Goal: Task Accomplishment & Management: Manage account settings

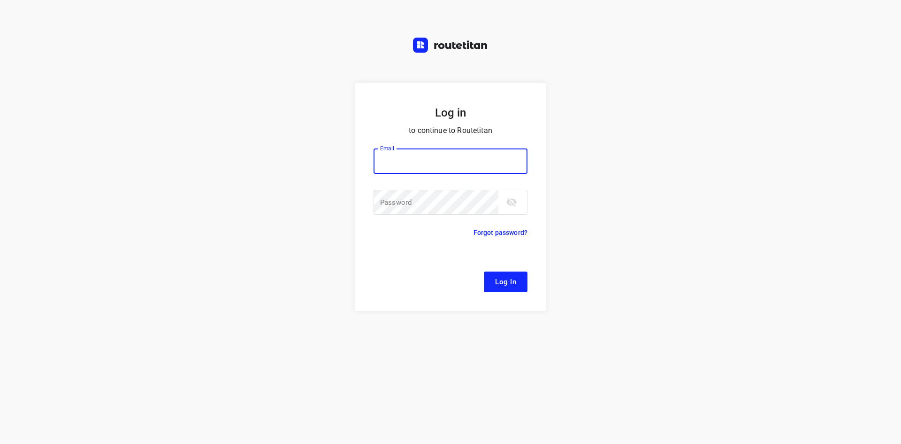
drag, startPoint x: 0, startPoint y: 0, endPoint x: 428, endPoint y: 166, distance: 459.2
click at [428, 166] on input "email" at bounding box center [451, 160] width 154 height 25
type input "remco@fruitopjewerk.nl"
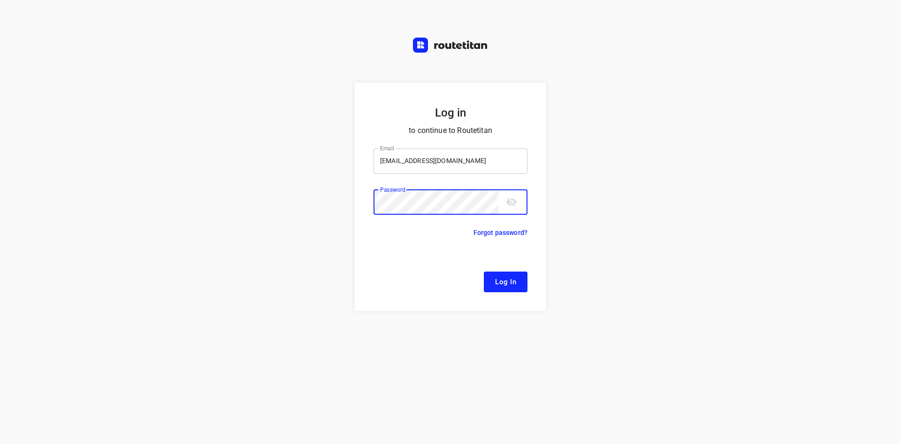
click at [484, 271] on button "Log In" at bounding box center [506, 281] width 44 height 21
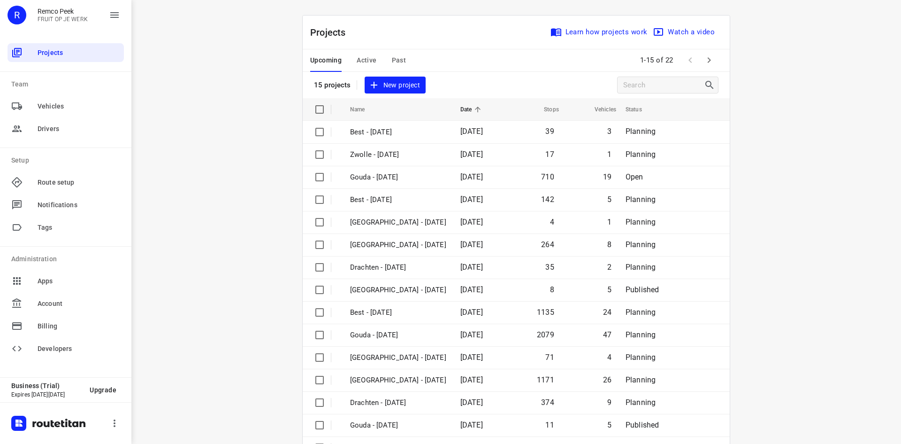
click at [374, 60] on div "Upcoming Active Past" at bounding box center [365, 60] width 111 height 23
click at [370, 58] on span "Active" at bounding box center [367, 60] width 20 height 12
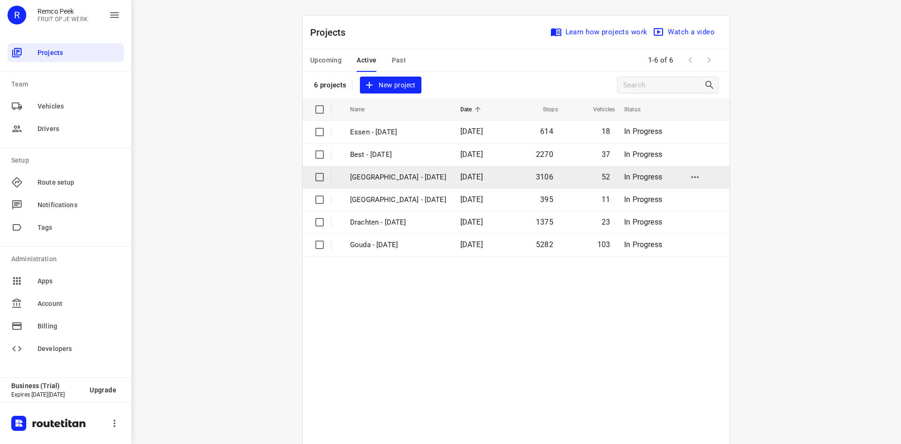
click at [421, 171] on td "[GEOGRAPHIC_DATA] - [DATE]" at bounding box center [397, 177] width 112 height 23
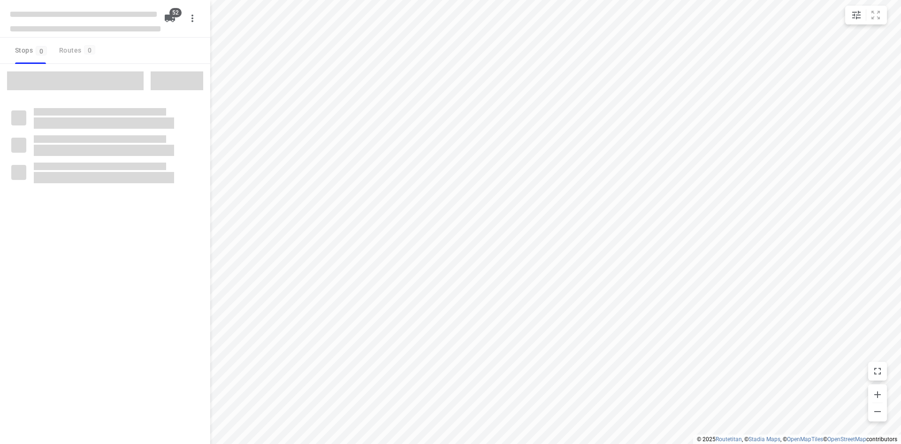
checkbox input "true"
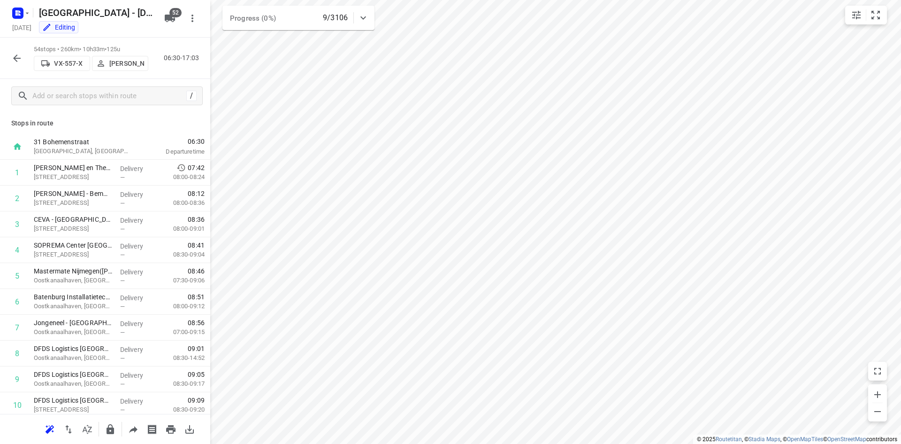
click at [22, 59] on icon "button" at bounding box center [16, 58] width 11 height 11
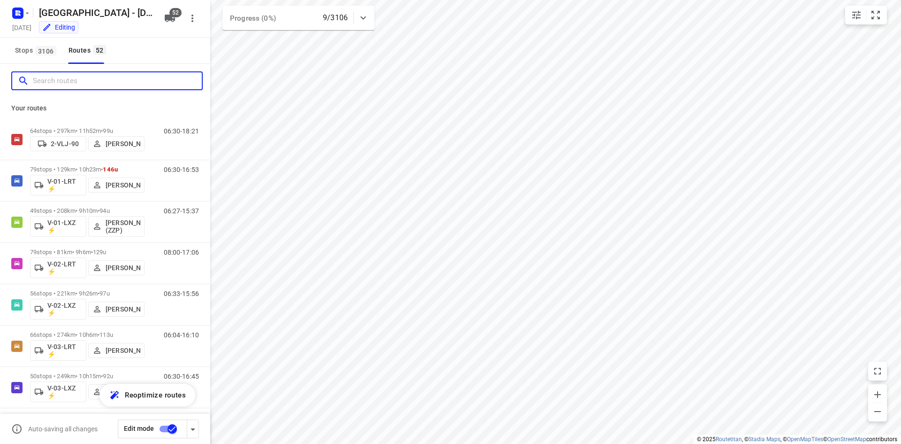
click at [161, 74] on input "Search routes" at bounding box center [117, 81] width 169 height 15
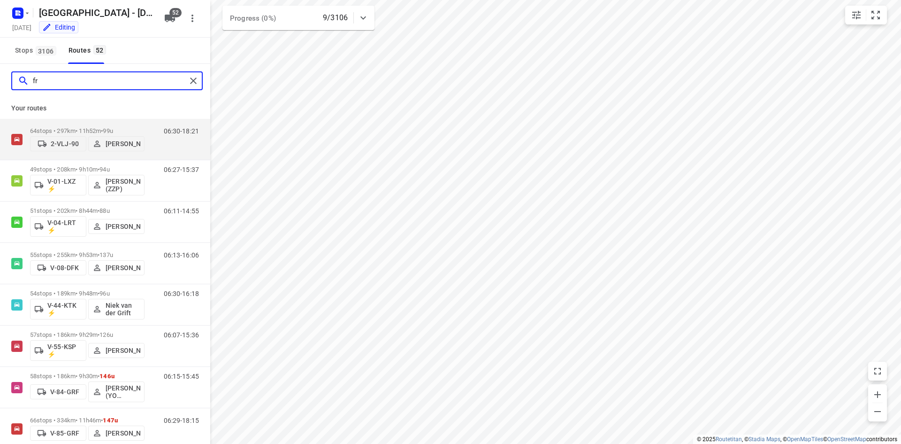
type input "f"
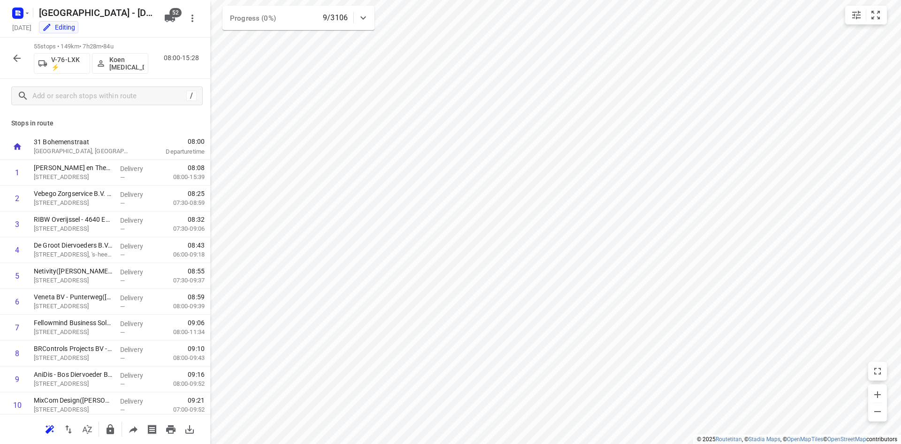
click at [20, 65] on button "button" at bounding box center [17, 58] width 19 height 19
click at [13, 54] on icon "button" at bounding box center [16, 58] width 11 height 11
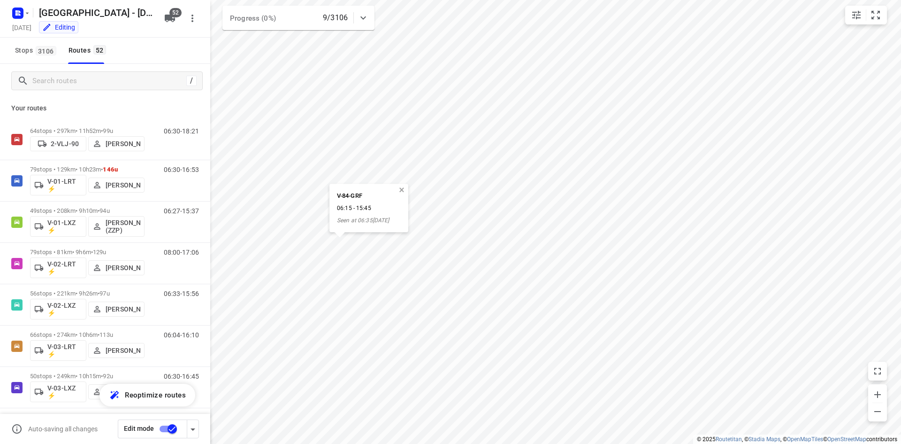
click at [404, 191] on button "button" at bounding box center [402, 190] width 8 height 8
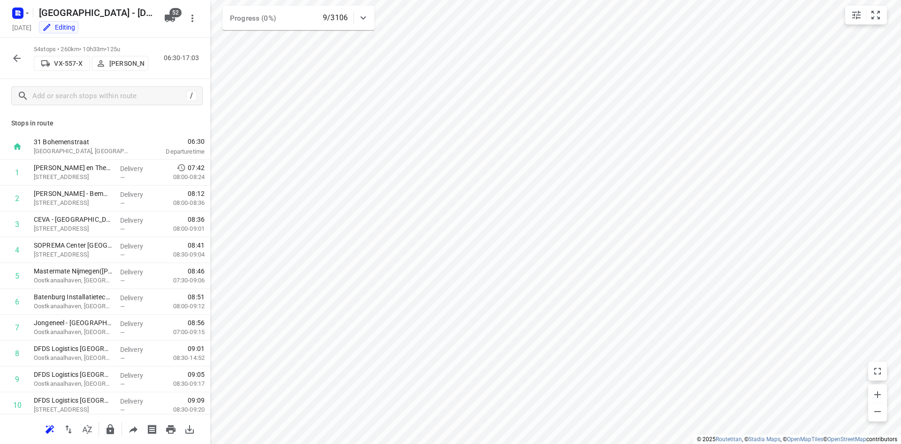
click at [15, 53] on icon "button" at bounding box center [16, 58] width 11 height 11
click at [5, 58] on div "54 stops • 260km • 10h33m • 125u VX-557-X Johan Schild 06:30-17:03" at bounding box center [105, 58] width 210 height 41
click at [13, 57] on icon "button" at bounding box center [16, 58] width 11 height 11
click at [10, 57] on button "button" at bounding box center [17, 58] width 19 height 19
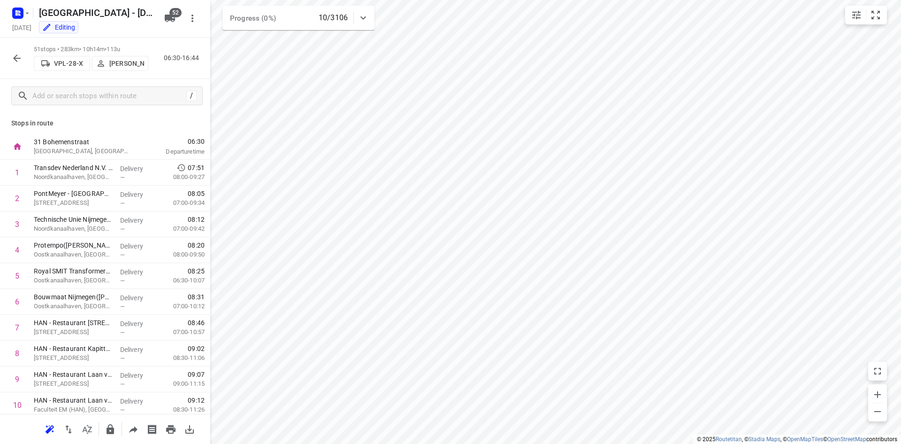
click at [16, 60] on icon "button" at bounding box center [17, 58] width 8 height 8
click at [14, 58] on icon "button" at bounding box center [17, 58] width 8 height 8
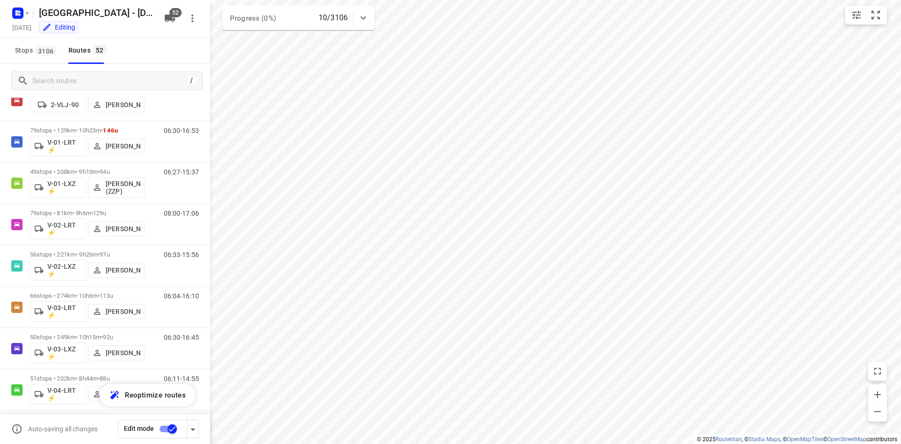
scroll to position [47, 0]
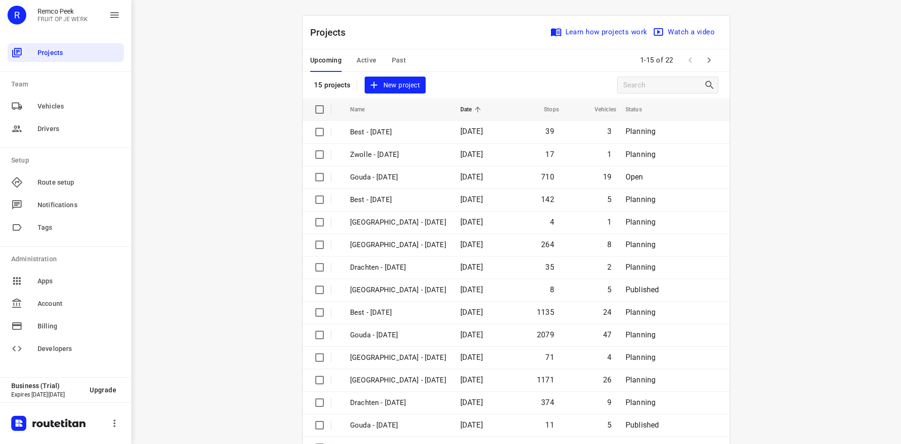
click at [402, 63] on div "Upcoming Active Past" at bounding box center [365, 60] width 111 height 23
click at [398, 62] on span "Past" at bounding box center [399, 60] width 15 height 12
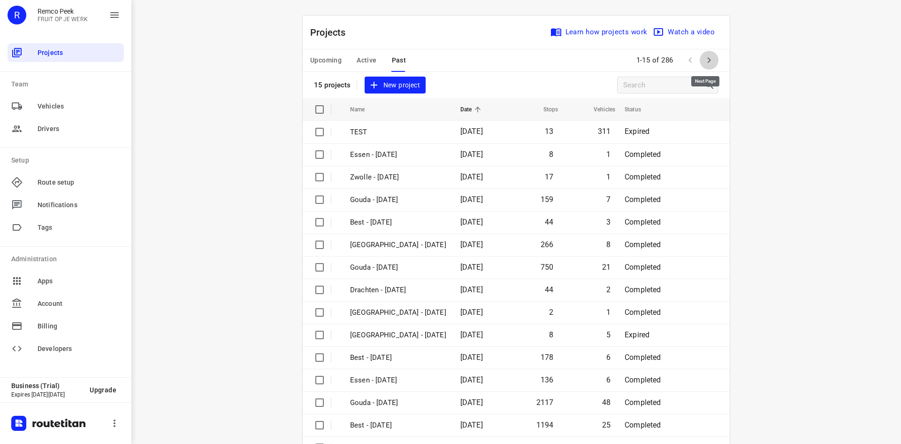
click at [709, 63] on icon "button" at bounding box center [709, 59] width 11 height 11
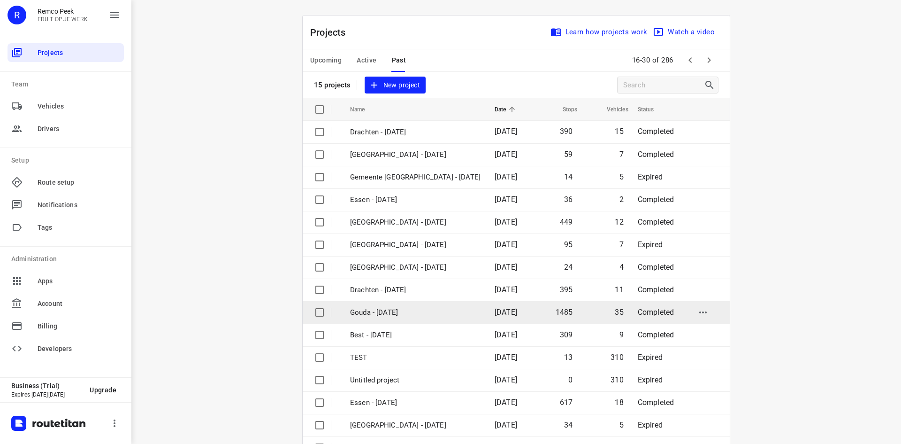
scroll to position [31, 0]
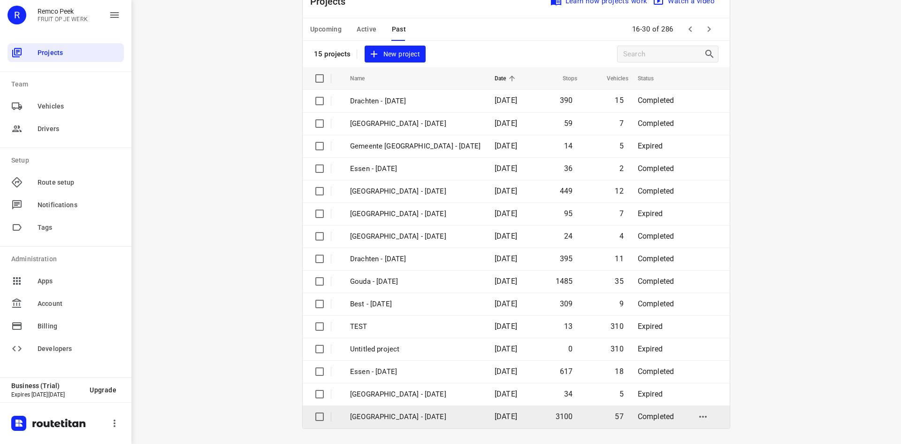
click at [461, 412] on td "[GEOGRAPHIC_DATA] - [DATE]" at bounding box center [414, 416] width 146 height 23
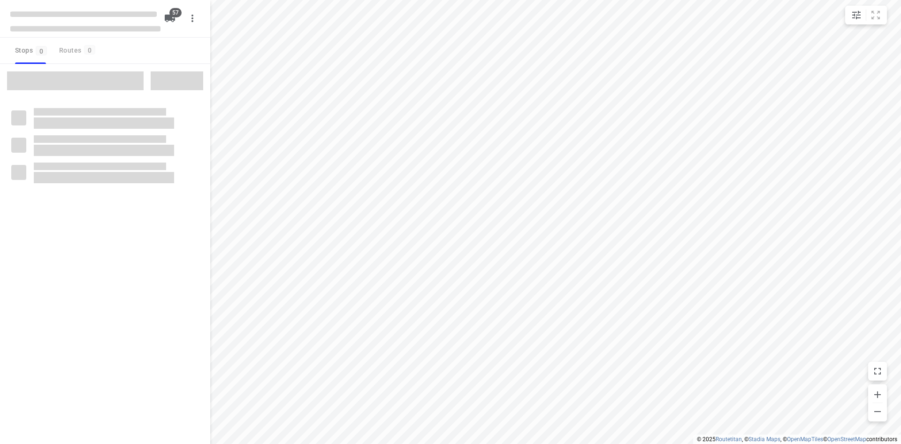
checkbox input "true"
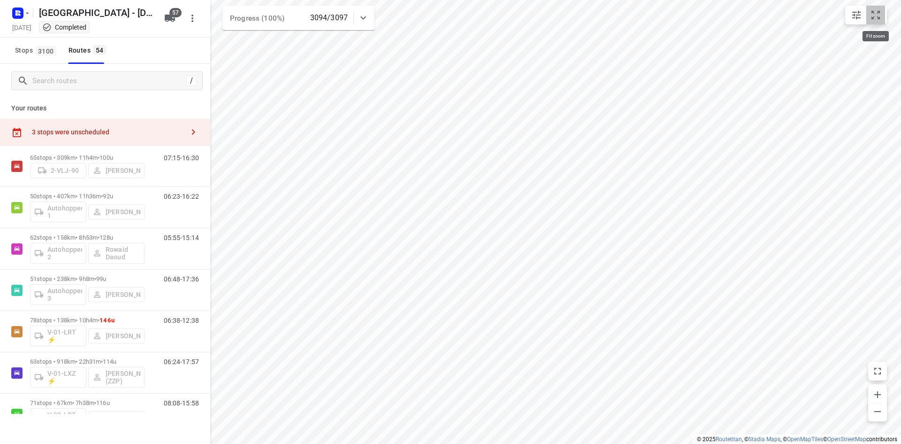
click at [881, 23] on button "small contained button group" at bounding box center [875, 15] width 19 height 19
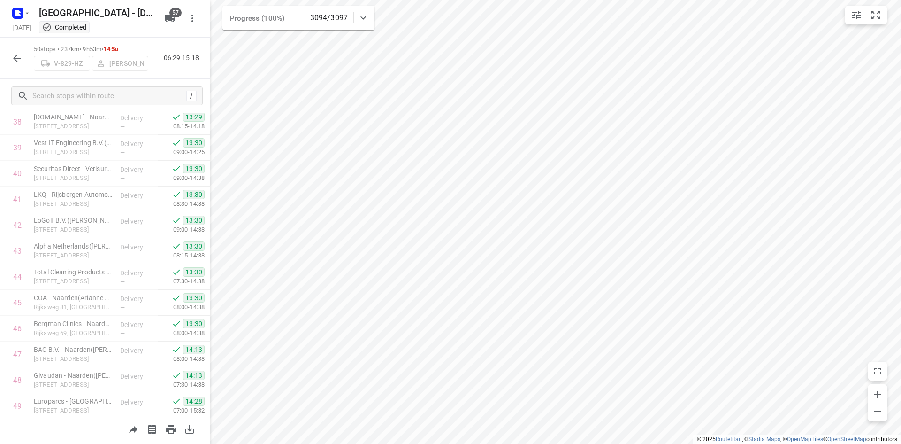
scroll to position [1089, 0]
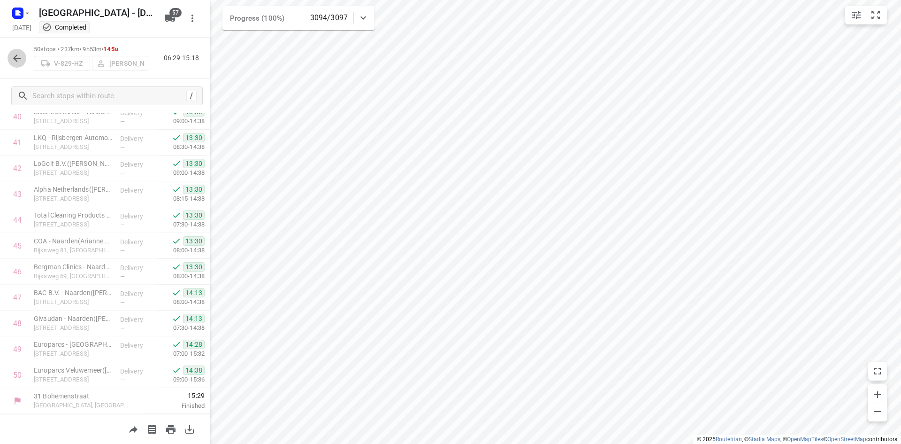
click at [22, 58] on icon "button" at bounding box center [16, 58] width 11 height 11
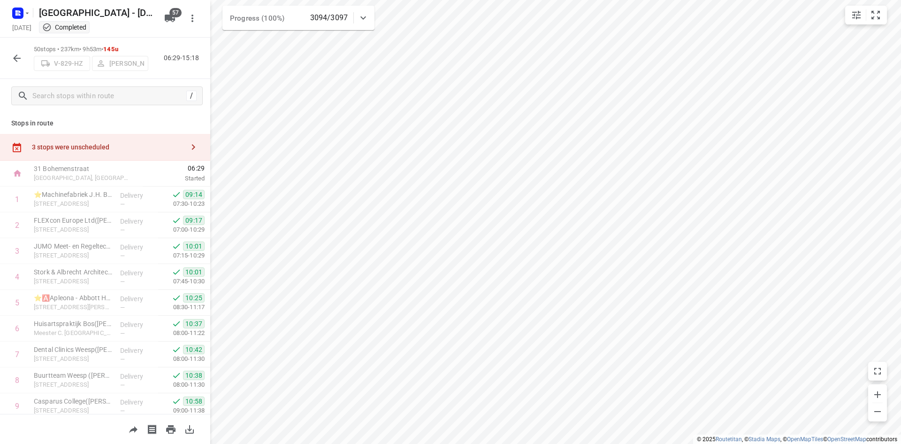
click at [17, 55] on icon "button" at bounding box center [17, 58] width 8 height 8
click at [23, 58] on button "button" at bounding box center [17, 58] width 19 height 19
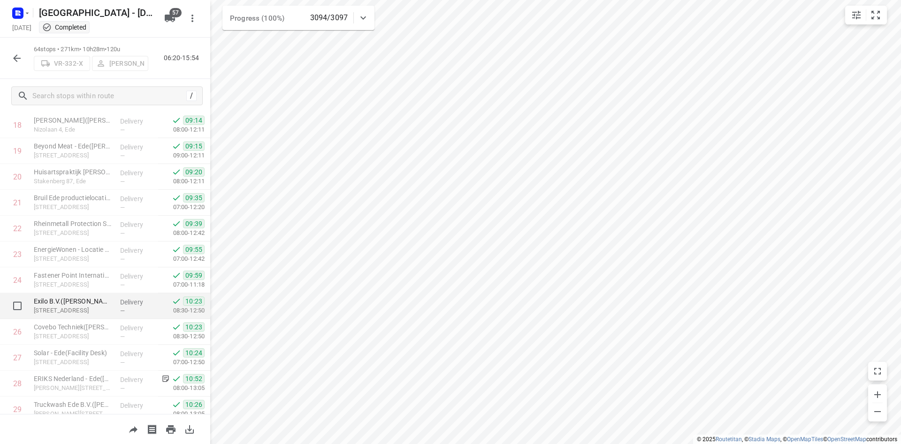
scroll to position [516, 0]
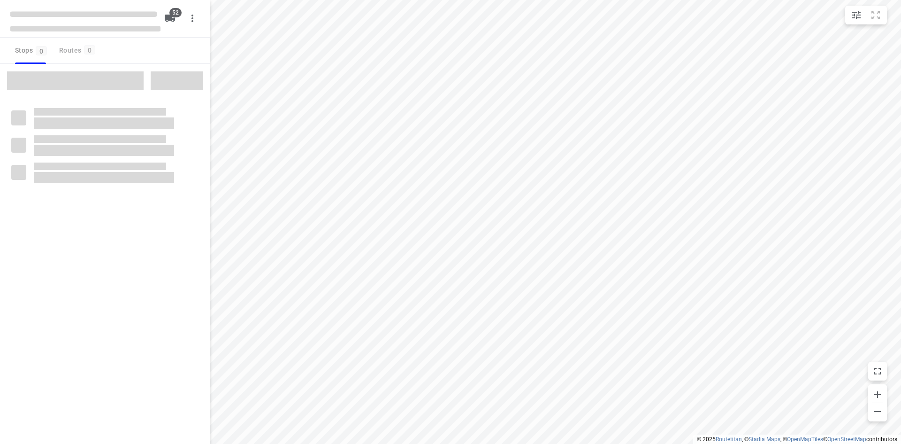
checkbox input "true"
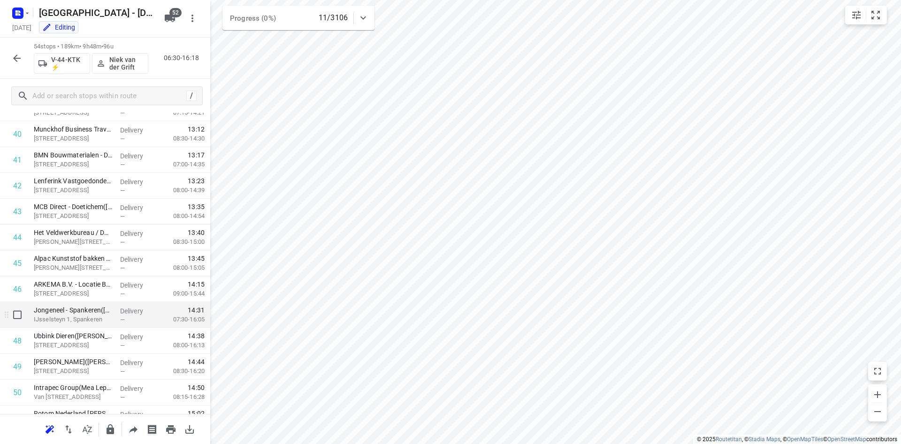
scroll to position [1080, 0]
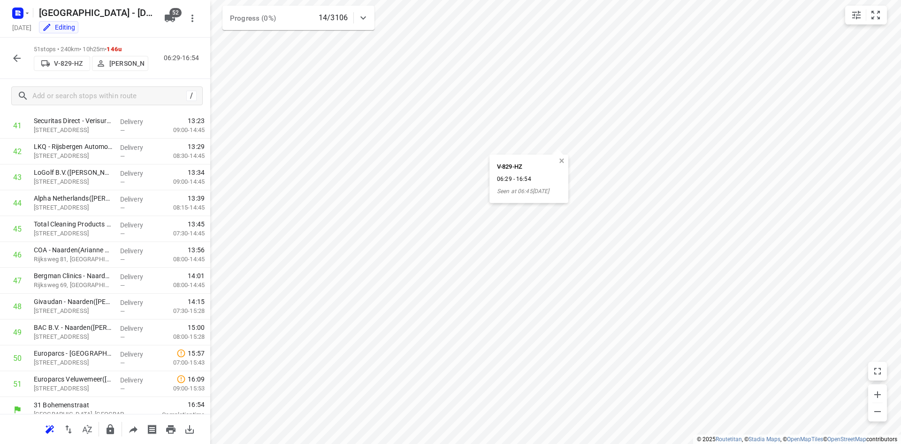
click at [561, 162] on button "button" at bounding box center [562, 161] width 8 height 8
click at [21, 64] on button "button" at bounding box center [17, 58] width 19 height 19
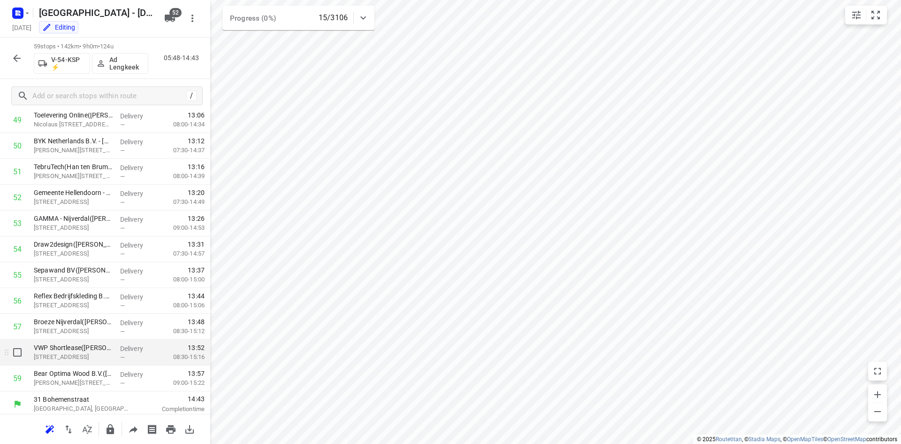
scroll to position [1295, 0]
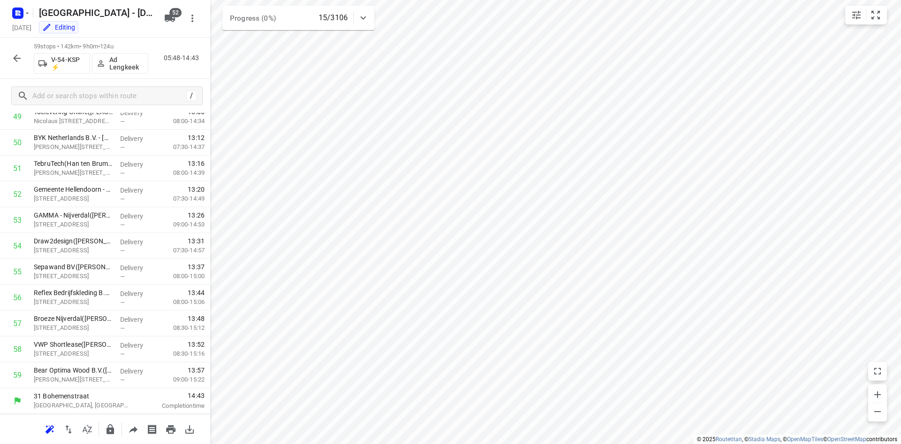
click at [19, 60] on icon "button" at bounding box center [16, 58] width 11 height 11
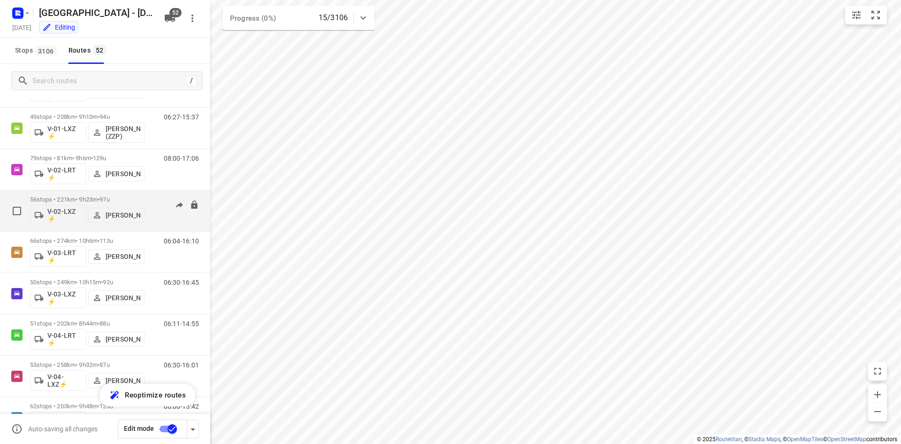
scroll to position [141, 0]
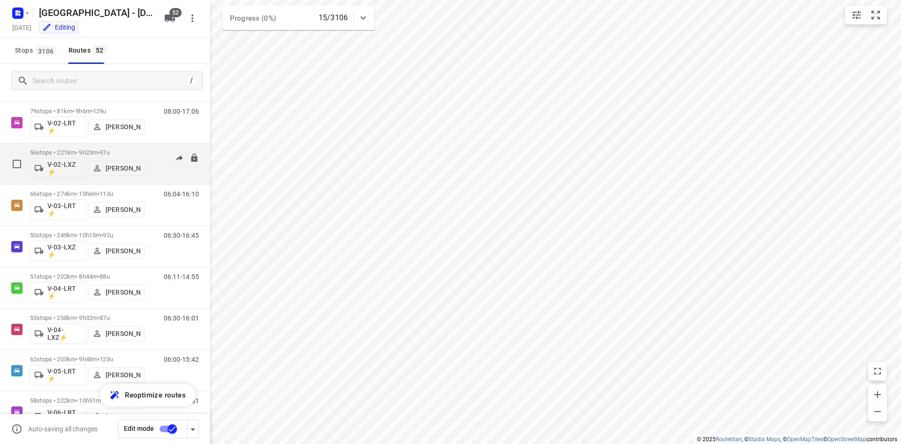
click at [107, 147] on div "56 stops • 221km • 9h23m • 97u V-02-LXZ ⚡ [PERSON_NAME]" at bounding box center [87, 163] width 115 height 39
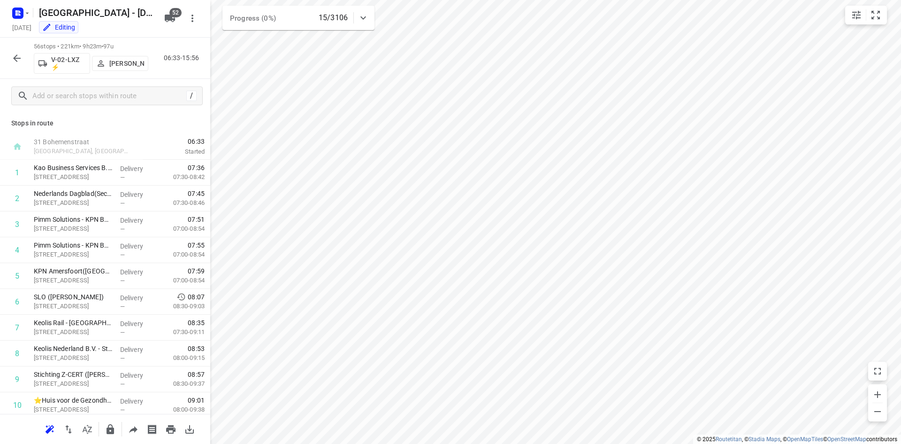
click at [14, 57] on icon "button" at bounding box center [16, 58] width 11 height 11
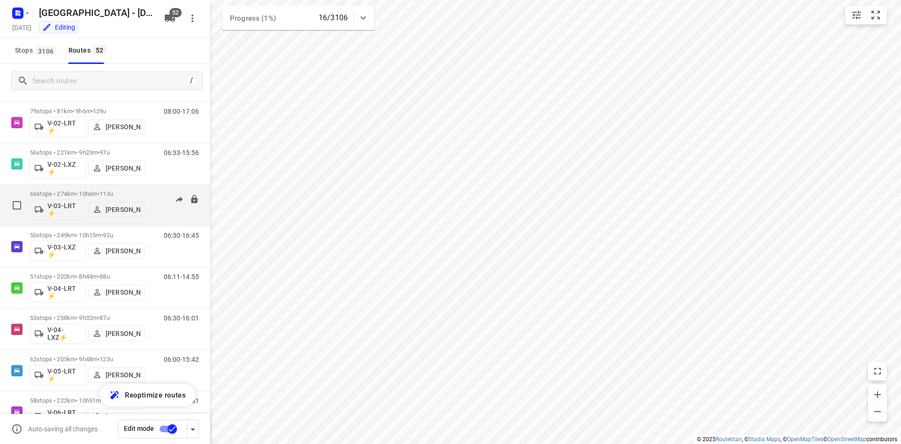
scroll to position [188, 0]
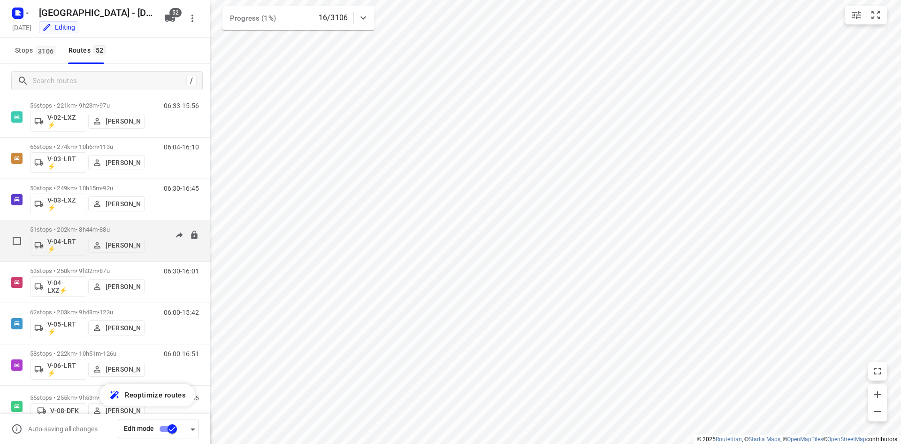
click at [106, 224] on div "51 stops • 202km • 8h44m • 88u V-04-LRT ⚡ [PERSON_NAME]" at bounding box center [87, 240] width 115 height 39
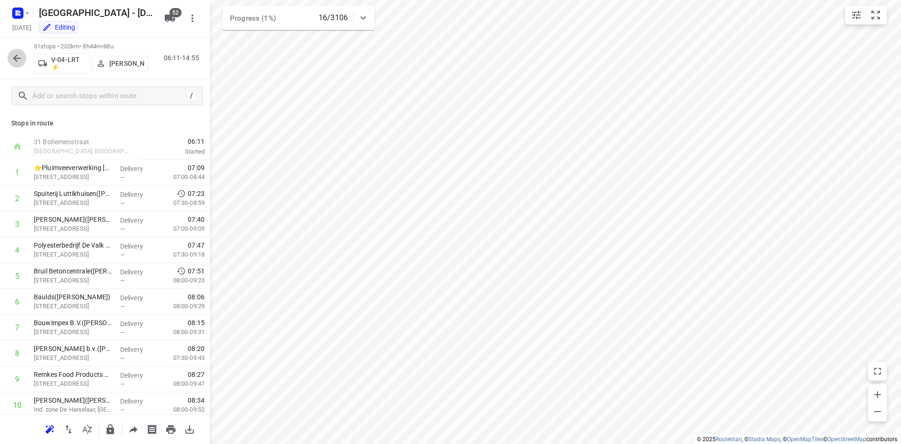
click at [18, 57] on icon "button" at bounding box center [16, 58] width 11 height 11
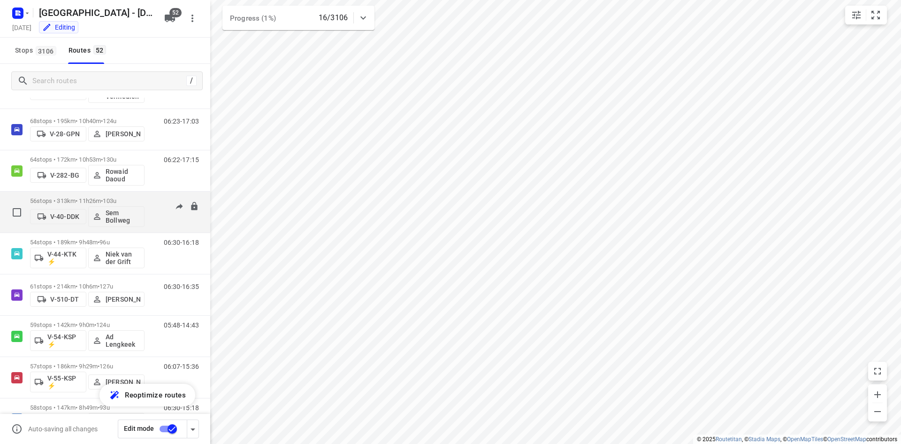
scroll to position [563, 0]
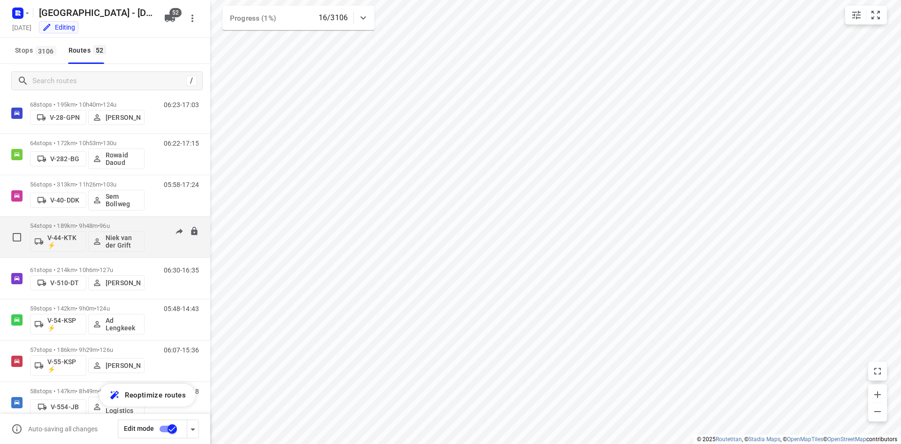
click at [100, 225] on span "•" at bounding box center [99, 225] width 2 height 7
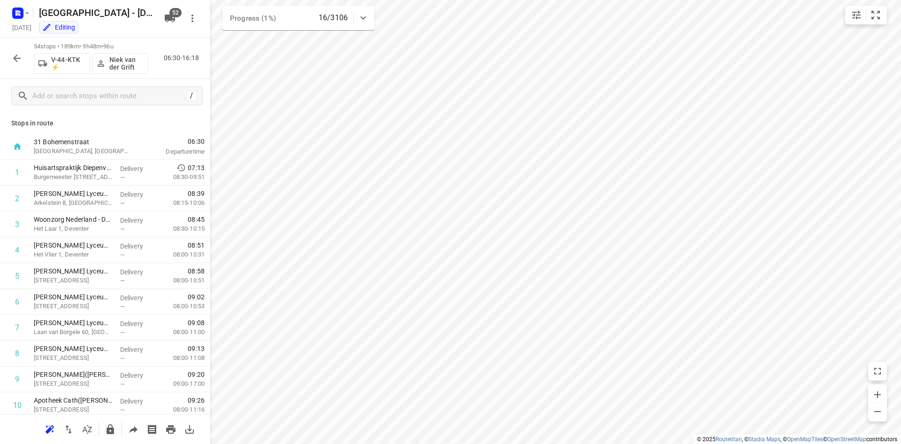
click at [13, 54] on icon "button" at bounding box center [16, 58] width 11 height 11
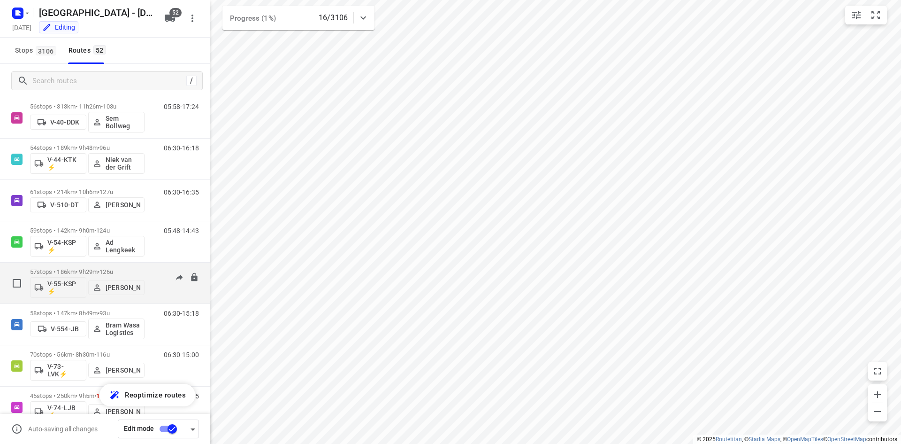
scroll to position [657, 0]
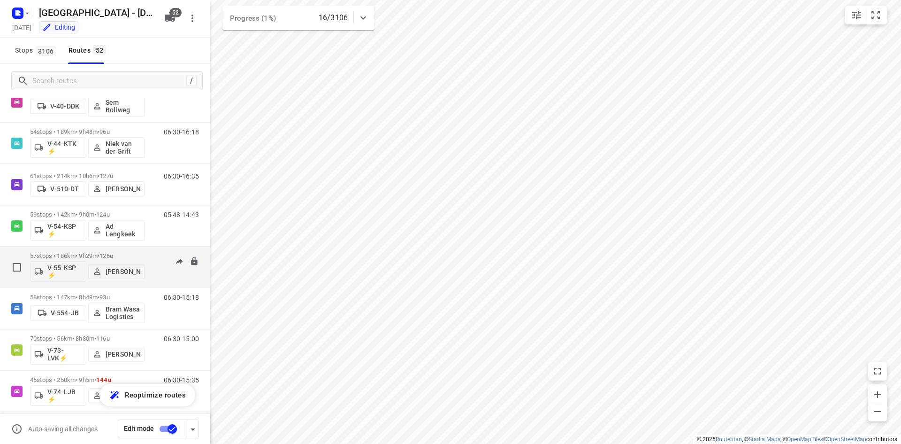
click at [97, 255] on p "57 stops • 186km • 9h29m • 126u" at bounding box center [87, 255] width 115 height 7
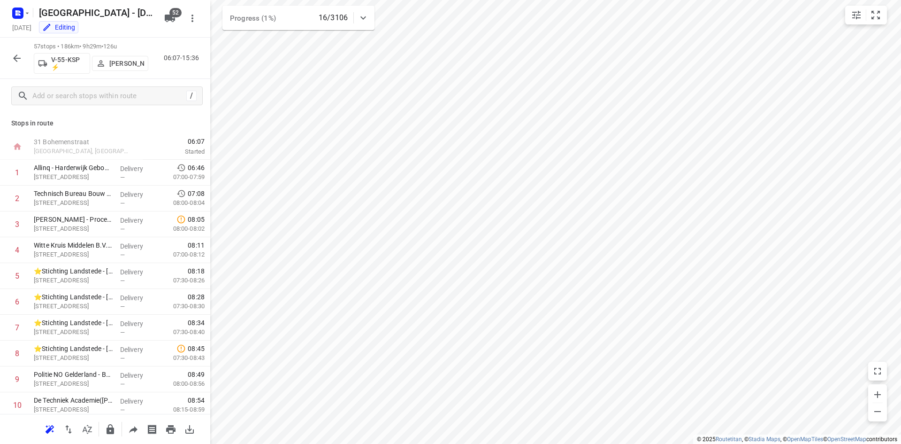
click at [7, 51] on div "57 stops • 186km • 9h29m • 126u V-55-KSP ⚡ Sem Nijhoff 06:07-15:36" at bounding box center [105, 58] width 210 height 41
click at [13, 54] on icon "button" at bounding box center [16, 58] width 11 height 11
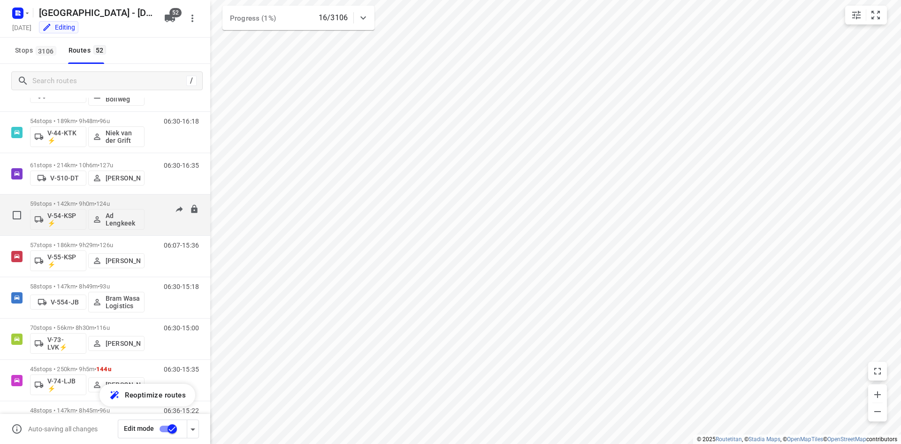
scroll to position [751, 0]
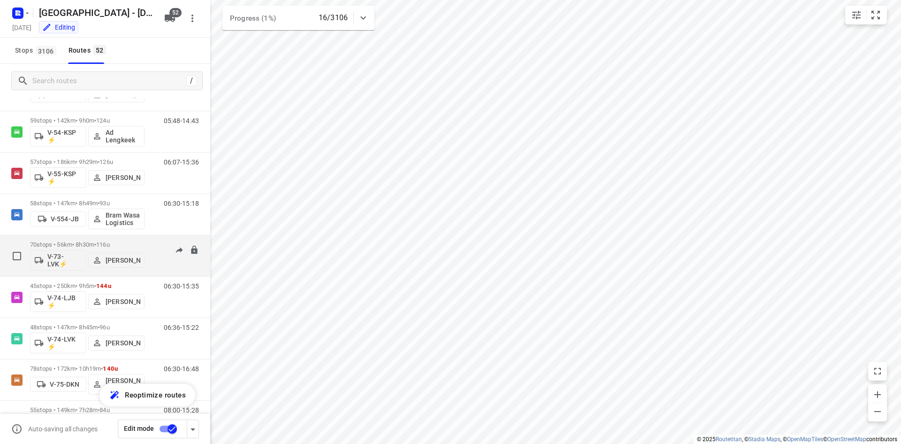
click at [108, 241] on span "116u" at bounding box center [103, 244] width 14 height 7
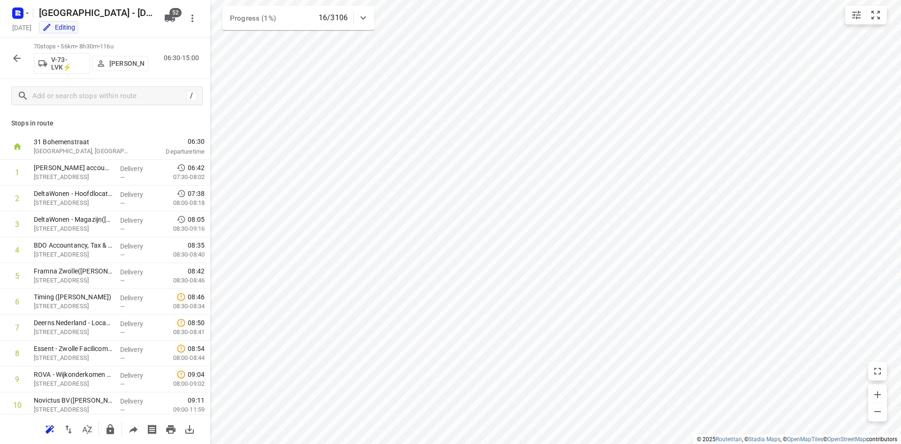
click at [21, 67] on div at bounding box center [17, 58] width 19 height 19
click at [24, 58] on button "button" at bounding box center [17, 58] width 19 height 19
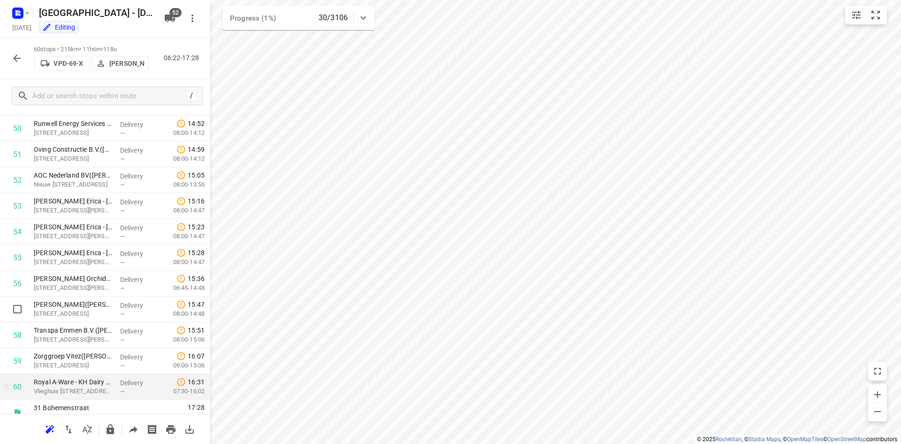
scroll to position [1321, 0]
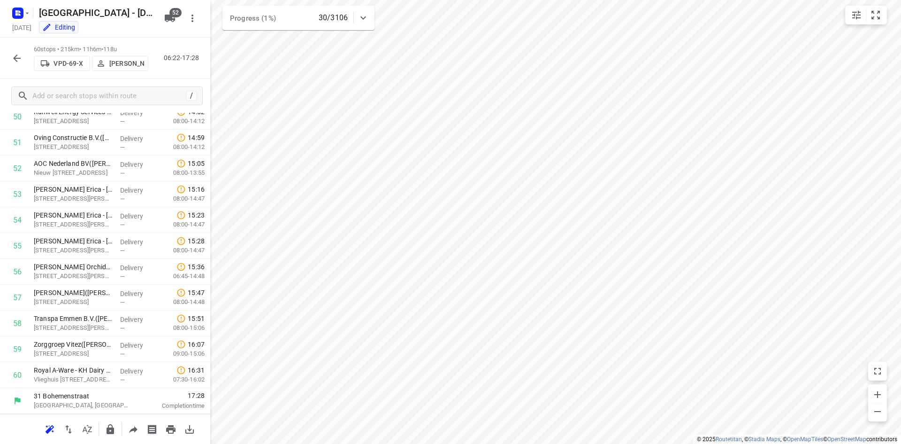
click at [16, 69] on div "60 stops • 215km • 11h6m • 118u VPD-69-X Henk van Hooren 06:22-17:28" at bounding box center [105, 58] width 210 height 41
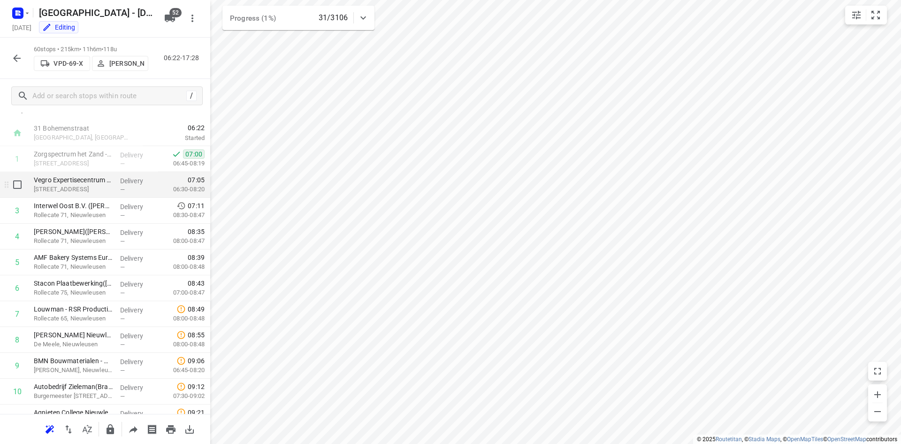
scroll to position [0, 0]
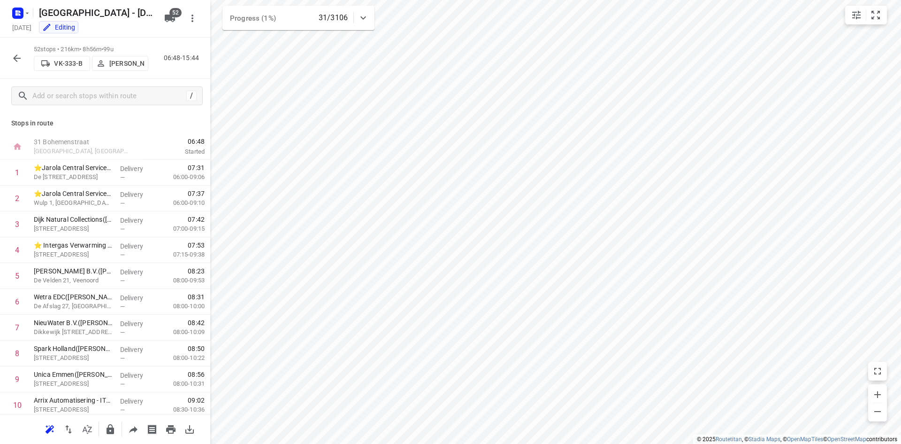
click at [22, 60] on icon "button" at bounding box center [16, 58] width 11 height 11
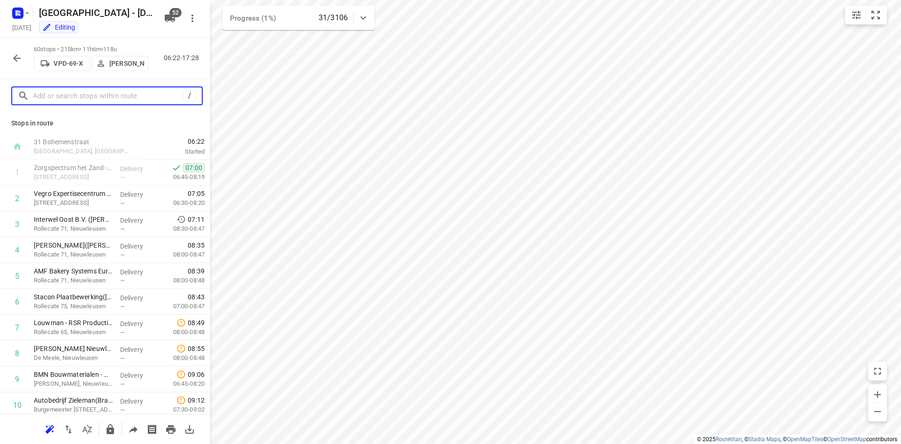
click at [66, 97] on input "text" at bounding box center [108, 96] width 150 height 15
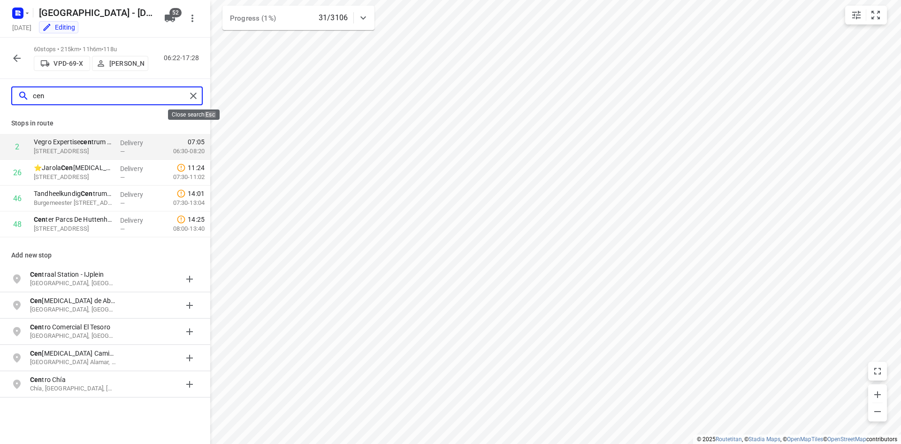
type input "cen"
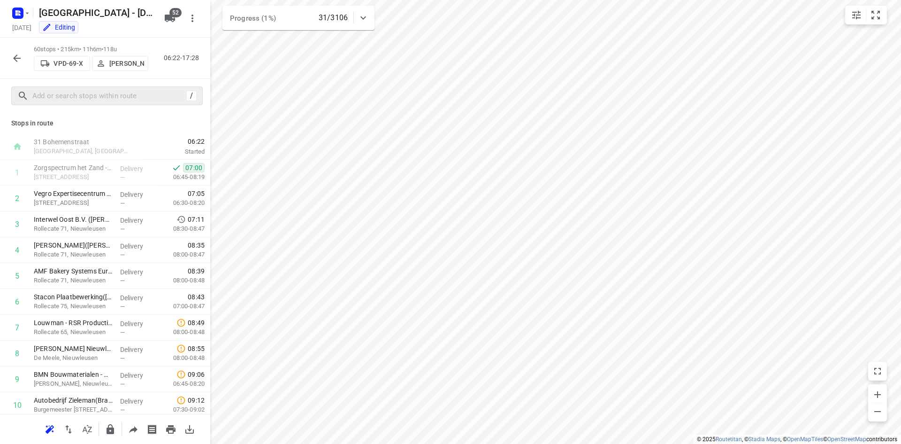
click at [12, 61] on icon "button" at bounding box center [16, 58] width 11 height 11
click at [18, 59] on icon "button" at bounding box center [16, 58] width 11 height 11
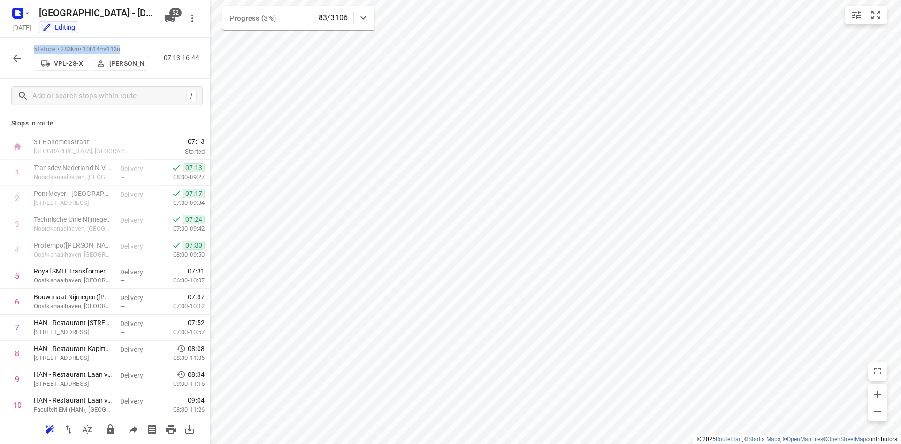
drag, startPoint x: 133, startPoint y: 45, endPoint x: 31, endPoint y: 46, distance: 102.3
click at [31, 46] on div "51 stops • 283km • 10h14m • 113u VPL-28-X Marius Deckers 07:13-16:44" at bounding box center [105, 58] width 210 height 41
click at [55, 46] on p "51 stops • 283km • 10h14m • 113u" at bounding box center [91, 49] width 115 height 9
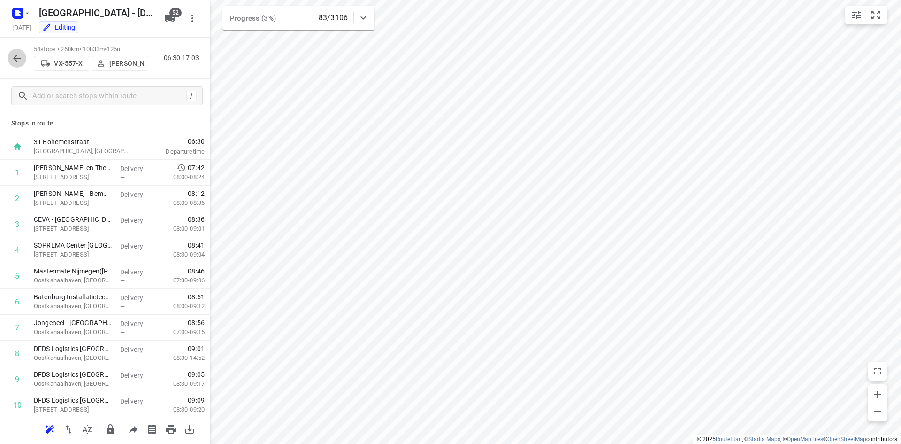
click at [18, 56] on icon "button" at bounding box center [16, 58] width 11 height 11
click at [13, 59] on icon "button" at bounding box center [16, 58] width 11 height 11
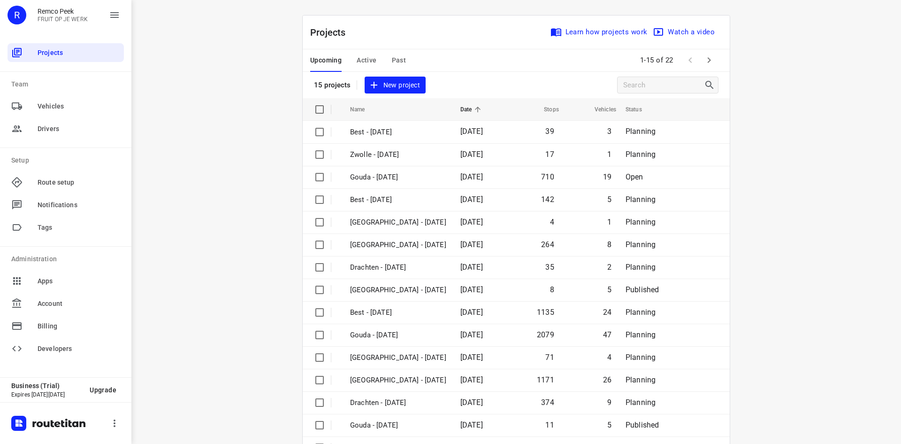
click at [707, 48] on div "Projects Learn how projects work Watch a video" at bounding box center [516, 32] width 427 height 34
click at [704, 55] on icon "button" at bounding box center [709, 59] width 11 height 11
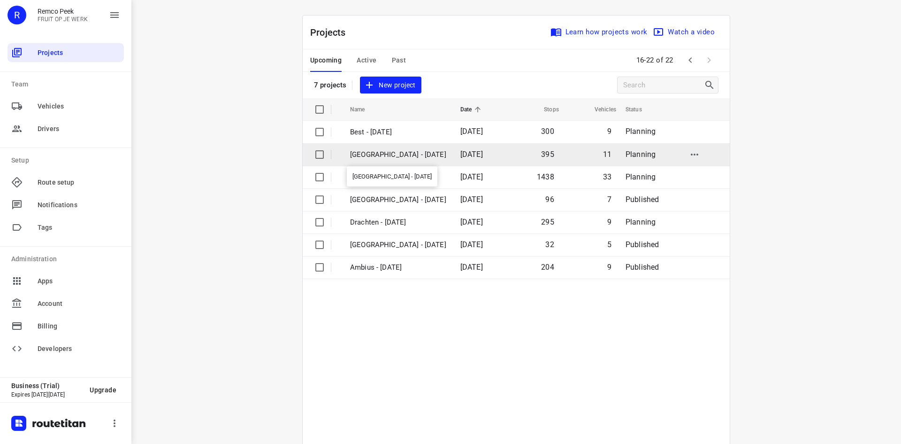
click at [391, 155] on p "Zwolle - Tuesday" at bounding box center [398, 154] width 96 height 11
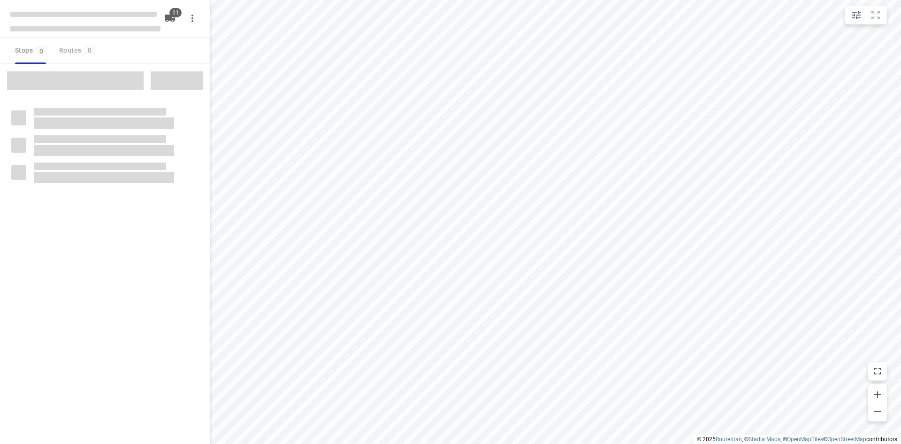
checkbox input "true"
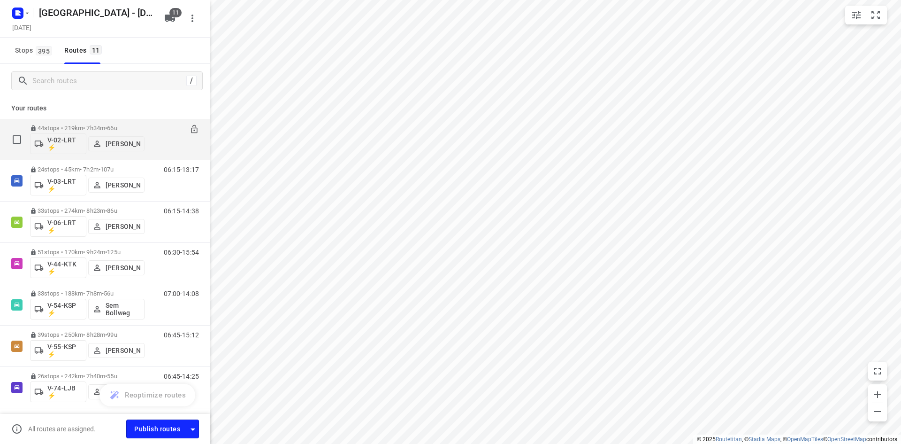
click at [75, 123] on div "44 stops • 219km • 7h34m • 66u V-02-LRT ⚡ Frank Louwdijk" at bounding box center [87, 139] width 115 height 39
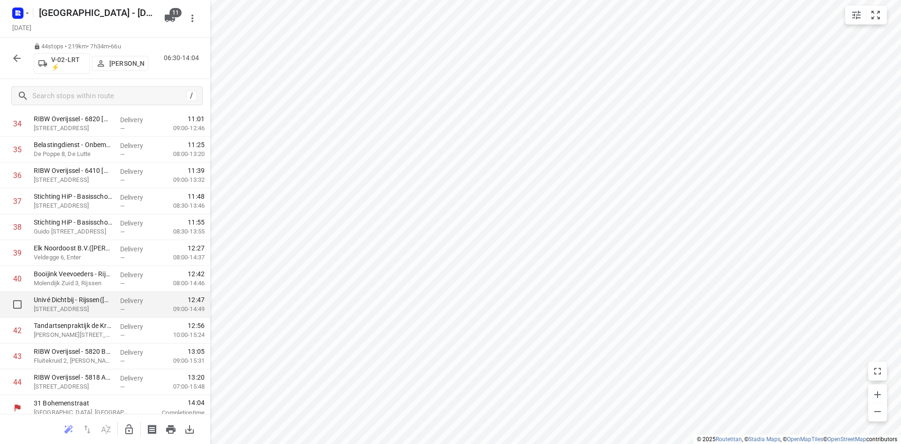
scroll to position [908, 0]
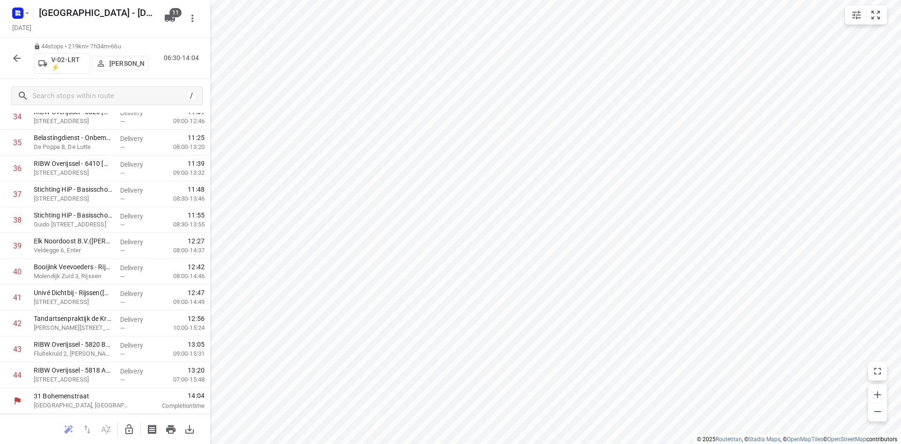
click at [18, 71] on div "44 stops • 219km • 7h34m • 66u V-02-LRT ⚡ Frank Louwdijk 06:30-14:04" at bounding box center [105, 58] width 210 height 41
click at [15, 66] on button "button" at bounding box center [17, 58] width 19 height 19
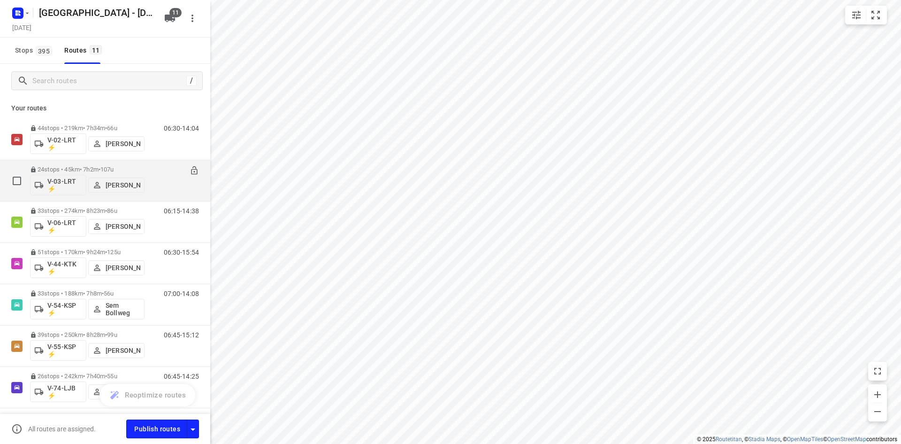
click at [106, 165] on div "24 stops • 45km • 7h2m • 107u V-03-LRT ⚡ Harco Wattimena" at bounding box center [87, 180] width 115 height 39
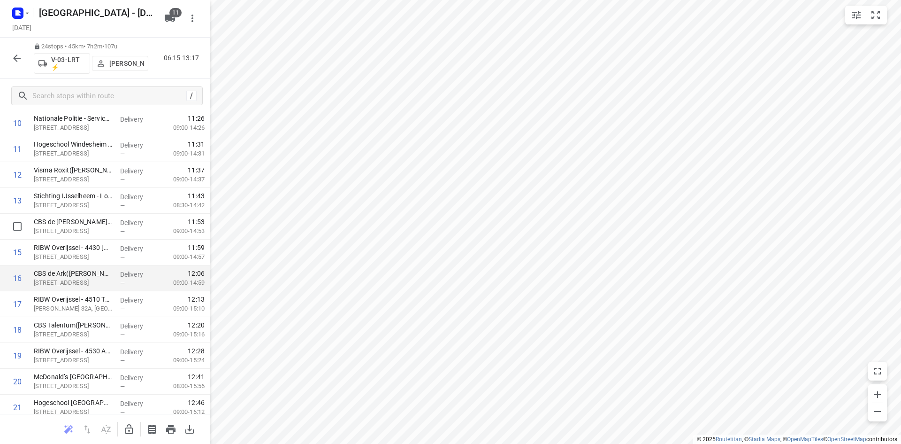
scroll to position [391, 0]
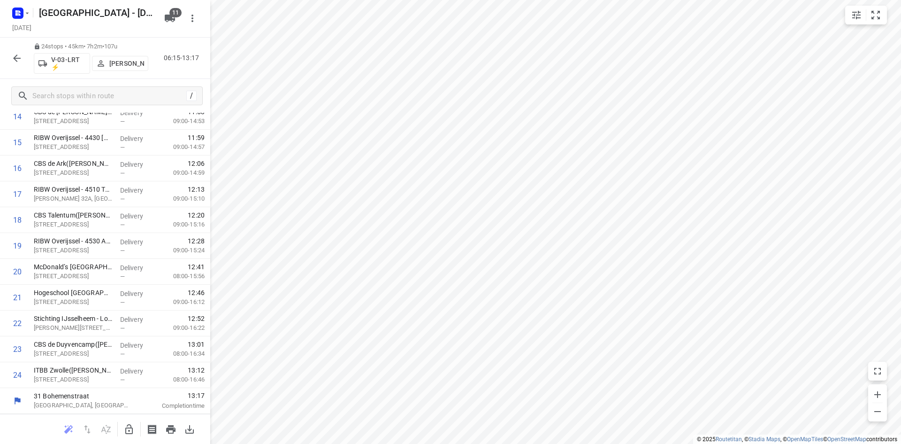
click at [17, 68] on div "24 stops • 45km • 7h2m • 107u V-03-LRT ⚡ Harco Wattimena 06:15-13:17" at bounding box center [105, 58] width 210 height 41
click at [16, 63] on icon "button" at bounding box center [16, 58] width 11 height 11
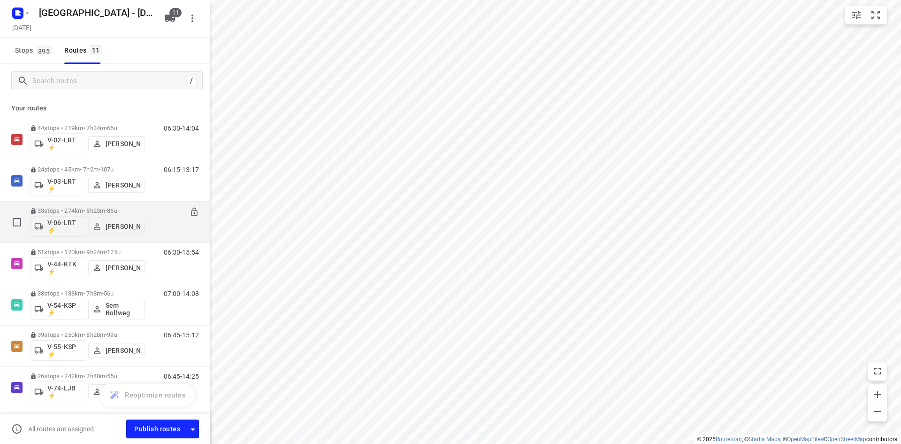
click at [117, 207] on span "86u" at bounding box center [112, 210] width 10 height 7
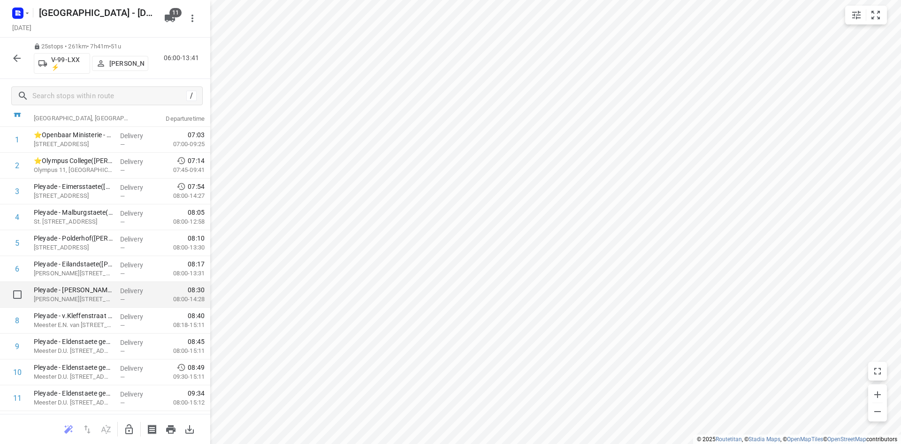
scroll to position [0, 0]
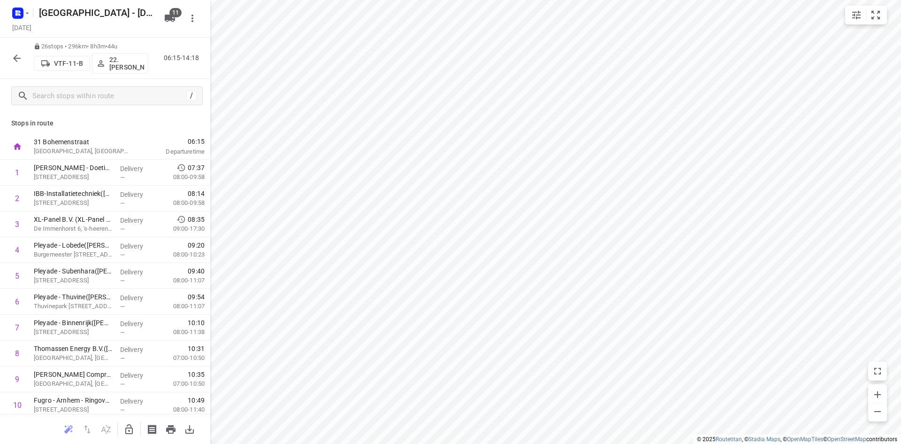
click at [14, 61] on icon "button" at bounding box center [16, 58] width 11 height 11
click at [15, 71] on div "26 stops • 296km • 8h3m • 44u VTF-11-B 22. Franky Tahamata 06:15-14:18" at bounding box center [105, 58] width 210 height 41
click at [15, 67] on button "button" at bounding box center [17, 58] width 19 height 19
click at [9, 53] on button "button" at bounding box center [17, 58] width 19 height 19
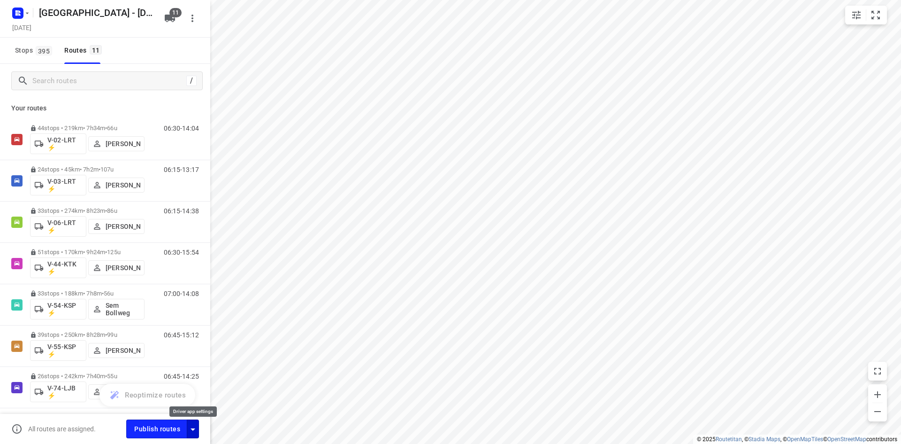
click at [192, 427] on icon "button" at bounding box center [192, 428] width 11 height 11
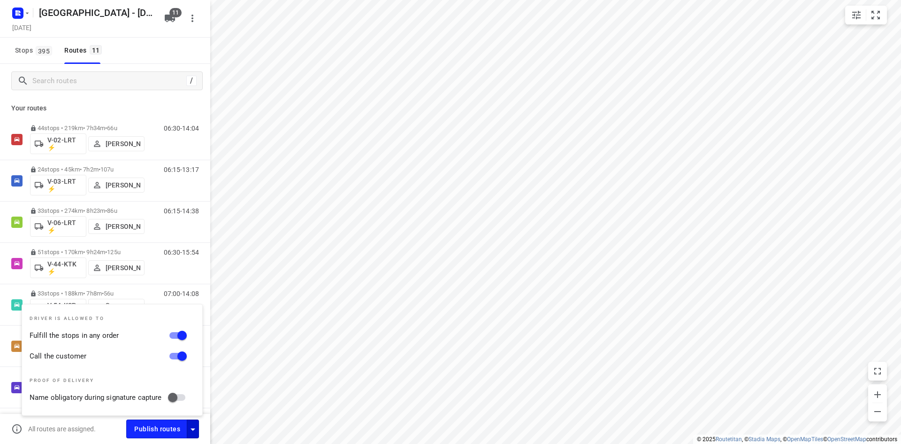
click at [149, 41] on div "Stops 395 Routes 11" at bounding box center [105, 51] width 210 height 26
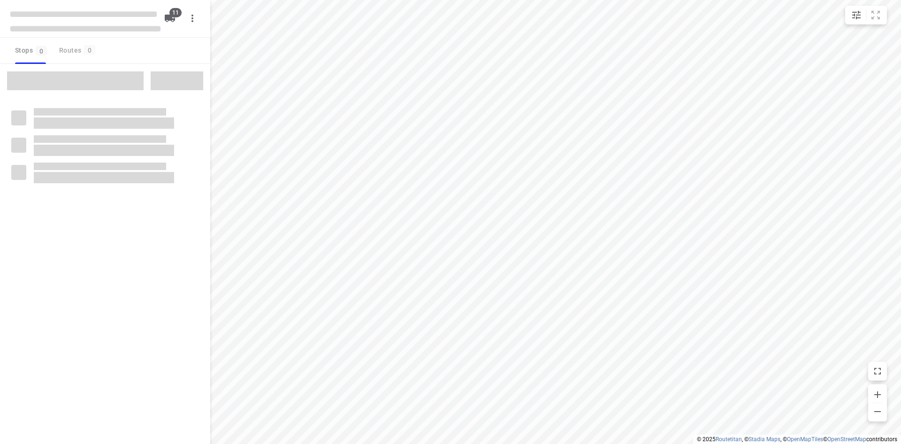
checkbox input "true"
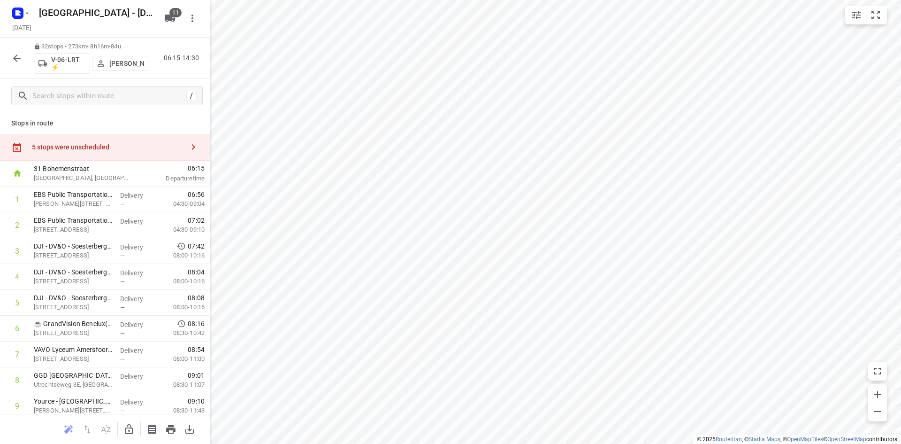
click at [122, 436] on div at bounding box center [129, 429] width 19 height 19
click at [130, 430] on icon "button" at bounding box center [128, 428] width 11 height 11
click at [99, 147] on div "5 stops were unscheduled" at bounding box center [108, 147] width 152 height 8
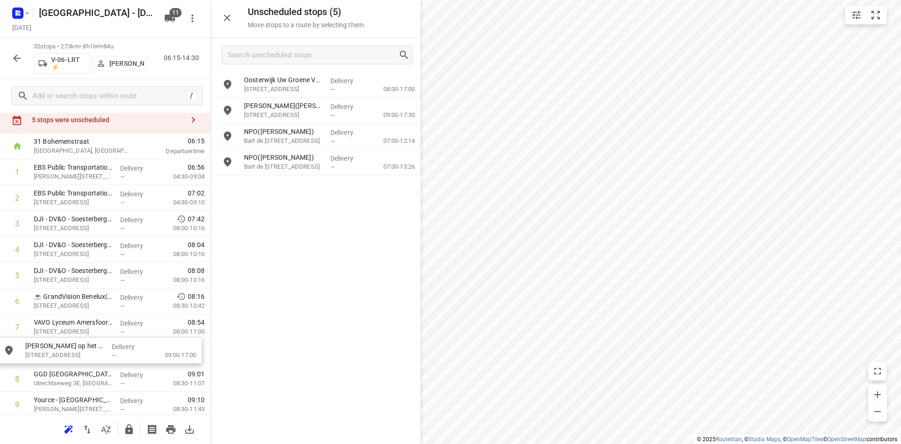
drag, startPoint x: 290, startPoint y: 114, endPoint x: 69, endPoint y: 357, distance: 329.0
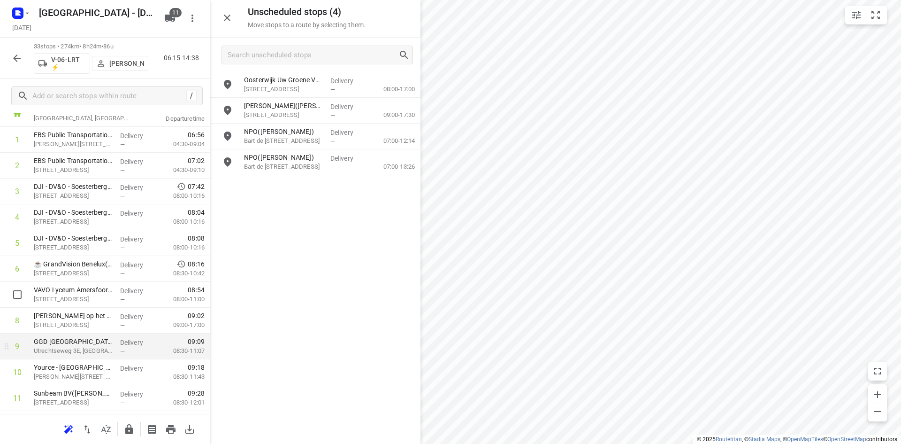
scroll to position [76, 0]
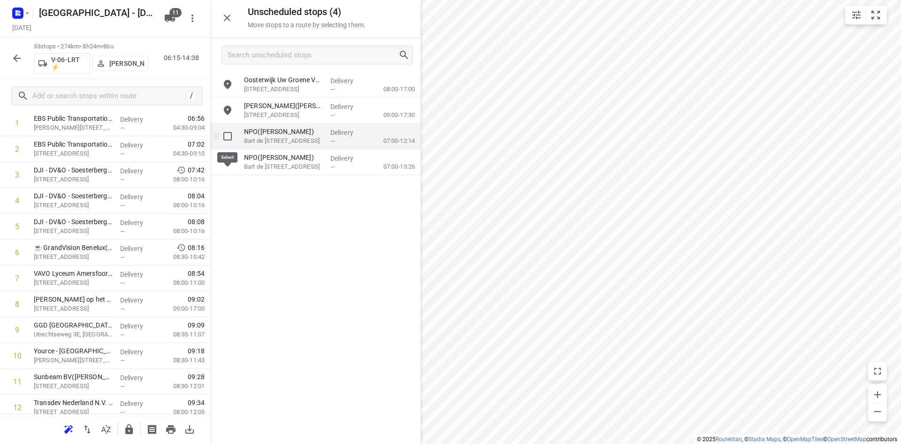
click at [224, 137] on input "grid" at bounding box center [227, 136] width 19 height 19
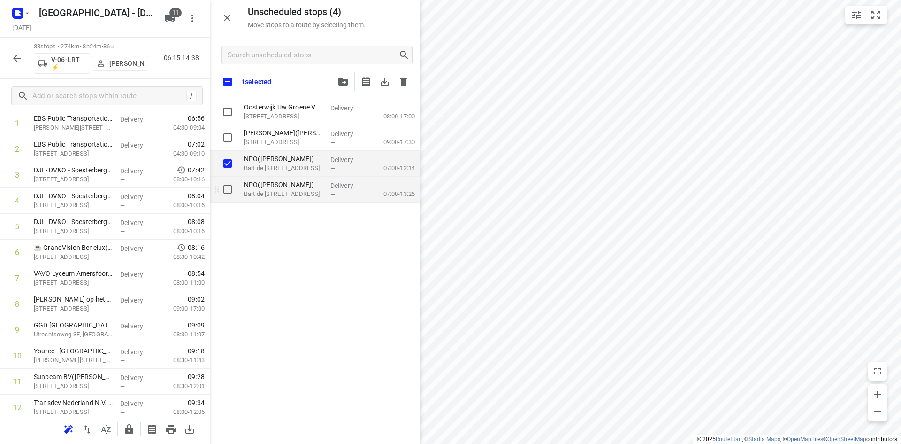
checkbox input "true"
click at [227, 189] on input "grid" at bounding box center [227, 189] width 19 height 19
checkbox input "true"
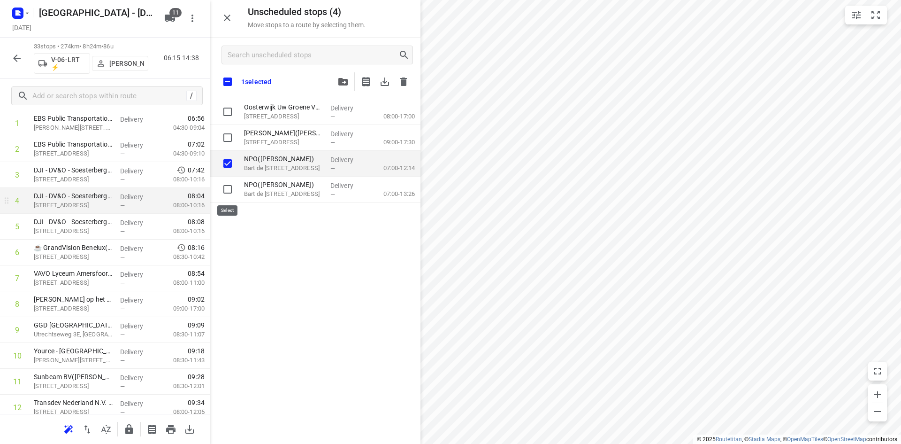
checkbox input "true"
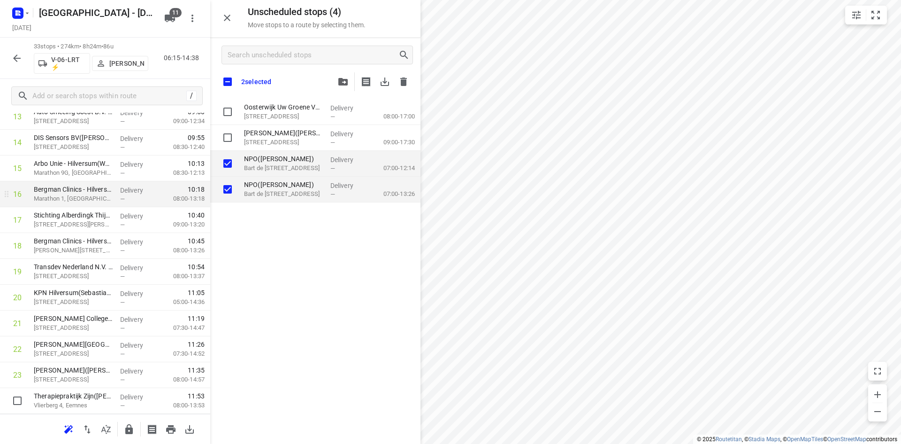
scroll to position [545, 0]
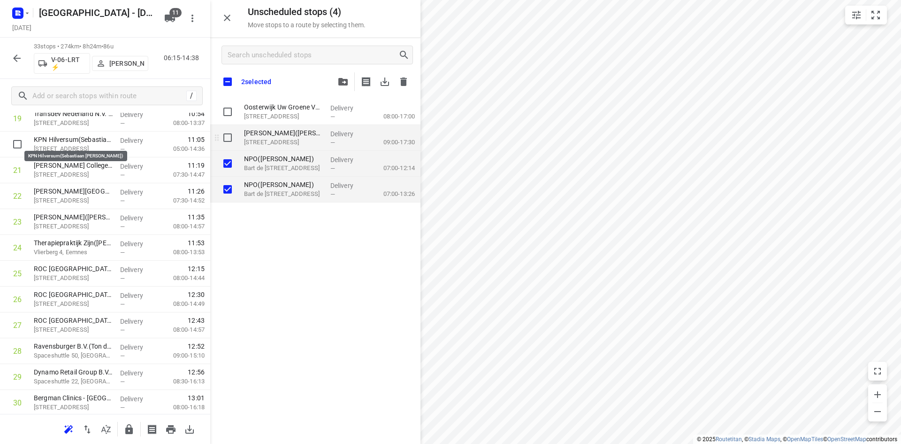
checkbox input "true"
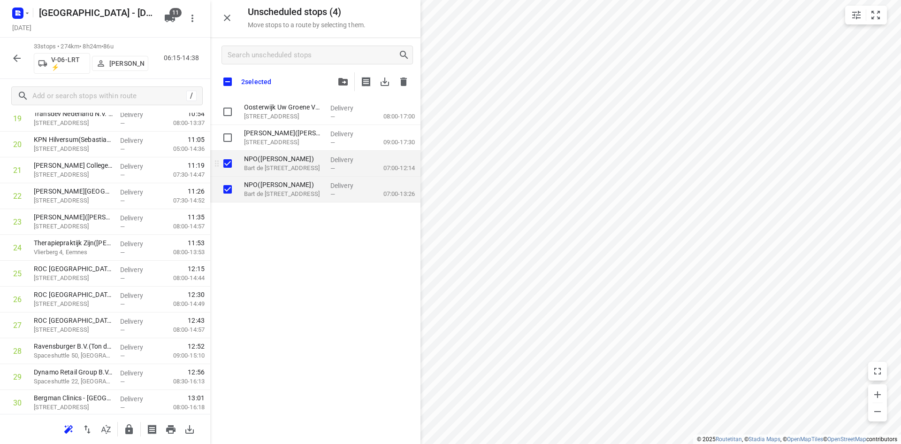
checkbox input "true"
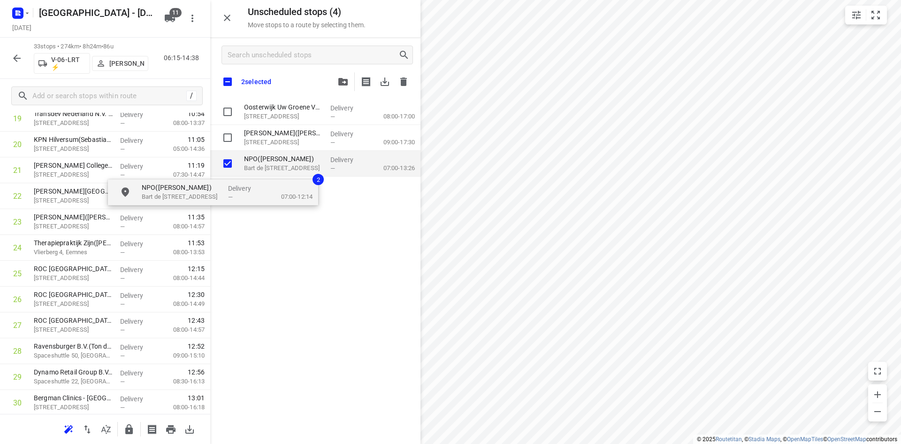
checkbox input "true"
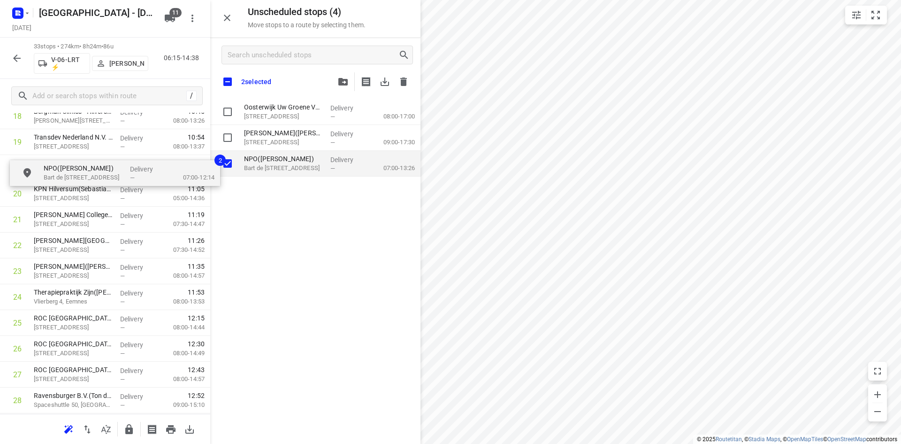
scroll to position [520, 0]
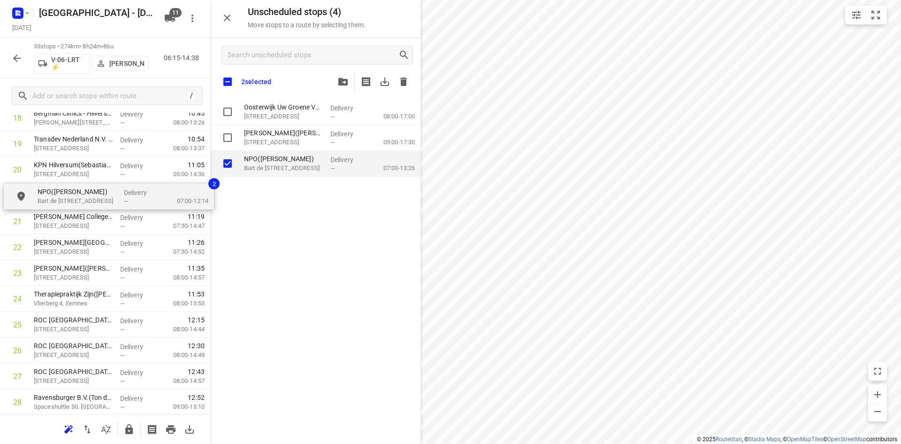
drag, startPoint x: 260, startPoint y: 167, endPoint x: 53, endPoint y: 204, distance: 209.8
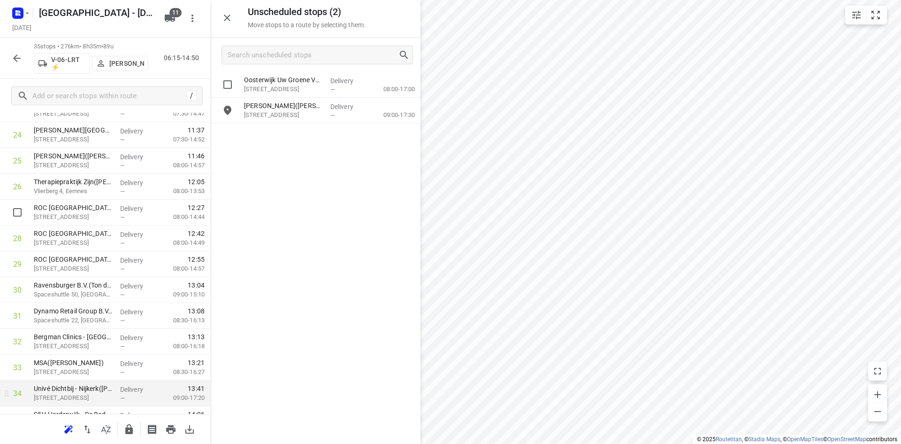
scroll to position [702, 0]
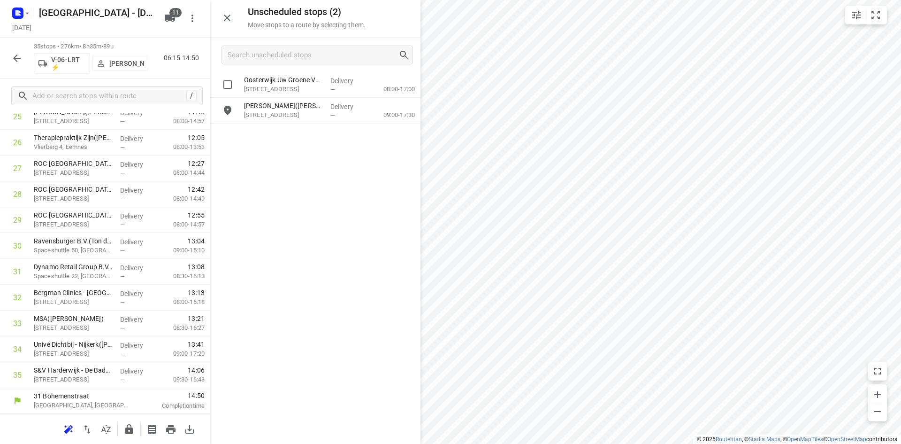
click at [127, 426] on icon "button" at bounding box center [128, 428] width 11 height 11
click at [129, 434] on icon "button" at bounding box center [128, 428] width 11 height 11
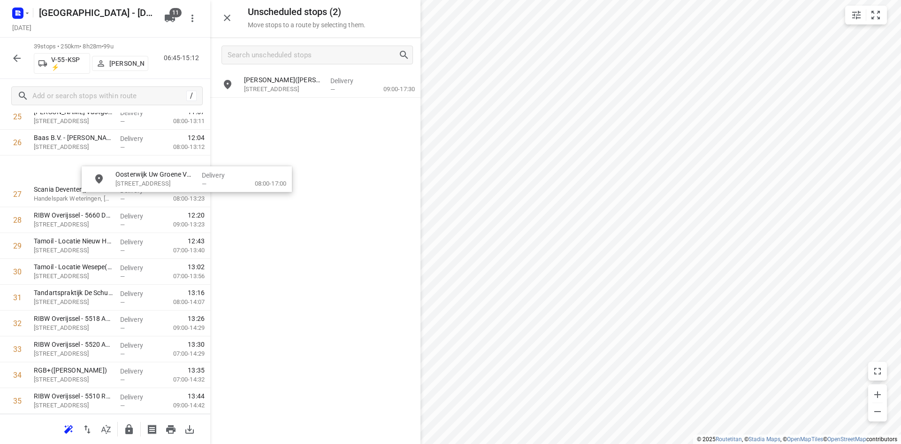
scroll to position [700, 0]
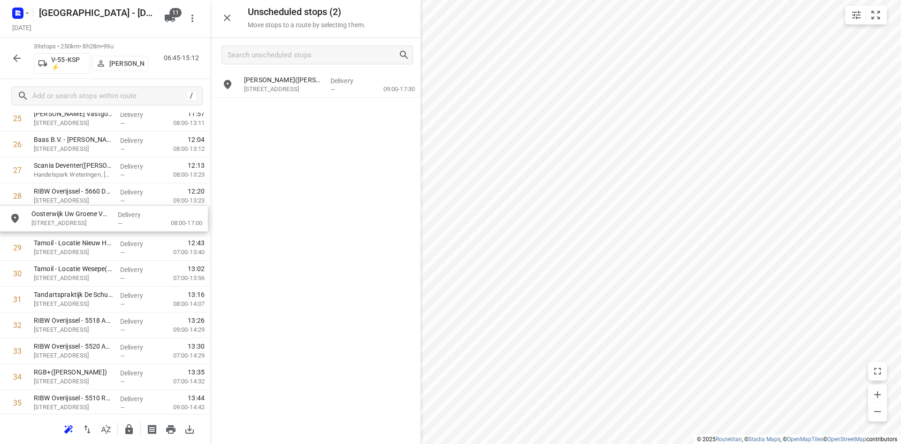
drag, startPoint x: 331, startPoint y: 90, endPoint x: 116, endPoint y: 228, distance: 255.8
click at [127, 428] on icon "button" at bounding box center [129, 429] width 8 height 10
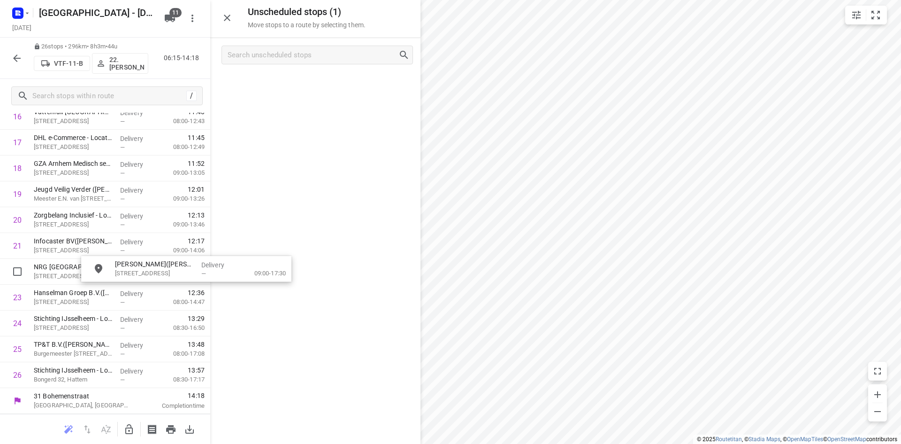
drag, startPoint x: 327, startPoint y: 89, endPoint x: 286, endPoint y: 250, distance: 166.2
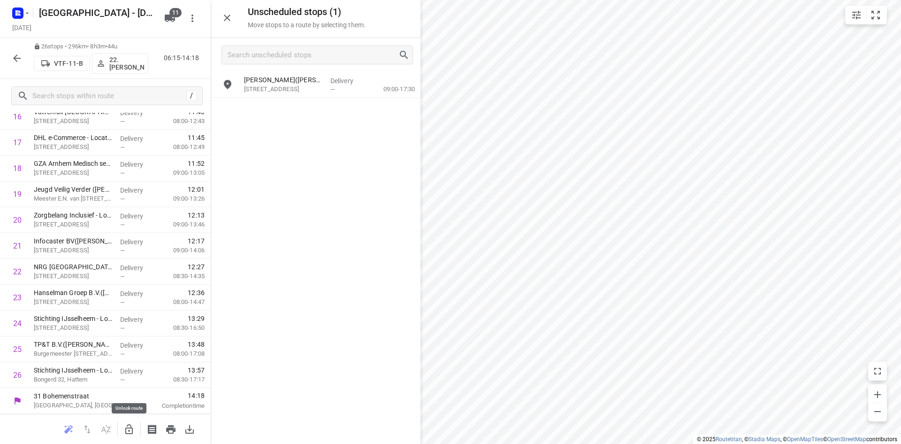
click at [127, 426] on icon "button" at bounding box center [129, 429] width 8 height 10
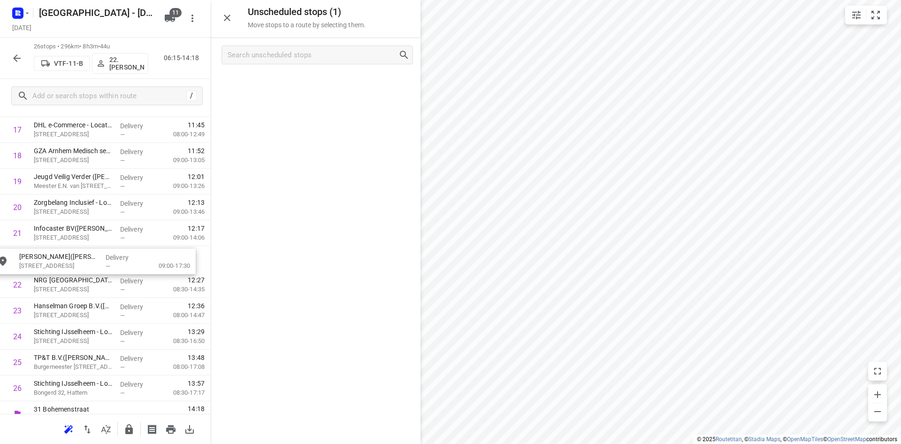
drag, startPoint x: 304, startPoint y: 78, endPoint x: 79, endPoint y: 255, distance: 286.5
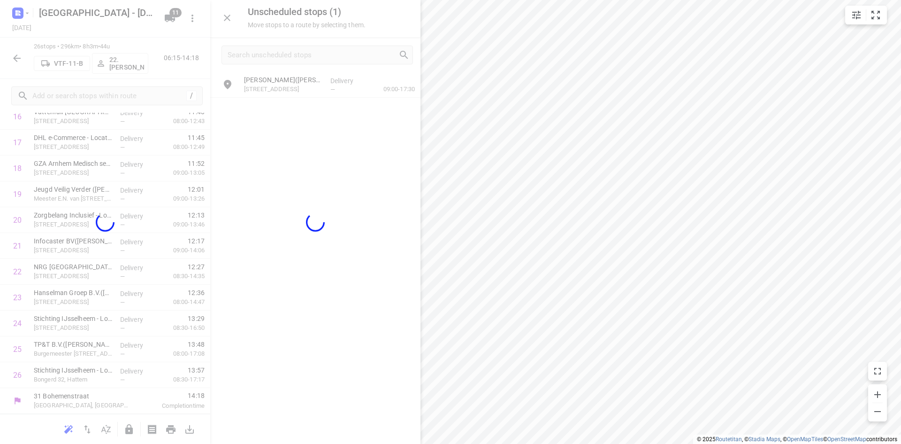
scroll to position [469, 0]
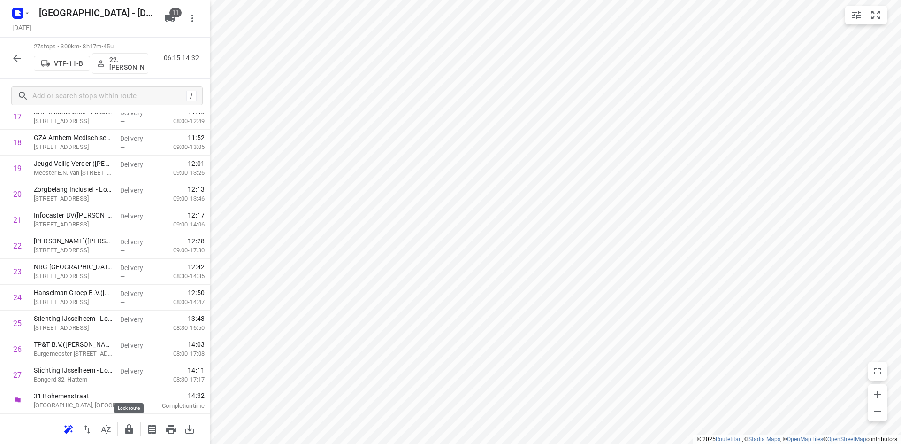
click at [134, 434] on icon "button" at bounding box center [128, 428] width 11 height 11
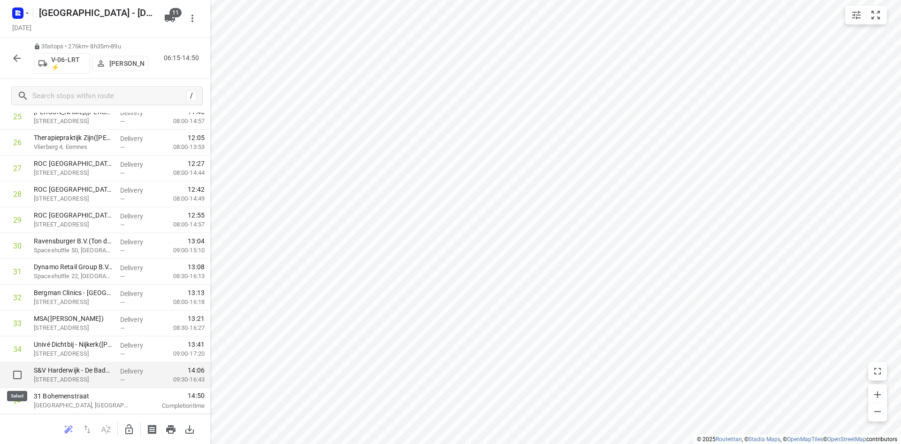
click at [8, 374] on input "checkbox" at bounding box center [17, 374] width 19 height 19
checkbox input "true"
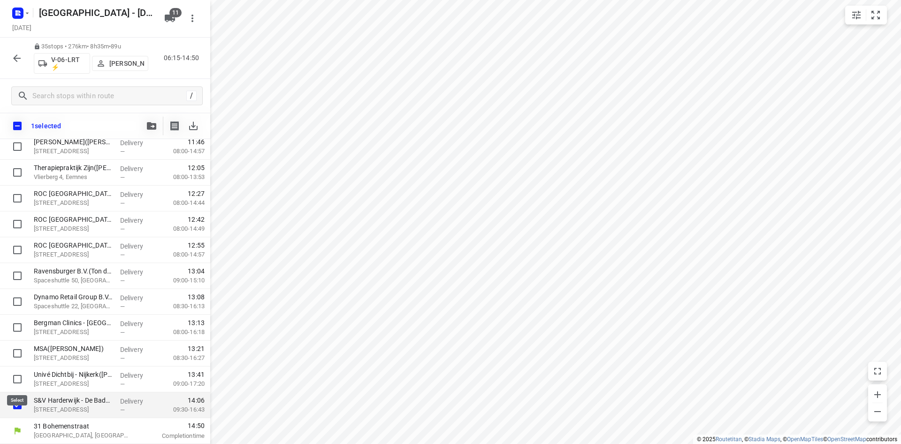
scroll to position [672, 0]
click at [151, 120] on button "button" at bounding box center [151, 125] width 19 height 19
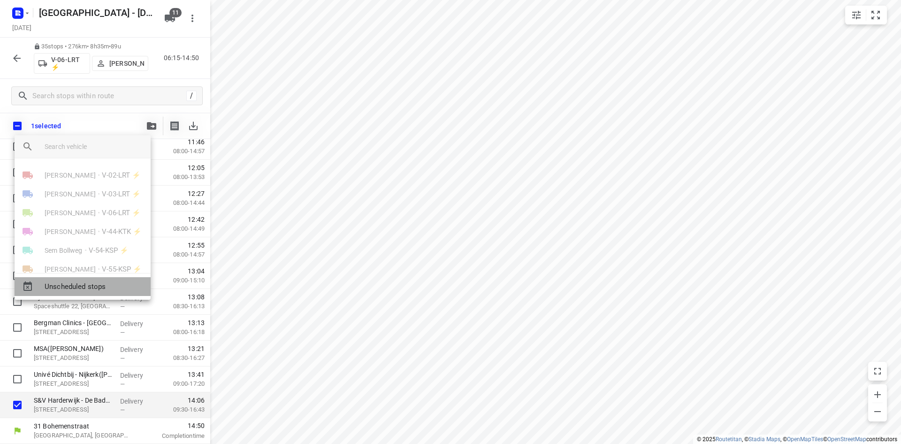
click at [110, 283] on span "Unscheduled stops" at bounding box center [94, 286] width 99 height 11
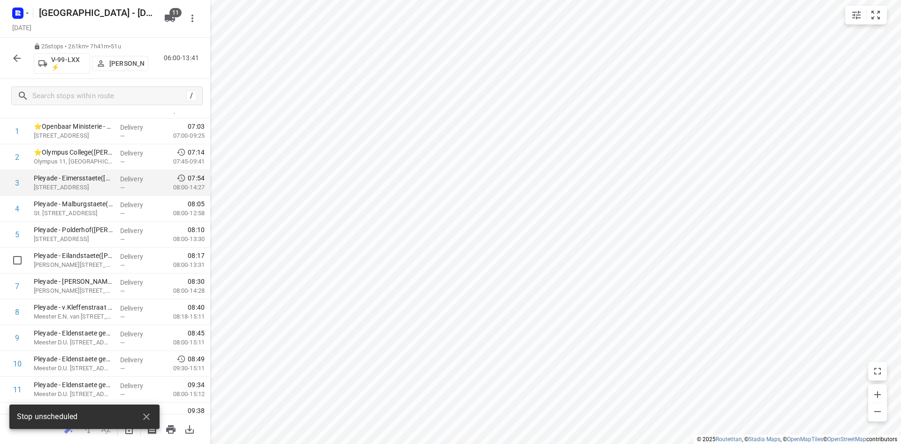
scroll to position [0, 0]
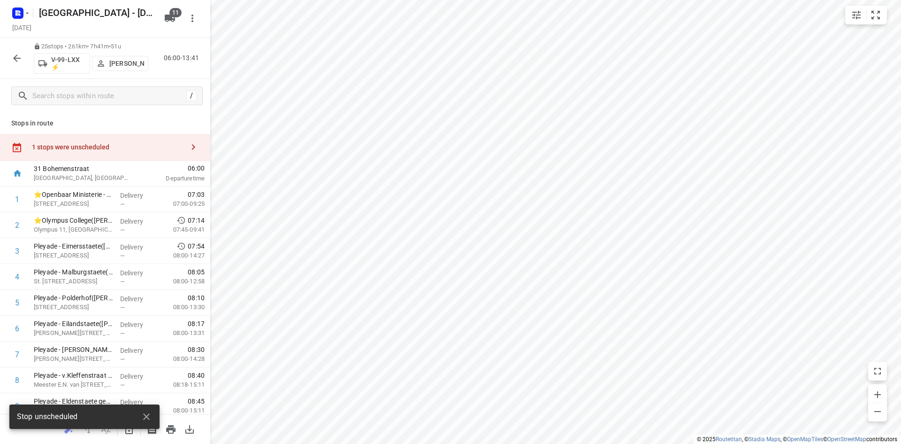
click at [103, 142] on div "1 stops were unscheduled" at bounding box center [105, 147] width 210 height 27
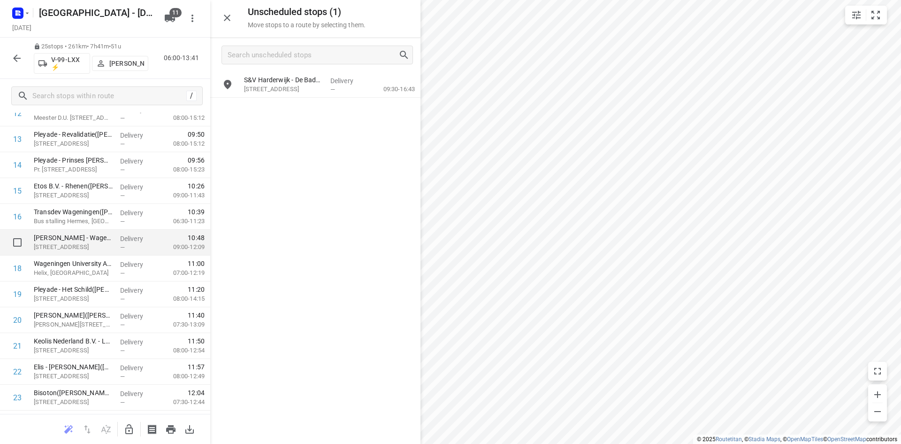
scroll to position [444, 0]
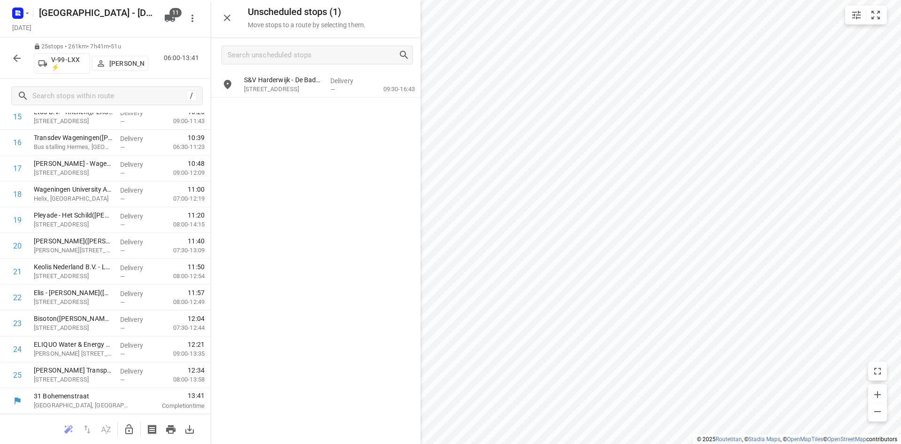
click at [136, 426] on button "button" at bounding box center [129, 429] width 19 height 19
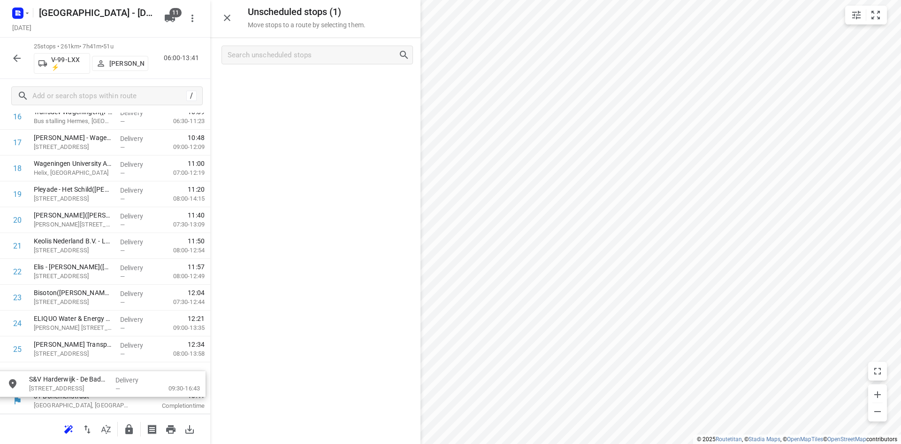
drag, startPoint x: 306, startPoint y: 92, endPoint x: 90, endPoint y: 393, distance: 370.6
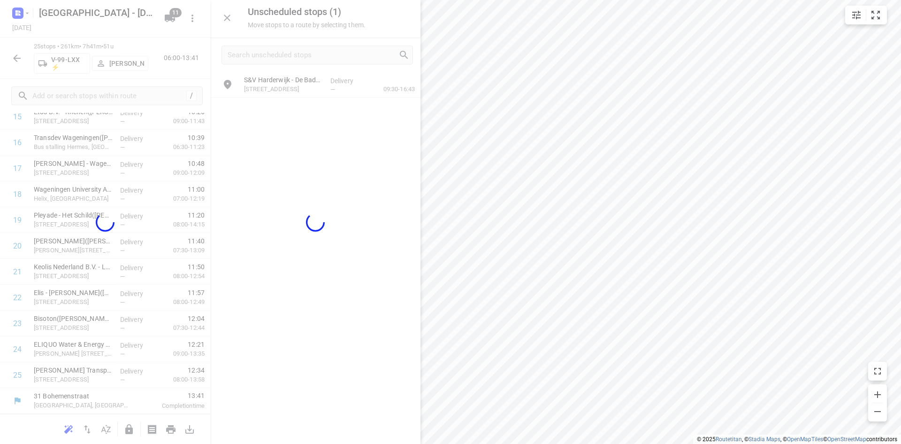
scroll to position [443, 0]
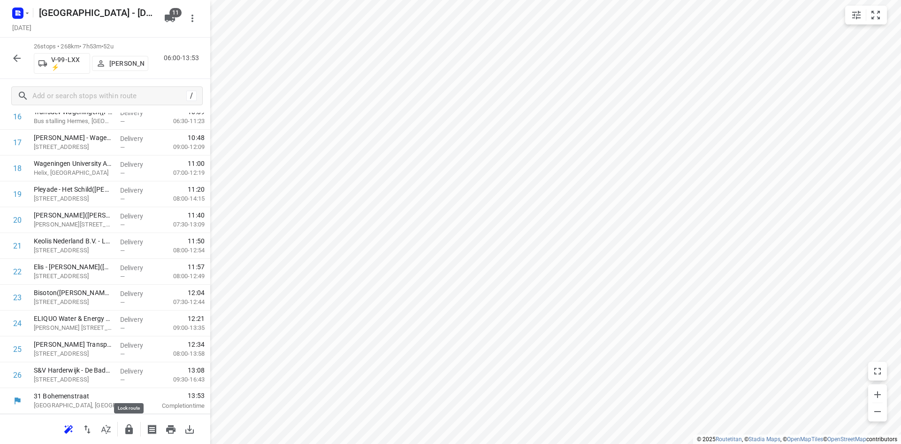
click at [132, 429] on icon "button" at bounding box center [129, 429] width 8 height 10
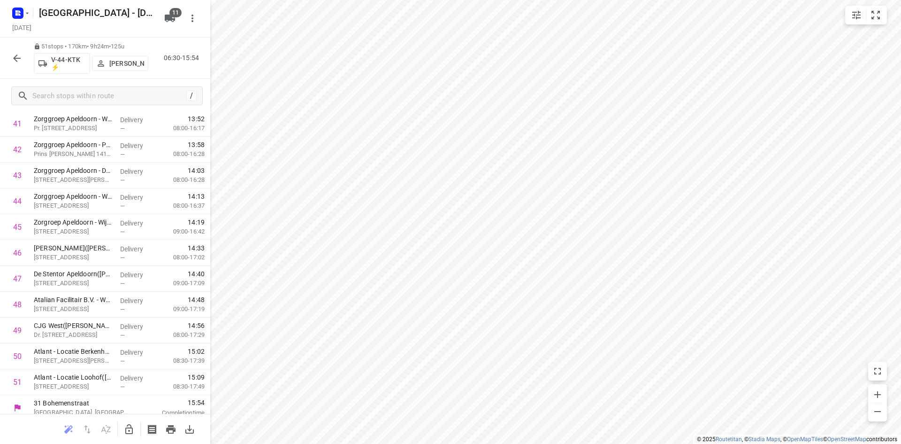
scroll to position [1088, 0]
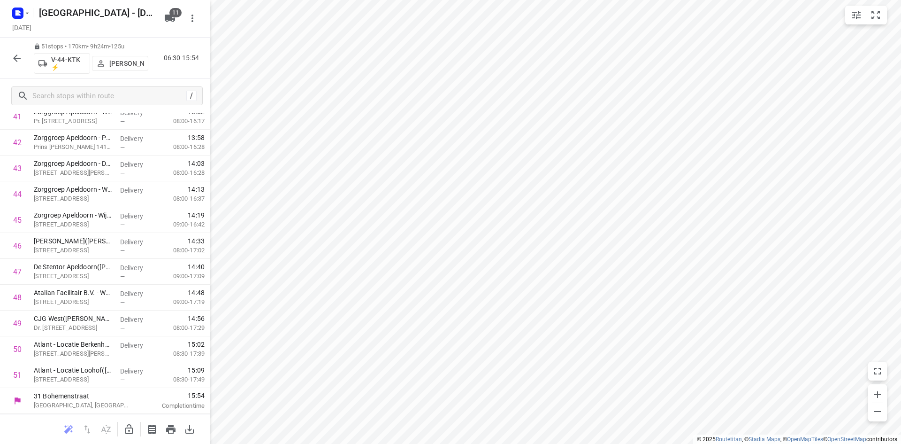
click at [16, 61] on icon "button" at bounding box center [17, 58] width 8 height 8
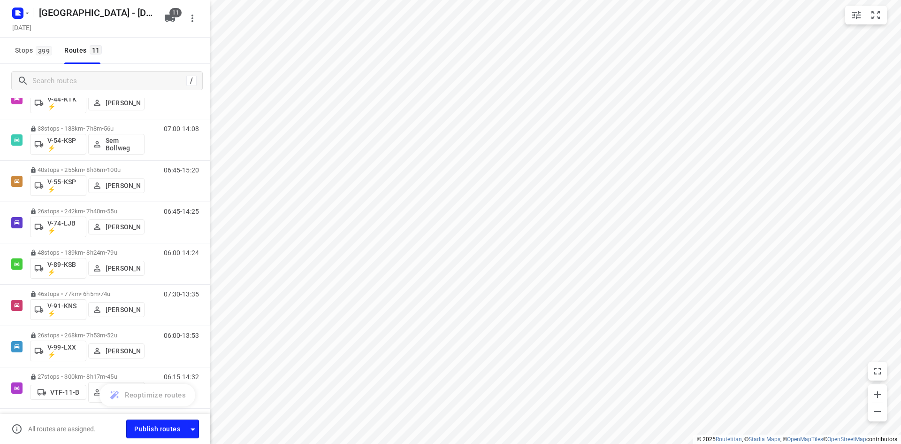
scroll to position [197, 0]
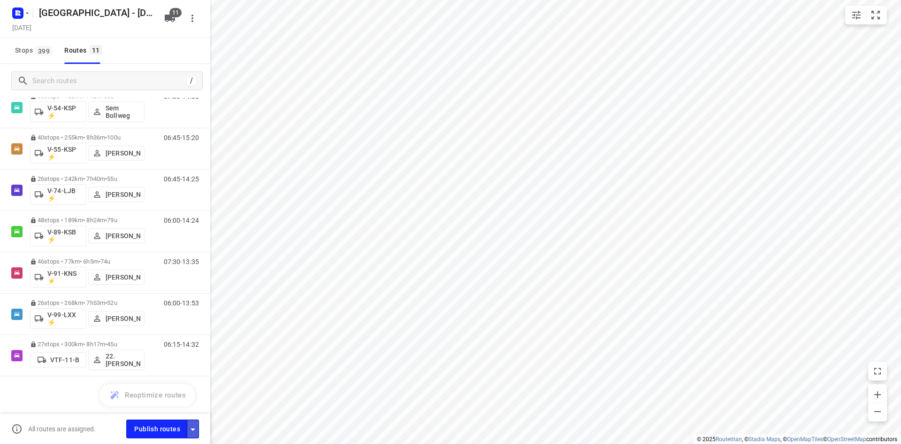
click at [198, 420] on button "button" at bounding box center [193, 428] width 12 height 18
click at [193, 424] on icon "button" at bounding box center [192, 428] width 11 height 11
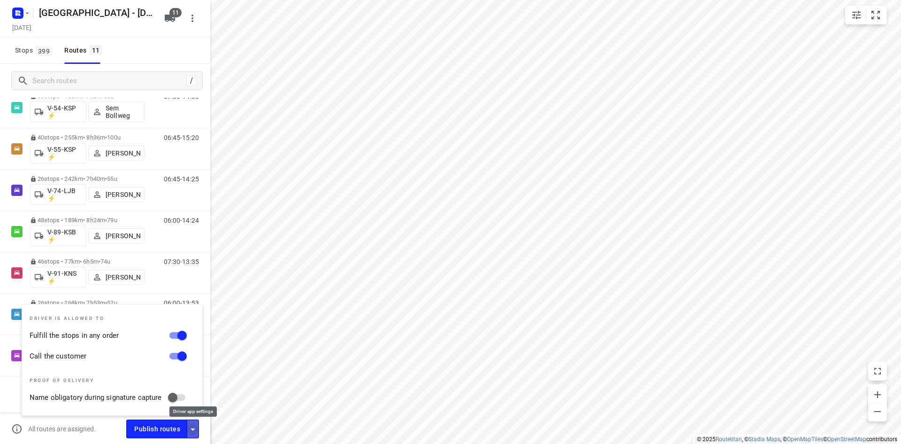
click at [193, 424] on icon "button" at bounding box center [192, 428] width 11 height 11
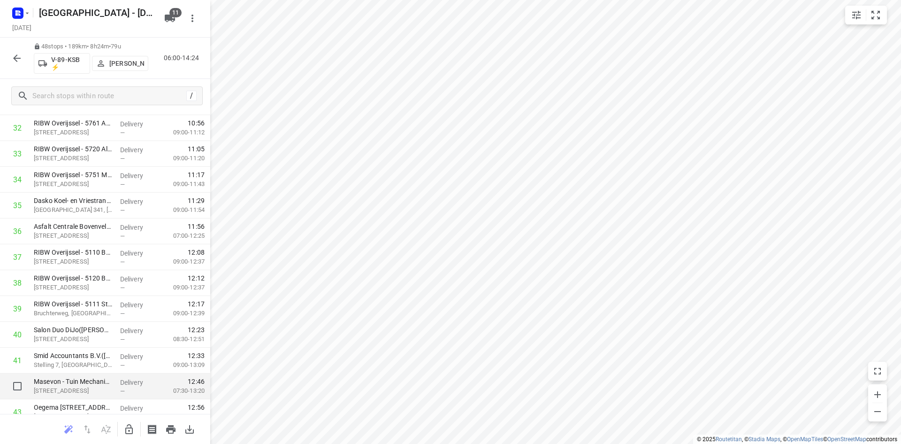
scroll to position [1011, 0]
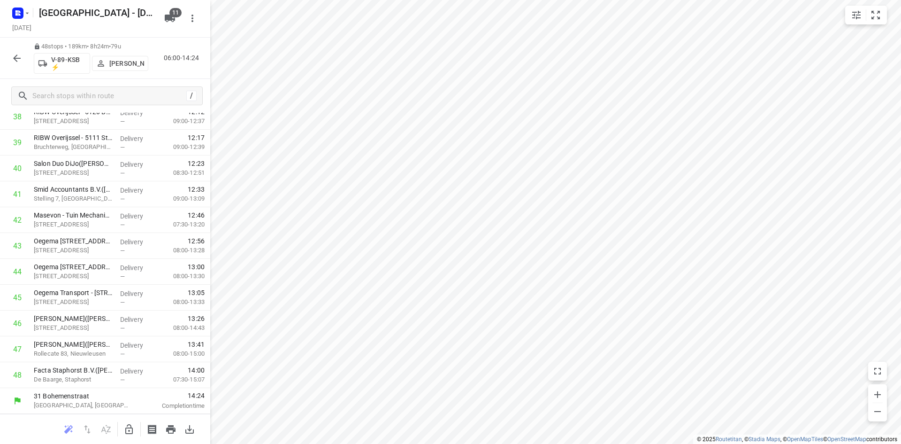
click at [19, 56] on icon "button" at bounding box center [16, 58] width 11 height 11
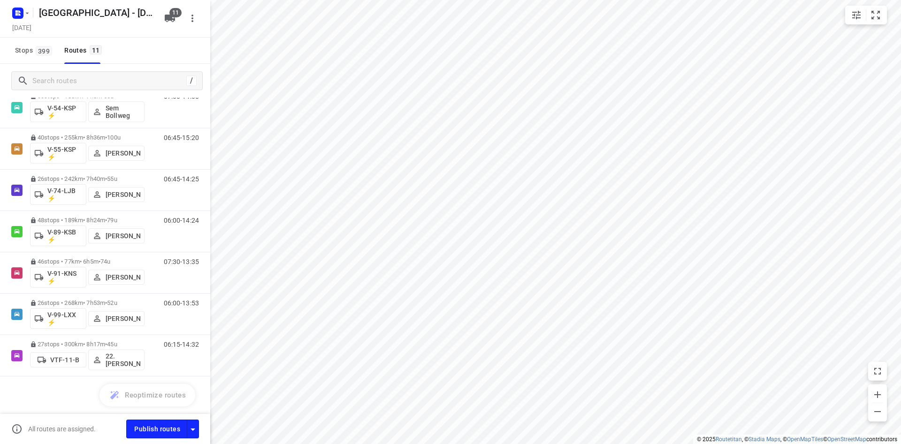
scroll to position [4, 0]
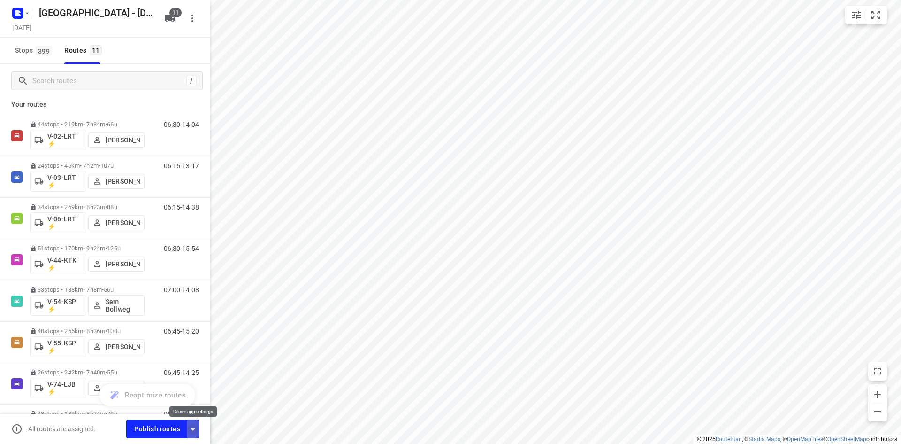
click at [193, 430] on icon "button" at bounding box center [192, 428] width 11 height 11
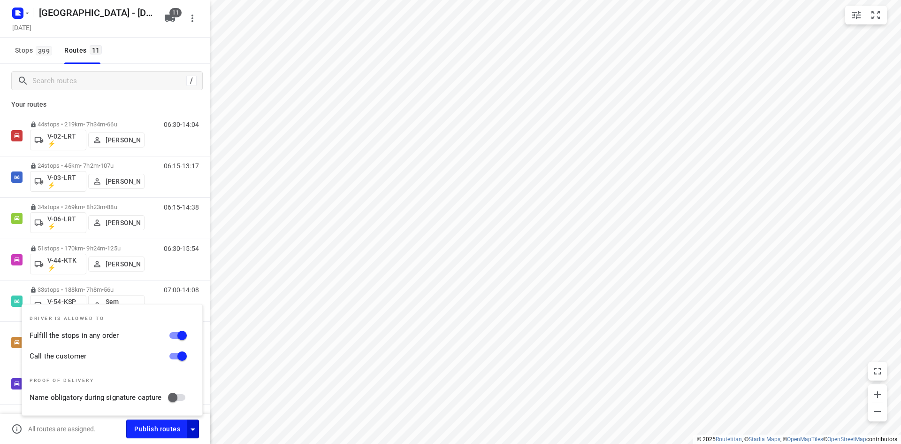
click at [153, 42] on div "Stops 399 Routes 11" at bounding box center [105, 51] width 210 height 26
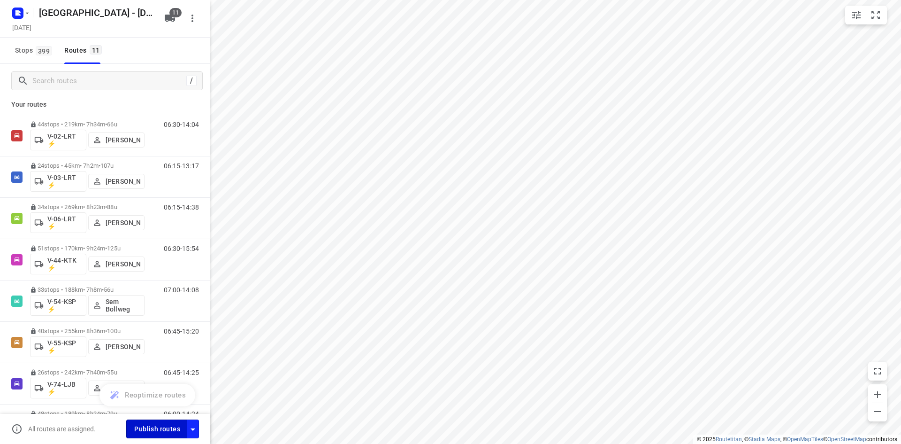
click at [144, 431] on span "Publish routes" at bounding box center [157, 429] width 46 height 12
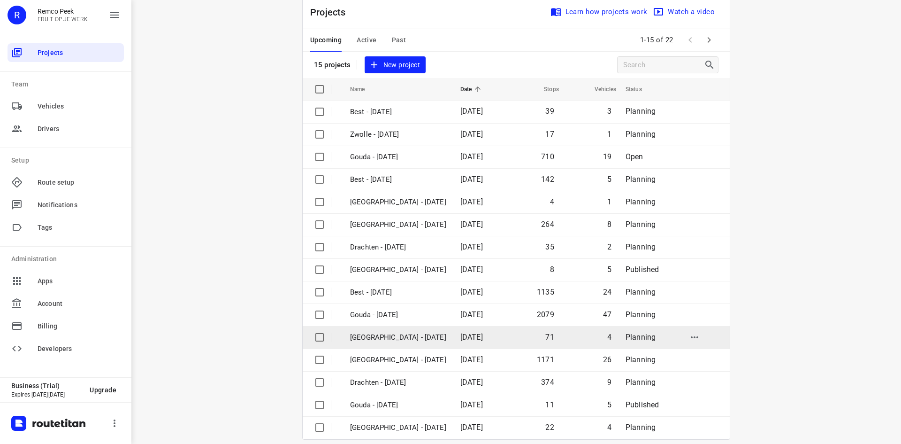
scroll to position [31, 0]
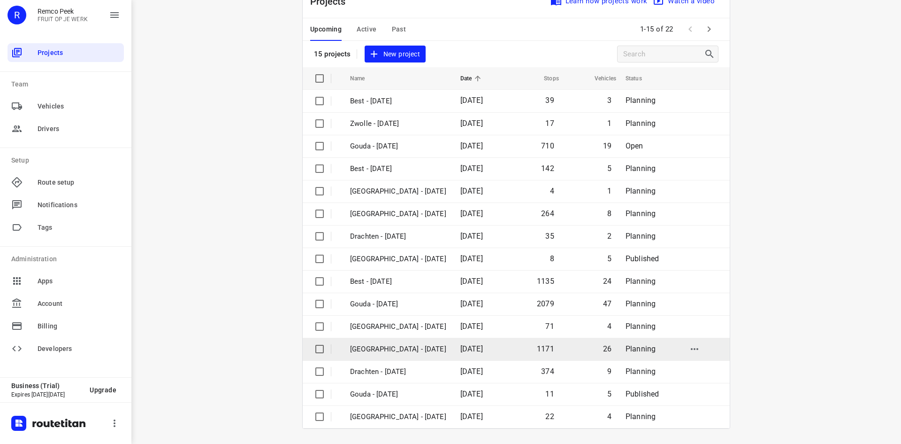
click at [404, 345] on p "Zwolle - Wednesday" at bounding box center [398, 349] width 96 height 11
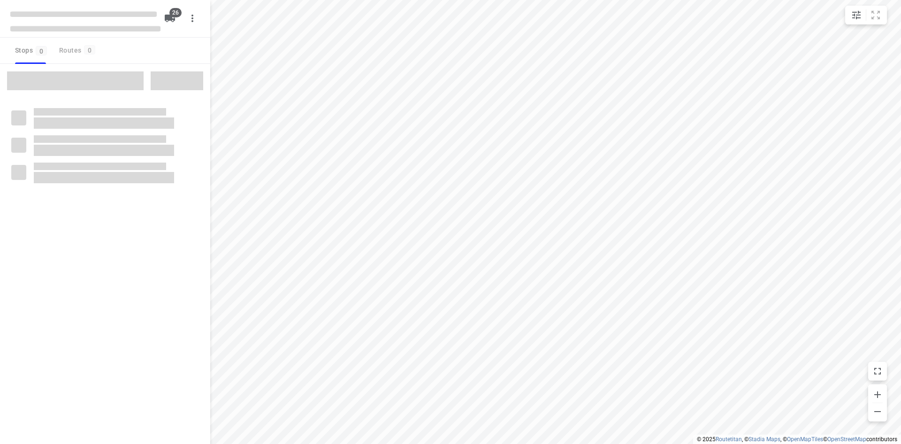
checkbox input "true"
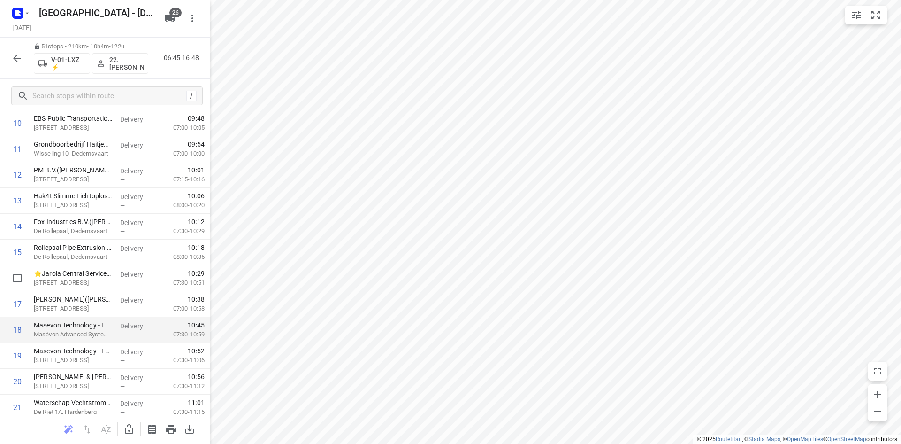
scroll to position [329, 0]
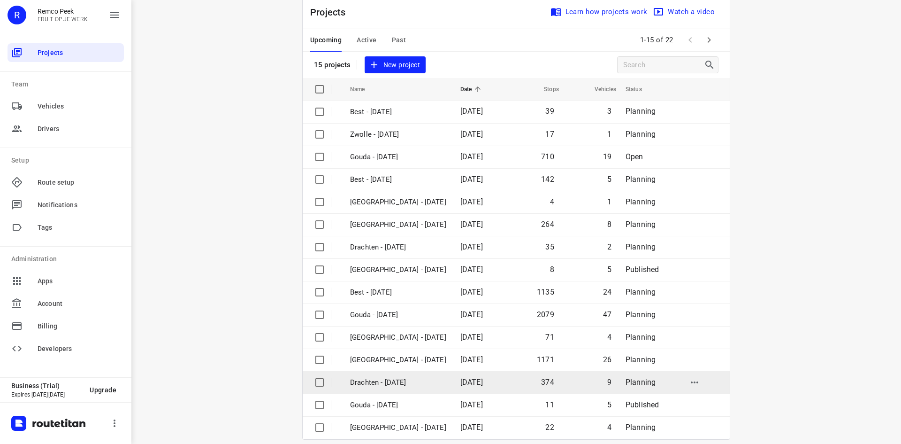
scroll to position [31, 0]
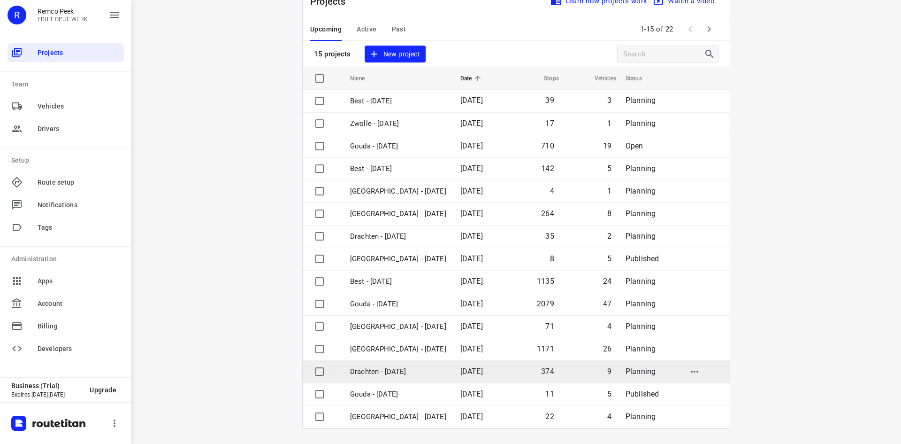
click at [483, 372] on span "[DATE]" at bounding box center [471, 371] width 23 height 9
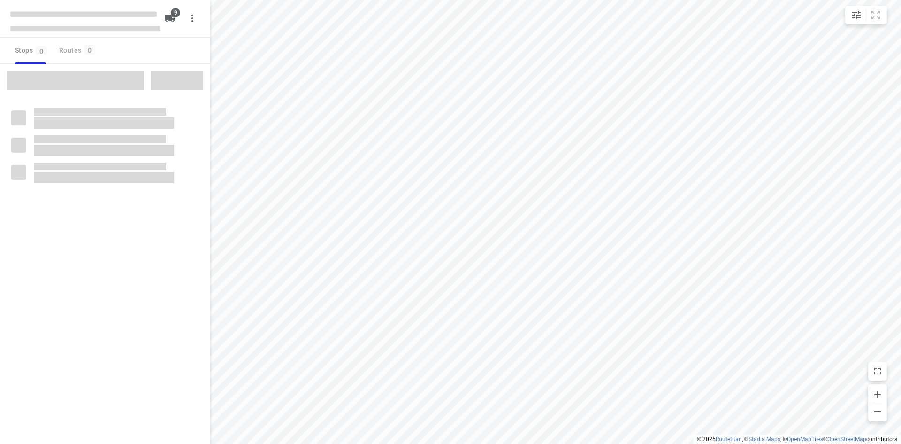
checkbox input "true"
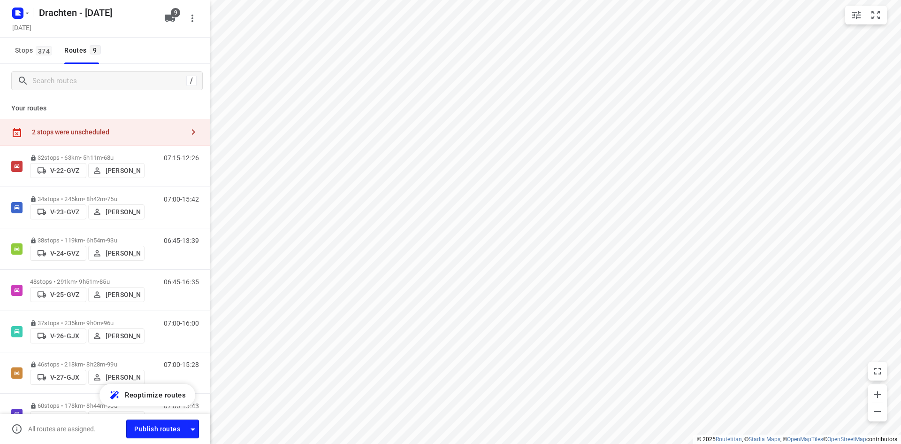
click at [138, 135] on div "2 stops were unscheduled" at bounding box center [108, 132] width 152 height 8
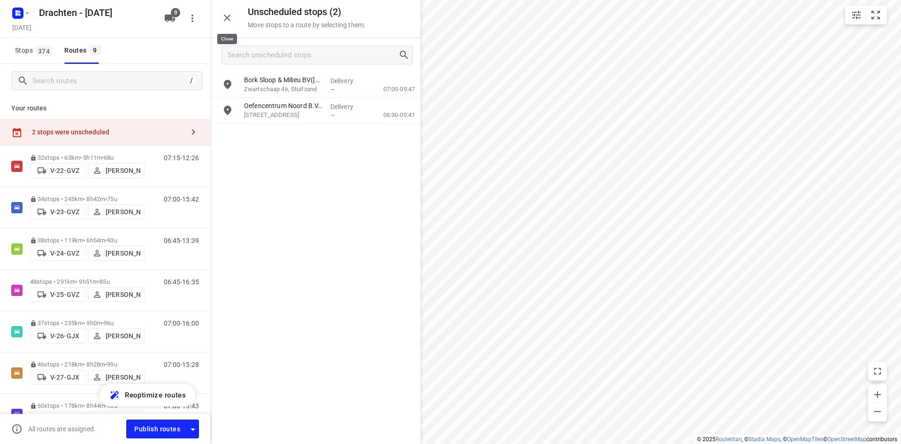
click at [229, 16] on icon "button" at bounding box center [227, 18] width 7 height 7
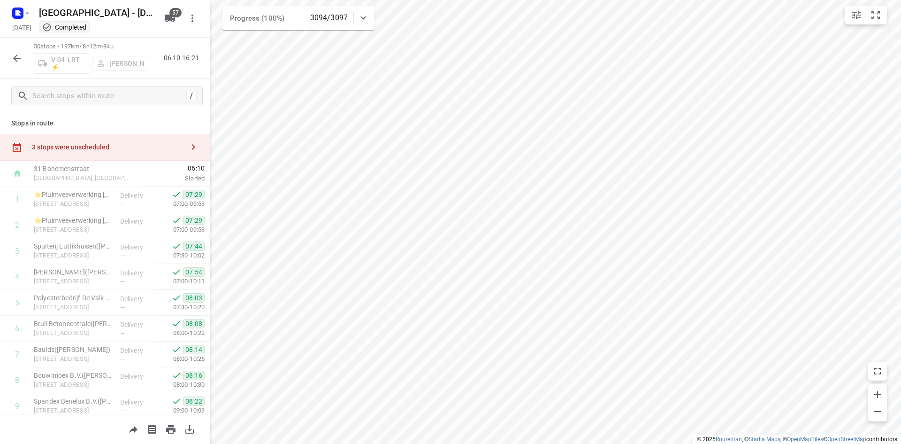
scroll to position [516, 0]
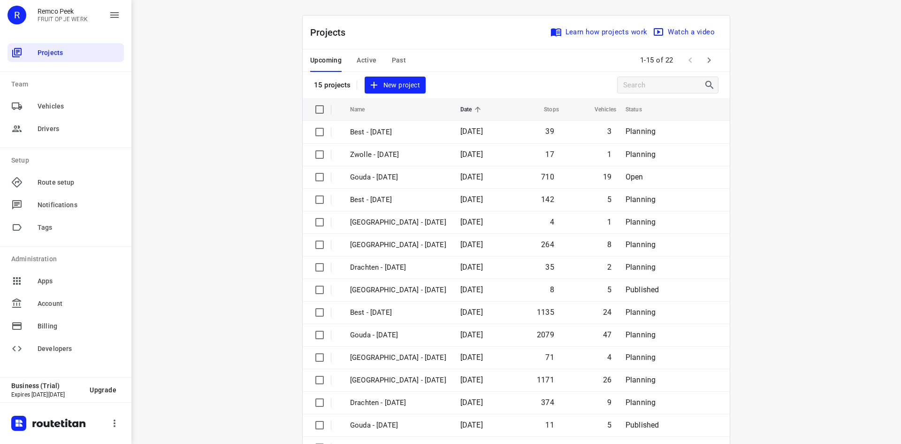
click at [360, 64] on span "Active" at bounding box center [367, 60] width 20 height 12
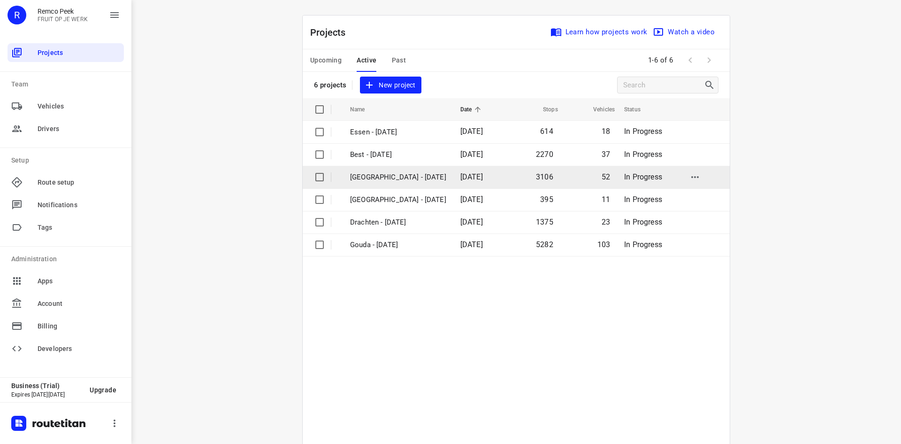
click at [394, 175] on p "[GEOGRAPHIC_DATA] - [DATE]" at bounding box center [398, 177] width 96 height 11
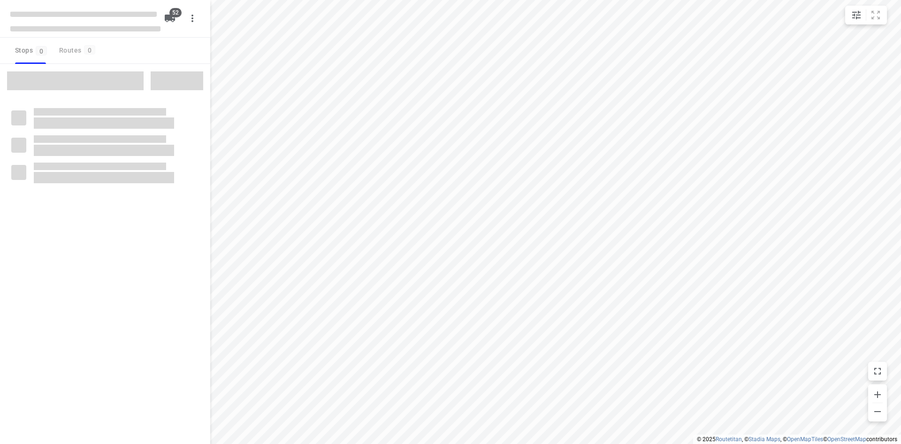
checkbox input "true"
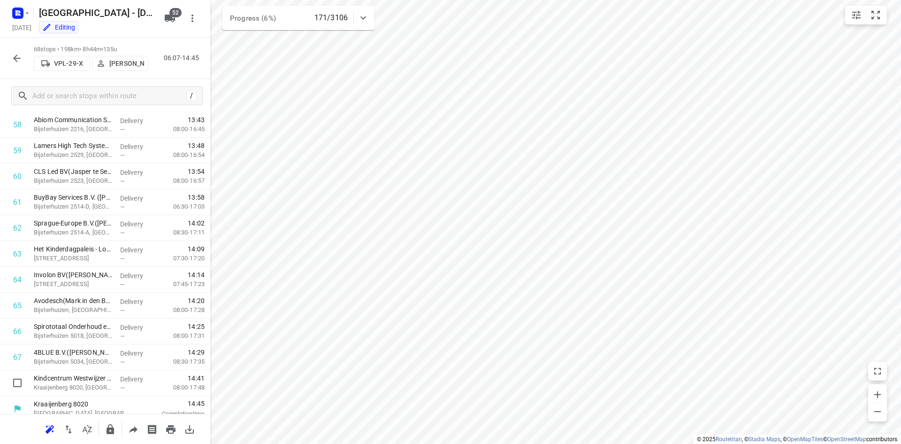
scroll to position [1527, 0]
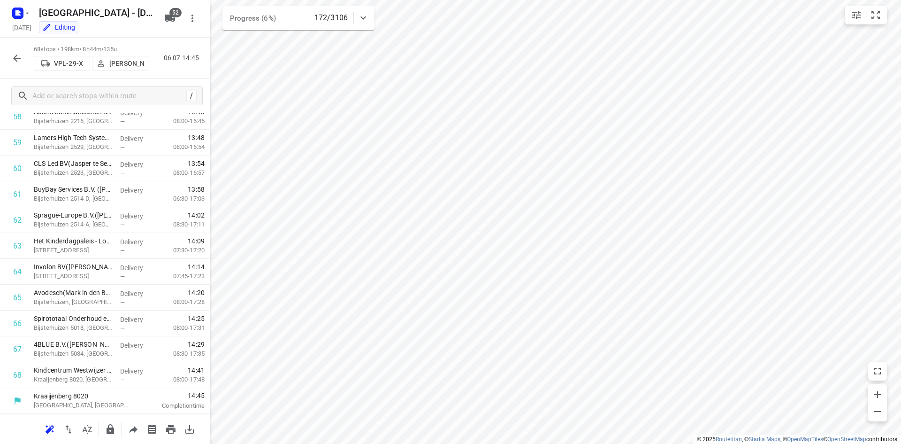
click at [207, 386] on div "i © 2025 Routetitan , © Stadia Maps , © OpenMapTiles © OpenStreetMap contributo…" at bounding box center [450, 222] width 901 height 444
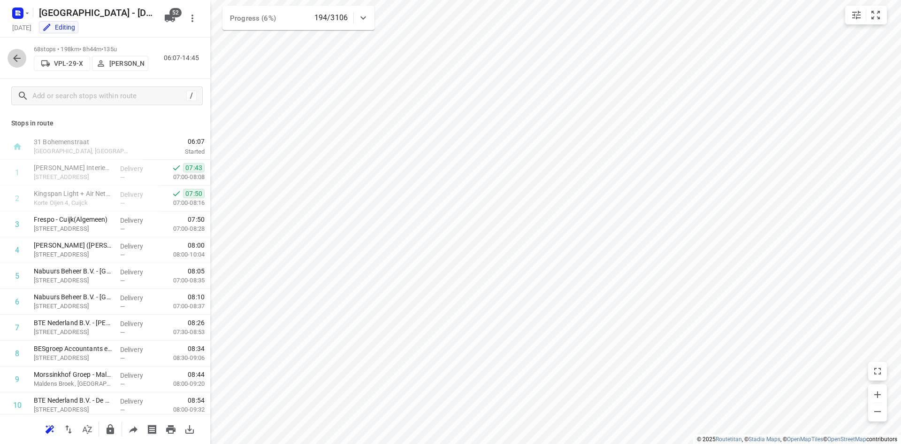
click at [16, 56] on icon "button" at bounding box center [17, 58] width 8 height 8
click at [9, 67] on div at bounding box center [17, 58] width 19 height 19
click at [13, 54] on icon "button" at bounding box center [16, 58] width 11 height 11
click at [9, 61] on button "button" at bounding box center [17, 58] width 19 height 19
click at [13, 57] on icon "button" at bounding box center [16, 58] width 11 height 11
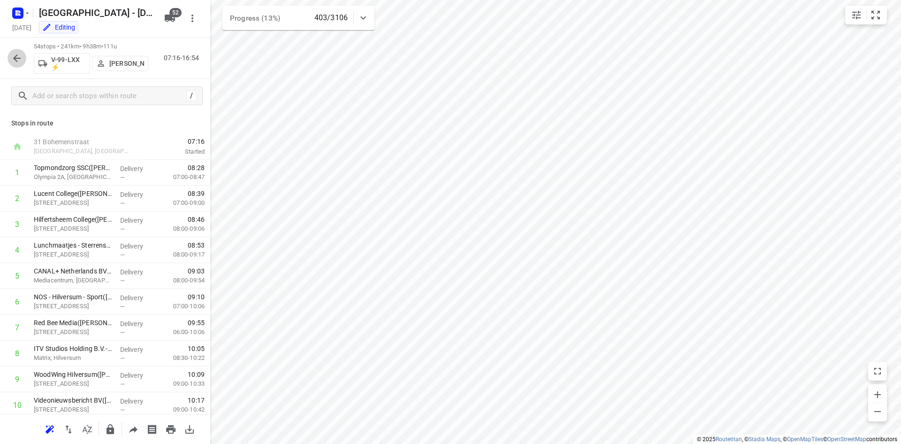
click at [20, 67] on button "button" at bounding box center [17, 58] width 19 height 19
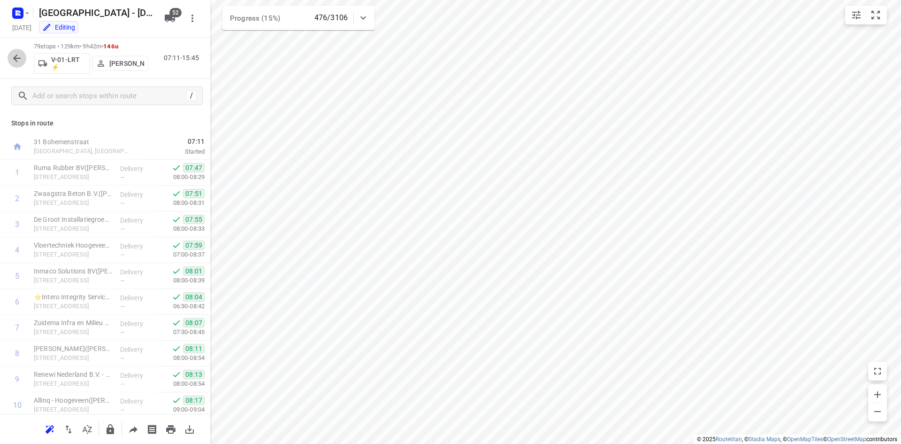
click at [25, 57] on button "button" at bounding box center [17, 58] width 19 height 19
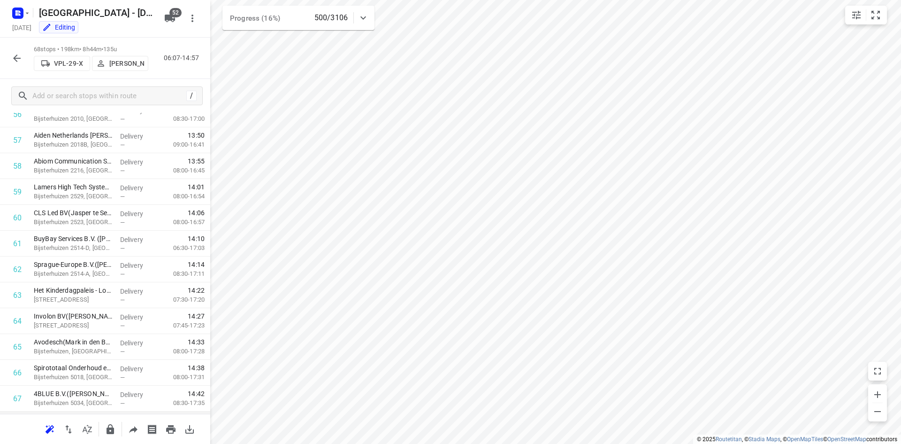
scroll to position [1527, 0]
click at [18, 54] on icon "button" at bounding box center [16, 58] width 11 height 11
click at [12, 61] on icon "button" at bounding box center [16, 58] width 11 height 11
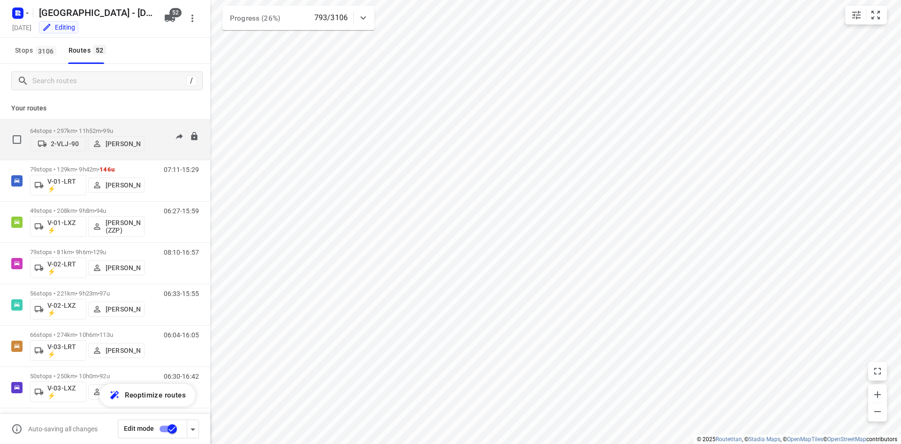
click at [113, 128] on span "99u" at bounding box center [108, 130] width 10 height 7
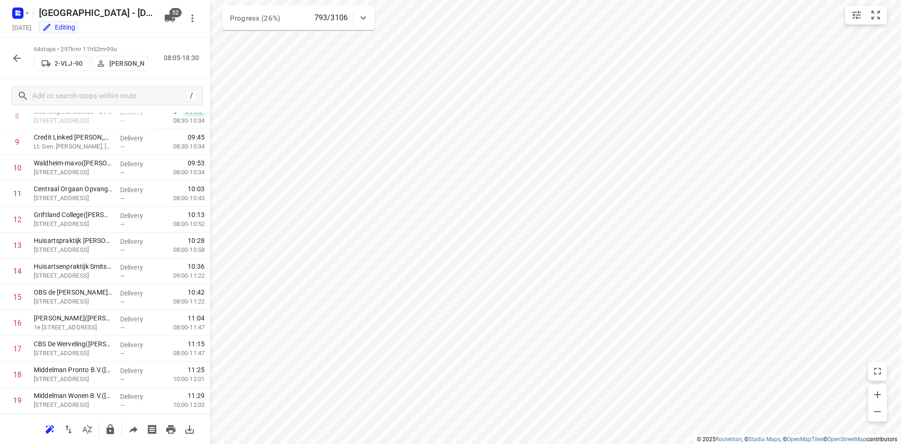
scroll to position [157, 0]
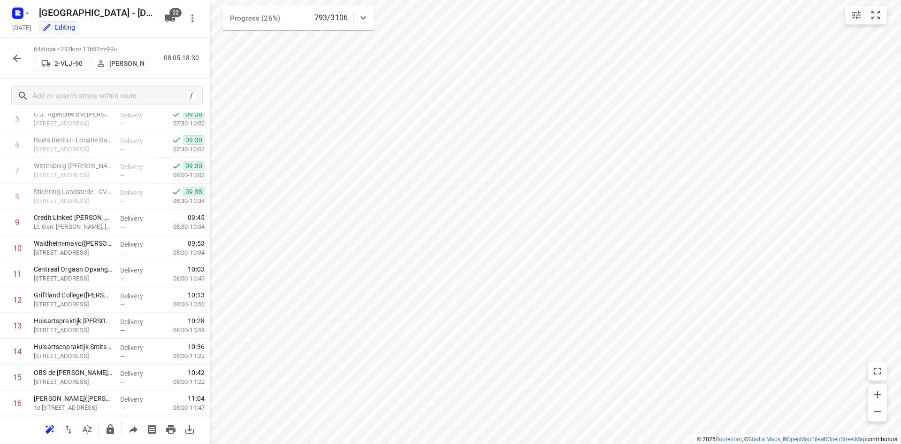
click at [16, 50] on button "button" at bounding box center [17, 58] width 19 height 19
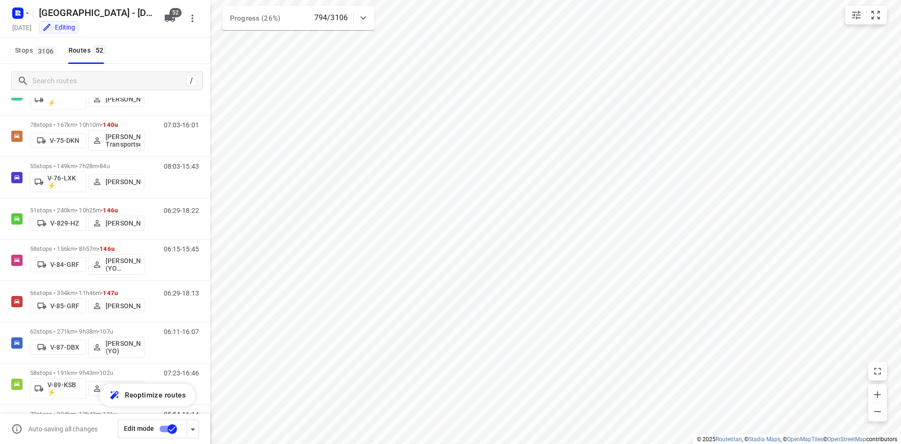
scroll to position [1004, 0]
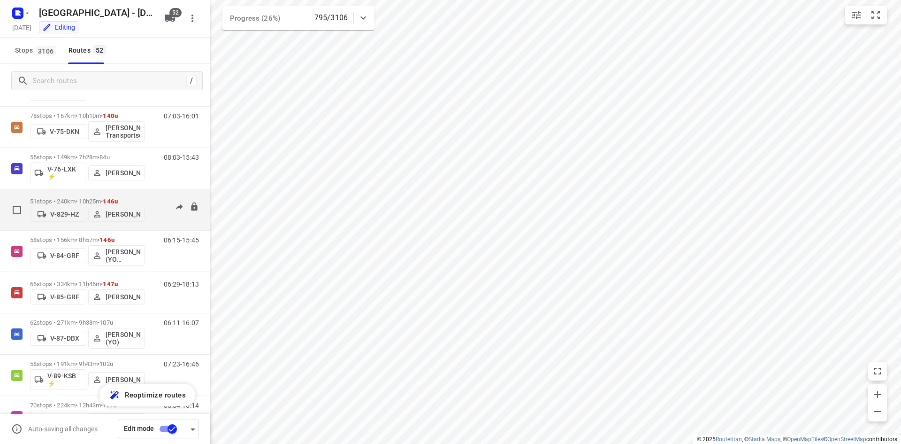
click at [86, 194] on div "51 stops • 240km • 10h25m • 146u V-829-HZ Ormando Van Boven" at bounding box center [87, 209] width 115 height 33
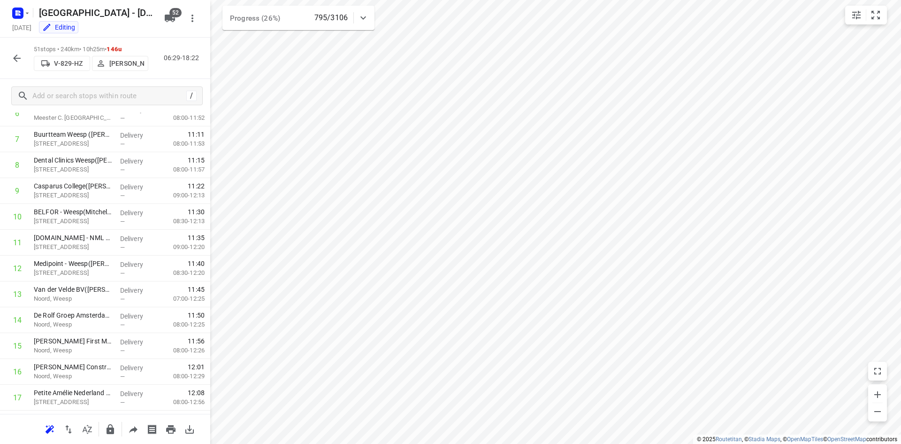
scroll to position [0, 0]
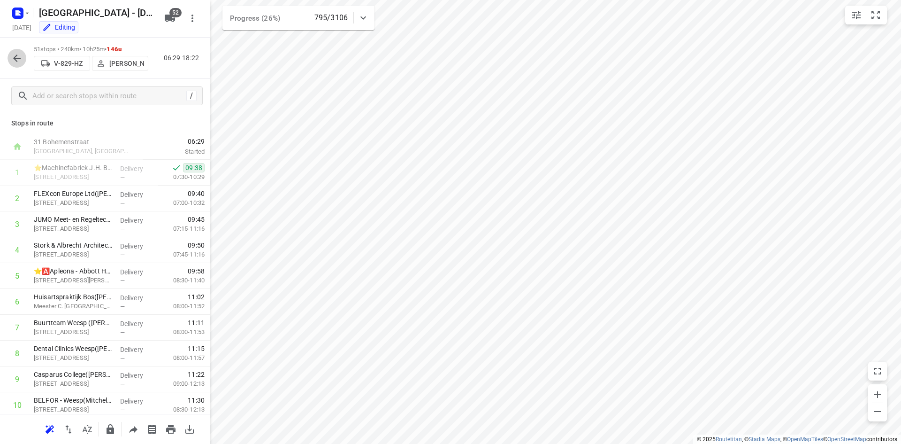
click at [15, 57] on icon "button" at bounding box center [17, 58] width 8 height 8
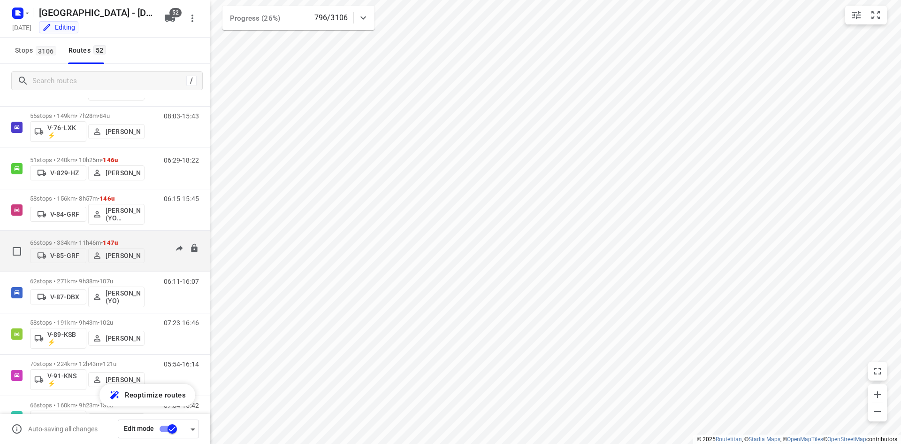
scroll to position [1092, 0]
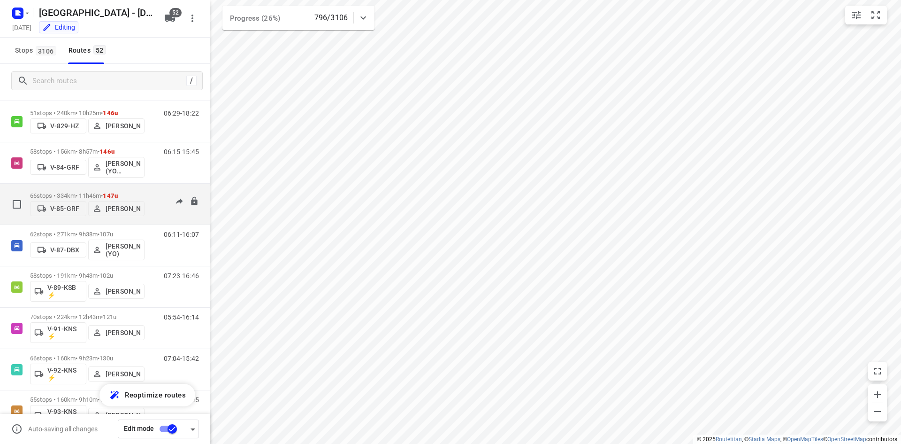
click at [86, 188] on div "66 stops • 334km • 11h46m • 147u V-85-GRF Milan Rave" at bounding box center [87, 203] width 115 height 33
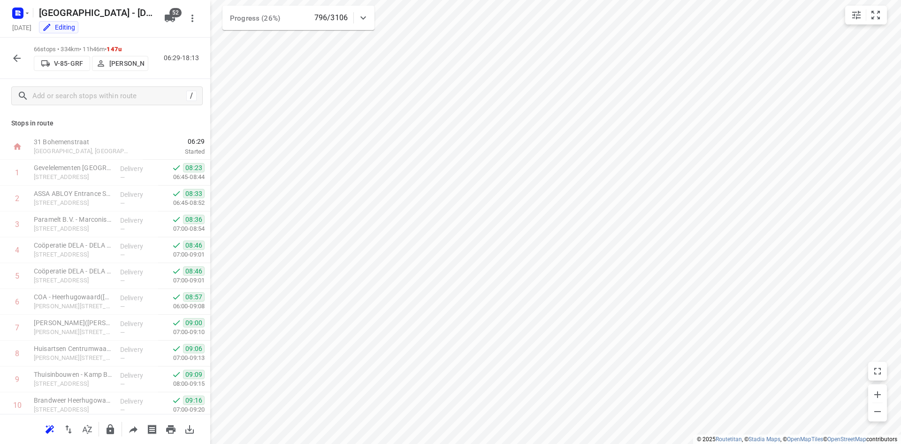
click at [9, 50] on div at bounding box center [17, 58] width 19 height 19
click at [11, 58] on icon "button" at bounding box center [16, 58] width 11 height 11
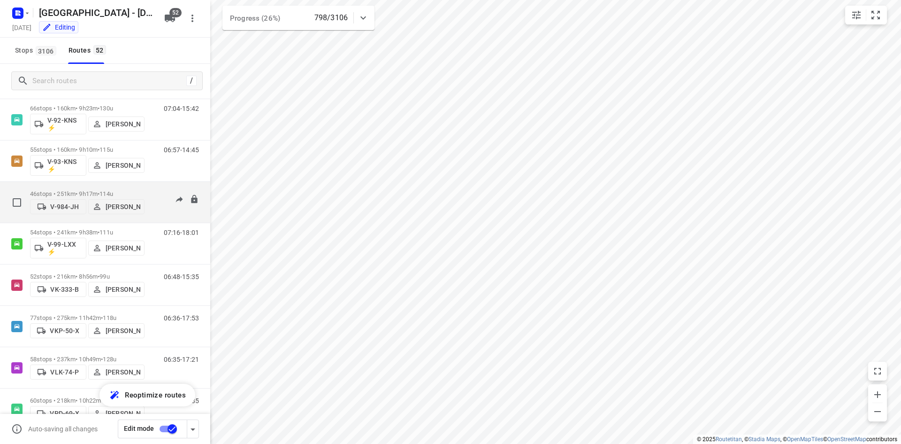
scroll to position [1361, 0]
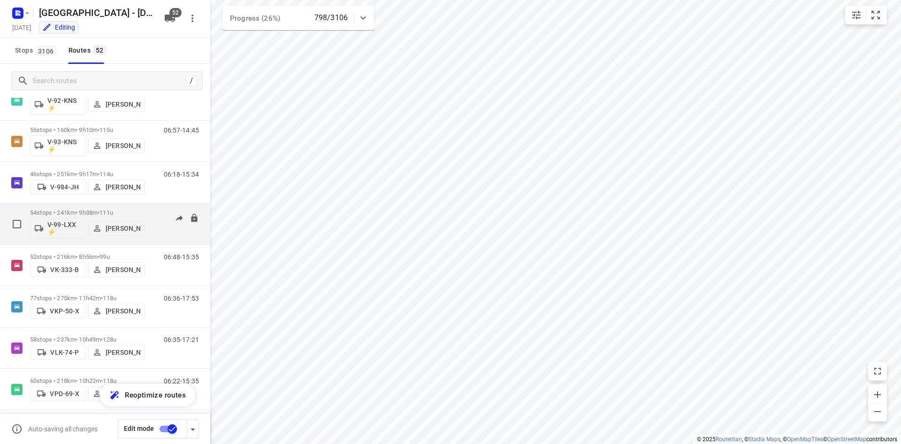
click at [84, 212] on p "54 stops • 241km • 9h38m • 111u" at bounding box center [87, 212] width 115 height 7
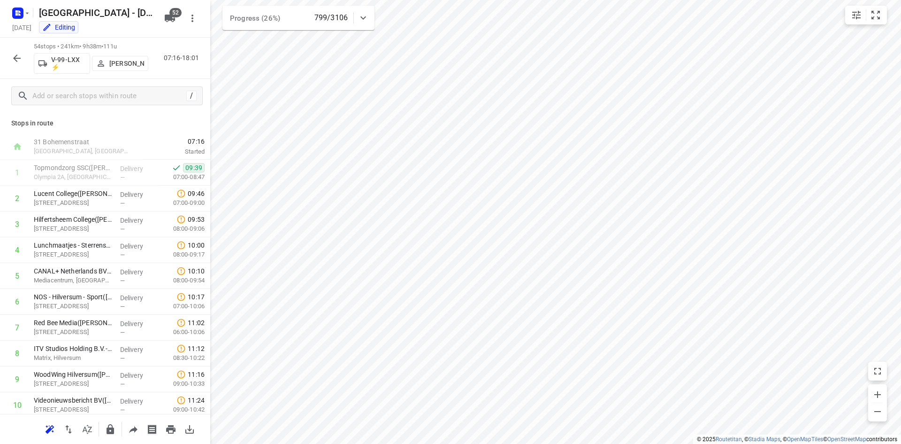
click at [19, 68] on div "54 stops • 241km • 9h38m • 111u V-99-LXX ⚡ Thomas Bol 07:16-18:01" at bounding box center [105, 58] width 210 height 41
click at [19, 63] on icon "button" at bounding box center [16, 58] width 11 height 11
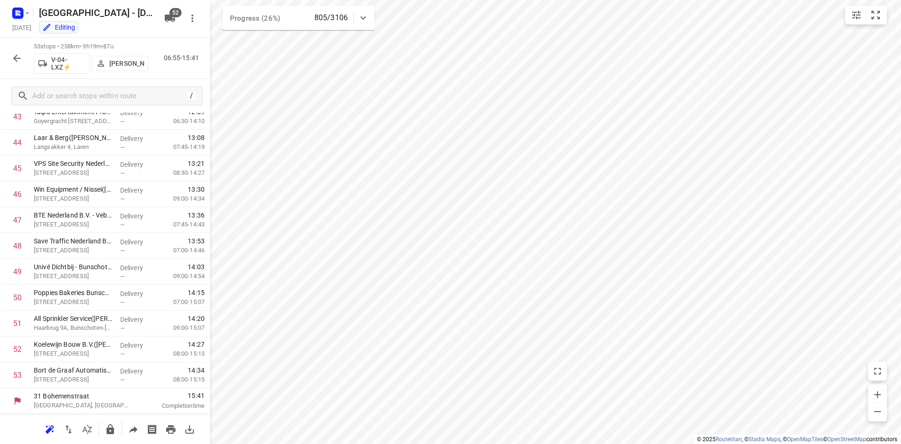
scroll to position [1140, 0]
click at [18, 62] on icon "button" at bounding box center [16, 58] width 11 height 11
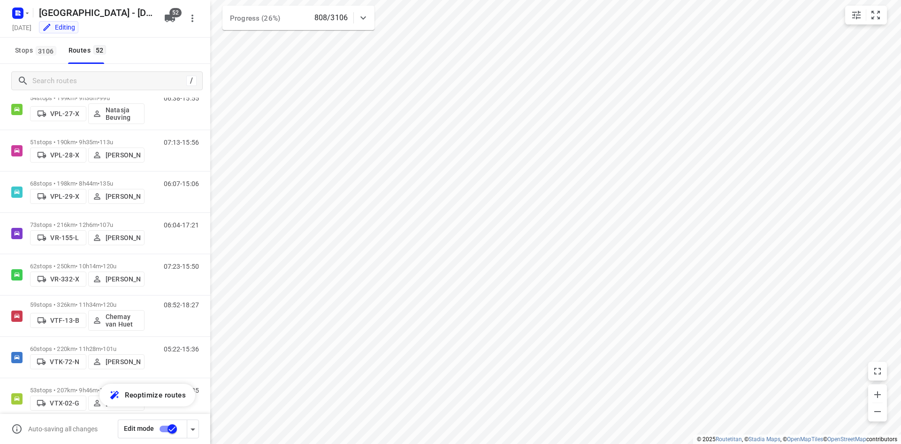
scroll to position [1756, 0]
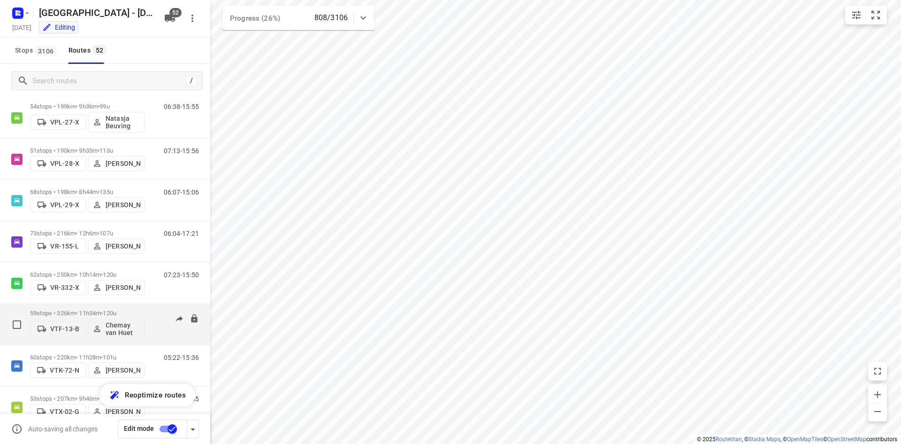
click at [104, 307] on div "59 stops • 326km • 11h34m • 120u VTF-13-B Chemay van Huet" at bounding box center [87, 324] width 115 height 39
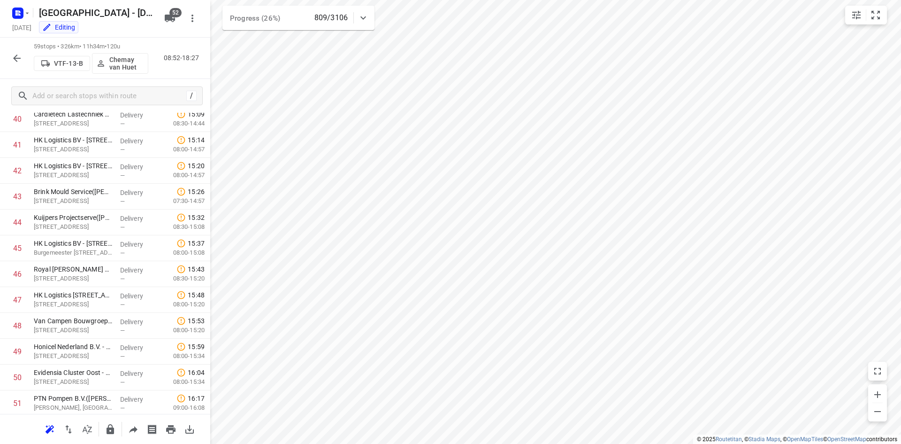
scroll to position [1295, 0]
click at [16, 60] on icon "button" at bounding box center [17, 58] width 8 height 8
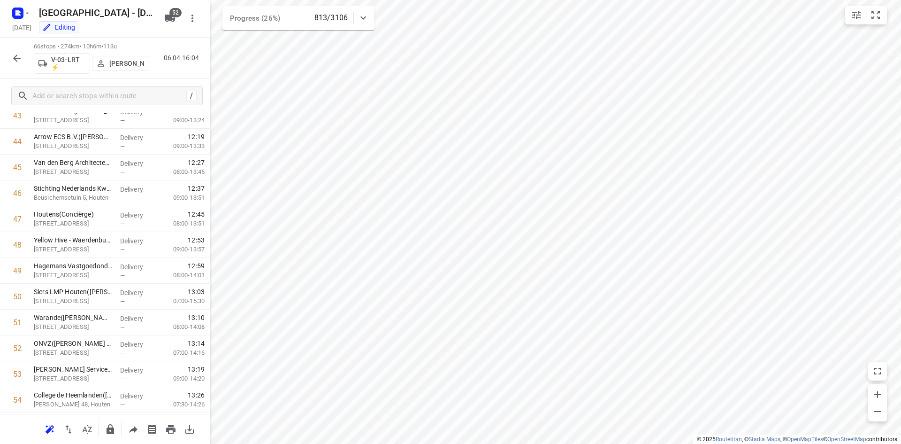
scroll to position [1476, 0]
click at [16, 61] on icon "button" at bounding box center [17, 58] width 8 height 8
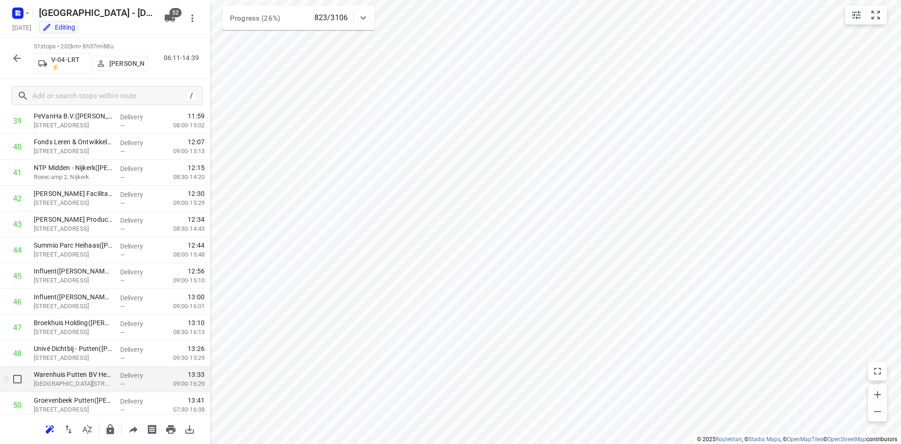
scroll to position [1088, 0]
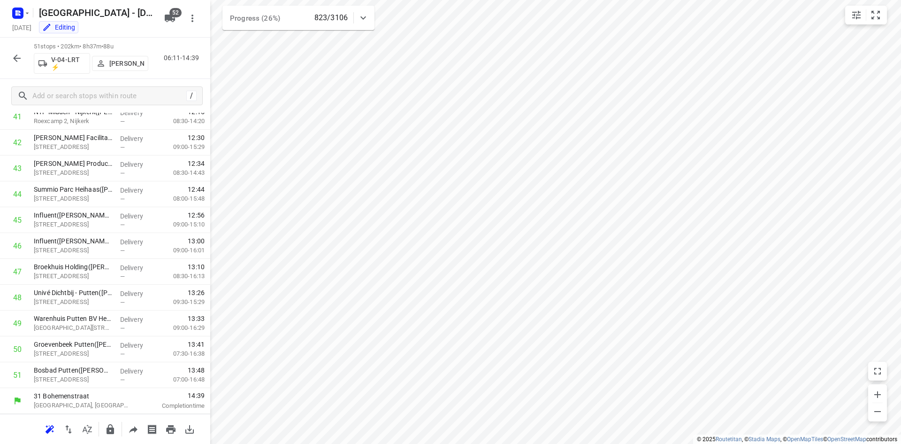
click at [22, 58] on icon "button" at bounding box center [16, 58] width 11 height 11
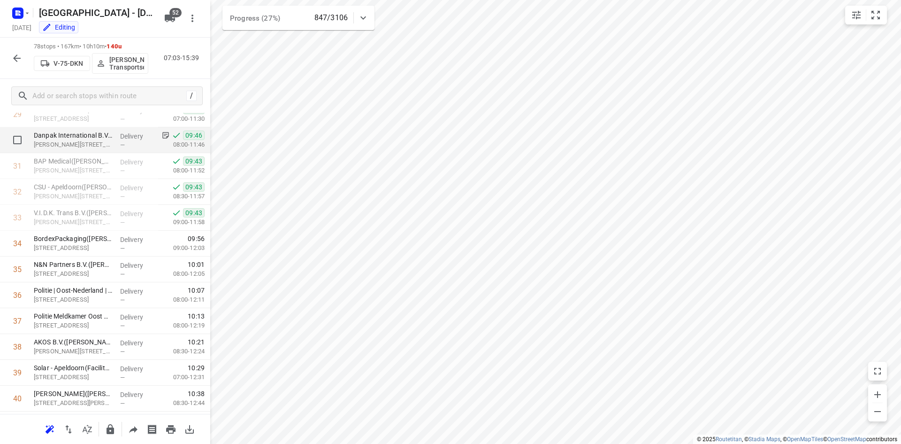
scroll to position [628, 0]
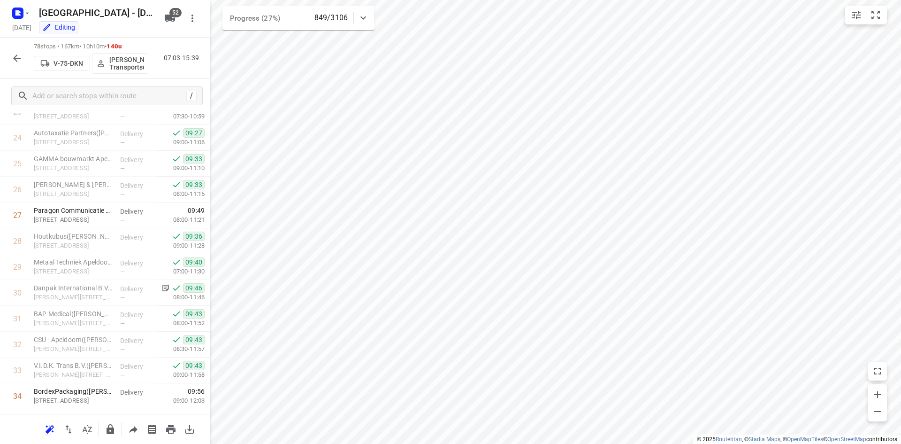
click at [21, 58] on icon "button" at bounding box center [16, 58] width 11 height 11
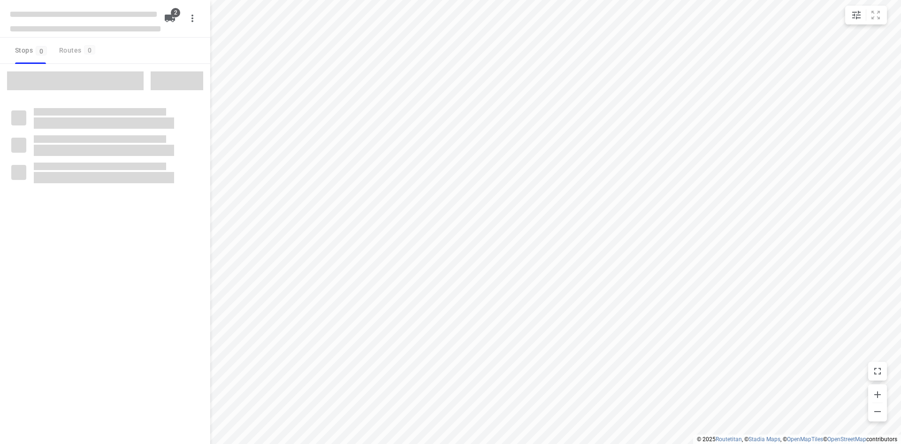
checkbox input "true"
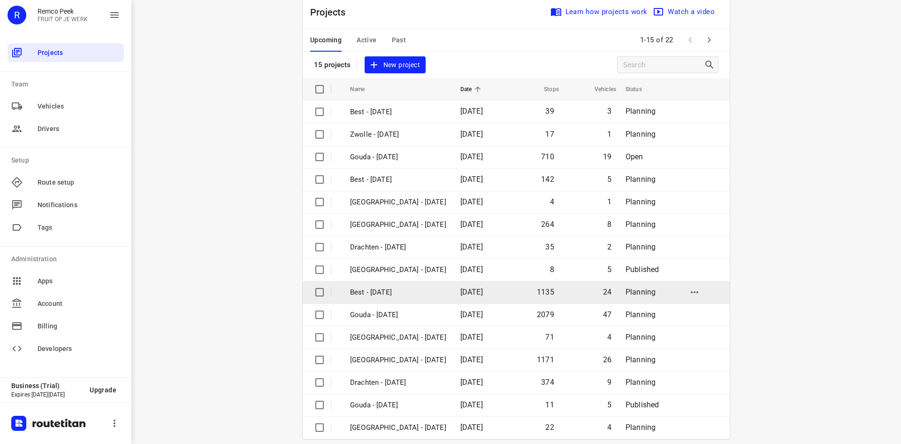
scroll to position [31, 0]
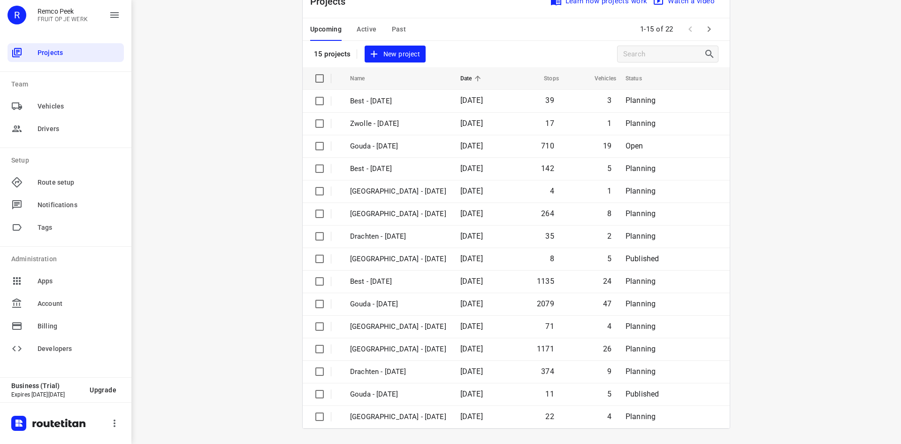
click at [704, 32] on icon "button" at bounding box center [709, 28] width 11 height 11
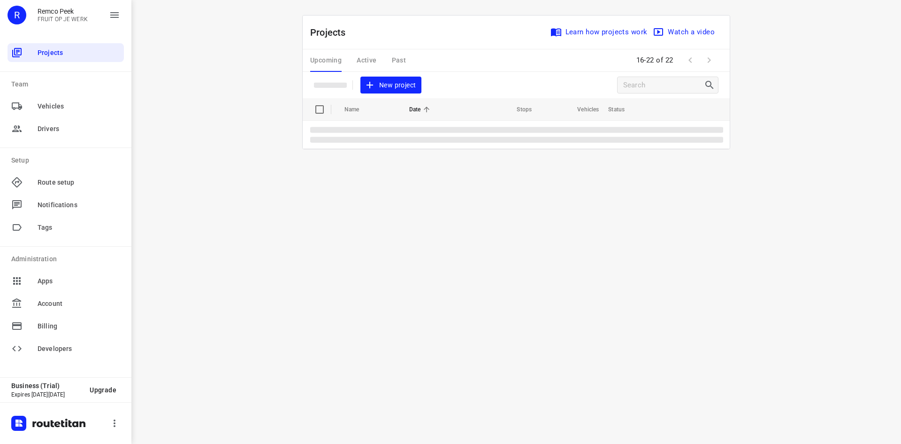
scroll to position [0, 0]
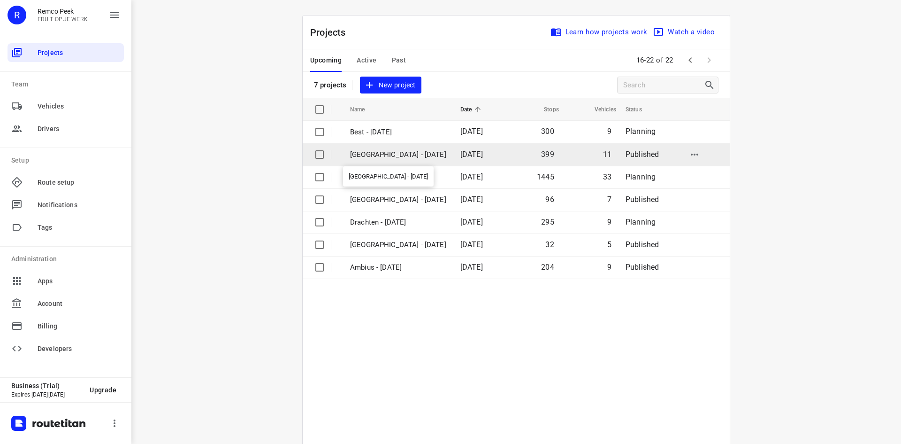
click at [391, 157] on p "Zwolle - Tuesday" at bounding box center [398, 154] width 96 height 11
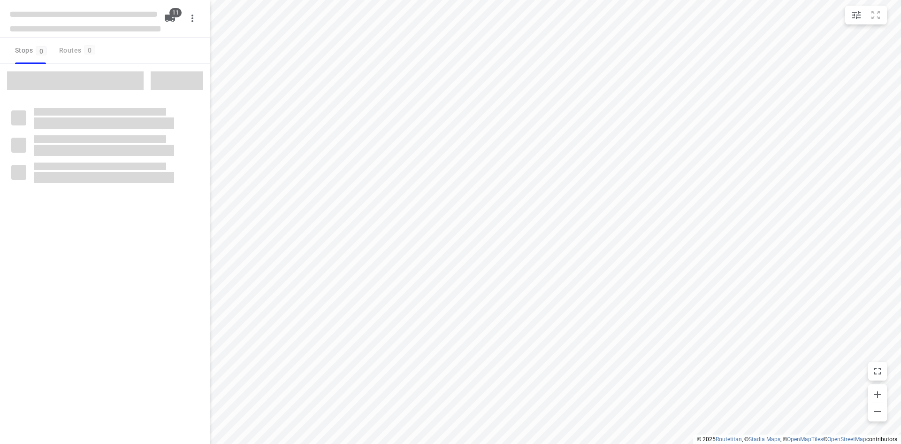
checkbox input "true"
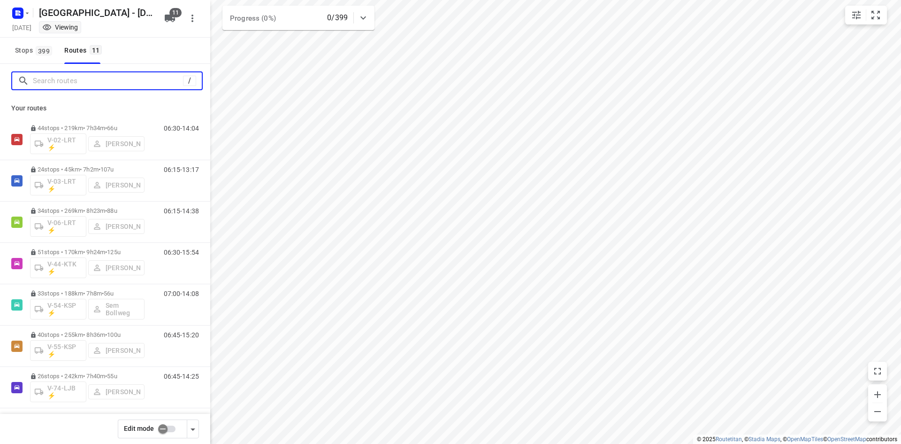
click at [83, 81] on input "Search routes" at bounding box center [108, 81] width 150 height 15
type input "r"
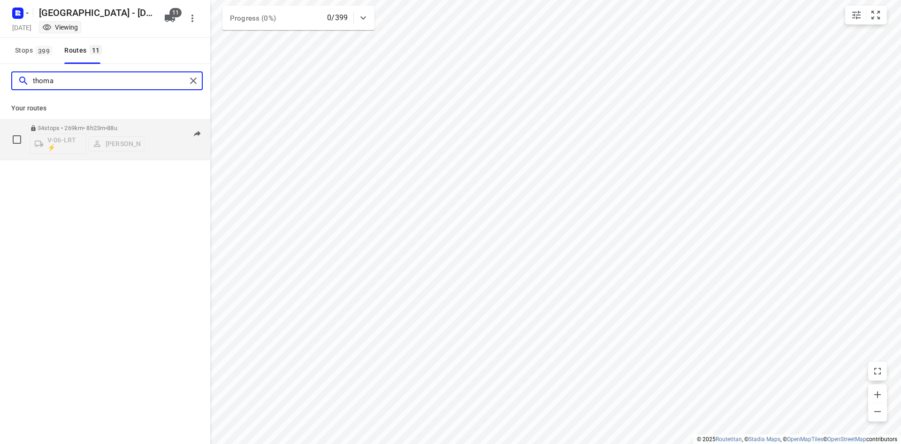
type input "thoma"
click at [91, 125] on p "34 stops • 269km • 8h23m • 88u" at bounding box center [87, 127] width 115 height 7
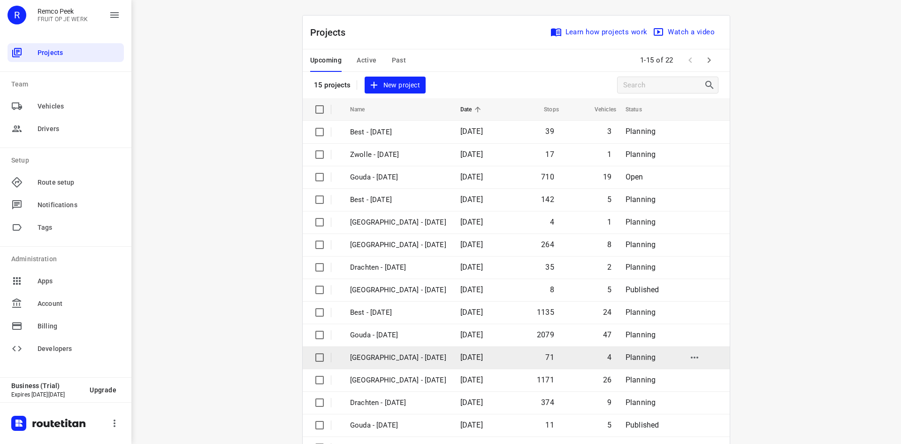
scroll to position [31, 0]
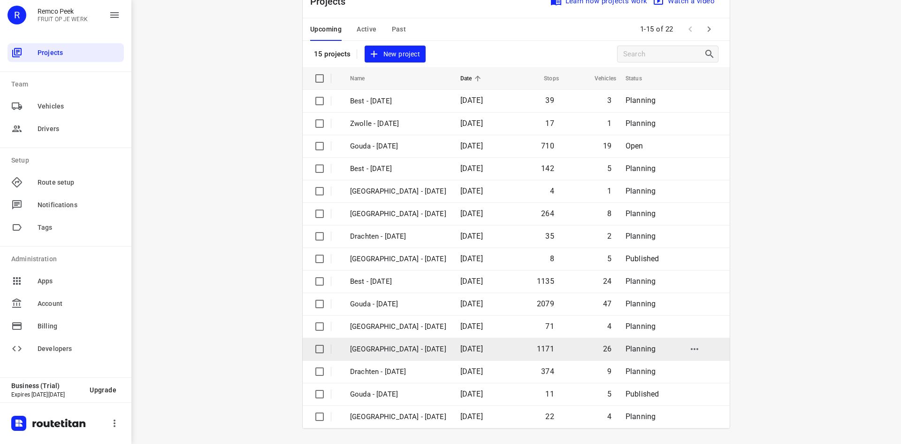
click at [413, 353] on p "[GEOGRAPHIC_DATA] - [DATE]" at bounding box center [398, 349] width 96 height 11
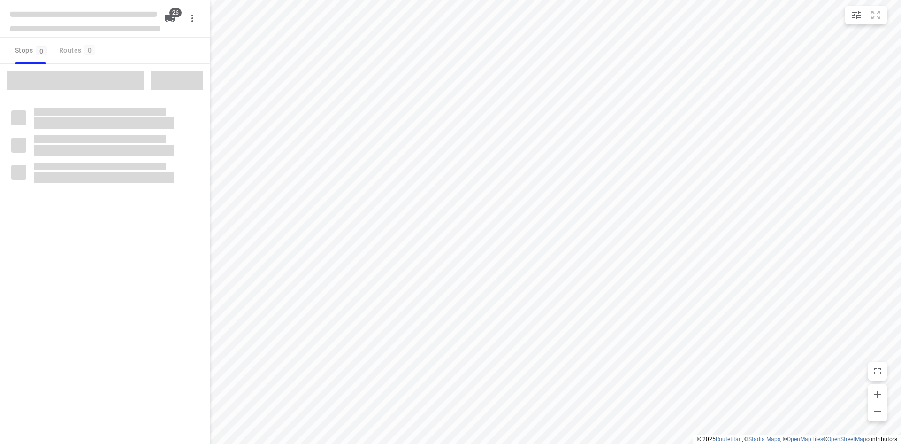
checkbox input "true"
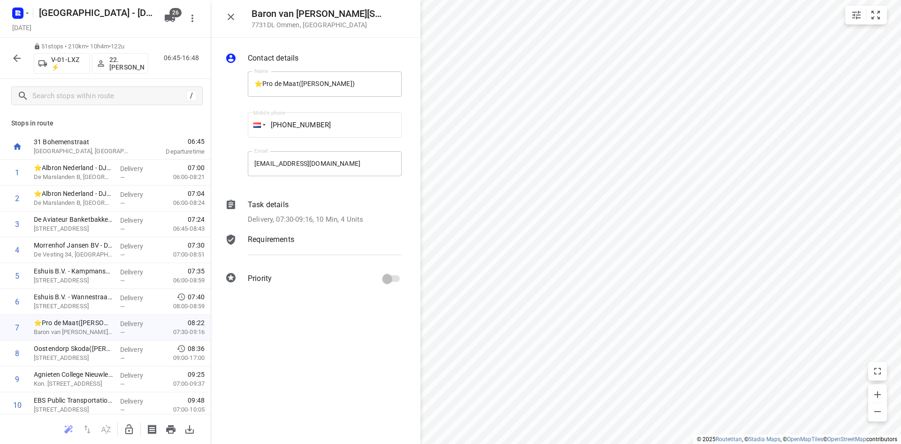
click at [232, 24] on button "button" at bounding box center [231, 17] width 19 height 19
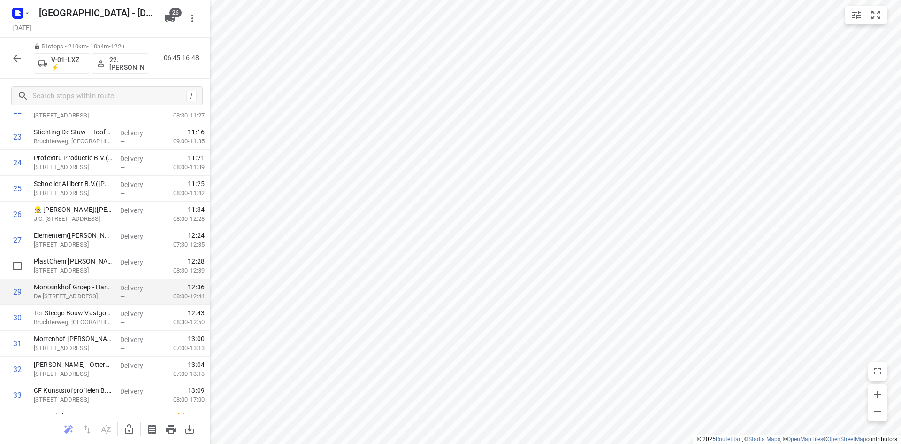
scroll to position [610, 0]
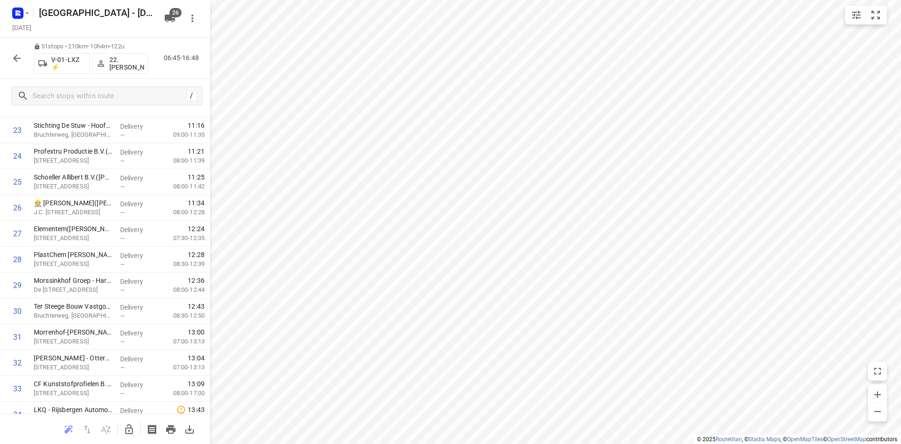
click at [18, 62] on icon "button" at bounding box center [16, 58] width 11 height 11
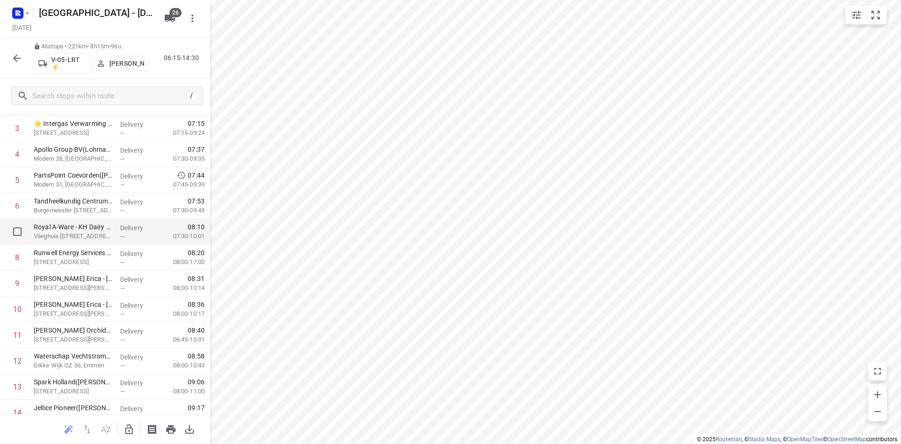
scroll to position [0, 0]
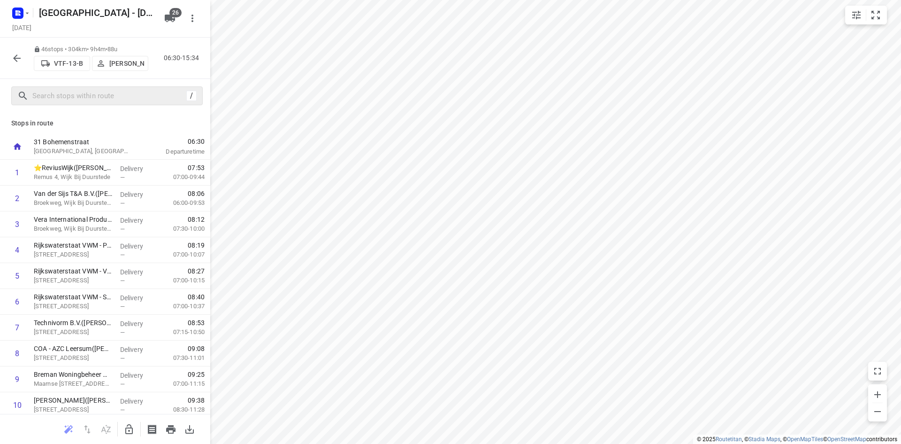
click at [135, 104] on div "/" at bounding box center [107, 95] width 192 height 19
click at [136, 100] on input "text" at bounding box center [108, 96] width 150 height 15
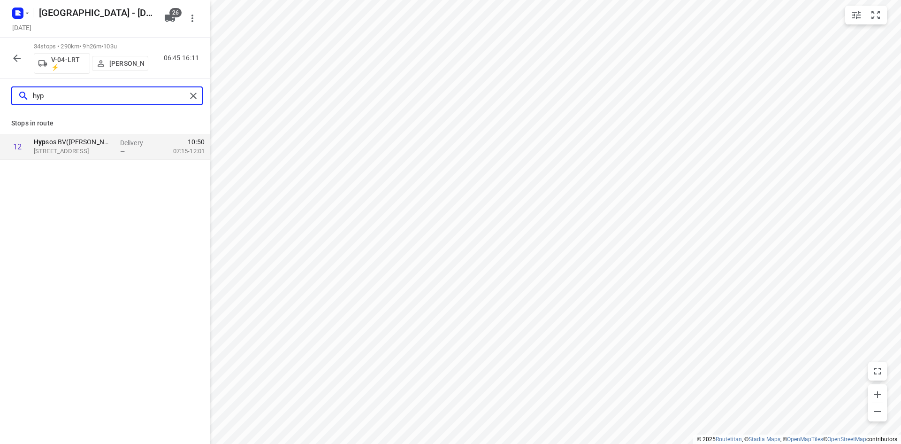
click at [158, 102] on input "hyp" at bounding box center [109, 96] width 153 height 15
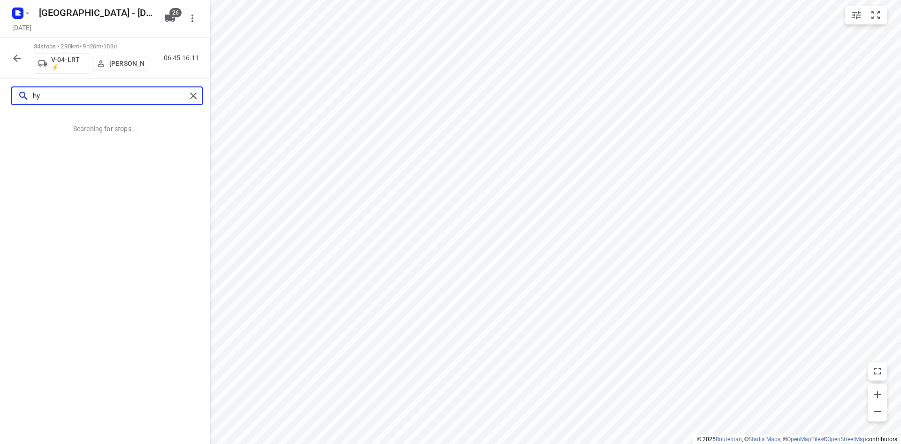
type input "h"
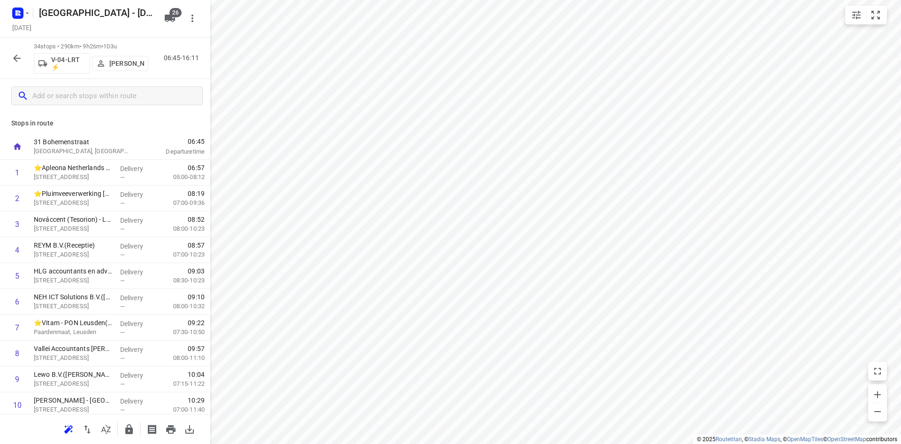
click at [13, 62] on icon "button" at bounding box center [16, 58] width 11 height 11
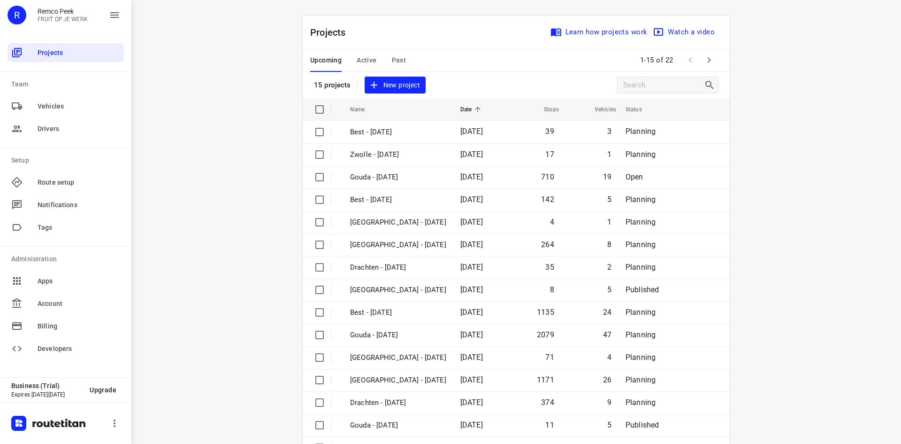
click at [396, 56] on span "Past" at bounding box center [399, 60] width 15 height 12
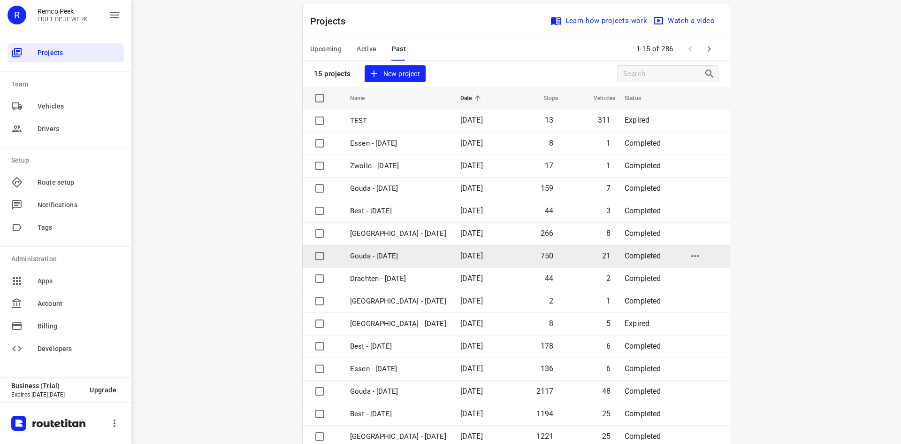
scroll to position [31, 0]
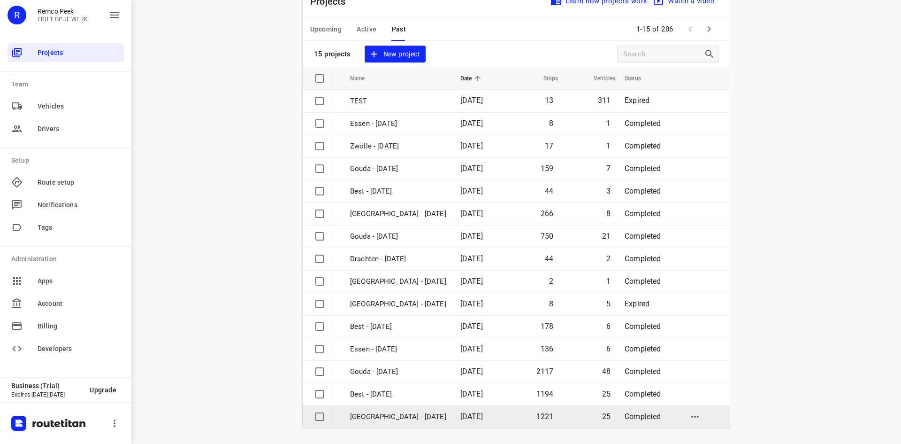
click at [483, 412] on span "[DATE]" at bounding box center [471, 416] width 23 height 9
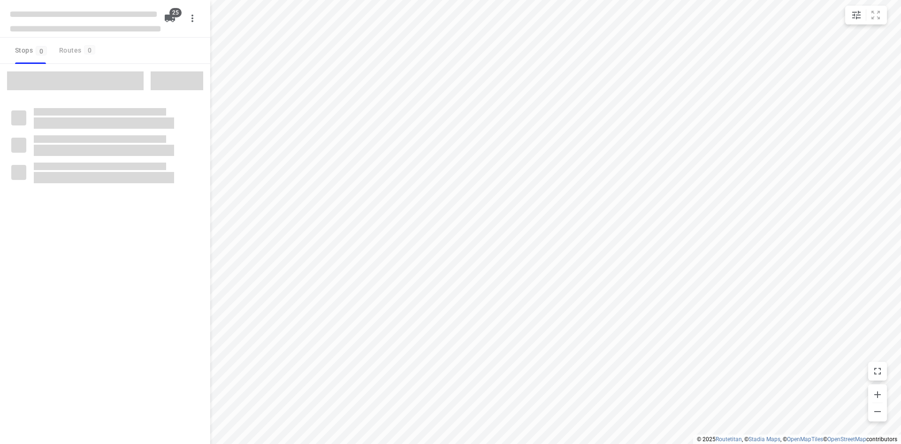
checkbox input "true"
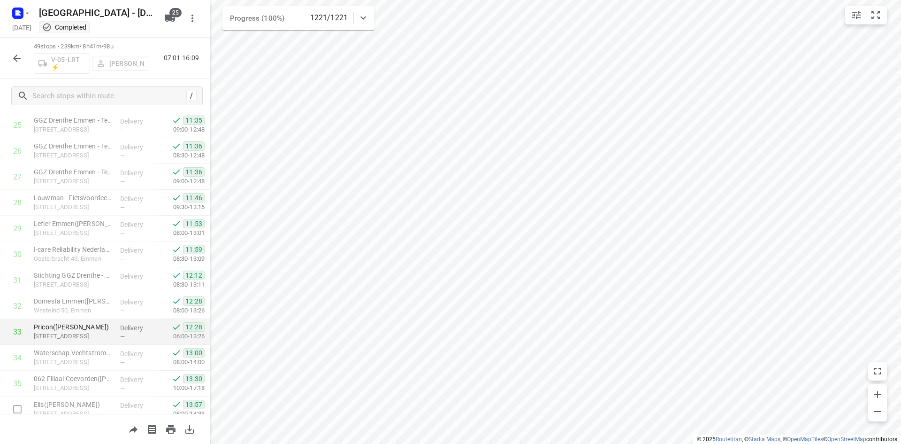
scroll to position [751, 0]
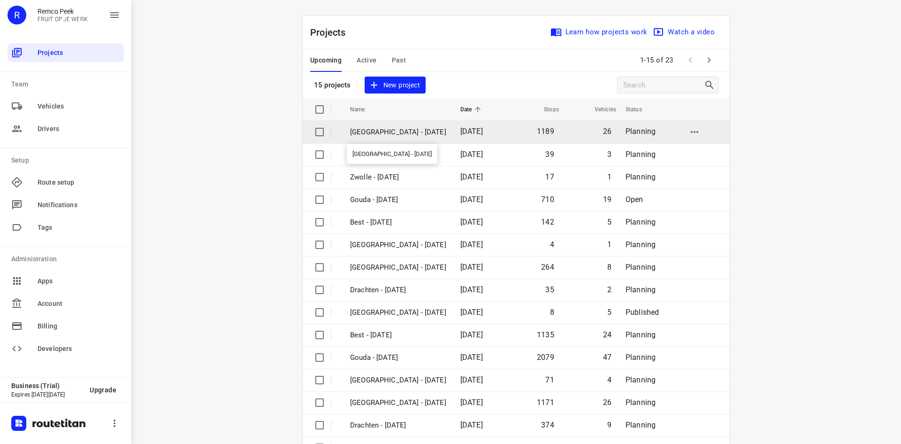
click at [431, 134] on p "[GEOGRAPHIC_DATA] - [DATE]" at bounding box center [398, 132] width 96 height 11
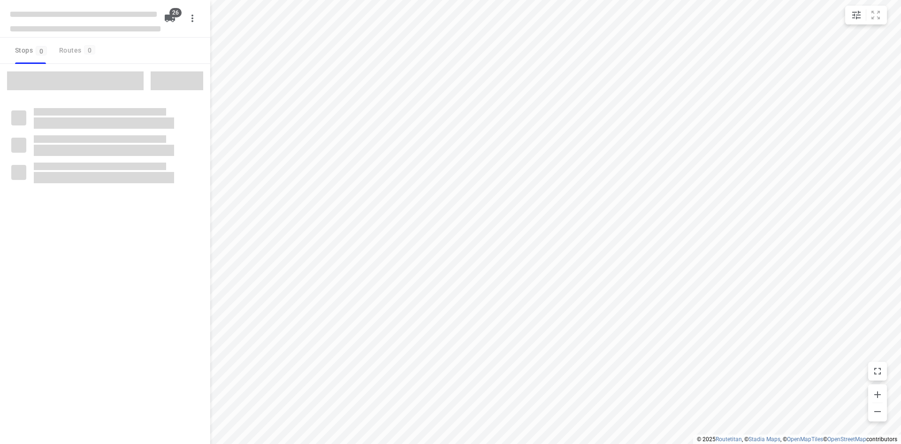
checkbox input "true"
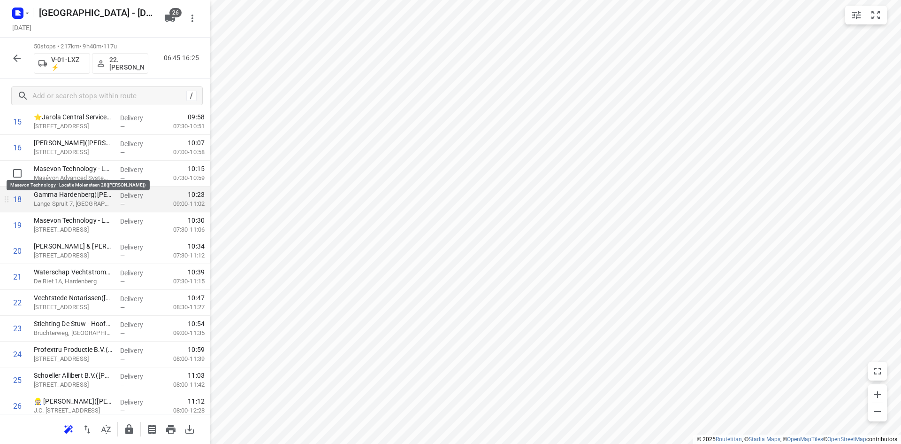
scroll to position [422, 0]
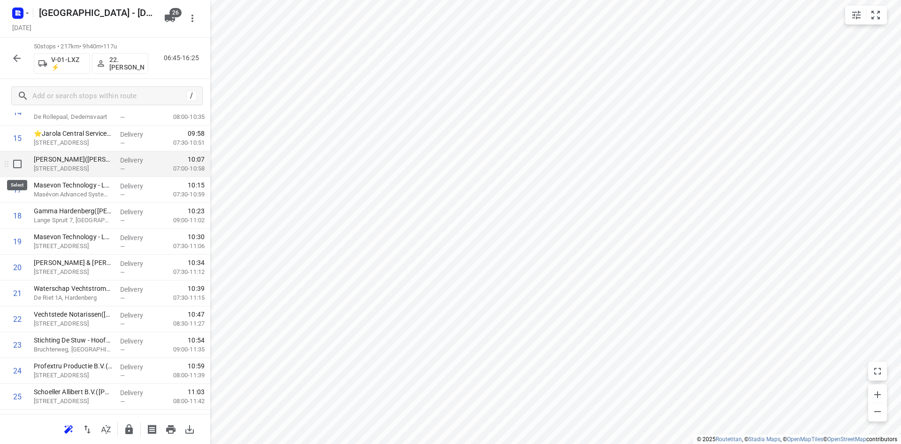
click at [18, 164] on input "checkbox" at bounding box center [17, 163] width 19 height 19
checkbox input "true"
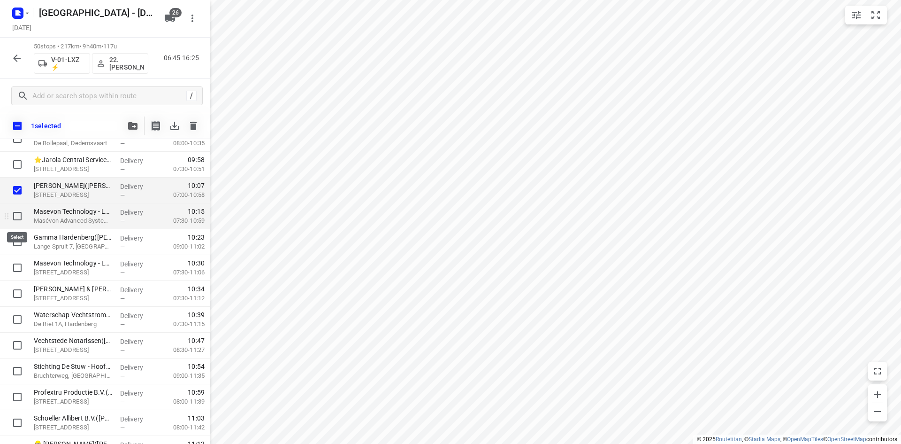
click at [12, 212] on input "checkbox" at bounding box center [17, 216] width 19 height 19
checkbox input "true"
click at [18, 237] on input "checkbox" at bounding box center [17, 241] width 19 height 19
checkbox input "true"
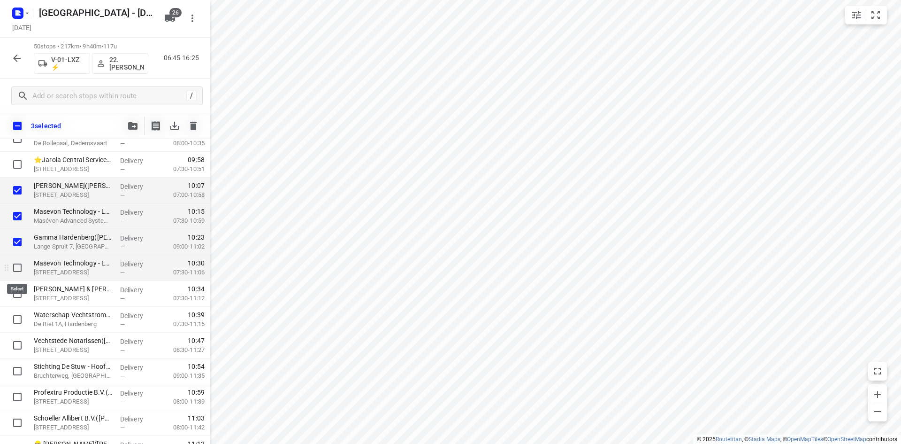
click at [16, 268] on input "checkbox" at bounding box center [17, 267] width 19 height 19
checkbox input "true"
click at [20, 288] on input "checkbox" at bounding box center [17, 293] width 19 height 19
checkbox input "true"
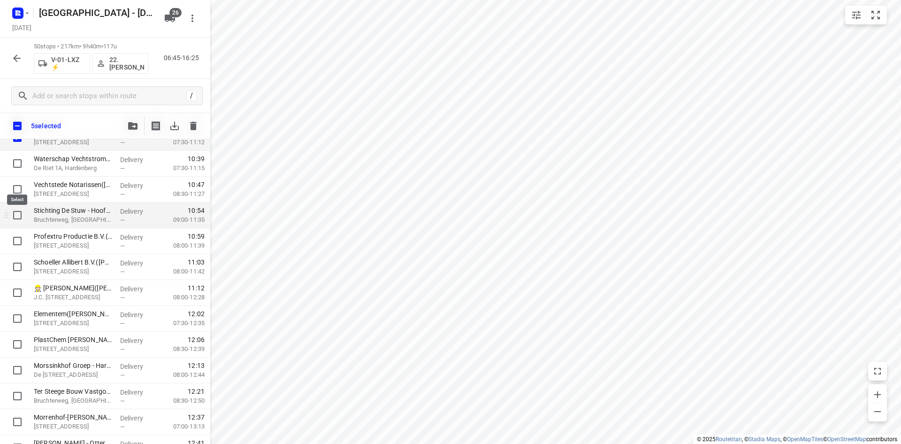
scroll to position [563, 0]
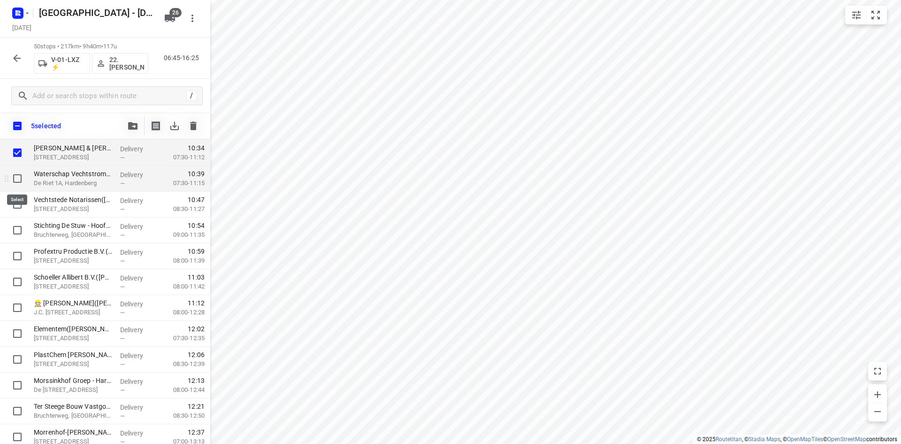
click at [18, 176] on input "checkbox" at bounding box center [17, 178] width 19 height 19
checkbox input "true"
click at [19, 206] on input "checkbox" at bounding box center [17, 204] width 19 height 19
checkbox input "true"
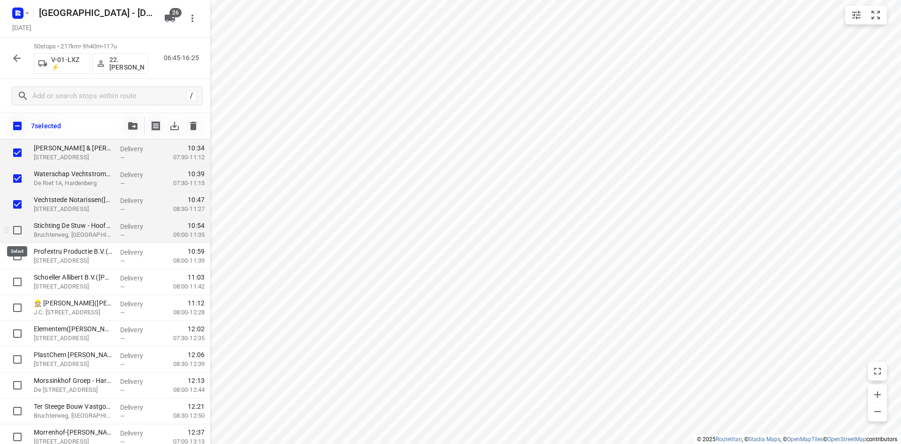
click at [13, 227] on input "checkbox" at bounding box center [17, 230] width 19 height 19
checkbox input "true"
click at [18, 262] on input "checkbox" at bounding box center [17, 255] width 19 height 19
checkbox input "true"
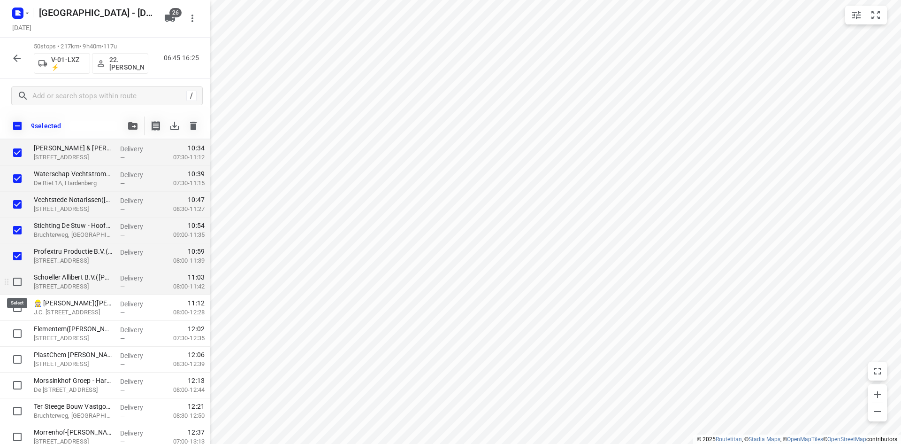
click at [16, 280] on input "checkbox" at bounding box center [17, 281] width 19 height 19
checkbox input "true"
click at [9, 295] on div at bounding box center [15, 308] width 30 height 26
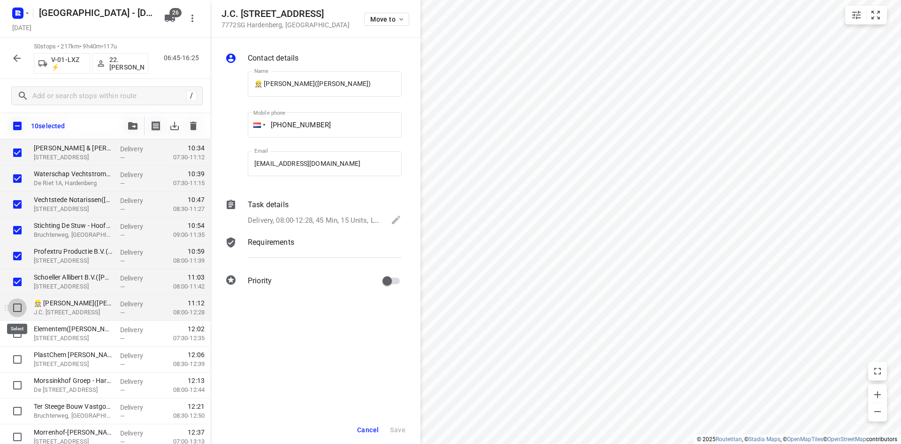
click at [21, 304] on input "checkbox" at bounding box center [17, 307] width 19 height 19
checkbox input "true"
click at [368, 429] on span "Cancel" at bounding box center [368, 430] width 22 height 8
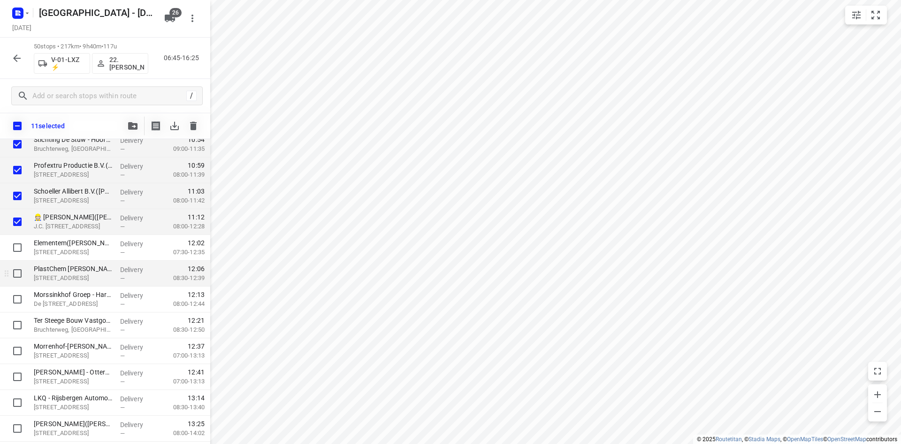
scroll to position [704, 0]
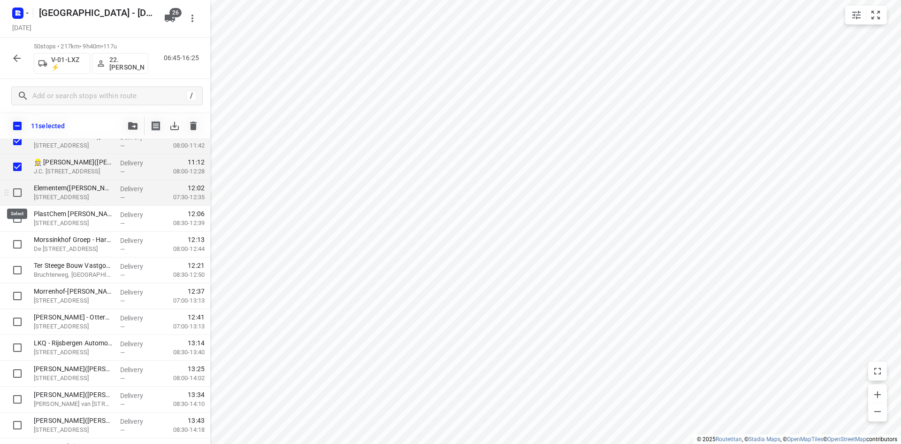
click at [14, 193] on input "checkbox" at bounding box center [17, 192] width 19 height 19
checkbox input "true"
click at [18, 219] on input "checkbox" at bounding box center [17, 218] width 19 height 19
checkbox input "true"
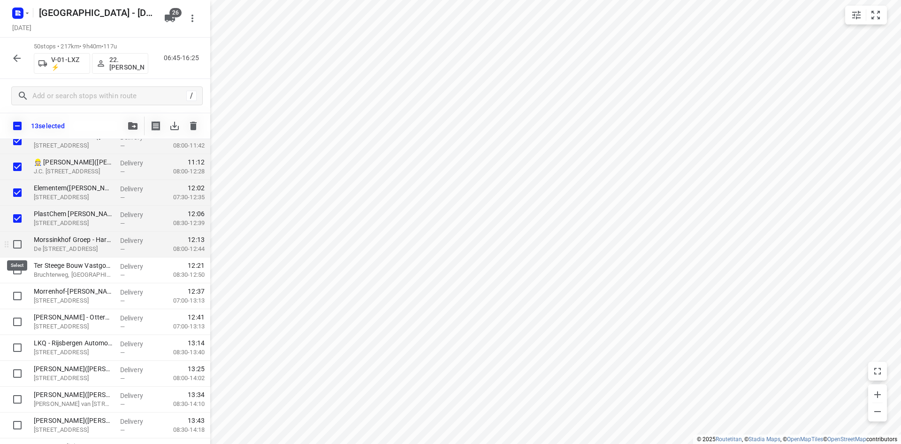
click at [18, 243] on input "checkbox" at bounding box center [17, 244] width 19 height 19
checkbox input "true"
click at [18, 266] on input "checkbox" at bounding box center [17, 270] width 19 height 19
checkbox input "true"
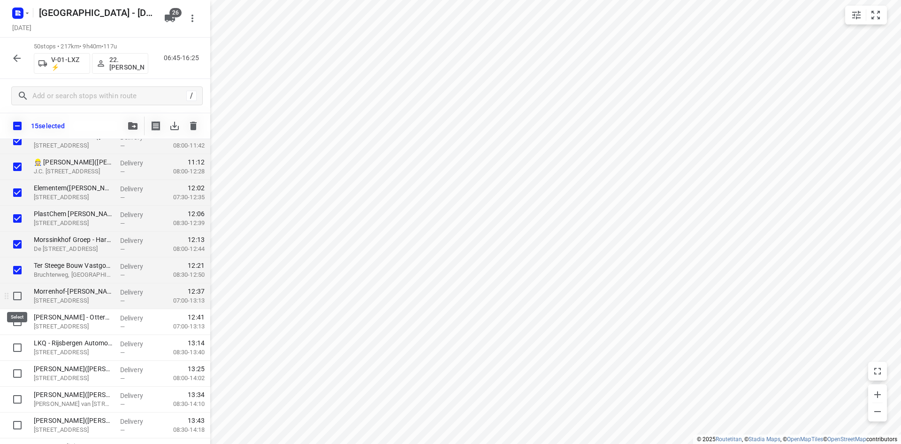
click at [19, 291] on input "checkbox" at bounding box center [17, 295] width 19 height 19
checkbox input "true"
click at [16, 323] on input "checkbox" at bounding box center [17, 321] width 19 height 19
checkbox input "true"
click at [125, 132] on button "button" at bounding box center [132, 125] width 19 height 19
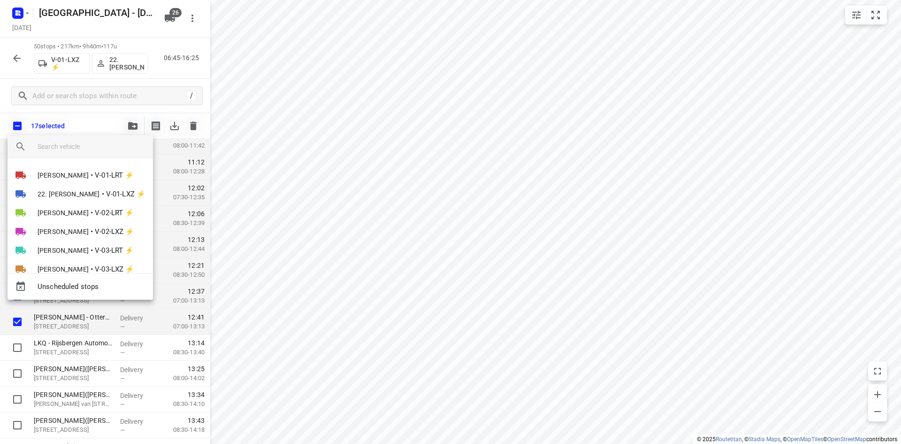
click at [84, 138] on div "Jorick Kok • V-01-LRT ⚡ 22. Franky Tahamata • V-01-LXZ ⚡ Mikai Warmelink • V-02…" at bounding box center [450, 222] width 901 height 444
click at [79, 143] on input "search vehicle" at bounding box center [92, 146] width 108 height 14
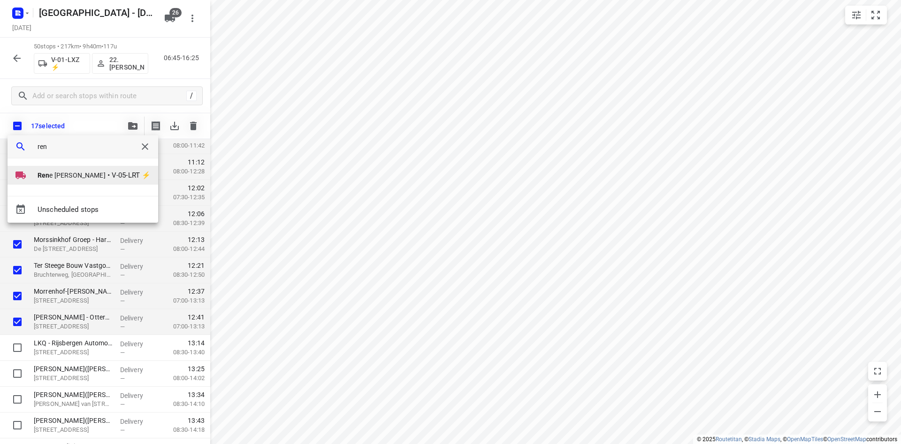
type input "ren"
click at [49, 176] on b "Ren" at bounding box center [44, 175] width 12 height 8
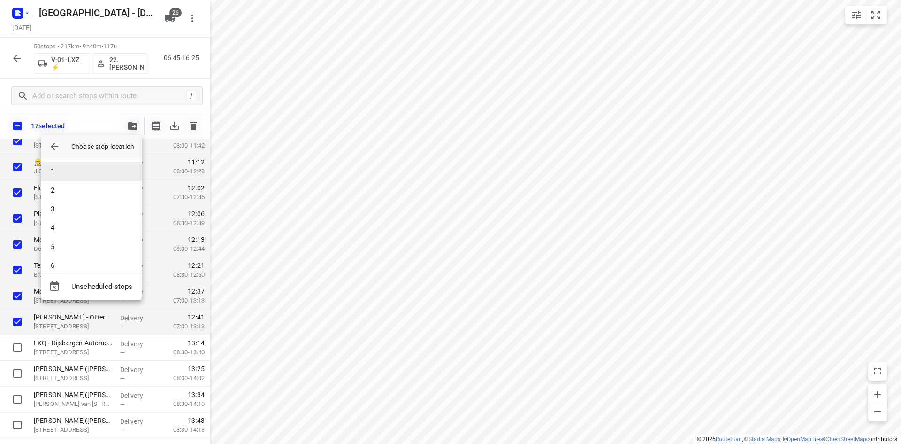
click at [58, 169] on li "1" at bounding box center [91, 171] width 100 height 19
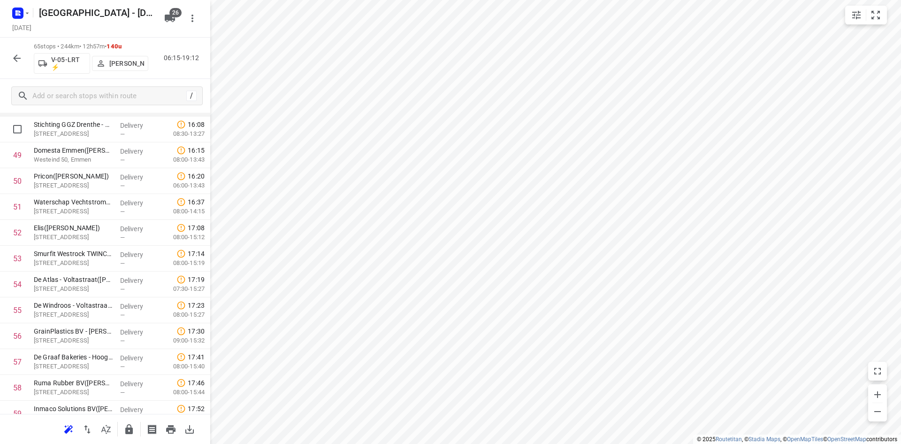
scroll to position [1308, 0]
click at [18, 209] on input "checkbox" at bounding box center [17, 208] width 19 height 19
checkbox input "true"
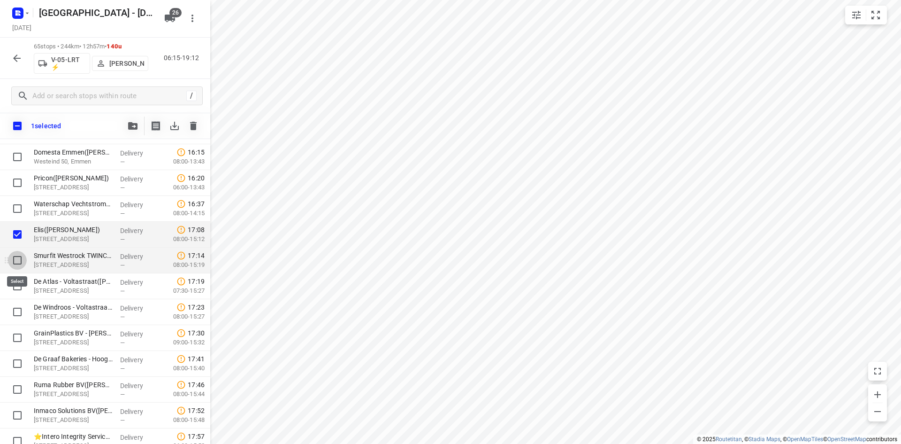
click at [22, 260] on input "checkbox" at bounding box center [17, 260] width 19 height 19
checkbox input "true"
click at [18, 286] on input "checkbox" at bounding box center [17, 285] width 19 height 19
checkbox input "true"
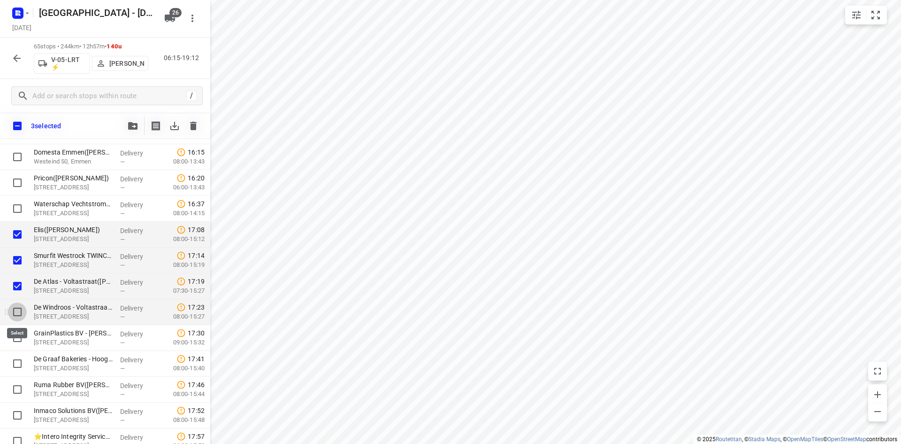
click at [13, 315] on input "checkbox" at bounding box center [17, 311] width 19 height 19
checkbox input "true"
click at [14, 335] on input "checkbox" at bounding box center [17, 337] width 19 height 19
checkbox input "true"
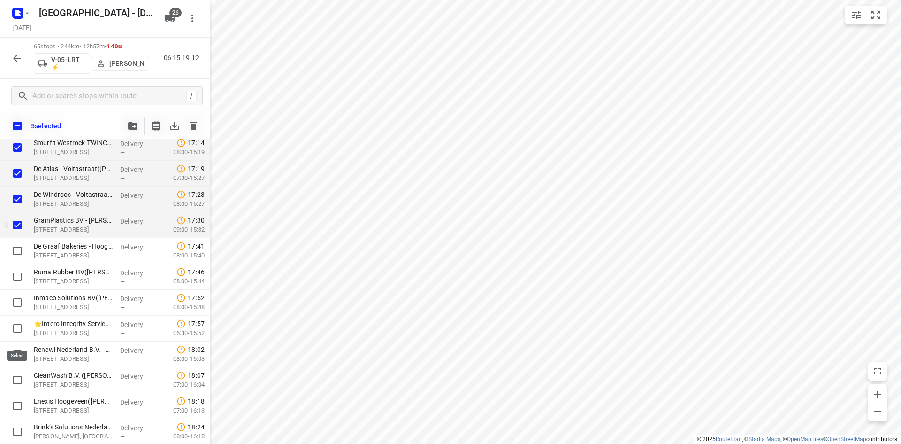
scroll to position [1473, 0]
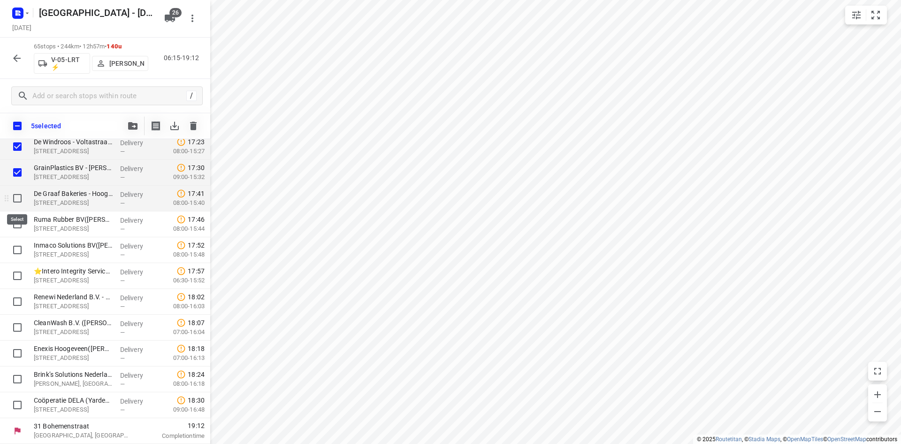
click at [16, 199] on input "checkbox" at bounding box center [17, 198] width 19 height 19
checkbox input "true"
click at [16, 216] on input "checkbox" at bounding box center [17, 224] width 19 height 19
checkbox input "true"
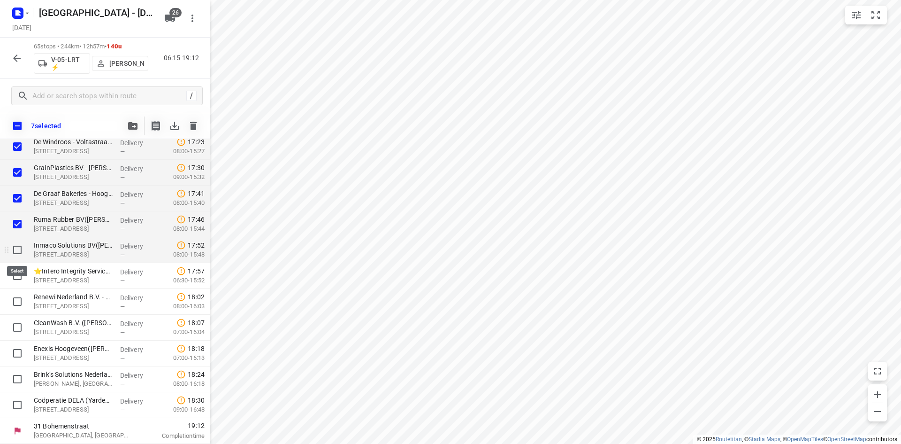
click at [17, 253] on input "checkbox" at bounding box center [17, 249] width 19 height 19
checkbox input "true"
click at [18, 274] on input "checkbox" at bounding box center [17, 275] width 19 height 19
checkbox input "true"
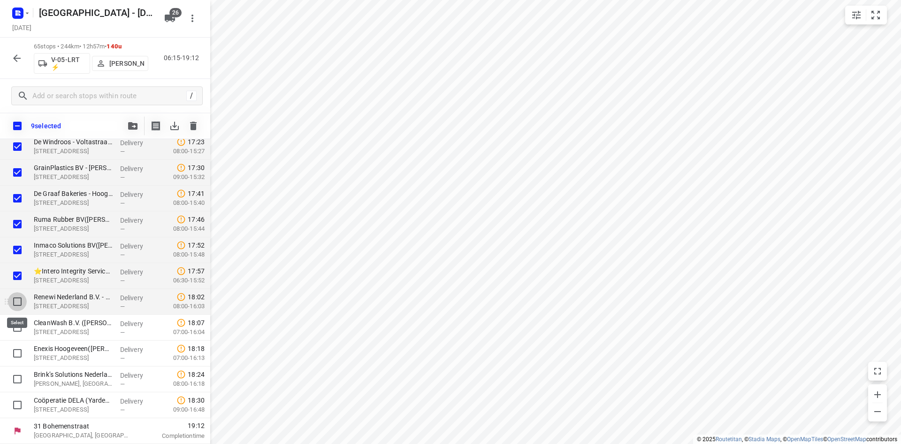
click at [13, 300] on input "checkbox" at bounding box center [17, 301] width 19 height 19
checkbox input "true"
click at [16, 324] on input "checkbox" at bounding box center [17, 327] width 19 height 19
checkbox input "true"
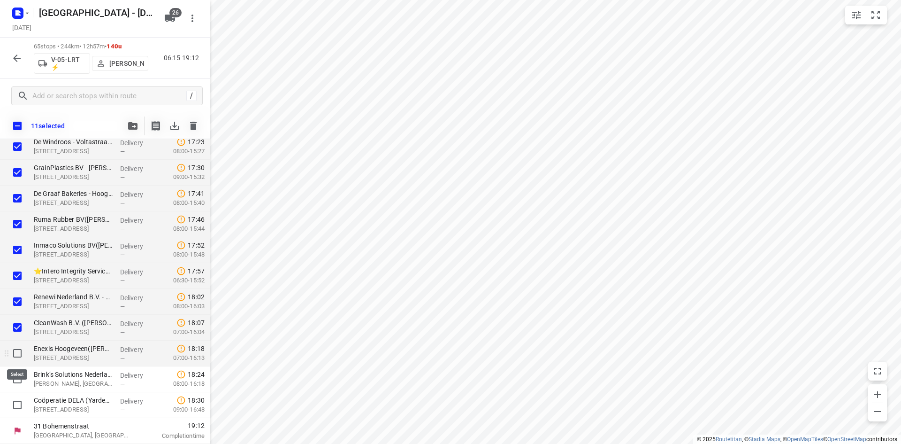
click at [13, 354] on input "checkbox" at bounding box center [17, 353] width 19 height 19
checkbox input "true"
click at [11, 379] on input "checkbox" at bounding box center [17, 378] width 19 height 19
checkbox input "true"
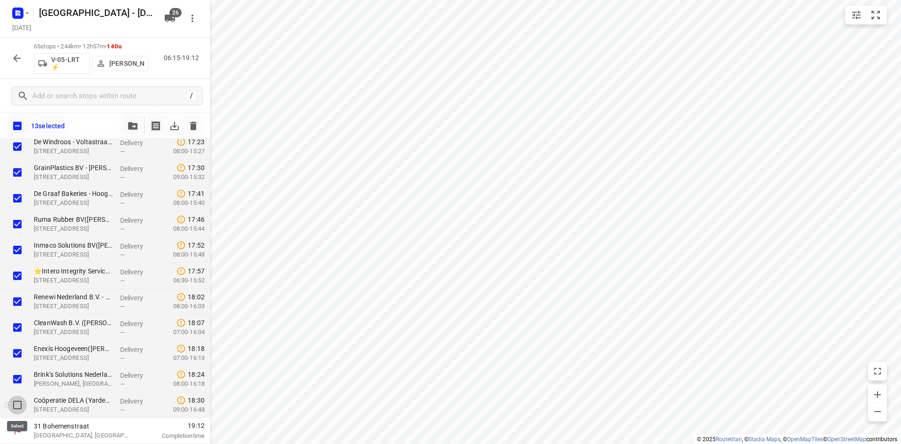
click at [12, 396] on input "checkbox" at bounding box center [17, 404] width 19 height 19
checkbox input "true"
click at [137, 118] on button "button" at bounding box center [132, 125] width 19 height 19
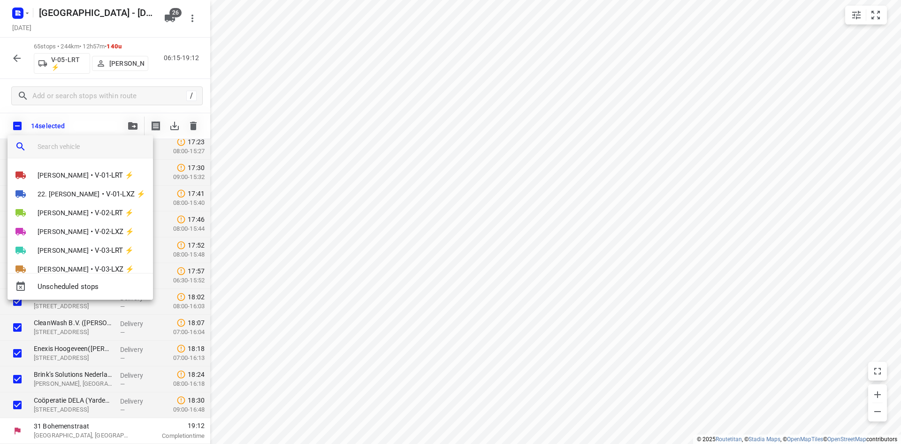
click at [103, 151] on input "search vehicle" at bounding box center [92, 146] width 108 height 14
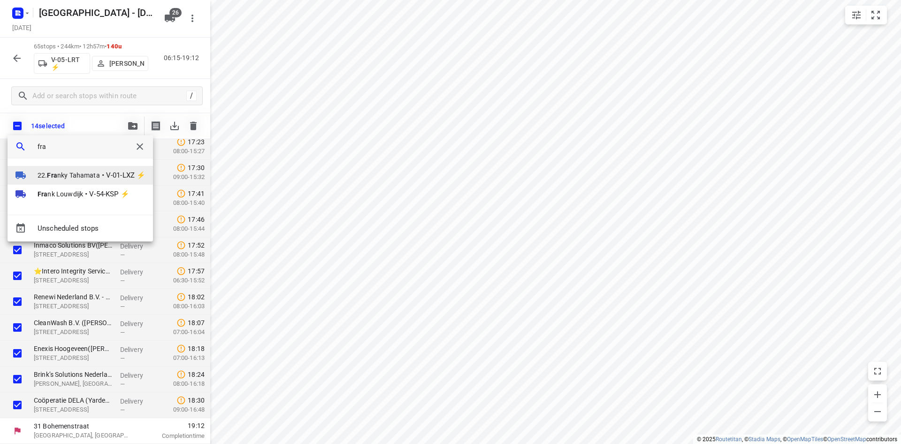
type input "fra"
click at [66, 176] on span "22. Fra nky Tahamata" at bounding box center [69, 174] width 62 height 9
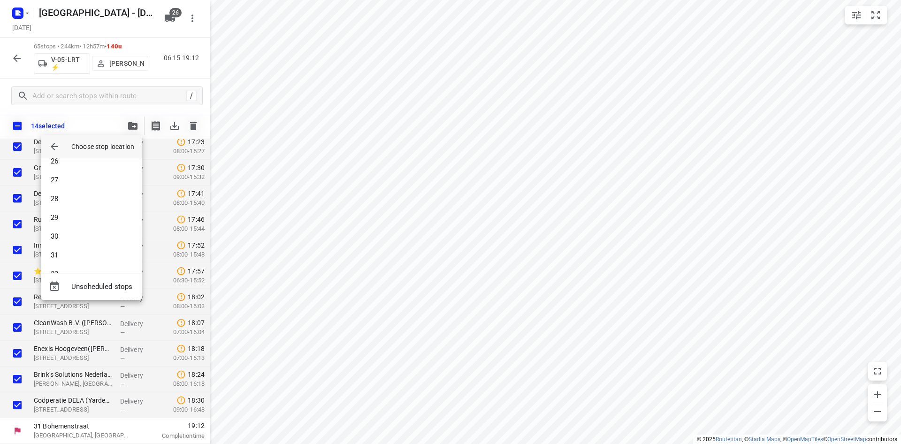
scroll to position [516, 0]
click at [58, 256] on li "33" at bounding box center [91, 255] width 100 height 19
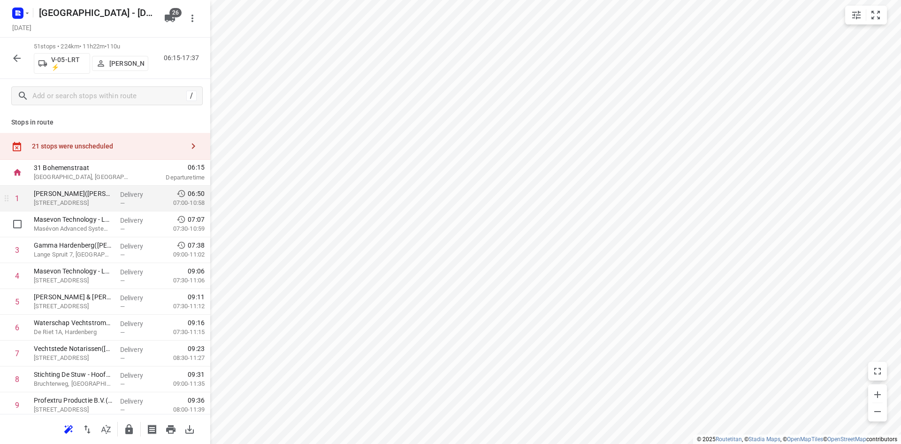
scroll to position [0, 0]
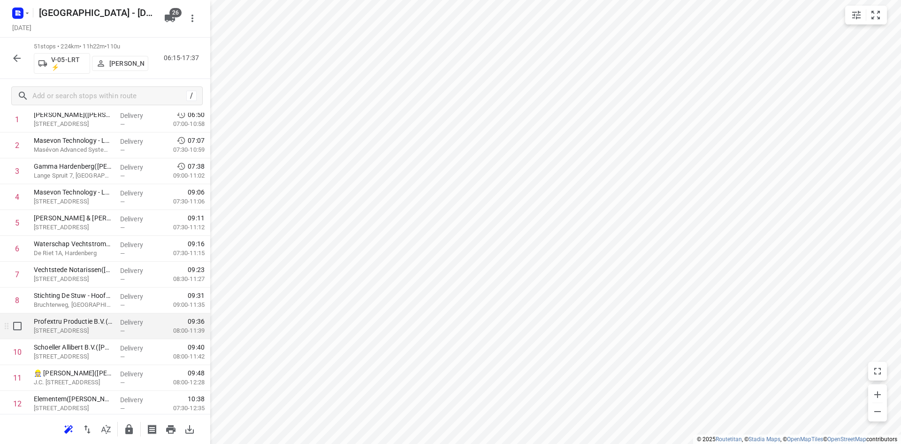
scroll to position [94, 0]
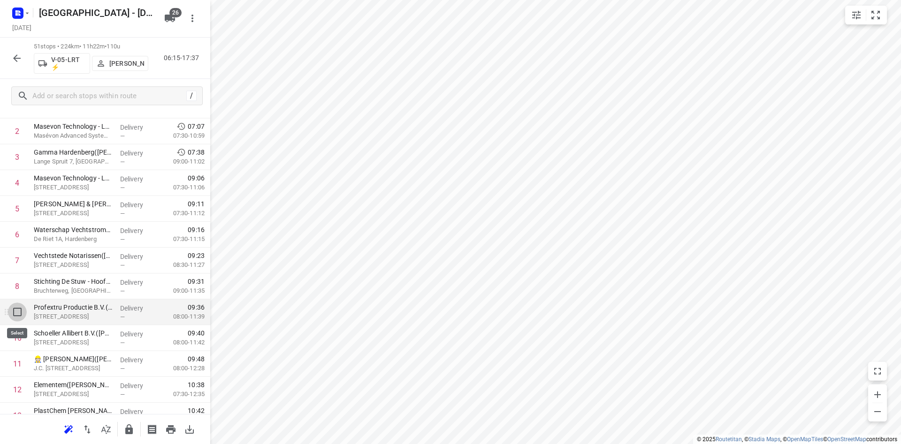
click at [17, 314] on input "checkbox" at bounding box center [17, 311] width 19 height 19
checkbox input "true"
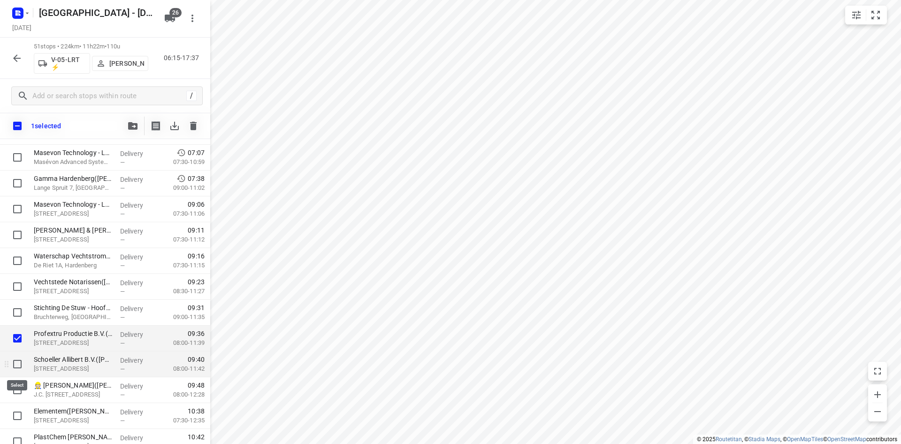
click at [21, 363] on input "checkbox" at bounding box center [17, 363] width 19 height 19
checkbox input "true"
click at [13, 390] on input "checkbox" at bounding box center [17, 389] width 19 height 19
checkbox input "true"
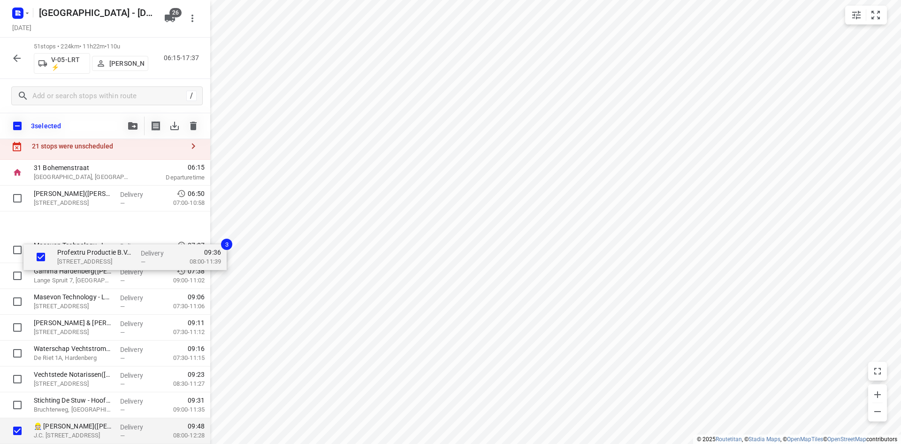
scroll to position [0, 0]
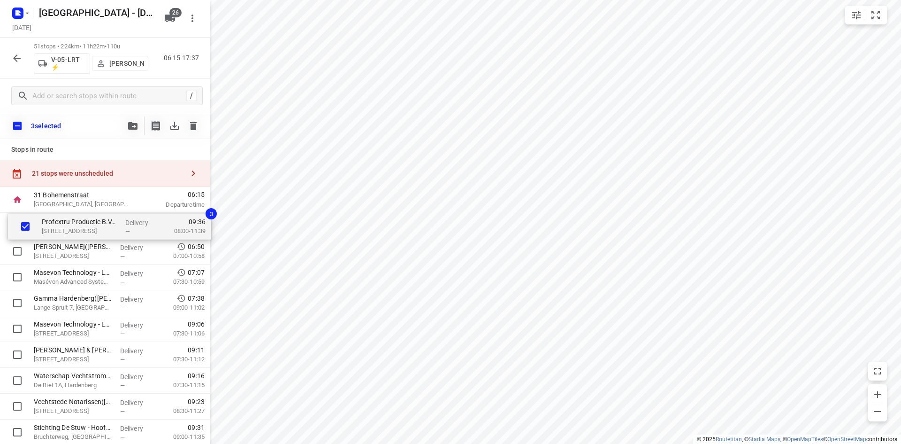
drag, startPoint x: 72, startPoint y: 322, endPoint x: 72, endPoint y: 226, distance: 95.8
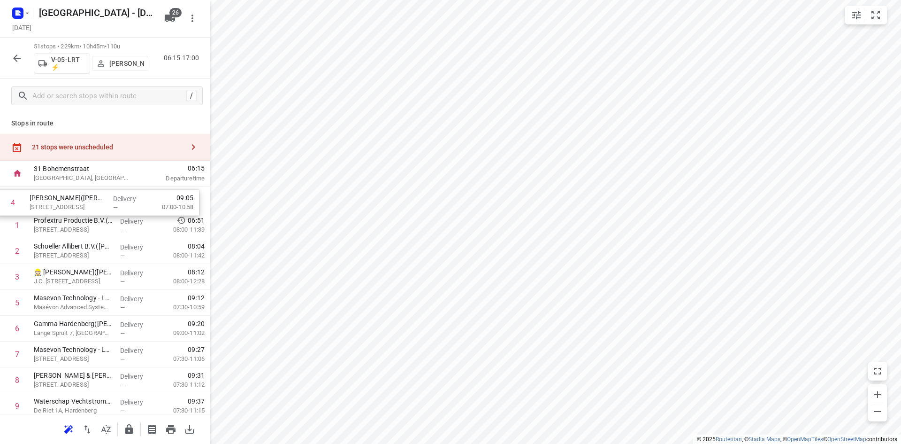
drag, startPoint x: 85, startPoint y: 284, endPoint x: 81, endPoint y: 205, distance: 79.0
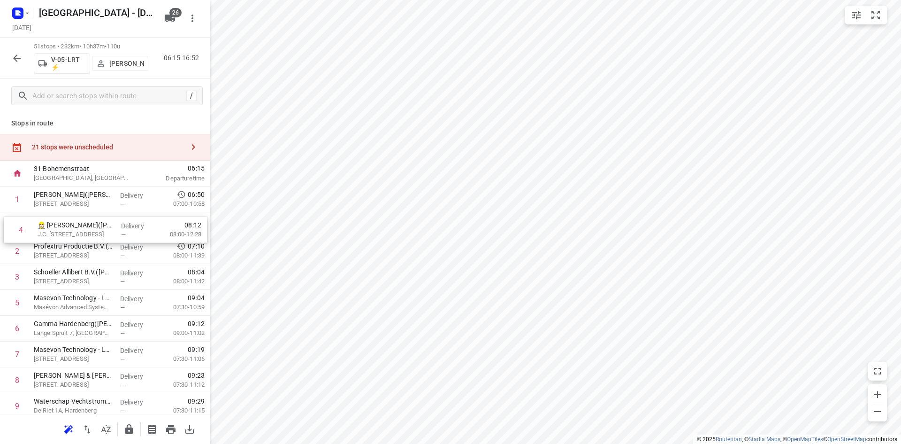
drag, startPoint x: 77, startPoint y: 251, endPoint x: 81, endPoint y: 236, distance: 15.9
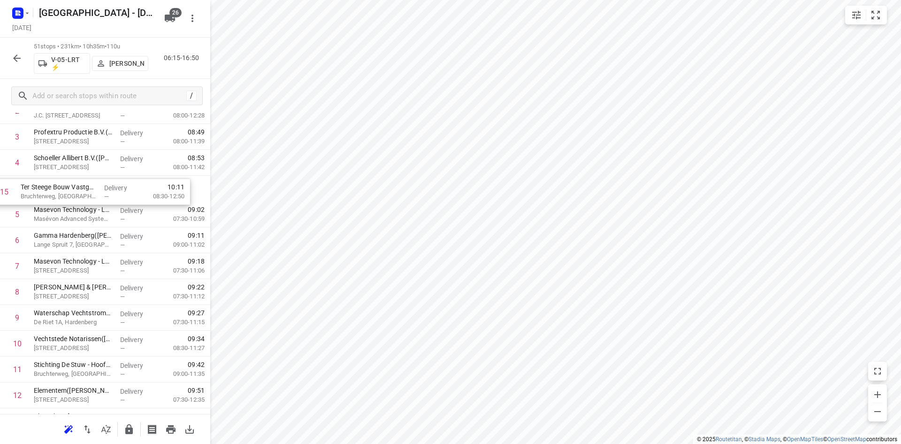
scroll to position [113, 0]
drag, startPoint x: 81, startPoint y: 286, endPoint x: 77, endPoint y: 200, distance: 86.0
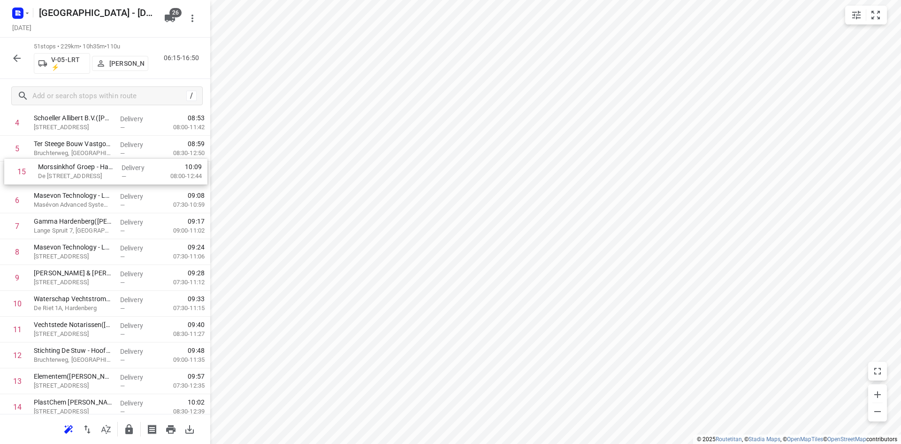
scroll to position [142, 0]
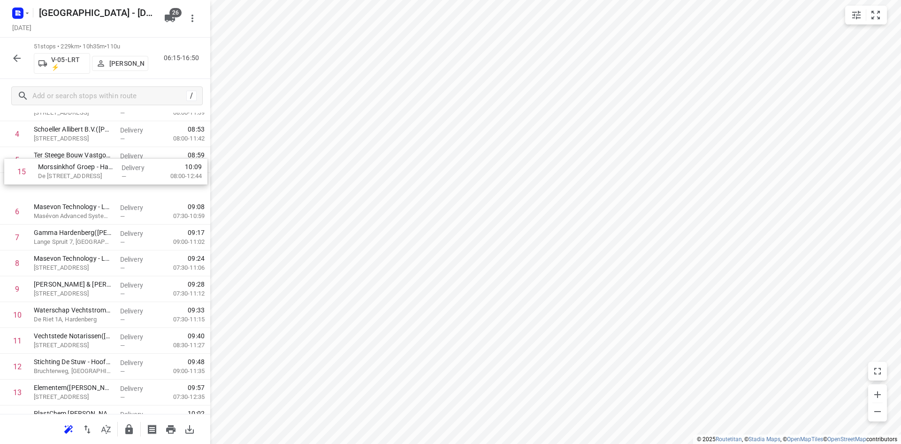
drag, startPoint x: 76, startPoint y: 222, endPoint x: 81, endPoint y: 178, distance: 44.4
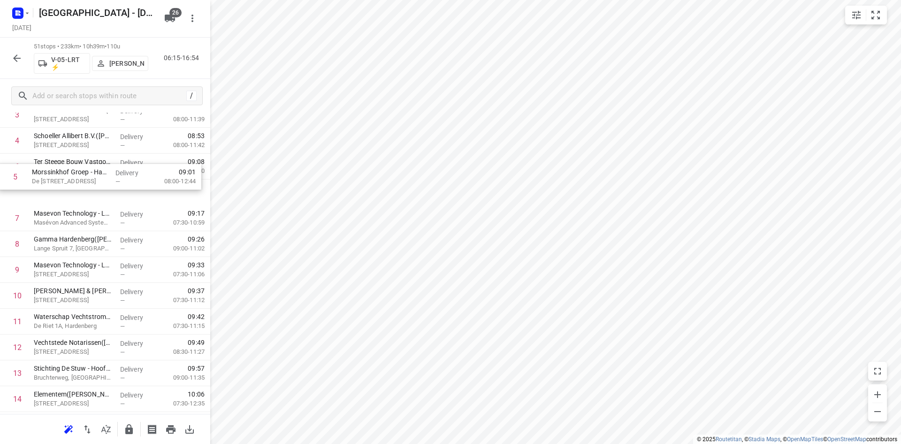
drag, startPoint x: 63, startPoint y: 163, endPoint x: 60, endPoint y: 191, distance: 28.3
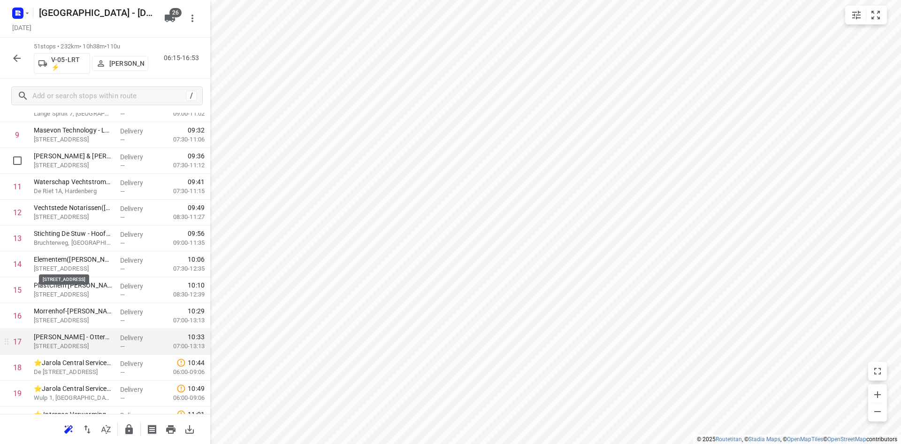
scroll to position [322, 0]
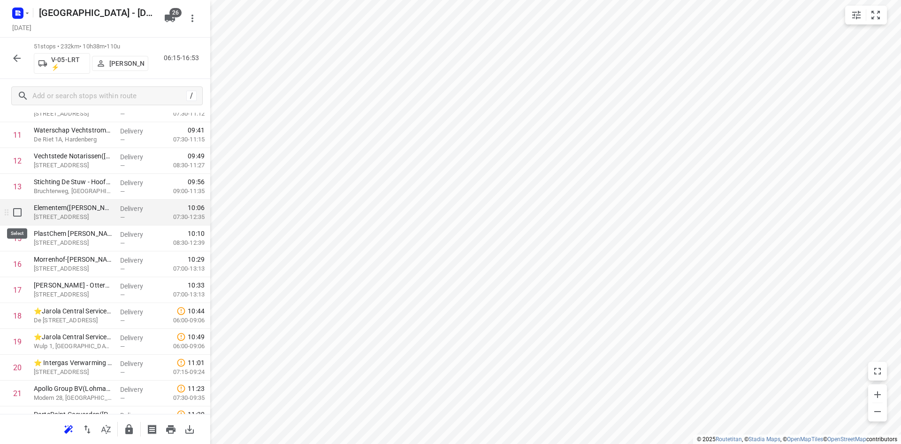
click at [24, 211] on input "checkbox" at bounding box center [17, 212] width 19 height 19
checkbox input "true"
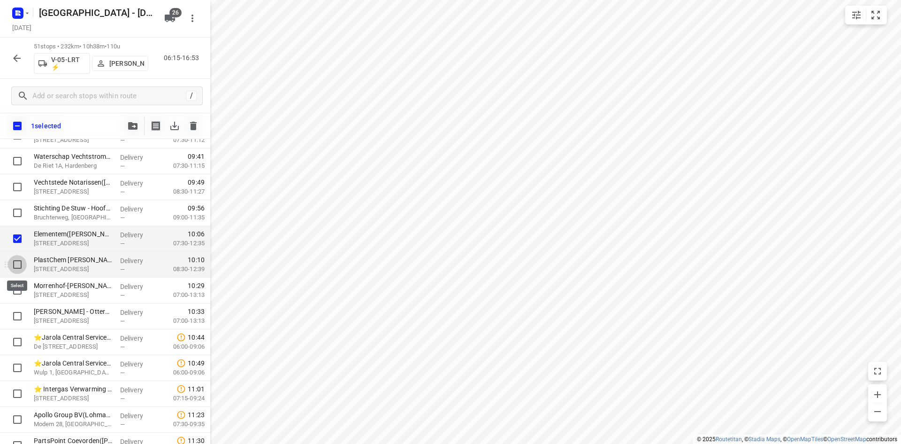
click at [8, 265] on input "checkbox" at bounding box center [17, 264] width 19 height 19
checkbox input "true"
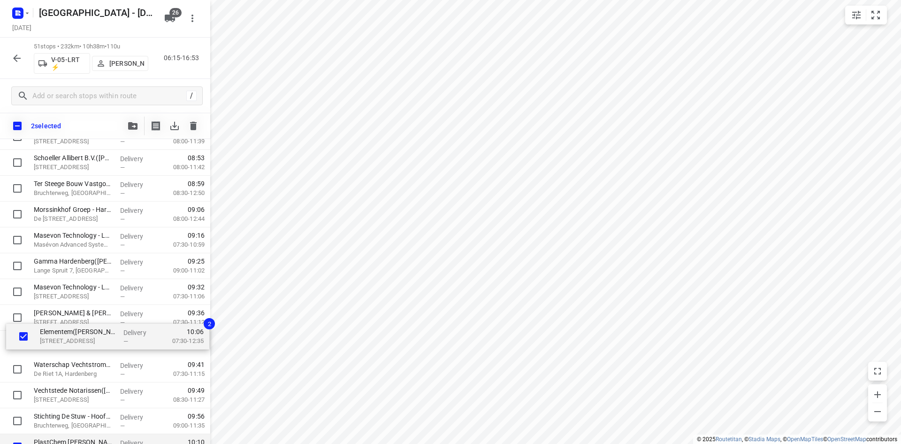
scroll to position [89, 0]
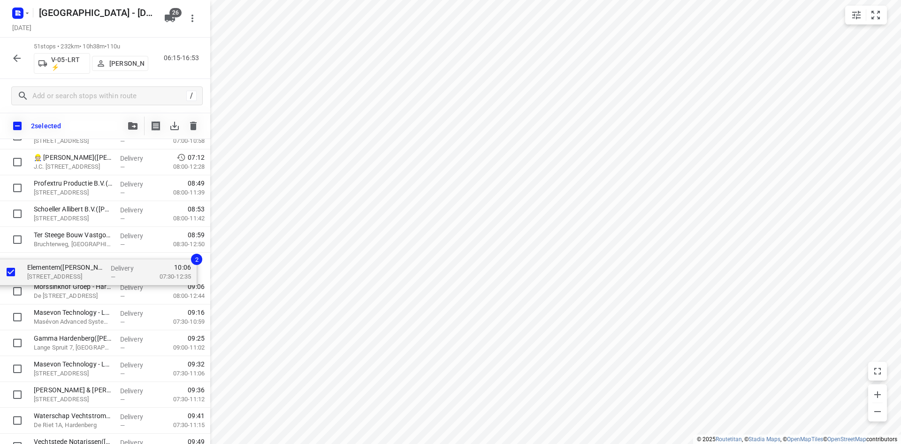
drag, startPoint x: 60, startPoint y: 380, endPoint x: 54, endPoint y: 269, distance: 111.0
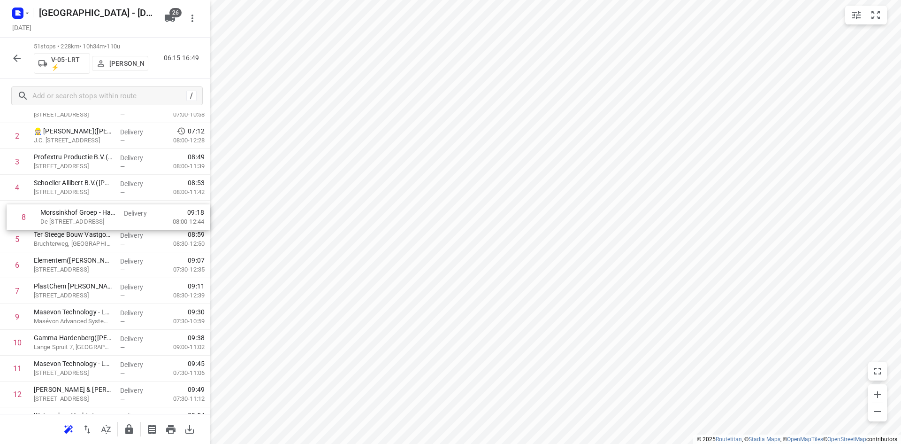
drag, startPoint x: 83, startPoint y: 302, endPoint x: 84, endPoint y: 240, distance: 61.5
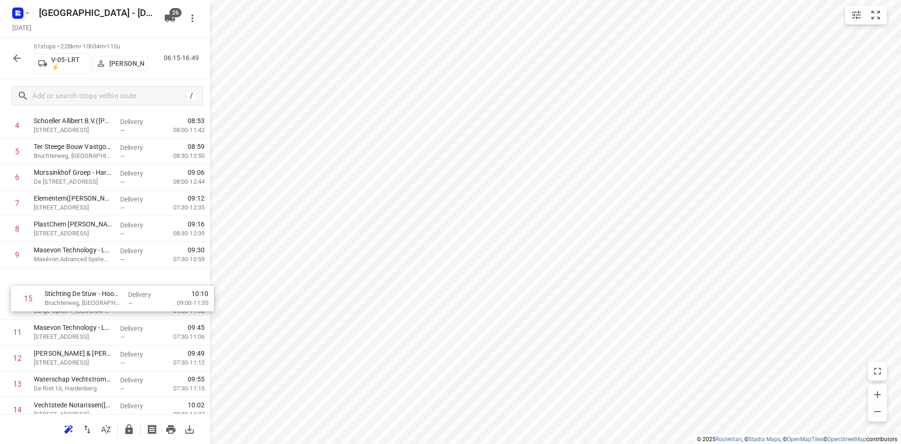
scroll to position [136, 0]
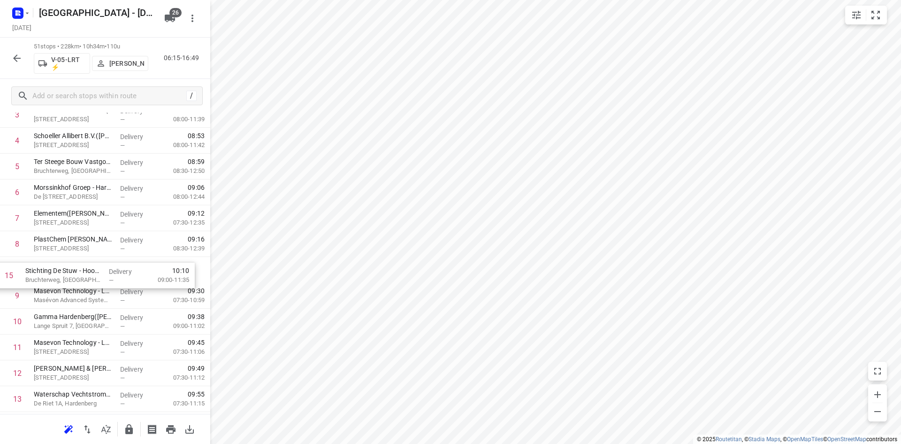
drag, startPoint x: 92, startPoint y: 332, endPoint x: 84, endPoint y: 273, distance: 59.1
drag, startPoint x: 61, startPoint y: 335, endPoint x: 51, endPoint y: 294, distance: 41.6
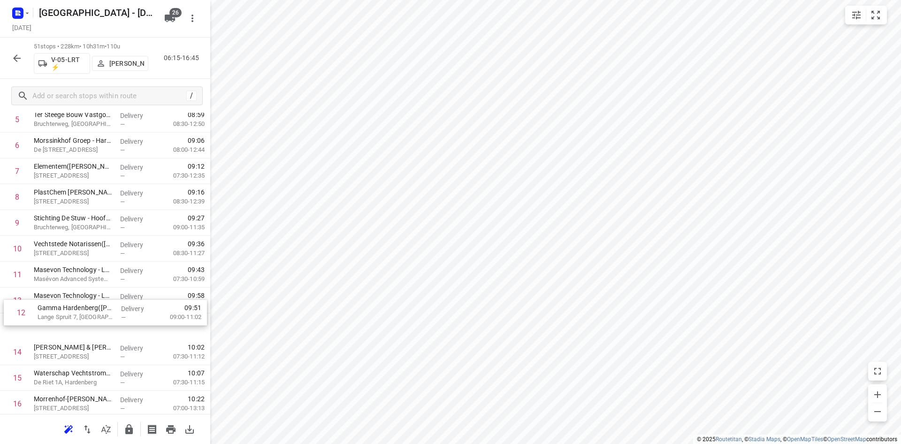
scroll to position [230, 0]
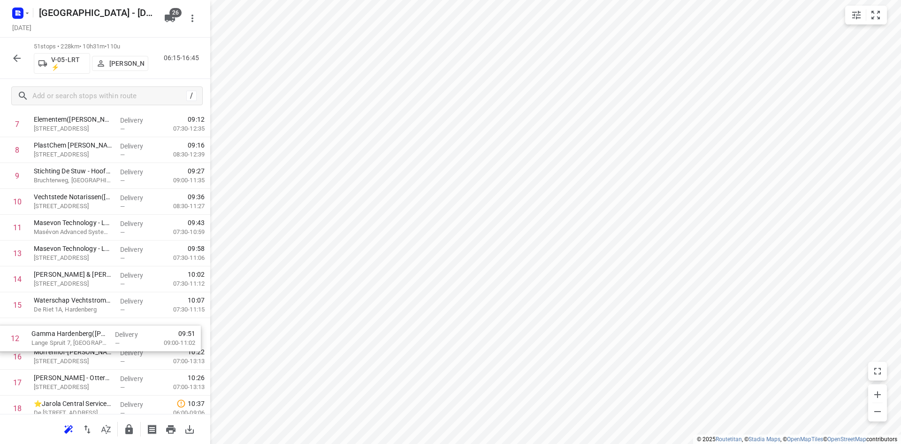
drag, startPoint x: 90, startPoint y: 304, endPoint x: 88, endPoint y: 345, distance: 41.3
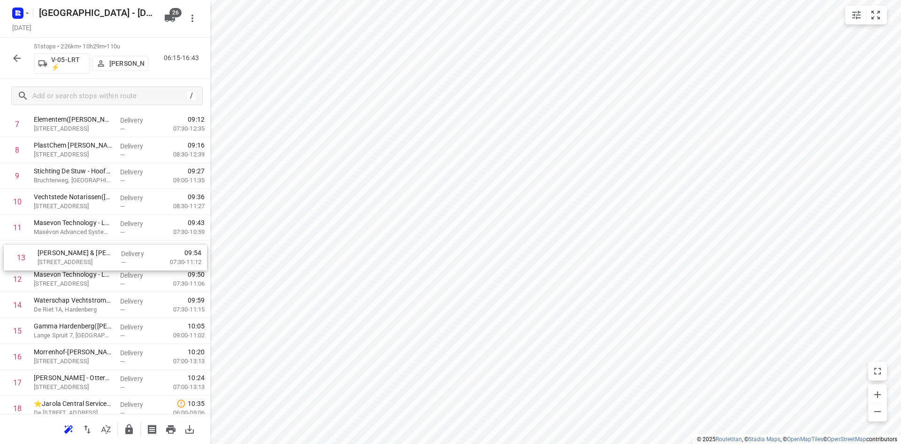
drag, startPoint x: 81, startPoint y: 283, endPoint x: 84, endPoint y: 259, distance: 24.7
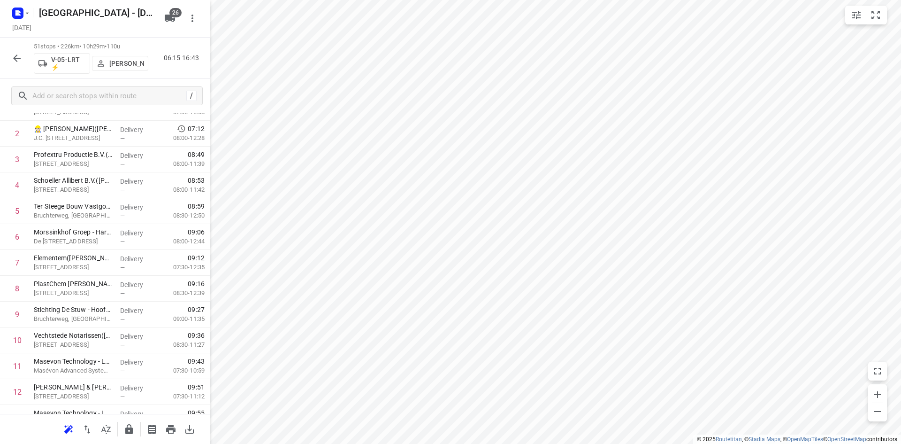
scroll to position [0, 0]
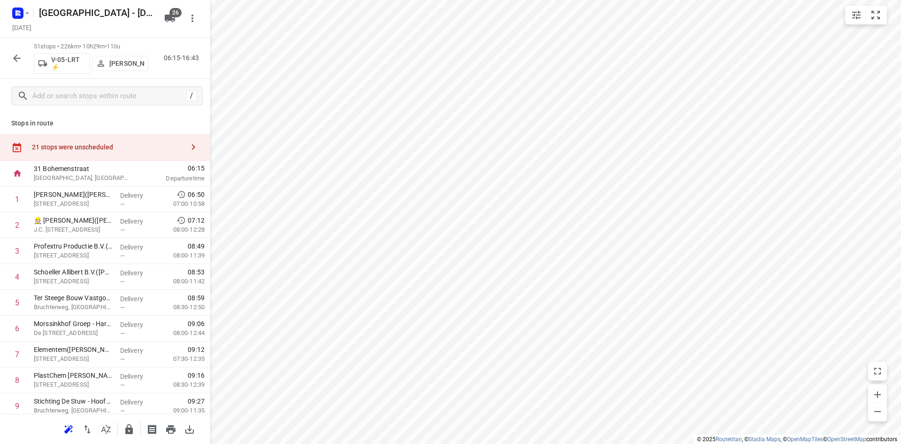
click at [102, 147] on div "21 stops were unscheduled" at bounding box center [108, 147] width 152 height 8
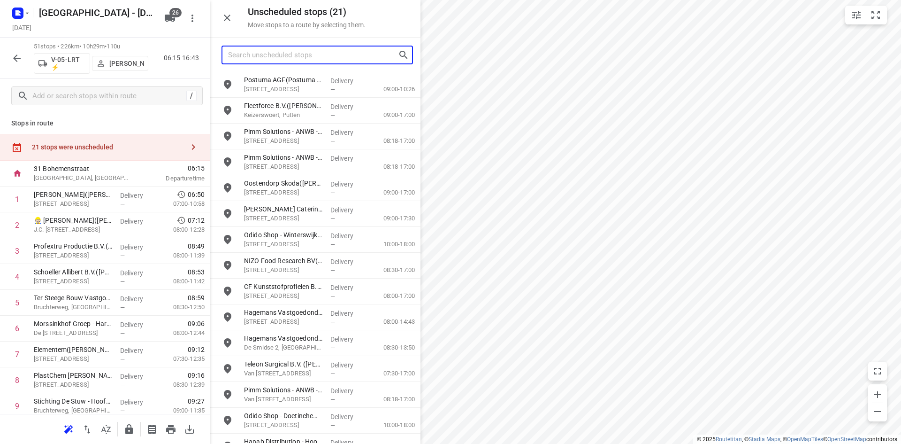
click at [263, 60] on input "Search unscheduled stops" at bounding box center [313, 55] width 170 height 15
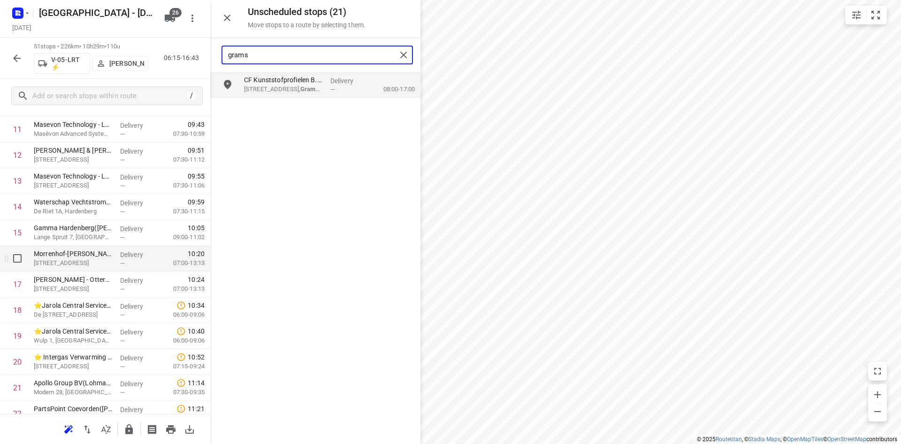
scroll to position [329, 0]
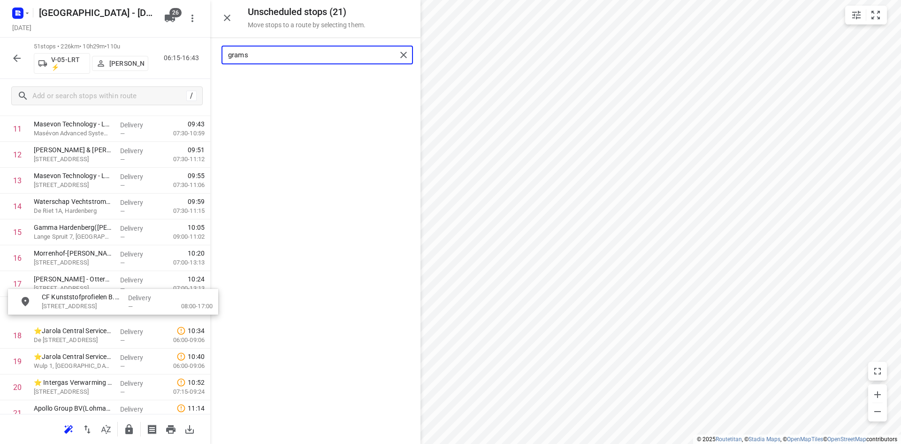
drag, startPoint x: 296, startPoint y: 86, endPoint x: 89, endPoint y: 310, distance: 304.3
type input "grams"
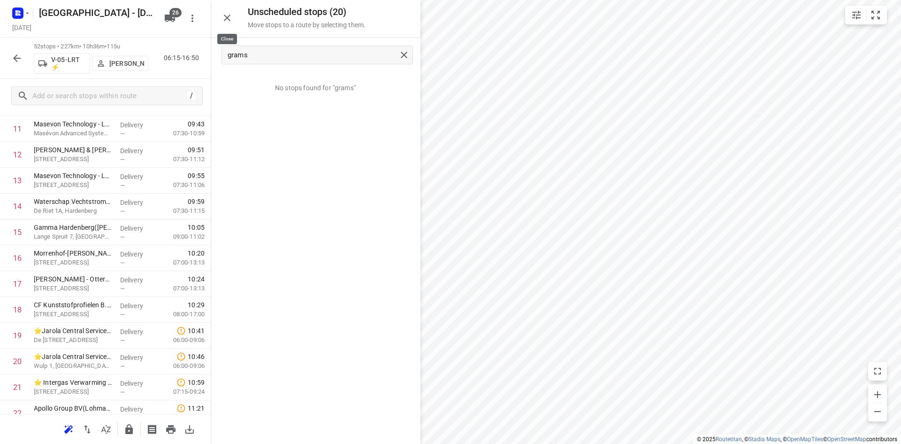
click at [227, 17] on icon "button" at bounding box center [227, 18] width 7 height 7
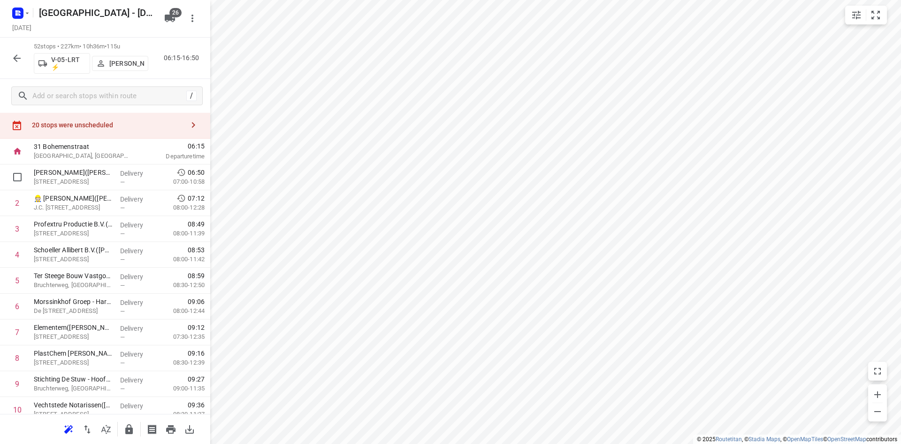
scroll to position [0, 0]
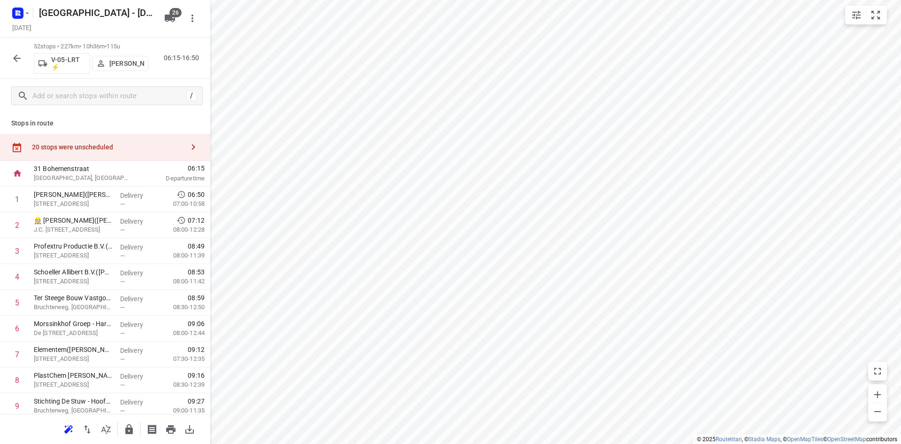
click at [116, 153] on div "20 stops were unscheduled" at bounding box center [105, 147] width 210 height 27
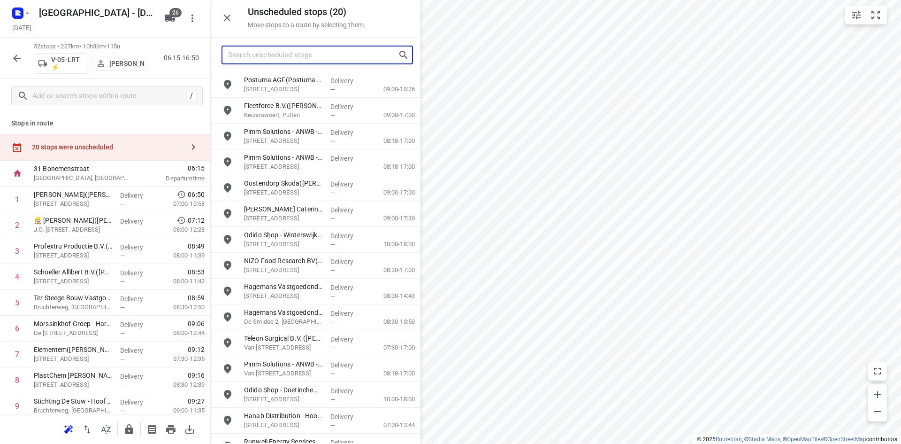
click at [263, 54] on input "Search unscheduled stops" at bounding box center [313, 55] width 170 height 15
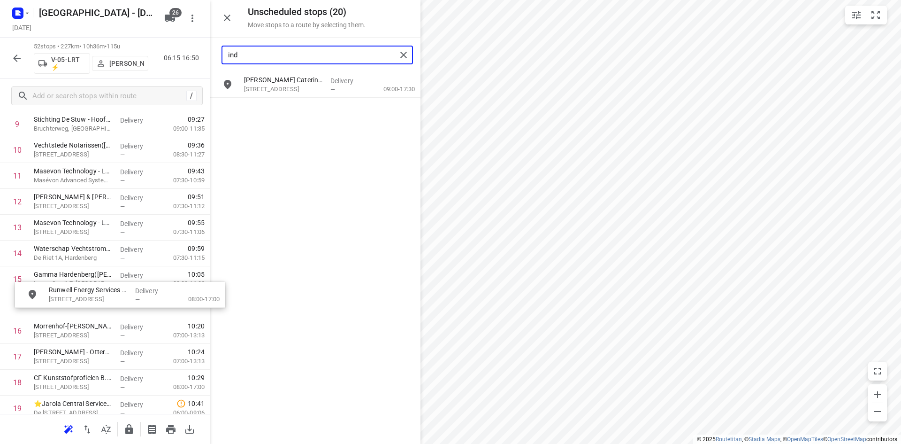
scroll to position [657, 0]
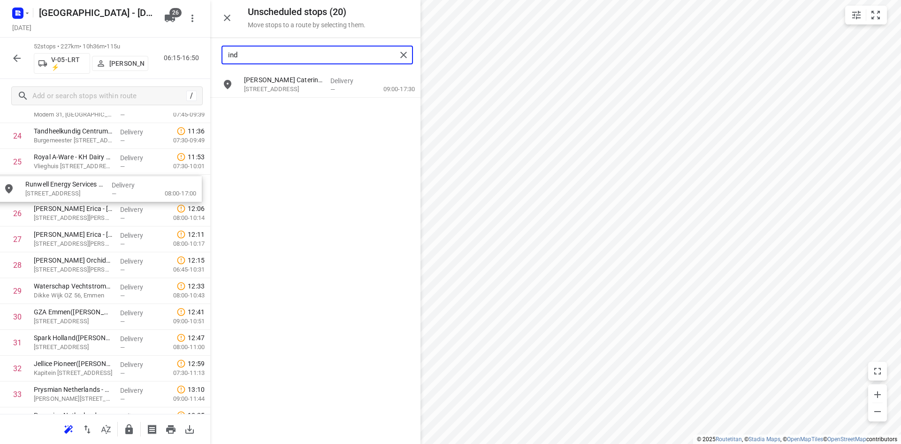
drag, startPoint x: 321, startPoint y: 124, endPoint x: 115, endPoint y: 194, distance: 217.2
type input "ind"
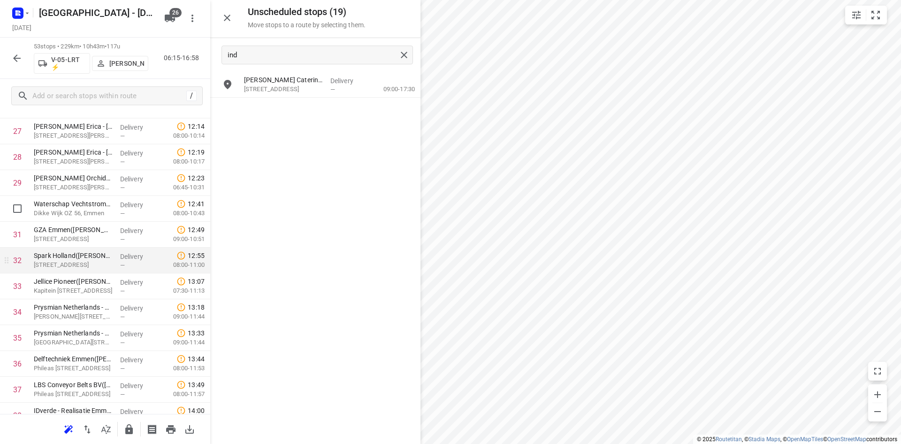
scroll to position [892, 0]
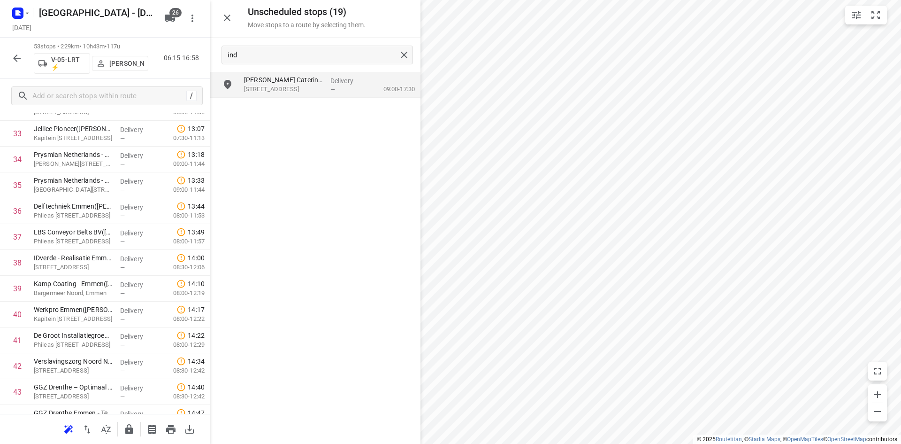
click at [222, 21] on icon "button" at bounding box center [227, 17] width 11 height 11
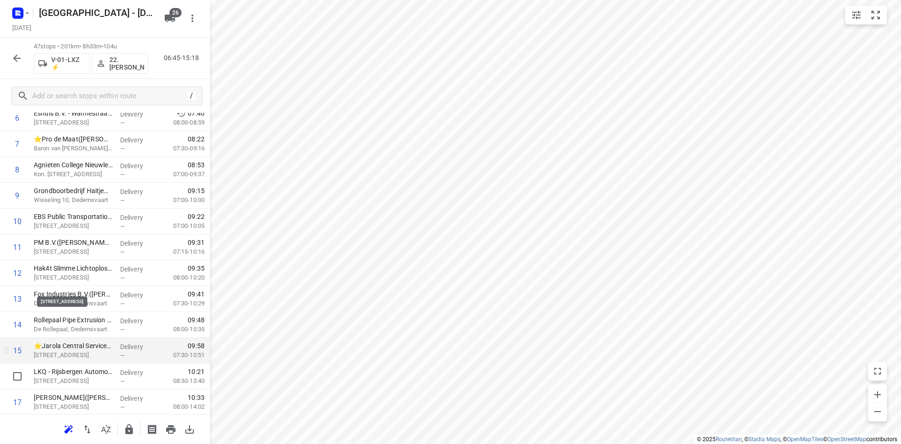
scroll to position [0, 0]
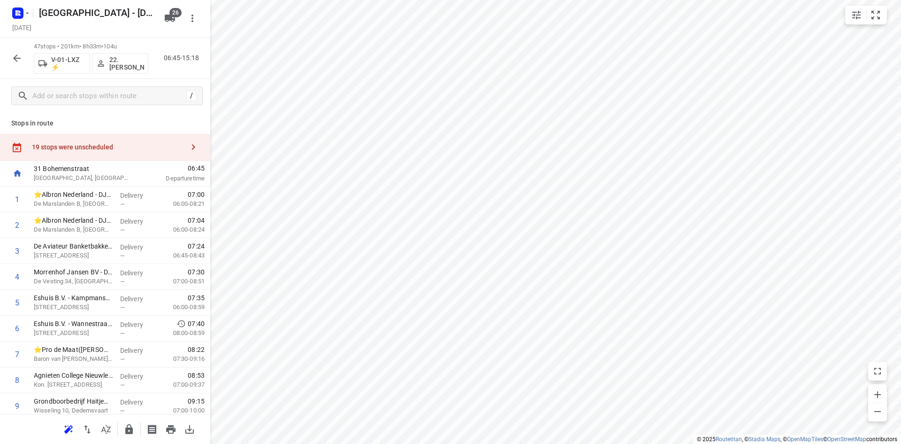
click at [157, 154] on div "19 stops were unscheduled" at bounding box center [105, 147] width 210 height 27
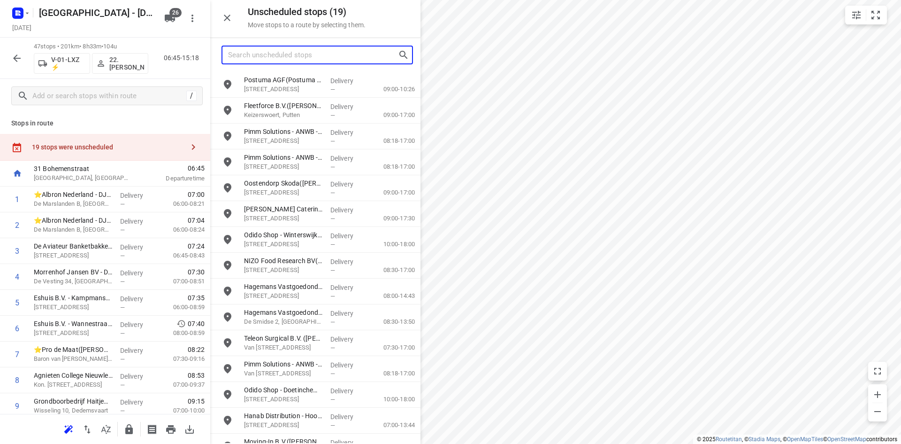
click at [288, 48] on input "Search unscheduled stops" at bounding box center [313, 55] width 170 height 15
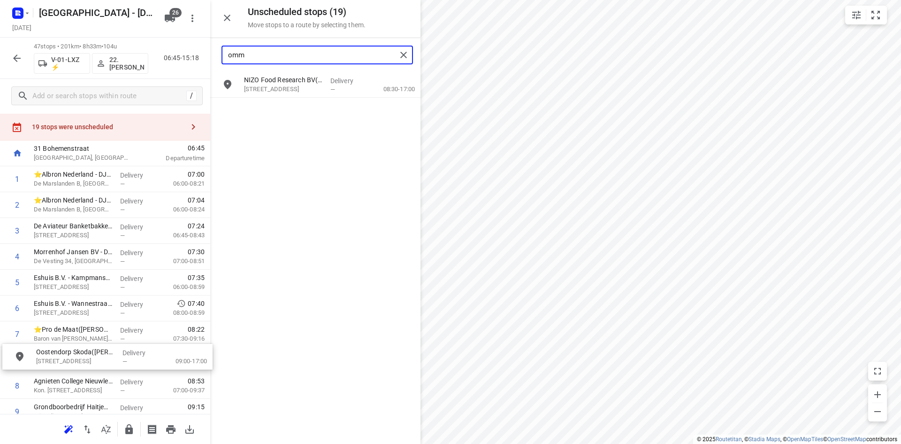
scroll to position [33, 0]
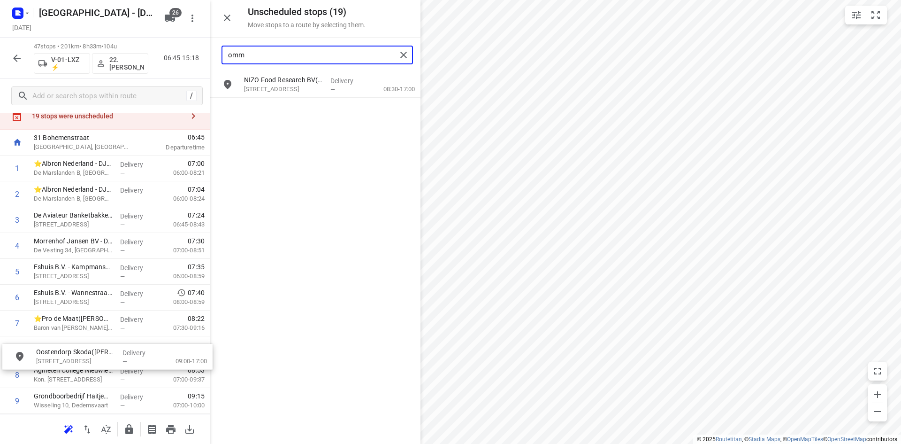
drag, startPoint x: 283, startPoint y: 84, endPoint x: 73, endPoint y: 363, distance: 349.2
type input "omm"
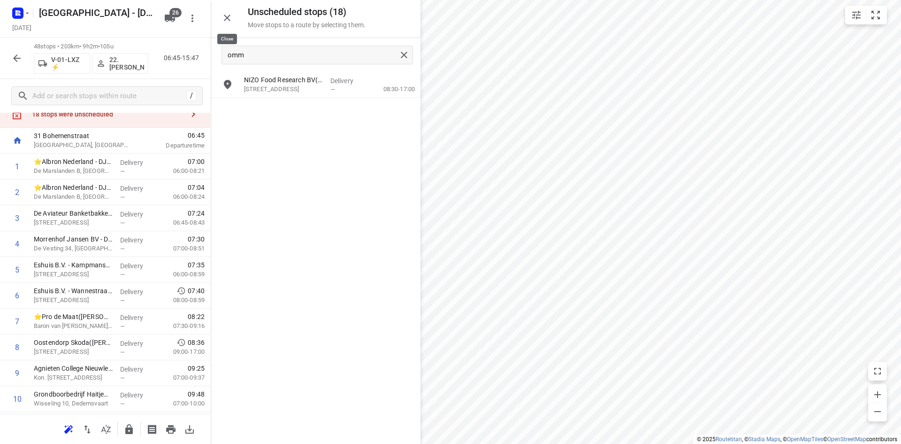
click at [232, 18] on icon "button" at bounding box center [227, 17] width 11 height 11
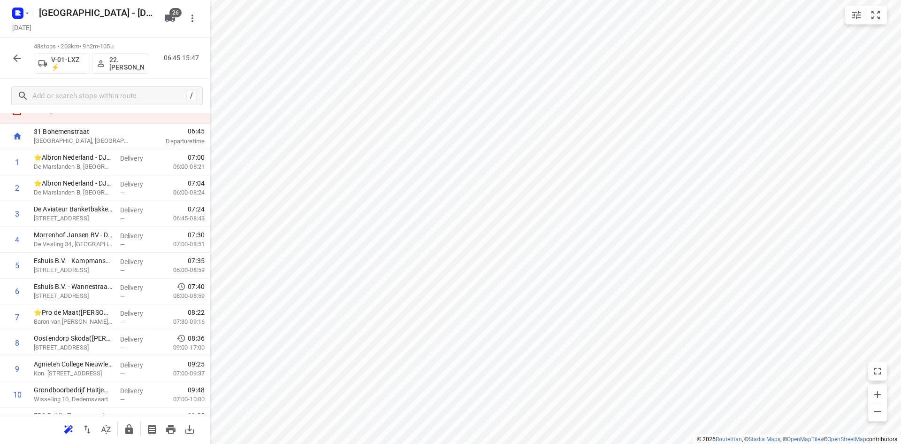
scroll to position [0, 0]
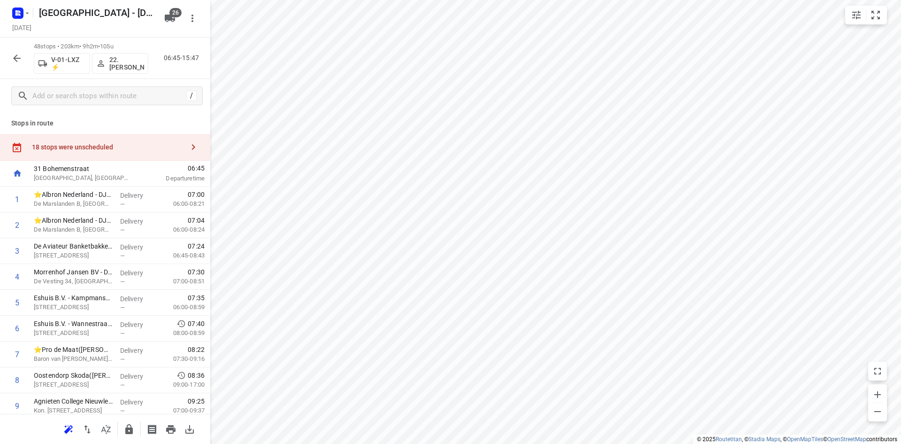
drag, startPoint x: 128, startPoint y: 132, endPoint x: 124, endPoint y: 137, distance: 6.0
click at [124, 137] on div "Stops in route 18 stops were unscheduled 31 Bohemenstraat Zwolle, Netherlands 0…" at bounding box center [105, 263] width 210 height 301
click at [124, 137] on div "18 stops were unscheduled" at bounding box center [105, 147] width 210 height 27
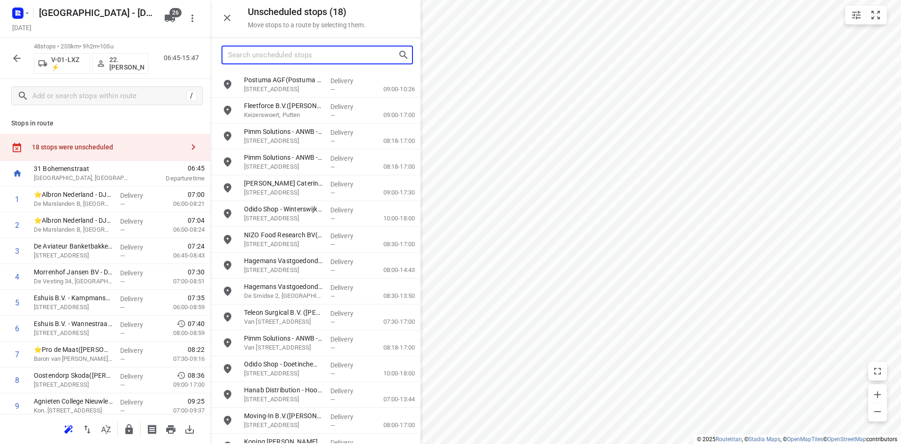
click at [258, 55] on input "Search unscheduled stops" at bounding box center [313, 55] width 170 height 15
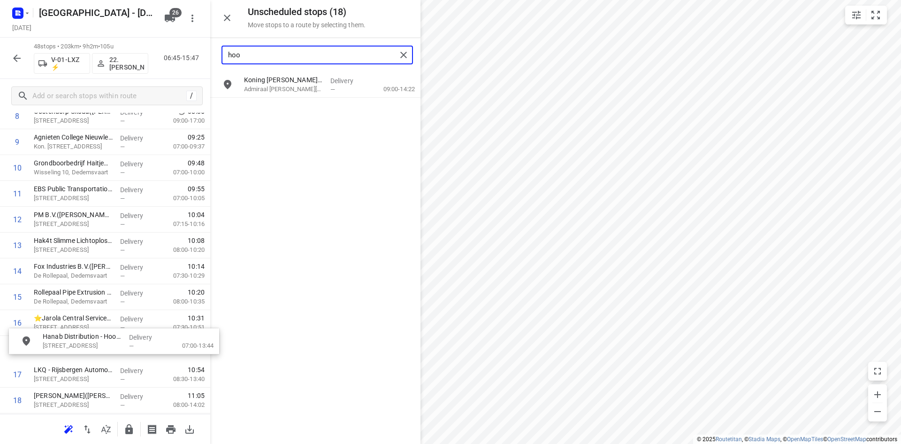
scroll to position [269, 0]
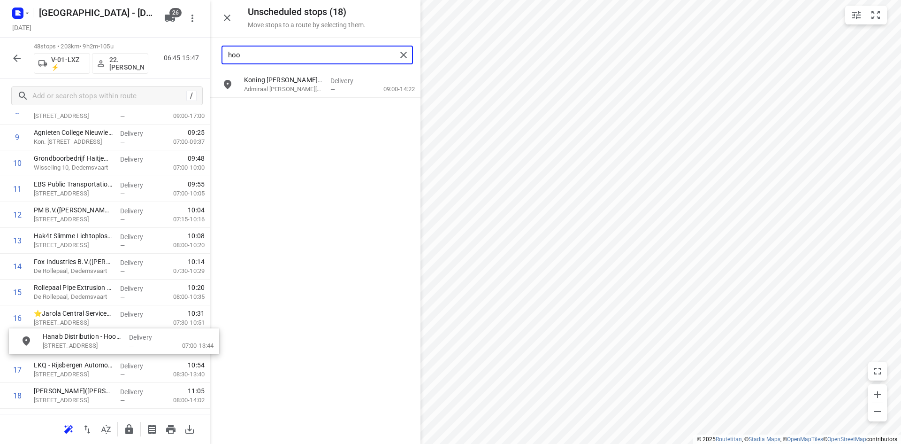
drag, startPoint x: 292, startPoint y: 81, endPoint x: 90, endPoint y: 341, distance: 329.1
type input "hoo"
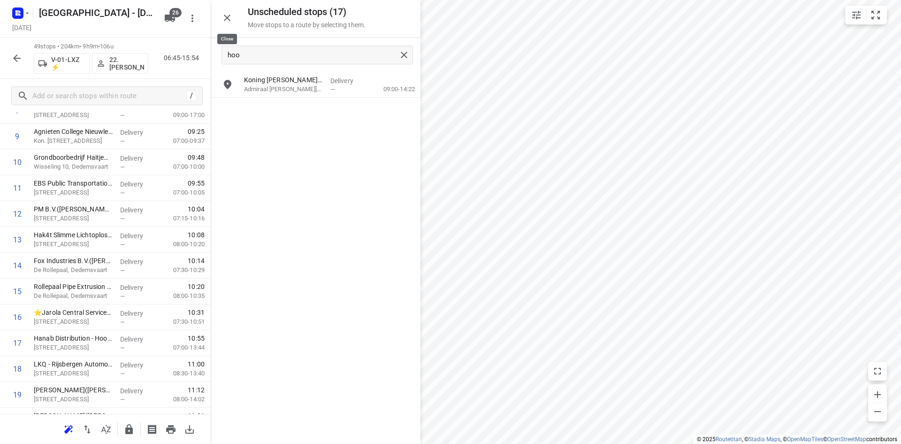
click at [227, 18] on icon "button" at bounding box center [227, 18] width 7 height 7
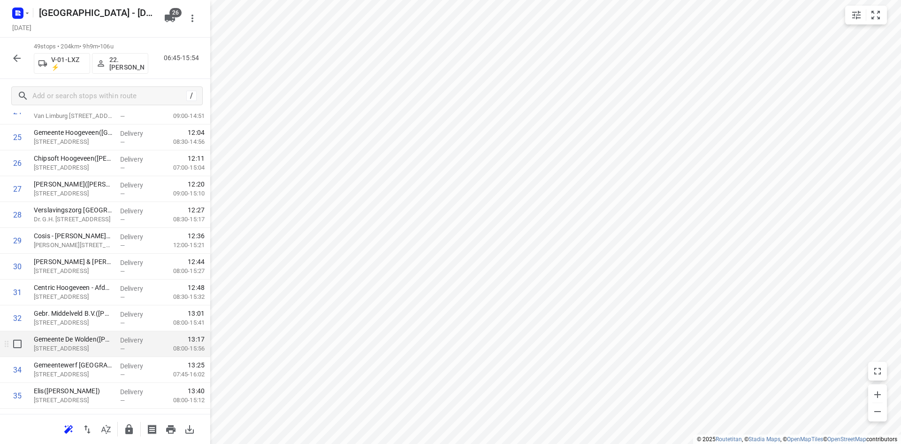
scroll to position [692, 0]
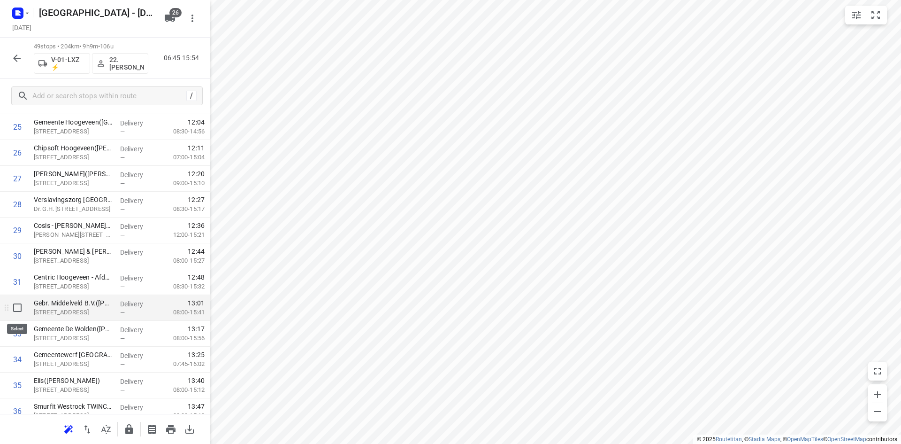
click at [18, 309] on input "checkbox" at bounding box center [17, 307] width 19 height 19
checkbox input "true"
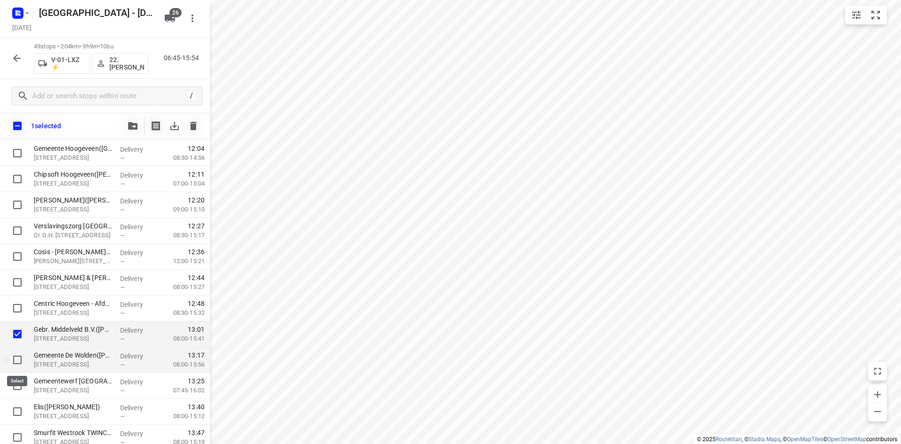
click at [21, 366] on input "checkbox" at bounding box center [17, 359] width 19 height 19
checkbox input "true"
click at [21, 380] on input "checkbox" at bounding box center [17, 385] width 19 height 19
checkbox input "true"
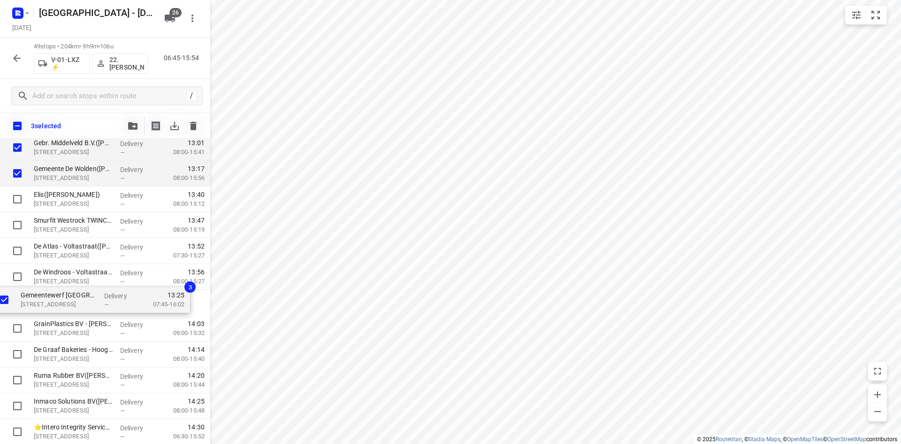
scroll to position [1060, 0]
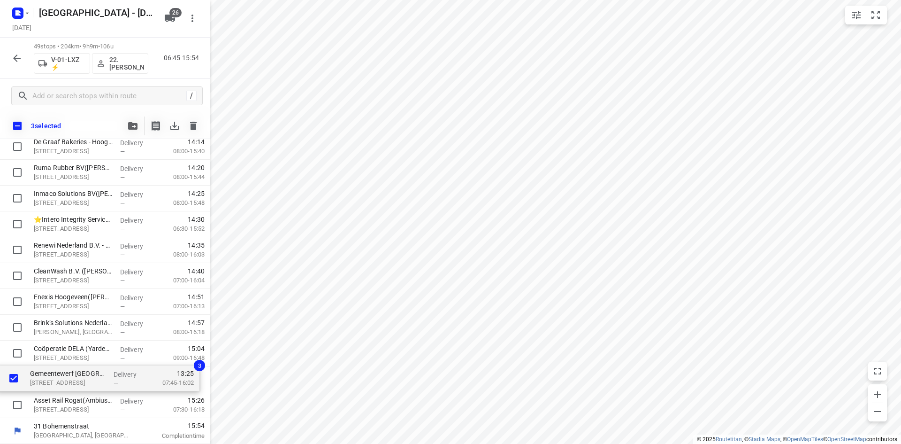
drag, startPoint x: 82, startPoint y: 200, endPoint x: 78, endPoint y: 383, distance: 183.1
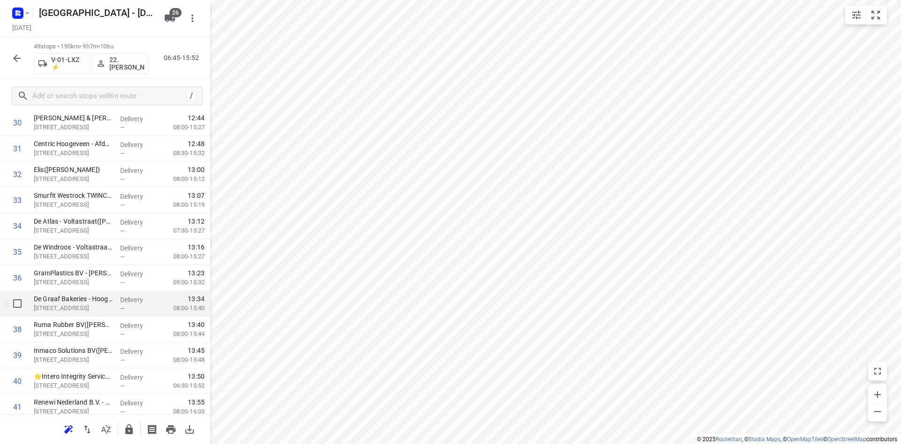
scroll to position [872, 0]
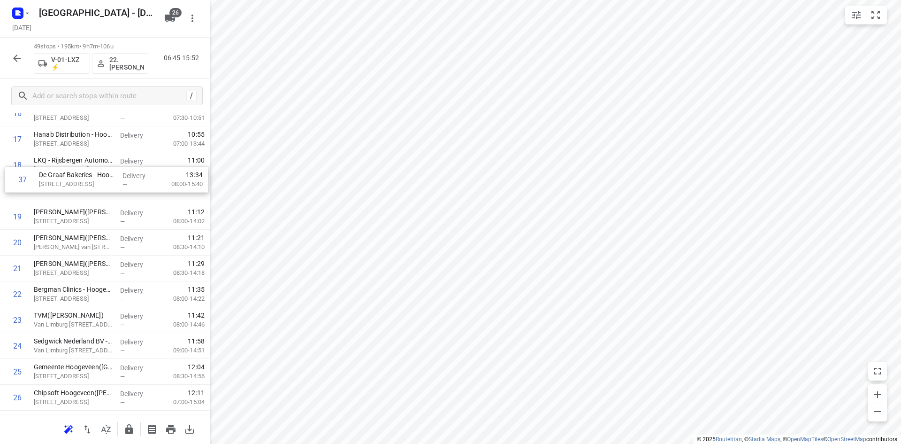
drag, startPoint x: 77, startPoint y: 262, endPoint x: 77, endPoint y: 192, distance: 69.9
click at [78, 191] on div "1 ⭐Albron Nederland - DJI - PI Zwolle Zuid 1 - 7966(Contactpersoon 7964) De Mar…" at bounding box center [105, 345] width 210 height 1265
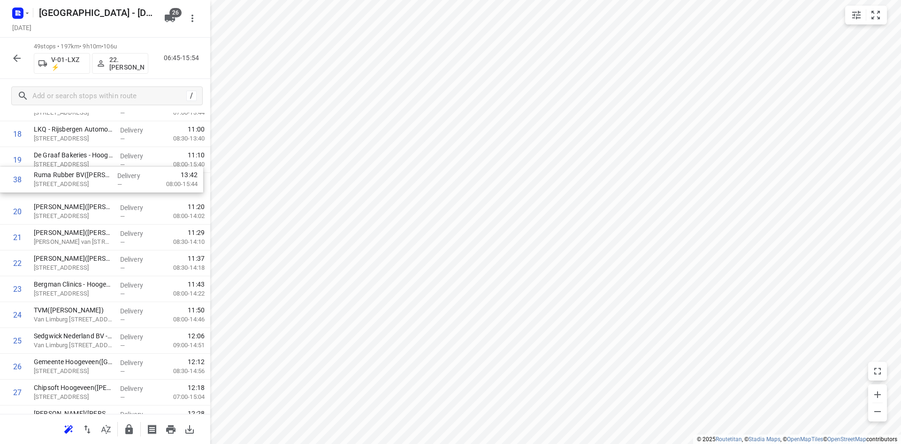
drag, startPoint x: 73, startPoint y: 335, endPoint x: 69, endPoint y: 188, distance: 147.0
click at [69, 188] on div "1 ⭐Albron Nederland - DJI - PI Zwolle Zuid 1 - 7966(Contactpersoon 7964) De Mar…" at bounding box center [105, 314] width 210 height 1265
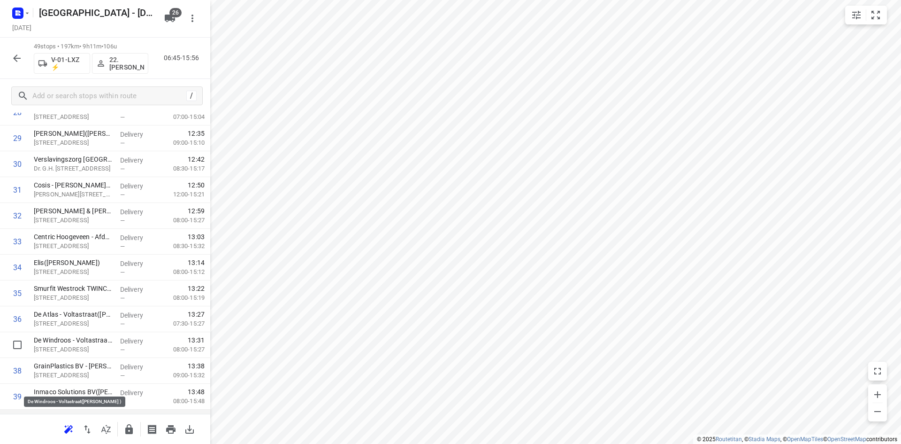
scroll to position [833, 0]
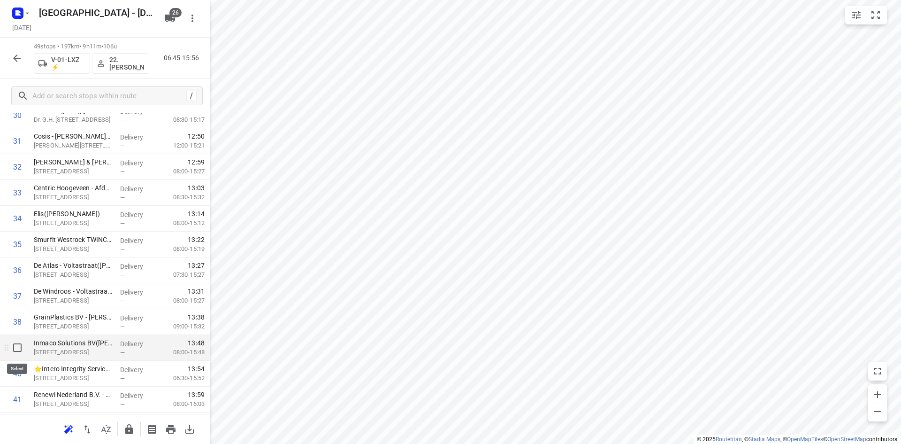
click at [13, 343] on input "checkbox" at bounding box center [17, 347] width 19 height 19
checkbox input "true"
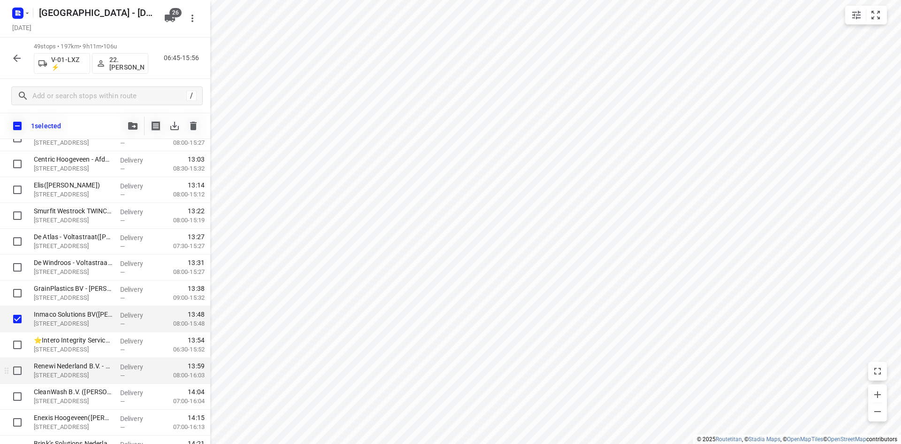
scroll to position [927, 0]
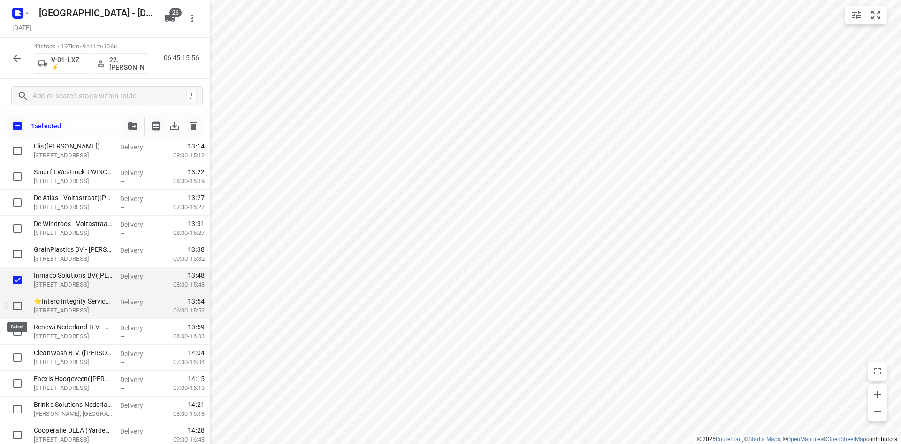
drag, startPoint x: 20, startPoint y: 307, endPoint x: 16, endPoint y: 318, distance: 10.8
click at [19, 309] on input "checkbox" at bounding box center [17, 305] width 19 height 19
checkbox input "true"
click at [16, 329] on input "checkbox" at bounding box center [17, 331] width 19 height 19
checkbox input "true"
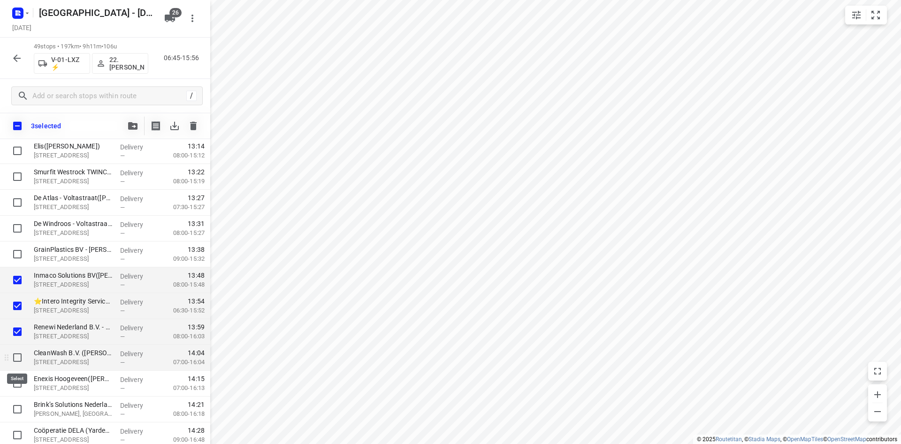
click at [13, 361] on input "checkbox" at bounding box center [17, 357] width 19 height 19
checkbox input "true"
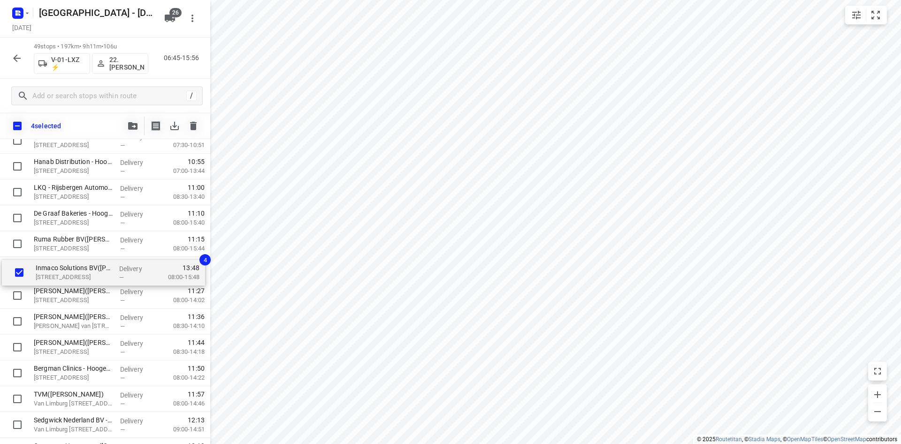
scroll to position [457, 0]
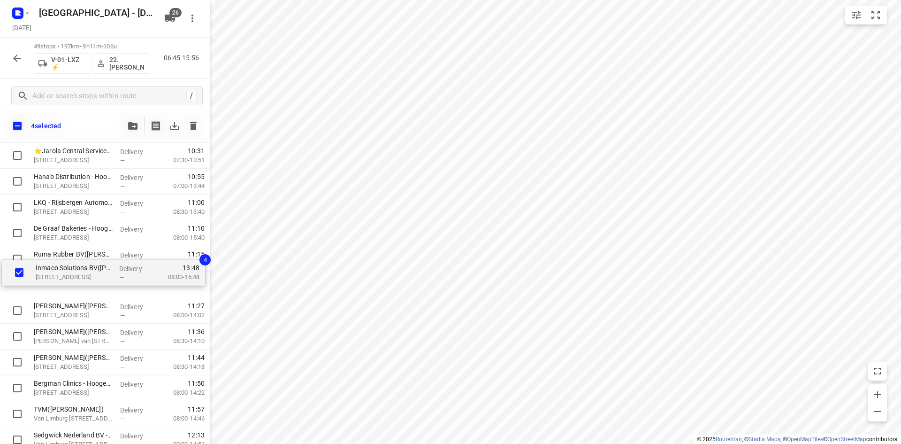
drag, startPoint x: 74, startPoint y: 328, endPoint x: 74, endPoint y: 276, distance: 51.6
click at [74, 276] on div "⭐Albron Nederland - DJI - PI Zwolle Zuid 1 - 7966(Contactpersoon 7964) De Marsl…" at bounding box center [105, 387] width 210 height 1265
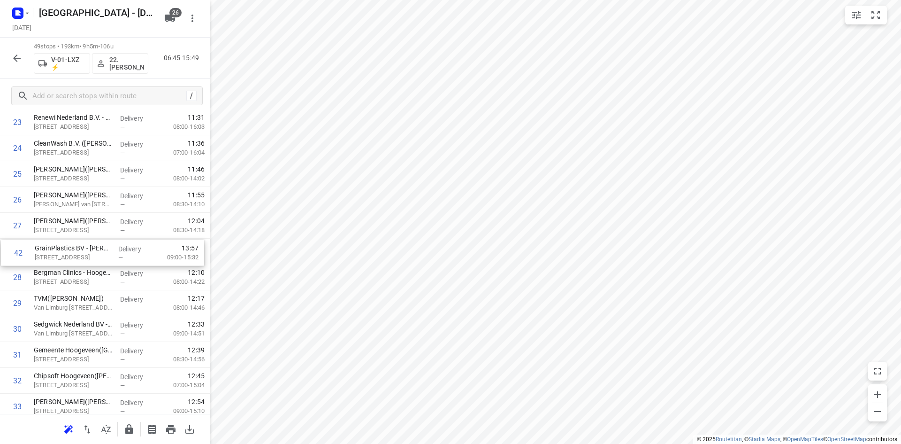
scroll to position [551, 0]
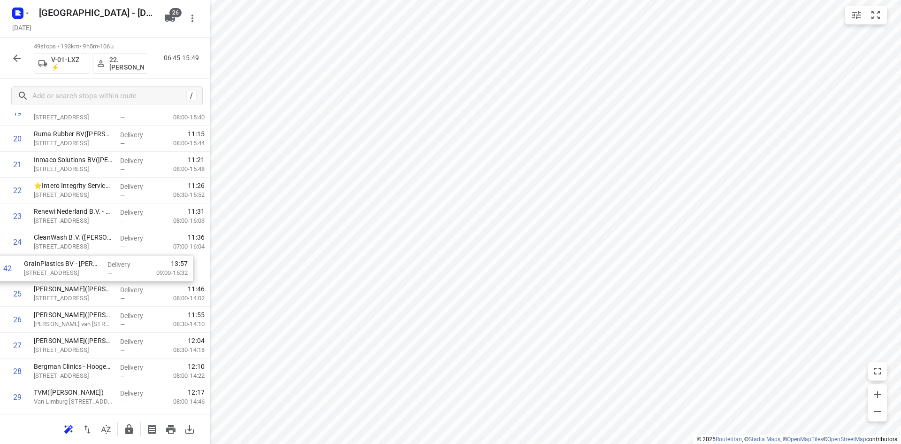
drag, startPoint x: 69, startPoint y: 339, endPoint x: 57, endPoint y: 276, distance: 64.9
click at [60, 273] on div "1 ⭐Albron Nederland - DJI - PI Zwolle Zuid 1 - 7966(Contactpersoon 7964) De Mar…" at bounding box center [105, 267] width 210 height 1265
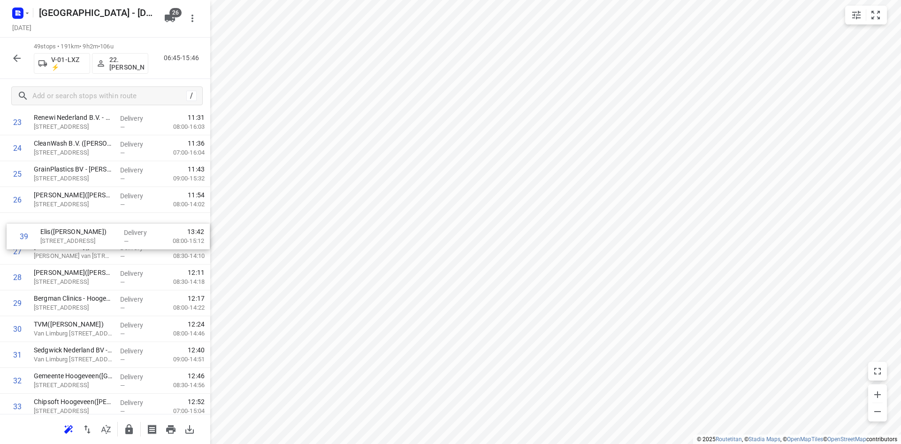
scroll to position [598, 0]
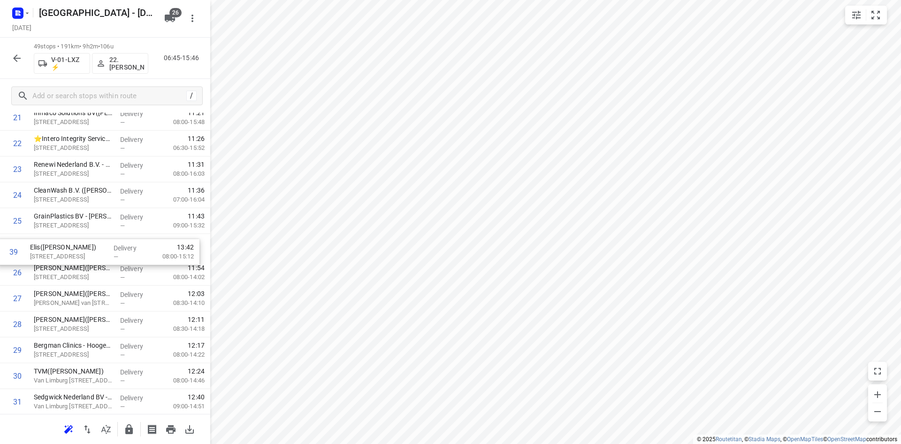
drag, startPoint x: 60, startPoint y: 299, endPoint x: 57, endPoint y: 242, distance: 57.8
click at [58, 241] on div "1 ⭐Albron Nederland - DJI - PI Zwolle Zuid 1 - 7966(Contactpersoon 7964) De Mar…" at bounding box center [105, 220] width 210 height 1265
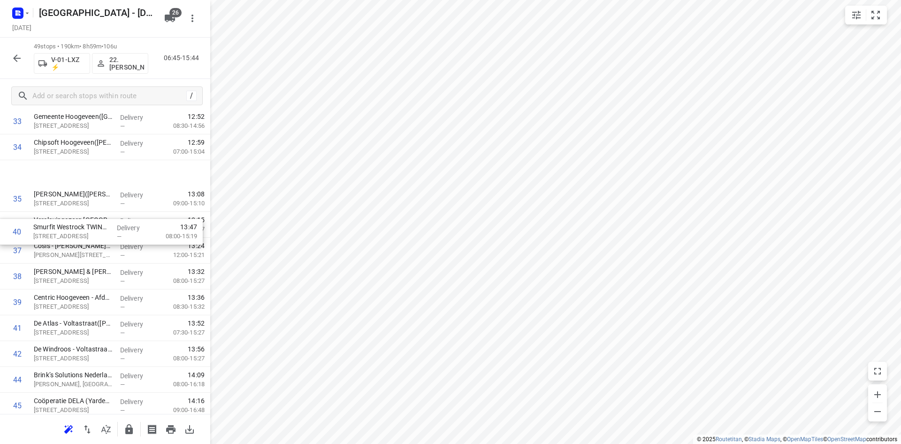
scroll to position [833, 0]
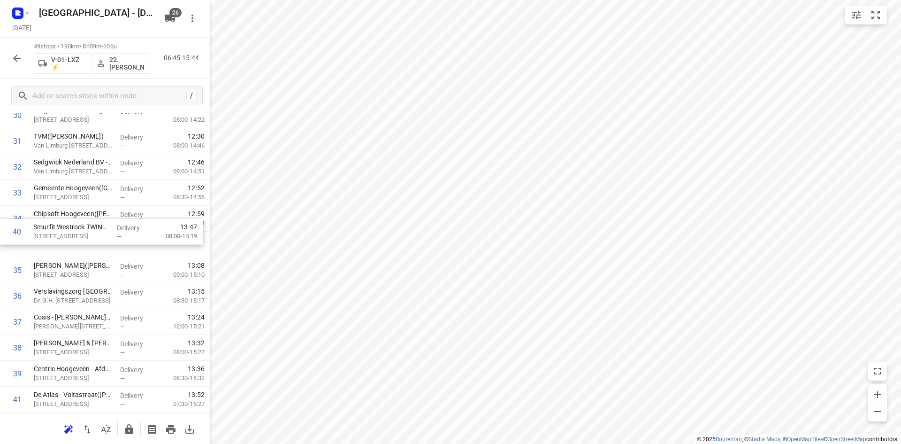
drag, startPoint x: 97, startPoint y: 234, endPoint x: 97, endPoint y: 221, distance: 12.7
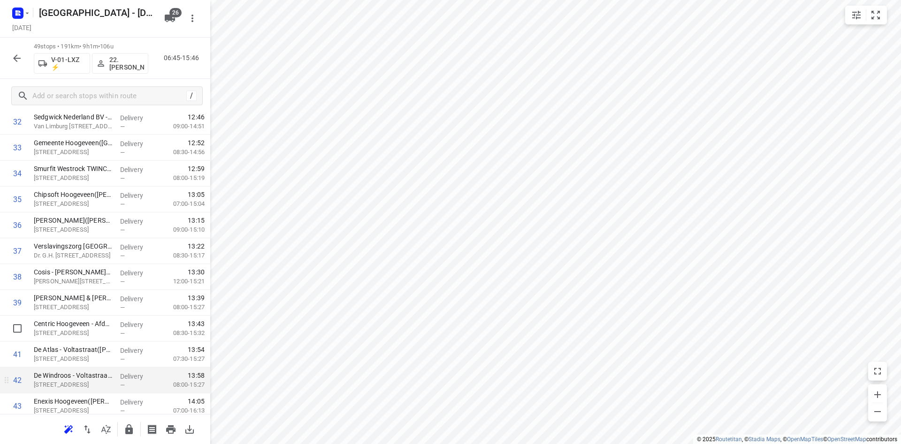
scroll to position [927, 0]
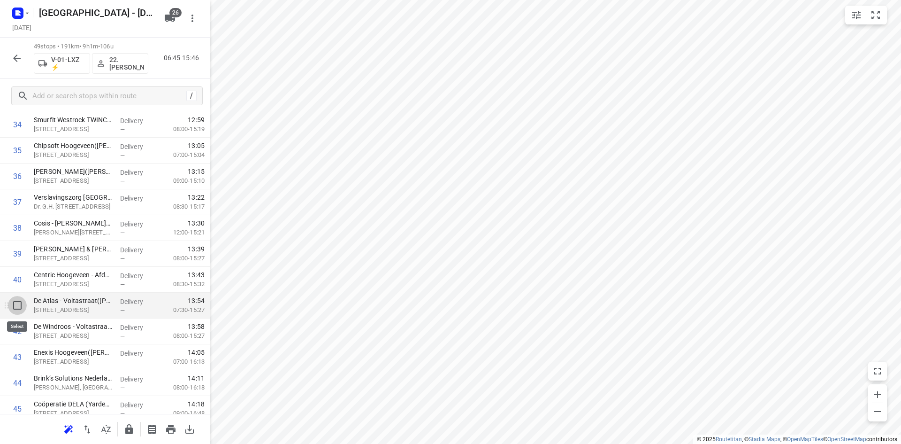
click at [16, 307] on input "checkbox" at bounding box center [17, 305] width 19 height 19
checkbox input "true"
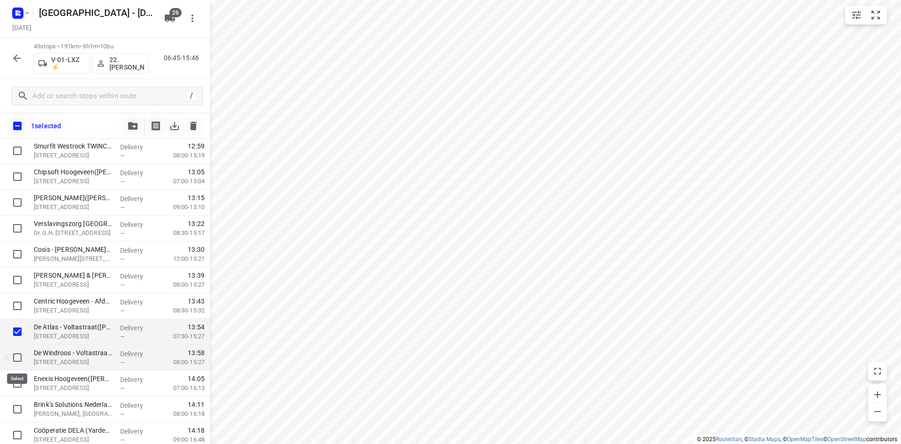
click at [19, 359] on input "checkbox" at bounding box center [17, 357] width 19 height 19
checkbox input "true"
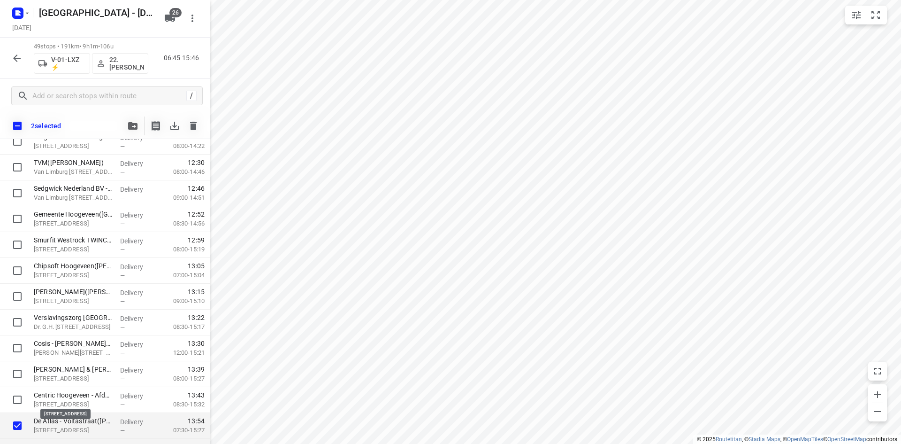
scroll to position [835, 0]
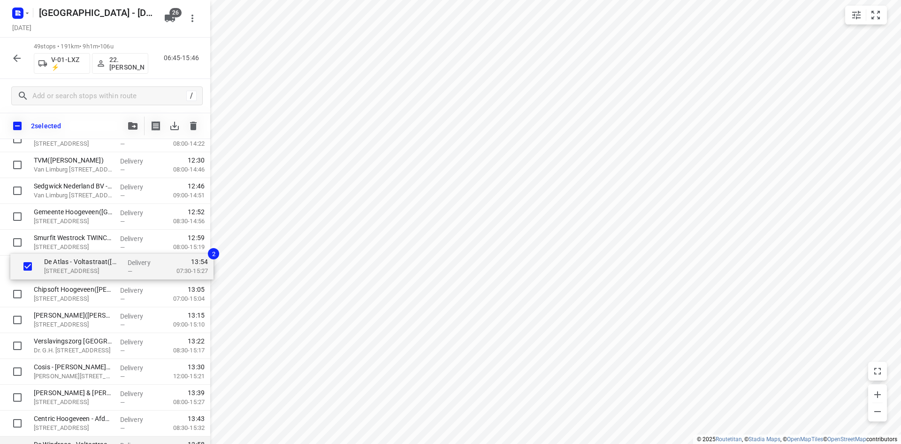
drag, startPoint x: 59, startPoint y: 426, endPoint x: 69, endPoint y: 265, distance: 161.8
click at [69, 265] on div "⭐Albron Nederland - DJI - PI Zwolle Zuid 1 - 7966(Contactpersoon 7964) De Marsl…" at bounding box center [105, 10] width 210 height 1265
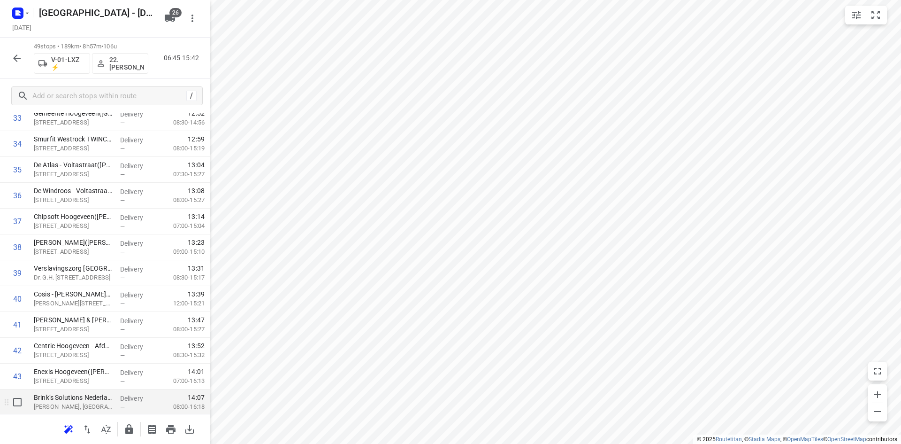
scroll to position [976, 0]
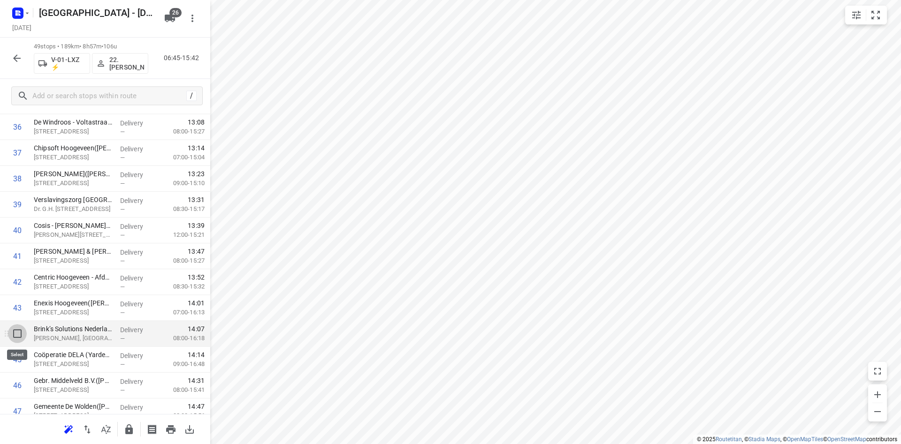
click at [18, 336] on input "checkbox" at bounding box center [17, 333] width 19 height 19
checkbox input "true"
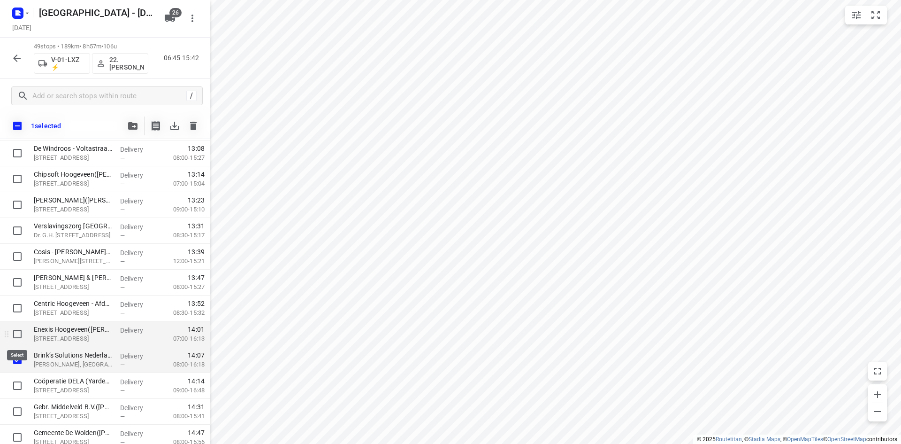
click at [17, 337] on input "checkbox" at bounding box center [17, 333] width 19 height 19
checkbox input "true"
click at [20, 382] on input "checkbox" at bounding box center [17, 385] width 19 height 19
checkbox input "true"
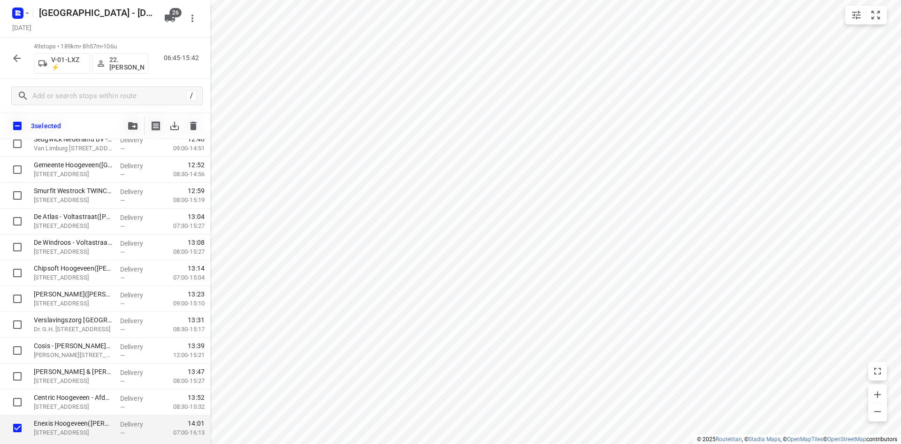
scroll to position [885, 0]
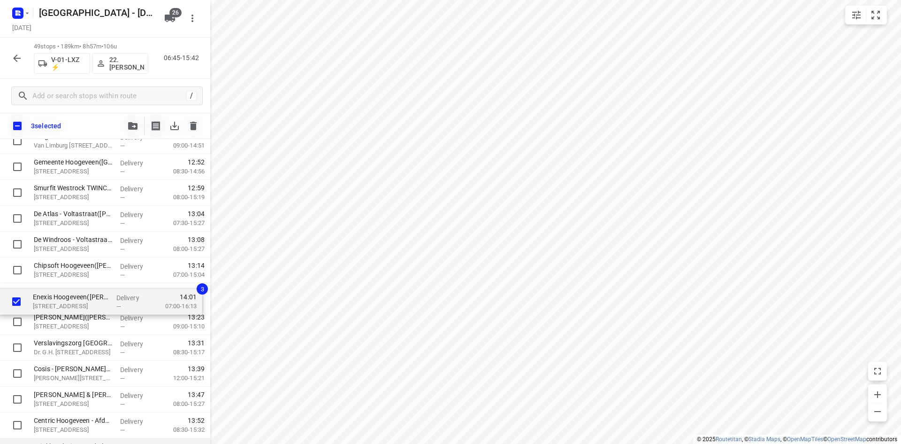
drag, startPoint x: 60, startPoint y: 415, endPoint x: 55, endPoint y: 305, distance: 110.4
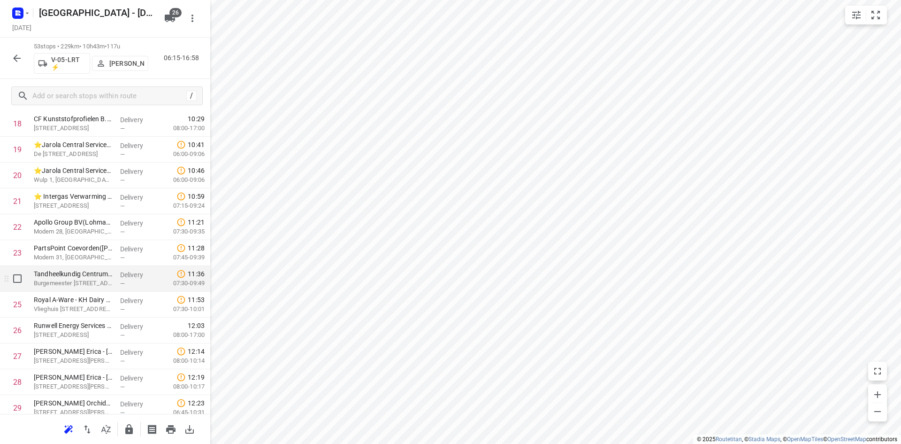
scroll to position [467, 0]
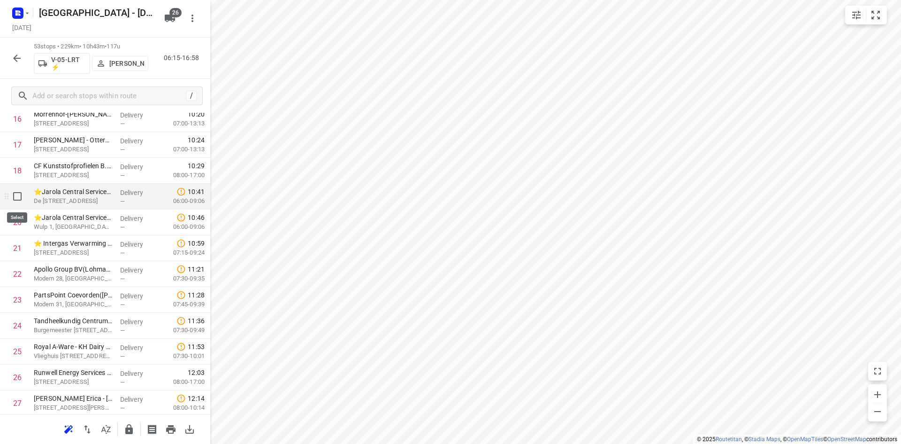
click at [9, 193] on input "checkbox" at bounding box center [17, 196] width 19 height 19
checkbox input "true"
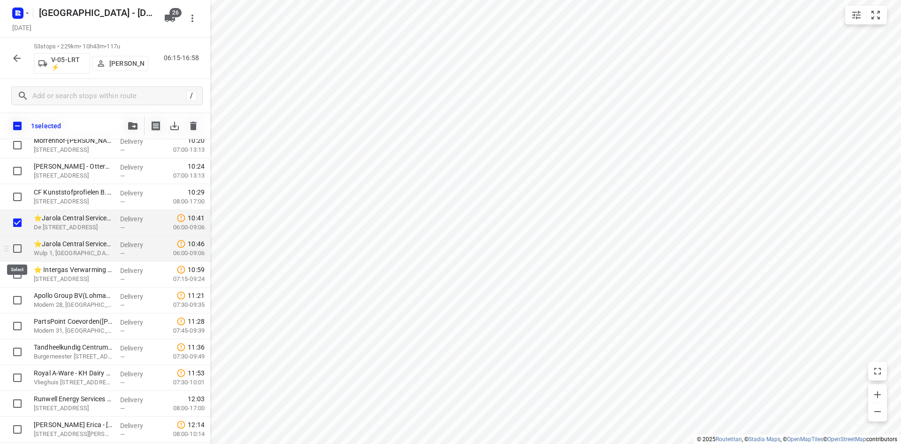
click at [19, 253] on input "checkbox" at bounding box center [17, 248] width 19 height 19
checkbox input "true"
click at [18, 278] on input "checkbox" at bounding box center [17, 274] width 19 height 19
checkbox input "true"
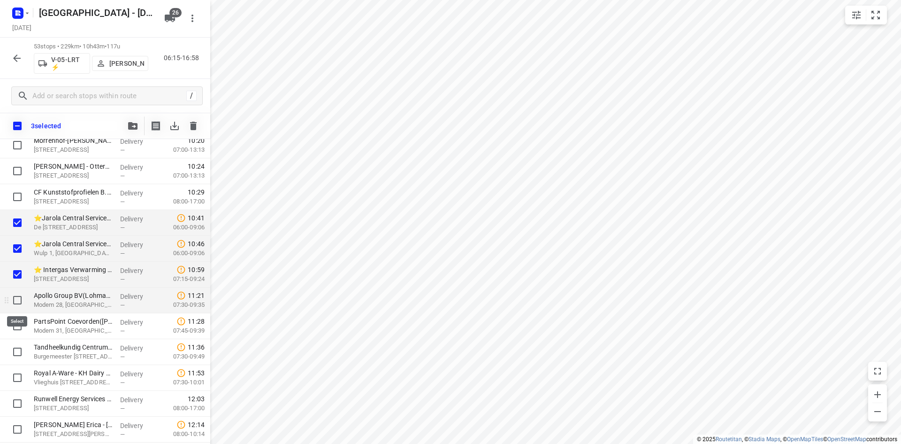
click at [15, 298] on input "checkbox" at bounding box center [17, 300] width 19 height 19
checkbox input "true"
click at [13, 326] on input "checkbox" at bounding box center [17, 325] width 19 height 19
checkbox input "true"
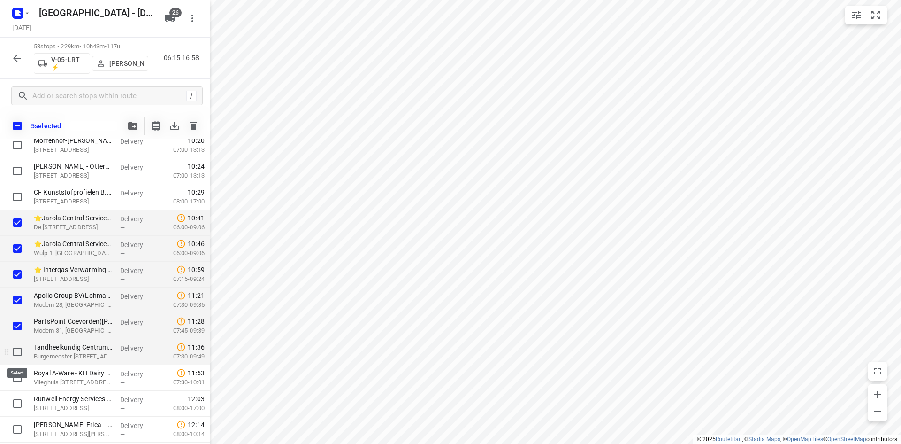
click at [17, 346] on input "checkbox" at bounding box center [17, 351] width 19 height 19
checkbox input "true"
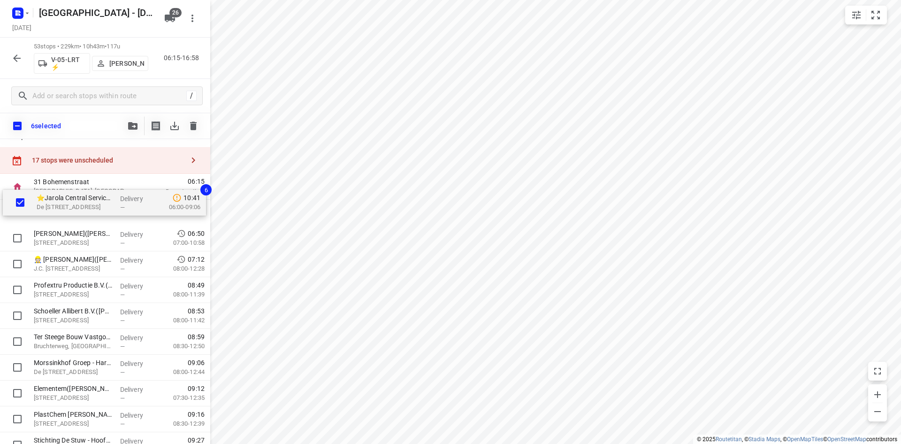
scroll to position [0, 0]
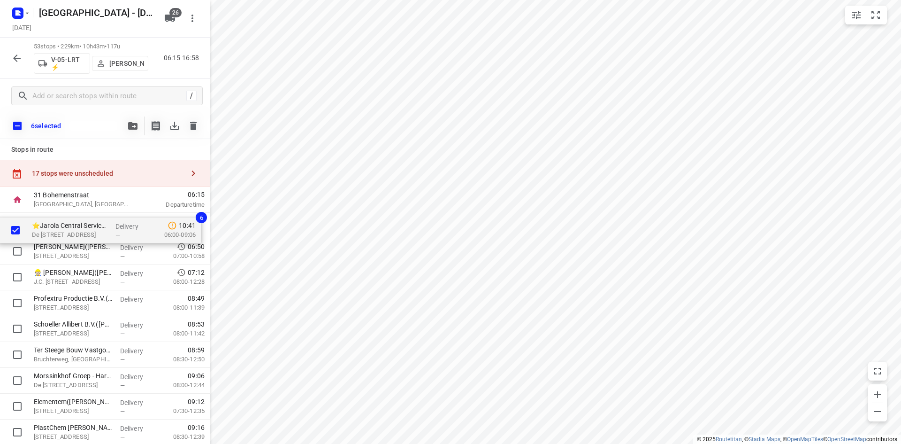
drag, startPoint x: 125, startPoint y: 268, endPoint x: 123, endPoint y: 226, distance: 42.3
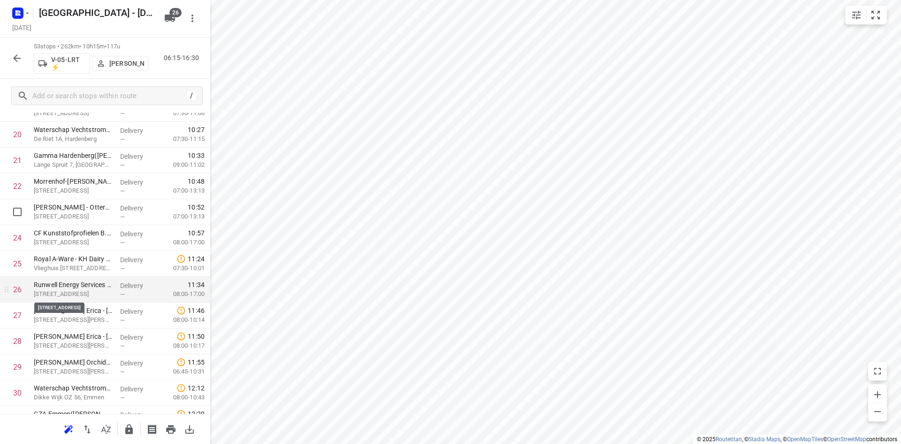
scroll to position [563, 0]
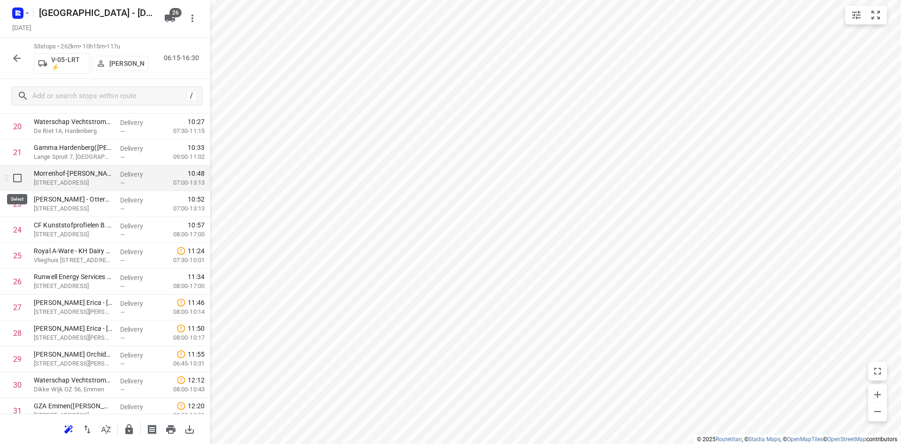
click at [20, 184] on input "checkbox" at bounding box center [17, 178] width 19 height 19
checkbox input "true"
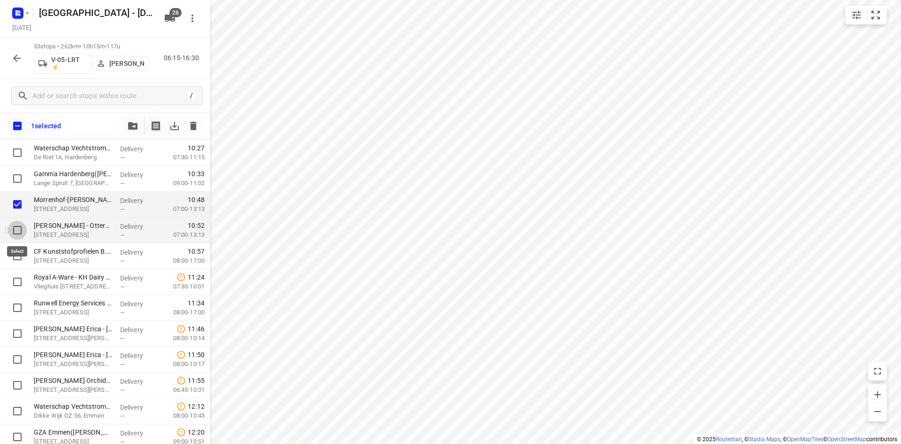
click at [21, 235] on input "checkbox" at bounding box center [17, 230] width 19 height 19
checkbox input "true"
click at [20, 252] on input "checkbox" at bounding box center [17, 255] width 19 height 19
checkbox input "true"
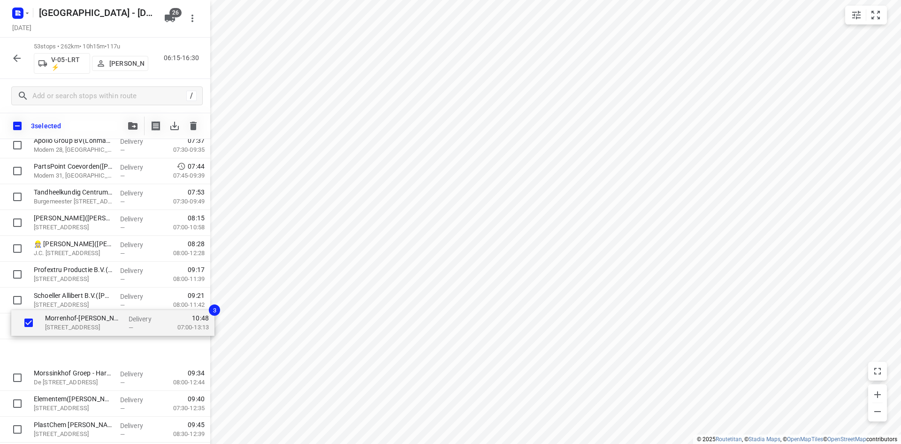
scroll to position [143, 0]
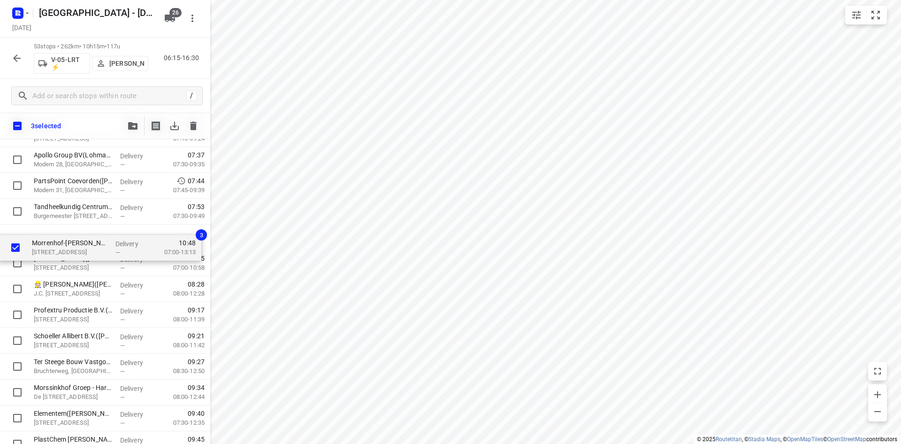
drag, startPoint x: 76, startPoint y: 375, endPoint x: 70, endPoint y: 233, distance: 141.4
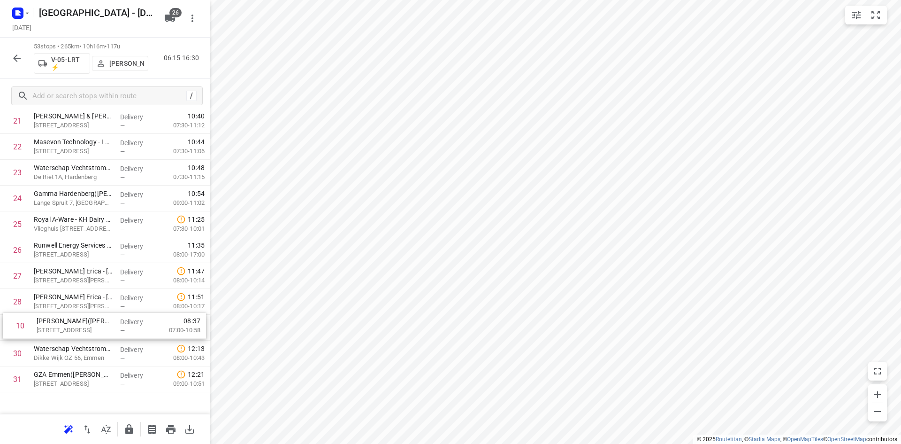
scroll to position [519, 0]
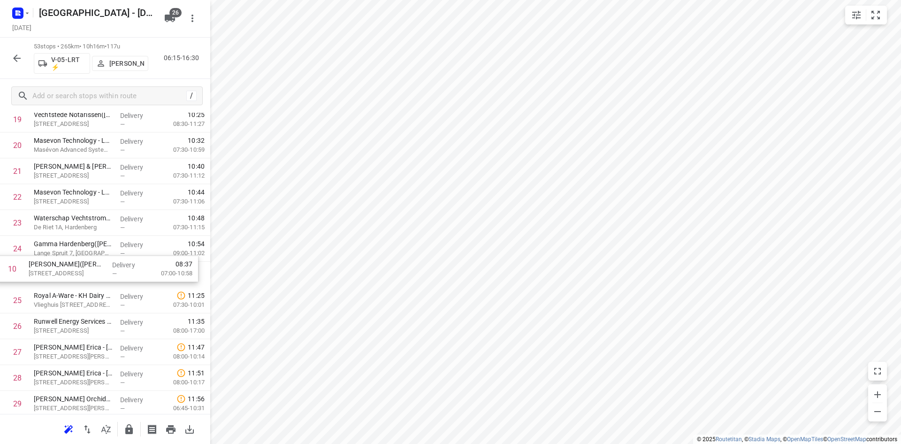
drag, startPoint x: 78, startPoint y: 243, endPoint x: 73, endPoint y: 273, distance: 30.5
click at [73, 273] on div "1 ⭐Jarola Central Services B.V. - Coevorden nieuw(Isa Plasman) De Hulteweg 16, …" at bounding box center [105, 352] width 210 height 1368
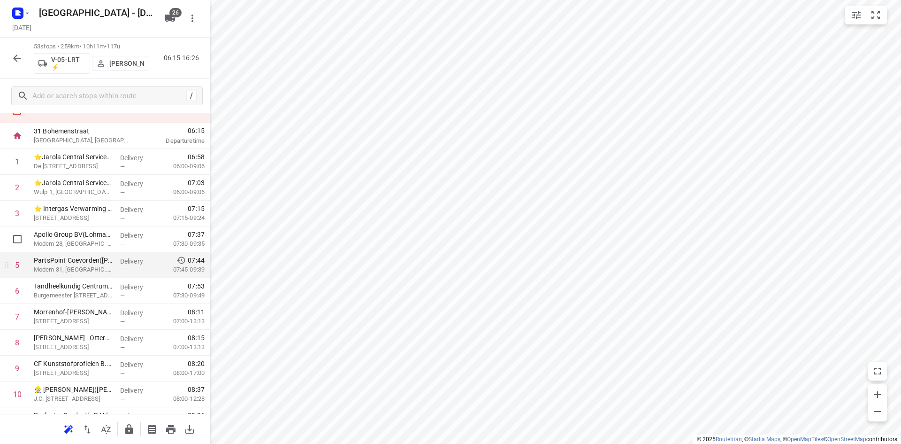
scroll to position [141, 0]
click at [22, 268] on input "checkbox" at bounding box center [17, 264] width 19 height 19
checkbox input "true"
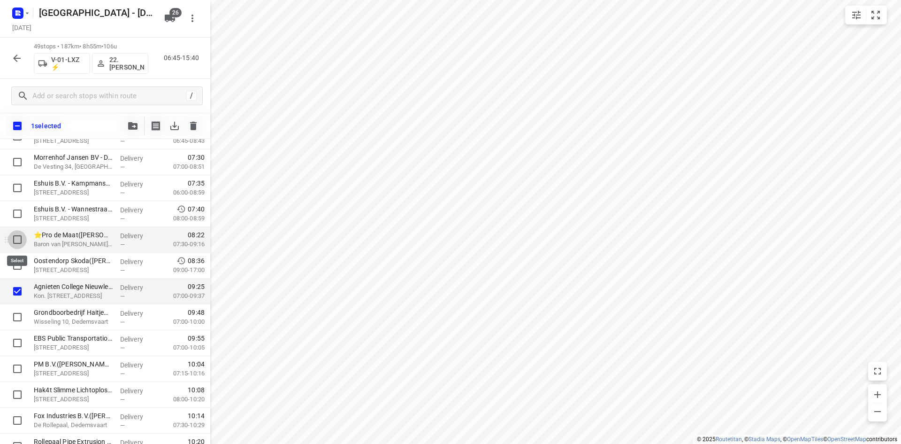
click at [19, 247] on input "checkbox" at bounding box center [17, 239] width 19 height 19
checkbox input "true"
click at [19, 257] on input "checkbox" at bounding box center [17, 265] width 19 height 19
checkbox input "true"
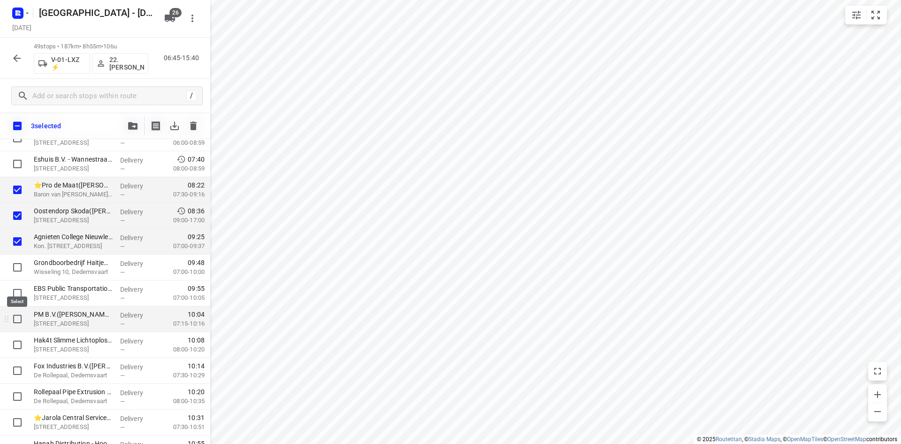
scroll to position [235, 0]
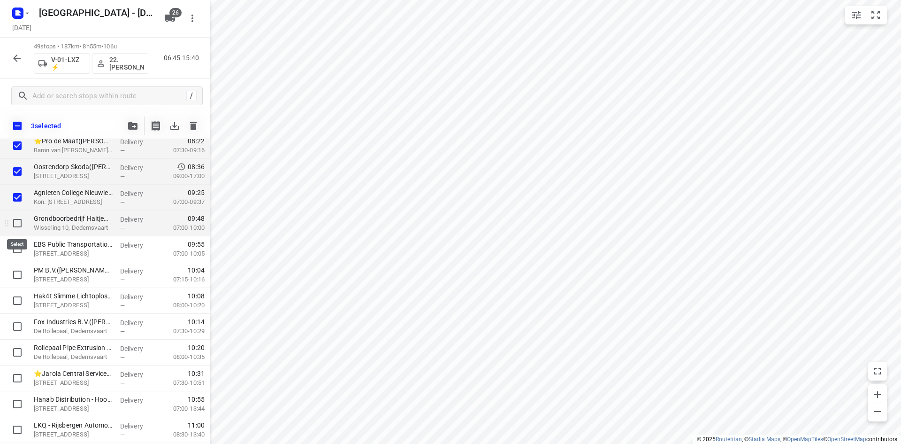
click at [10, 226] on input "checkbox" at bounding box center [17, 223] width 19 height 19
checkbox input "true"
click at [16, 247] on input "checkbox" at bounding box center [17, 248] width 19 height 19
checkbox input "true"
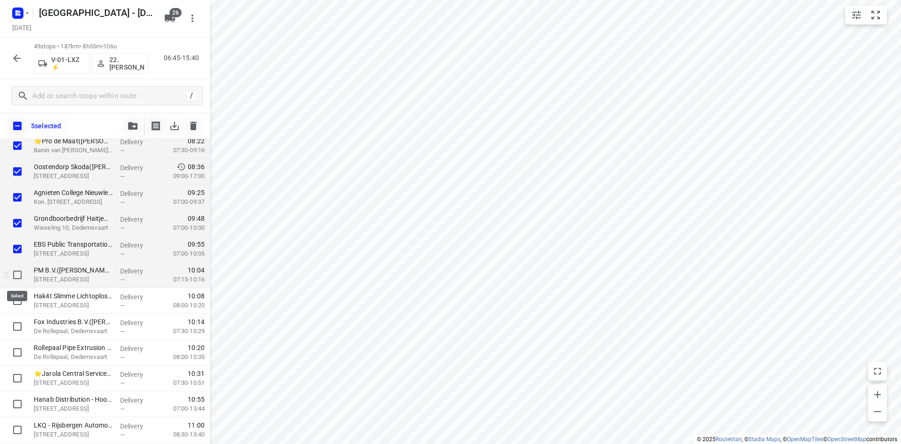
click at [16, 282] on input "checkbox" at bounding box center [17, 274] width 19 height 19
checkbox input "true"
click at [19, 307] on input "checkbox" at bounding box center [17, 300] width 19 height 19
checkbox input "true"
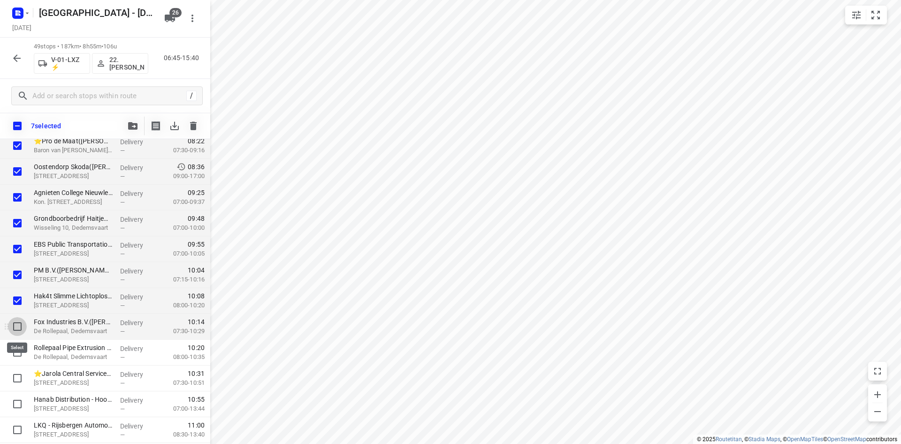
click at [10, 327] on input "checkbox" at bounding box center [17, 326] width 19 height 19
checkbox input "true"
click at [15, 347] on input "checkbox" at bounding box center [17, 352] width 19 height 19
checkbox input "true"
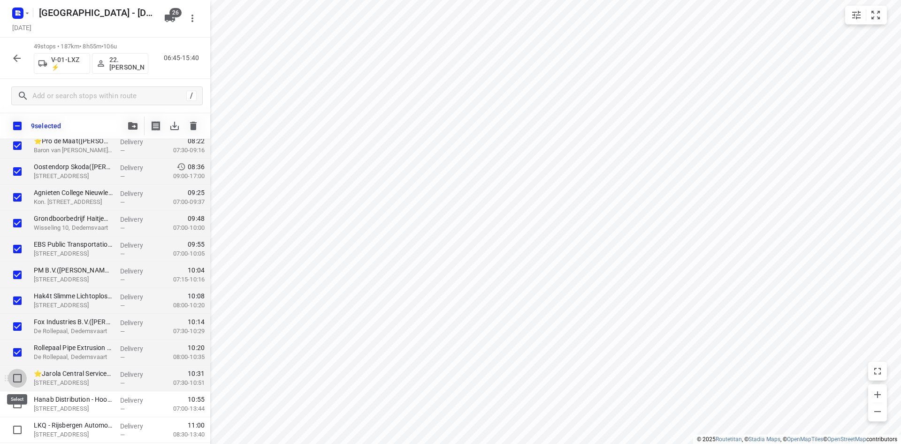
click at [21, 374] on input "checkbox" at bounding box center [17, 377] width 19 height 19
checkbox input "true"
click at [138, 124] on span "button" at bounding box center [132, 126] width 11 height 8
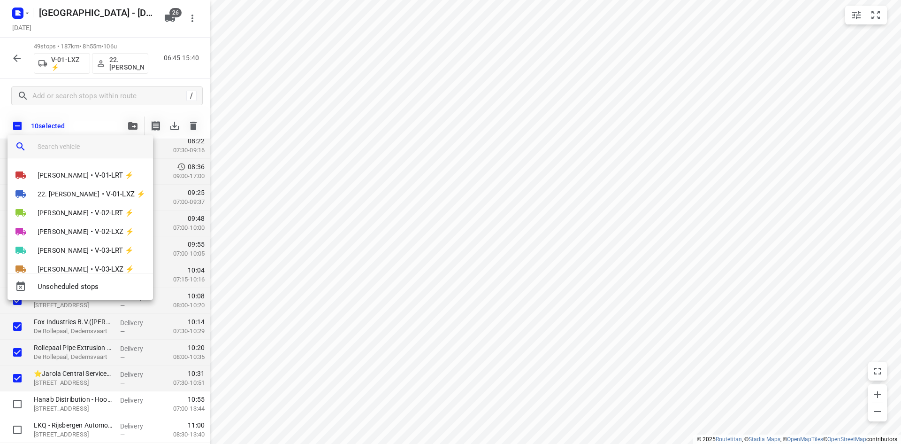
click at [95, 141] on input "search vehicle" at bounding box center [92, 146] width 108 height 14
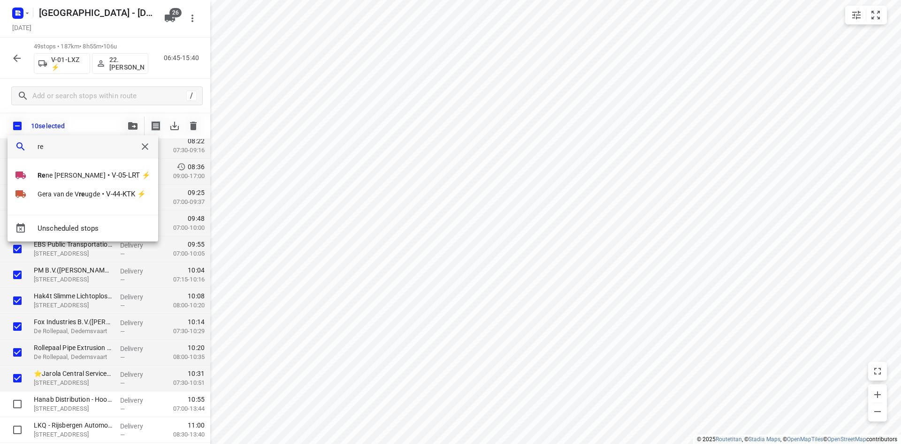
type input "re"
click at [45, 209] on div "Re ne Van Weeghel • V-05-LRT ⚡ Gera van de V re ugde • V-44-KTK ⚡" at bounding box center [83, 190] width 151 height 49
click at [51, 176] on span "Re ne Van Weeghel" at bounding box center [72, 174] width 68 height 9
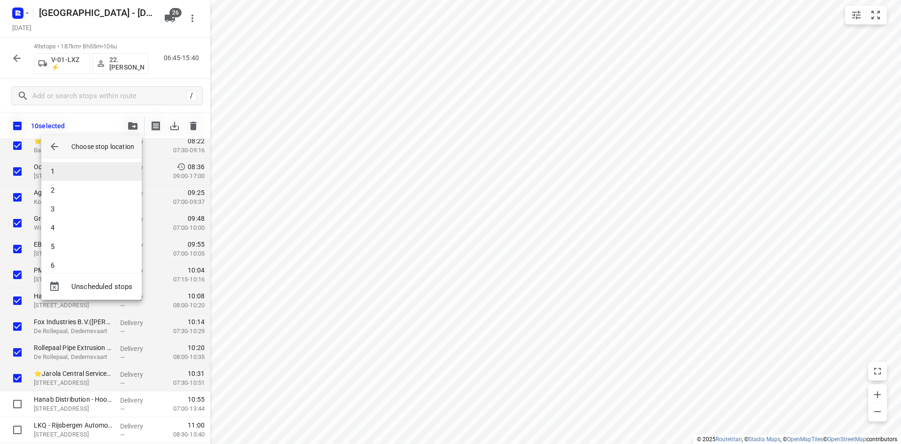
click at [66, 172] on li "1" at bounding box center [91, 171] width 100 height 19
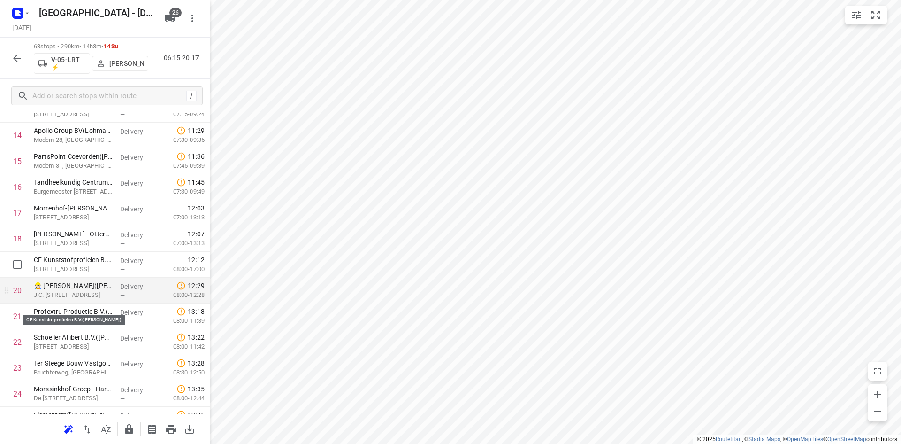
scroll to position [422, 0]
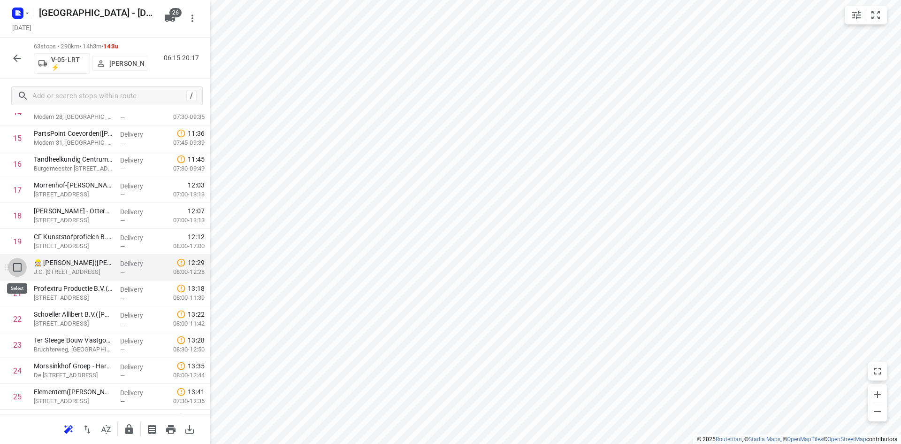
click at [21, 272] on input "checkbox" at bounding box center [17, 267] width 19 height 19
checkbox input "true"
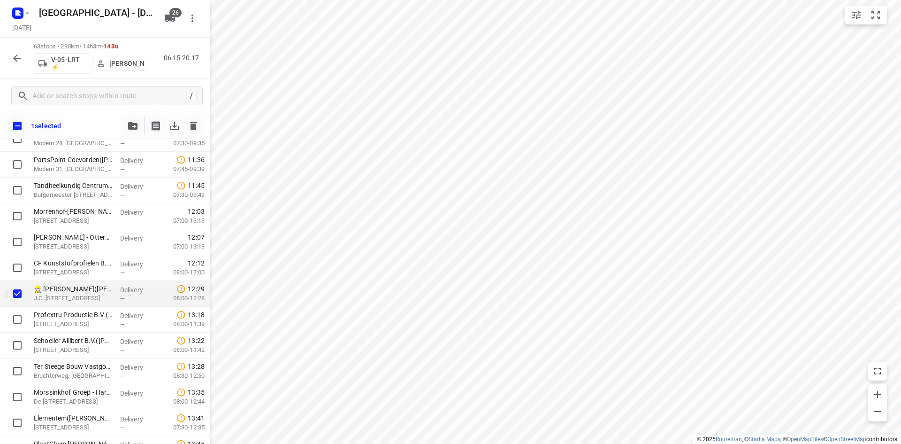
scroll to position [469, 0]
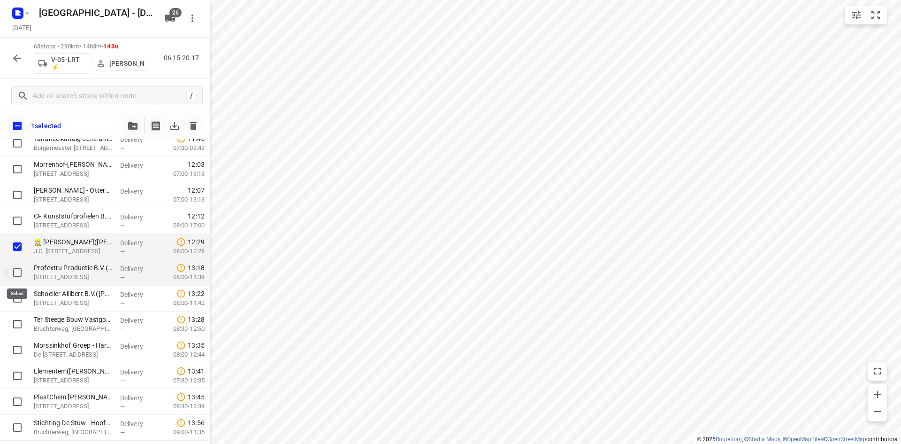
click at [21, 271] on input "checkbox" at bounding box center [17, 272] width 19 height 19
checkbox input "true"
drag, startPoint x: 26, startPoint y: 296, endPoint x: 20, endPoint y: 307, distance: 11.8
click at [23, 298] on input "checkbox" at bounding box center [17, 298] width 19 height 19
checkbox input "true"
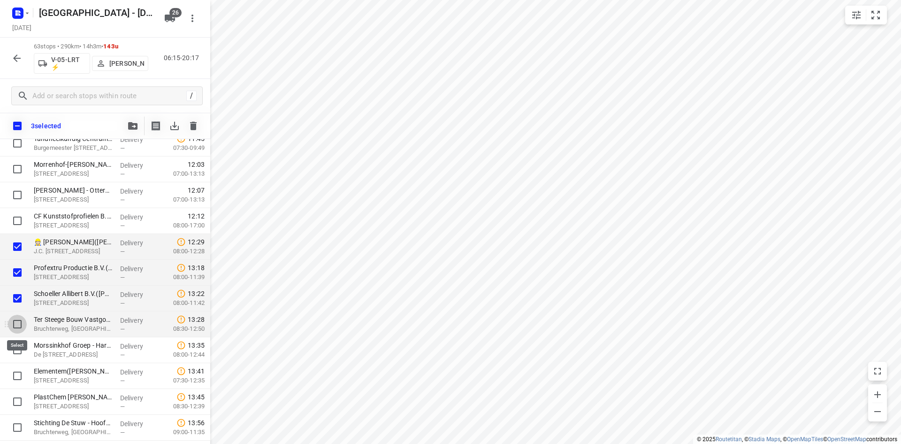
click at [19, 321] on input "checkbox" at bounding box center [17, 323] width 19 height 19
checkbox input "true"
click at [23, 348] on input "checkbox" at bounding box center [17, 349] width 19 height 19
checkbox input "true"
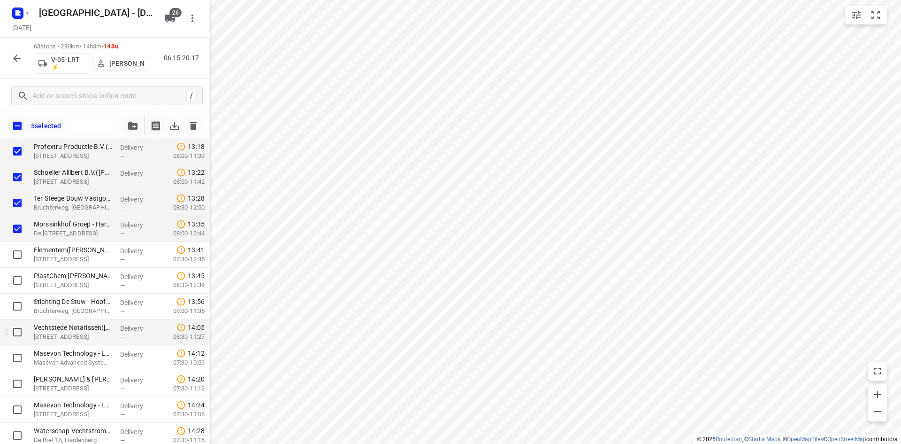
scroll to position [610, 0]
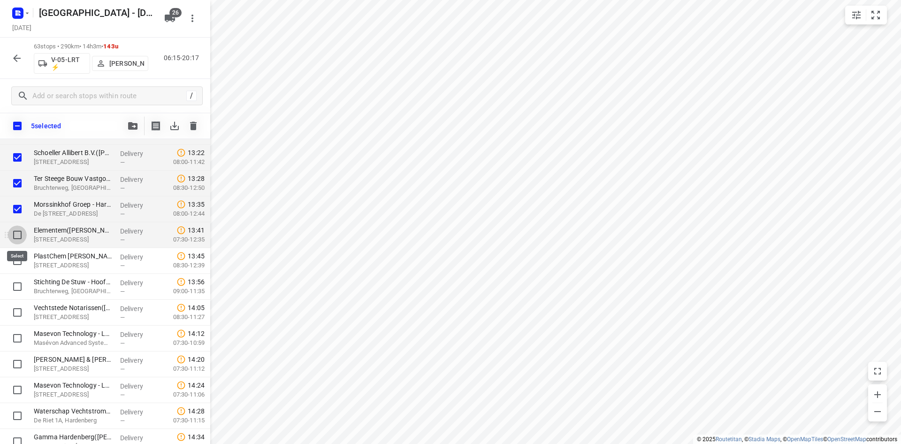
click at [17, 230] on input "checkbox" at bounding box center [17, 234] width 19 height 19
checkbox input "true"
click at [16, 261] on input "checkbox" at bounding box center [17, 260] width 19 height 19
checkbox input "true"
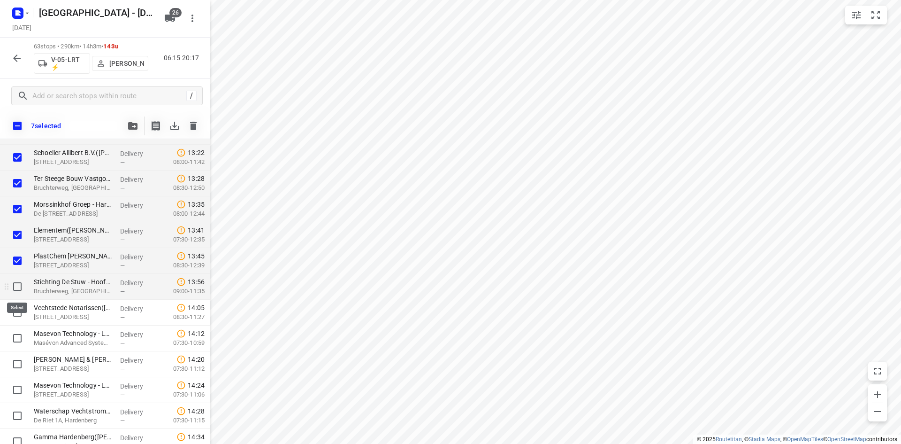
click at [11, 287] on input "checkbox" at bounding box center [17, 286] width 19 height 19
checkbox input "true"
click at [17, 313] on input "checkbox" at bounding box center [17, 312] width 19 height 19
checkbox input "true"
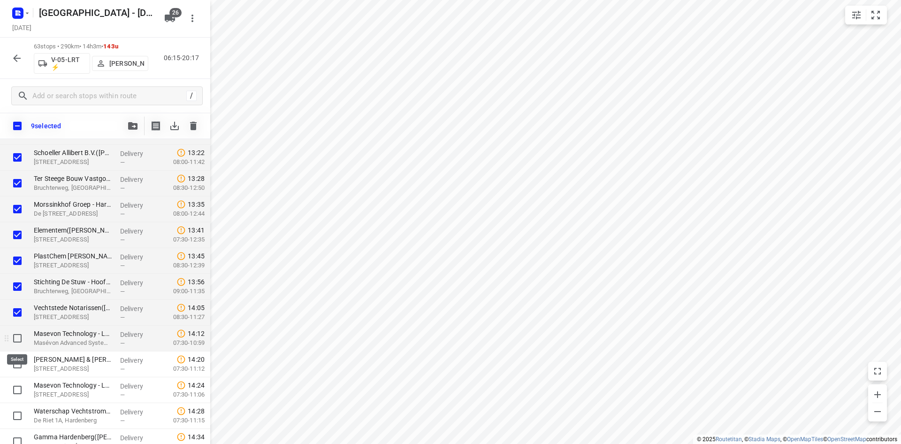
click at [21, 332] on input "checkbox" at bounding box center [17, 338] width 19 height 19
checkbox input "true"
click at [19, 363] on input "checkbox" at bounding box center [17, 363] width 19 height 19
checkbox input "true"
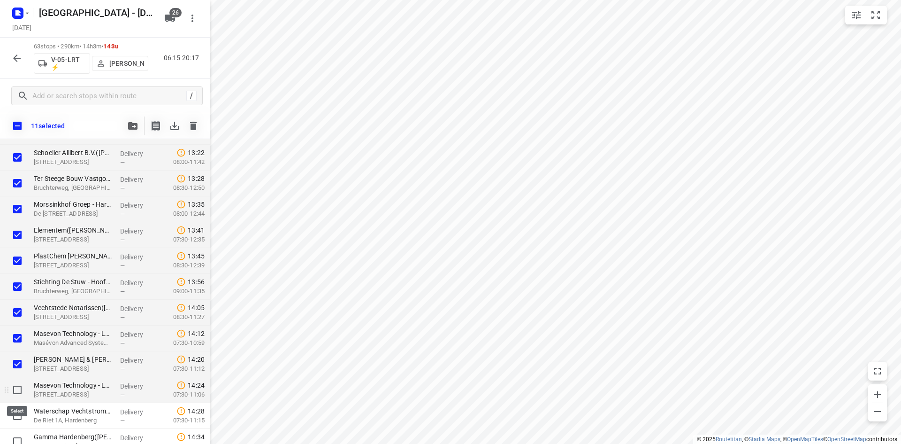
click at [16, 384] on input "checkbox" at bounding box center [17, 389] width 19 height 19
checkbox input "true"
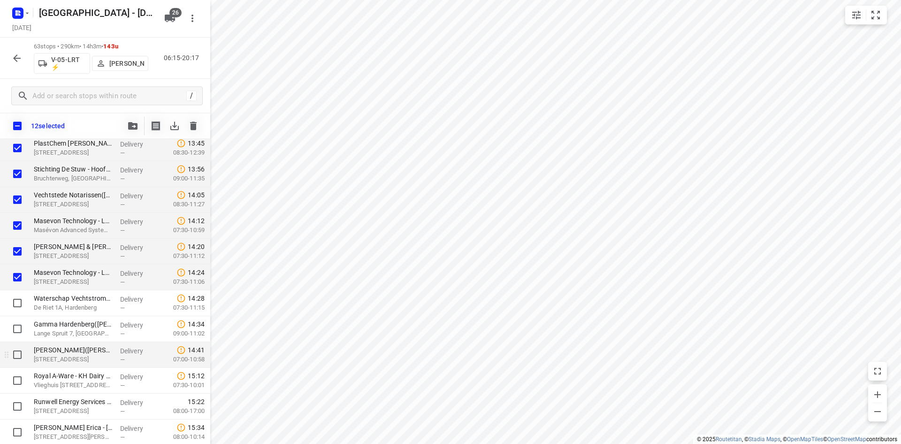
scroll to position [751, 0]
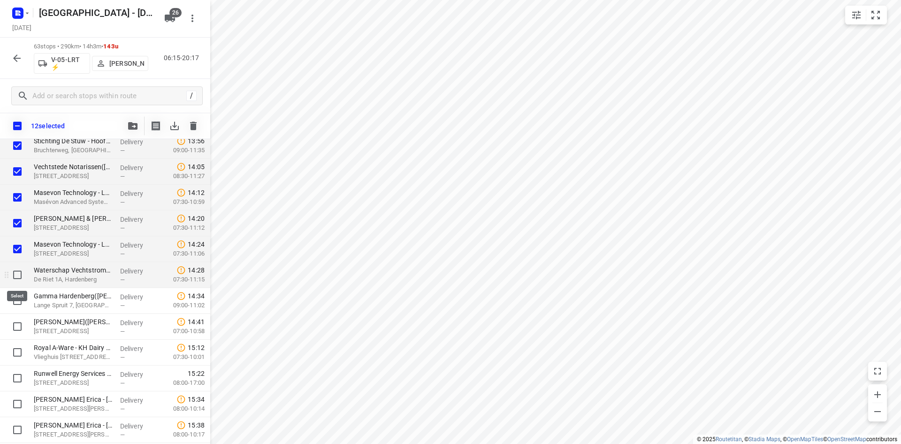
click at [16, 273] on input "checkbox" at bounding box center [17, 274] width 19 height 19
checkbox input "true"
click at [16, 306] on input "checkbox" at bounding box center [17, 300] width 19 height 19
checkbox input "true"
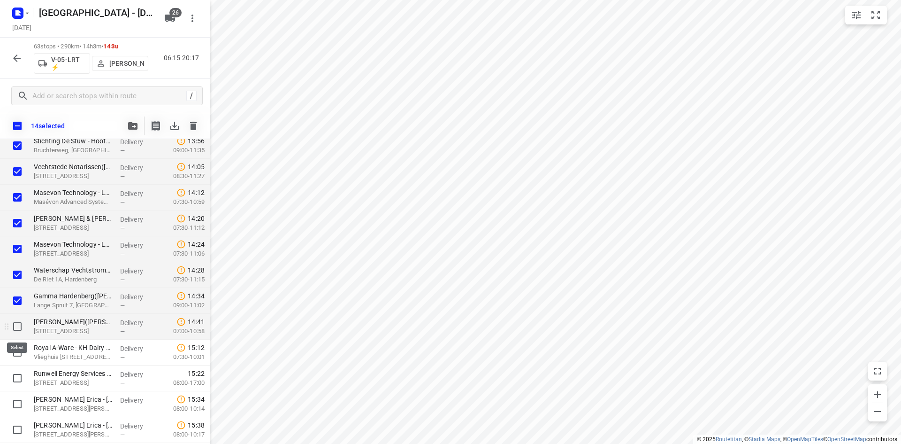
click at [19, 325] on input "checkbox" at bounding box center [17, 326] width 19 height 19
checkbox input "true"
click at [128, 126] on icon "button" at bounding box center [132, 126] width 9 height 8
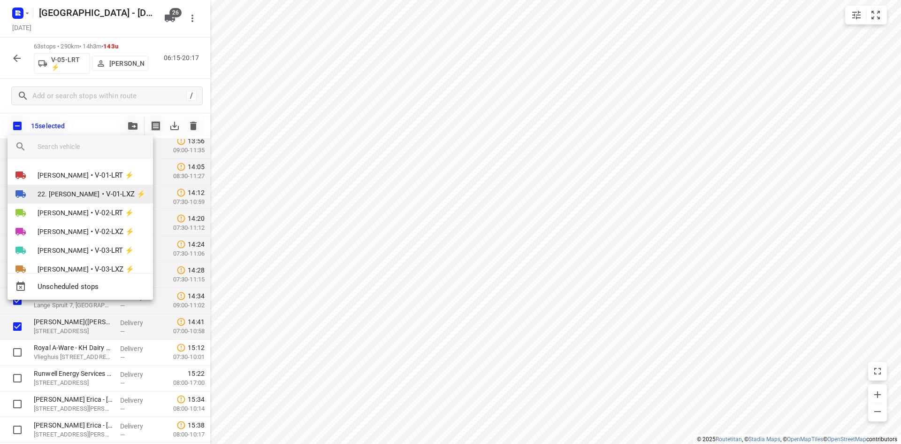
click at [71, 189] on span "22. Franky Tahamata" at bounding box center [69, 193] width 62 height 9
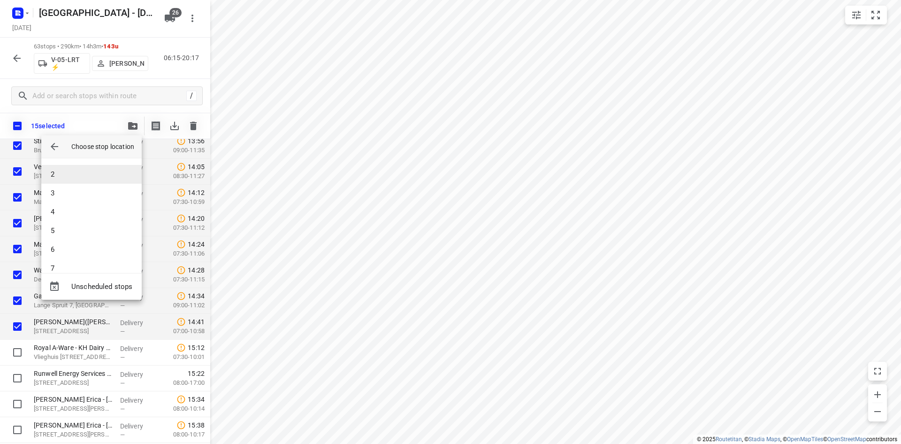
scroll to position [0, 0]
click at [77, 177] on li "1" at bounding box center [91, 171] width 100 height 19
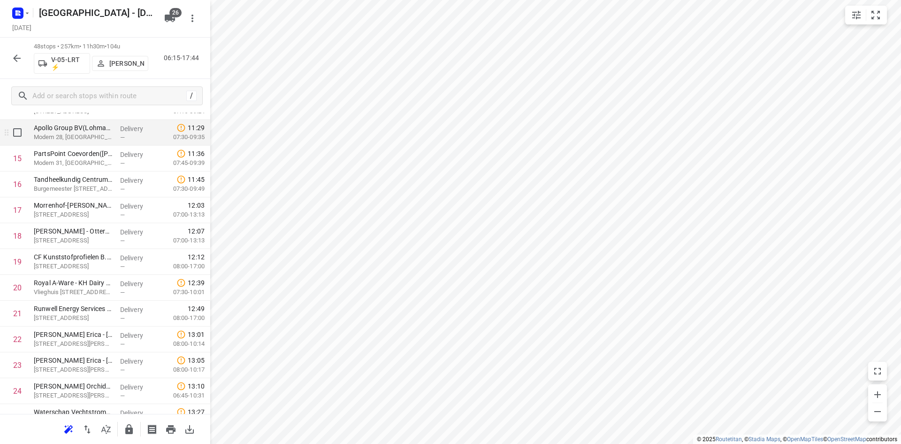
scroll to position [334, 0]
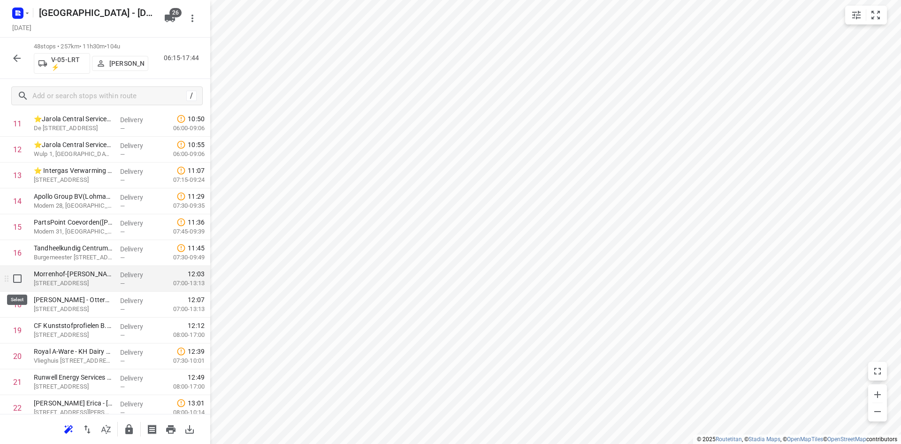
click at [20, 277] on input "checkbox" at bounding box center [17, 278] width 19 height 19
checkbox input "true"
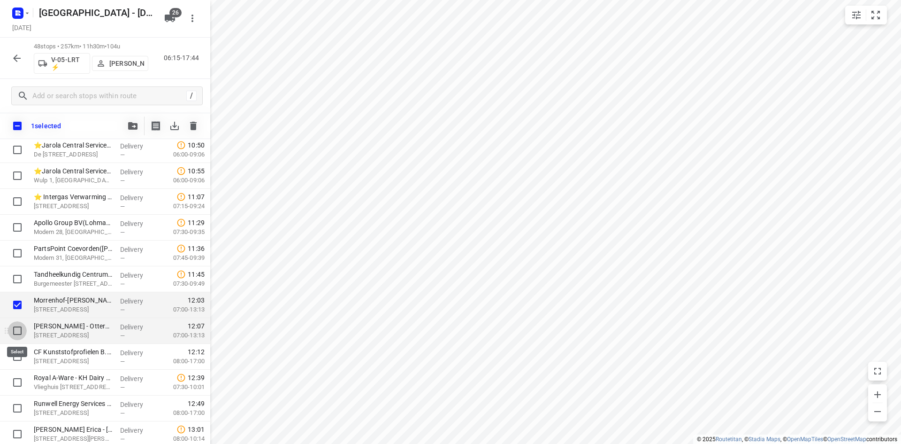
click at [21, 337] on input "checkbox" at bounding box center [17, 330] width 19 height 19
checkbox input "true"
click at [21, 352] on input "checkbox" at bounding box center [17, 356] width 19 height 19
checkbox input "true"
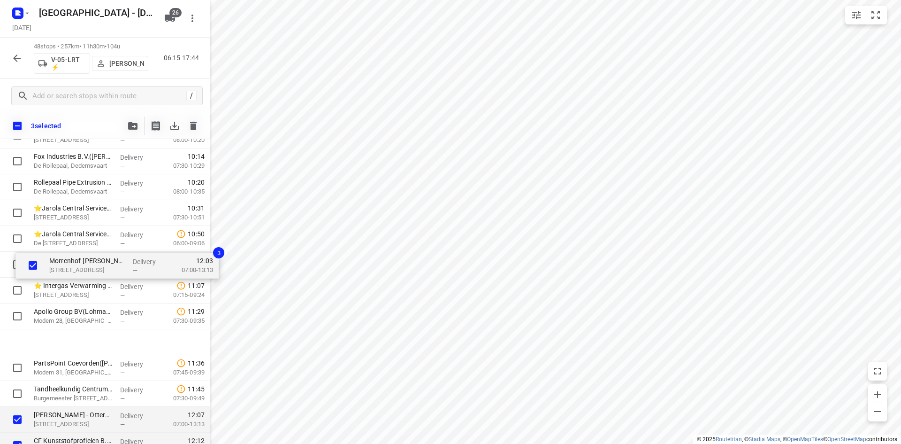
scroll to position [99, 0]
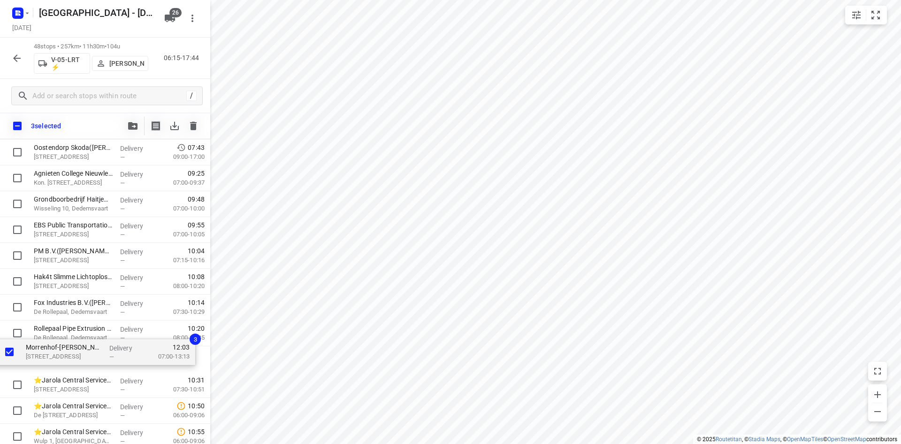
drag, startPoint x: 93, startPoint y: 303, endPoint x: 84, endPoint y: 345, distance: 43.3
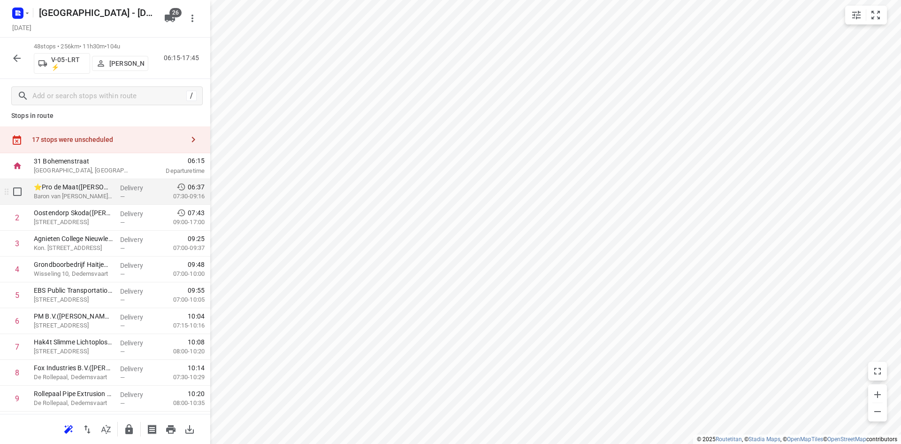
scroll to position [0, 0]
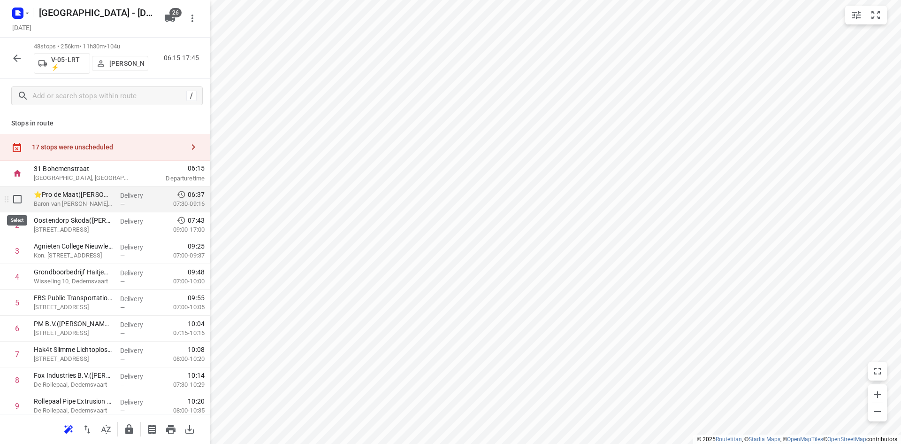
click at [18, 194] on input "checkbox" at bounding box center [17, 199] width 19 height 19
checkbox input "true"
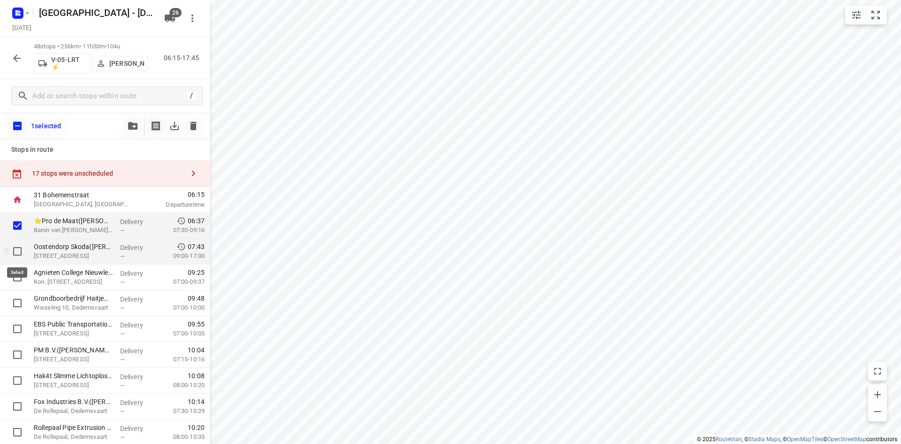
drag, startPoint x: 25, startPoint y: 243, endPoint x: 22, endPoint y: 249, distance: 6.9
click at [25, 244] on input "checkbox" at bounding box center [17, 251] width 19 height 19
checkbox input "true"
click at [131, 128] on icon "button" at bounding box center [132, 126] width 9 height 8
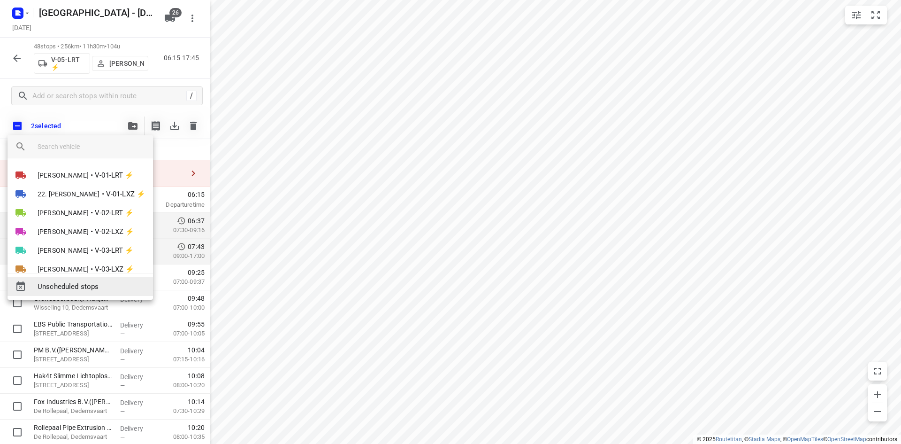
click at [80, 286] on span "Unscheduled stops" at bounding box center [92, 286] width 108 height 11
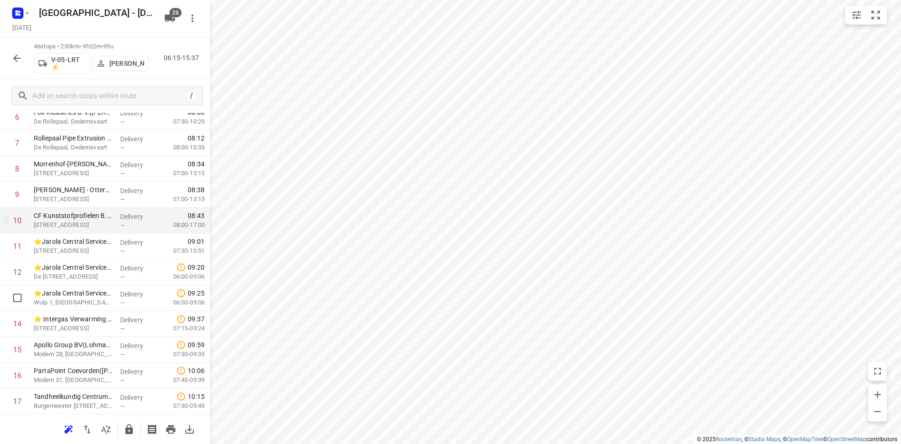
scroll to position [188, 0]
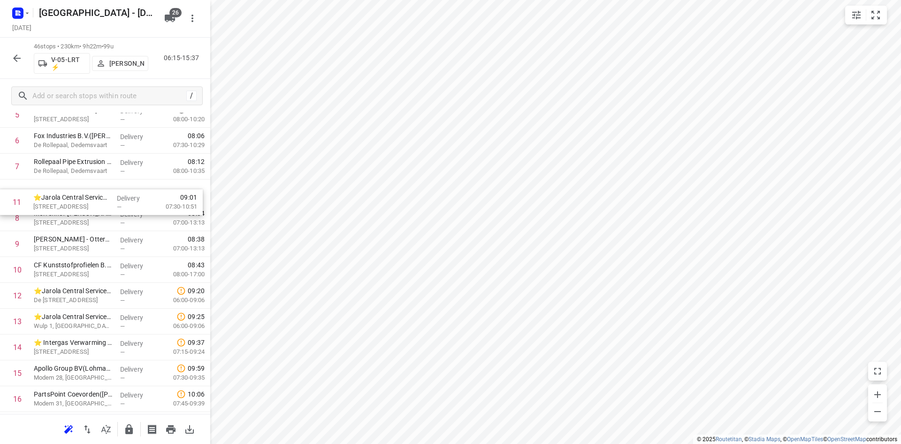
drag, startPoint x: 69, startPoint y: 271, endPoint x: 69, endPoint y: 201, distance: 69.9
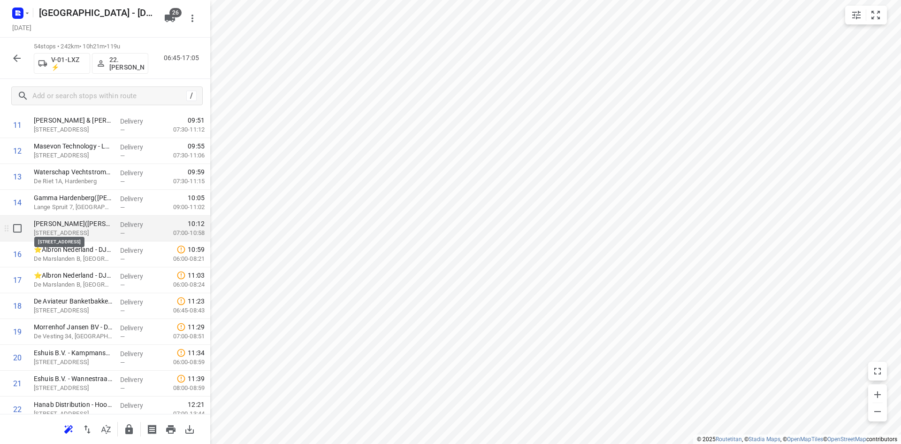
scroll to position [329, 0]
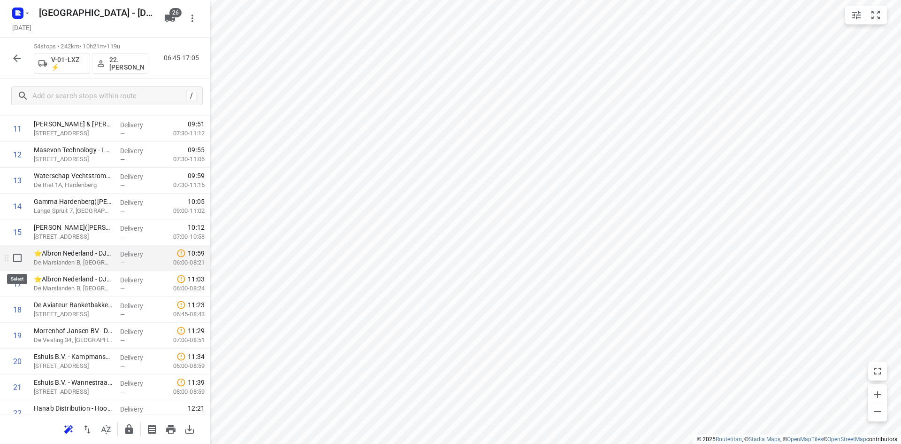
click at [15, 253] on input "checkbox" at bounding box center [17, 257] width 19 height 19
checkbox input "true"
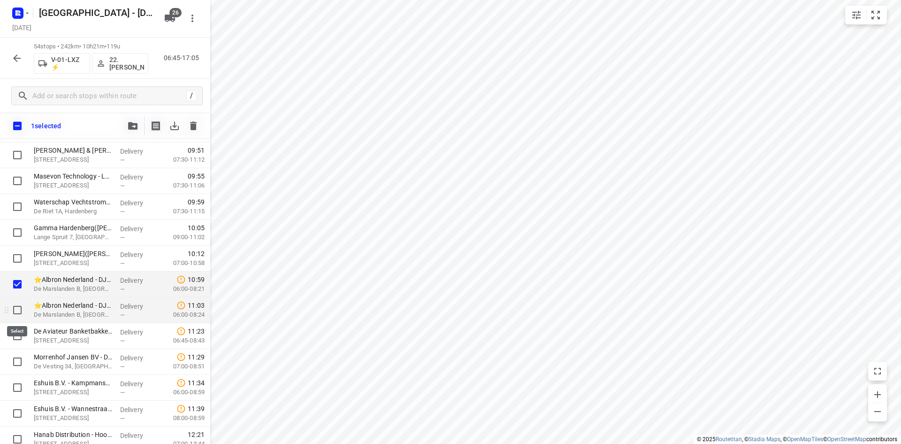
click at [19, 314] on input "checkbox" at bounding box center [17, 309] width 19 height 19
checkbox input "true"
click at [20, 338] on input "checkbox" at bounding box center [17, 335] width 19 height 19
checkbox input "true"
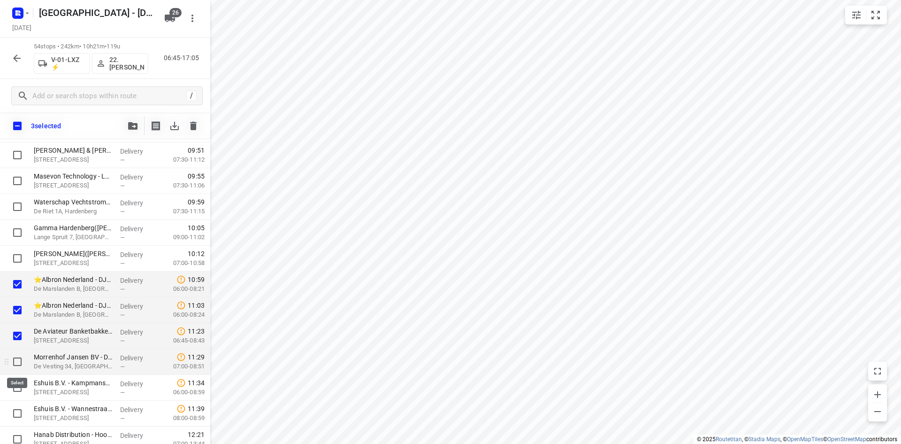
click at [19, 365] on input "checkbox" at bounding box center [17, 361] width 19 height 19
checkbox input "true"
click at [17, 387] on input "checkbox" at bounding box center [17, 387] width 19 height 19
checkbox input "true"
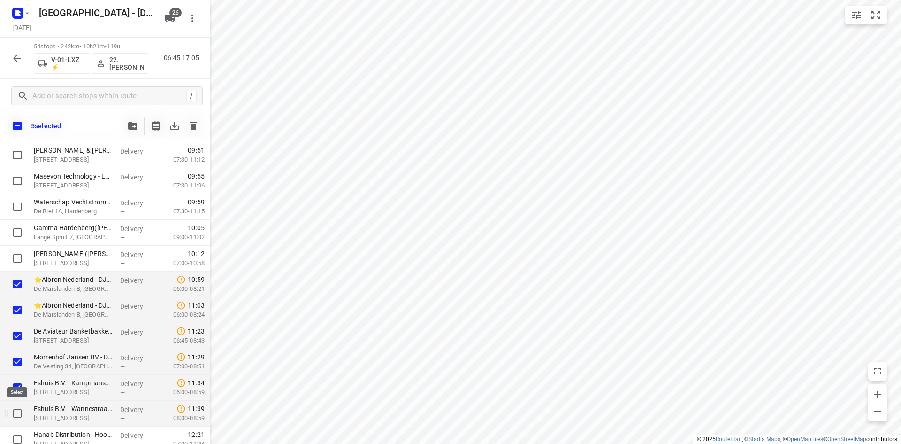
click at [17, 413] on input "checkbox" at bounding box center [17, 413] width 19 height 19
checkbox input "true"
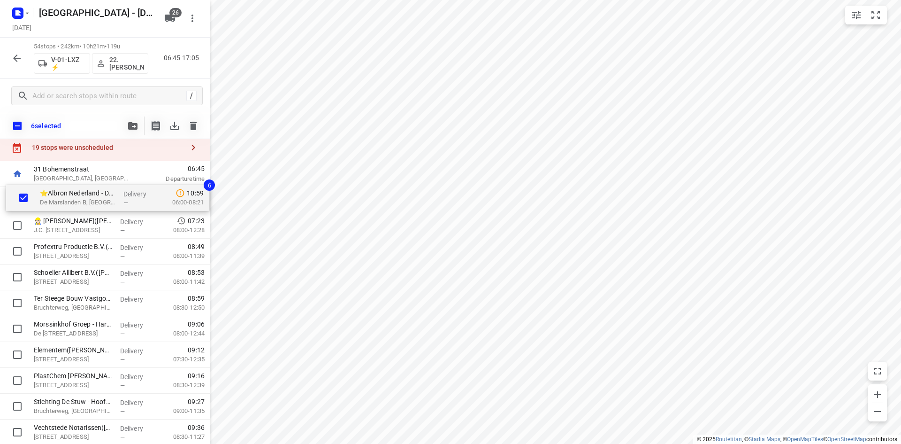
scroll to position [9, 0]
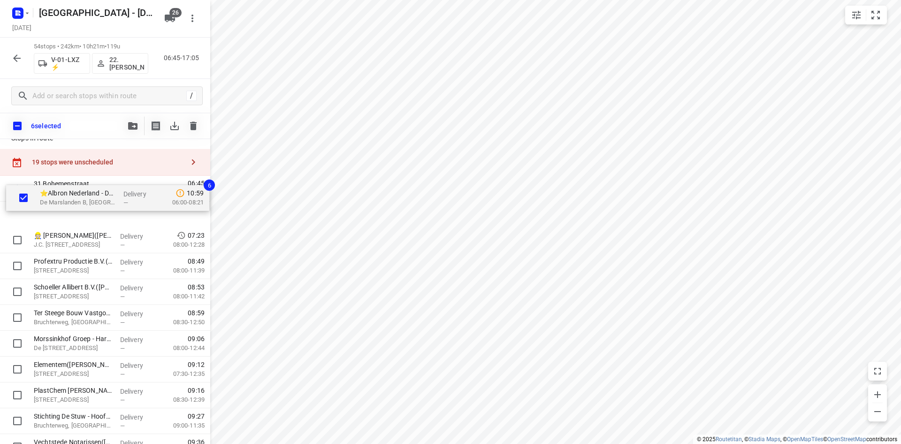
drag, startPoint x: 68, startPoint y: 311, endPoint x: 68, endPoint y: 190, distance: 120.6
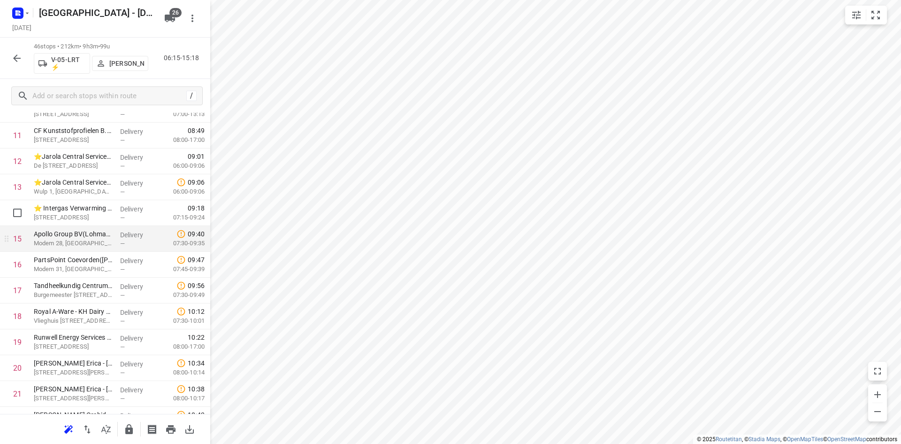
scroll to position [329, 0]
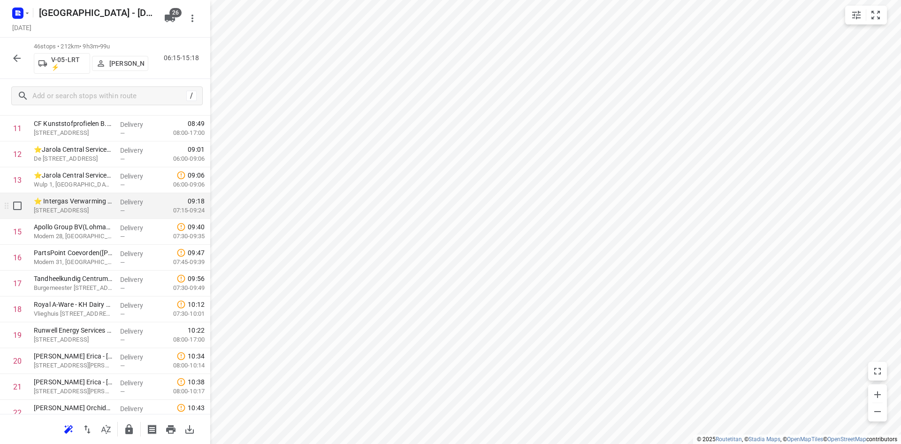
click at [93, 215] on div "⭐ Intergas Verwarming BV(Luciëne Warmolts) Europark Allee 2, Coevorden" at bounding box center [73, 206] width 86 height 26
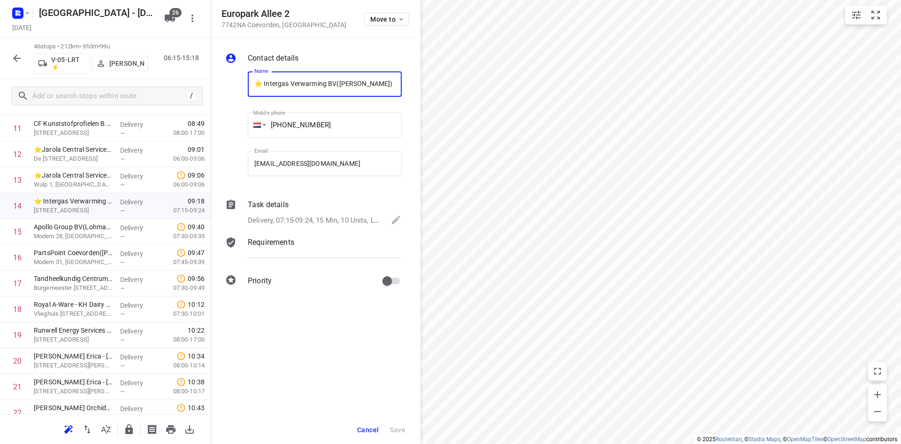
click at [322, 217] on p "Delivery, 07:15-09:24, 15 Min, 10 Units, LET OP!! LEVEREN IN 2 VERSCHILLENDE PA…" at bounding box center [315, 220] width 134 height 11
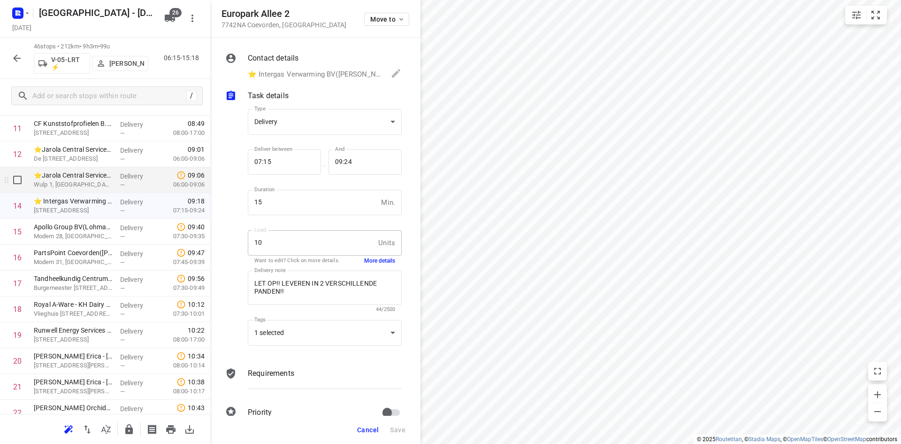
click at [71, 182] on p "Wulp 1, Coevorden" at bounding box center [73, 184] width 79 height 9
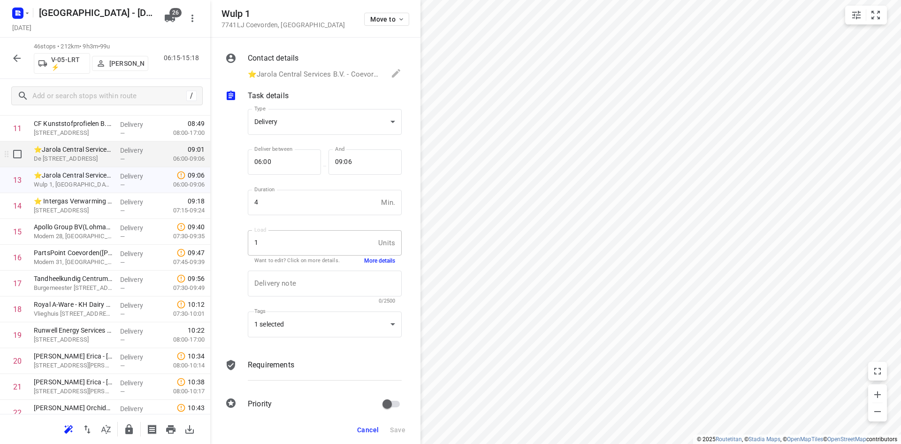
click at [92, 164] on div "⭐Jarola Central Services B.V. - Coevorden nieuw(Isa Plasman) De Hulteweg 16, Co…" at bounding box center [73, 154] width 86 height 26
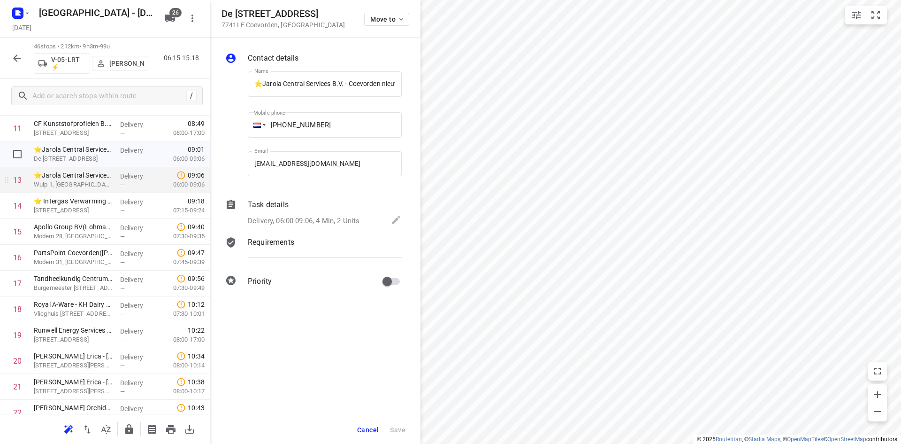
scroll to position [0, 48]
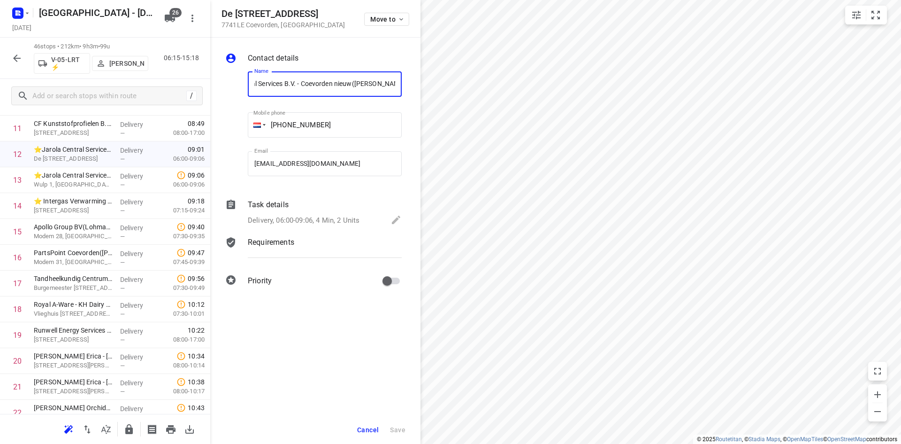
click at [370, 422] on button "Cancel" at bounding box center [367, 429] width 29 height 17
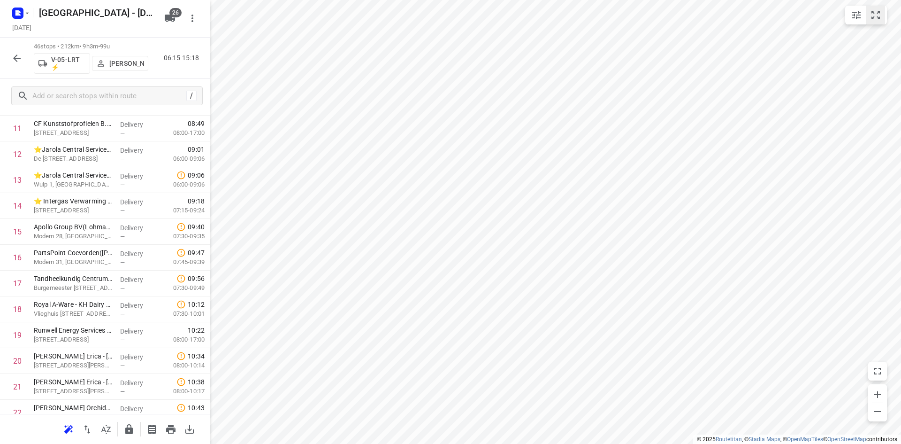
click at [873, 16] on icon "small contained button group" at bounding box center [875, 14] width 11 height 11
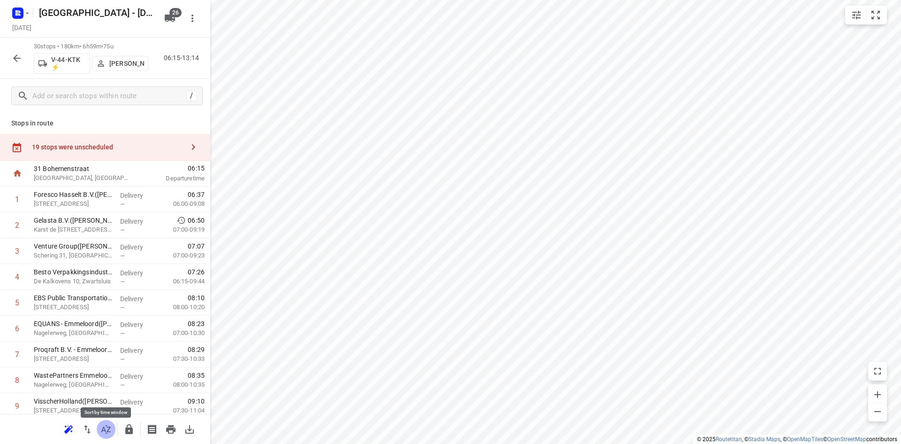
click at [100, 427] on button "button" at bounding box center [106, 429] width 19 height 19
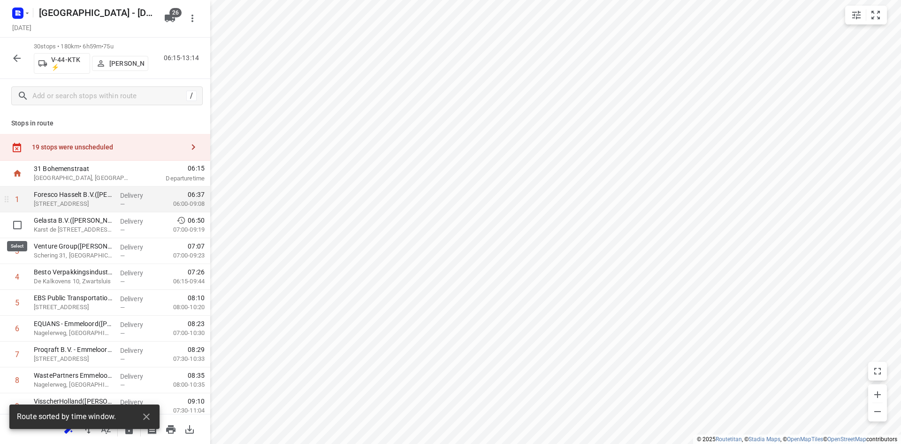
drag, startPoint x: 12, startPoint y: 230, endPoint x: 4, endPoint y: 233, distance: 8.2
click at [12, 230] on input "checkbox" at bounding box center [17, 224] width 19 height 19
checkbox input "true"
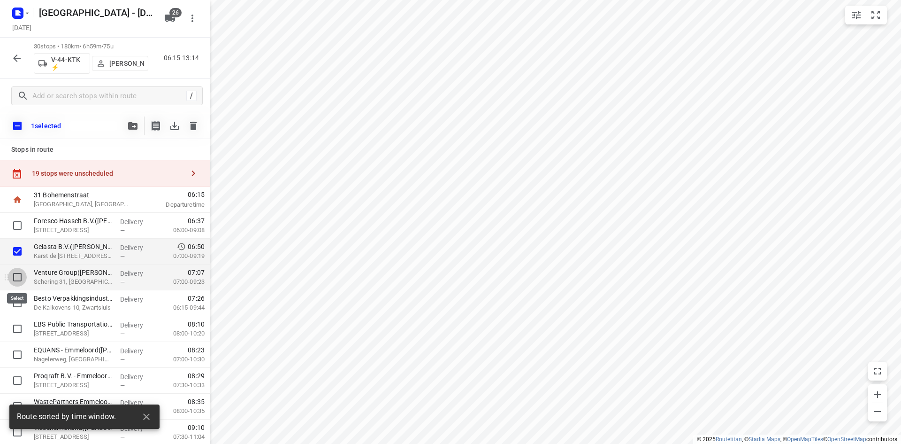
click at [18, 276] on input "checkbox" at bounding box center [17, 277] width 19 height 19
checkbox input "true"
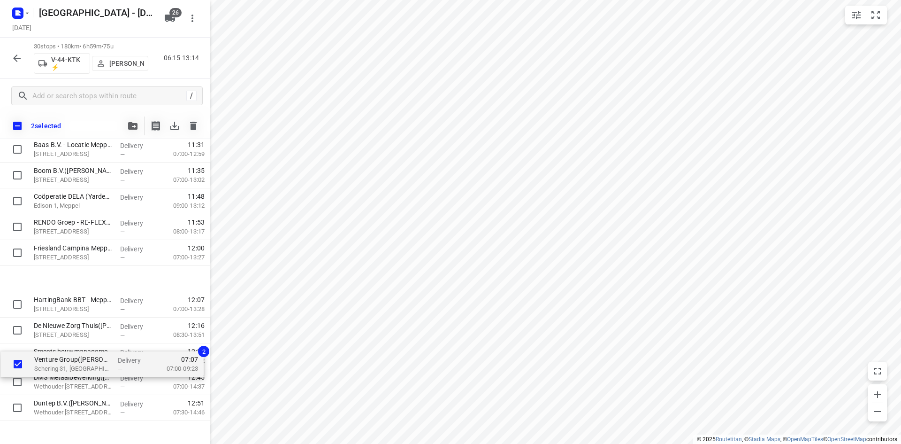
scroll to position [569, 0]
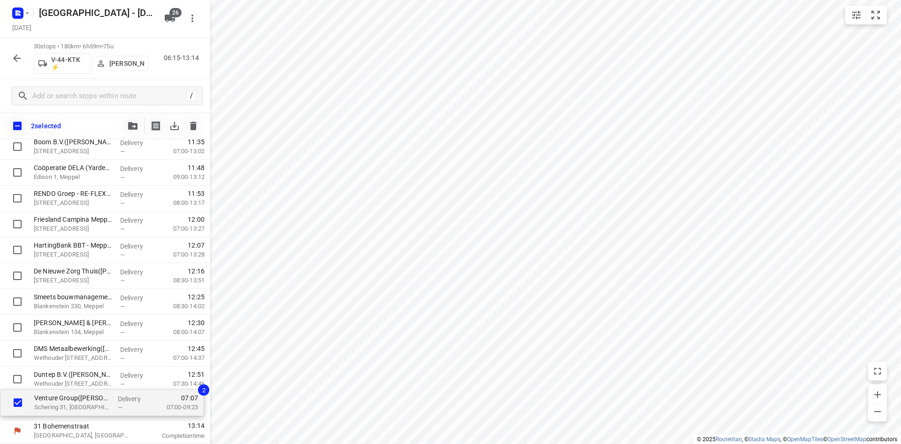
drag, startPoint x: 75, startPoint y: 281, endPoint x: 75, endPoint y: 411, distance: 130.5
click at [75, 411] on div "Foresco Hasselt B.V.(Remko ter Horst) Randweg 15, Hasselt Delivery — 06:37 06:0…" at bounding box center [105, 30] width 210 height 774
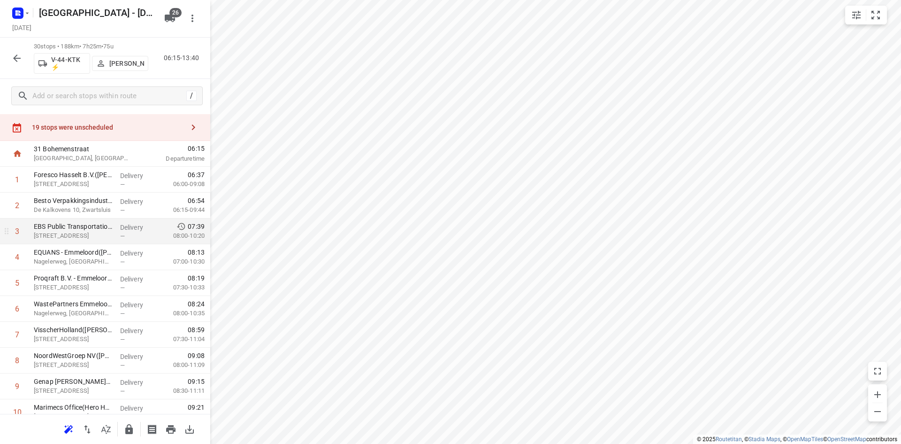
scroll to position [0, 0]
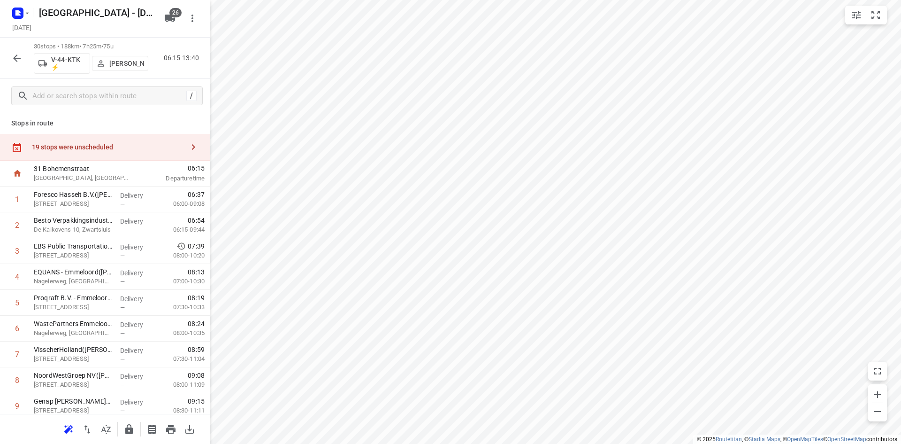
click at [115, 150] on div "19 stops were unscheduled" at bounding box center [108, 147] width 152 height 8
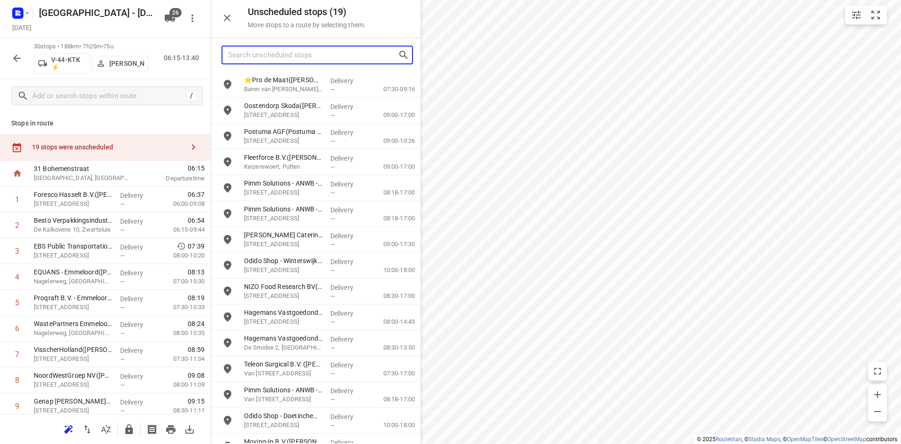
click at [300, 58] on input "Search unscheduled stops" at bounding box center [313, 55] width 170 height 15
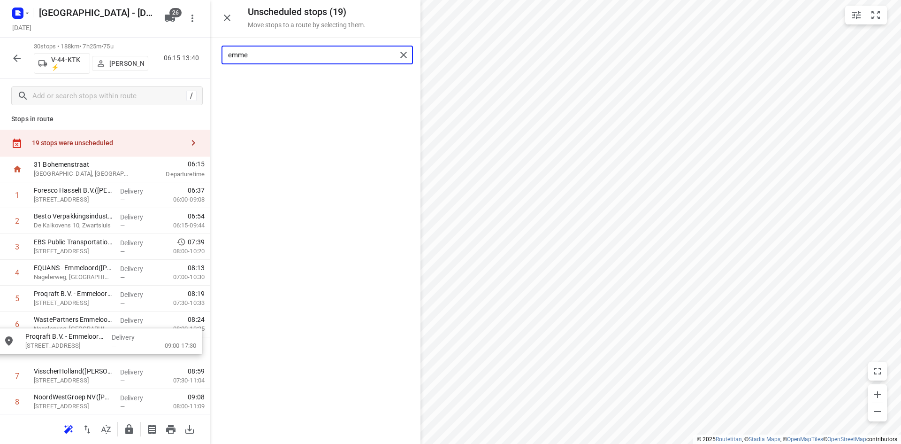
scroll to position [8, 0]
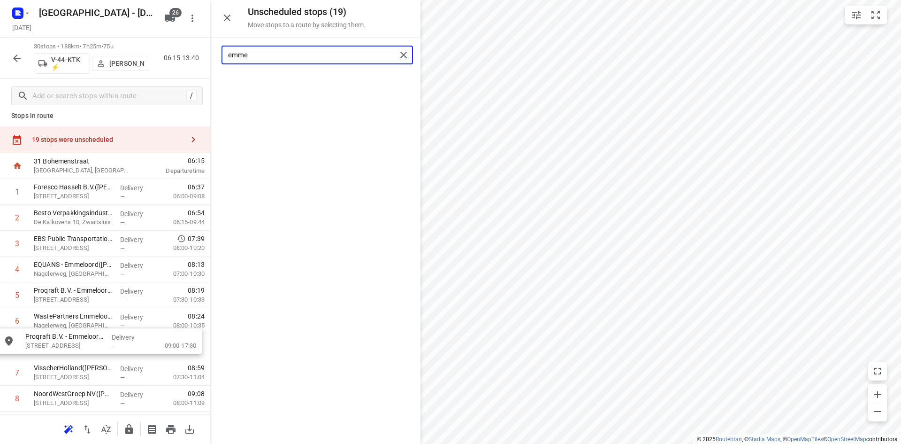
drag, startPoint x: 286, startPoint y: 76, endPoint x: 69, endPoint y: 336, distance: 339.2
type input "emme"
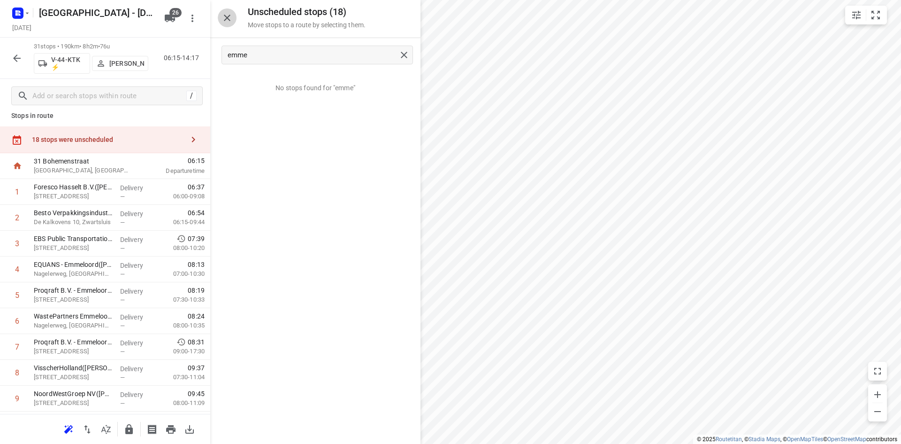
click at [224, 17] on icon "button" at bounding box center [227, 17] width 11 height 11
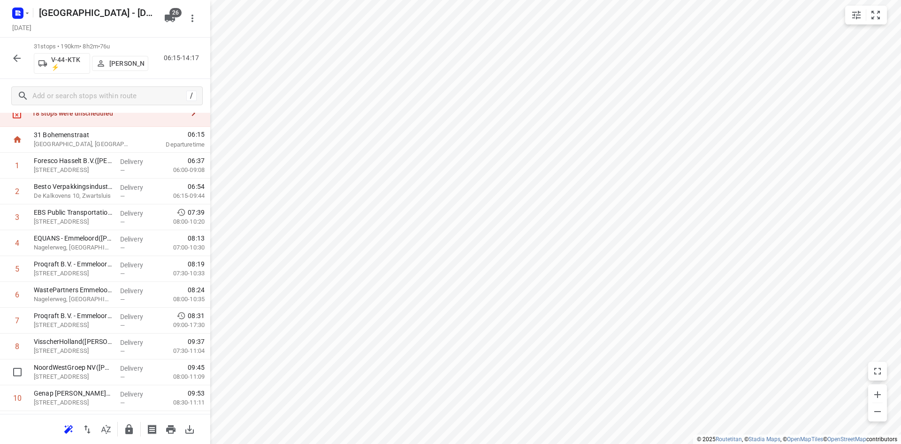
scroll to position [0, 0]
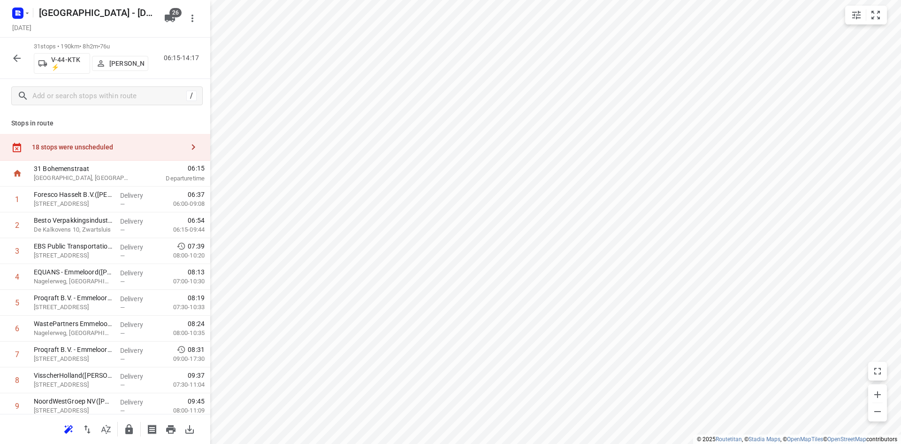
click at [121, 144] on div "18 stops were unscheduled" at bounding box center [108, 147] width 152 height 8
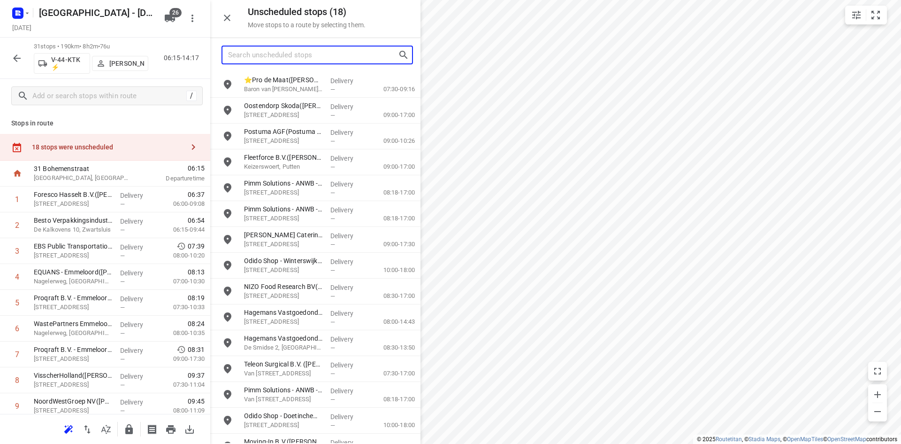
click at [322, 51] on input "Search unscheduled stops" at bounding box center [313, 55] width 170 height 15
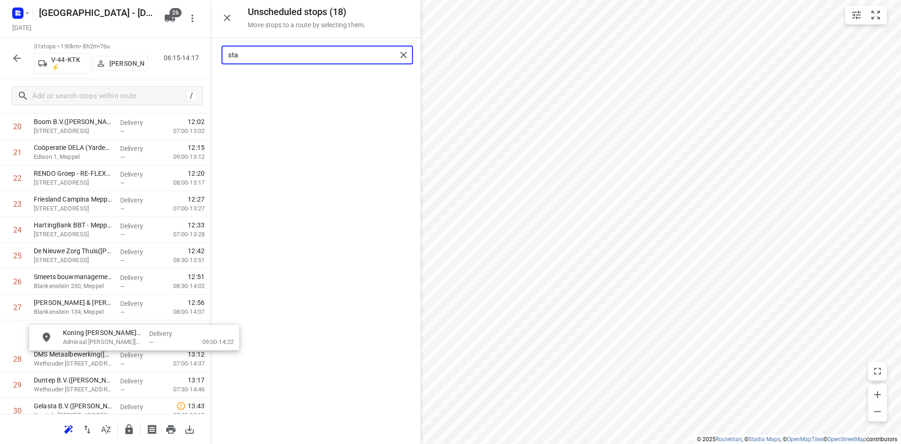
scroll to position [632, 0]
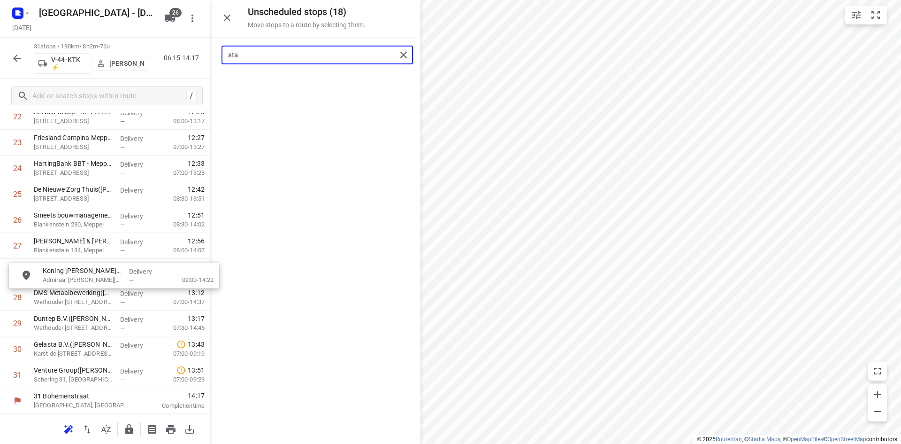
drag, startPoint x: 310, startPoint y: 82, endPoint x: 105, endPoint y: 276, distance: 282.5
type input "sta"
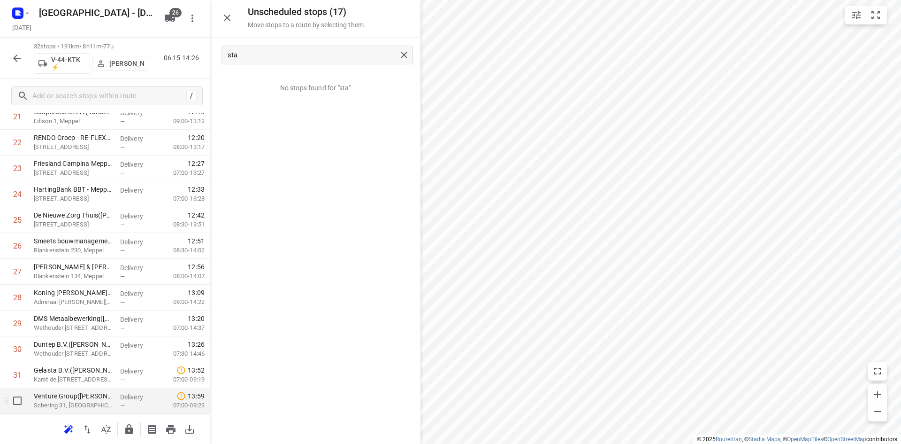
scroll to position [625, 0]
click at [132, 430] on icon "button" at bounding box center [129, 429] width 8 height 10
click at [238, 19] on div "Unscheduled stops ( 17 ) Move stops to a route by selecting them." at bounding box center [315, 19] width 210 height 38
click at [227, 21] on icon "button" at bounding box center [227, 17] width 11 height 11
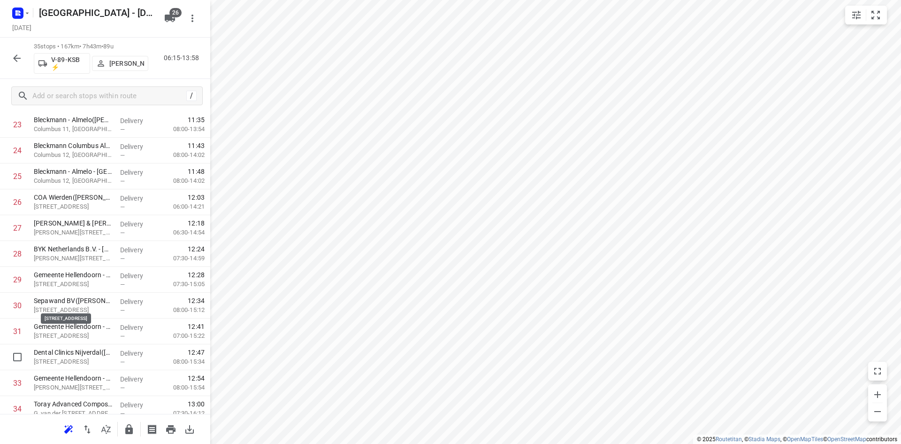
scroll to position [702, 0]
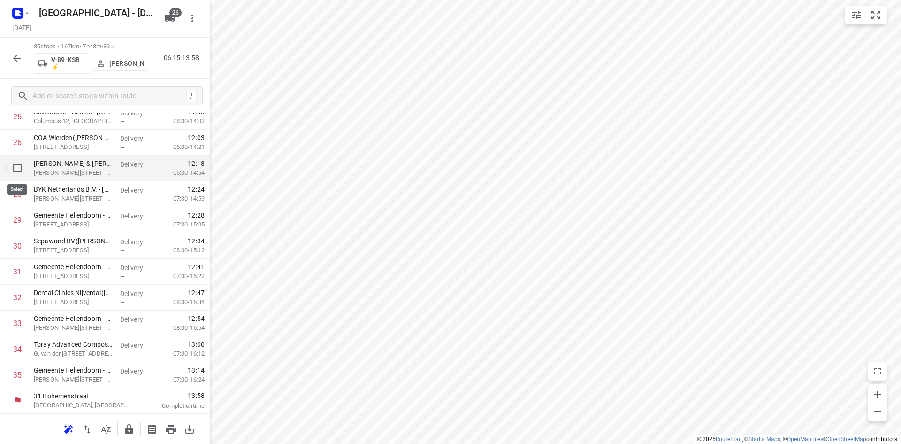
click at [14, 167] on input "checkbox" at bounding box center [17, 168] width 19 height 19
checkbox input "true"
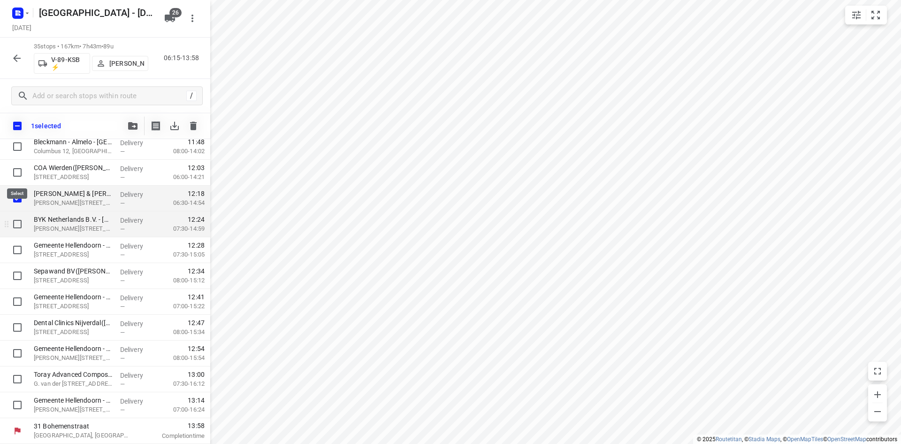
scroll to position [698, 0]
click at [12, 225] on input "checkbox" at bounding box center [17, 224] width 19 height 19
checkbox input "true"
click at [10, 249] on input "checkbox" at bounding box center [17, 249] width 19 height 19
checkbox input "true"
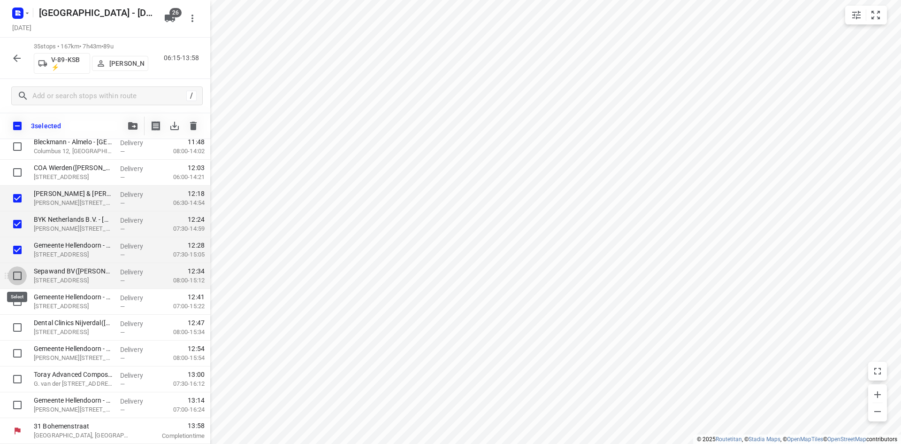
click at [12, 277] on input "checkbox" at bounding box center [17, 275] width 19 height 19
checkbox input "true"
click at [16, 301] on input "checkbox" at bounding box center [17, 301] width 19 height 19
checkbox input "true"
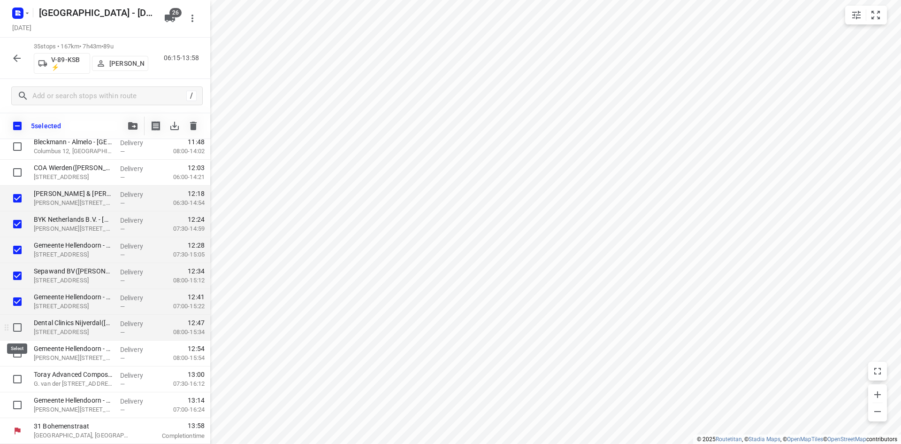
click at [15, 323] on input "checkbox" at bounding box center [17, 327] width 19 height 19
checkbox input "true"
click at [16, 354] on input "checkbox" at bounding box center [17, 353] width 19 height 19
checkbox input "true"
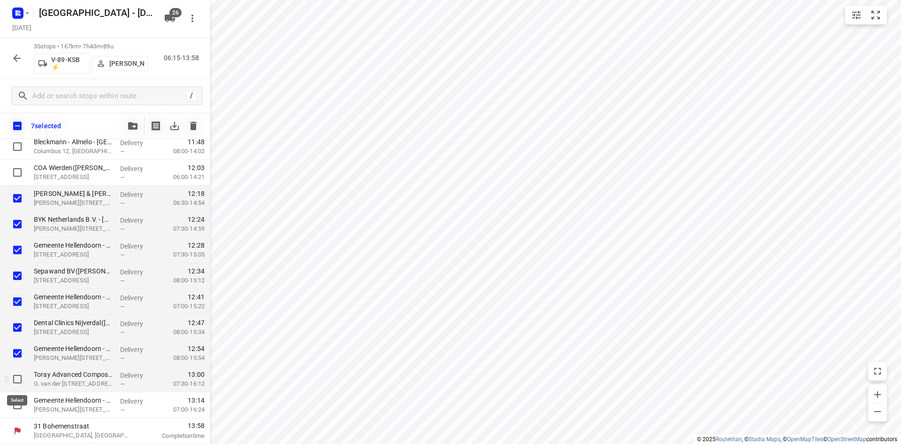
click at [19, 383] on input "checkbox" at bounding box center [17, 378] width 19 height 19
checkbox input "true"
click at [5, 406] on icon at bounding box center [6, 404] width 9 height 9
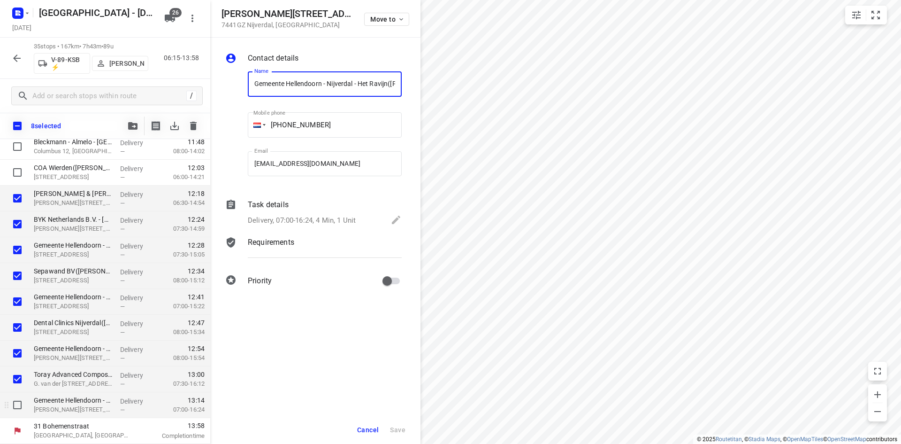
scroll to position [0, 42]
click at [14, 402] on input "checkbox" at bounding box center [17, 404] width 19 height 19
checkbox input "true"
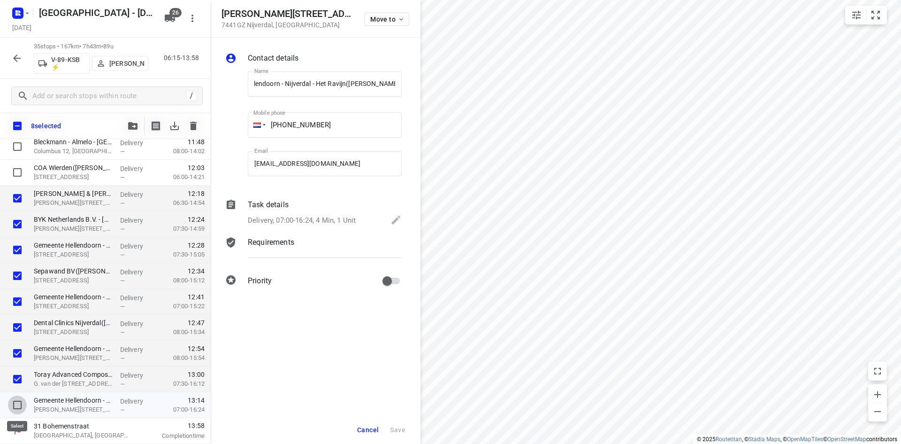
scroll to position [0, 0]
click at [381, 431] on button "Cancel" at bounding box center [367, 429] width 29 height 17
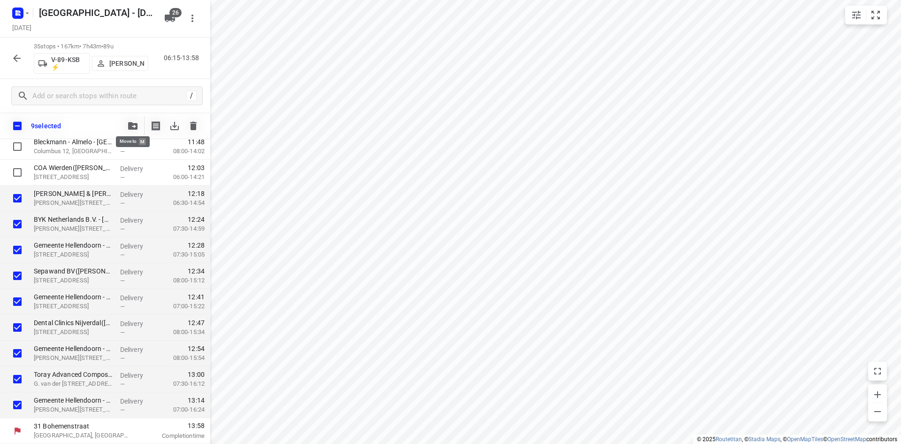
click at [132, 122] on icon "button" at bounding box center [132, 126] width 9 height 8
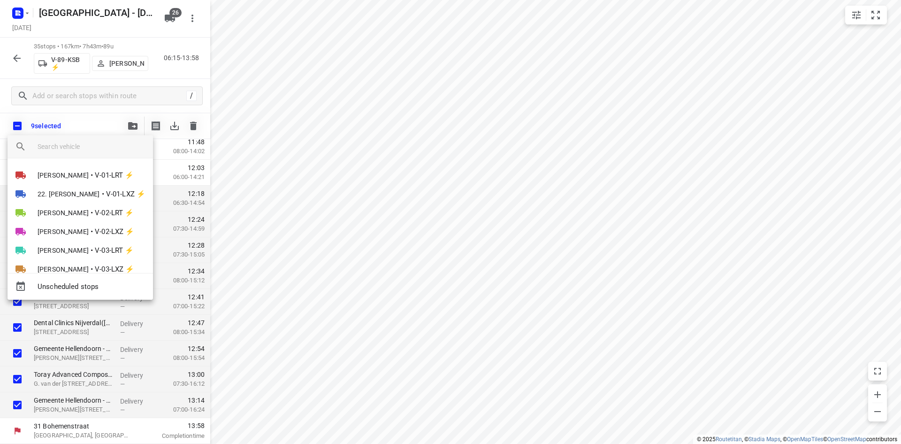
click at [110, 138] on div at bounding box center [95, 146] width 115 height 23
click at [99, 144] on input "search vehicle" at bounding box center [92, 146] width 108 height 14
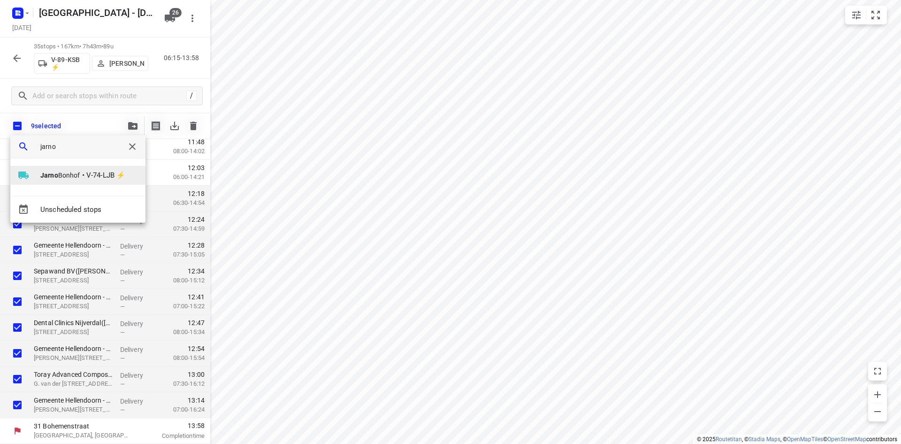
type input "jarno"
click at [84, 178] on span "•" at bounding box center [83, 174] width 2 height 11
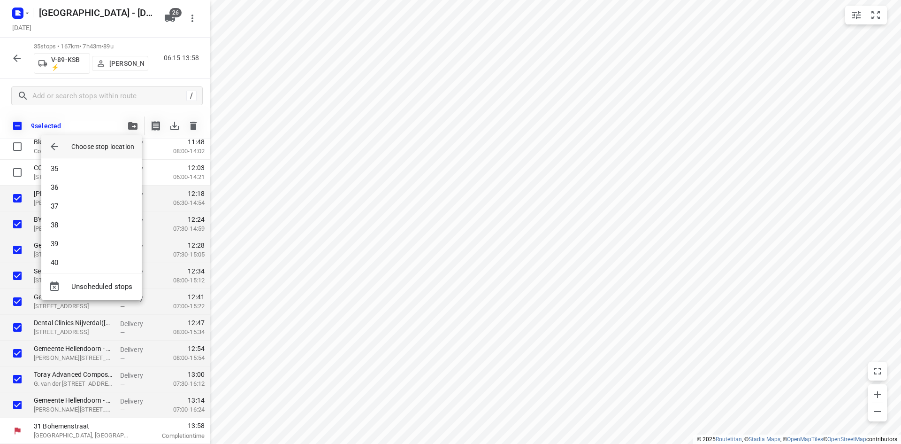
scroll to position [648, 0]
click at [534, 240] on div at bounding box center [450, 222] width 901 height 444
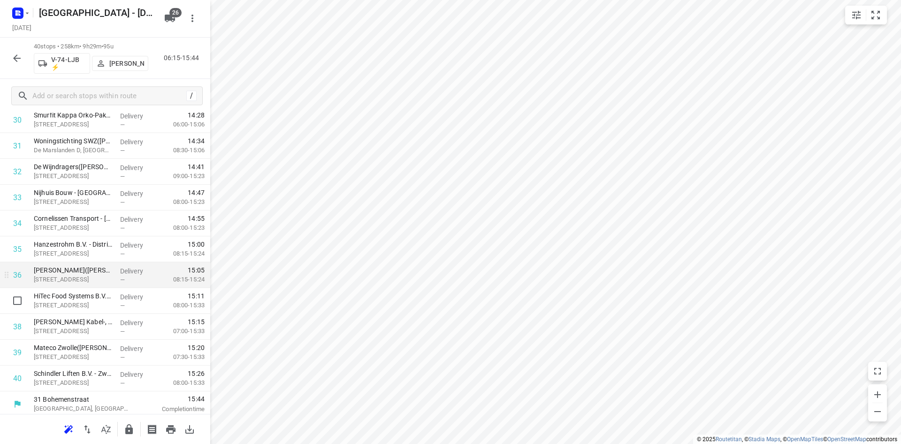
scroll to position [831, 0]
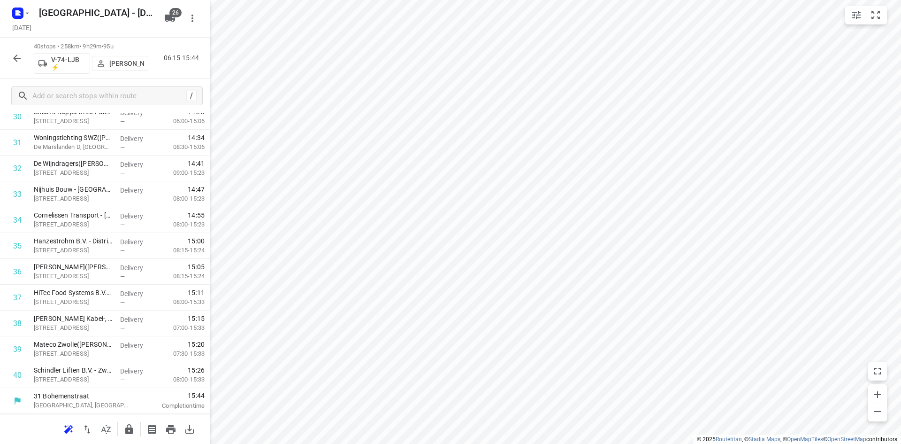
click at [104, 422] on button "button" at bounding box center [106, 429] width 19 height 19
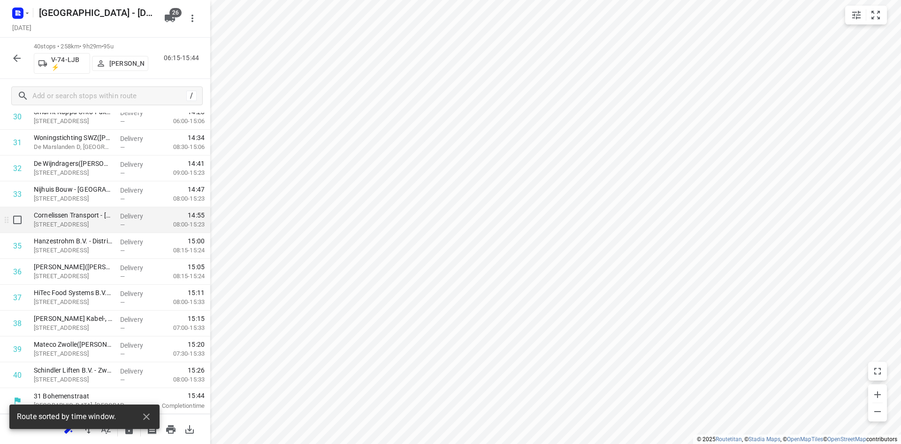
scroll to position [644, 0]
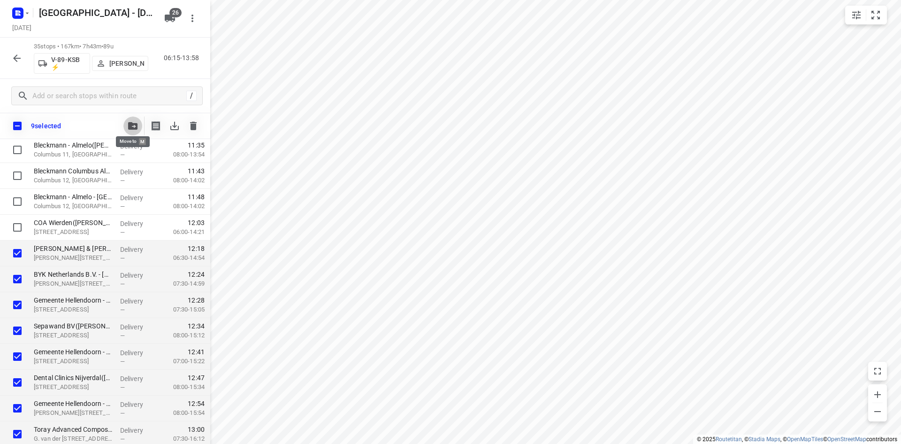
click at [131, 121] on button "button" at bounding box center [132, 125] width 19 height 19
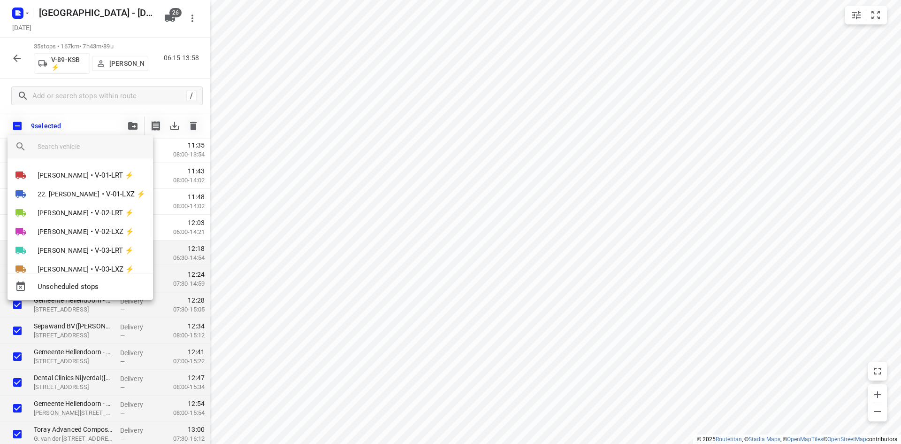
click at [103, 154] on div at bounding box center [95, 146] width 115 height 23
click at [84, 138] on div at bounding box center [95, 146] width 115 height 23
click at [88, 152] on input "search vehicle" at bounding box center [92, 146] width 108 height 14
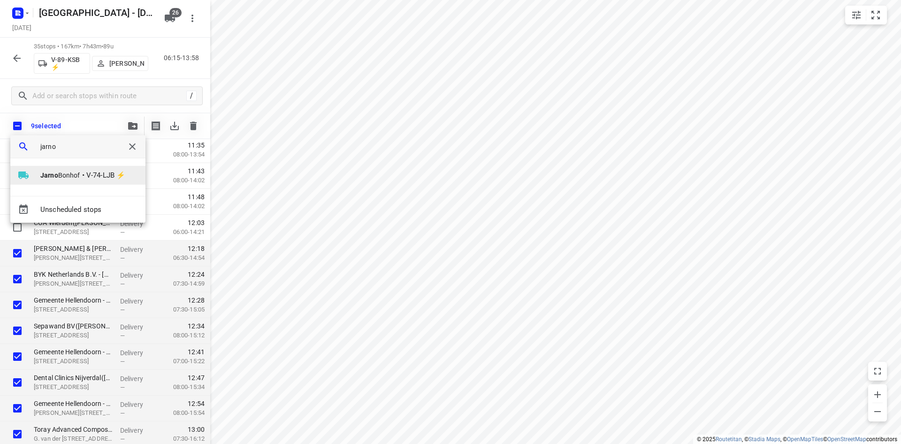
type input "jarno"
click at [92, 170] on span "V-74-LJB ⚡" at bounding box center [105, 175] width 39 height 11
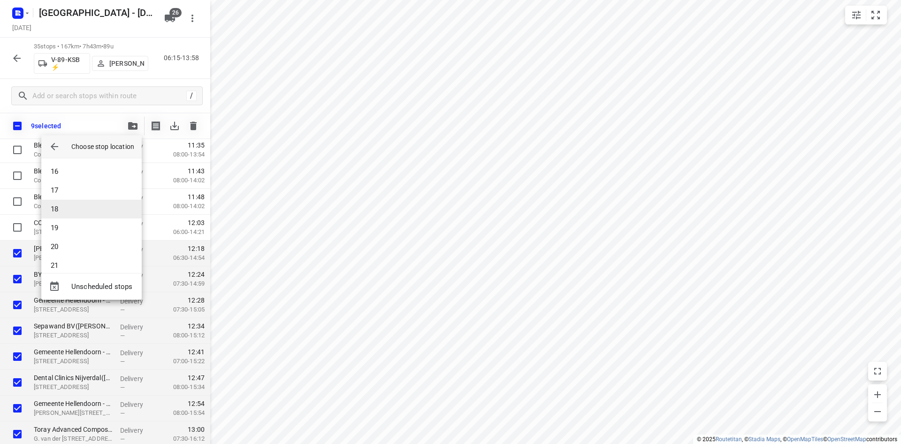
scroll to position [516, 0]
click at [73, 164] on li "28" at bounding box center [91, 162] width 100 height 19
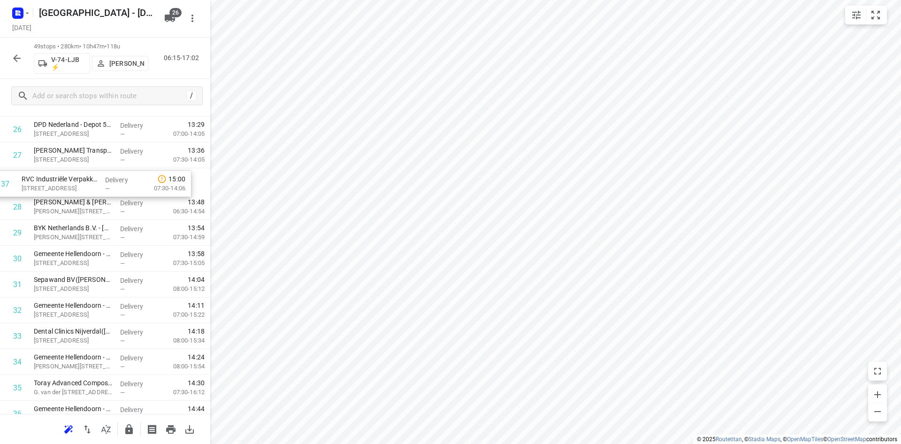
scroll to position [713, 0]
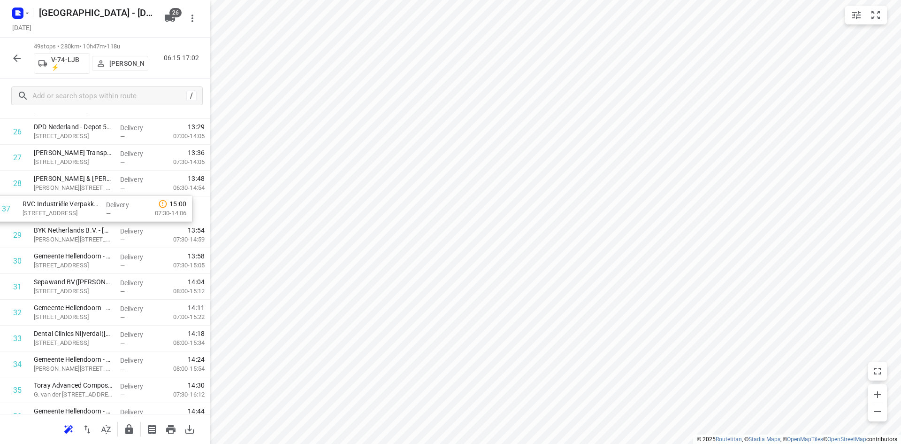
drag, startPoint x: 96, startPoint y: 332, endPoint x: 84, endPoint y: 210, distance: 122.6
click at [84, 210] on div "1 SIGHT Landscaping - Holten(Robin Hannink) Vletgaarsmaten, Holten Delivery — 0…" at bounding box center [105, 105] width 210 height 1265
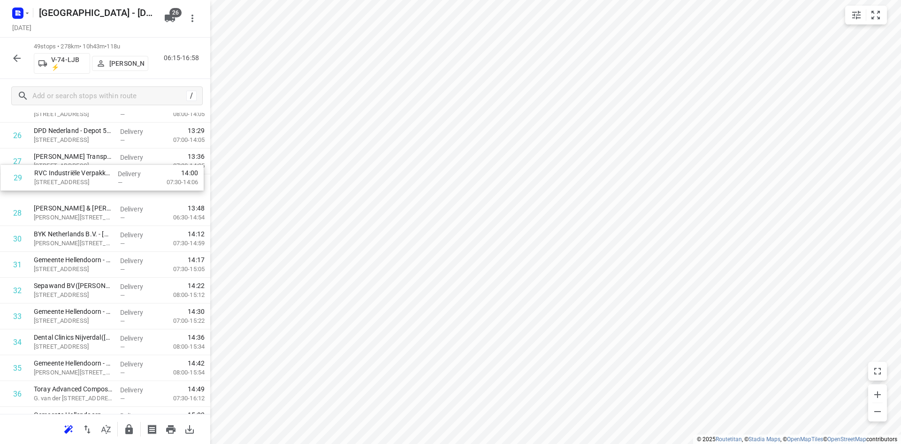
drag, startPoint x: 72, startPoint y: 213, endPoint x: 73, endPoint y: 185, distance: 28.2
click at [73, 185] on div "1 SIGHT Landscaping - Holten(Robin Hannink) Vletgaarsmaten, Holten Delivery — 0…" at bounding box center [105, 109] width 210 height 1265
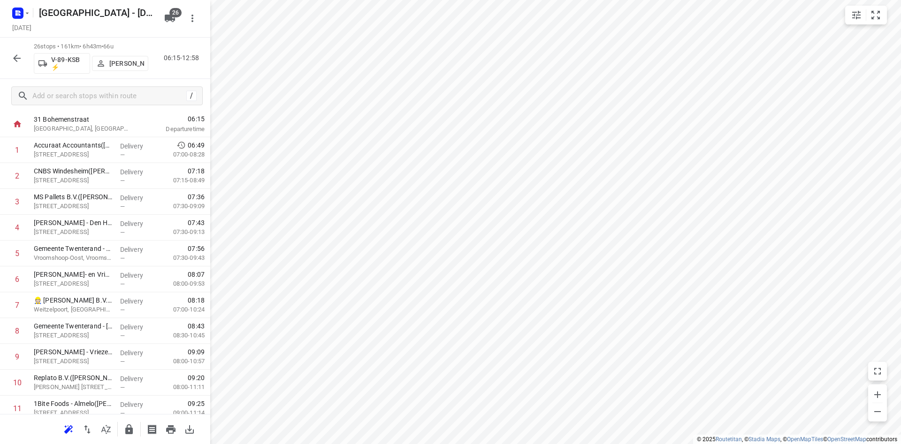
scroll to position [0, 0]
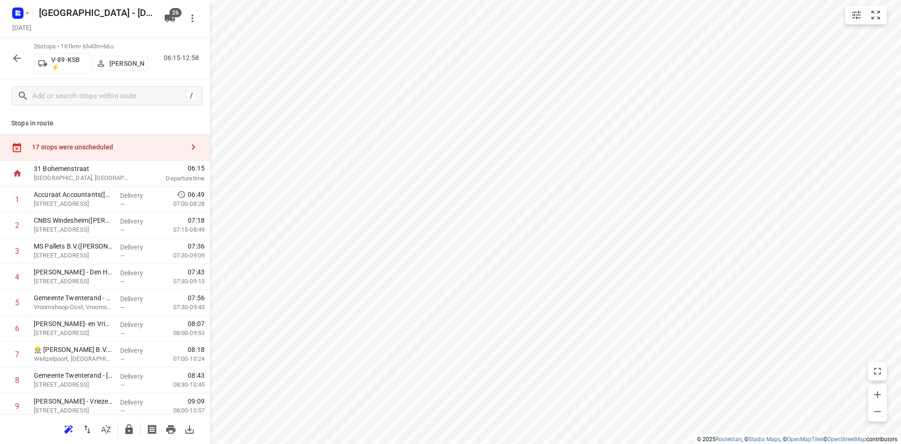
click at [104, 148] on div "17 stops were unscheduled" at bounding box center [108, 147] width 152 height 8
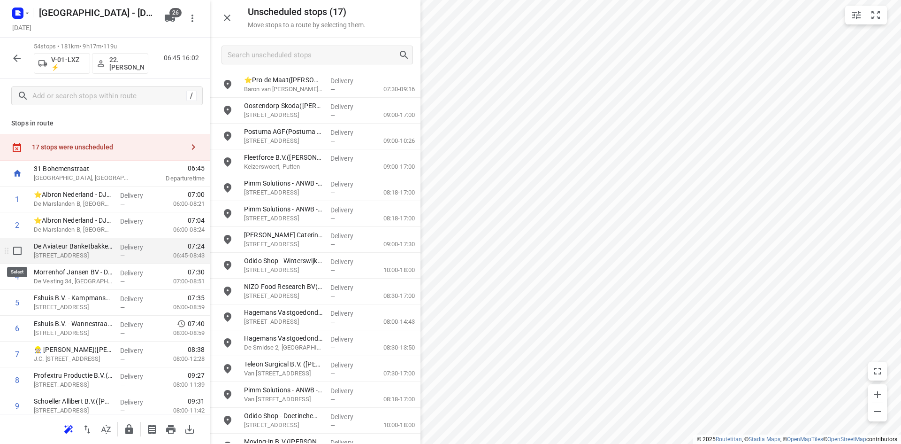
click at [20, 252] on input "checkbox" at bounding box center [17, 250] width 19 height 19
checkbox input "true"
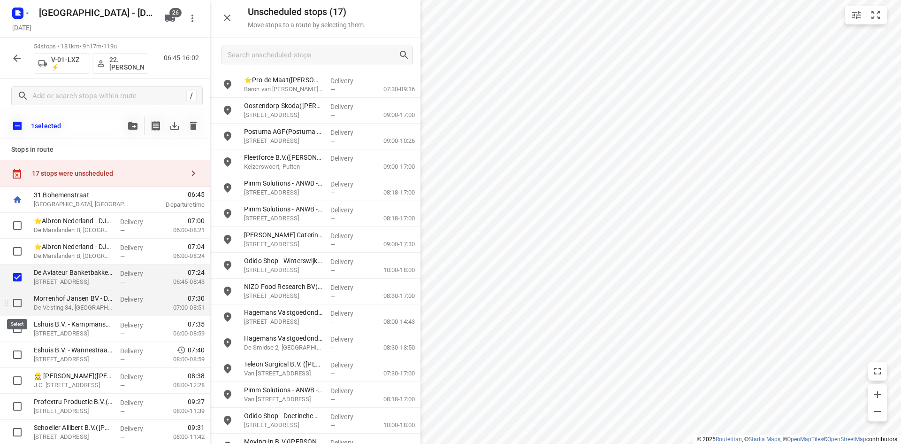
click at [16, 300] on input "checkbox" at bounding box center [17, 302] width 19 height 19
checkbox input "true"
click at [23, 330] on input "checkbox" at bounding box center [17, 328] width 19 height 19
checkbox input "true"
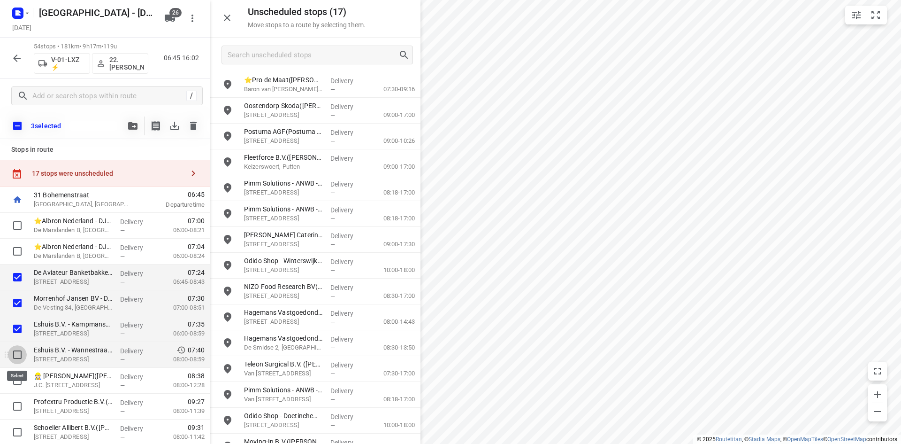
click at [21, 355] on input "checkbox" at bounding box center [17, 354] width 19 height 19
checkbox input "true"
click at [131, 124] on icon "button" at bounding box center [132, 126] width 9 height 8
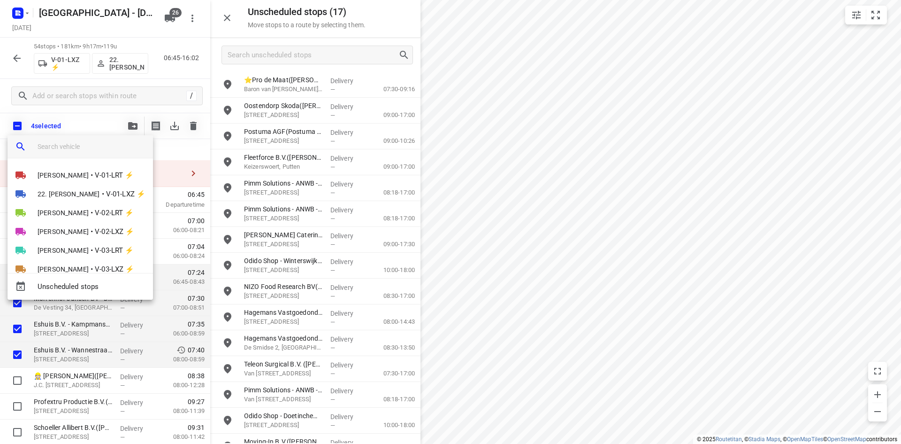
click at [83, 148] on input "search vehicle" at bounding box center [92, 146] width 108 height 14
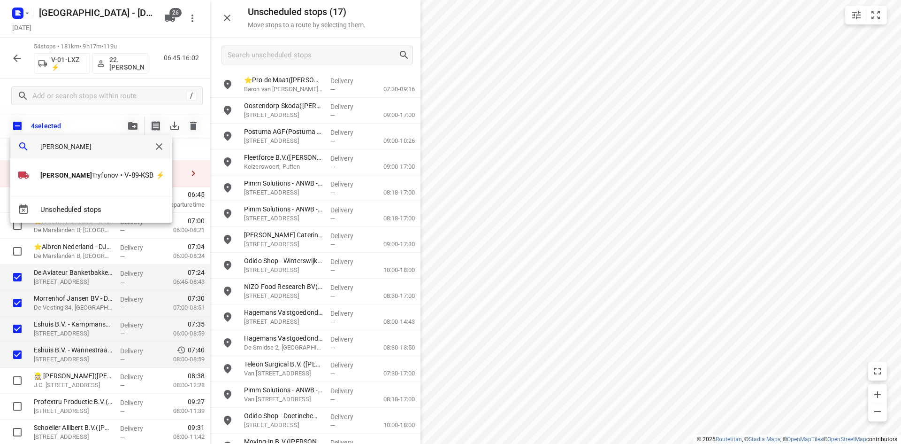
type input "alex"
click at [76, 165] on div "Alex Tryfonov • V-89-KSB ⚡" at bounding box center [91, 177] width 162 height 38
click at [69, 171] on span "Alex Tryfonov" at bounding box center [79, 174] width 78 height 9
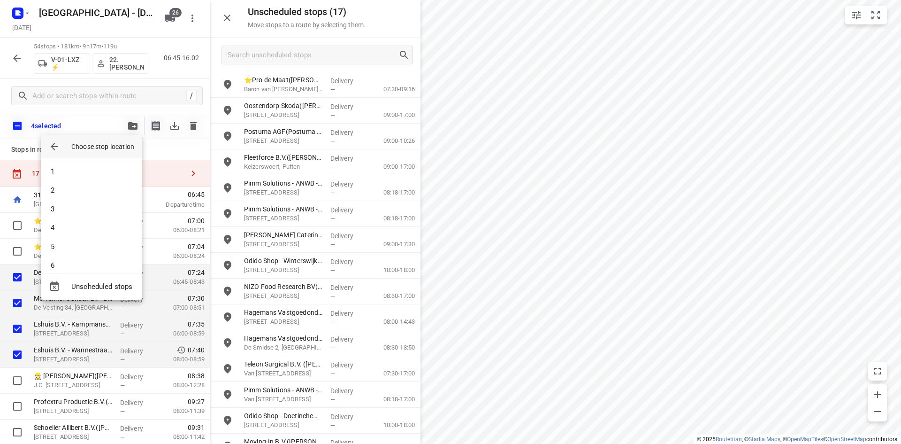
click at [69, 171] on li "1" at bounding box center [91, 171] width 100 height 19
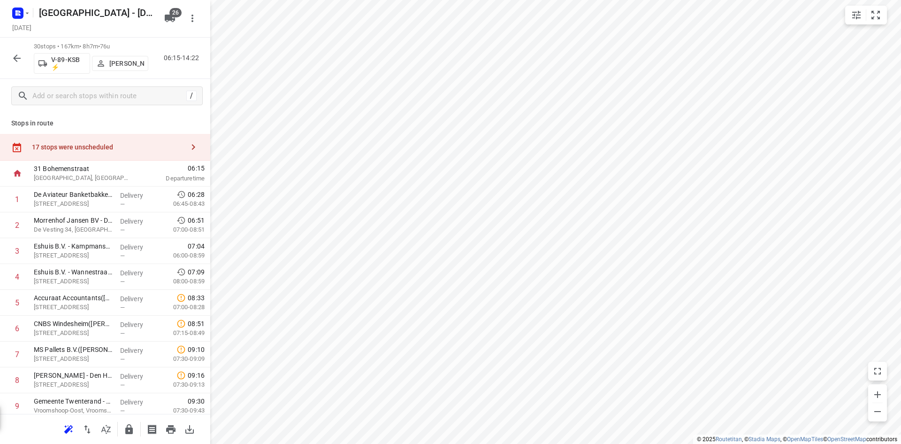
drag, startPoint x: 132, startPoint y: 144, endPoint x: 200, endPoint y: 131, distance: 69.2
click at [132, 143] on div "17 stops were unscheduled" at bounding box center [108, 147] width 152 height 8
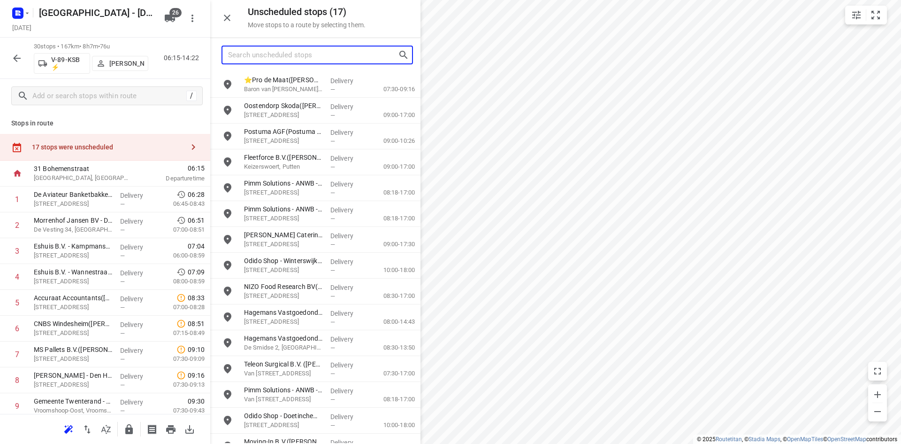
click at [277, 58] on input "Search unscheduled stops" at bounding box center [313, 55] width 170 height 15
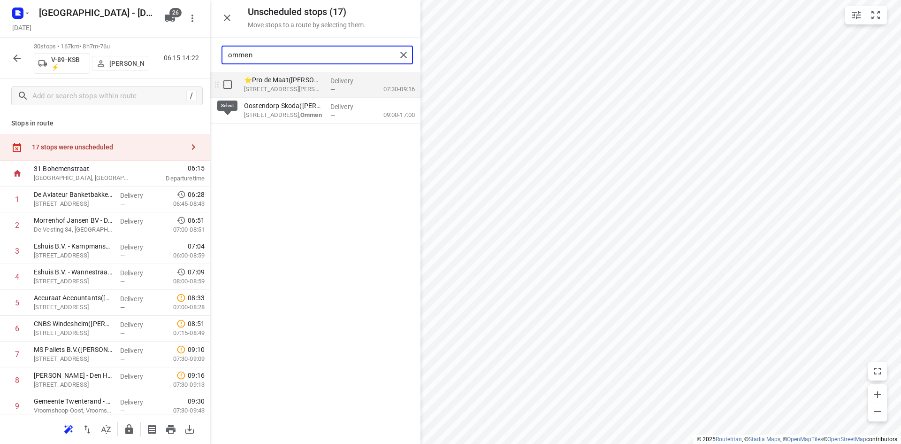
type input "ommen"
click at [232, 83] on input "grid" at bounding box center [227, 84] width 19 height 19
checkbox input "true"
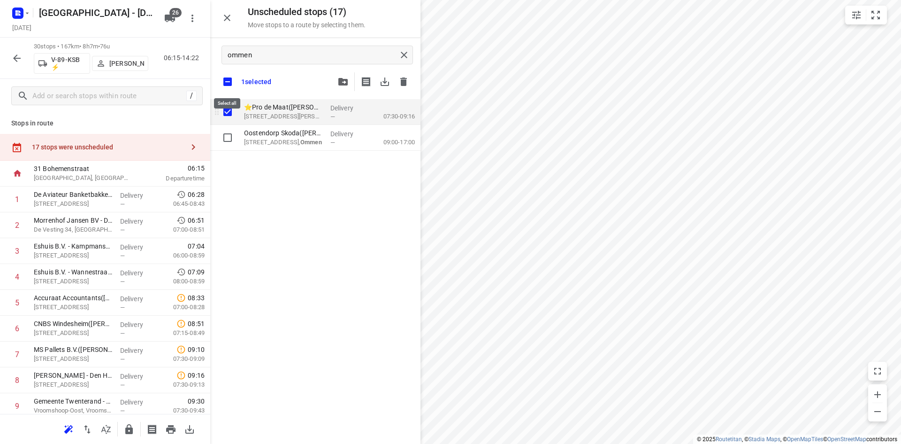
click at [232, 83] on input "checkbox" at bounding box center [228, 82] width 20 height 20
checkbox input "false"
checkbox input "true"
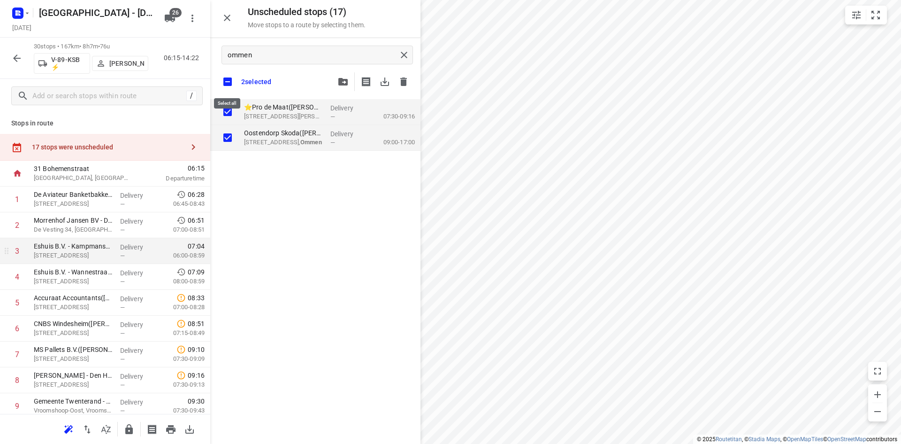
checkbox input "true"
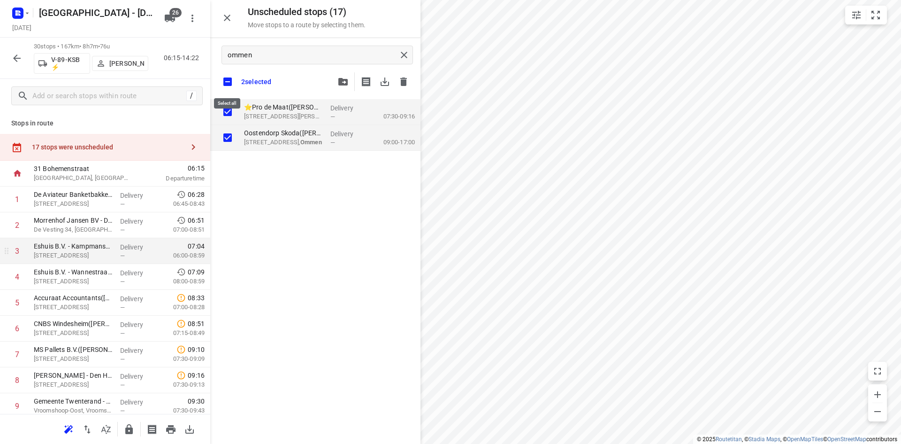
checkbox input "true"
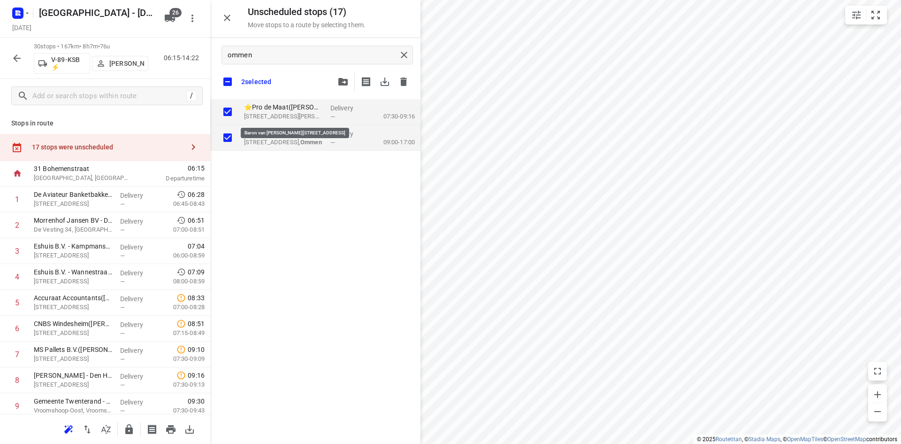
checkbox input "true"
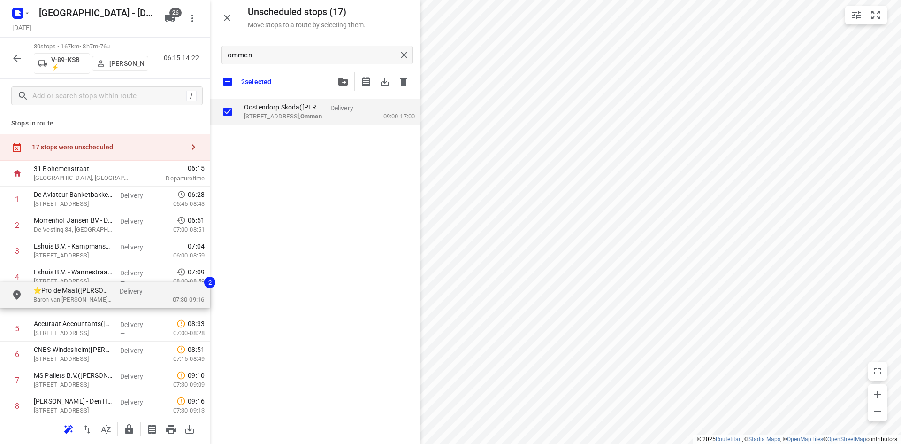
drag, startPoint x: 266, startPoint y: 113, endPoint x: 55, endPoint y: 300, distance: 281.9
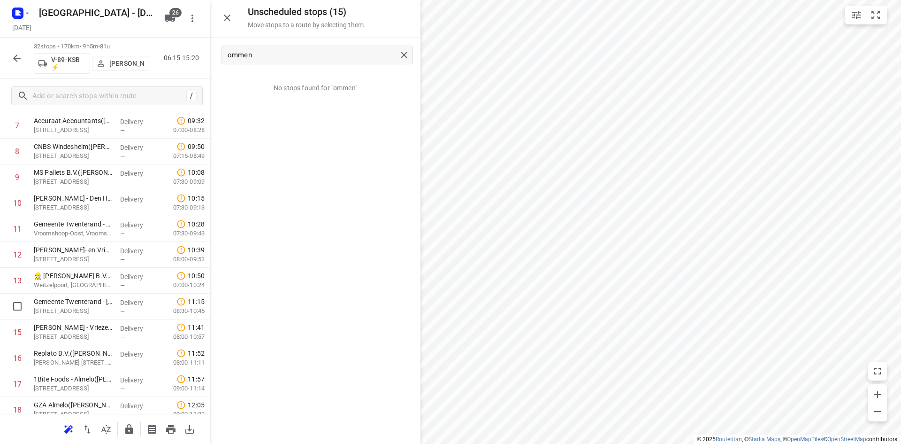
scroll to position [282, 0]
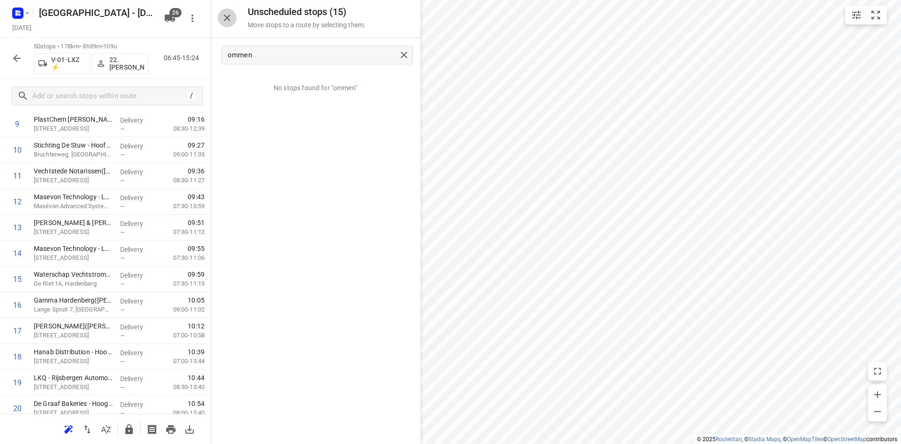
click at [229, 15] on icon "button" at bounding box center [227, 18] width 7 height 7
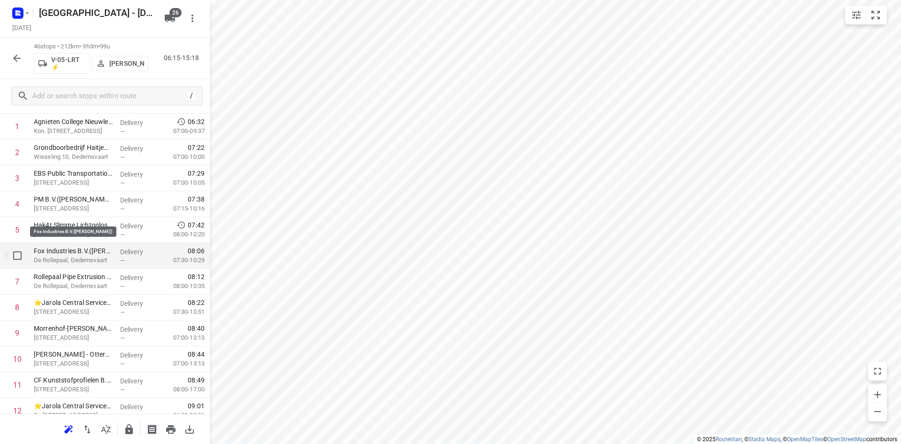
scroll to position [61, 0]
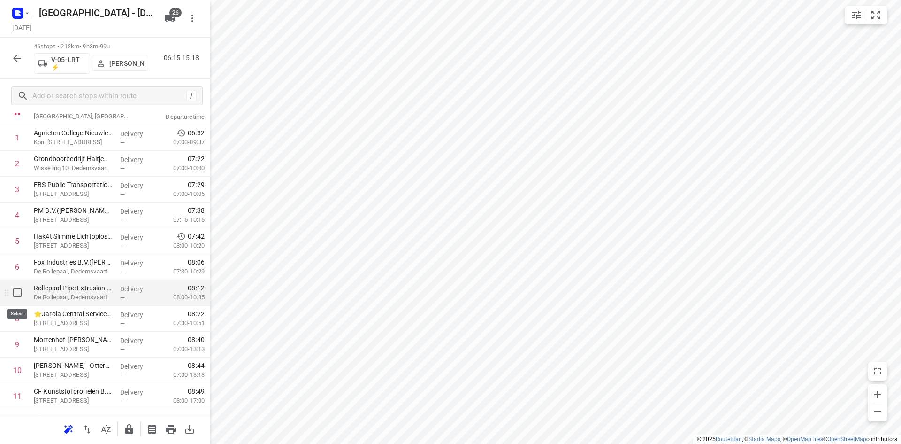
click at [16, 297] on input "checkbox" at bounding box center [17, 292] width 19 height 19
checkbox input "true"
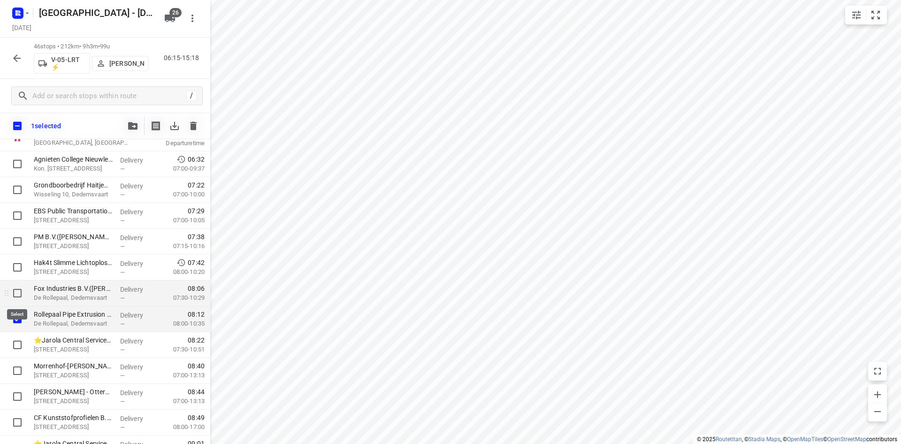
click at [18, 291] on input "checkbox" at bounding box center [17, 293] width 19 height 19
checkbox input "true"
click at [16, 270] on input "checkbox" at bounding box center [17, 267] width 19 height 19
checkbox input "true"
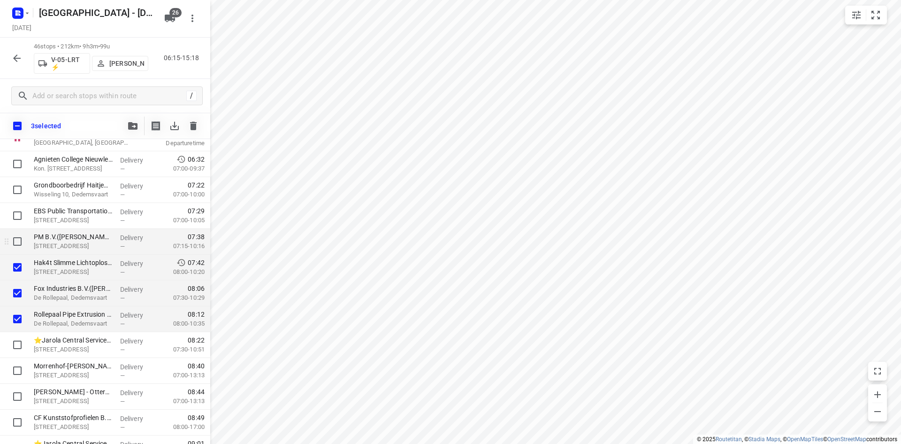
click at [13, 229] on div at bounding box center [15, 242] width 30 height 26
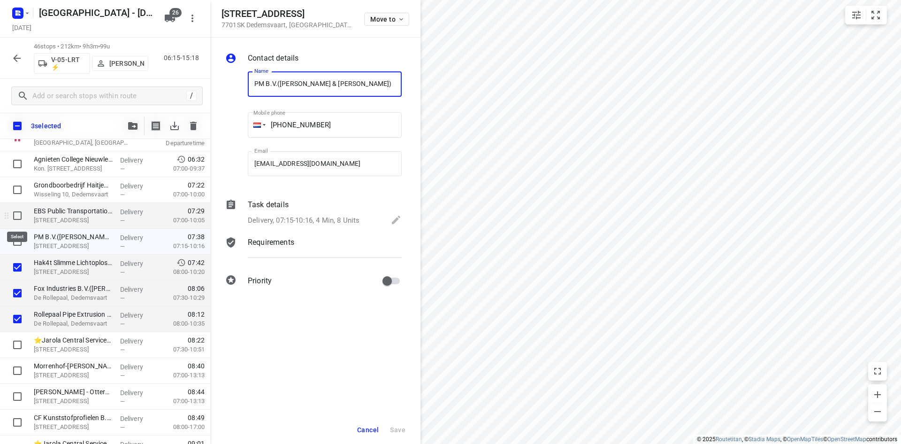
click at [17, 220] on input "checkbox" at bounding box center [17, 215] width 19 height 19
checkbox input "true"
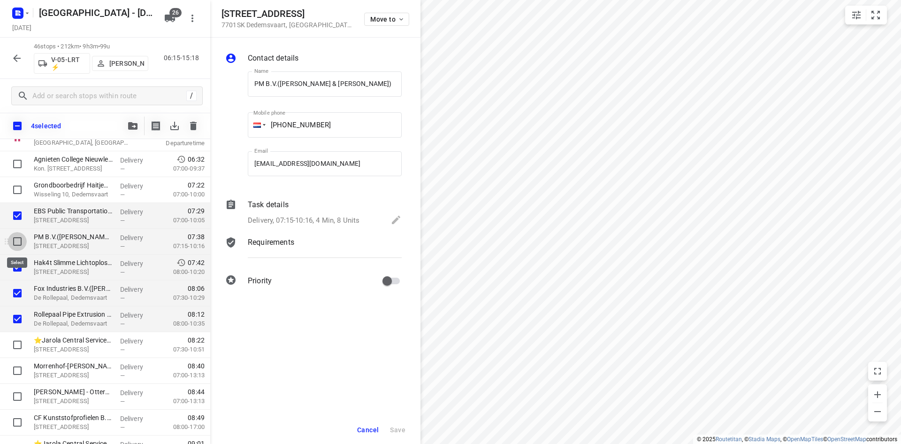
click at [20, 234] on input "checkbox" at bounding box center [17, 241] width 19 height 19
checkbox input "true"
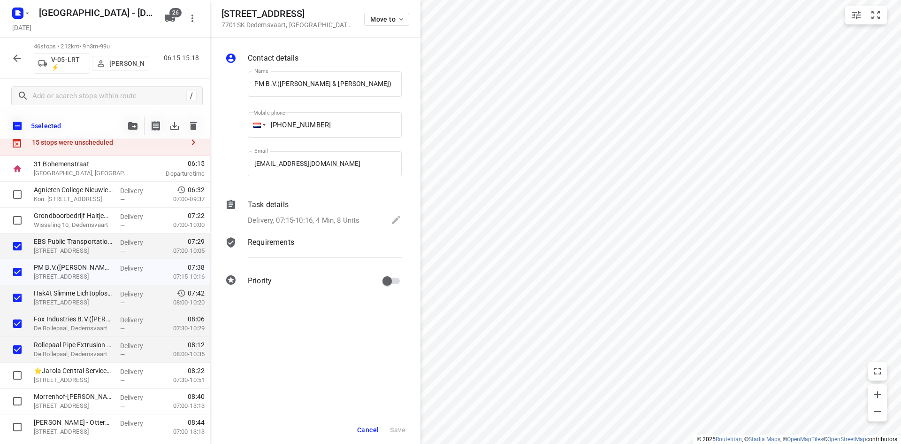
scroll to position [0, 0]
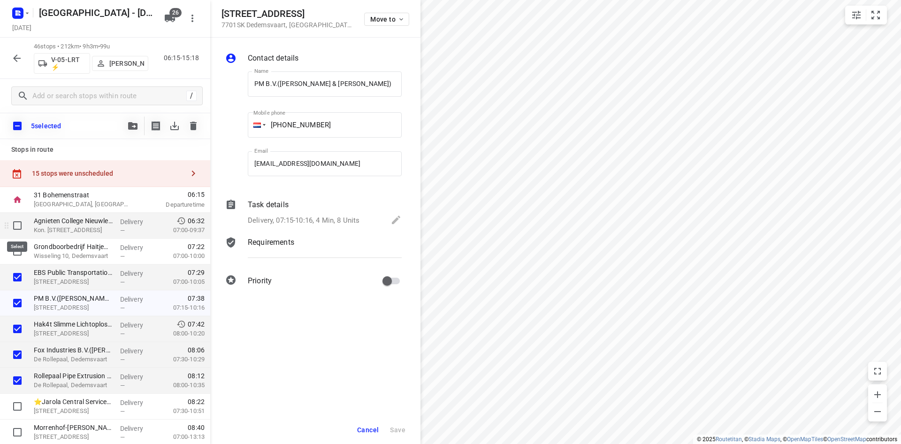
click at [14, 222] on input "checkbox" at bounding box center [17, 225] width 19 height 19
checkbox input "true"
click at [14, 249] on input "checkbox" at bounding box center [17, 251] width 19 height 19
checkbox input "true"
click at [371, 423] on button "Cancel" at bounding box center [367, 429] width 29 height 17
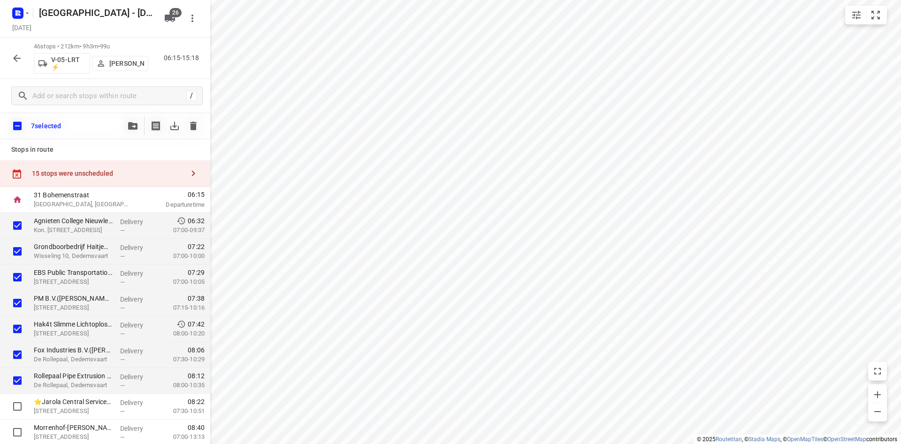
click at [125, 132] on button "button" at bounding box center [132, 125] width 19 height 19
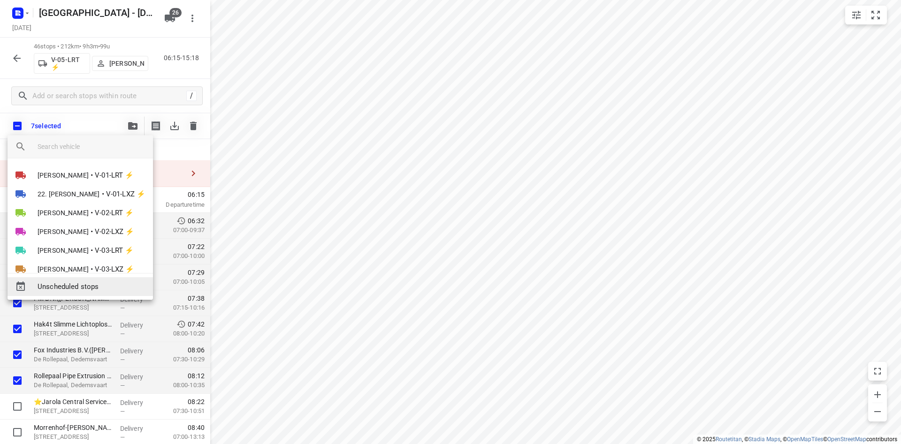
click at [101, 286] on span "Unscheduled stops" at bounding box center [92, 286] width 108 height 11
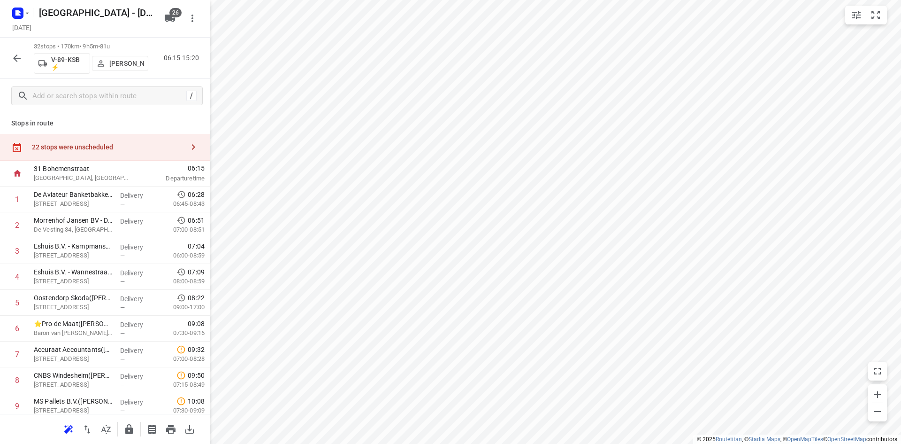
click at [98, 139] on div "22 stops were unscheduled" at bounding box center [105, 147] width 210 height 27
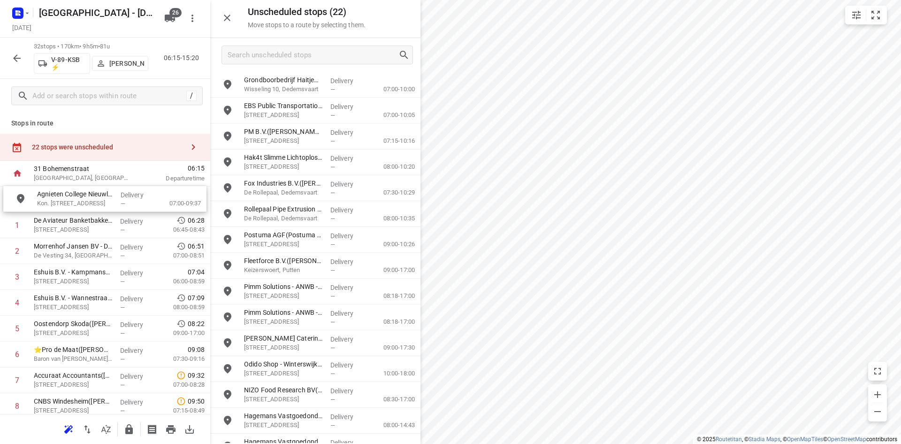
drag, startPoint x: 278, startPoint y: 193, endPoint x: 66, endPoint y: 207, distance: 212.2
click at [224, 91] on input "grid" at bounding box center [227, 84] width 19 height 19
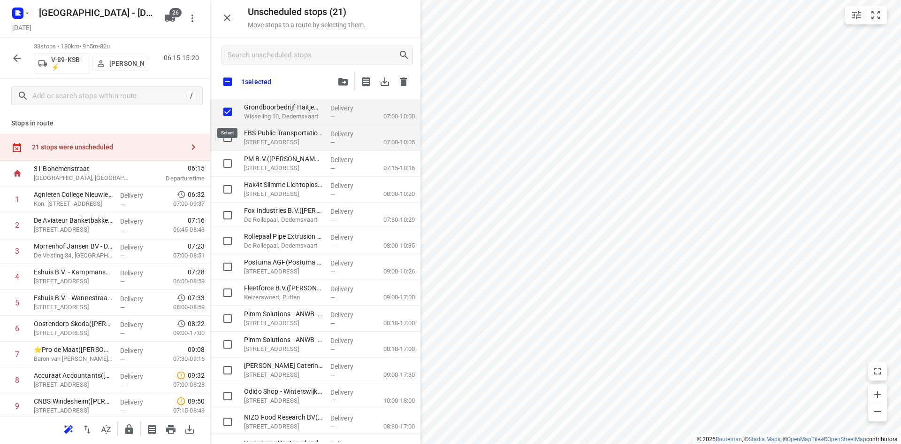
checkbox input "true"
click at [231, 143] on input "grid" at bounding box center [227, 137] width 19 height 19
checkbox input "true"
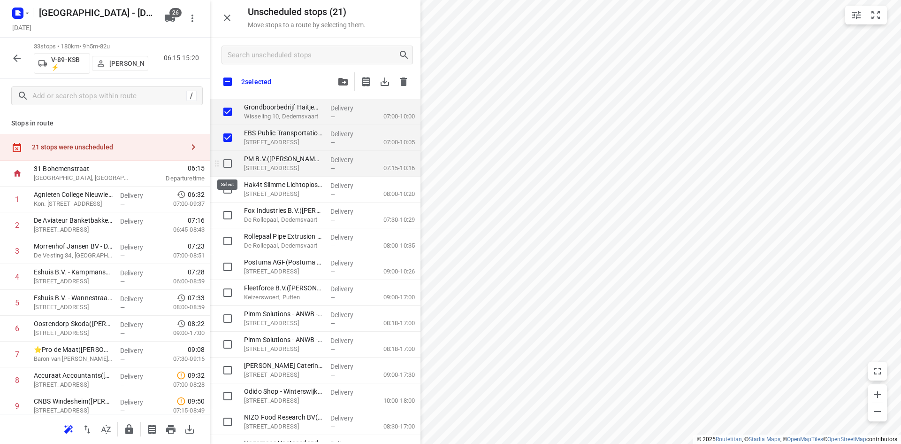
click at [228, 162] on input "grid" at bounding box center [227, 163] width 19 height 19
checkbox input "true"
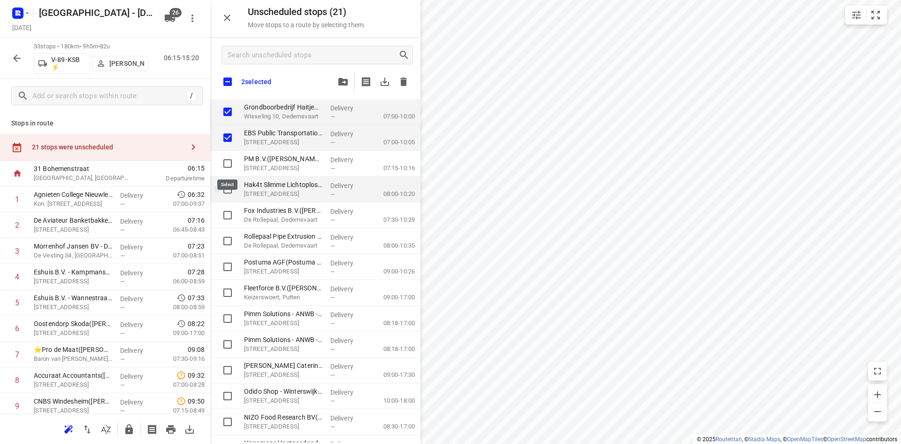
checkbox input "true"
click at [223, 182] on input "grid" at bounding box center [227, 189] width 19 height 19
checkbox input "true"
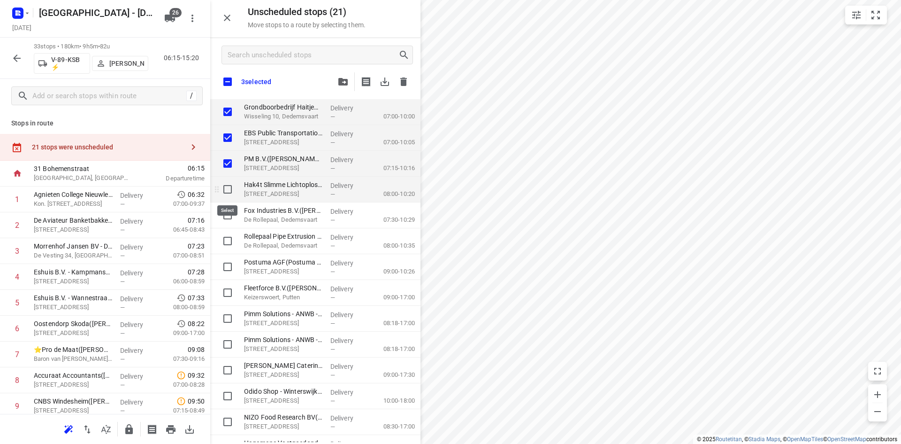
checkbox input "true"
click at [224, 213] on input "grid" at bounding box center [227, 215] width 19 height 19
checkbox input "true"
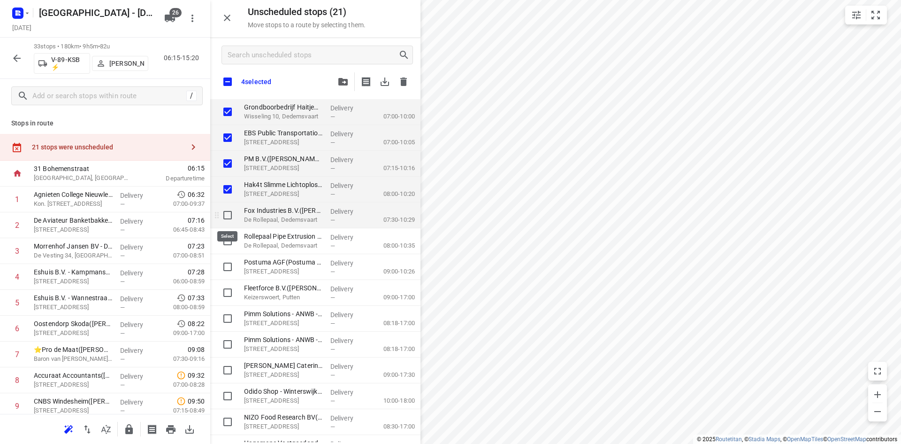
checkbox input "true"
click at [222, 238] on input "grid" at bounding box center [227, 240] width 19 height 19
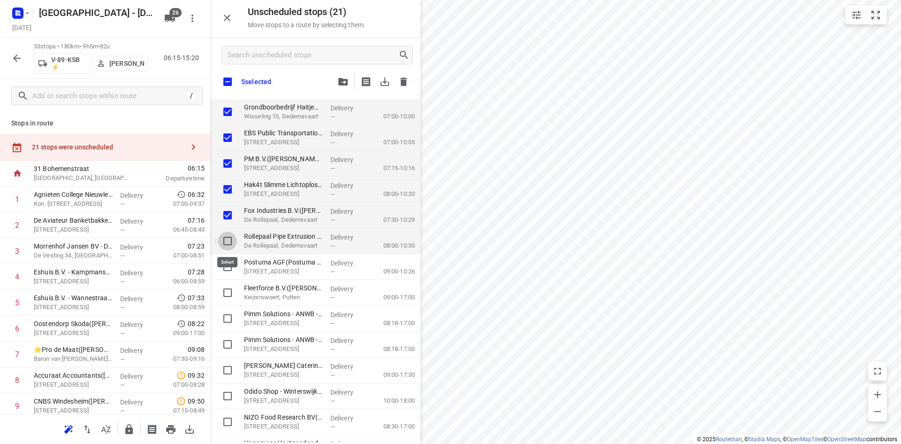
checkbox input "true"
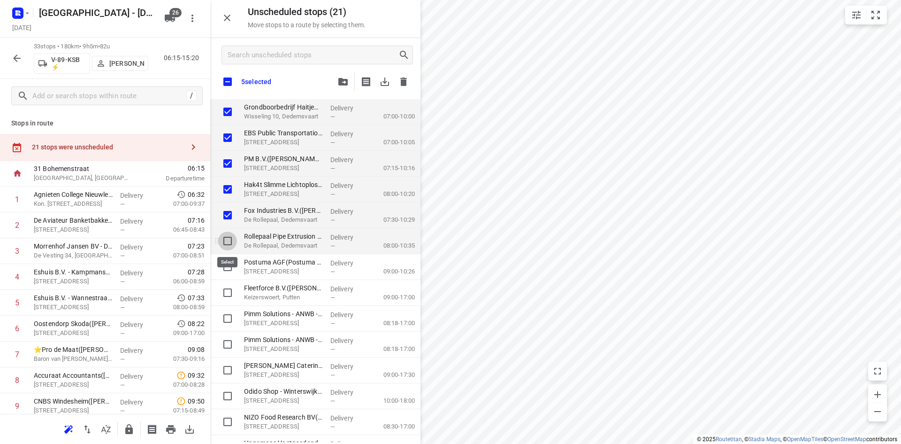
checkbox input "true"
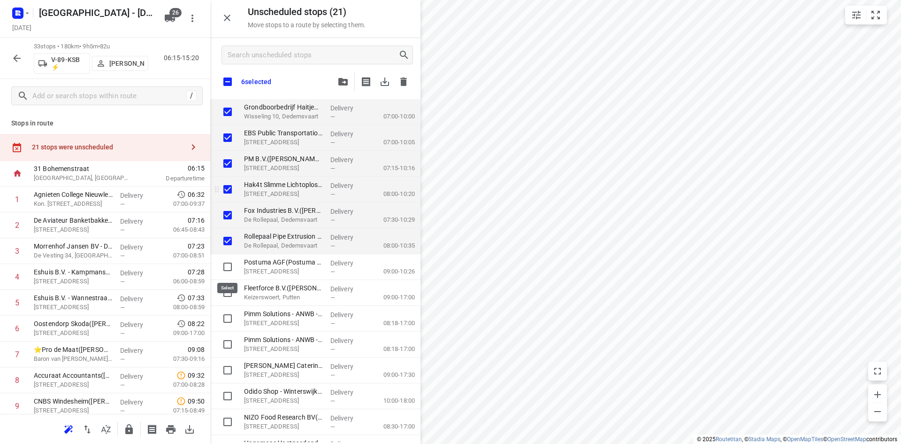
checkbox input "true"
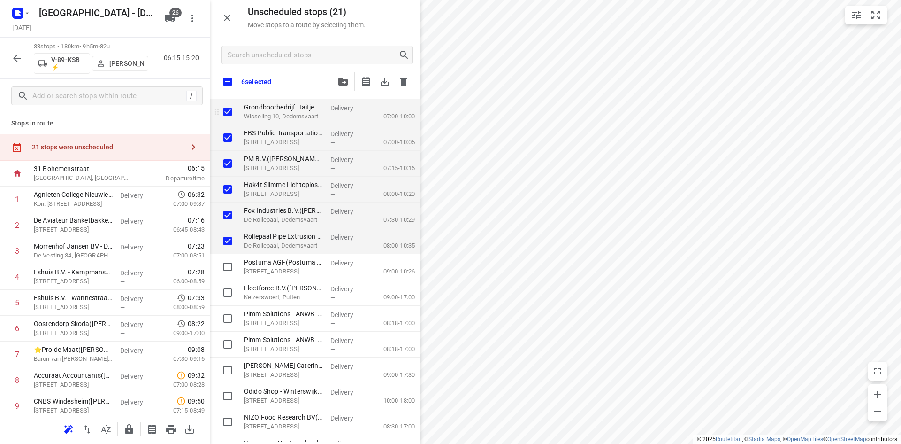
checkbox input "true"
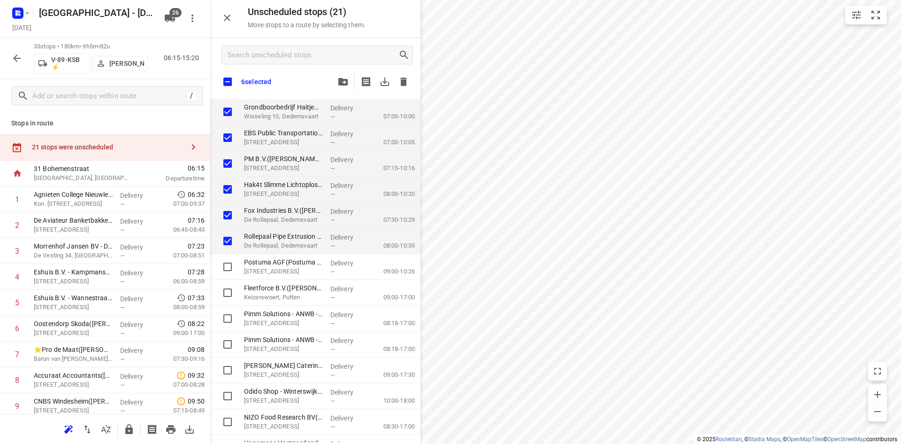
checkbox input "true"
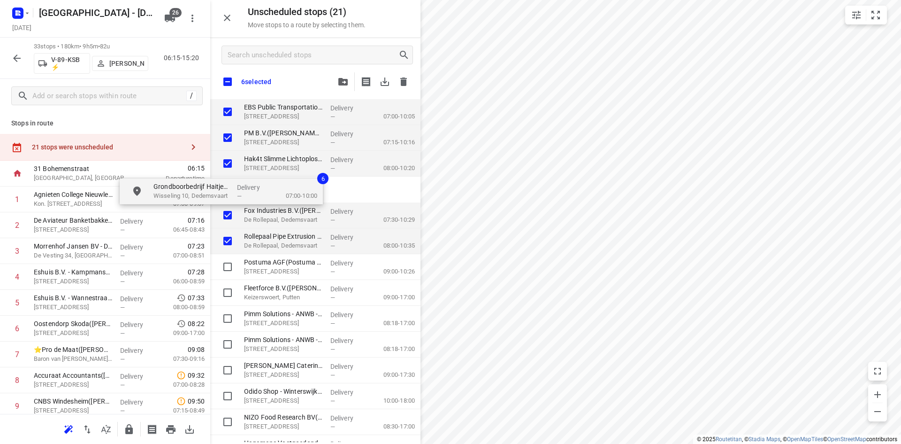
checkbox input "true"
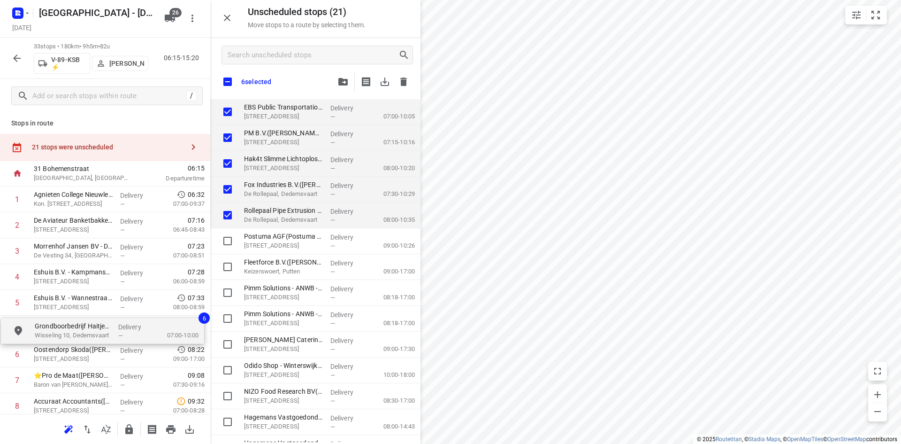
drag, startPoint x: 323, startPoint y: 109, endPoint x: 111, endPoint y: 332, distance: 307.8
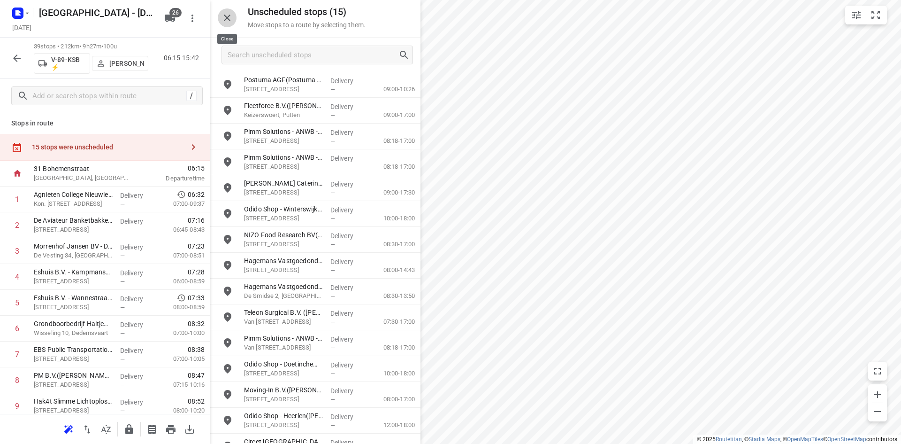
click at [227, 23] on icon "button" at bounding box center [227, 17] width 11 height 11
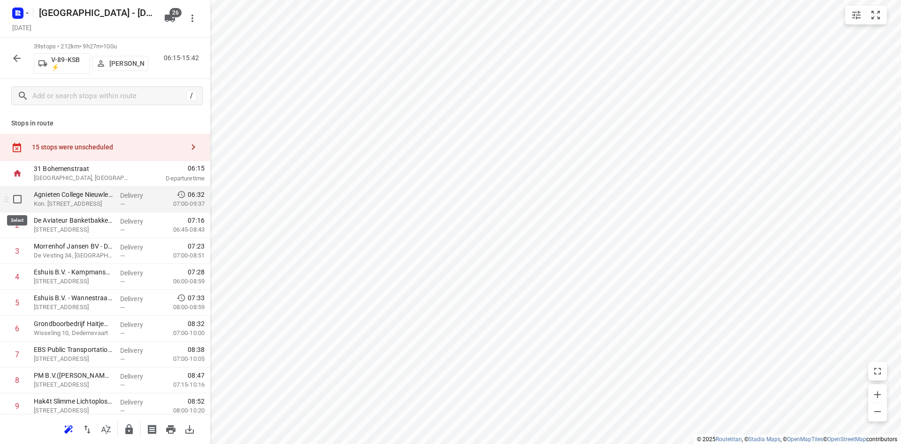
click at [15, 202] on input "checkbox" at bounding box center [17, 199] width 19 height 19
checkbox input "true"
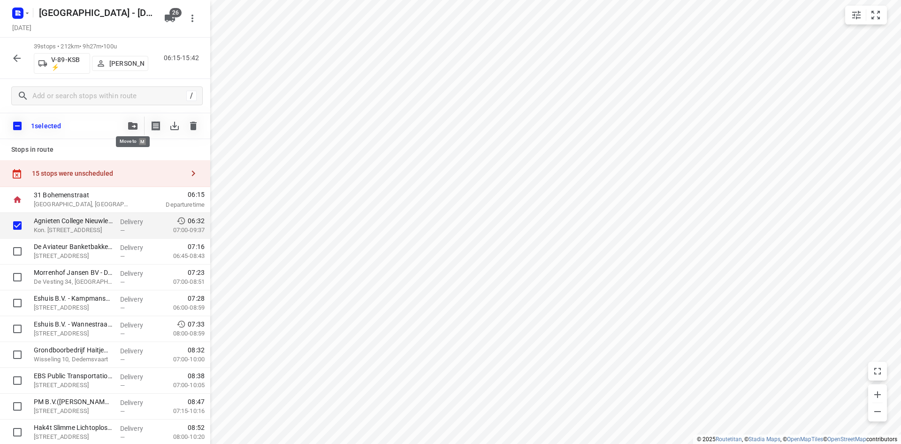
click at [124, 125] on button "button" at bounding box center [132, 125] width 19 height 19
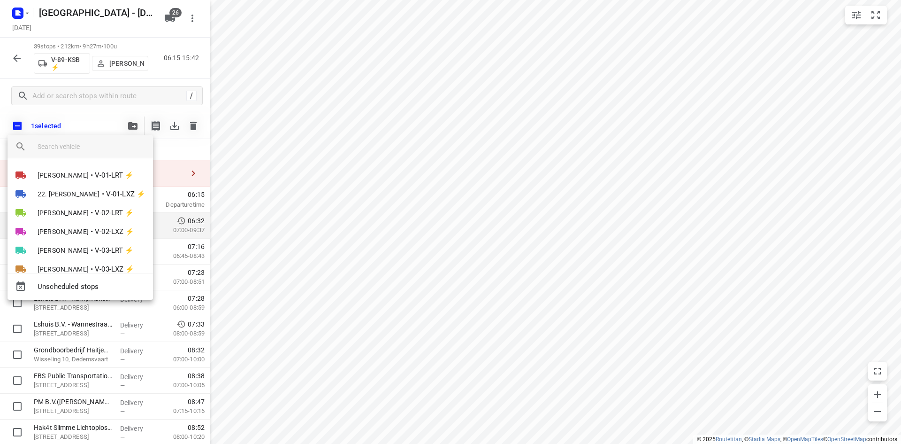
click at [324, 208] on div at bounding box center [450, 222] width 901 height 444
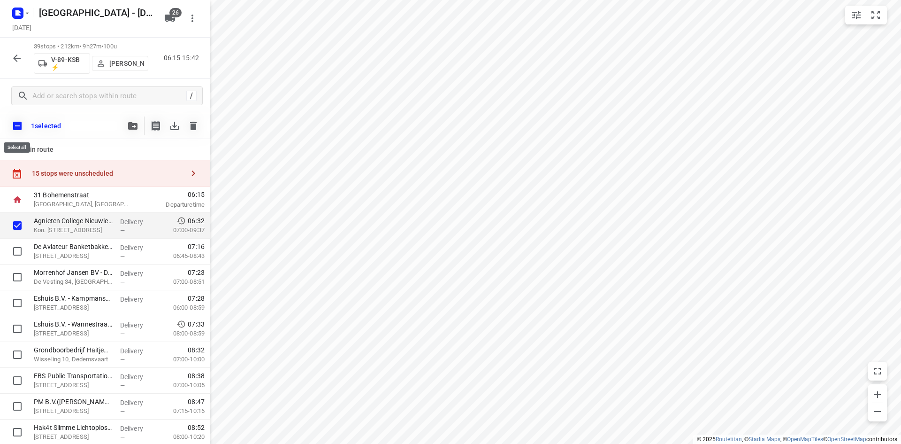
click at [14, 122] on input "checkbox" at bounding box center [18, 126] width 20 height 20
checkbox input "true"
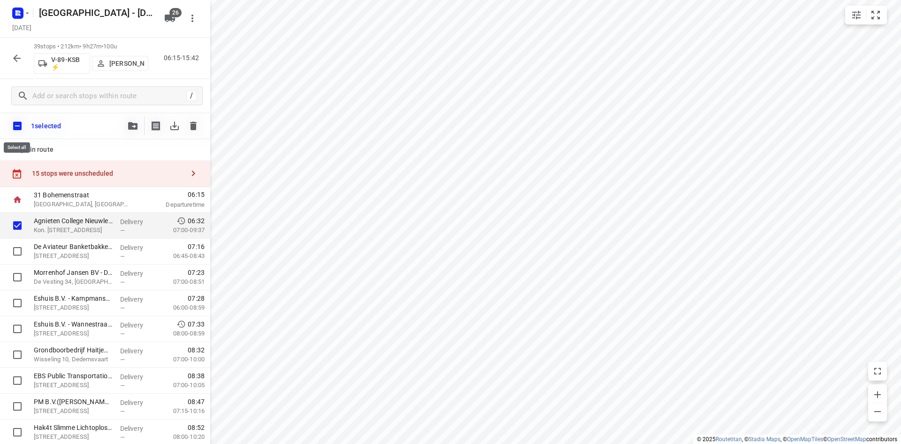
checkbox input "true"
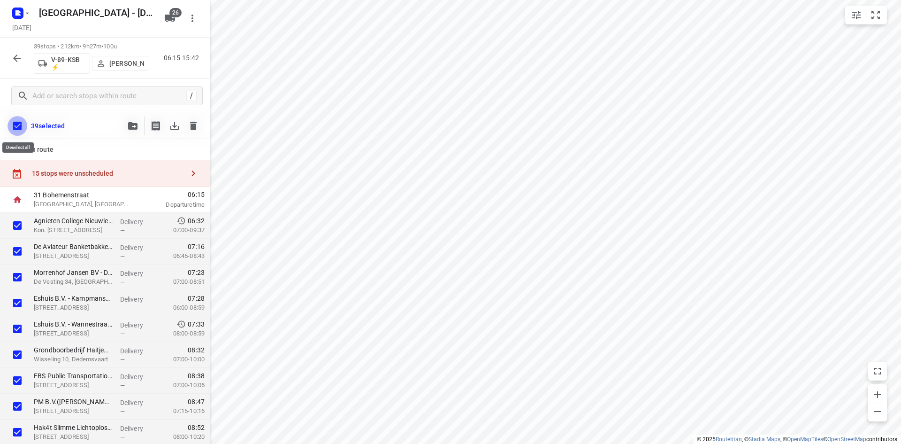
click at [14, 122] on input "checkbox" at bounding box center [18, 126] width 20 height 20
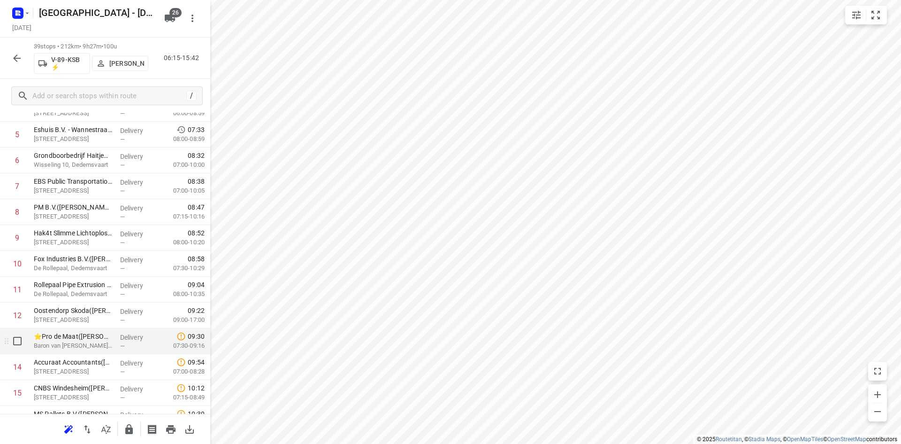
scroll to position [188, 0]
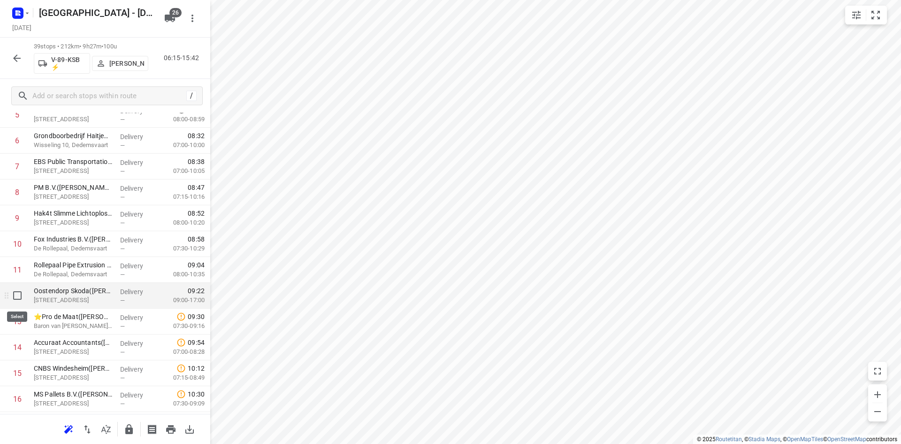
click at [19, 296] on input "checkbox" at bounding box center [17, 295] width 19 height 19
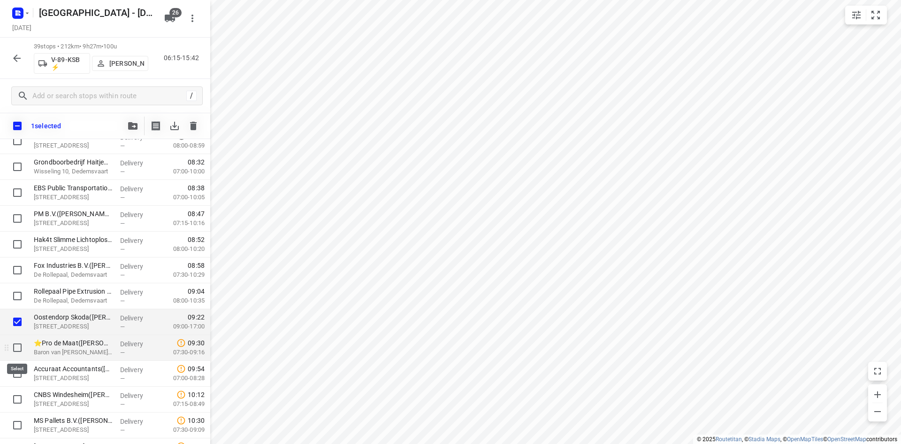
click at [18, 350] on input "checkbox" at bounding box center [17, 347] width 19 height 19
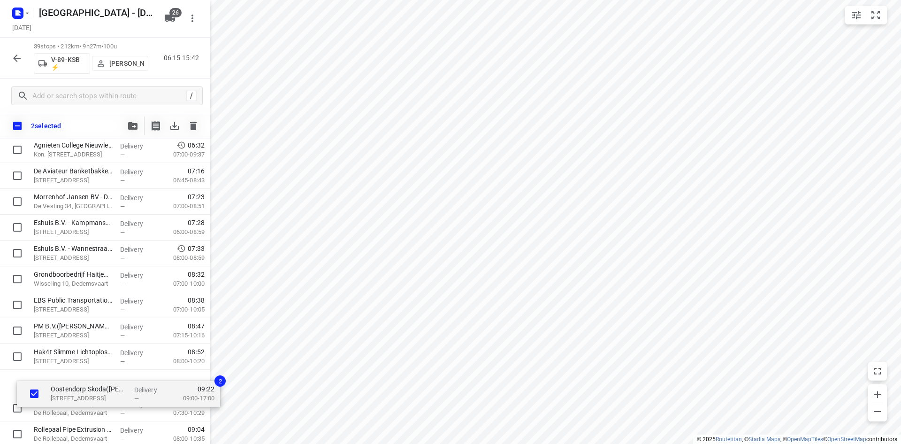
scroll to position [77, 0]
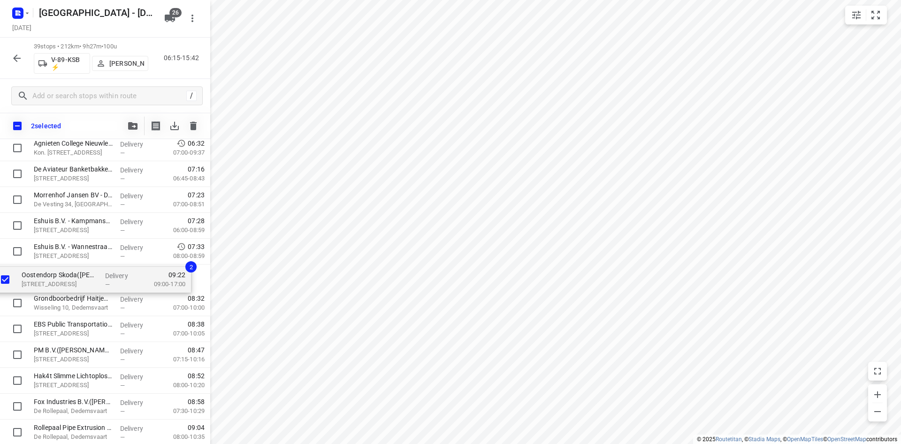
drag, startPoint x: 55, startPoint y: 373, endPoint x: 43, endPoint y: 282, distance: 92.3
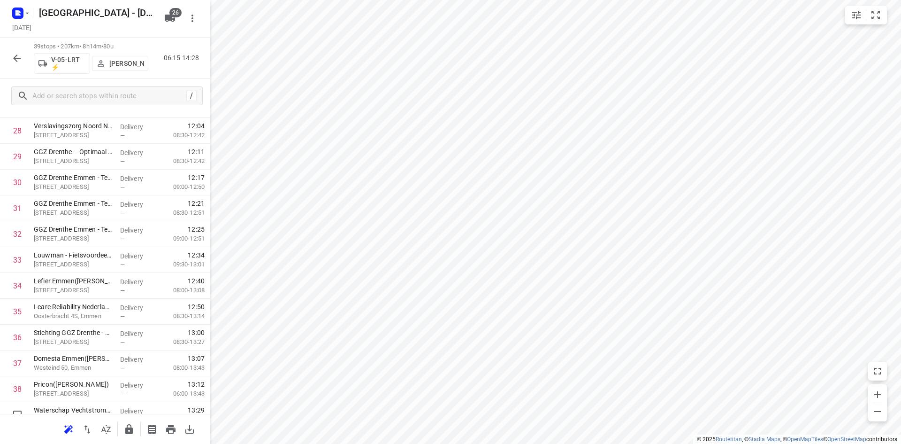
scroll to position [805, 0]
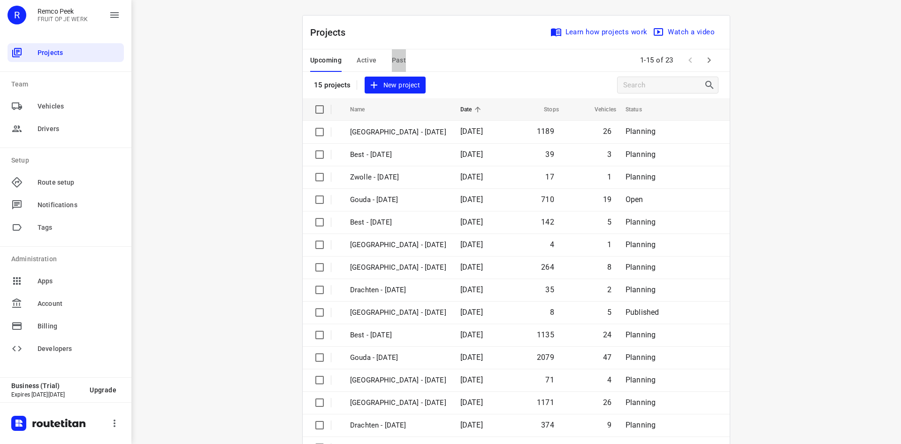
click at [392, 62] on span "Past" at bounding box center [399, 60] width 15 height 12
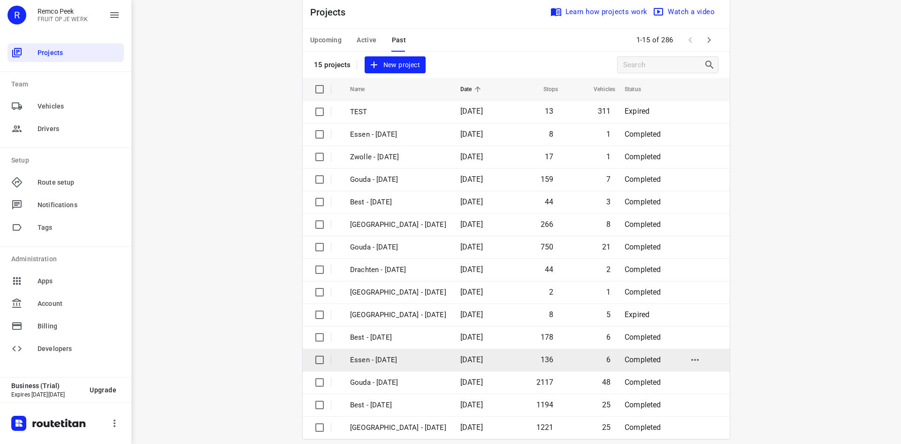
scroll to position [31, 0]
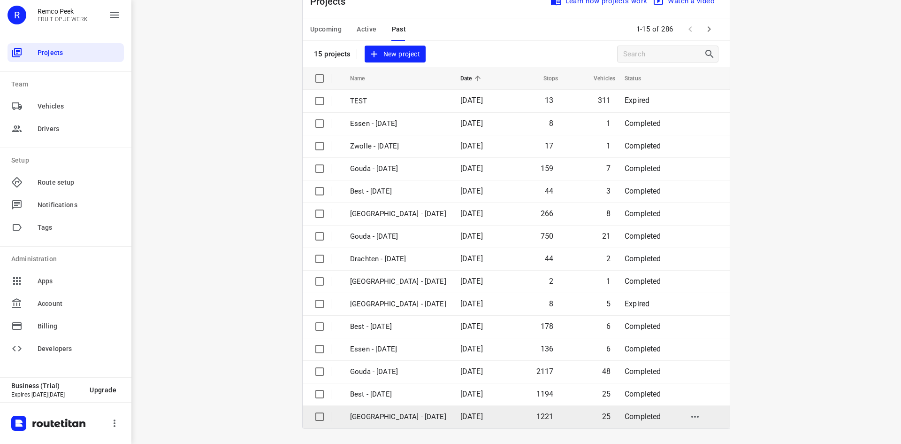
click at [483, 410] on td "24 Sep 2025" at bounding box center [480, 416] width 54 height 23
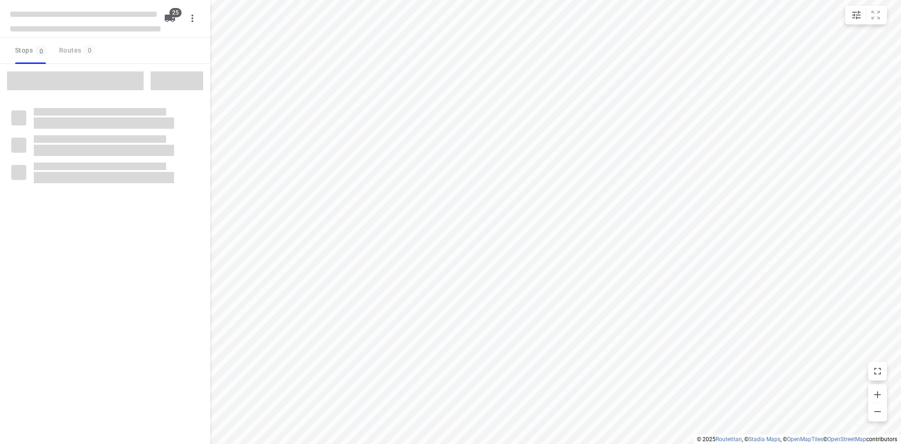
checkbox input "true"
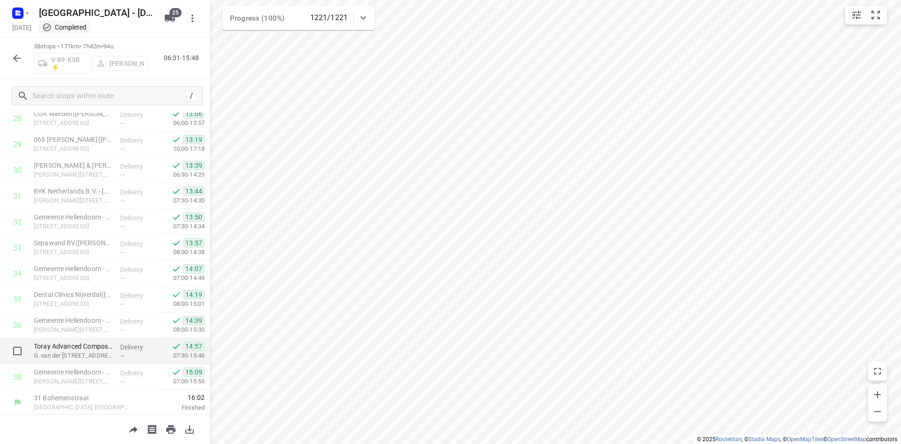
scroll to position [753, 0]
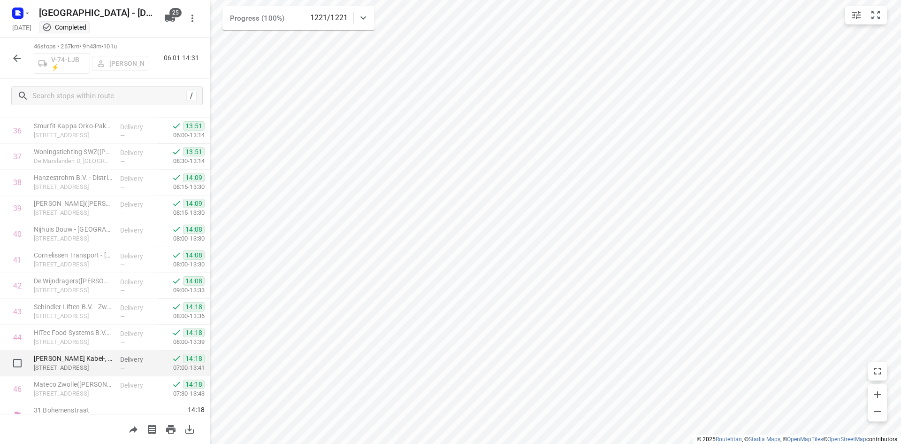
scroll to position [959, 0]
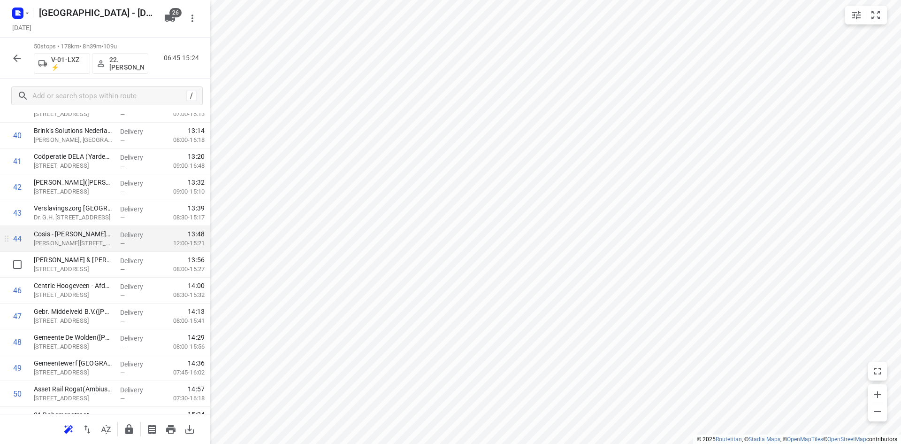
scroll to position [1089, 0]
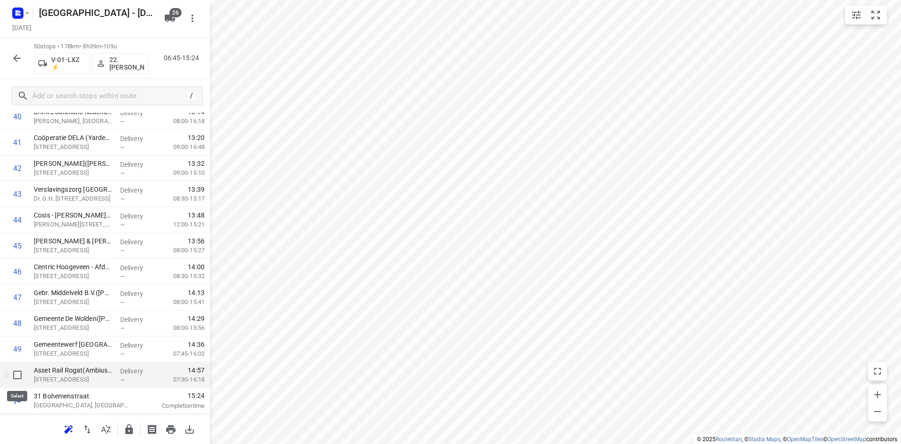
click at [11, 372] on input "checkbox" at bounding box center [17, 374] width 19 height 19
checkbox input "true"
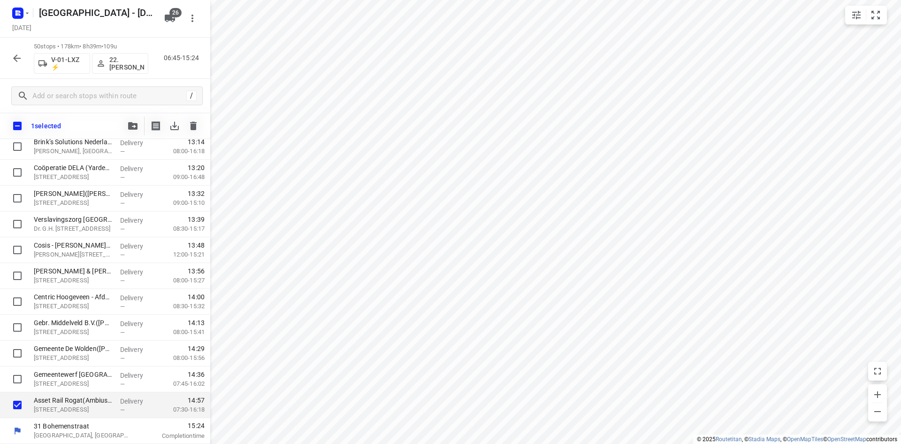
scroll to position [1086, 0]
click at [135, 117] on button "button" at bounding box center [132, 125] width 19 height 19
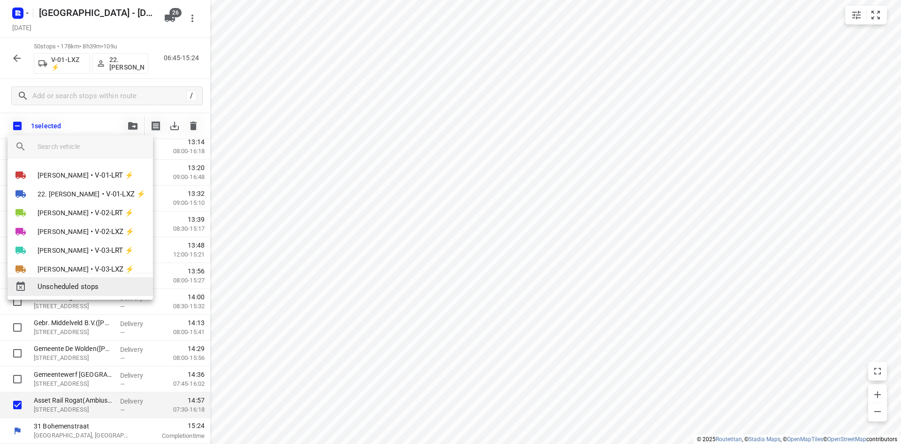
click at [108, 282] on span "Unscheduled stops" at bounding box center [92, 286] width 108 height 11
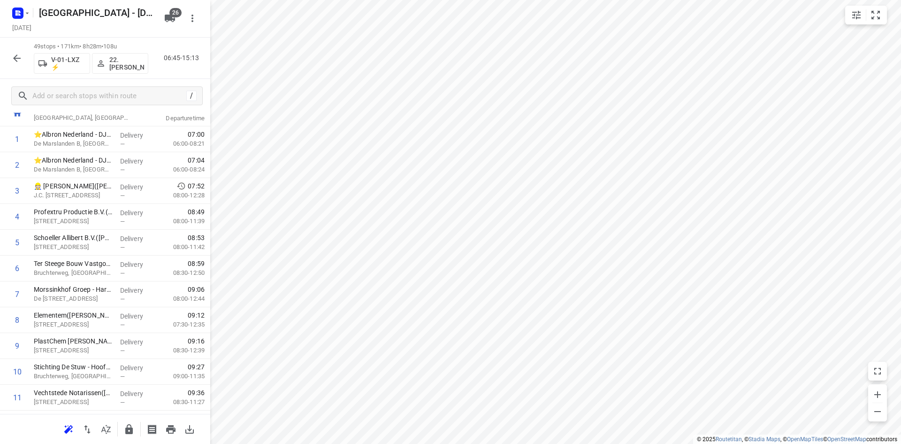
scroll to position [0, 0]
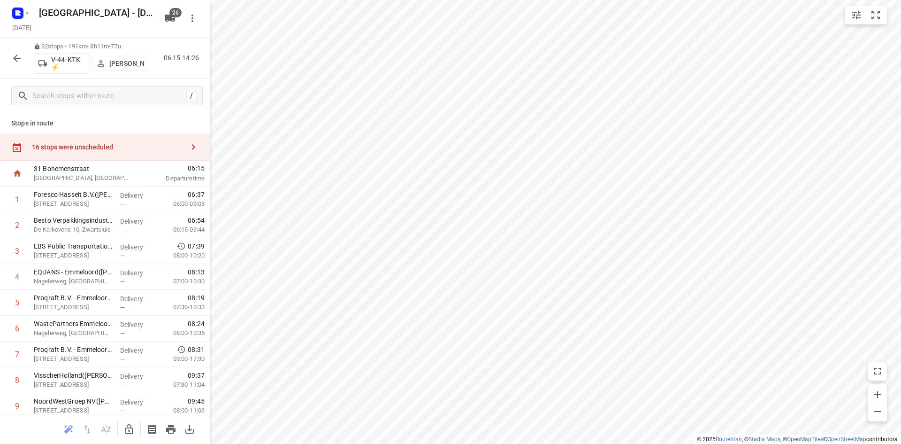
click at [120, 153] on div "16 stops were unscheduled" at bounding box center [105, 147] width 210 height 27
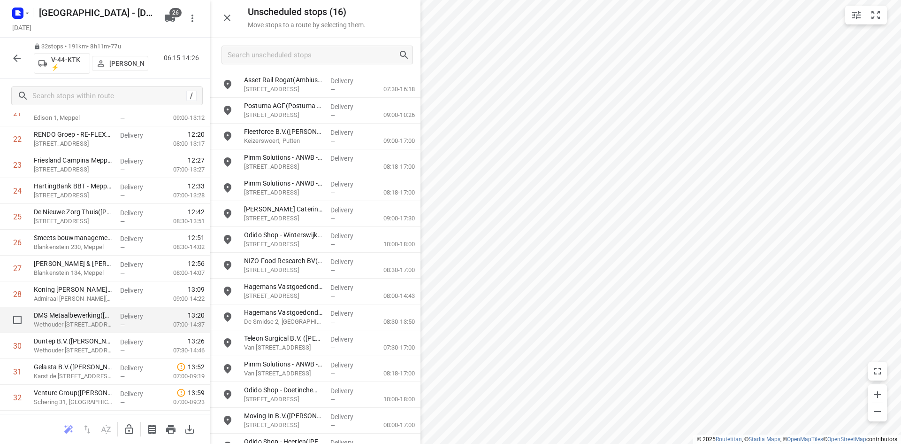
scroll to position [610, 0]
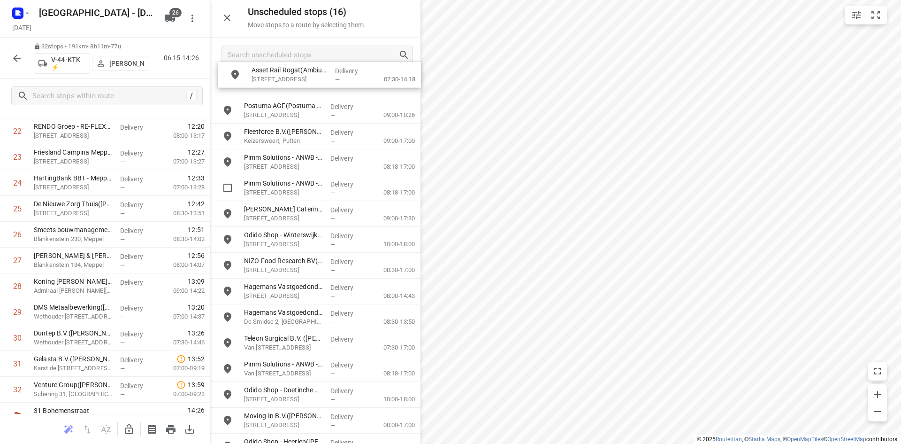
drag, startPoint x: 322, startPoint y: 80, endPoint x: 327, endPoint y: 74, distance: 8.0
click at [139, 428] on div at bounding box center [105, 429] width 210 height 30
click at [129, 425] on icon "button" at bounding box center [128, 428] width 11 height 11
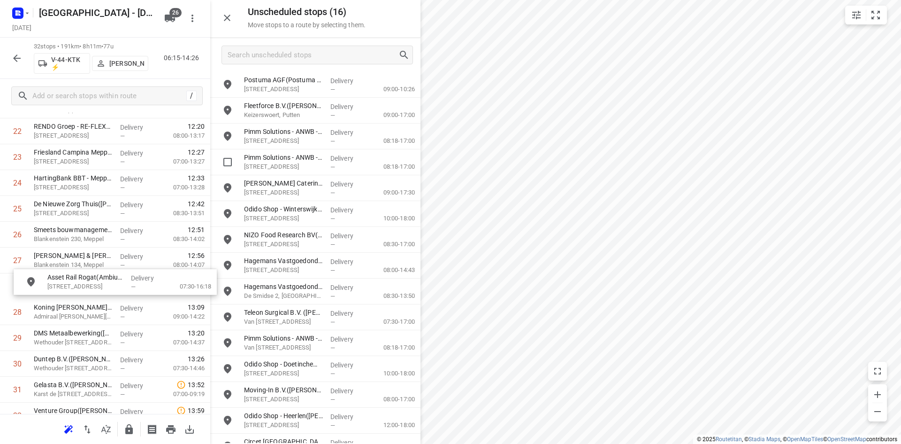
drag, startPoint x: 329, startPoint y: 90, endPoint x: 129, endPoint y: 288, distance: 281.8
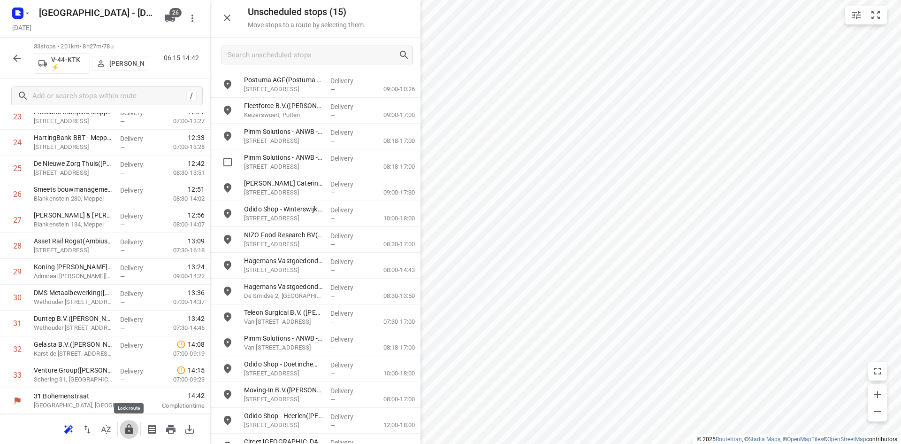
click at [129, 434] on icon "button" at bounding box center [128, 428] width 11 height 11
click at [236, 18] on button "button" at bounding box center [227, 17] width 19 height 19
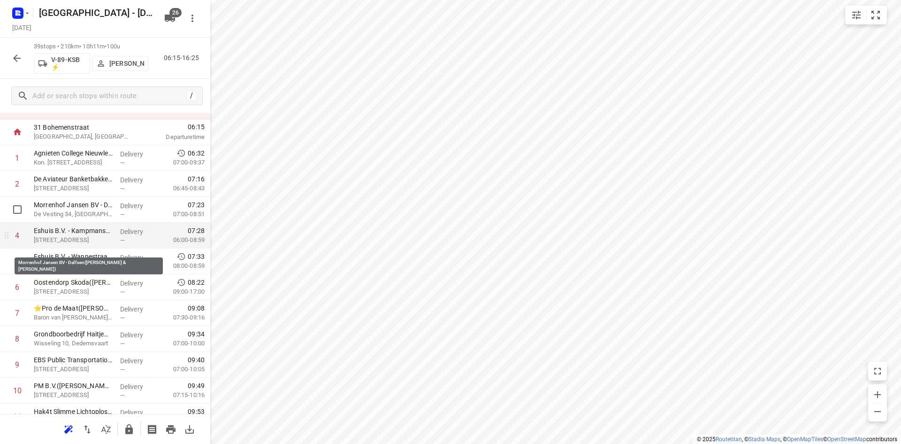
scroll to position [0, 0]
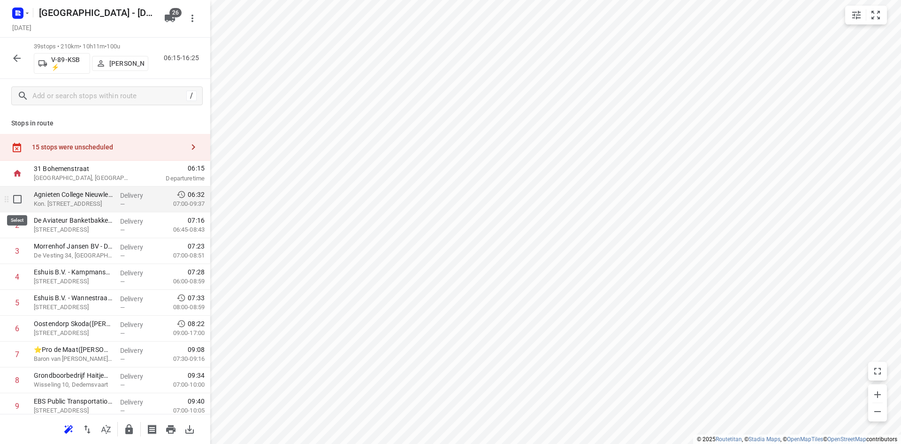
click at [15, 205] on input "checkbox" at bounding box center [17, 199] width 19 height 19
checkbox input "true"
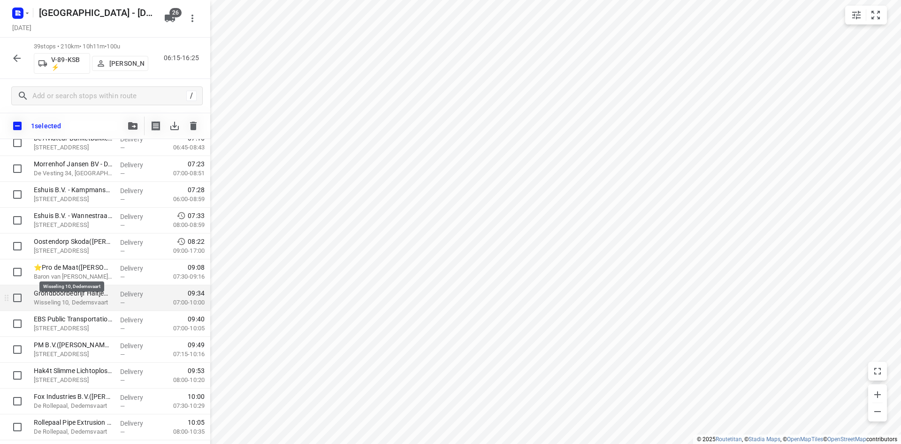
scroll to position [141, 0]
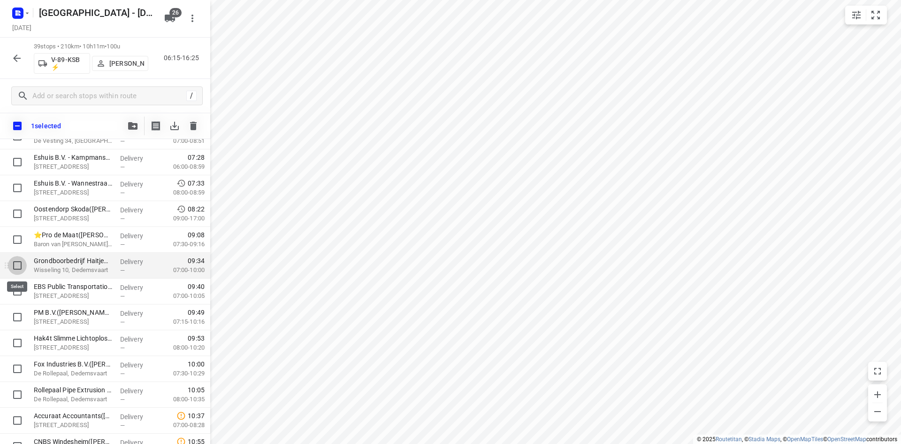
click at [14, 265] on input "checkbox" at bounding box center [17, 265] width 19 height 19
checkbox input "true"
click at [11, 299] on input "checkbox" at bounding box center [17, 291] width 19 height 19
checkbox input "true"
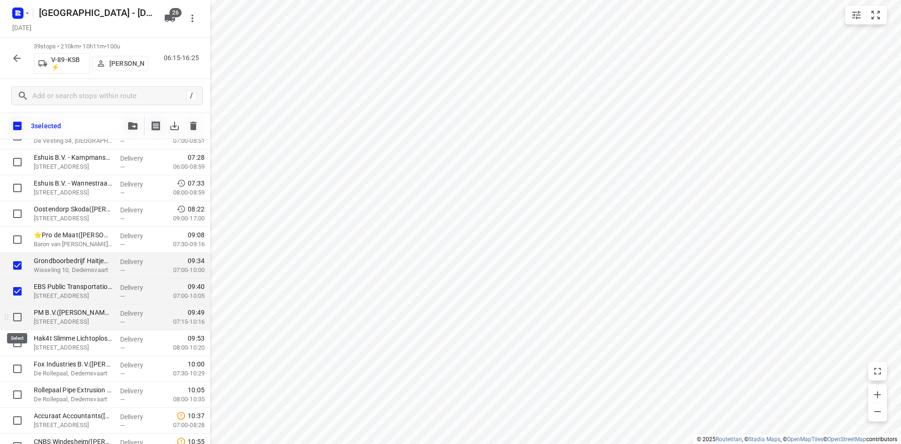
click at [14, 312] on input "checkbox" at bounding box center [17, 316] width 19 height 19
checkbox input "true"
click at [17, 337] on input "checkbox" at bounding box center [17, 342] width 19 height 19
checkbox input "true"
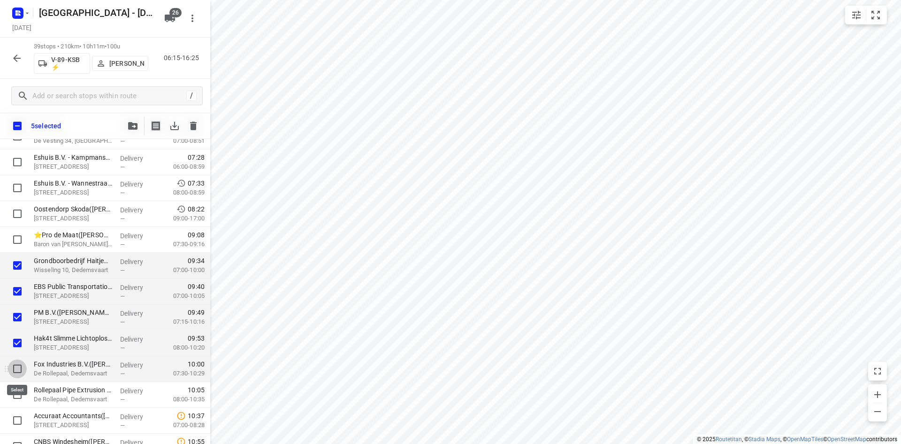
click at [18, 362] on input "checkbox" at bounding box center [17, 368] width 19 height 19
checkbox input "true"
click at [16, 392] on input "checkbox" at bounding box center [17, 394] width 19 height 19
checkbox input "true"
click at [133, 127] on icon "button" at bounding box center [132, 126] width 9 height 8
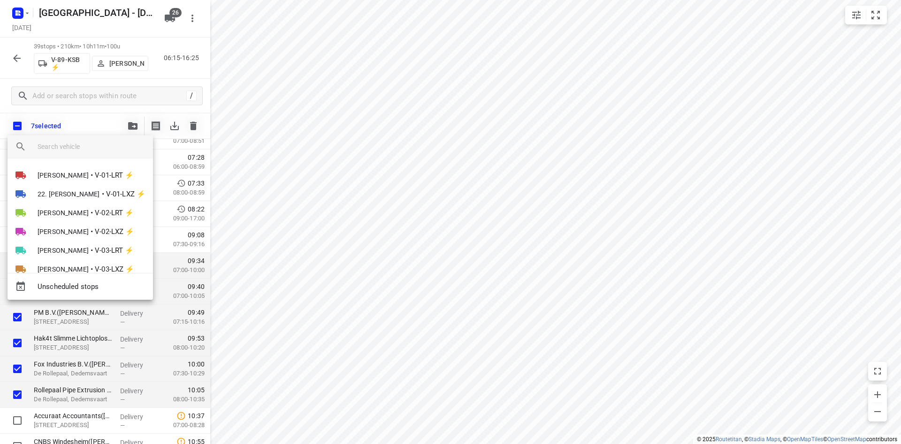
click at [109, 148] on input "search vehicle" at bounding box center [92, 146] width 108 height 14
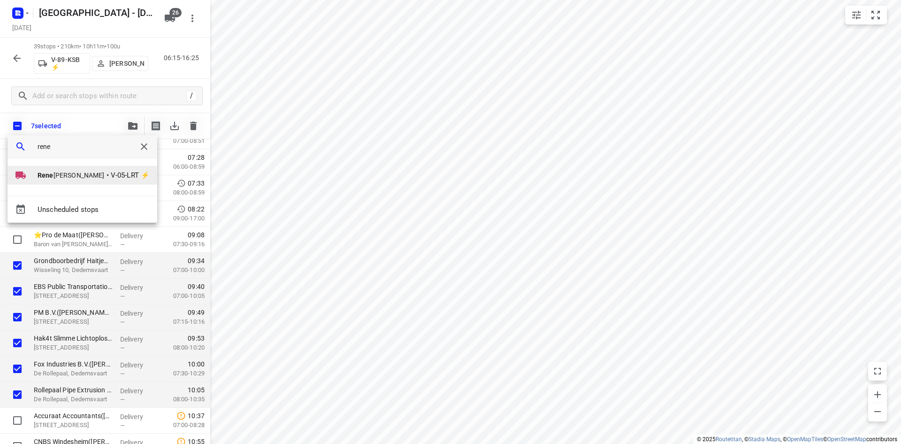
type input "rene"
click at [66, 181] on li "Rene Van Weeghel • V-05-LRT ⚡" at bounding box center [83, 175] width 150 height 19
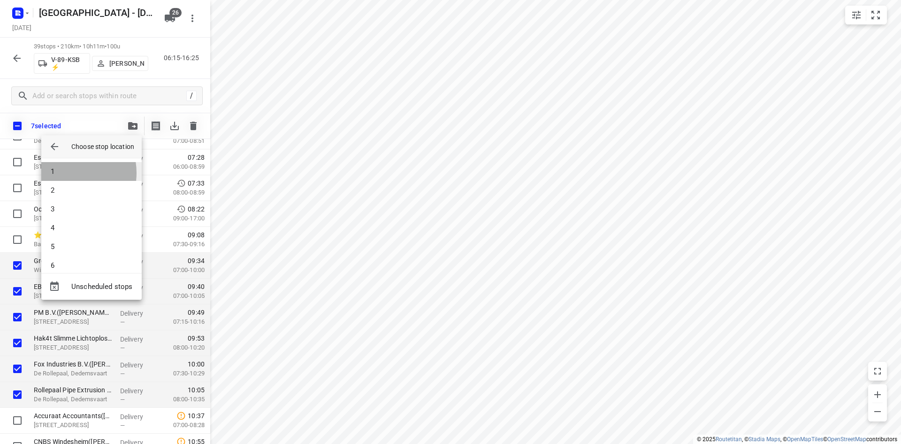
click at [65, 173] on li "1" at bounding box center [91, 171] width 100 height 19
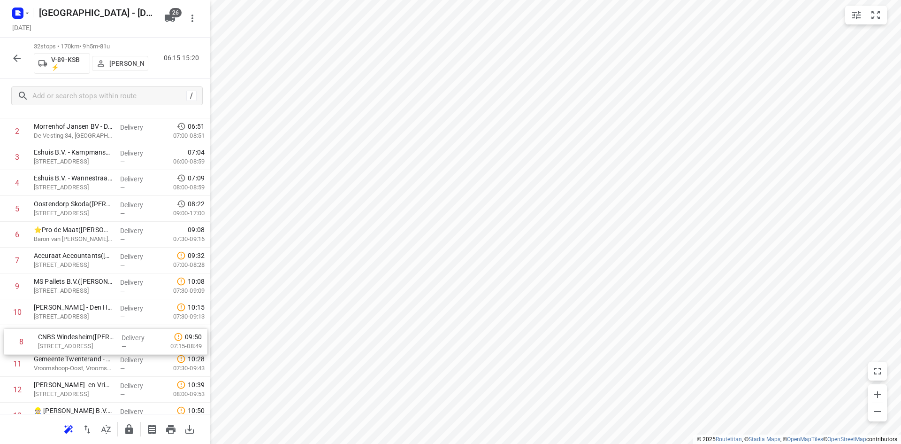
scroll to position [99, 0]
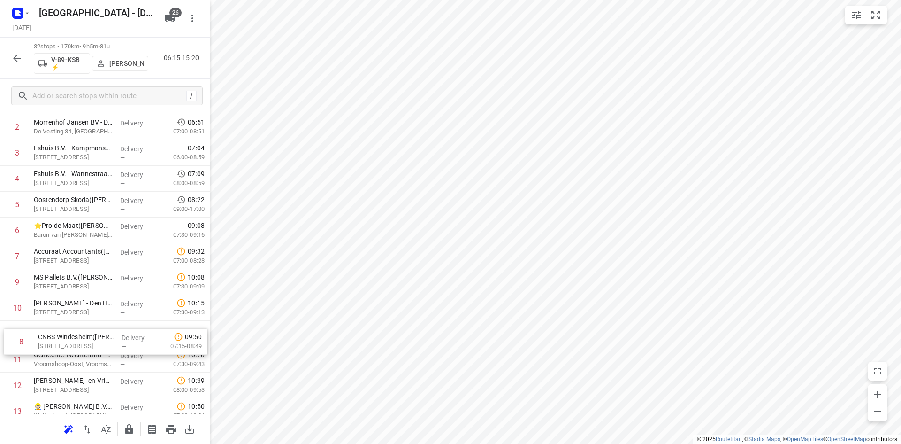
drag, startPoint x: 102, startPoint y: 281, endPoint x: 106, endPoint y: 341, distance: 59.7
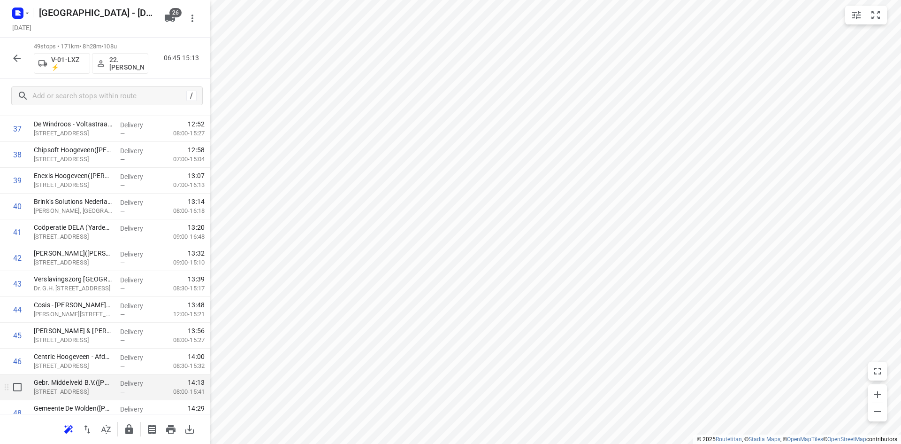
scroll to position [1064, 0]
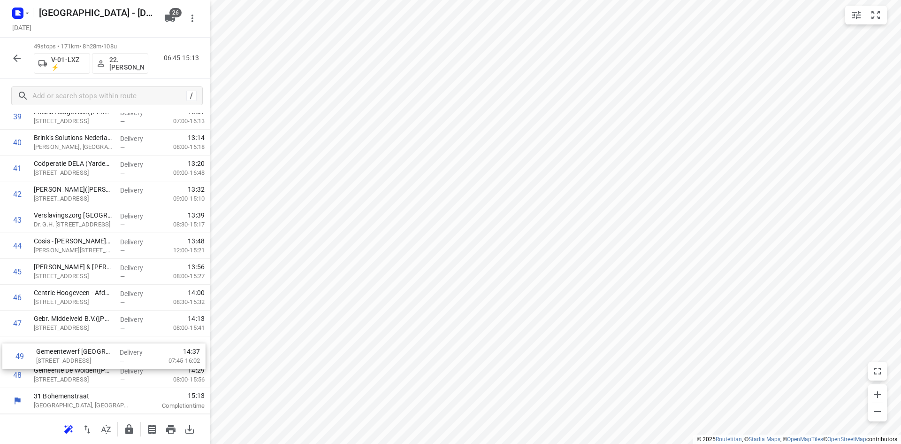
drag, startPoint x: 45, startPoint y: 345, endPoint x: 46, endPoint y: 338, distance: 6.1
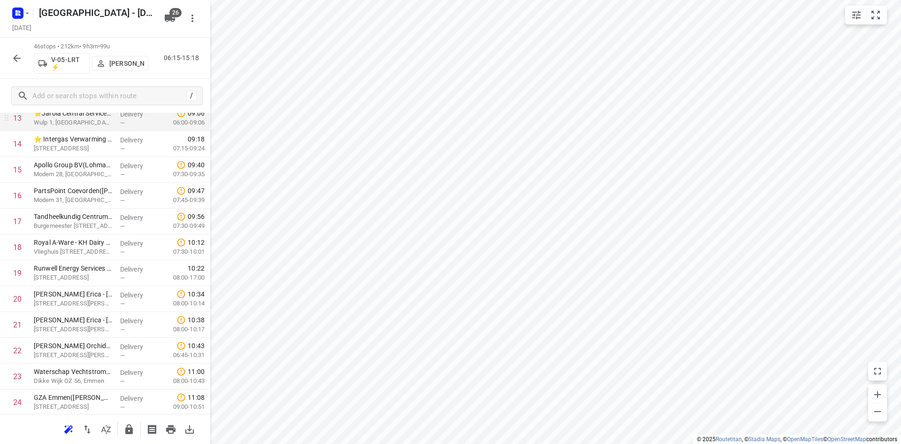
scroll to position [329, 0]
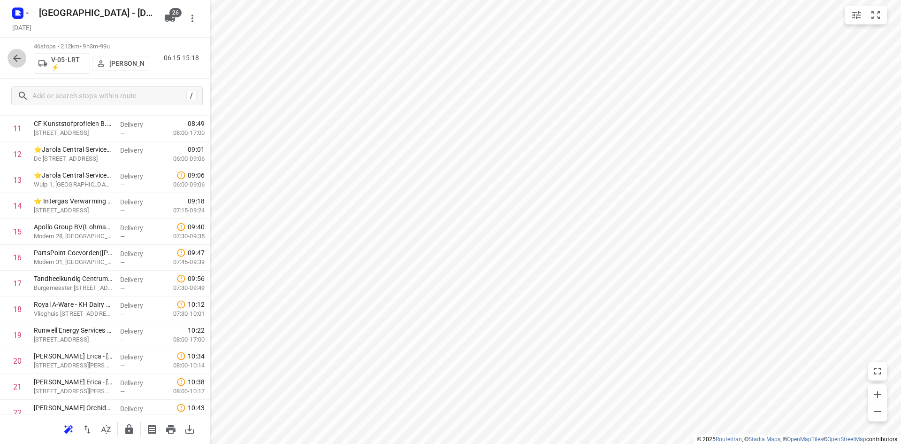
click at [20, 56] on icon "button" at bounding box center [16, 58] width 11 height 11
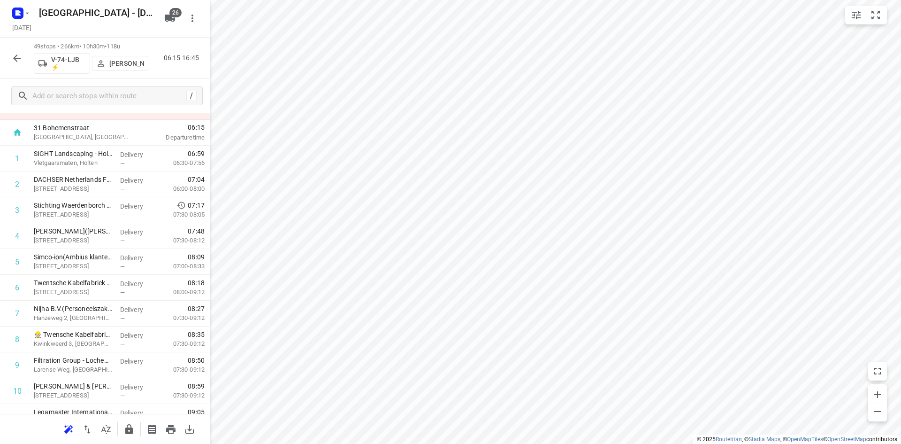
scroll to position [0, 0]
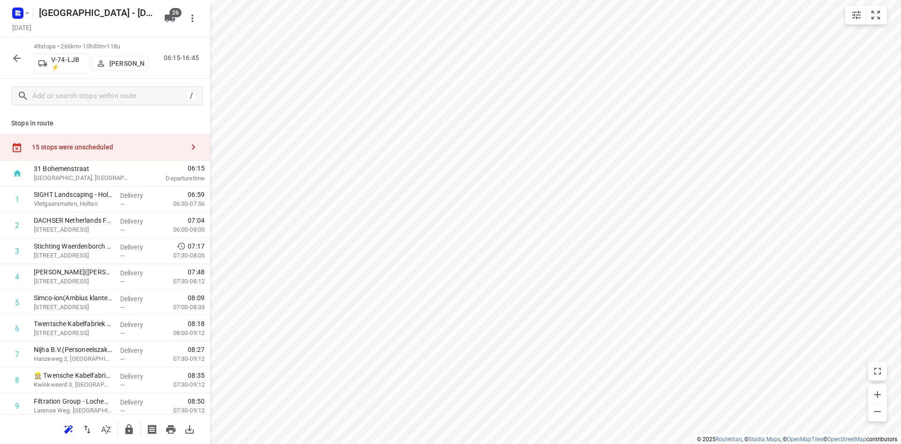
click at [127, 133] on div "Stops in route 15 stops were unscheduled 31 Bohemenstraat Zwolle, Netherlands 0…" at bounding box center [105, 263] width 210 height 301
click at [117, 146] on div "15 stops were unscheduled" at bounding box center [108, 147] width 152 height 8
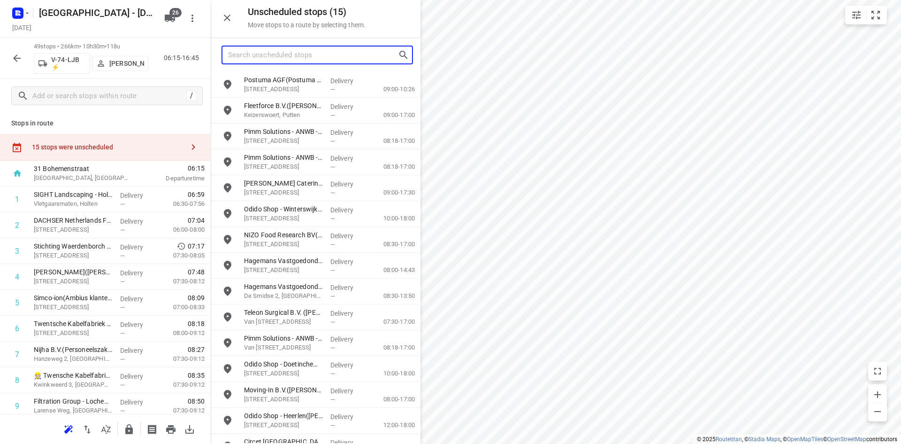
click at [247, 48] on input "Search unscheduled stops" at bounding box center [313, 55] width 170 height 15
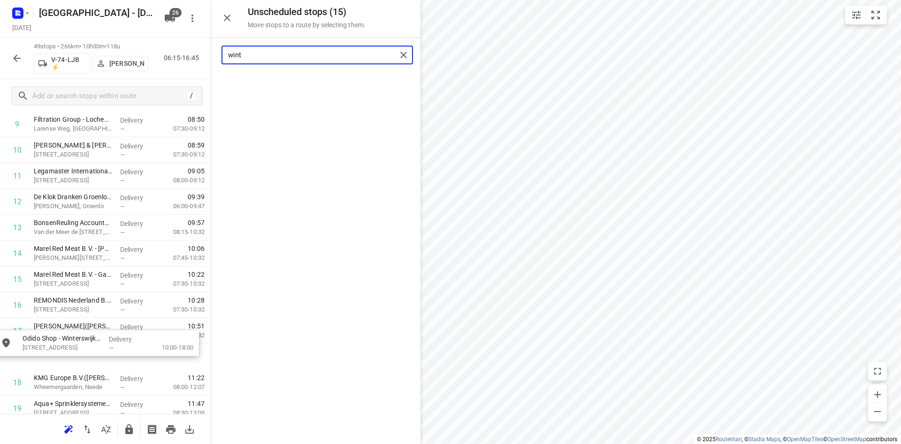
scroll to position [286, 0]
drag, startPoint x: 281, startPoint y: 80, endPoint x: 57, endPoint y: 343, distance: 345.0
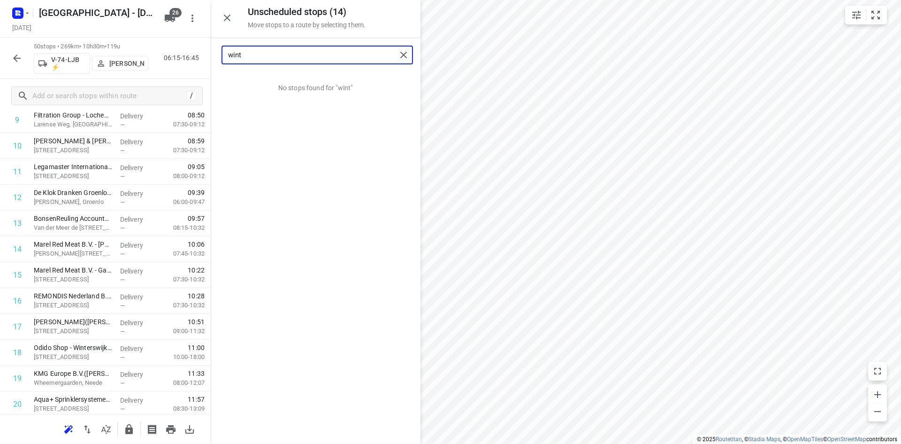
type input "wint"
click at [228, 21] on icon "button" at bounding box center [227, 17] width 11 height 11
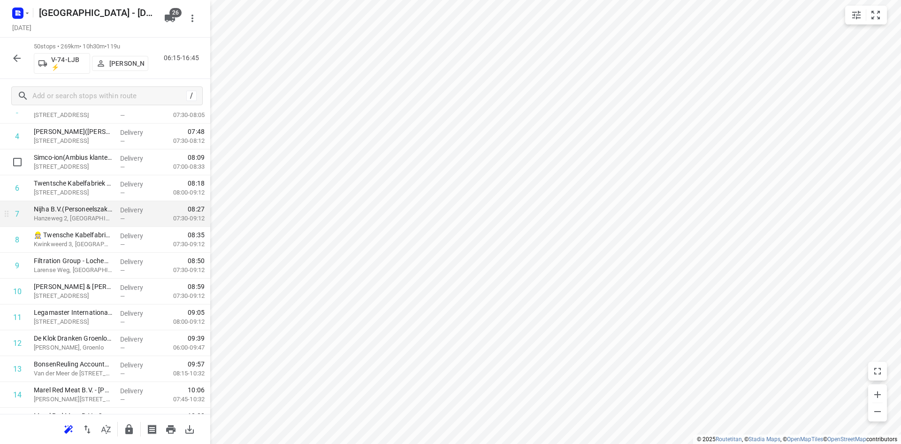
scroll to position [141, 0]
drag, startPoint x: 78, startPoint y: 235, endPoint x: 75, endPoint y: 205, distance: 30.2
drag, startPoint x: 81, startPoint y: 314, endPoint x: 88, endPoint y: 231, distance: 82.9
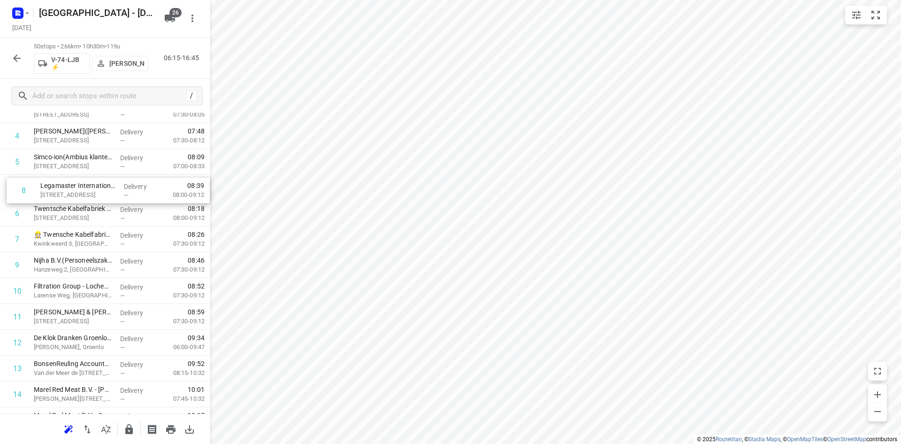
drag, startPoint x: 107, startPoint y: 237, endPoint x: 113, endPoint y: 184, distance: 53.9
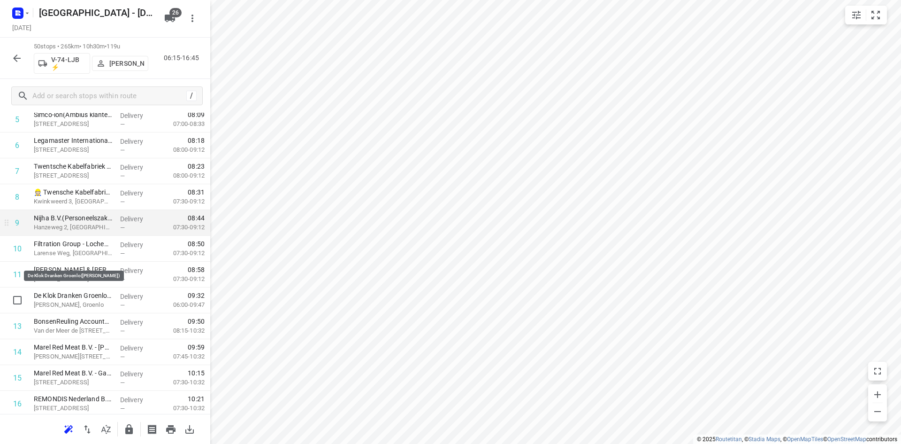
scroll to position [282, 0]
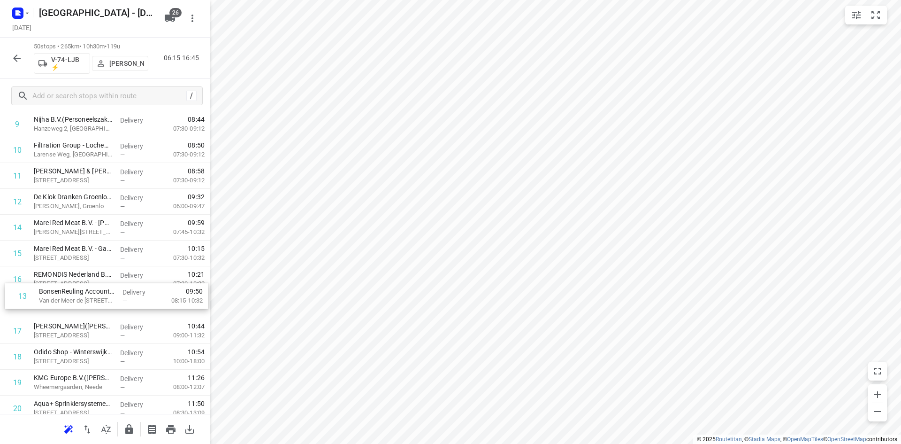
drag, startPoint x: 86, startPoint y: 235, endPoint x: 89, endPoint y: 308, distance: 73.7
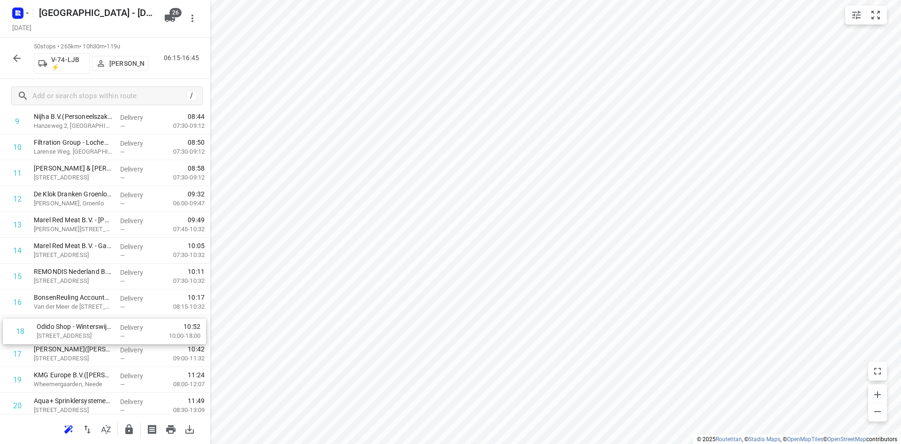
drag, startPoint x: 99, startPoint y: 345, endPoint x: 102, endPoint y: 315, distance: 30.2
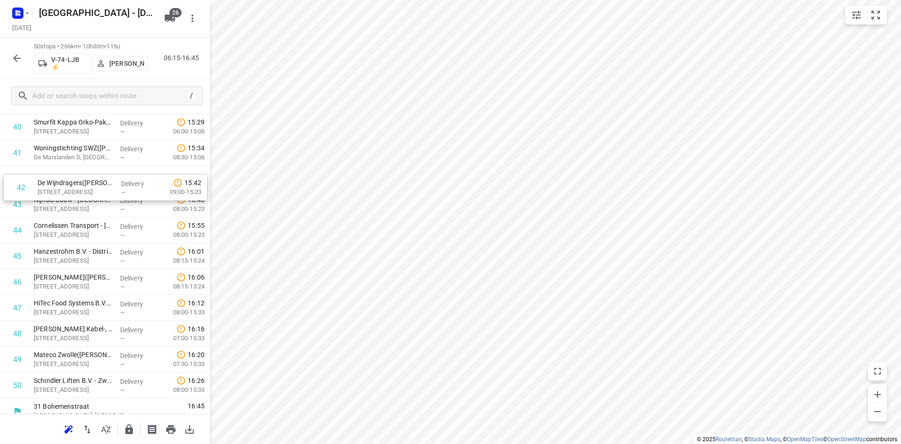
scroll to position [1078, 0]
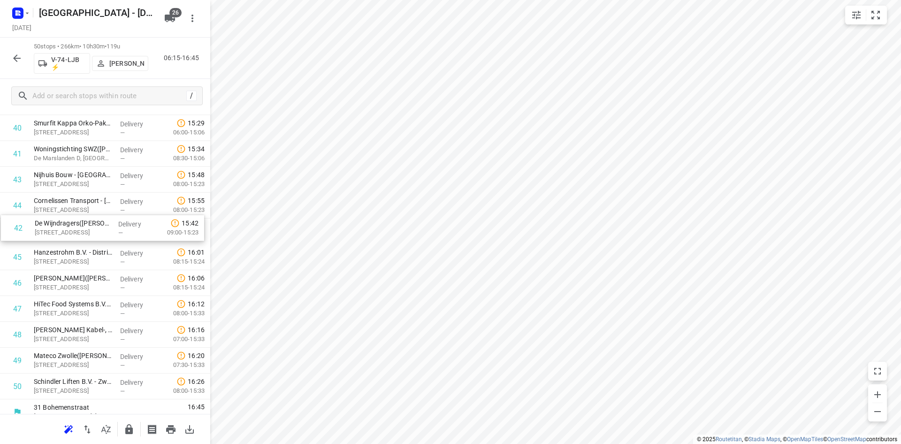
drag, startPoint x: 68, startPoint y: 181, endPoint x: 69, endPoint y: 237, distance: 56.3
click at [16, 254] on input "checkbox" at bounding box center [17, 256] width 19 height 19
checkbox input "true"
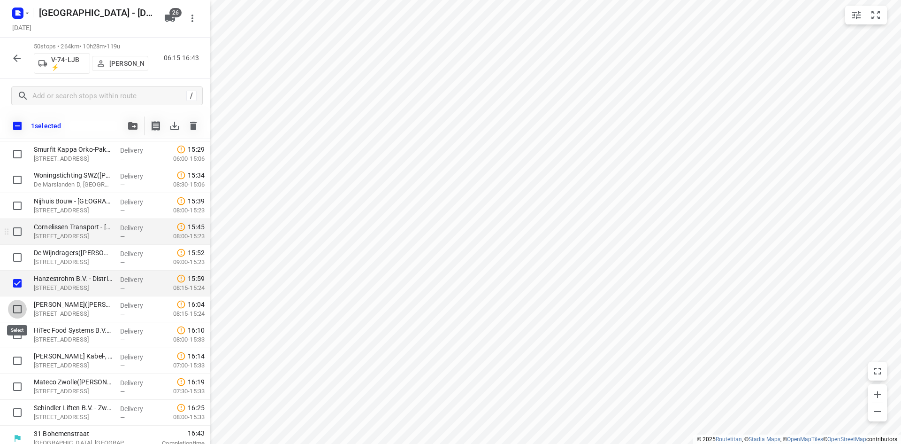
drag, startPoint x: 17, startPoint y: 307, endPoint x: 92, endPoint y: 238, distance: 101.0
click at [16, 307] on input "checkbox" at bounding box center [17, 308] width 19 height 19
checkbox input "true"
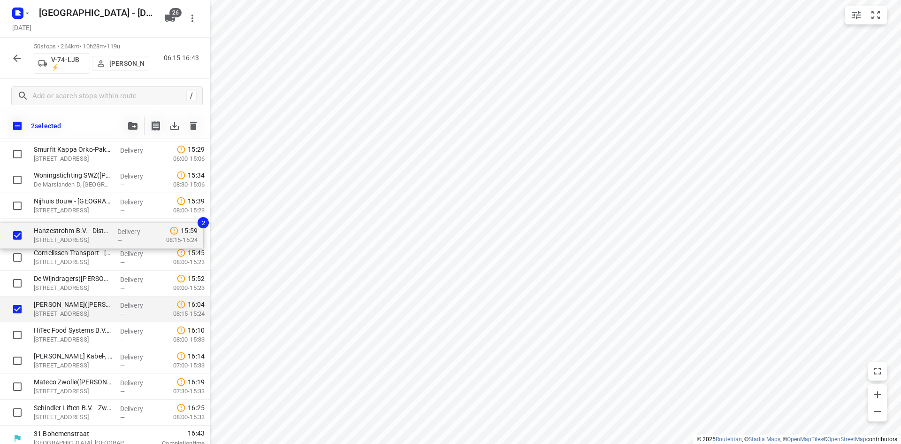
drag, startPoint x: 100, startPoint y: 286, endPoint x: 99, endPoint y: 230, distance: 56.3
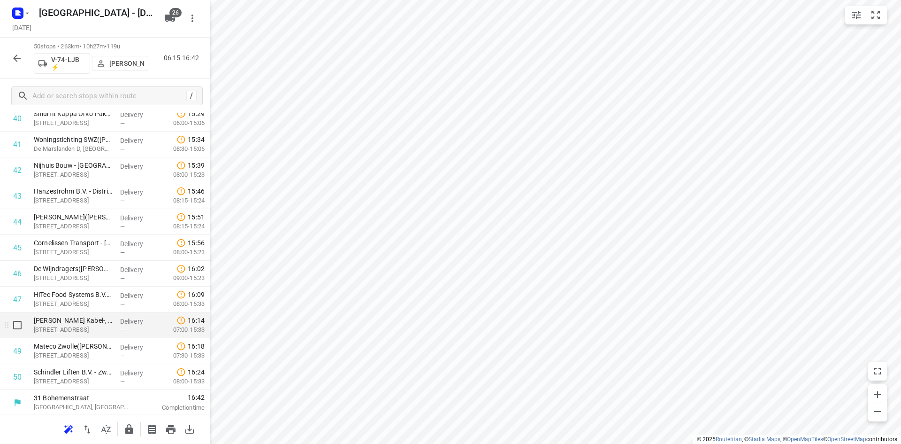
scroll to position [1089, 0]
drag, startPoint x: 63, startPoint y: 383, endPoint x: 63, endPoint y: 317, distance: 65.7
drag, startPoint x: 86, startPoint y: 345, endPoint x: 87, endPoint y: 295, distance: 50.2
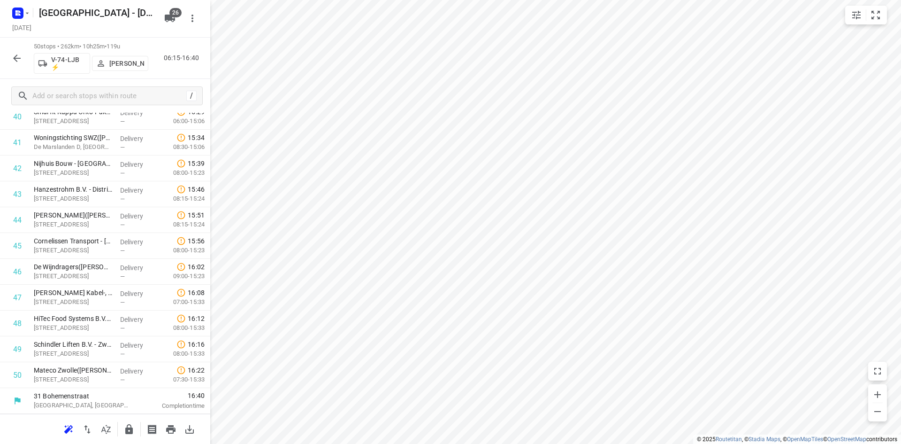
click at [22, 58] on icon "button" at bounding box center [16, 58] width 11 height 11
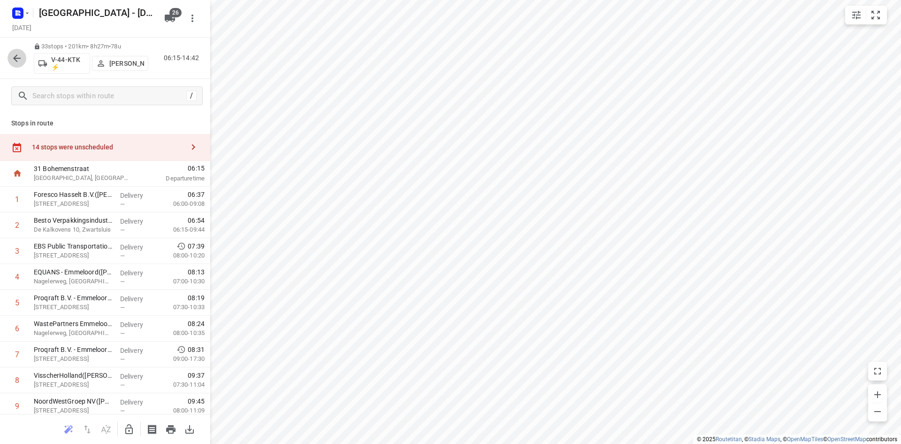
click at [12, 54] on icon "button" at bounding box center [16, 58] width 11 height 11
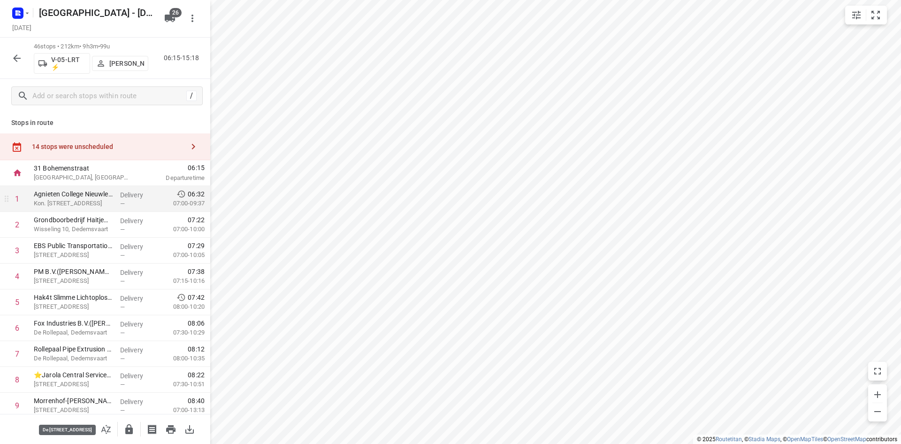
scroll to position [0, 0]
drag, startPoint x: 17, startPoint y: 199, endPoint x: 46, endPoint y: 188, distance: 31.3
click at [17, 199] on input "checkbox" at bounding box center [17, 199] width 19 height 19
checkbox input "true"
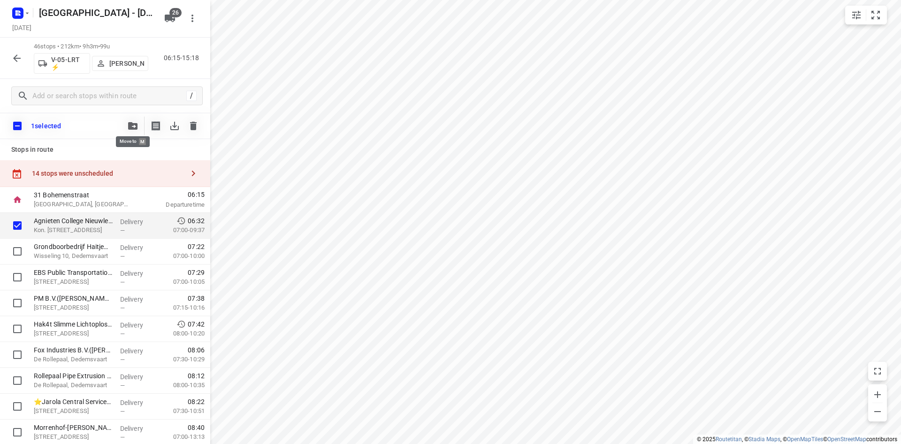
click at [136, 130] on button "button" at bounding box center [132, 125] width 19 height 19
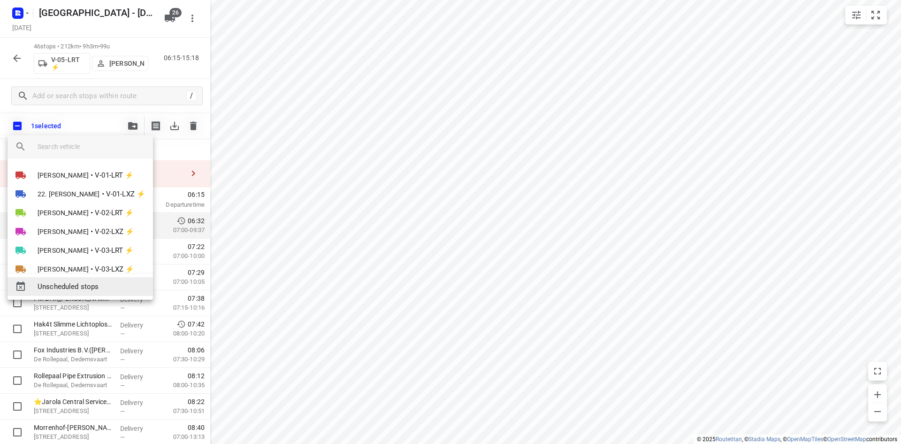
click at [100, 284] on span "Unscheduled stops" at bounding box center [92, 286] width 108 height 11
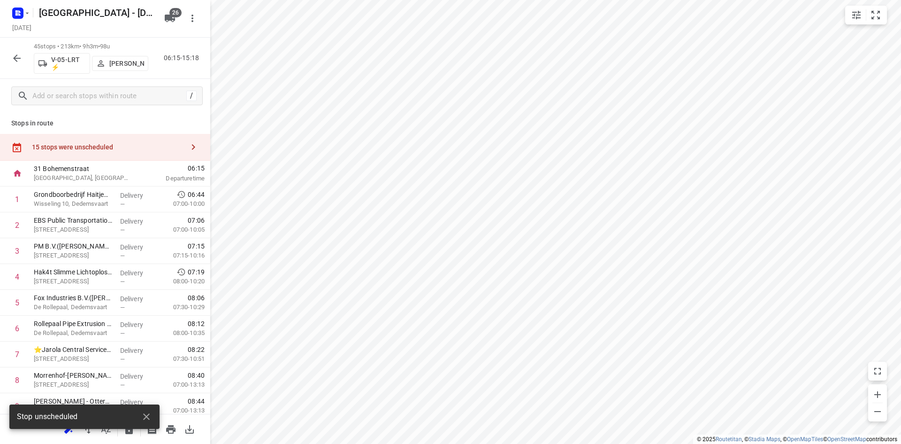
click at [98, 147] on div "15 stops were unscheduled" at bounding box center [108, 147] width 152 height 8
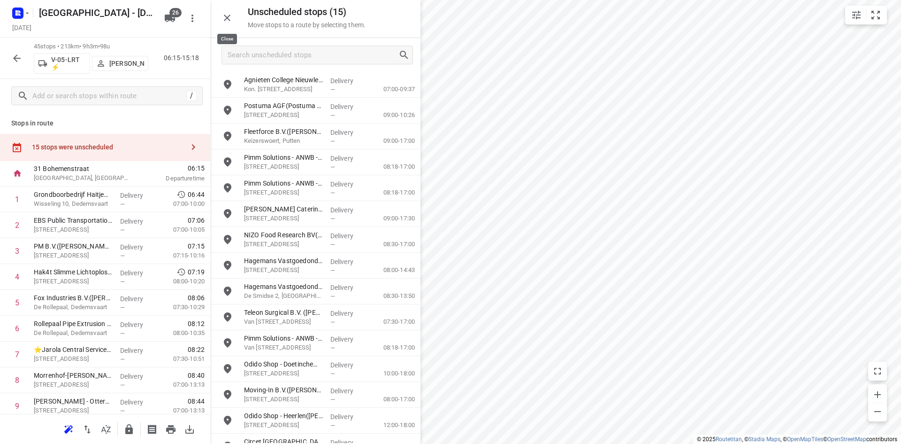
click at [221, 22] on button "button" at bounding box center [227, 17] width 19 height 19
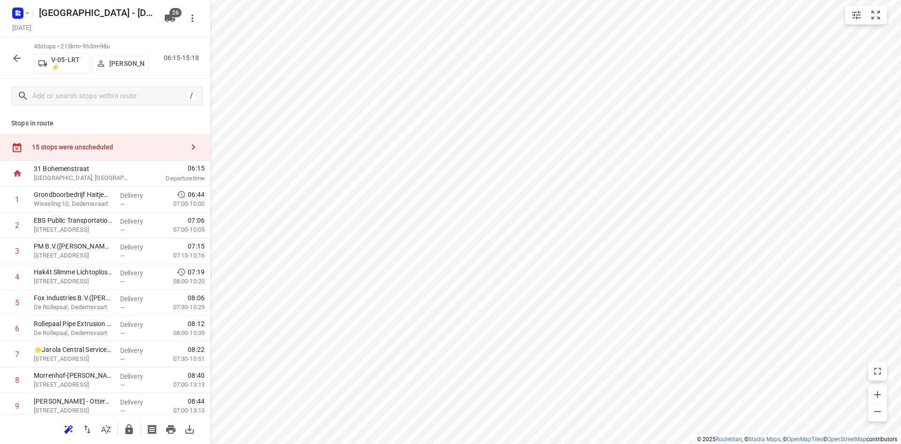
click at [120, 149] on div "15 stops were unscheduled" at bounding box center [108, 147] width 152 height 8
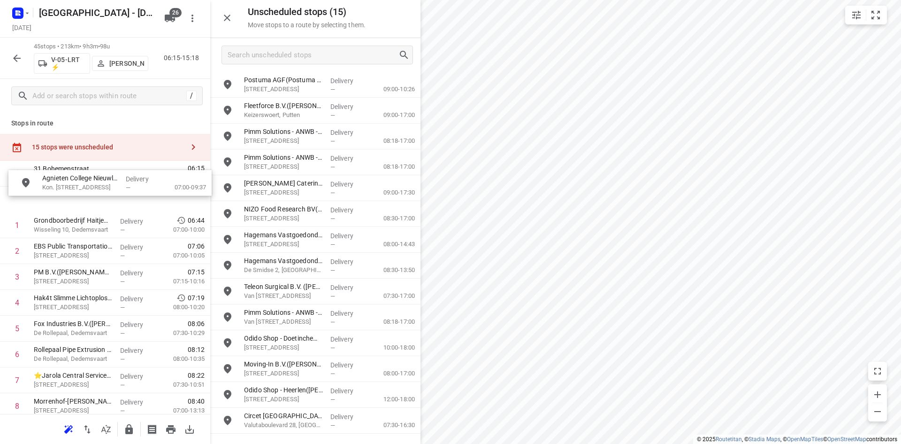
drag, startPoint x: 291, startPoint y: 90, endPoint x: 87, endPoint y: 191, distance: 227.8
click at [226, 21] on icon "button" at bounding box center [227, 17] width 11 height 11
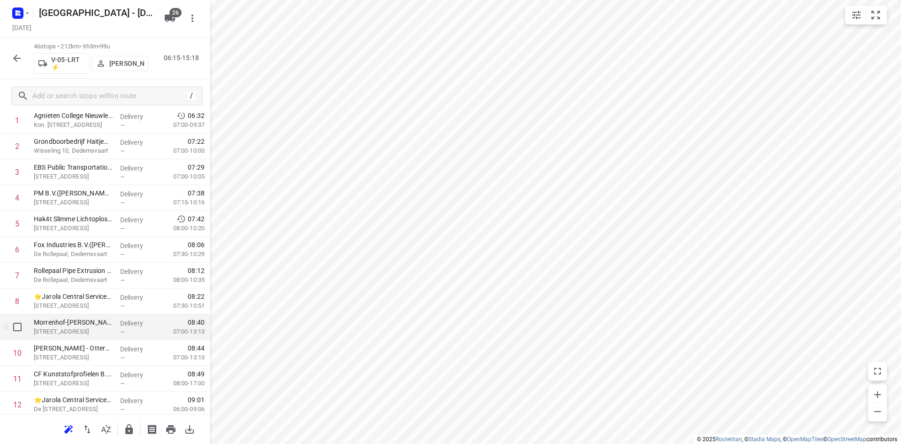
scroll to position [94, 0]
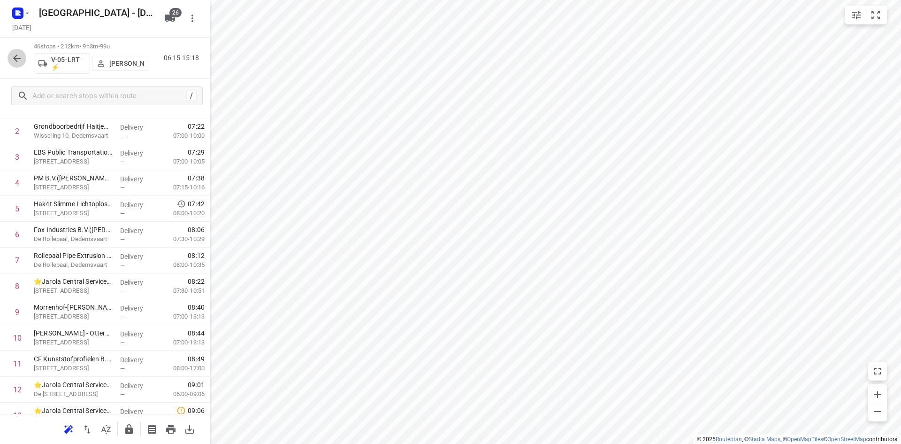
click at [18, 56] on icon "button" at bounding box center [16, 58] width 11 height 11
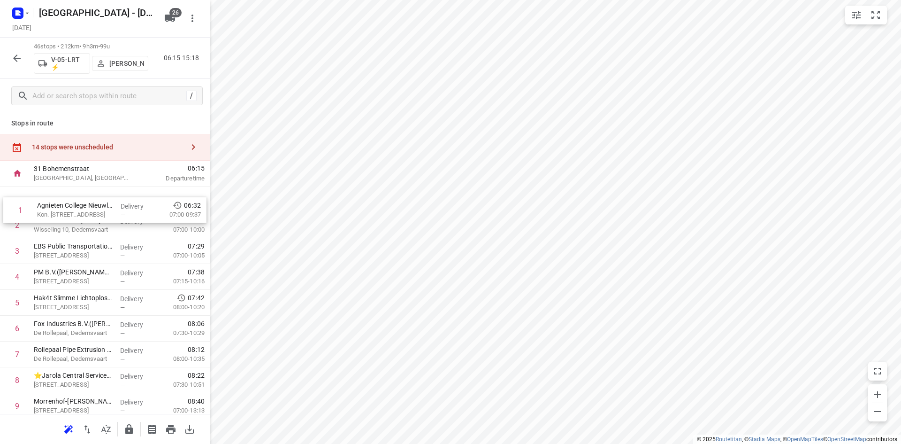
drag, startPoint x: 129, startPoint y: 195, endPoint x: 132, endPoint y: 201, distance: 6.7
click at [114, 152] on div "14 stops were unscheduled" at bounding box center [105, 147] width 210 height 27
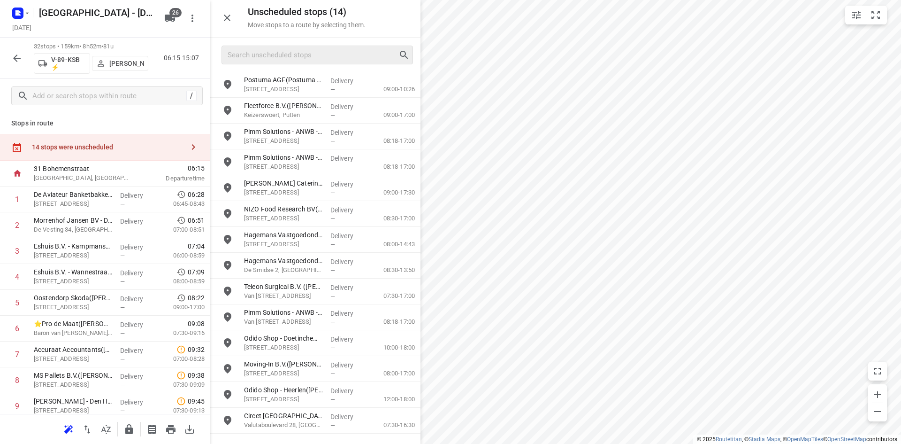
click at [233, 46] on div at bounding box center [318, 55] width 192 height 19
click at [235, 52] on input "Search unscheduled stops" at bounding box center [313, 55] width 170 height 15
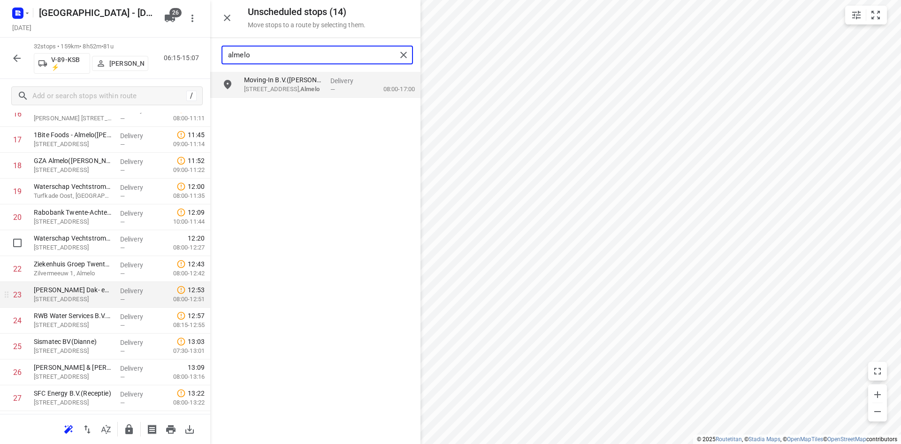
scroll to position [516, 0]
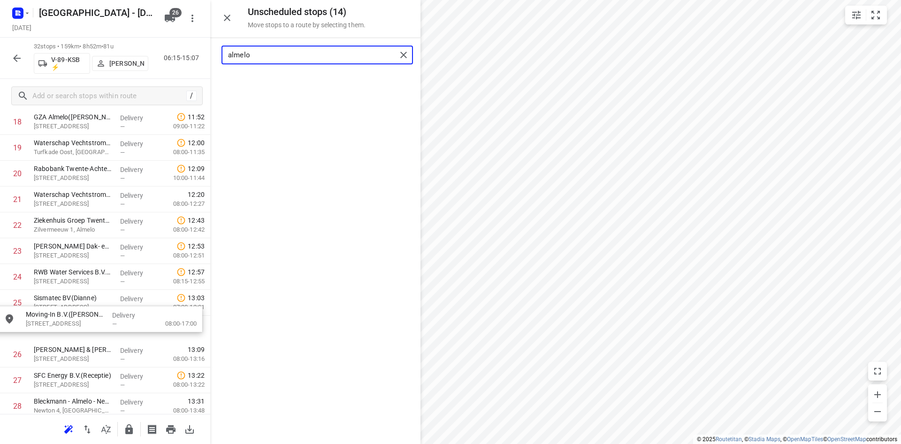
drag, startPoint x: 307, startPoint y: 89, endPoint x: 86, endPoint y: 326, distance: 323.5
type input "almelo"
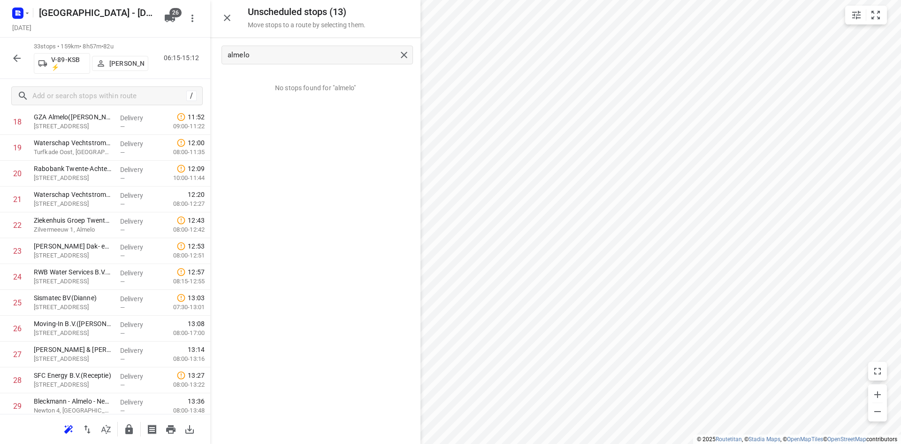
click at [230, 14] on icon "button" at bounding box center [227, 17] width 11 height 11
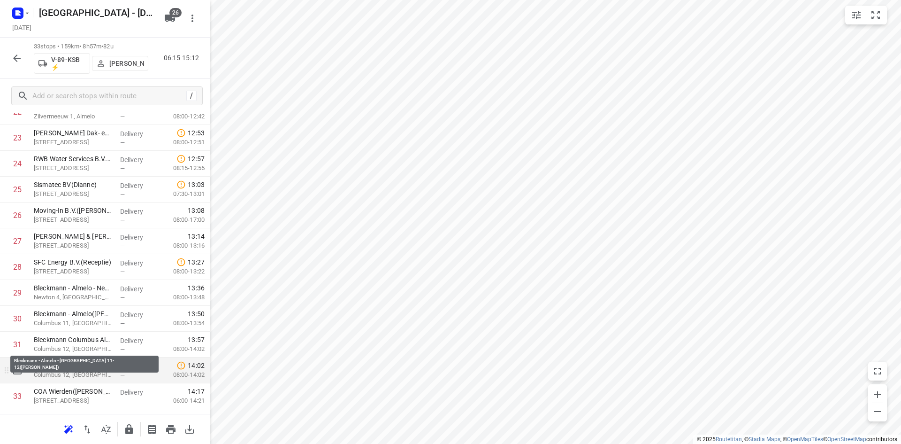
scroll to position [651, 0]
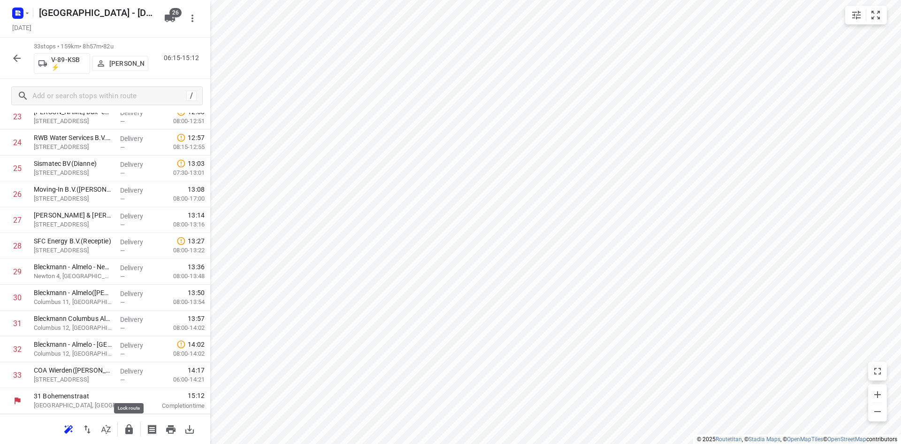
click at [130, 429] on icon "button" at bounding box center [129, 429] width 8 height 10
click at [17, 52] on button "button" at bounding box center [17, 58] width 19 height 19
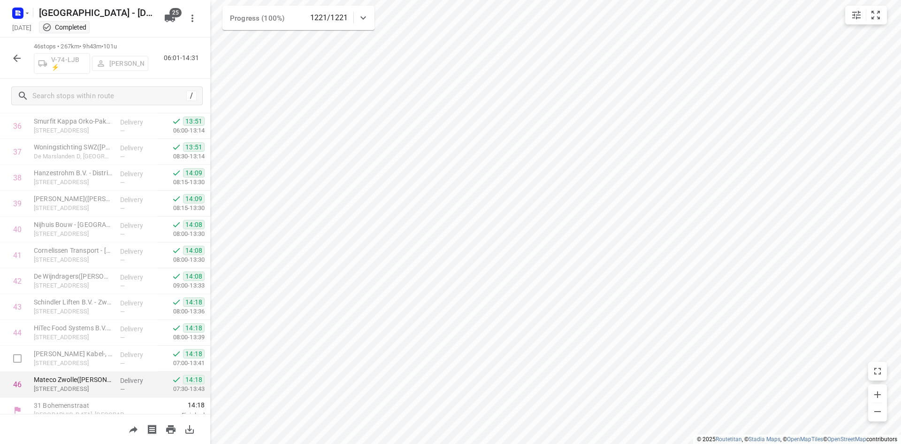
scroll to position [959, 0]
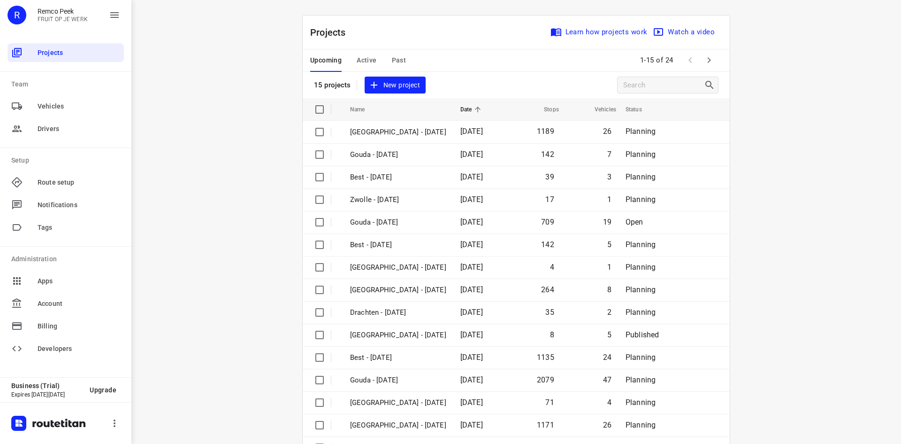
click at [394, 54] on button "Past" at bounding box center [399, 60] width 15 height 23
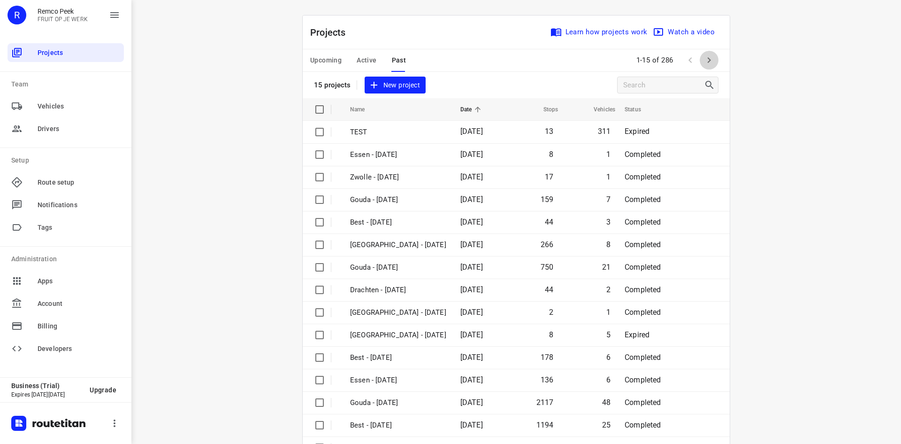
click at [705, 57] on icon "button" at bounding box center [709, 59] width 11 height 11
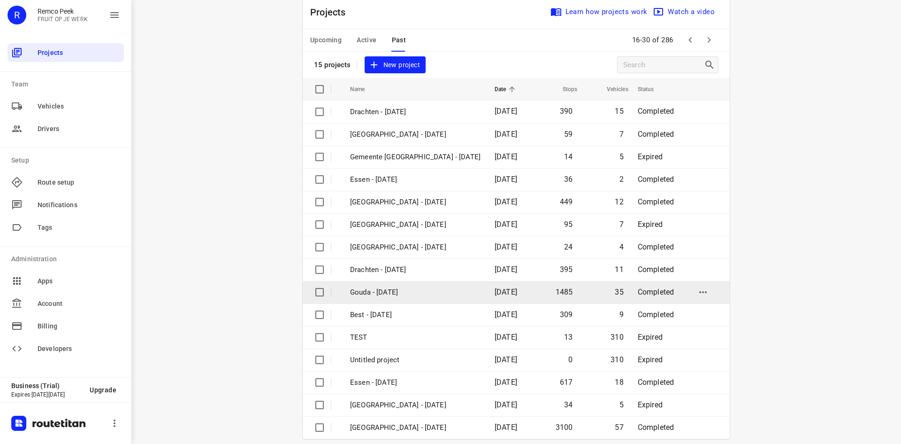
scroll to position [31, 0]
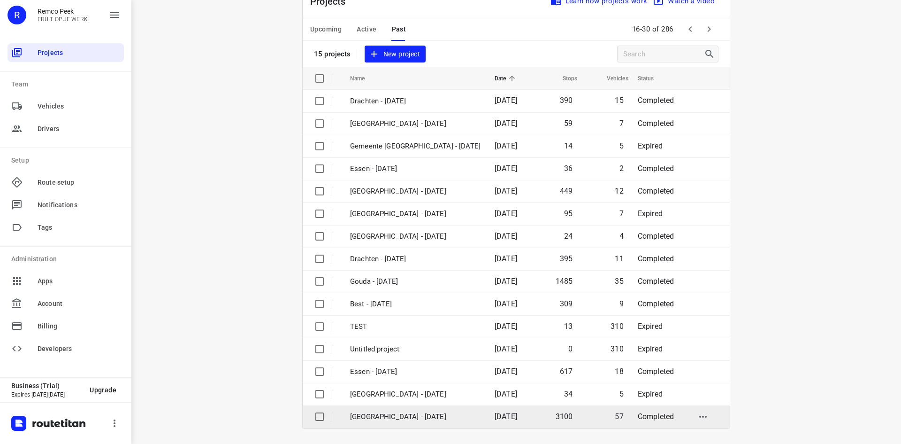
click at [448, 415] on p "[GEOGRAPHIC_DATA] - [DATE]" at bounding box center [415, 416] width 130 height 11
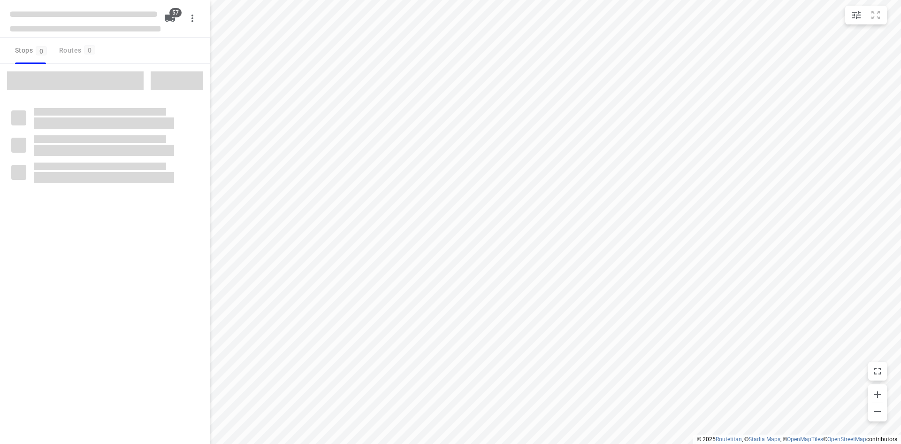
checkbox input "true"
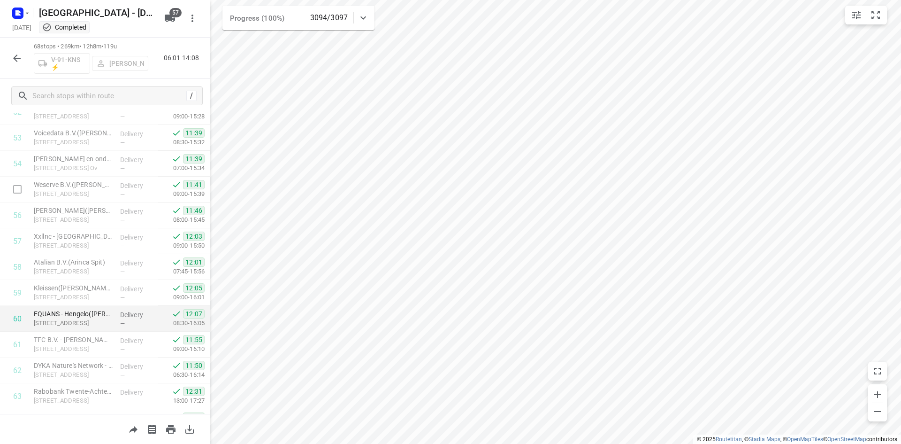
scroll to position [1413, 0]
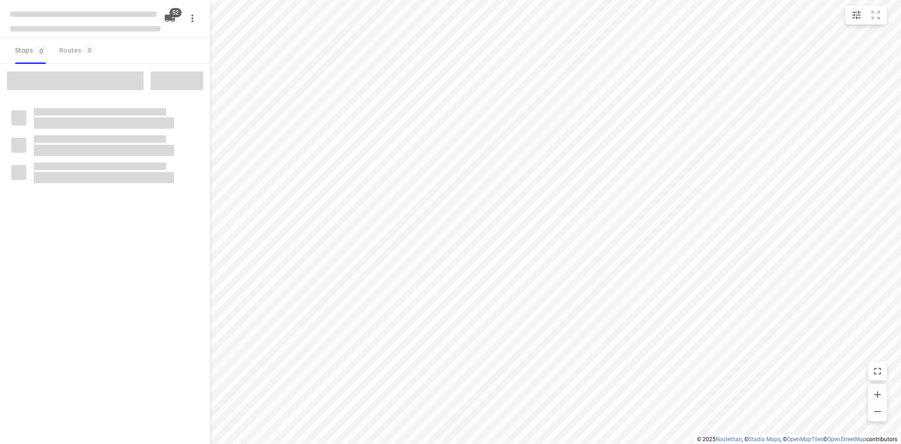
checkbox input "true"
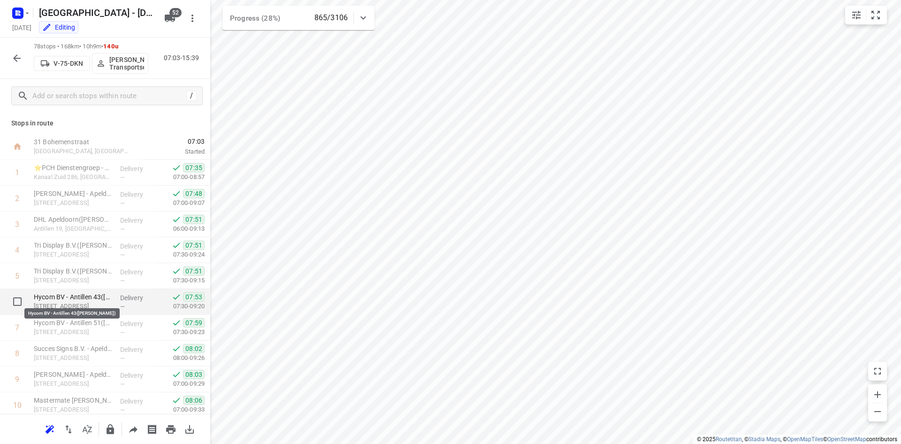
click at [84, 300] on p "Hycom BV - Antillen 43([PERSON_NAME])" at bounding box center [73, 296] width 79 height 9
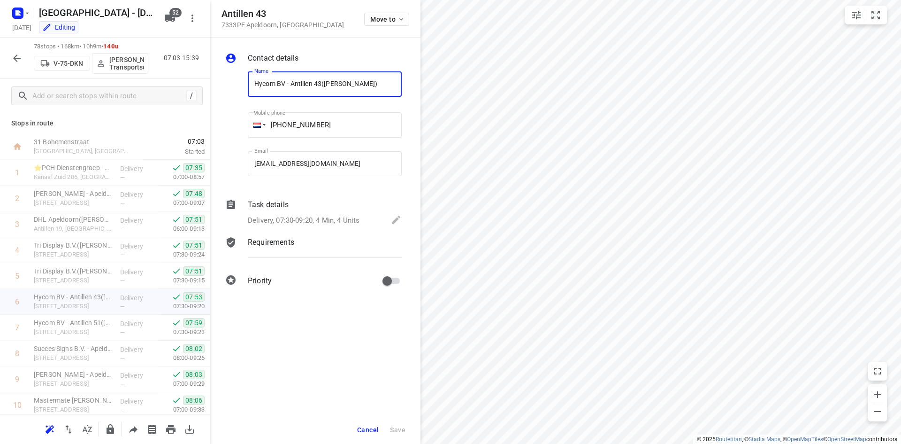
drag, startPoint x: 322, startPoint y: 212, endPoint x: 337, endPoint y: 225, distance: 20.0
click at [322, 213] on div "Task details Delivery, 07:30-09:20, 4 Min, 4 Units" at bounding box center [325, 213] width 158 height 32
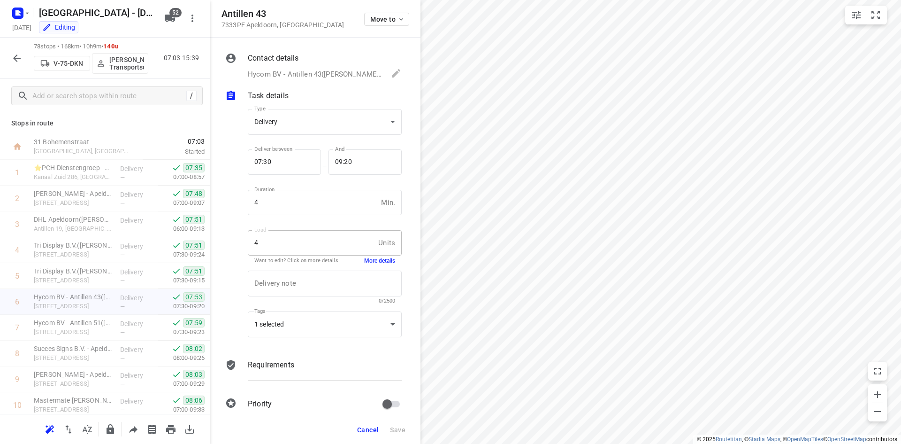
click at [372, 261] on button "More details" at bounding box center [379, 261] width 31 height 8
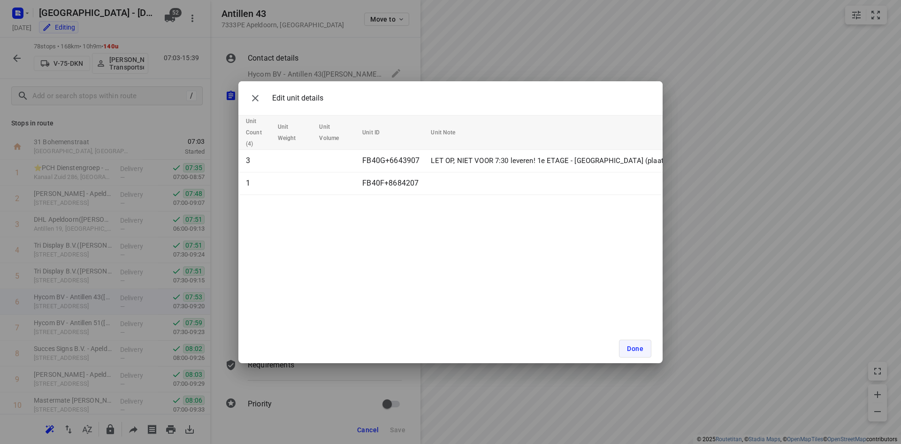
click at [645, 347] on button "Done" at bounding box center [635, 348] width 32 height 18
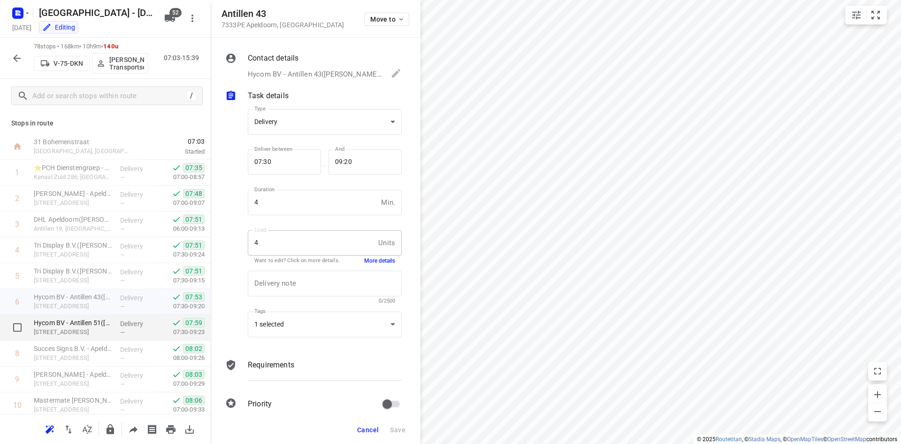
click at [92, 334] on p "[STREET_ADDRESS]" at bounding box center [73, 331] width 79 height 9
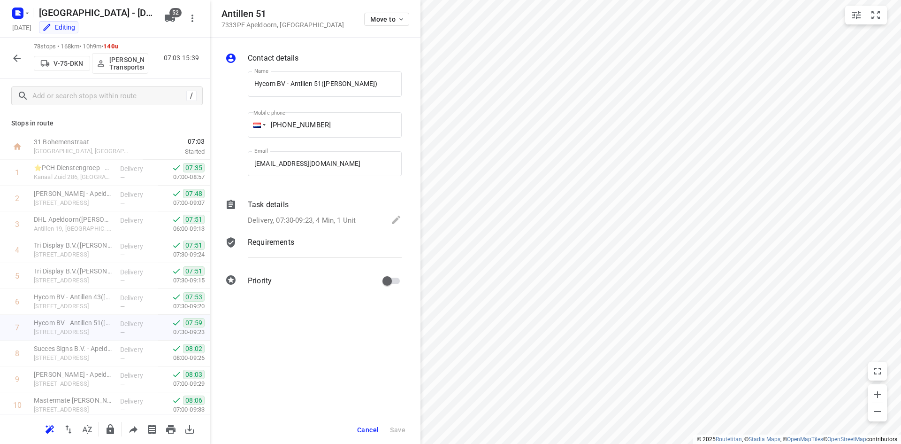
click at [305, 225] on p "Delivery, 07:30-09:23, 4 Min, 1 Unit" at bounding box center [302, 220] width 108 height 11
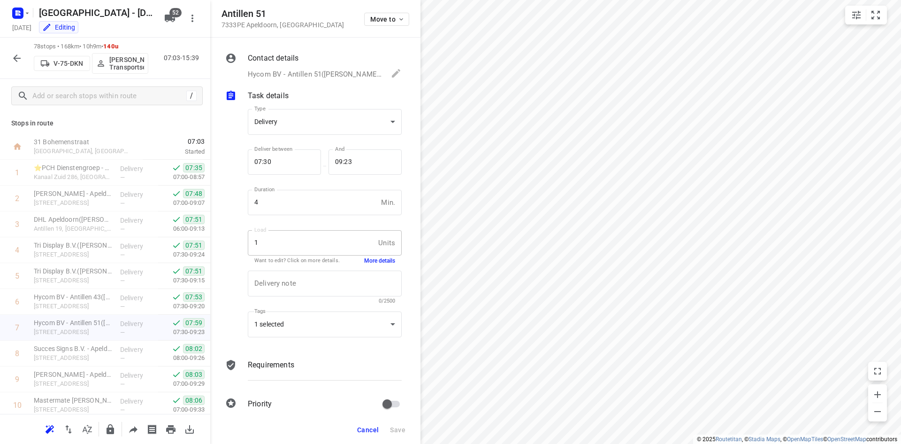
click at [372, 266] on div "Delivery note x Delivery note 0/2500" at bounding box center [324, 287] width 161 height 45
click at [372, 264] on button "More details" at bounding box center [379, 261] width 31 height 8
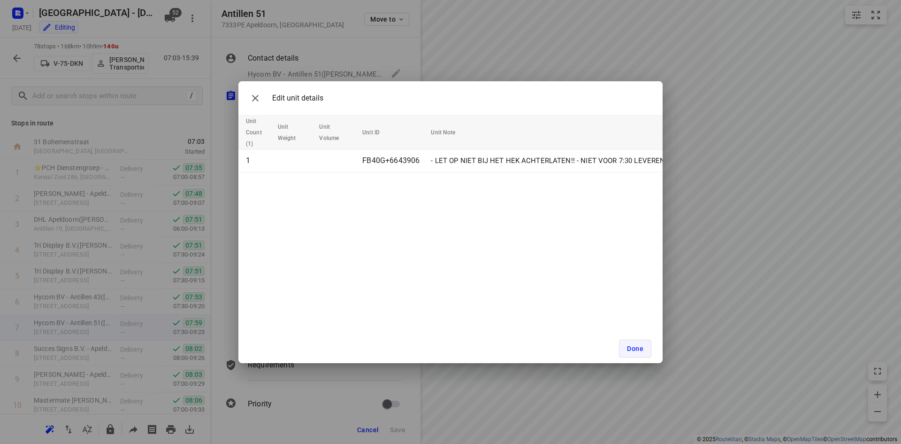
click at [635, 345] on span "Done" at bounding box center [635, 349] width 16 height 8
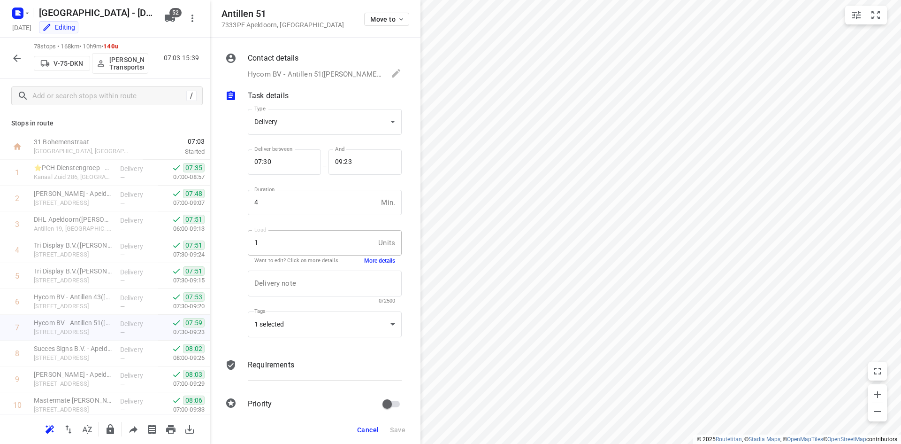
click at [365, 428] on span "Cancel" at bounding box center [368, 430] width 22 height 8
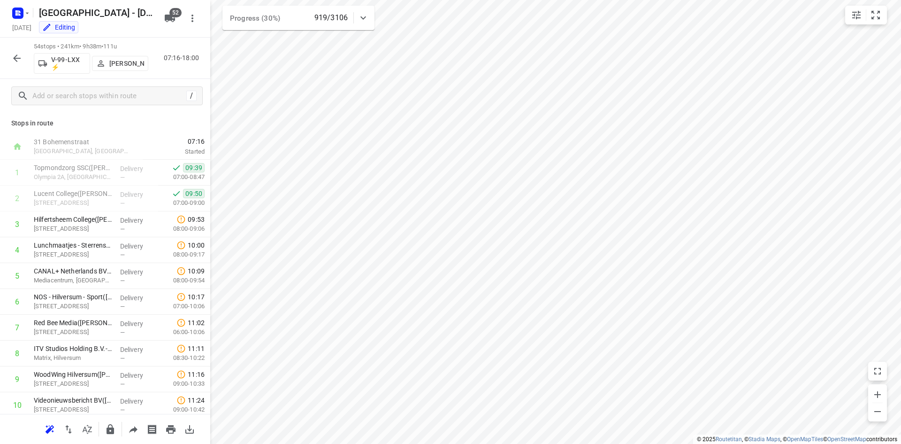
click at [208, 159] on div "i © 2025 Routetitan , © Stadia Maps , © OpenMapTiles © OpenStreetMap contributo…" at bounding box center [450, 222] width 901 height 444
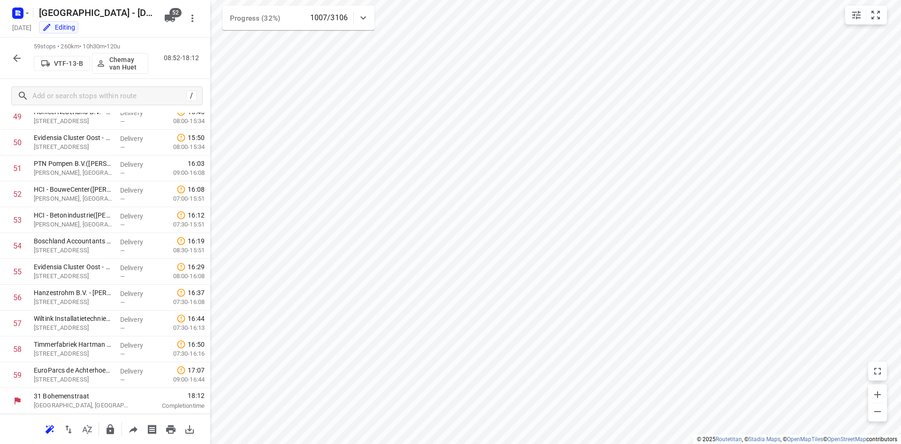
scroll to position [1295, 0]
click at [0, 149] on div "i © 2025 Routetitan , © Stadia Maps , © OpenMapTiles © OpenStreetMap contributo…" at bounding box center [450, 222] width 901 height 444
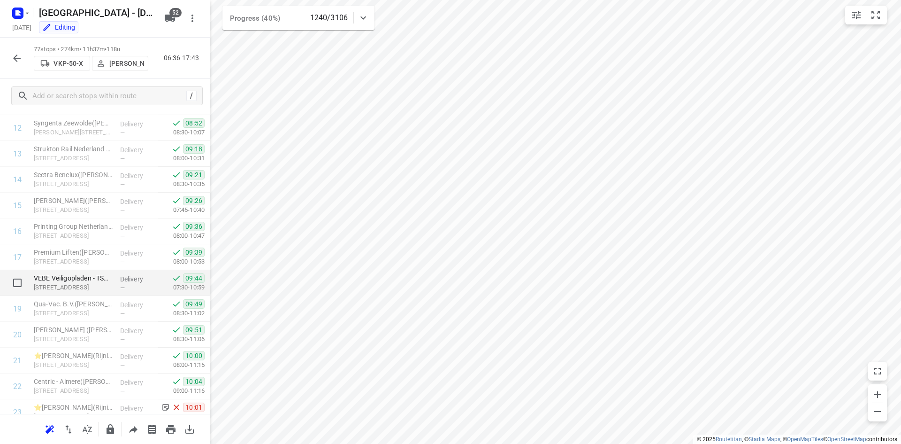
scroll to position [610, 0]
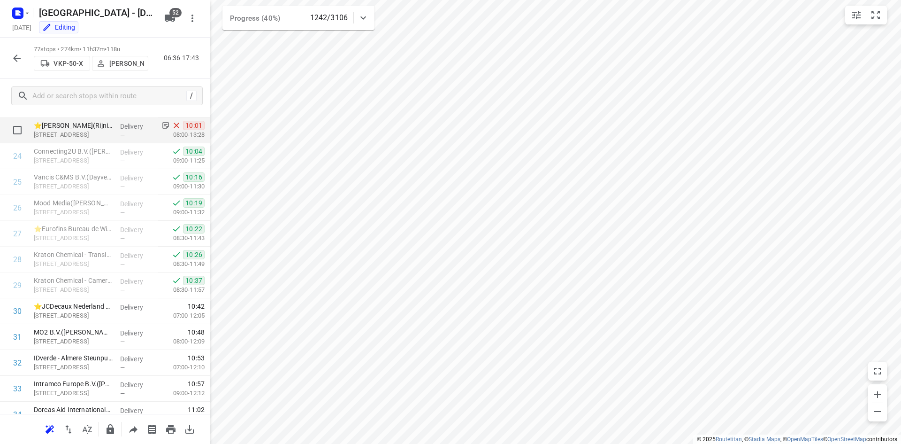
click at [86, 130] on p "Monitorweg 29, Almere" at bounding box center [73, 134] width 79 height 9
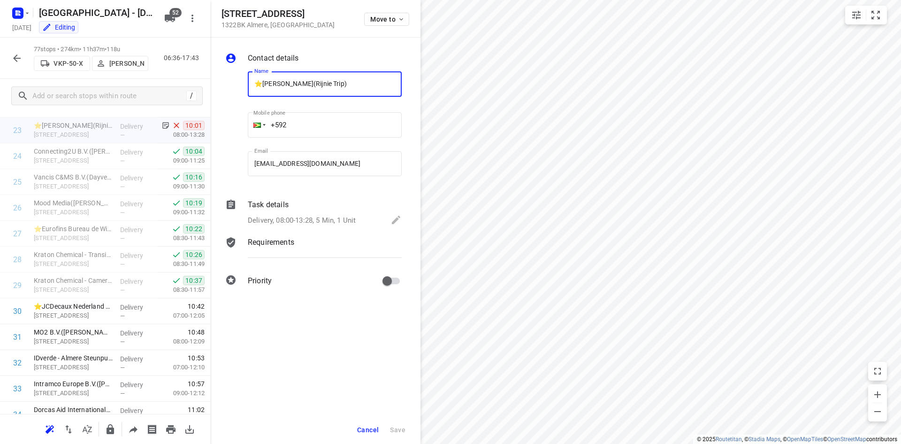
click at [341, 219] on p "Delivery, 08:00-13:28, 5 Min, 1 Unit" at bounding box center [302, 220] width 108 height 11
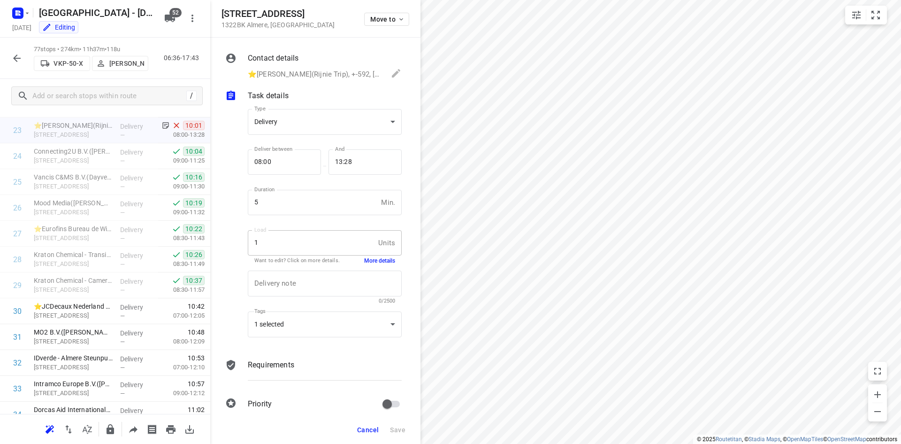
click at [365, 258] on button "More details" at bounding box center [379, 261] width 31 height 8
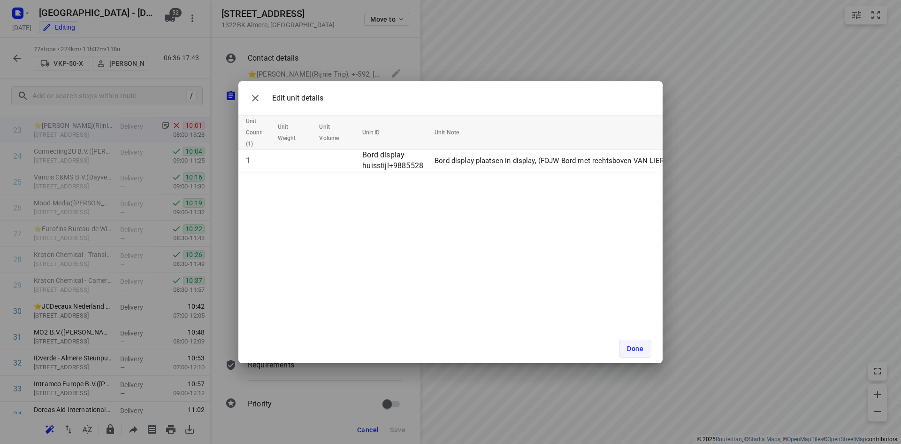
click at [645, 357] on button "Done" at bounding box center [635, 348] width 32 height 18
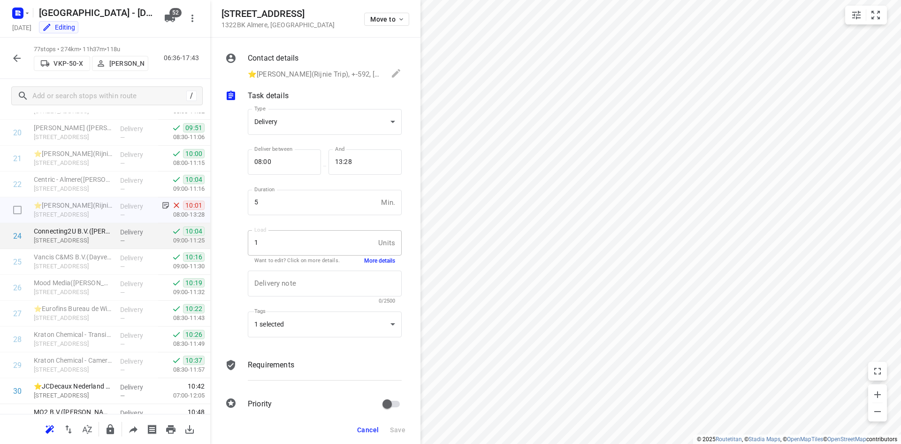
scroll to position [516, 0]
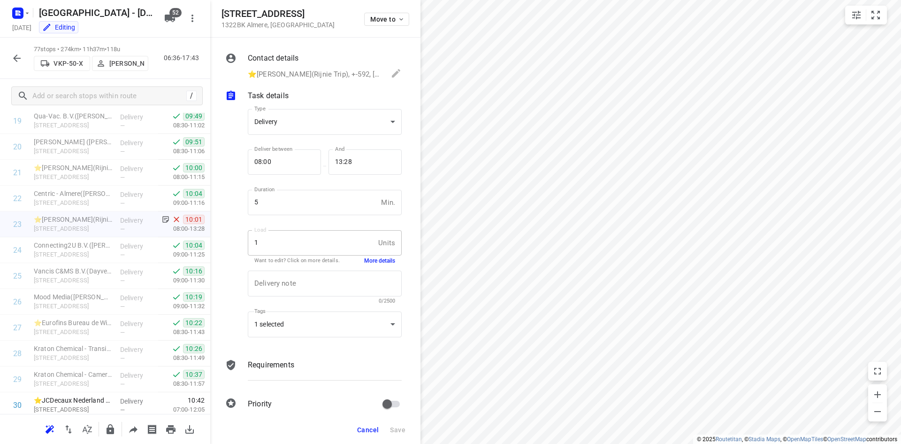
click at [377, 424] on button "Cancel" at bounding box center [367, 429] width 29 height 17
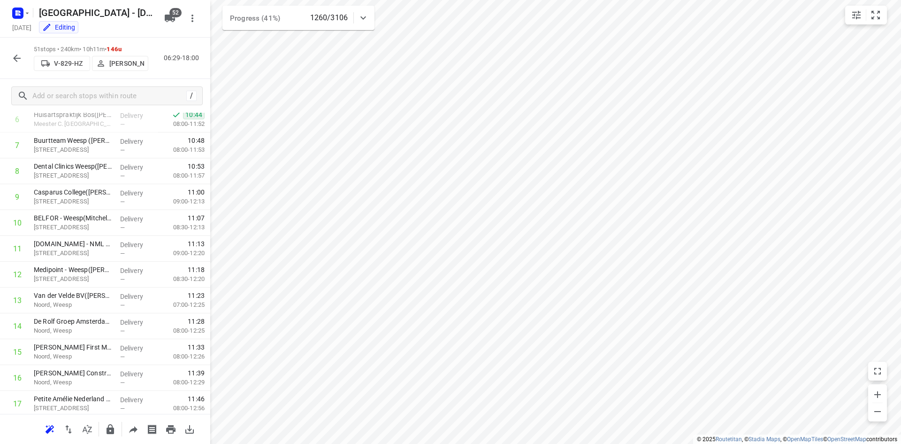
scroll to position [9, 0]
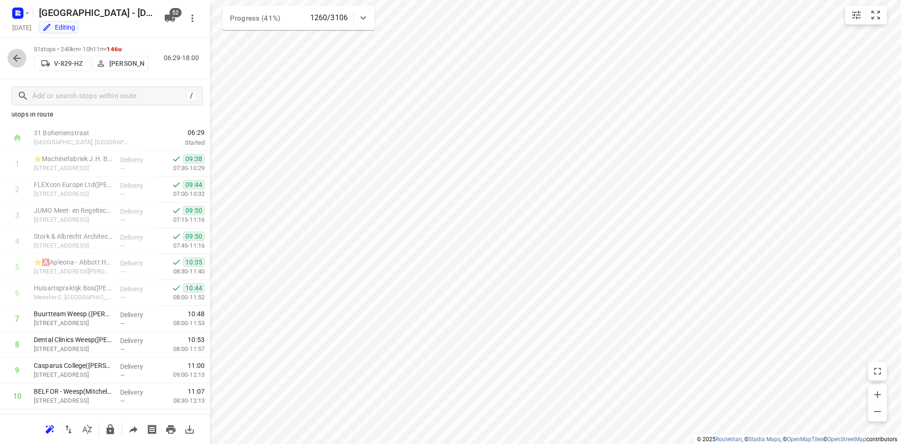
click at [13, 55] on icon "button" at bounding box center [16, 58] width 11 height 11
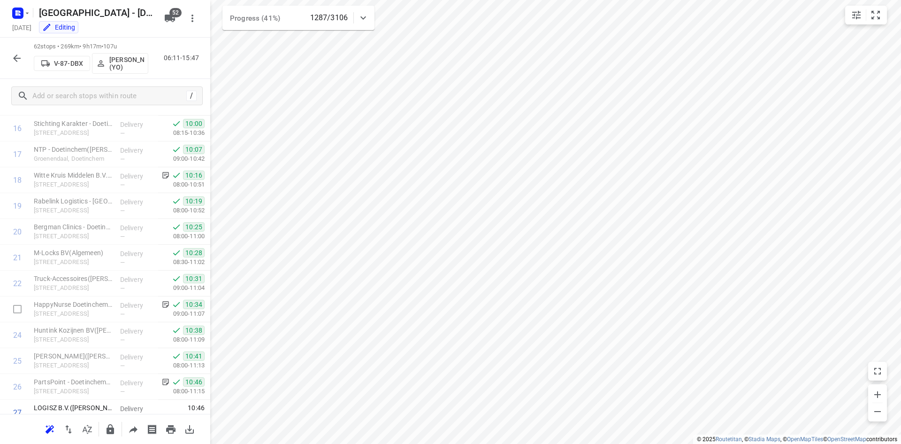
scroll to position [469, 0]
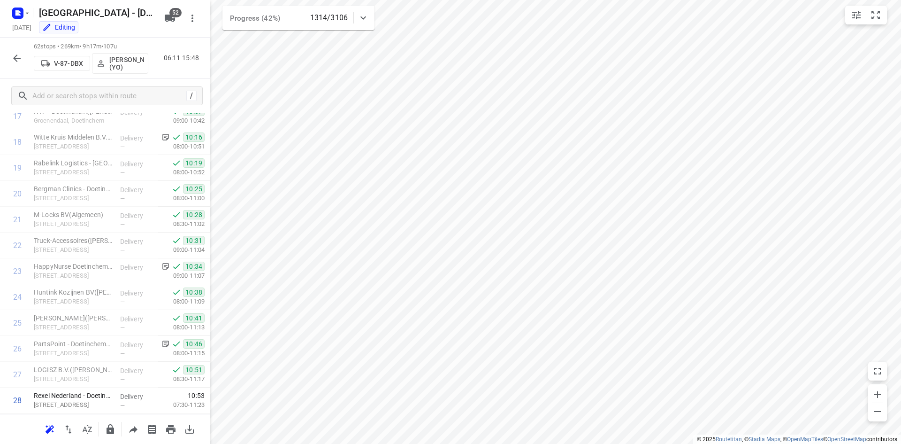
click at [18, 54] on icon "button" at bounding box center [16, 58] width 11 height 11
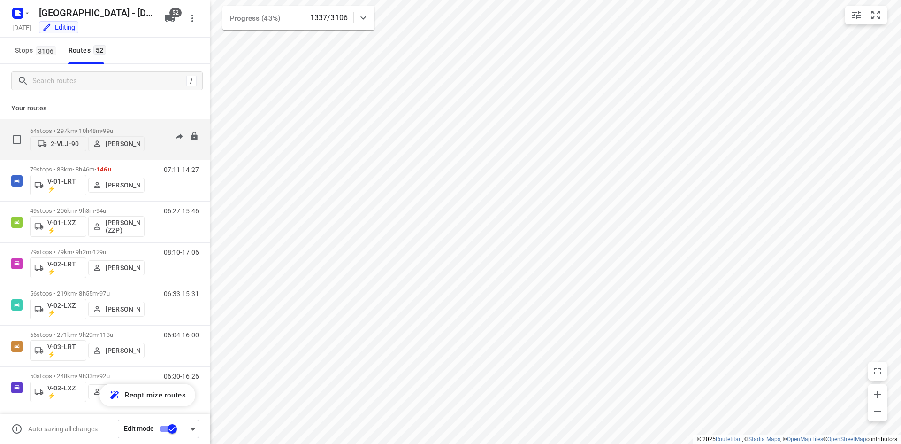
click at [122, 124] on div "64 stops • 297km • 10h48m • 99u 2-VLJ-90 Fikri Mizaz" at bounding box center [87, 139] width 115 height 33
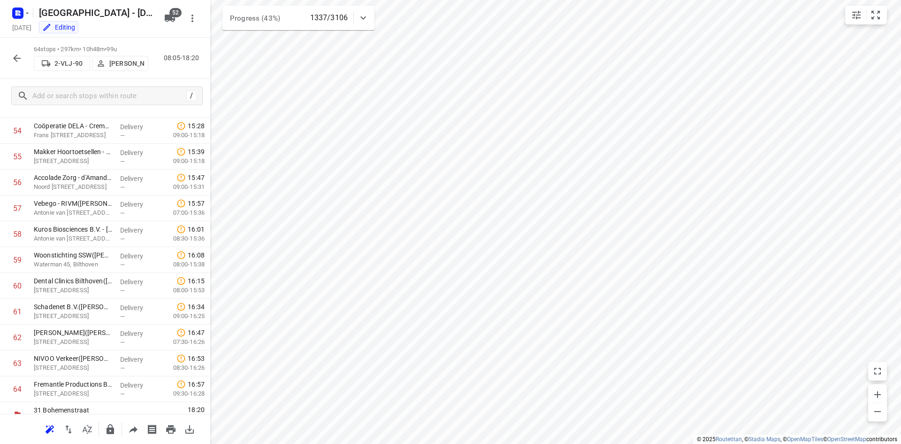
scroll to position [1424, 0]
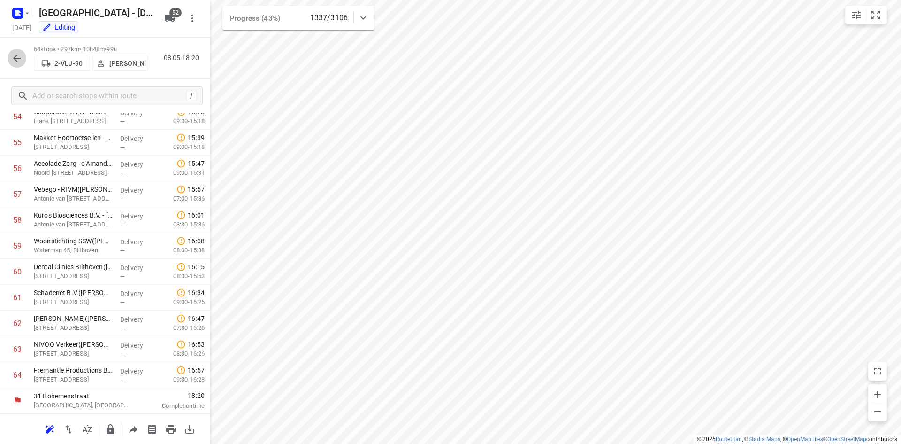
click at [11, 52] on button "button" at bounding box center [17, 58] width 19 height 19
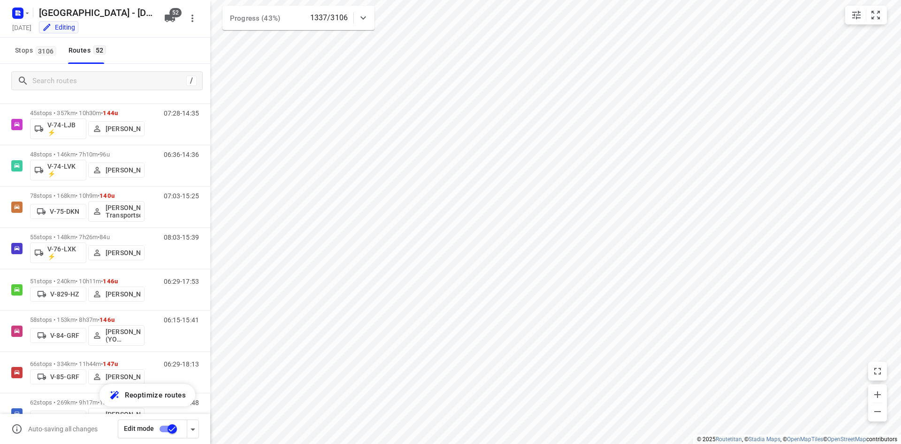
scroll to position [927, 0]
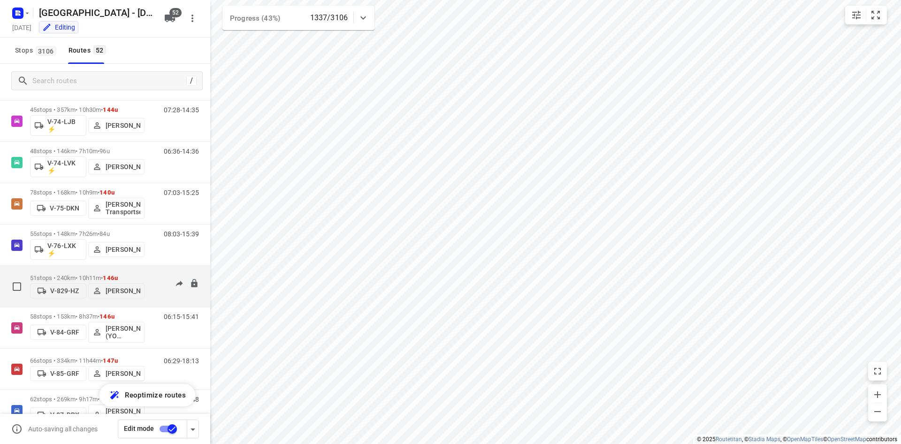
click at [114, 270] on div "51 stops • 240km • 10h11m • 146u V-829-HZ Ormando Van Boven" at bounding box center [87, 285] width 115 height 33
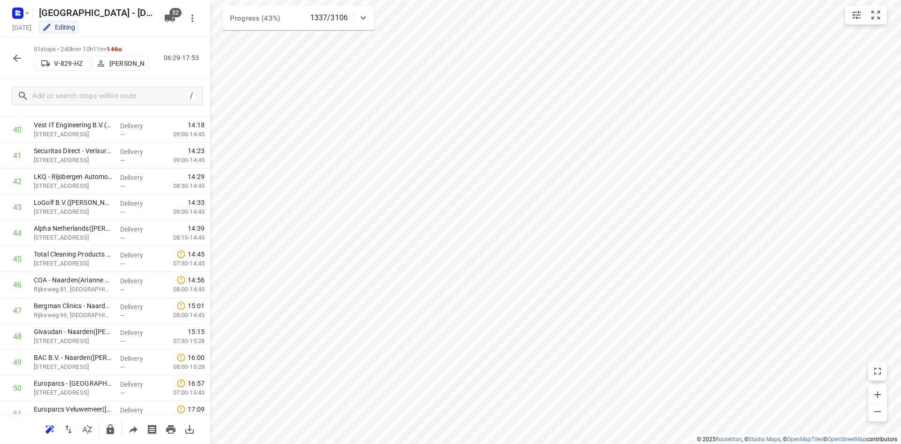
scroll to position [1088, 0]
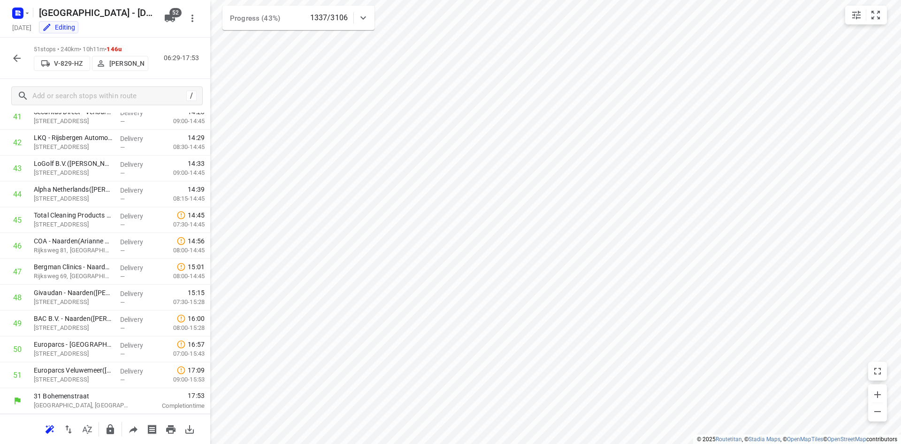
click at [14, 53] on icon "button" at bounding box center [16, 58] width 11 height 11
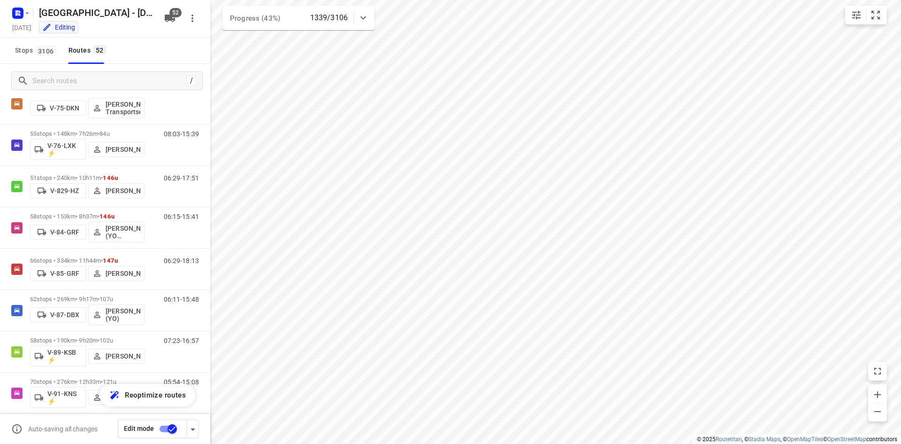
scroll to position [1045, 0]
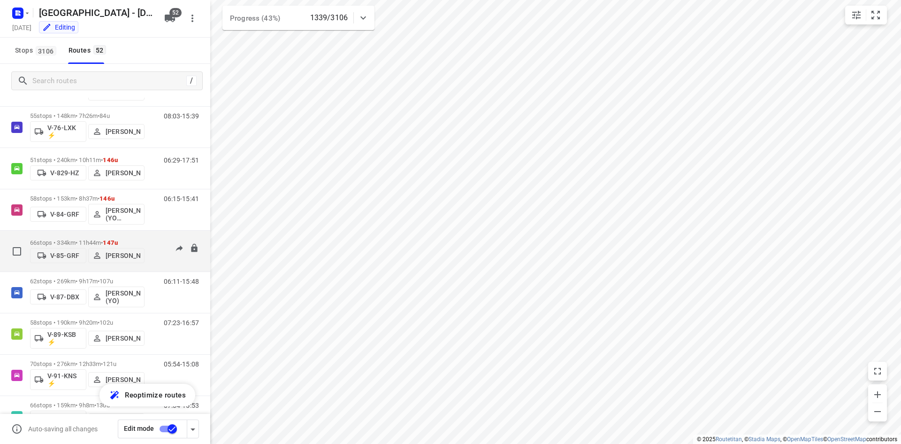
click at [96, 239] on p "66 stops • 334km • 11h44m • 147u" at bounding box center [87, 242] width 115 height 7
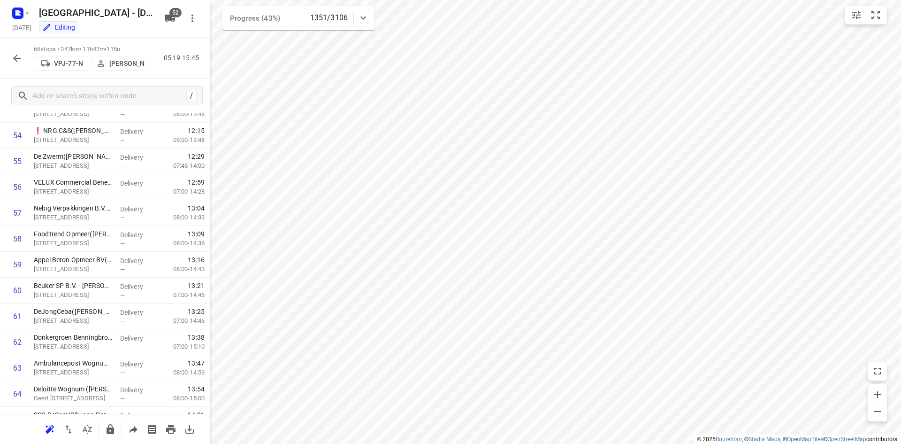
scroll to position [1476, 0]
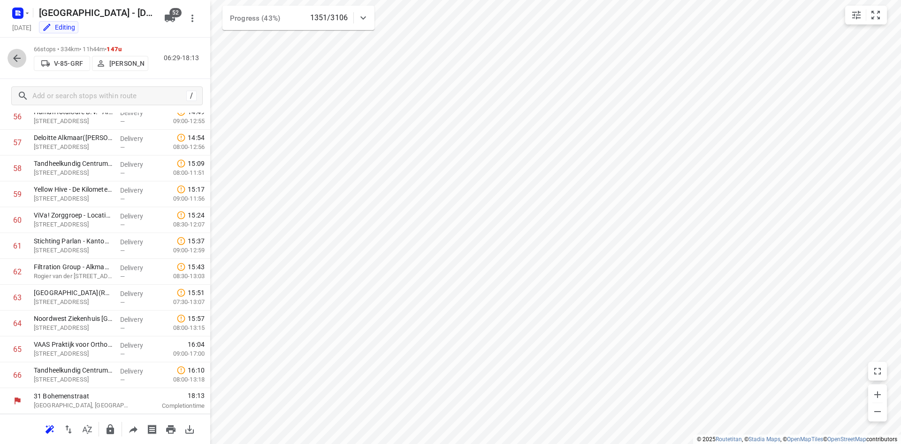
click at [11, 55] on icon "button" at bounding box center [16, 58] width 11 height 11
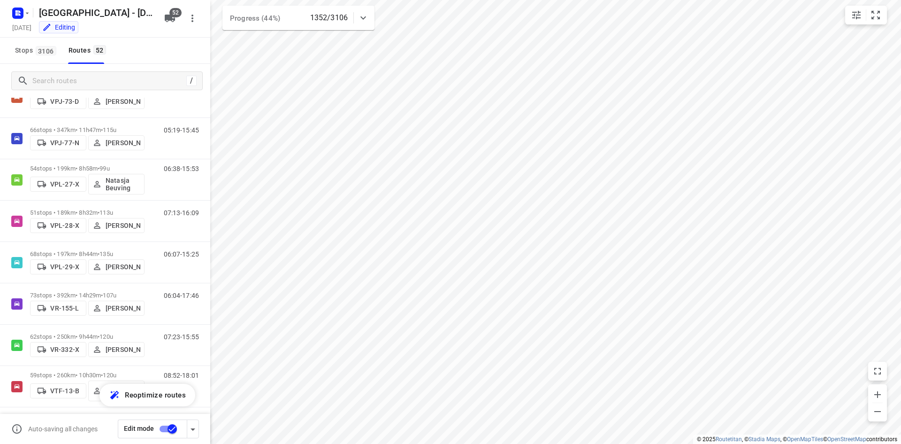
scroll to position [1691, 0]
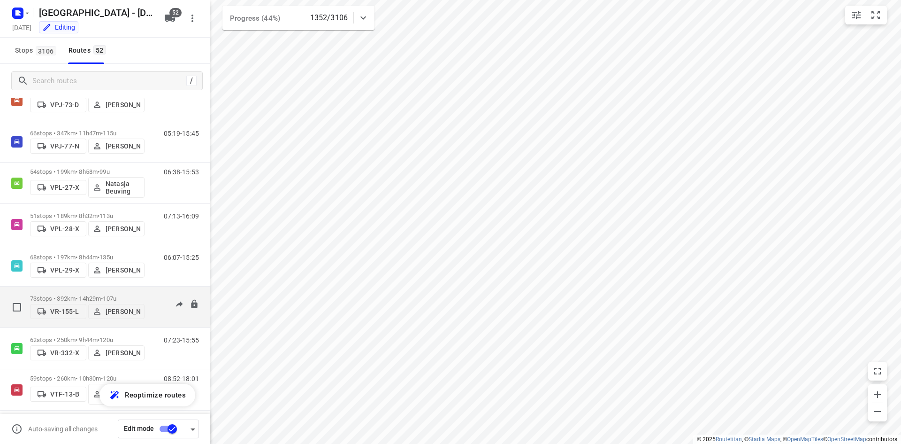
click at [97, 286] on div "73 stops • 392km • 14h29m • 107u VR-155-L Alex Muresan 06:04-17:46" at bounding box center [105, 306] width 210 height 41
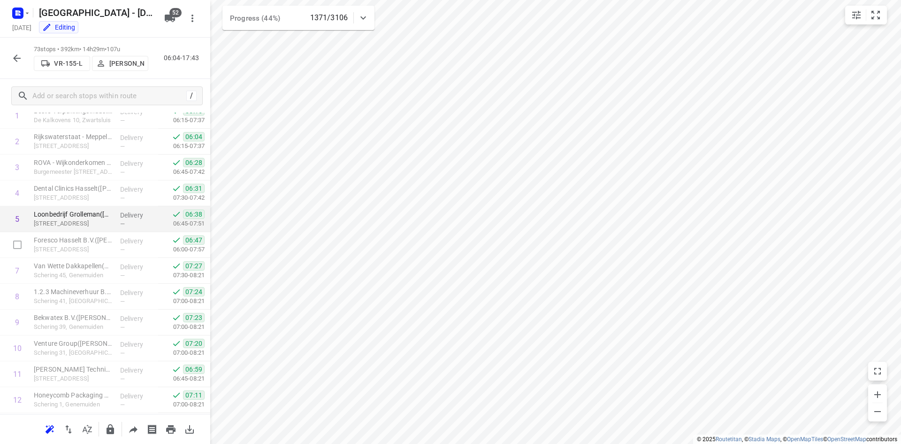
scroll to position [0, 0]
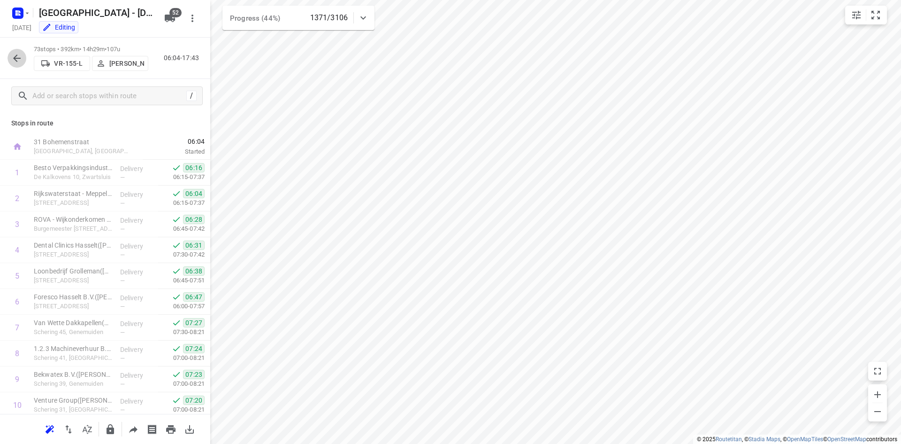
click at [18, 57] on icon "button" at bounding box center [16, 58] width 11 height 11
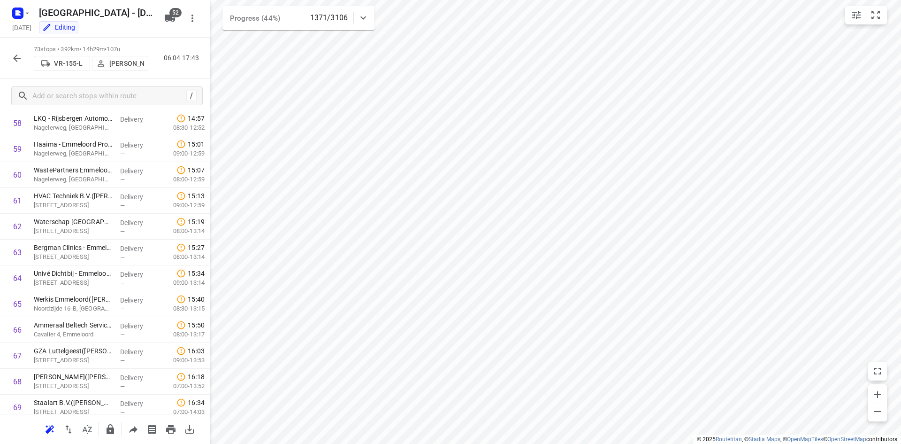
scroll to position [1656, 0]
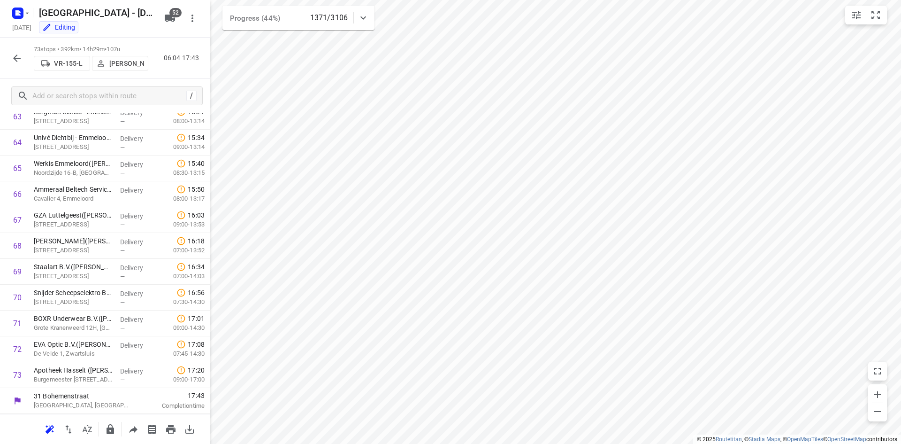
click at [15, 54] on icon "button" at bounding box center [16, 58] width 11 height 11
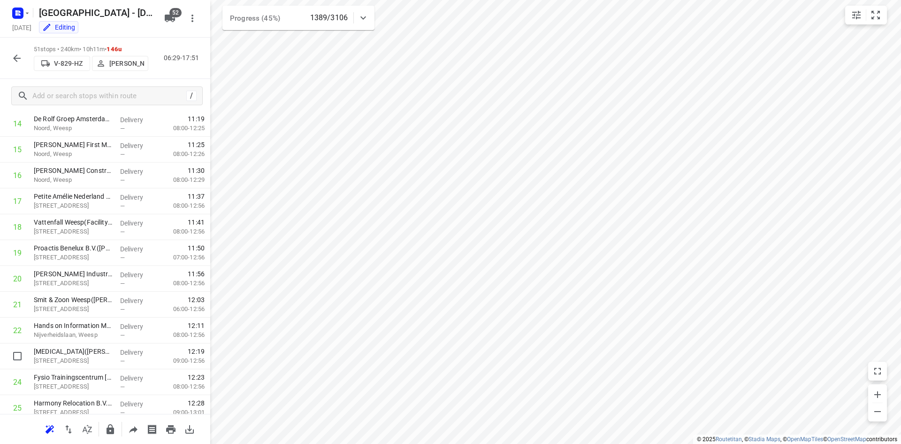
scroll to position [9, 0]
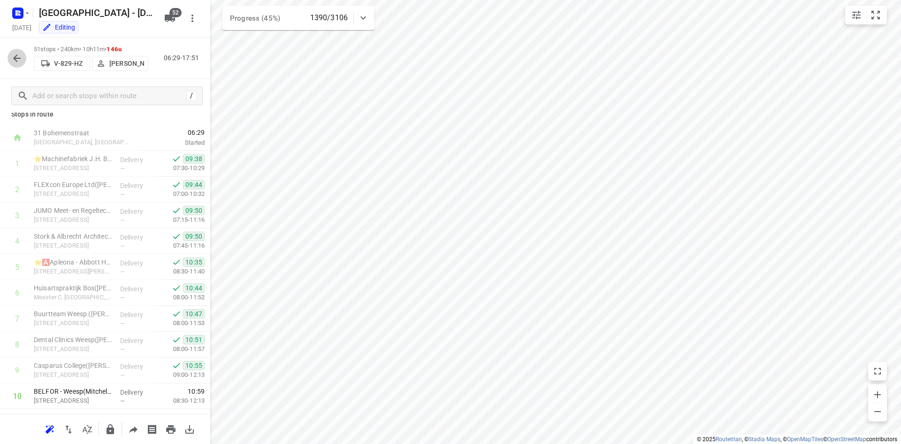
click at [19, 61] on icon "button" at bounding box center [16, 58] width 11 height 11
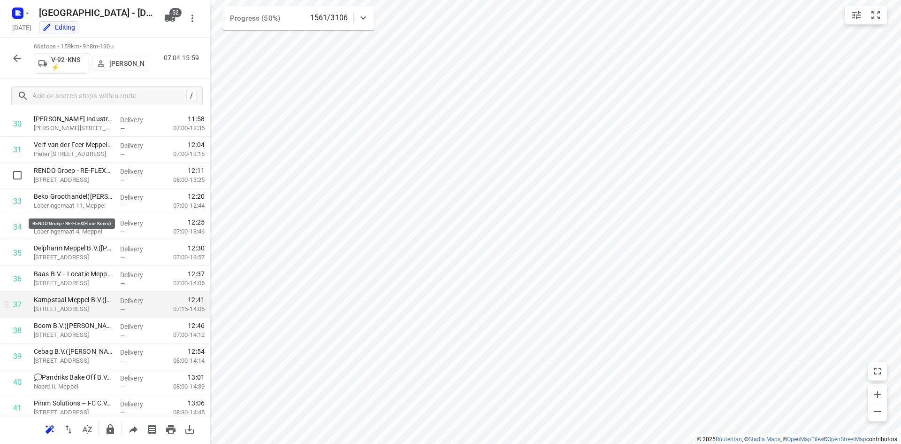
scroll to position [751, 0]
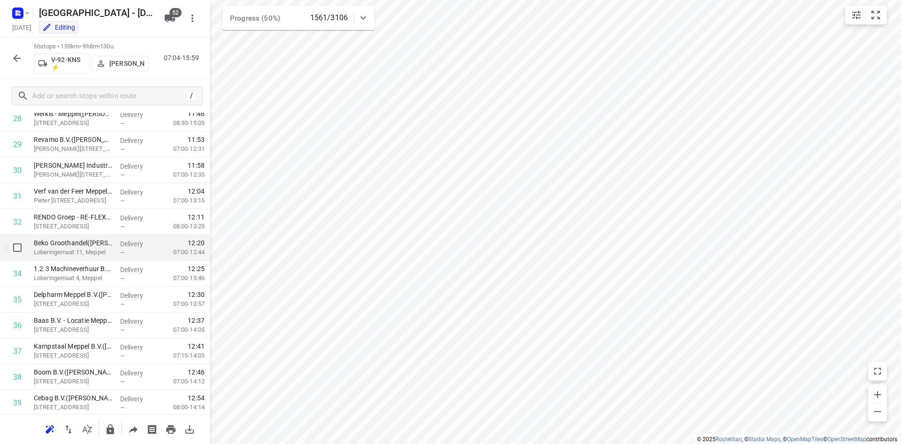
click at [78, 249] on p "Loberingemaat 11, Meppel" at bounding box center [73, 251] width 79 height 9
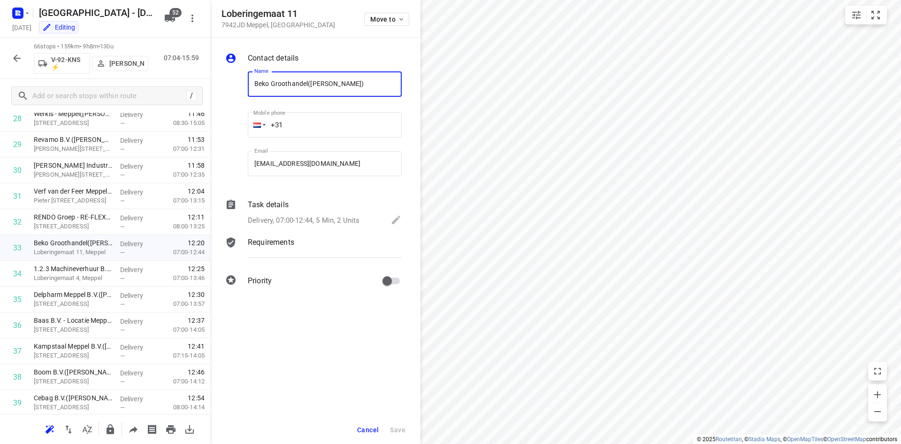
click at [314, 223] on p "Delivery, 07:00-12:44, 5 Min, 2 Units" at bounding box center [304, 220] width 112 height 11
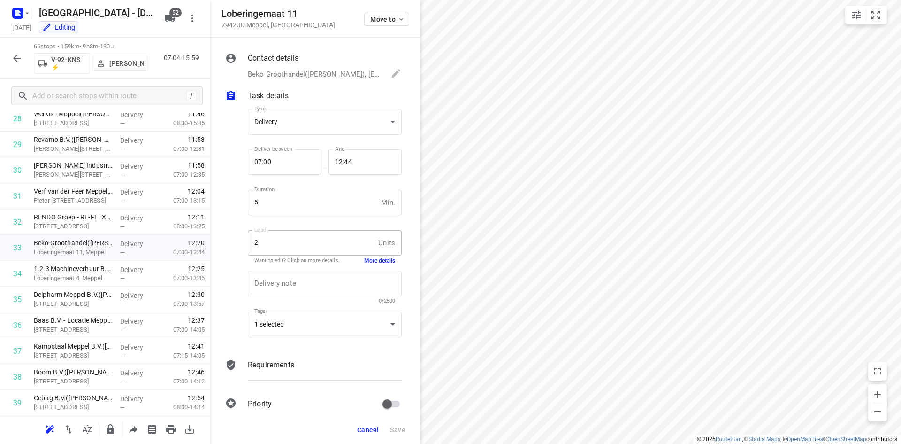
click at [372, 262] on button "More details" at bounding box center [379, 261] width 31 height 8
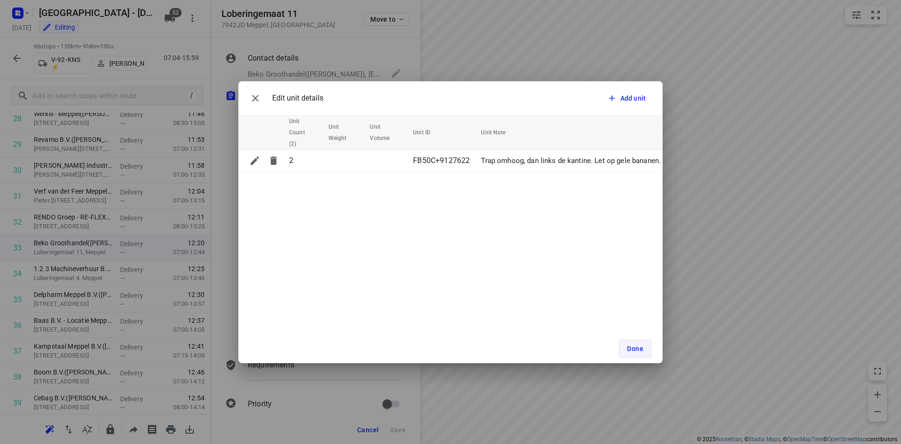
click at [626, 339] on button "Done" at bounding box center [635, 348] width 32 height 18
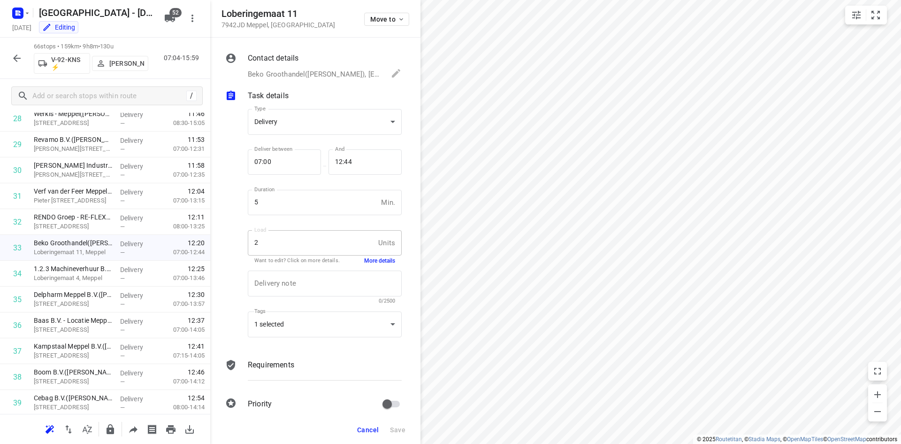
click at [345, 433] on div "Cancel Save" at bounding box center [315, 429] width 210 height 28
click at [357, 428] on button "Cancel" at bounding box center [367, 429] width 29 height 17
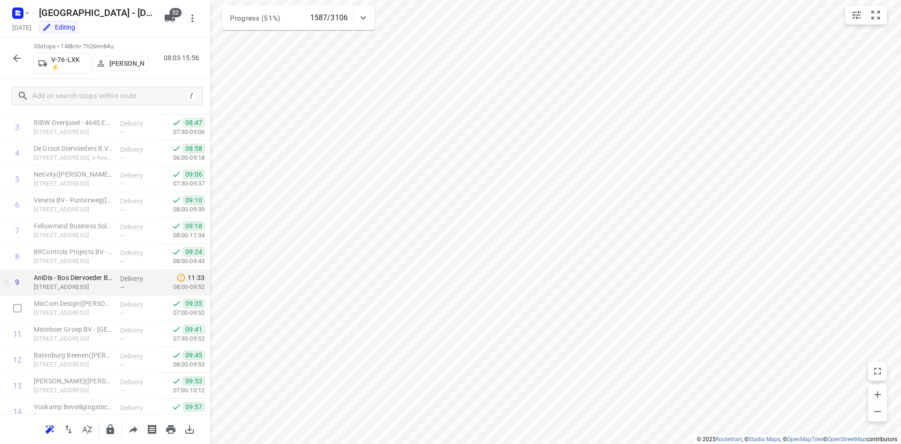
scroll to position [94, 0]
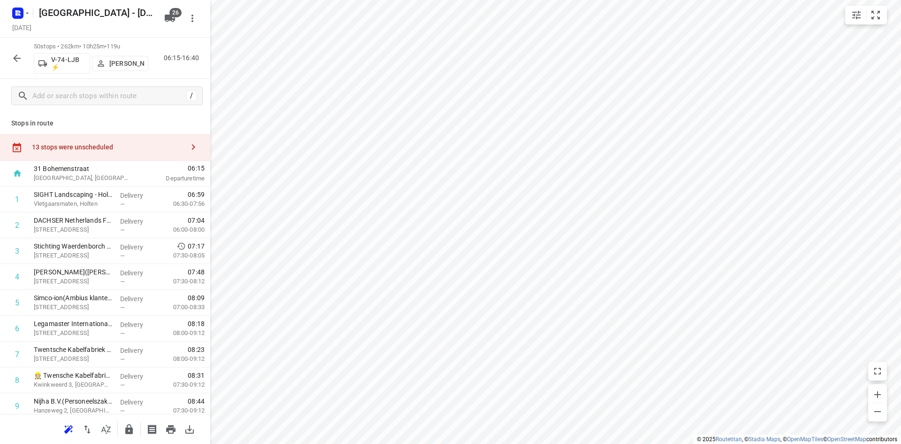
click at [130, 432] on icon "button" at bounding box center [129, 429] width 8 height 10
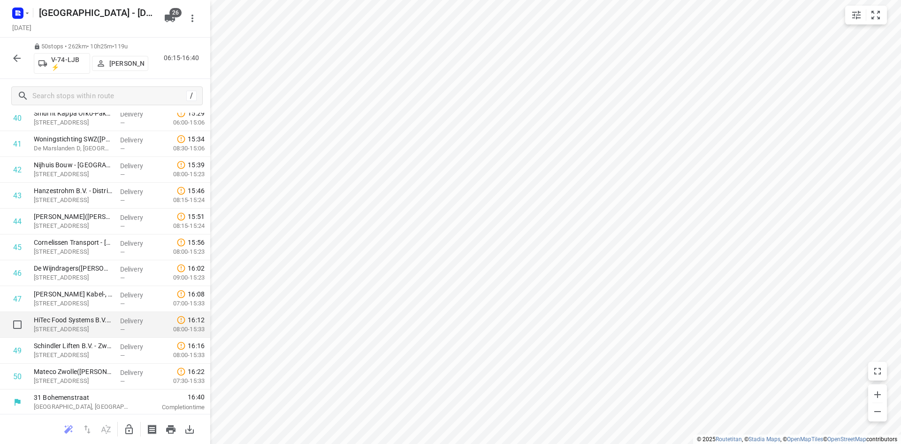
scroll to position [1089, 0]
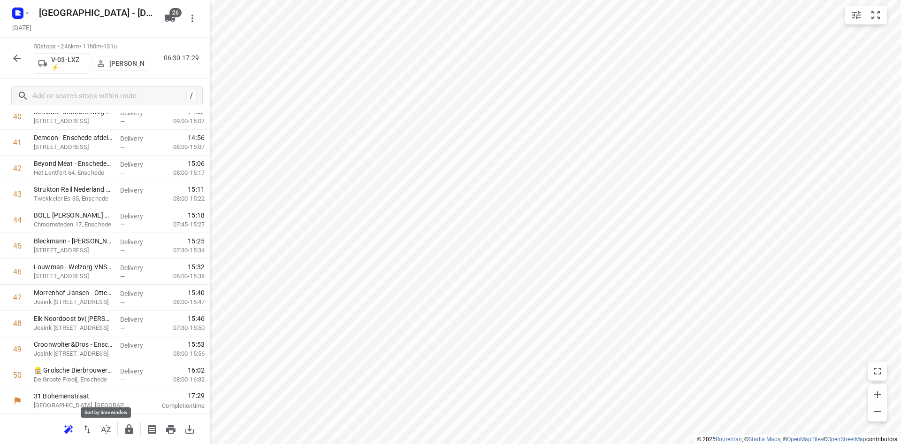
click at [103, 429] on icon "button" at bounding box center [105, 428] width 9 height 9
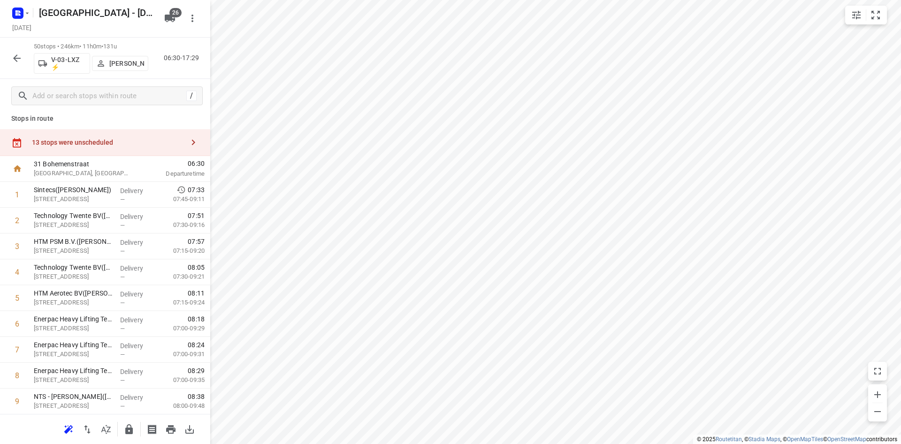
scroll to position [0, 0]
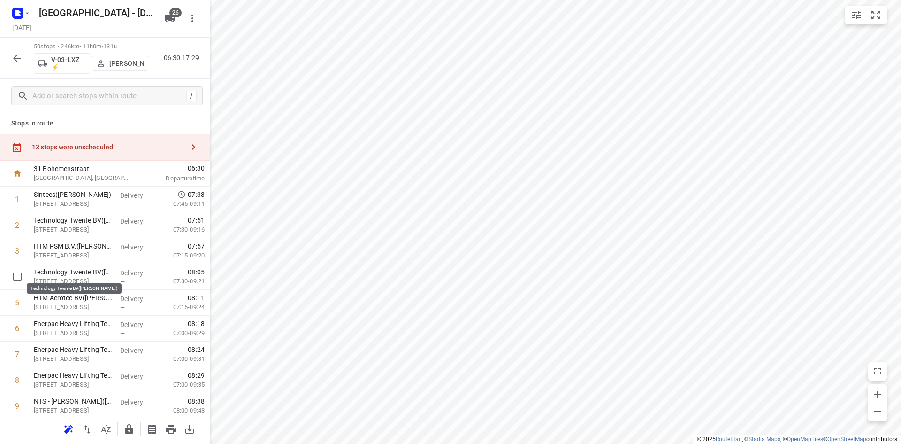
drag, startPoint x: 75, startPoint y: 275, endPoint x: 81, endPoint y: 246, distance: 29.6
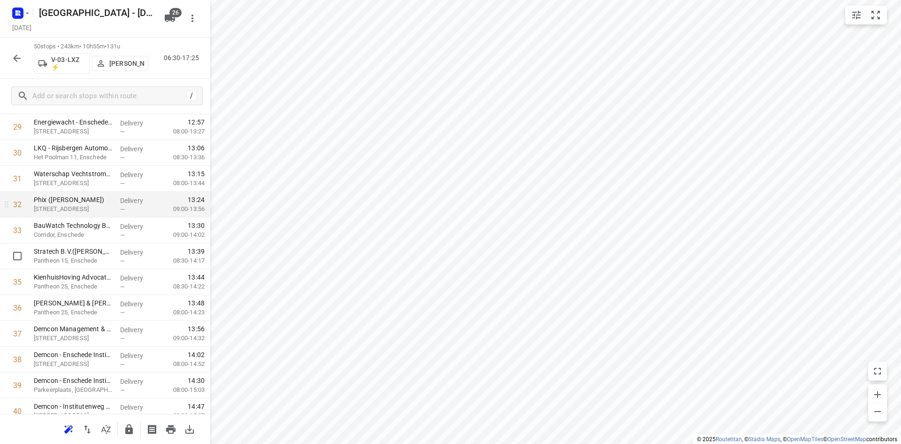
scroll to position [798, 0]
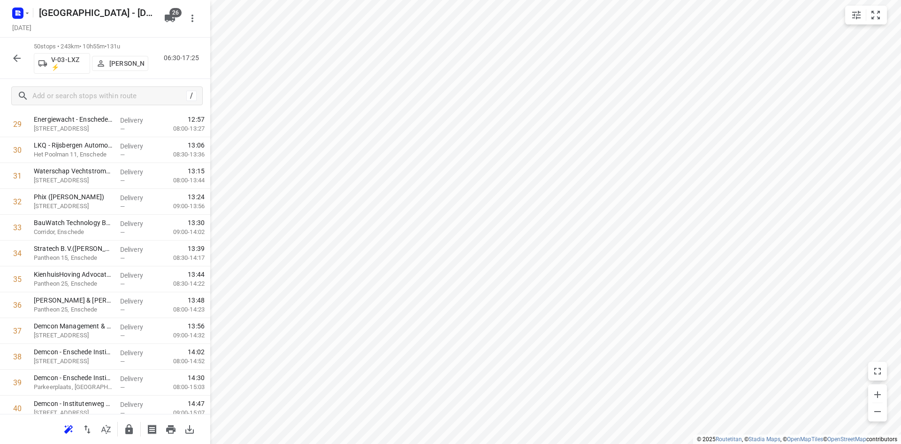
click at [129, 427] on icon "button" at bounding box center [129, 429] width 8 height 10
click at [22, 60] on button "button" at bounding box center [17, 58] width 19 height 19
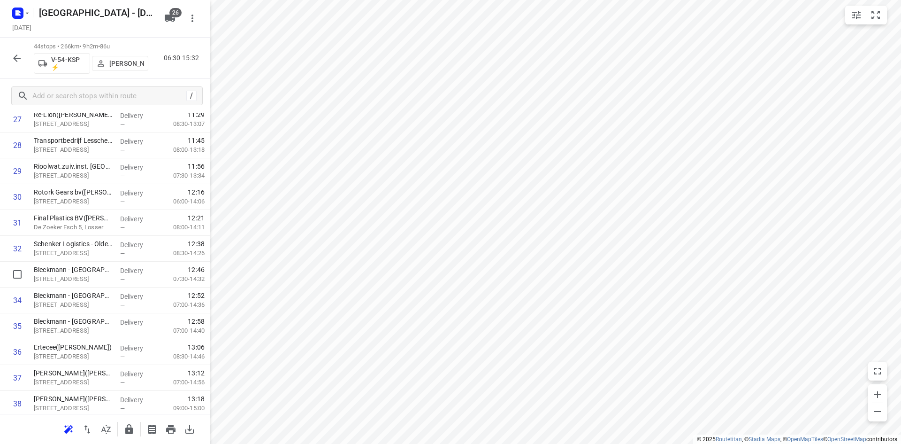
scroll to position [935, 0]
click at [127, 420] on button "button" at bounding box center [129, 429] width 19 height 19
click at [100, 430] on button "button" at bounding box center [106, 429] width 19 height 19
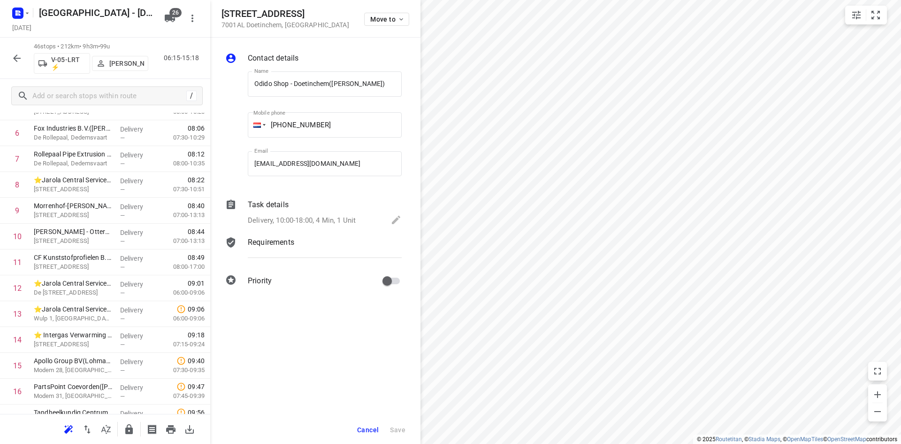
scroll to position [0, 8]
click at [374, 431] on span "Cancel" at bounding box center [368, 430] width 22 height 8
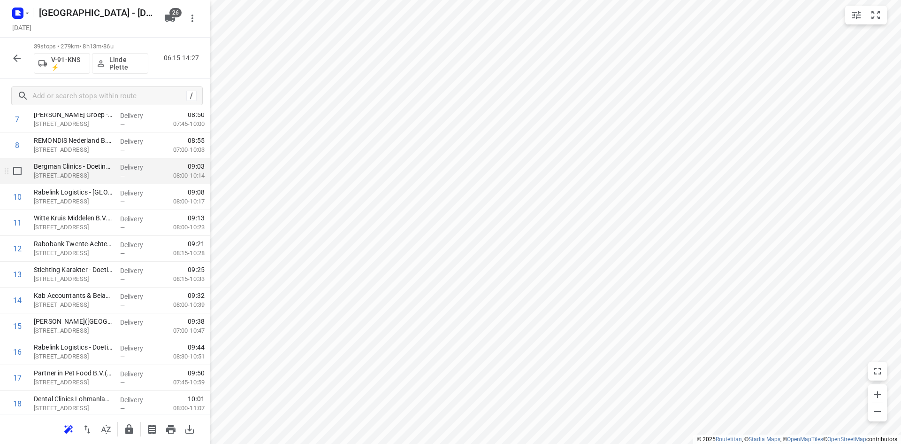
scroll to position [0, 0]
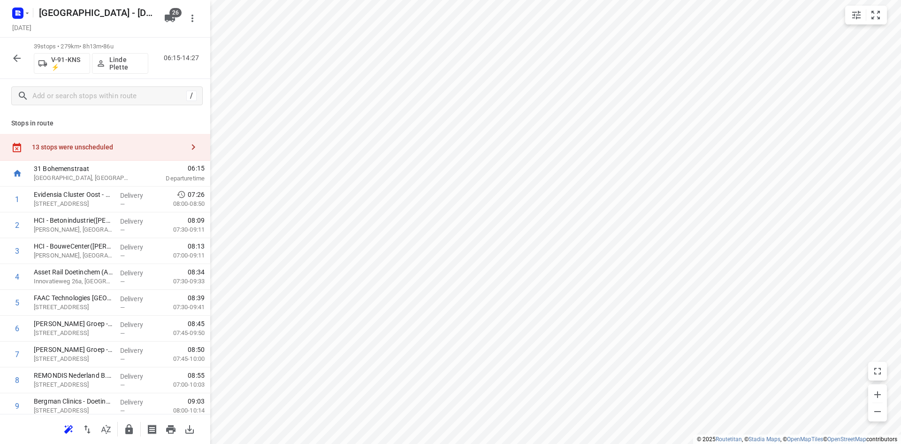
click at [139, 148] on div "13 stops were unscheduled" at bounding box center [108, 147] width 152 height 8
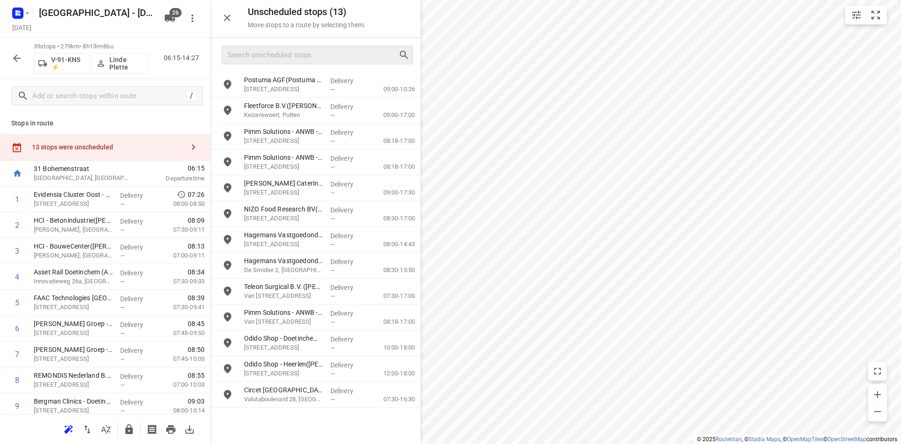
click at [289, 63] on div at bounding box center [318, 55] width 192 height 19
click at [287, 58] on input "Search unscheduled stops" at bounding box center [313, 55] width 170 height 15
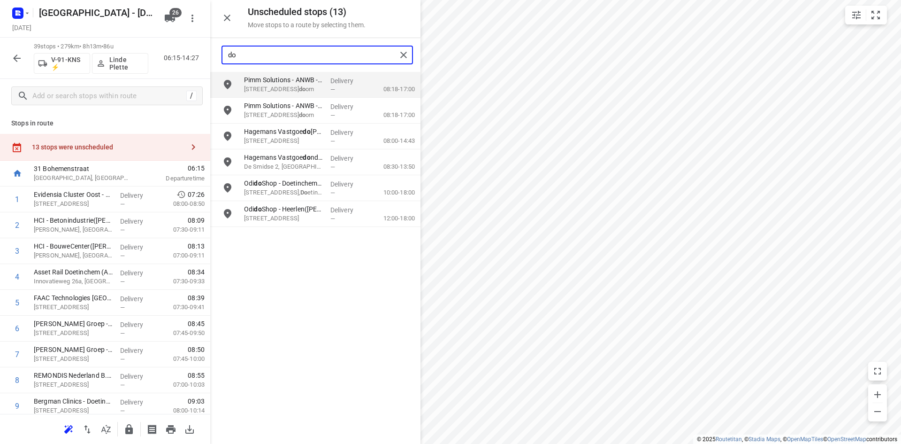
type input "doe"
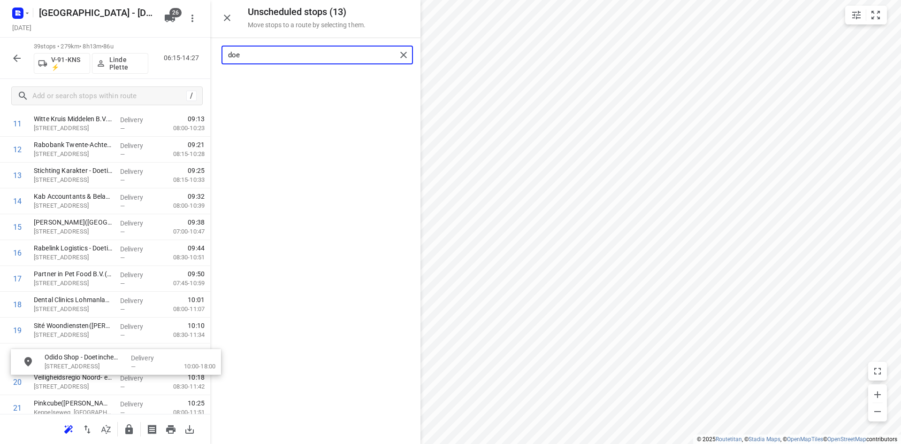
scroll to position [338, 0]
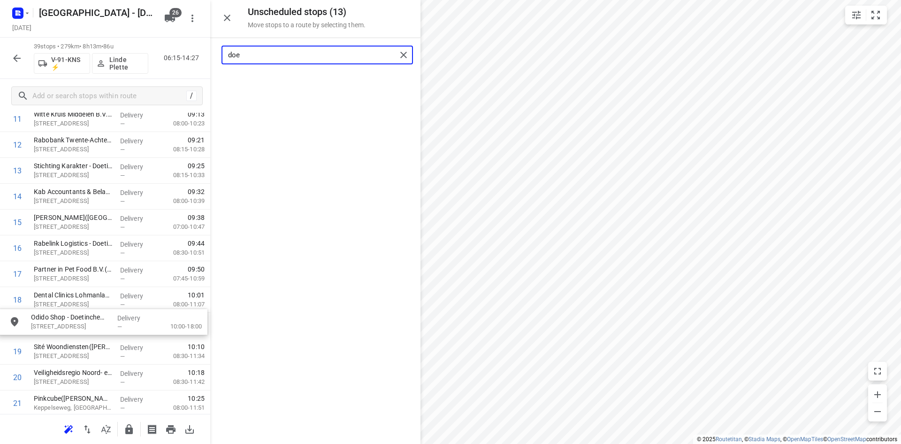
drag, startPoint x: 286, startPoint y: 77, endPoint x: 70, endPoint y: 319, distance: 324.5
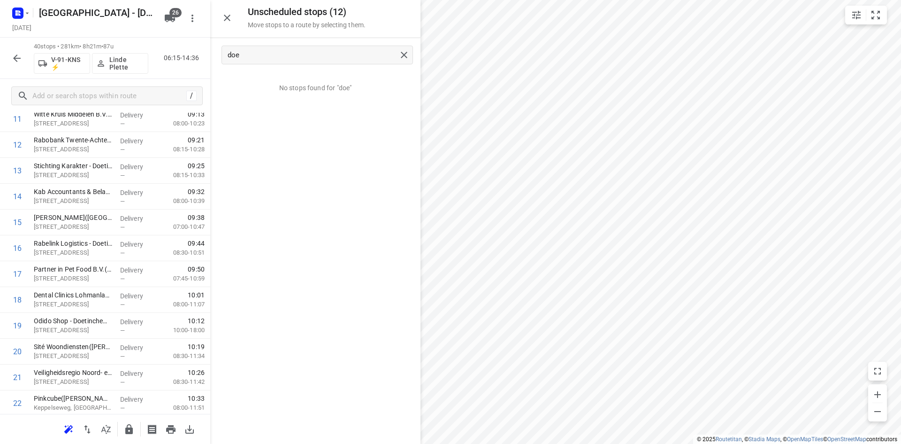
click at [229, 18] on icon "button" at bounding box center [227, 17] width 11 height 11
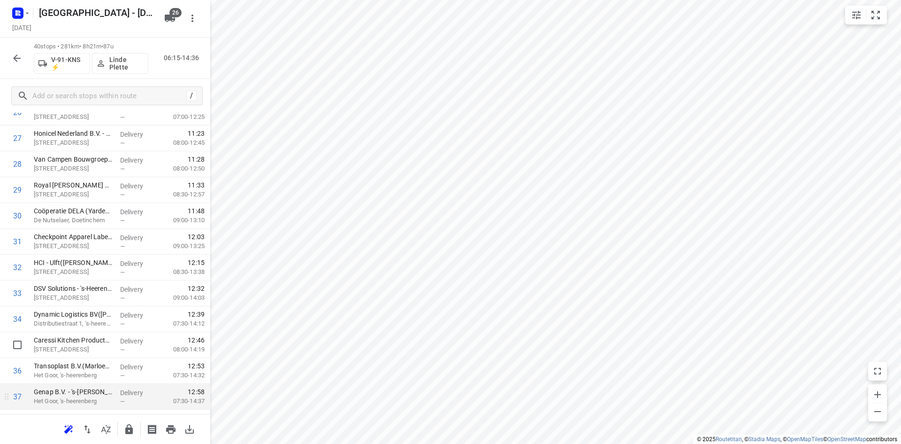
scroll to position [831, 0]
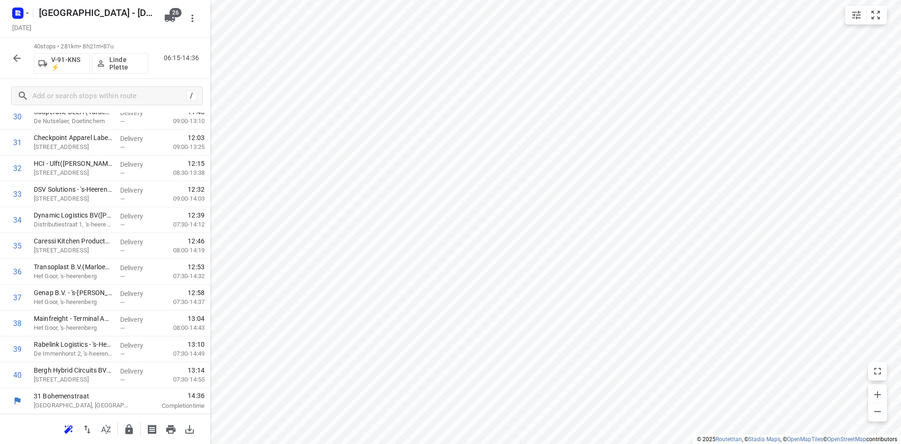
click at [119, 427] on div at bounding box center [105, 429] width 210 height 30
click at [120, 427] on button "button" at bounding box center [129, 429] width 19 height 19
click at [105, 425] on icon "button" at bounding box center [105, 428] width 11 height 11
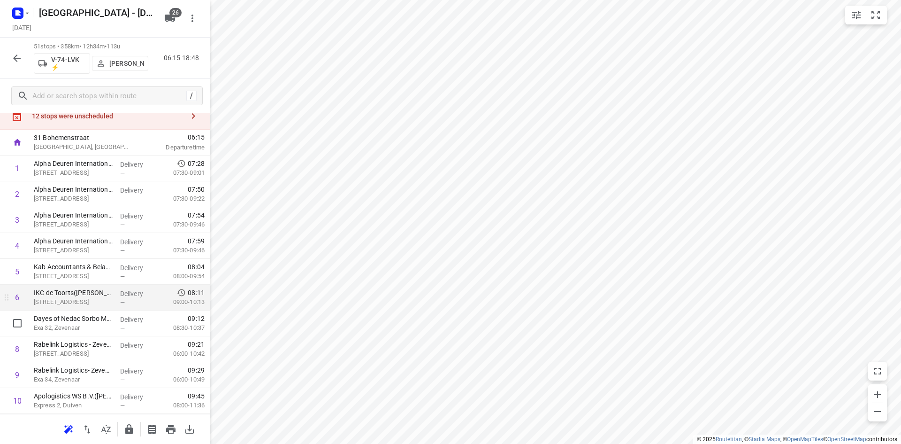
scroll to position [47, 0]
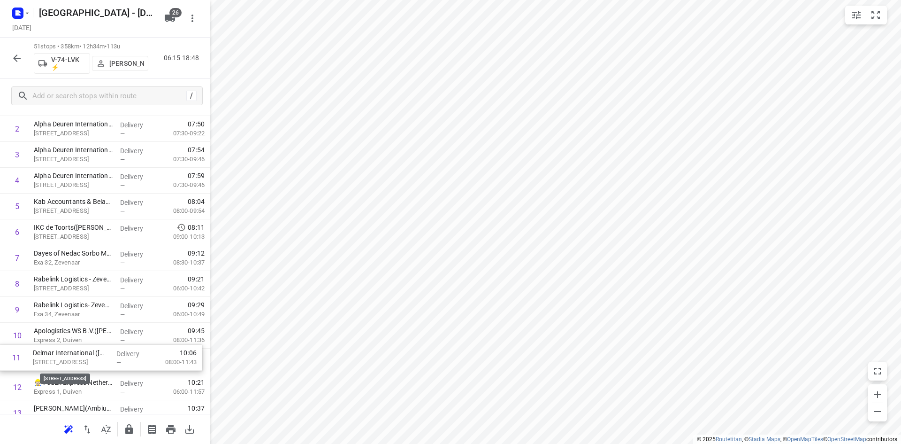
drag, startPoint x: 55, startPoint y: 359, endPoint x: 54, endPoint y: 340, distance: 19.3
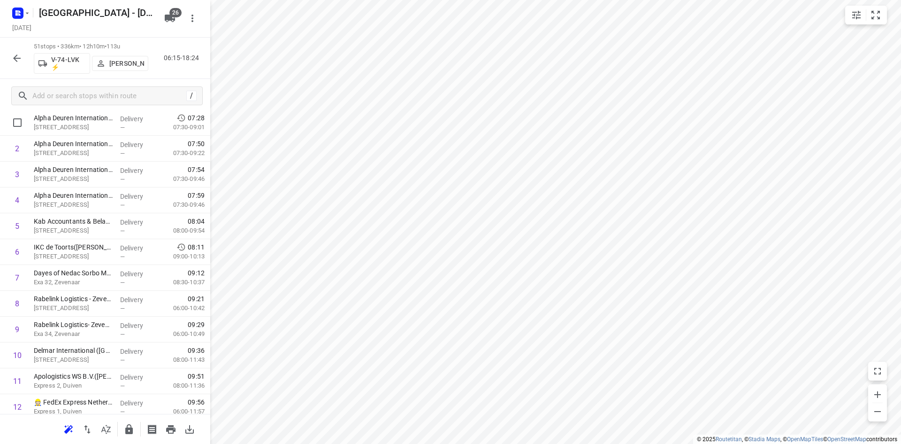
scroll to position [0, 0]
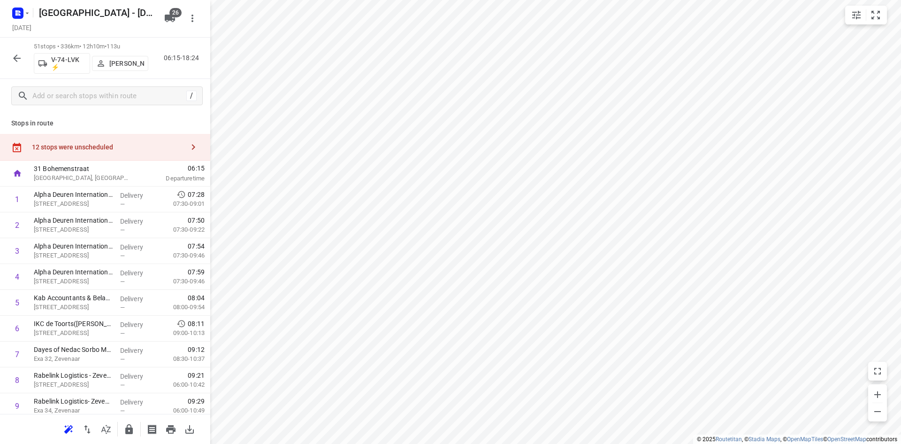
click at [132, 130] on div "Stops in route 12 stops were unscheduled 31 [STREET_ADDRESS] 06:15 Departure ti…" at bounding box center [105, 263] width 210 height 301
click at [133, 141] on div "12 stops were unscheduled" at bounding box center [105, 147] width 210 height 27
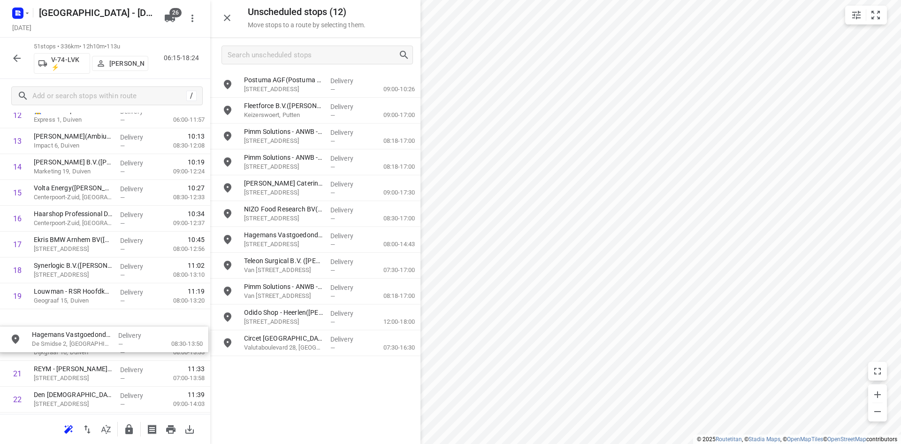
drag, startPoint x: 299, startPoint y: 269, endPoint x: 85, endPoint y: 346, distance: 227.5
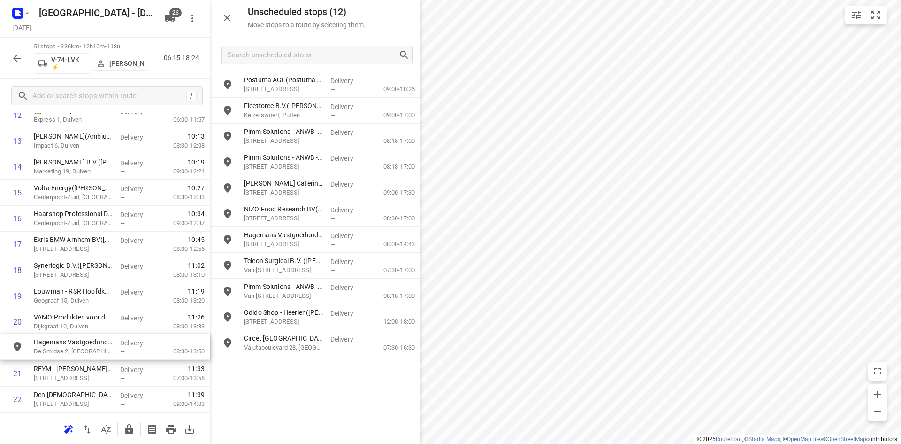
scroll to position [369, 0]
click at [229, 18] on icon "button" at bounding box center [227, 17] width 11 height 11
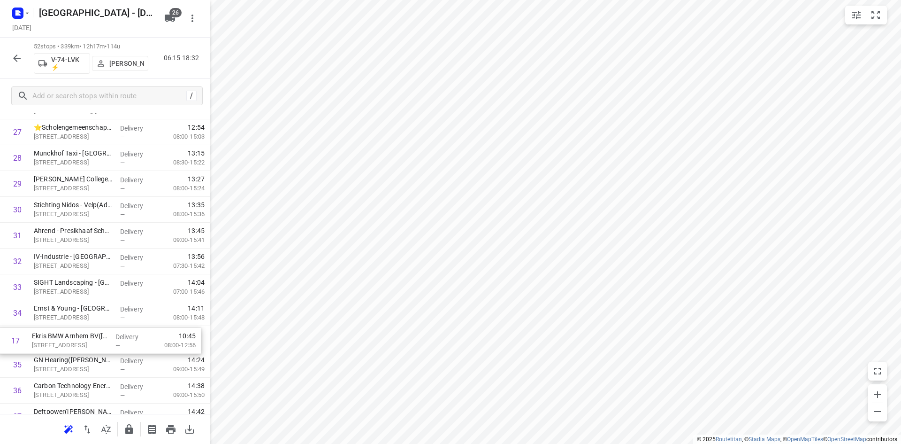
drag, startPoint x: 110, startPoint y: 236, endPoint x: 110, endPoint y: 339, distance: 102.8
click at [110, 339] on div "1 Alpha Deuren International - [STREET_ADDRESS]([PERSON_NAME]) [STREET_ADDRESS]…" at bounding box center [105, 145] width 210 height 1342
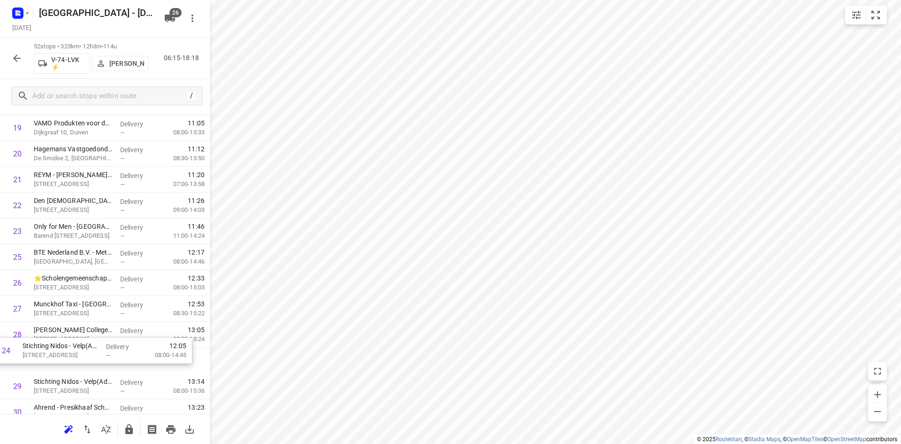
scroll to position [545, 0]
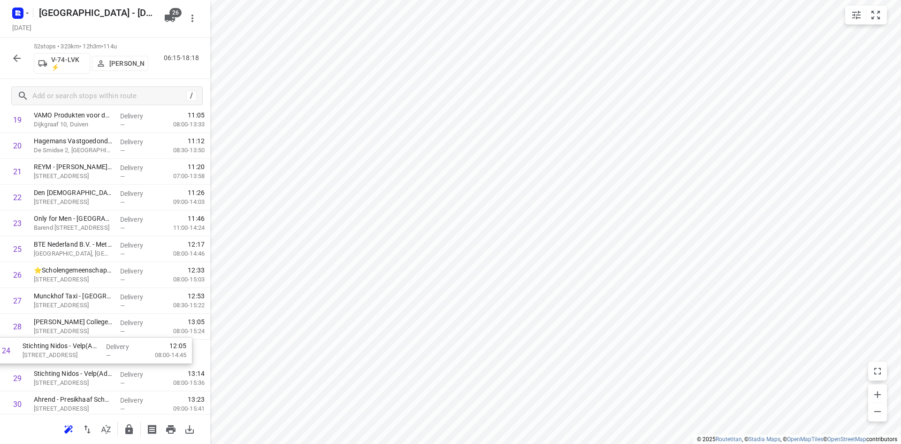
drag, startPoint x: 90, startPoint y: 316, endPoint x: 77, endPoint y: 355, distance: 41.0
click at [77, 355] on div "1 Alpha Deuren International - Eekhegstraat 4A(Monique Hagen) Eekhegstraat 4, D…" at bounding box center [105, 313] width 210 height 1342
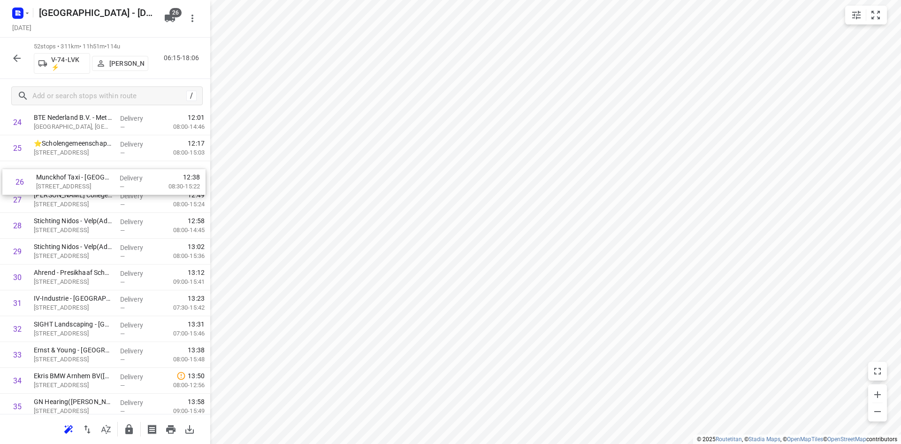
scroll to position [667, 0]
drag, startPoint x: 59, startPoint y: 157, endPoint x: 61, endPoint y: 186, distance: 29.2
click at [61, 186] on div "1 Alpha Deuren International - Eekhegstraat 4A(Monique Hagen) Eekhegstraat 4, D…" at bounding box center [105, 190] width 210 height 1342
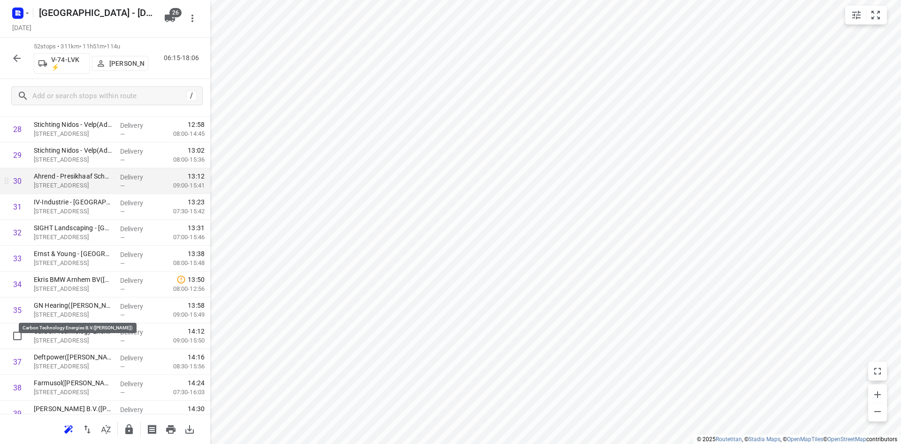
scroll to position [760, 0]
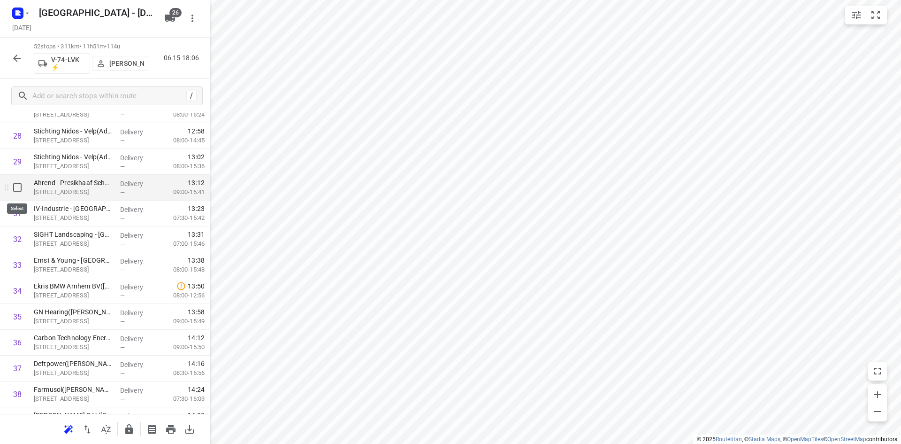
click at [18, 186] on input "checkbox" at bounding box center [17, 187] width 19 height 19
checkbox input "true"
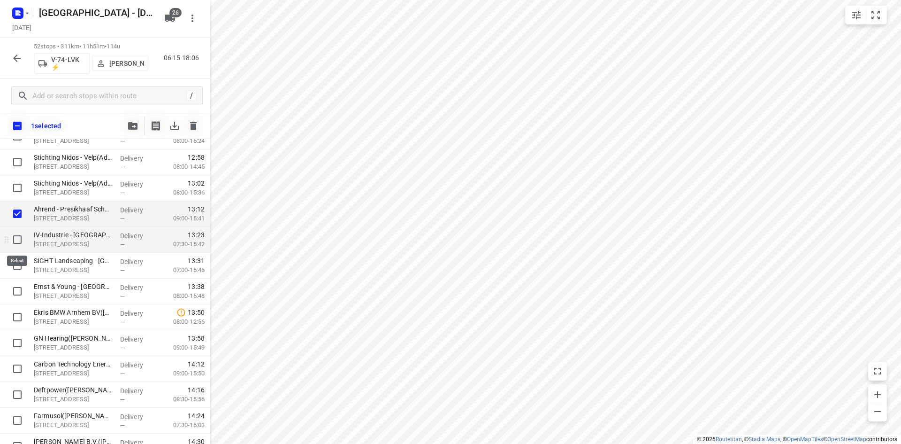
click at [17, 236] on input "checkbox" at bounding box center [17, 239] width 19 height 19
checkbox input "true"
click at [14, 262] on input "checkbox" at bounding box center [17, 265] width 19 height 19
checkbox input "true"
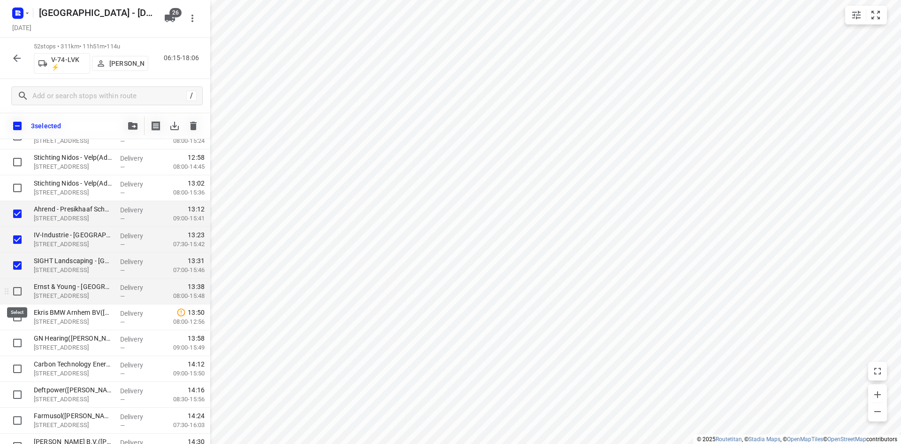
click at [20, 289] on input "checkbox" at bounding box center [17, 291] width 19 height 19
checkbox input "true"
click at [14, 216] on input "checkbox" at bounding box center [17, 213] width 19 height 19
checkbox input "false"
click at [16, 246] on input "checkbox" at bounding box center [17, 239] width 19 height 19
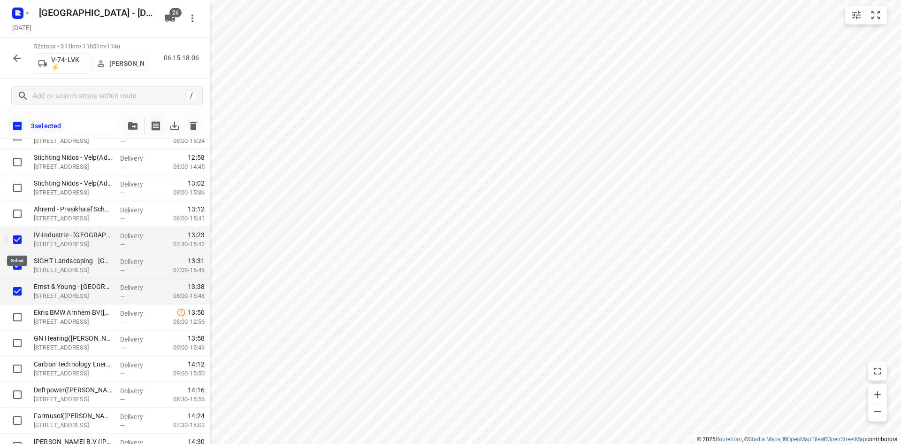
checkbox input "false"
click at [18, 264] on input "checkbox" at bounding box center [17, 265] width 19 height 19
checkbox input "false"
click at [18, 277] on div at bounding box center [15, 266] width 30 height 26
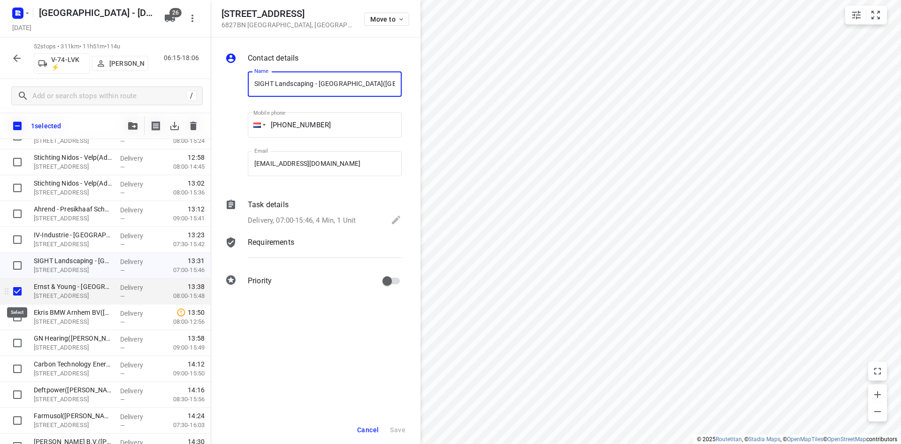
click at [18, 286] on input "checkbox" at bounding box center [17, 291] width 19 height 19
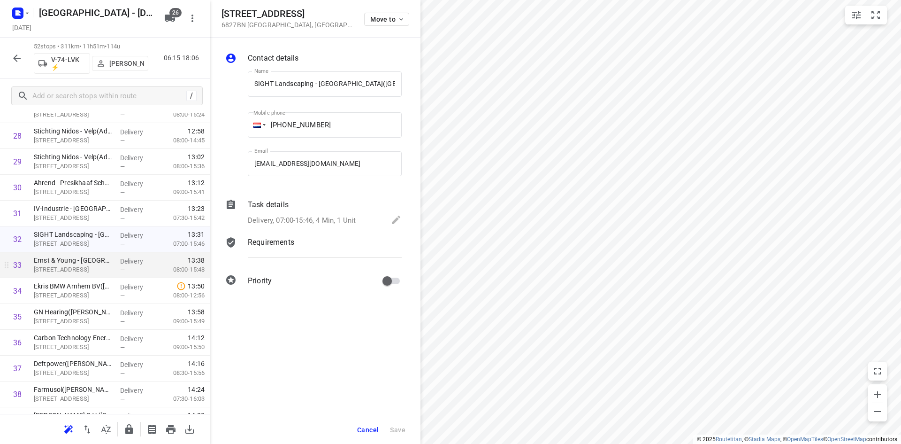
click at [360, 429] on span "Cancel" at bounding box center [368, 430] width 22 height 8
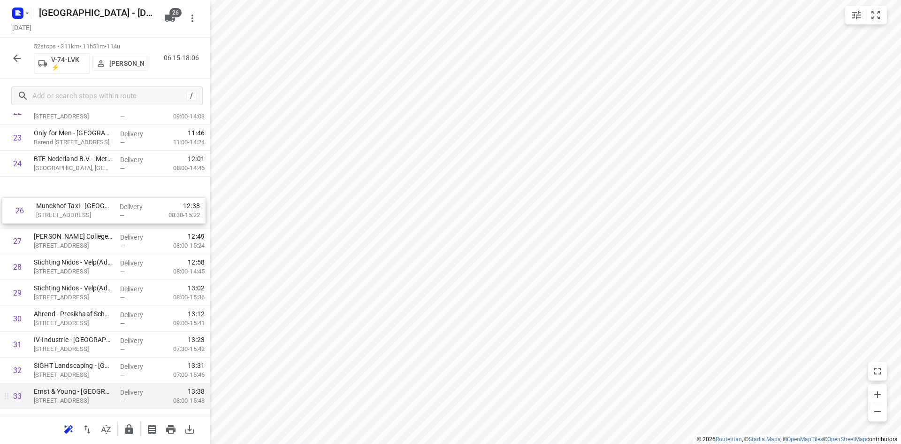
scroll to position [619, 0]
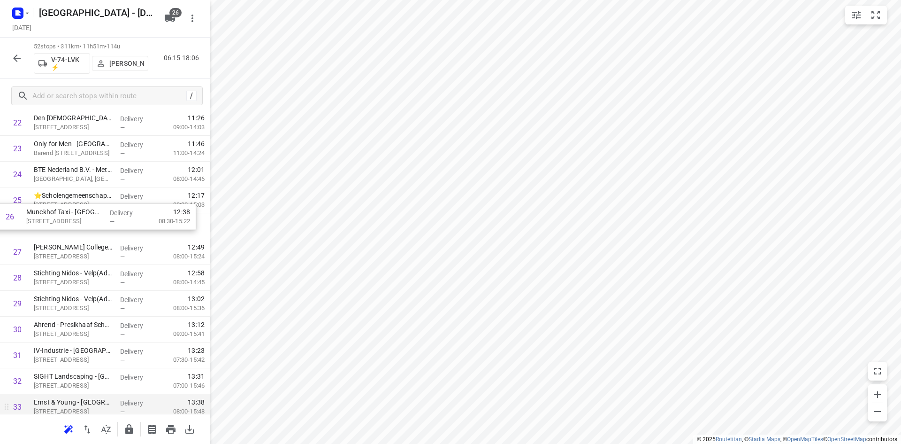
drag, startPoint x: 64, startPoint y: 174, endPoint x: 56, endPoint y: 222, distance: 48.6
click at [56, 222] on div "1 Alpha Deuren International - Eekhegstraat 4A(Monique Hagen) Eekhegstraat 4, D…" at bounding box center [105, 239] width 210 height 1342
click at [20, 226] on input "checkbox" at bounding box center [17, 225] width 19 height 19
checkbox input "true"
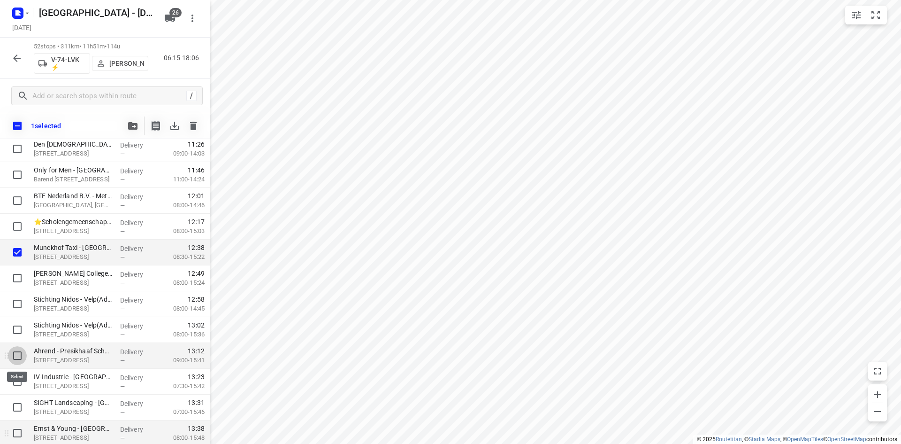
click at [10, 357] on input "checkbox" at bounding box center [17, 355] width 19 height 19
checkbox input "true"
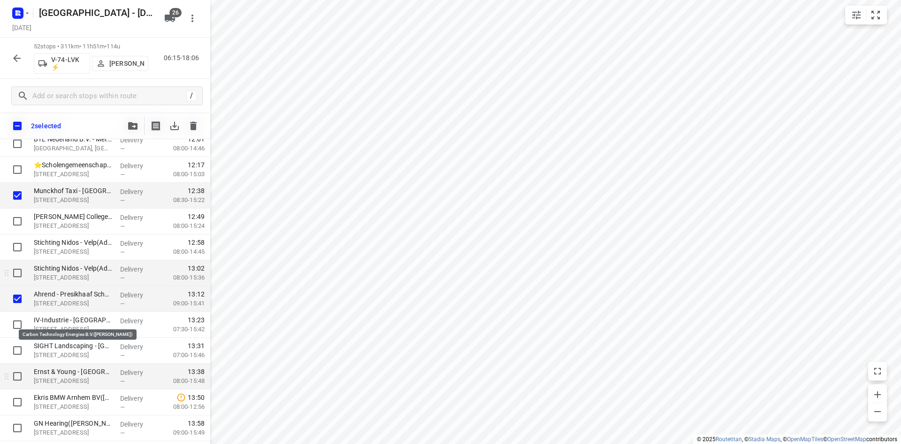
scroll to position [806, 0]
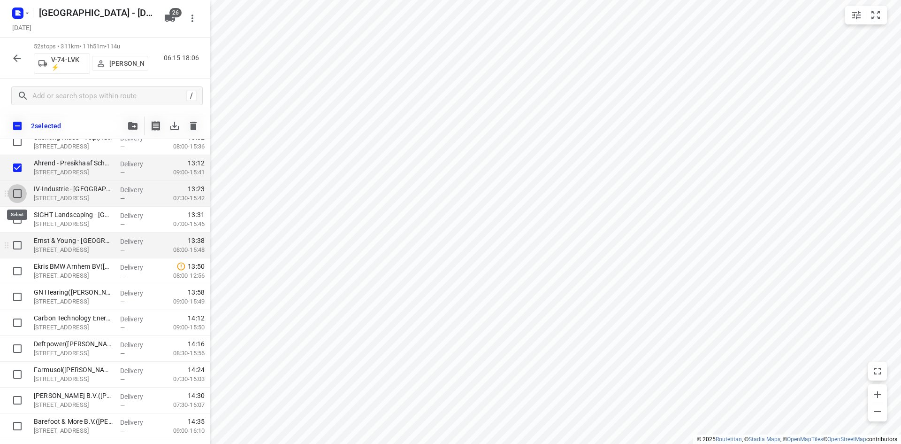
click at [13, 193] on input "checkbox" at bounding box center [17, 193] width 19 height 19
checkbox input "true"
click at [13, 216] on input "checkbox" at bounding box center [17, 219] width 19 height 19
checkbox input "true"
click at [17, 243] on input "checkbox" at bounding box center [17, 245] width 19 height 19
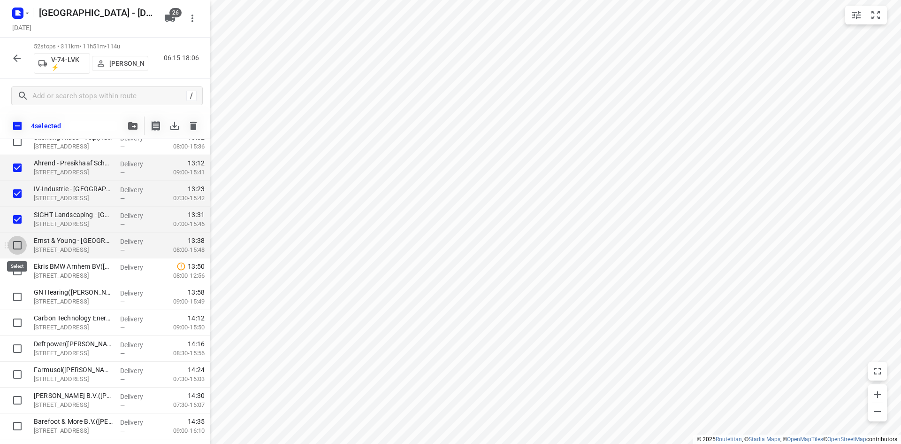
checkbox input "true"
click at [19, 319] on input "checkbox" at bounding box center [17, 322] width 19 height 19
checkbox input "true"
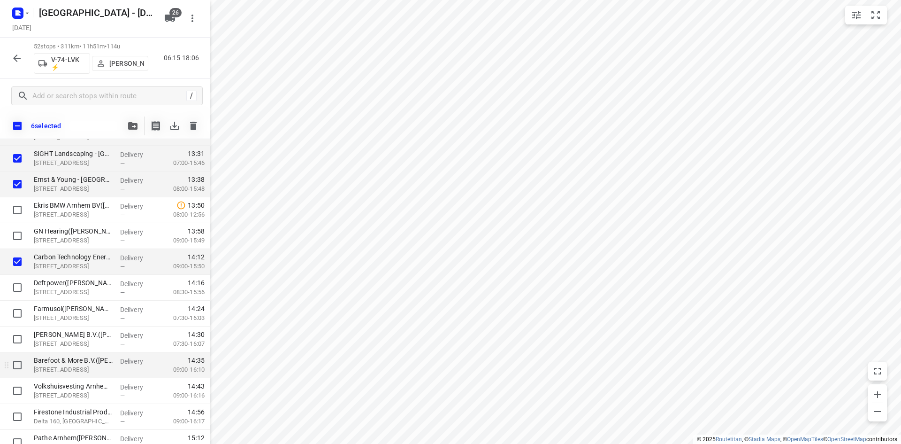
scroll to position [947, 0]
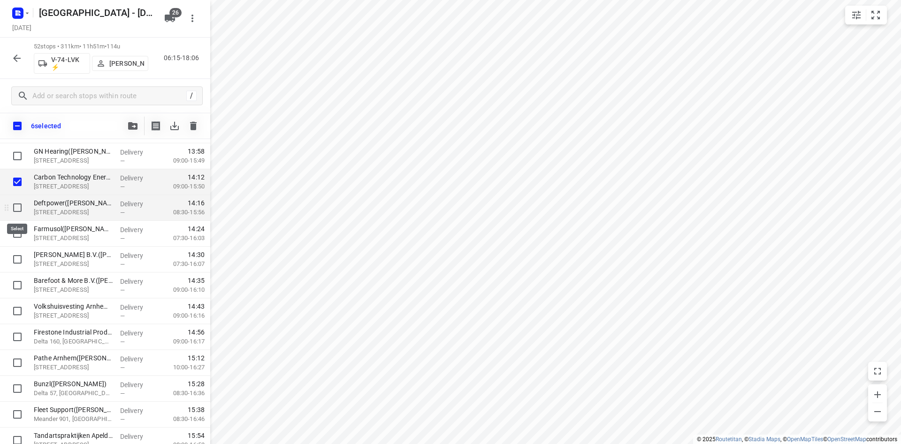
click at [13, 201] on input "checkbox" at bounding box center [17, 207] width 19 height 19
checkbox input "true"
click at [19, 232] on input "checkbox" at bounding box center [17, 233] width 19 height 19
checkbox input "true"
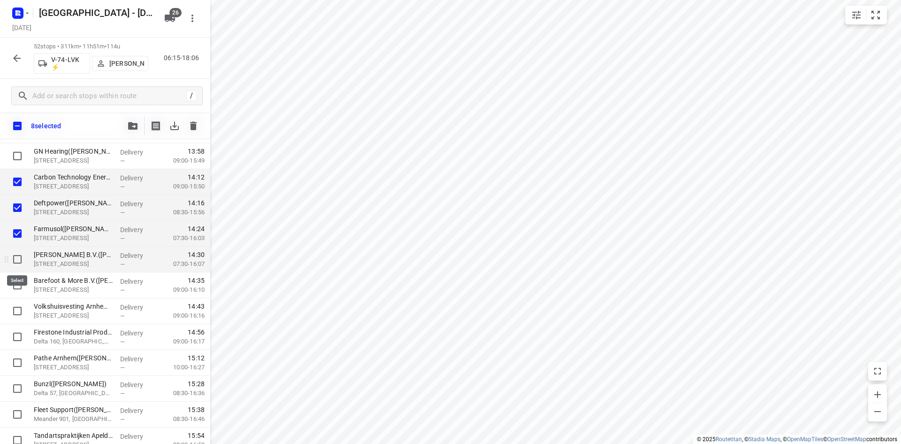
click at [17, 260] on input "checkbox" at bounding box center [17, 259] width 19 height 19
checkbox input "true"
click at [14, 287] on input "checkbox" at bounding box center [17, 285] width 19 height 19
checkbox input "true"
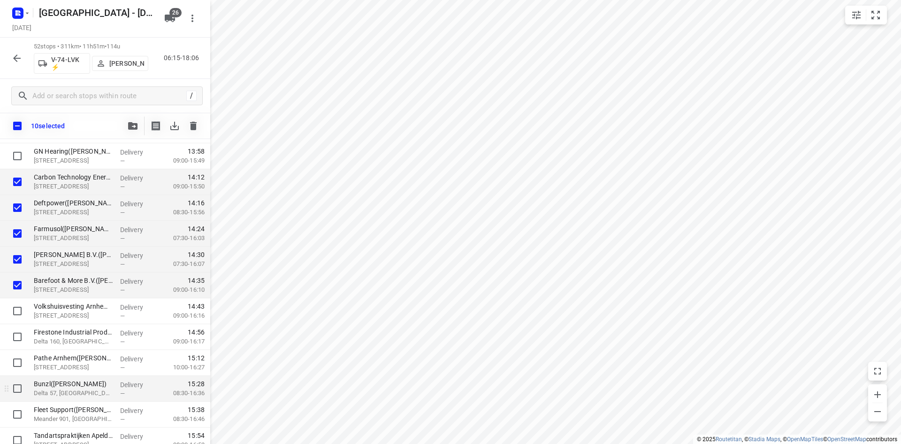
scroll to position [1041, 0]
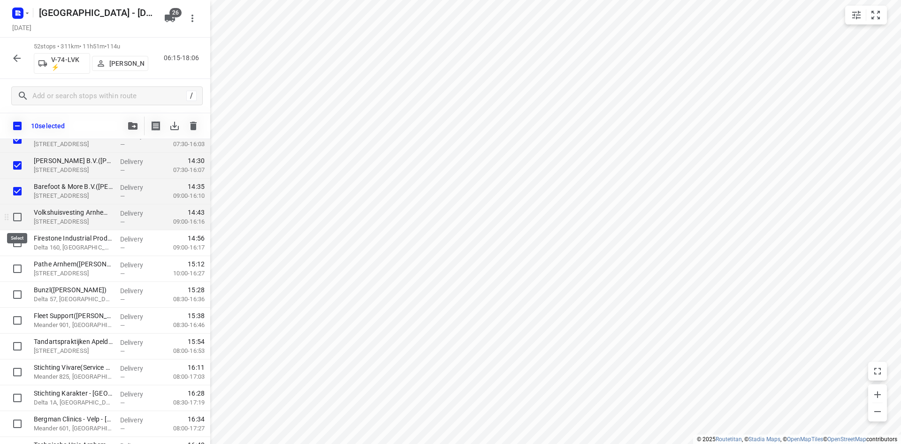
click at [18, 217] on input "checkbox" at bounding box center [17, 216] width 19 height 19
checkbox input "true"
click at [18, 271] on input "checkbox" at bounding box center [17, 268] width 19 height 19
checkbox input "true"
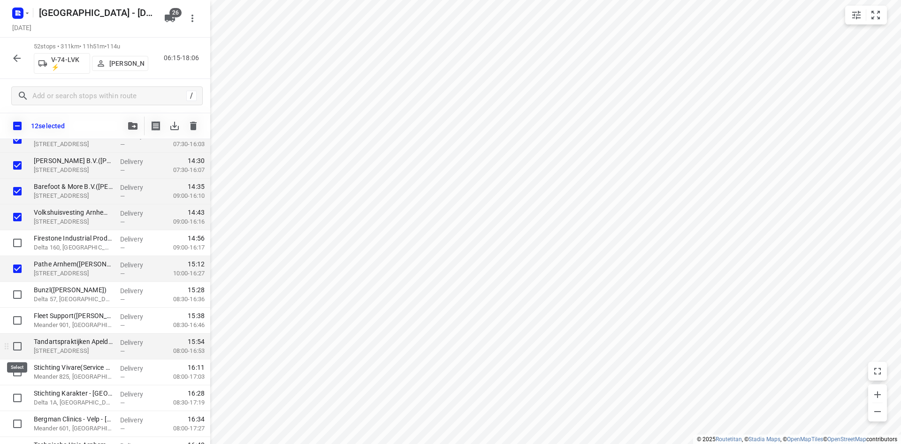
click at [12, 346] on input "checkbox" at bounding box center [17, 346] width 19 height 19
checkbox input "true"
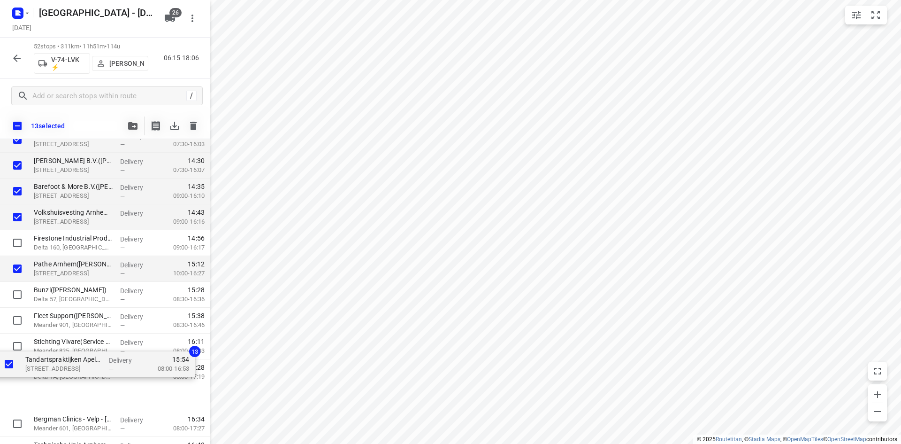
scroll to position [1137, 0]
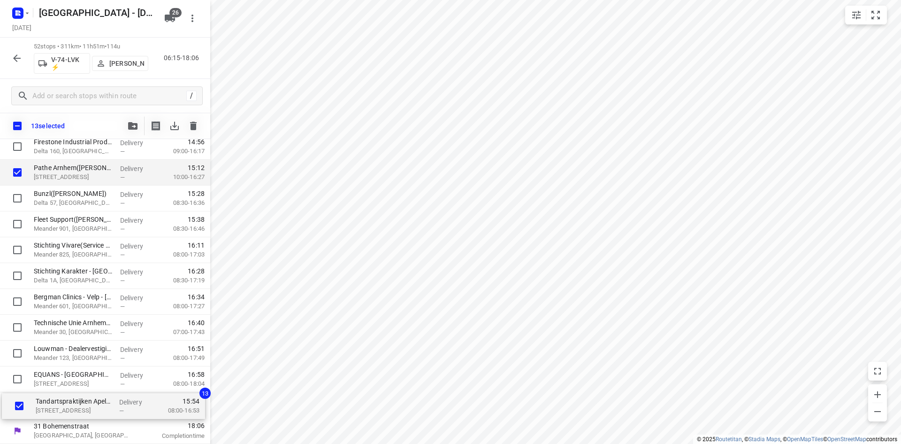
drag, startPoint x: 64, startPoint y: 341, endPoint x: 66, endPoint y: 404, distance: 62.5
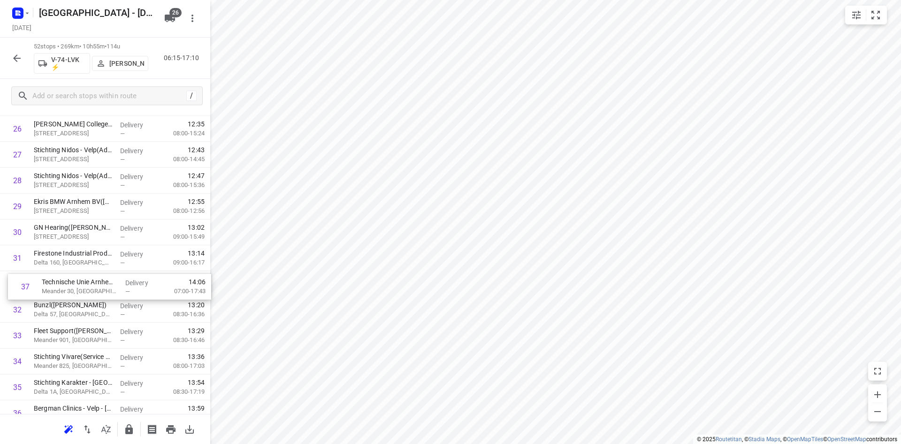
scroll to position [715, 0]
drag, startPoint x: 78, startPoint y: 328, endPoint x: 81, endPoint y: 264, distance: 63.5
click at [81, 264] on div "1 Alpha Deuren International - Eekhegstraat 4A(Monique Hagen) Eekhegstraat 4, D…" at bounding box center [105, 142] width 210 height 1342
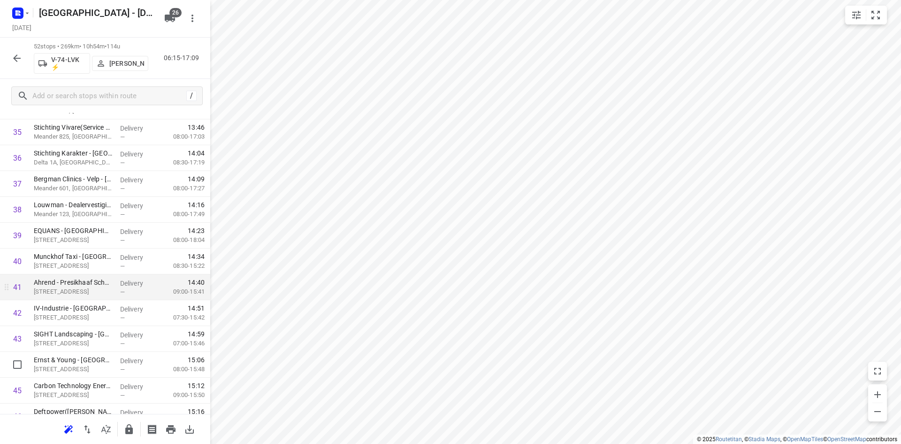
scroll to position [950, 0]
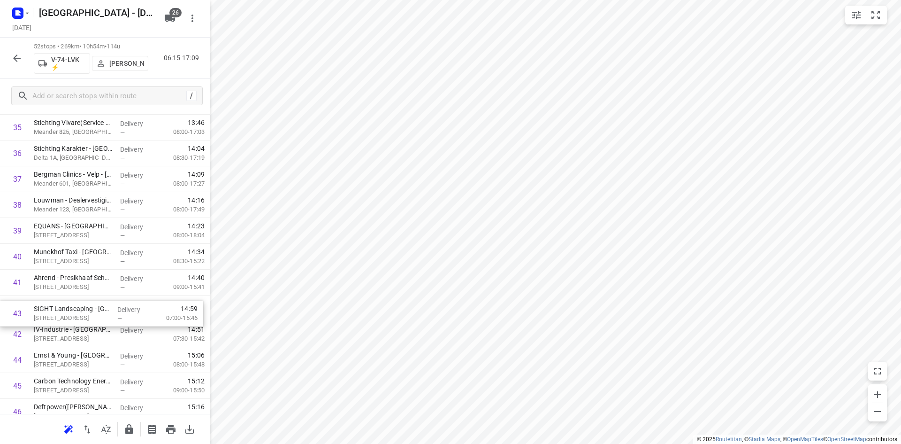
drag, startPoint x: 83, startPoint y: 339, endPoint x: 83, endPoint y: 313, distance: 26.8
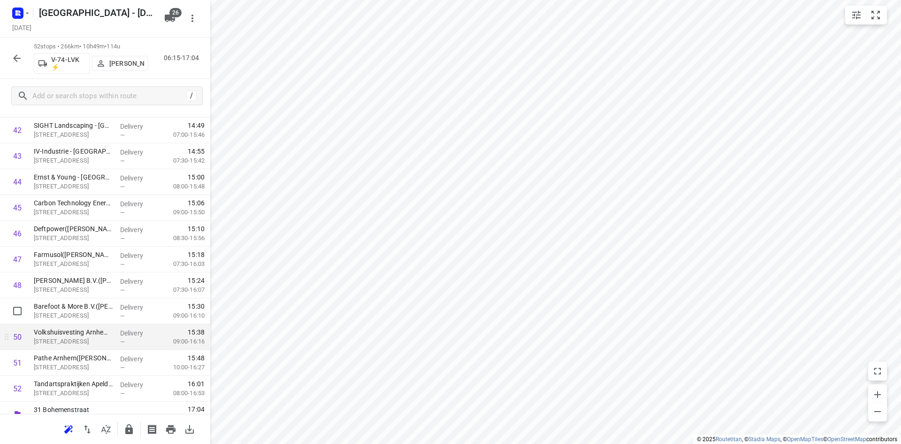
scroll to position [1141, 0]
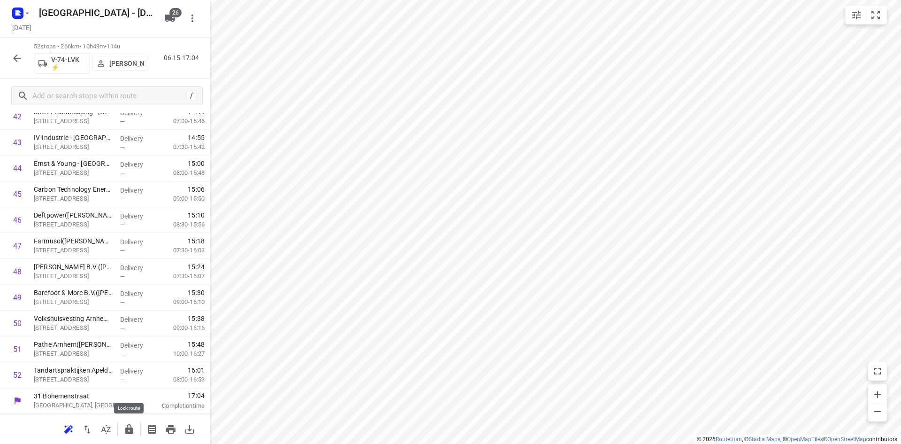
click at [124, 421] on button "button" at bounding box center [129, 429] width 19 height 19
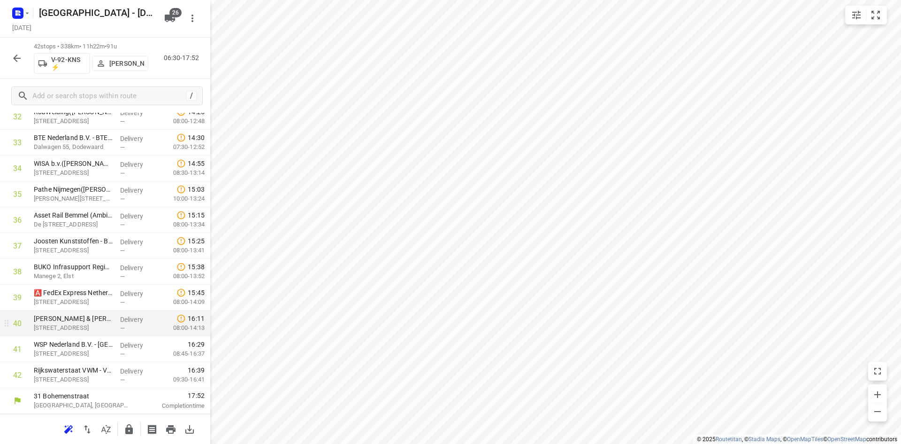
scroll to position [883, 0]
click at [107, 431] on icon "button" at bounding box center [105, 428] width 11 height 11
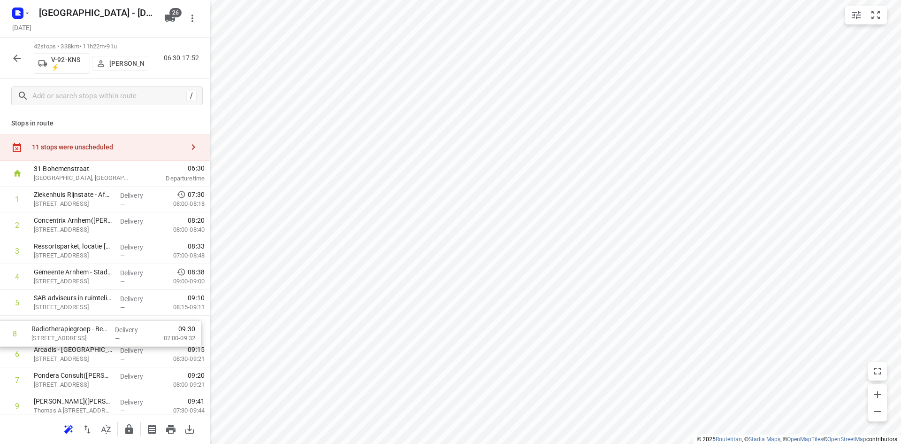
scroll to position [2, 0]
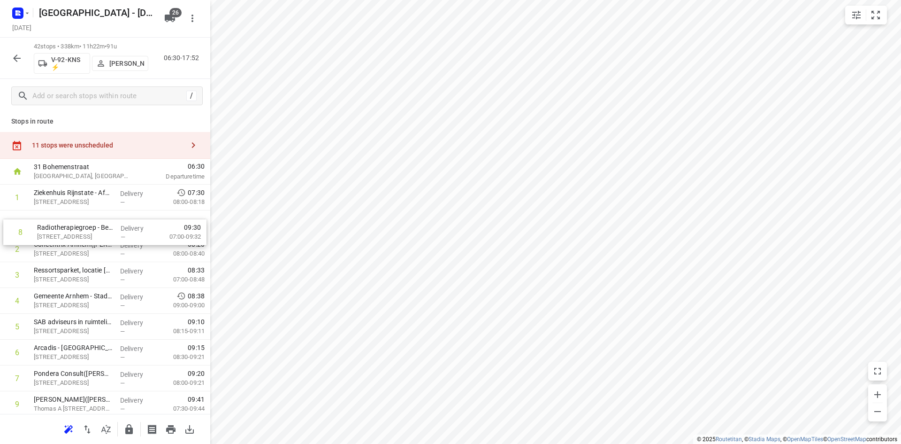
drag, startPoint x: 69, startPoint y: 375, endPoint x: 71, endPoint y: 213, distance: 162.4
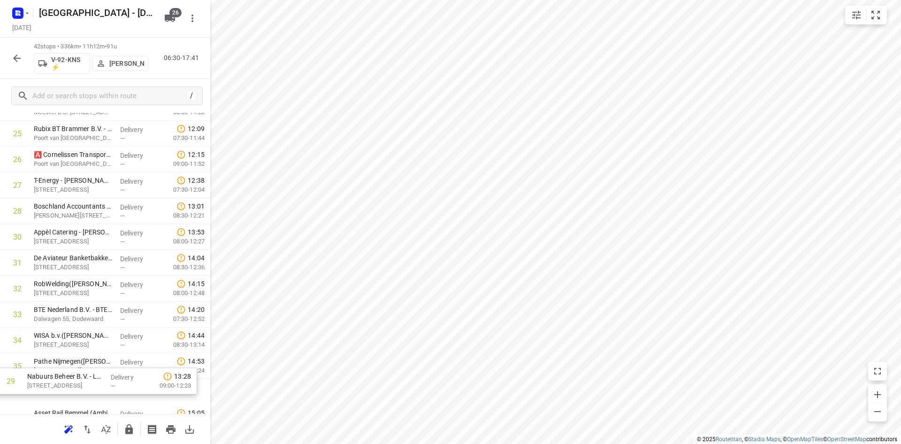
scroll to position [738, 0]
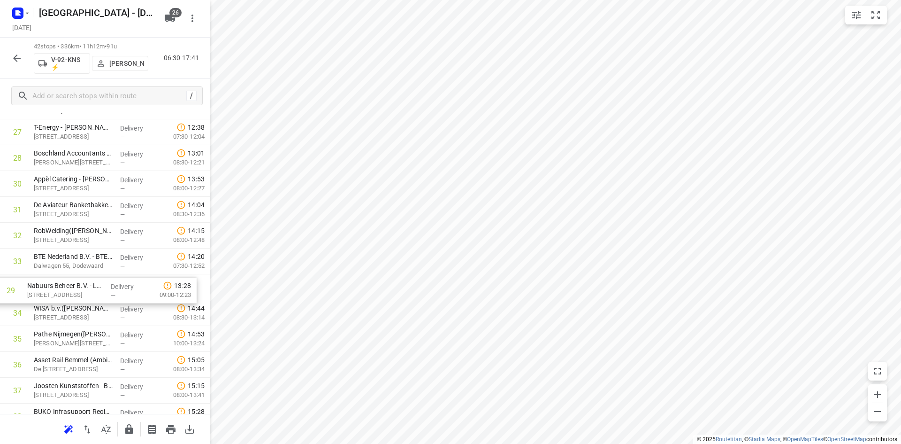
drag, startPoint x: 106, startPoint y: 306, endPoint x: 100, endPoint y: 290, distance: 17.7
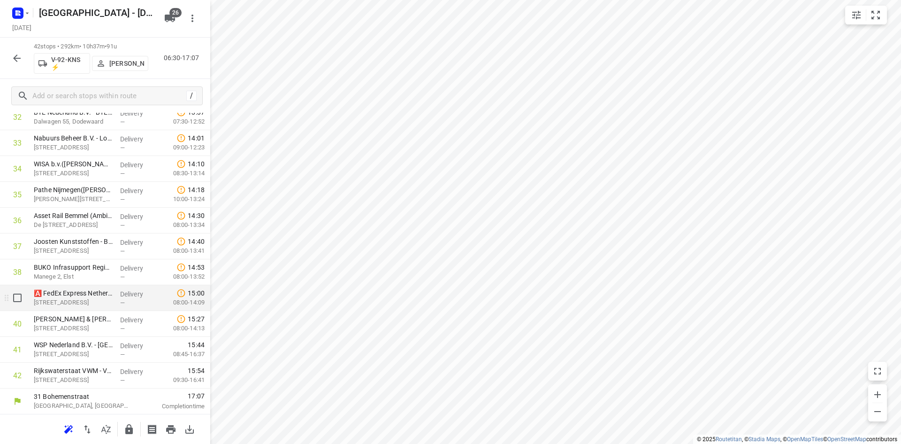
scroll to position [883, 0]
click at [132, 432] on icon "button" at bounding box center [129, 429] width 8 height 10
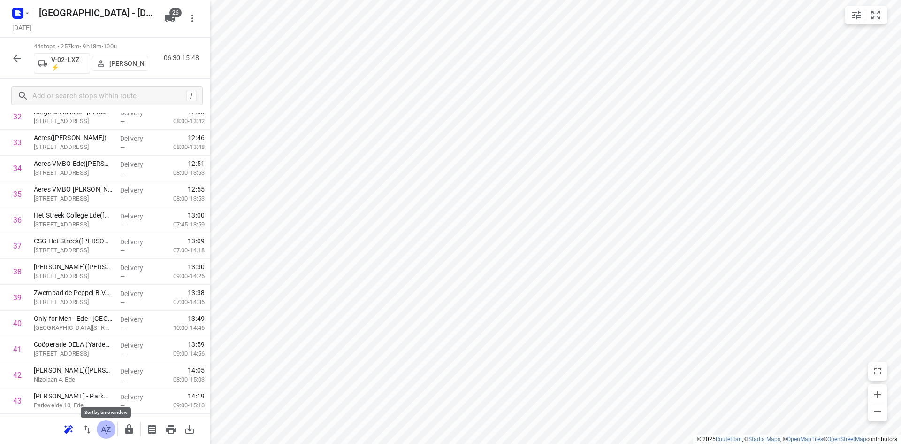
click at [114, 427] on button "button" at bounding box center [106, 429] width 19 height 19
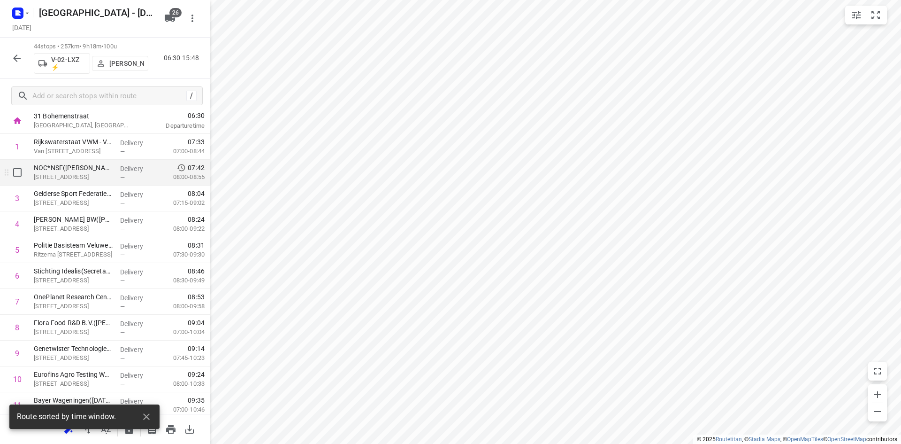
scroll to position [0, 0]
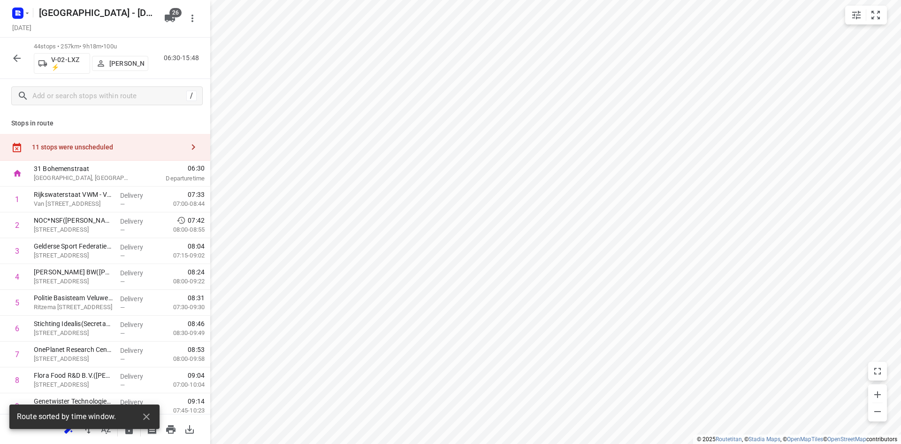
click at [151, 144] on div "11 stops were unscheduled" at bounding box center [108, 147] width 152 height 8
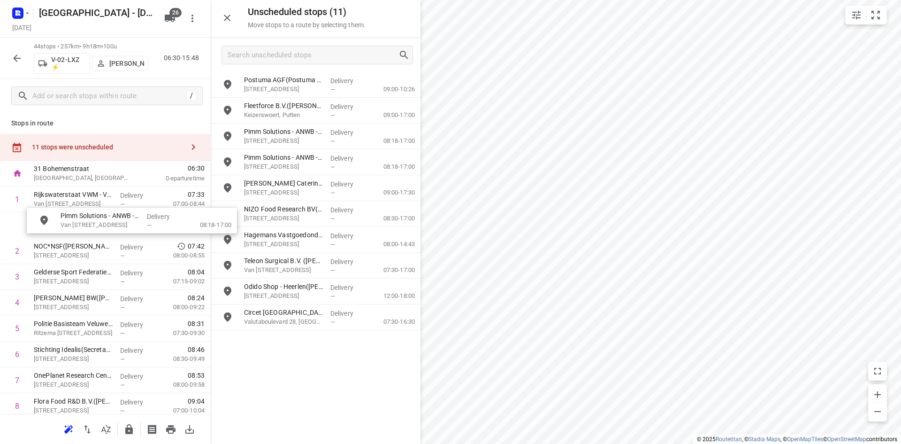
drag, startPoint x: 289, startPoint y: 295, endPoint x: 97, endPoint y: 226, distance: 204.3
click at [224, 17] on icon "button" at bounding box center [227, 17] width 11 height 11
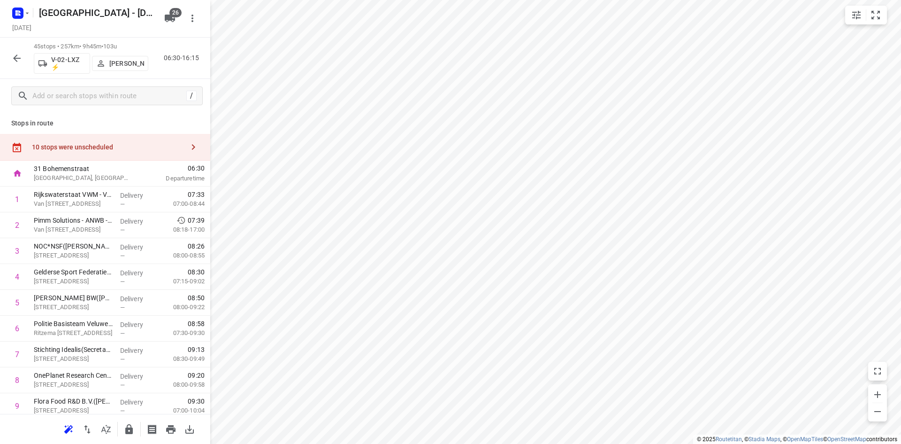
click at [101, 151] on div "10 stops were unscheduled" at bounding box center [105, 147] width 210 height 27
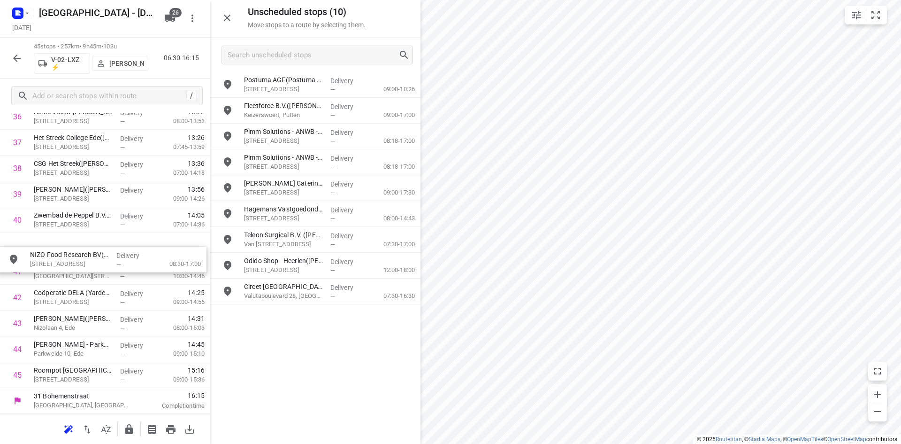
scroll to position [993, 0]
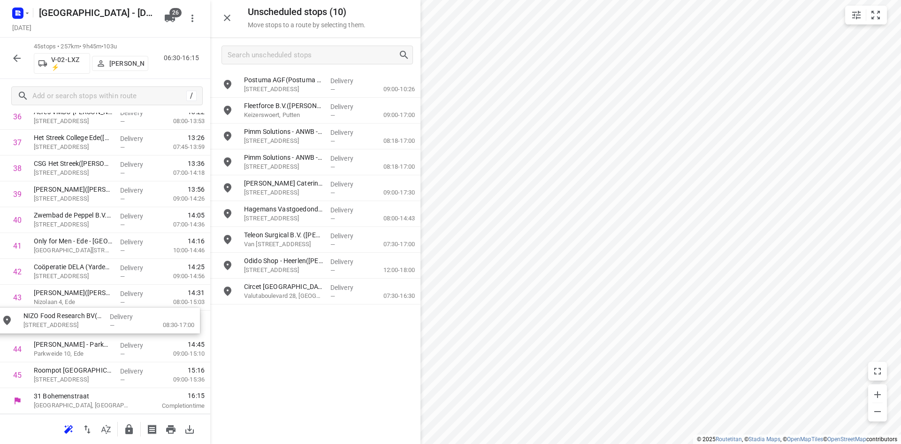
drag, startPoint x: 276, startPoint y: 208, endPoint x: 52, endPoint y: 316, distance: 249.4
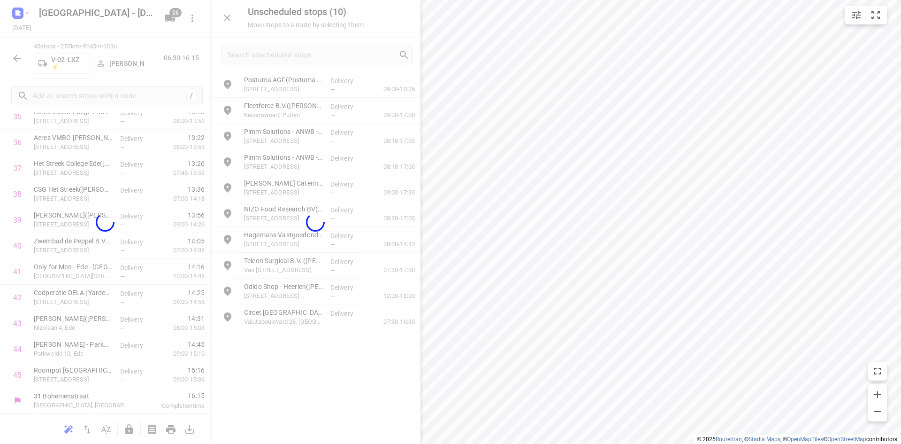
scroll to position [960, 0]
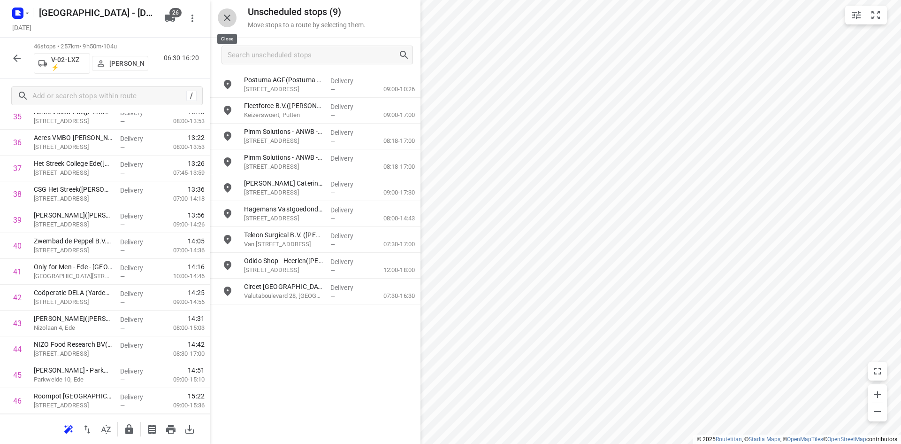
click at [230, 23] on button "button" at bounding box center [227, 17] width 19 height 19
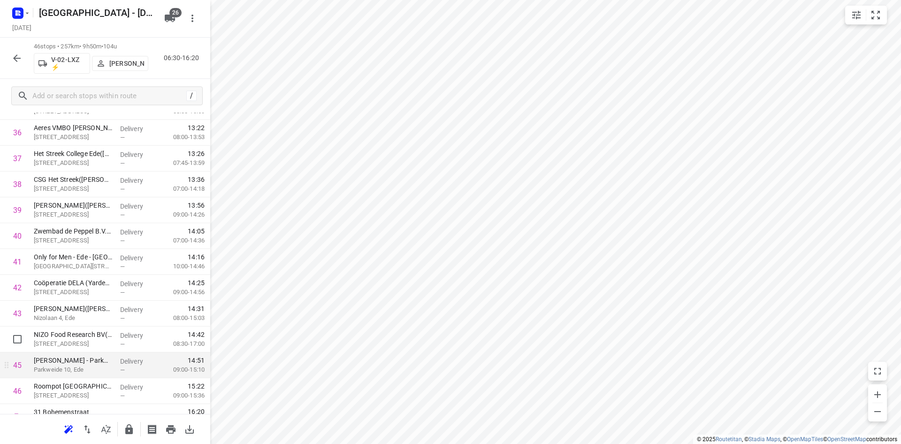
scroll to position [986, 0]
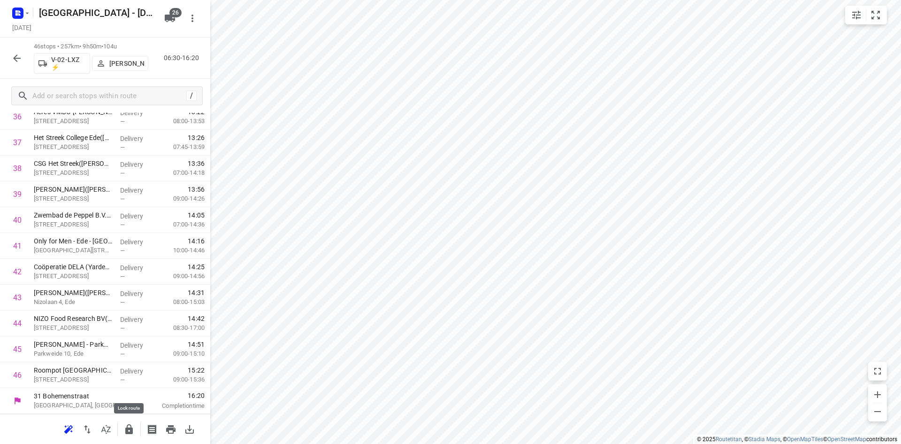
click at [131, 430] on icon "button" at bounding box center [129, 429] width 8 height 10
click at [110, 426] on icon "button" at bounding box center [105, 428] width 11 height 11
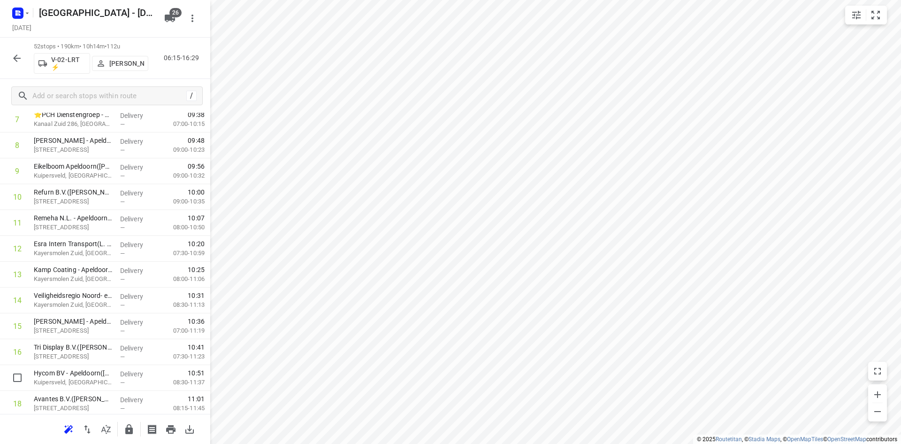
scroll to position [237, 0]
drag, startPoint x: 72, startPoint y: 382, endPoint x: 68, endPoint y: 218, distance: 163.9
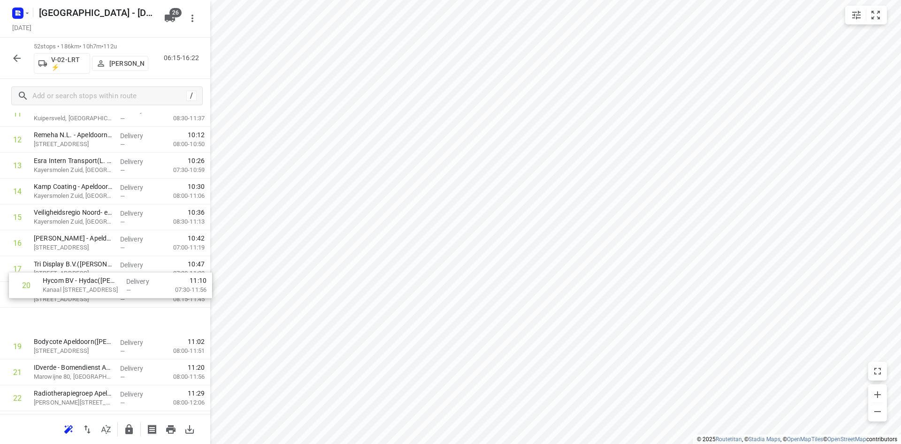
scroll to position [284, 0]
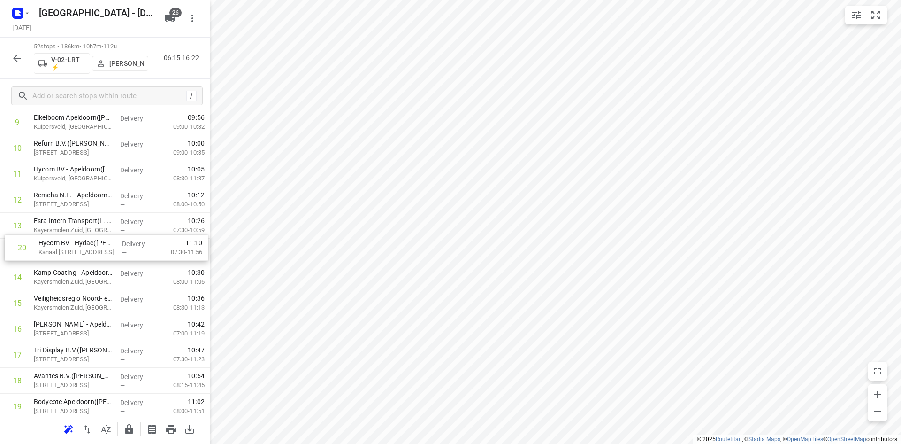
drag, startPoint x: 70, startPoint y: 318, endPoint x: 67, endPoint y: 230, distance: 87.8
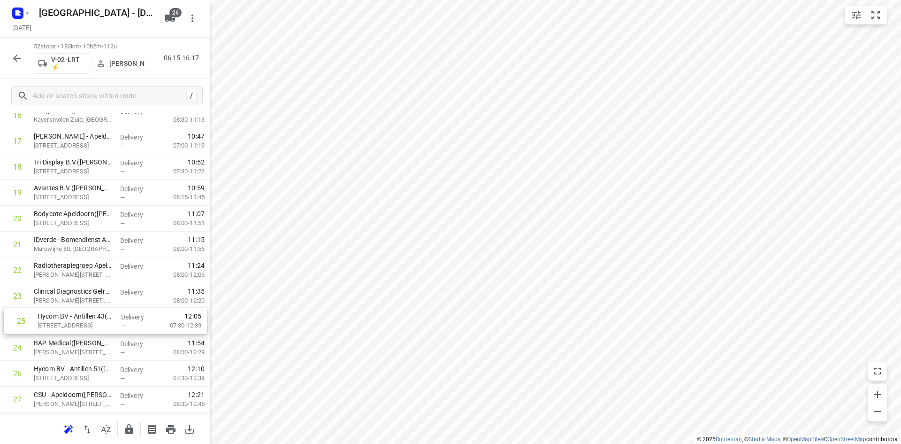
scroll to position [472, 0]
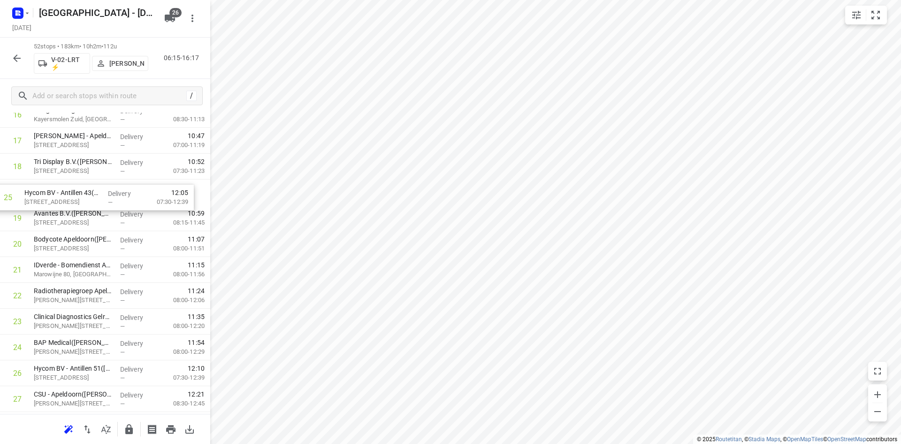
drag, startPoint x: 63, startPoint y: 345, endPoint x: 58, endPoint y: 189, distance: 156.9
click at [58, 189] on div "1 ⭐ Apleona - Abbott Biologicals - De Meente(Burak Kocak) De Meente 22, Olst De…" at bounding box center [105, 386] width 210 height 1342
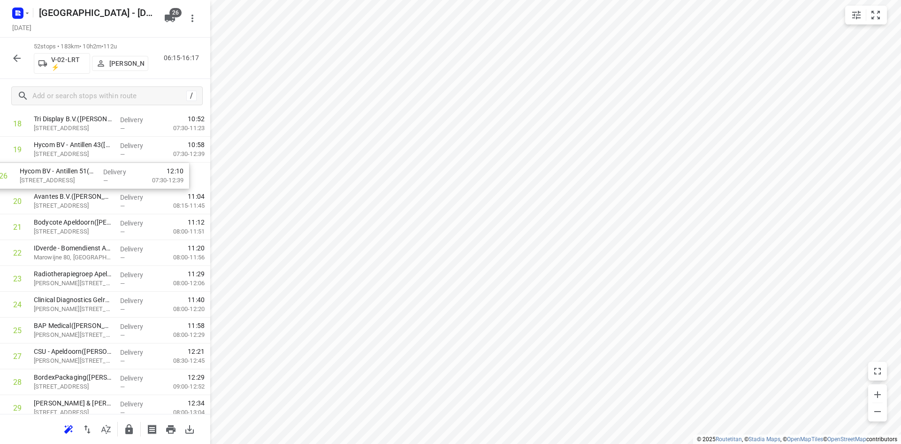
scroll to position [505, 0]
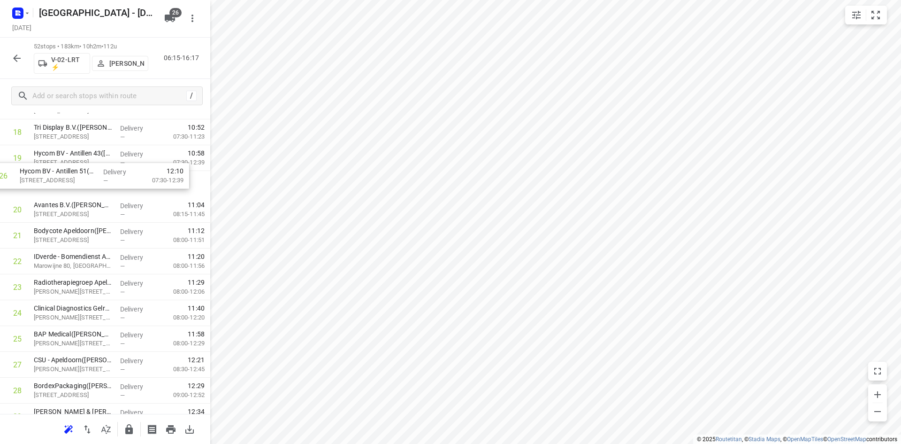
drag, startPoint x: 70, startPoint y: 334, endPoint x: 56, endPoint y: 181, distance: 153.7
click at [56, 181] on div "1 ⭐ Apleona - Abbott Biologicals - De Meente(Burak Kocak) De Meente 22, Olst De…" at bounding box center [105, 351] width 210 height 1342
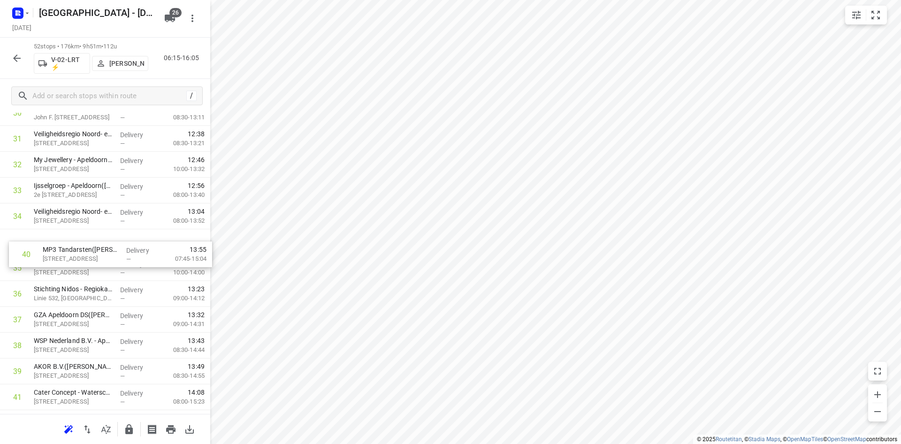
scroll to position [788, 0]
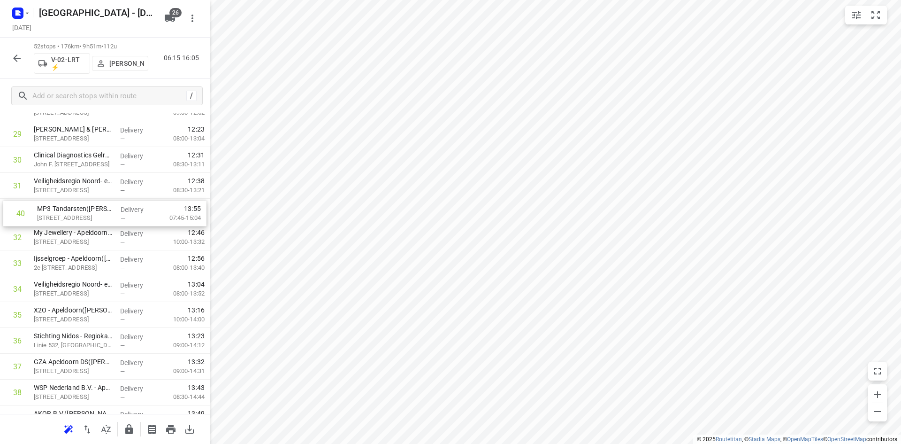
drag, startPoint x: 93, startPoint y: 373, endPoint x: 96, endPoint y: 208, distance: 164.8
click at [96, 208] on div "1 ⭐ Apleona - Abbott Biologicals - De Meente(Burak Kocak) De Meente 22, Olst De…" at bounding box center [105, 69] width 210 height 1342
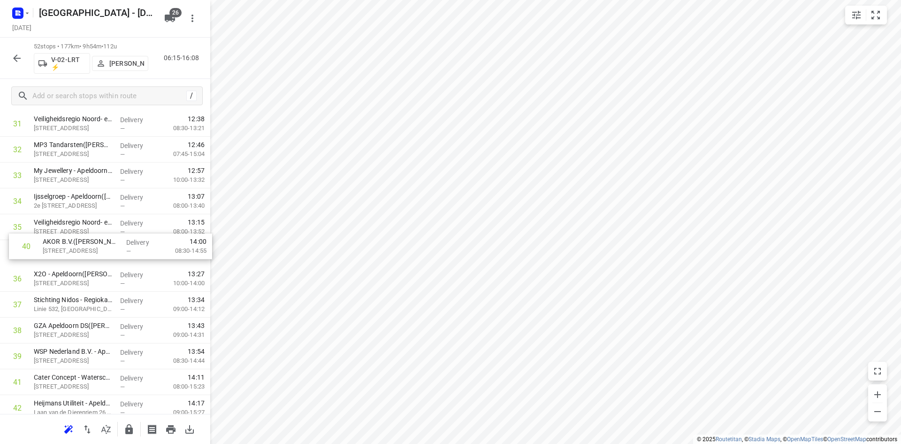
scroll to position [835, 0]
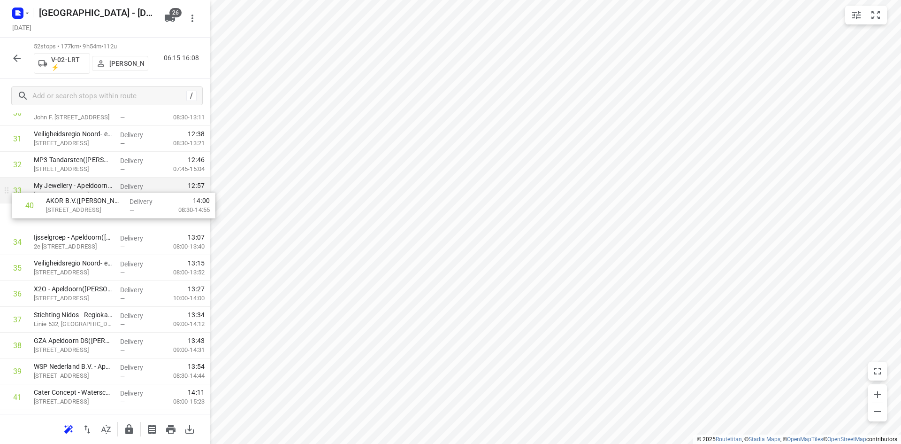
drag, startPoint x: 72, startPoint y: 329, endPoint x: 83, endPoint y: 204, distance: 125.8
click at [83, 204] on div "1 ⭐ Apleona - Abbott Biologicals - De Meente(Burak Kocak) De Meente 22, Olst De…" at bounding box center [105, 22] width 210 height 1342
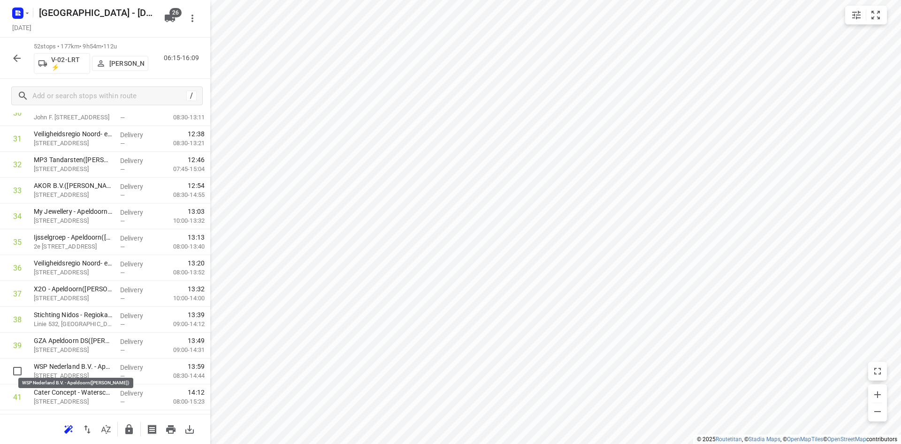
scroll to position [837, 0]
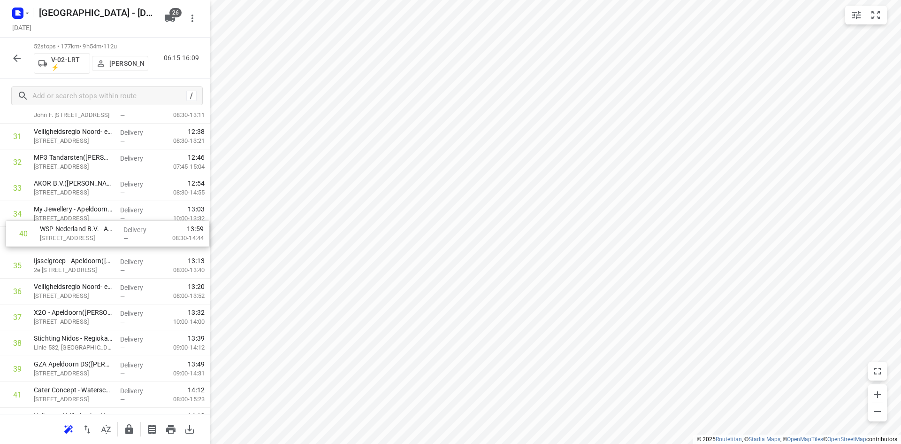
drag, startPoint x: 74, startPoint y: 370, endPoint x: 80, endPoint y: 228, distance: 142.8
click at [80, 228] on div "1 ⭐ Apleona - Abbott Biologicals - De Meente(Burak Kocak) De Meente 22, Olst De…" at bounding box center [105, 20] width 210 height 1342
drag, startPoint x: 93, startPoint y: 248, endPoint x: 92, endPoint y: 220, distance: 28.2
click at [92, 220] on div "1 ⭐ Apleona - Abbott Biologicals - De Meente(Burak Kocak) De Meente 22, Olst De…" at bounding box center [105, 20] width 210 height 1342
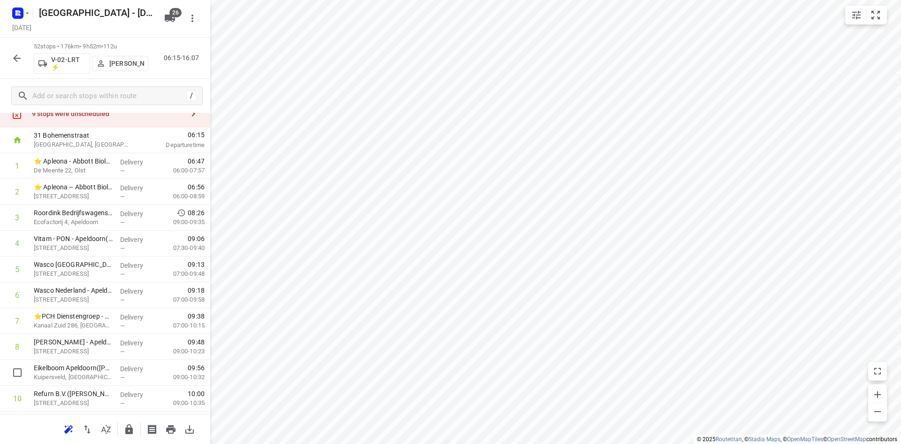
scroll to position [0, 0]
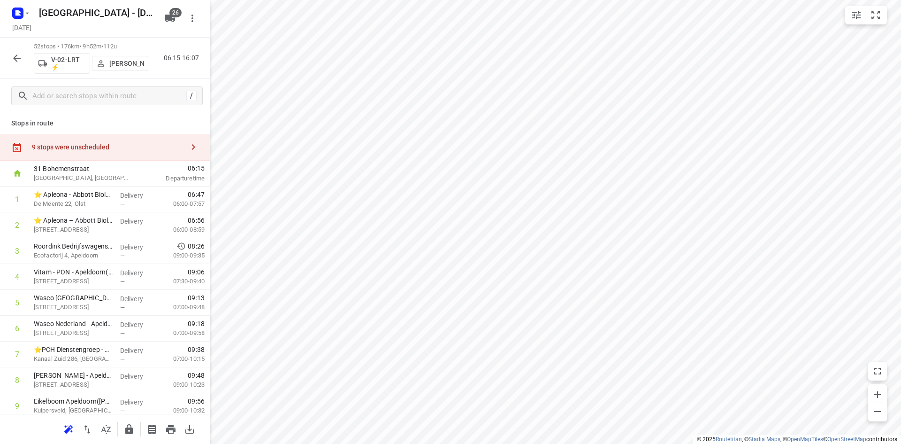
click at [132, 136] on div "9 stops were unscheduled" at bounding box center [105, 147] width 210 height 27
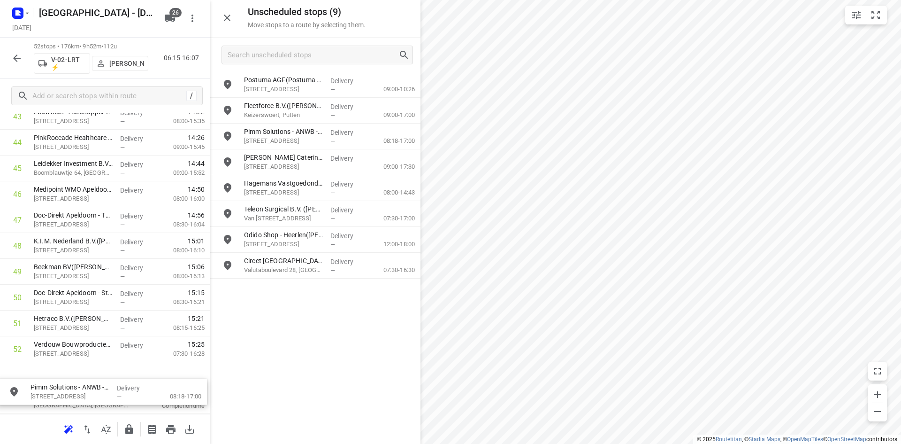
drag, startPoint x: 343, startPoint y: 166, endPoint x: 127, endPoint y: 397, distance: 315.8
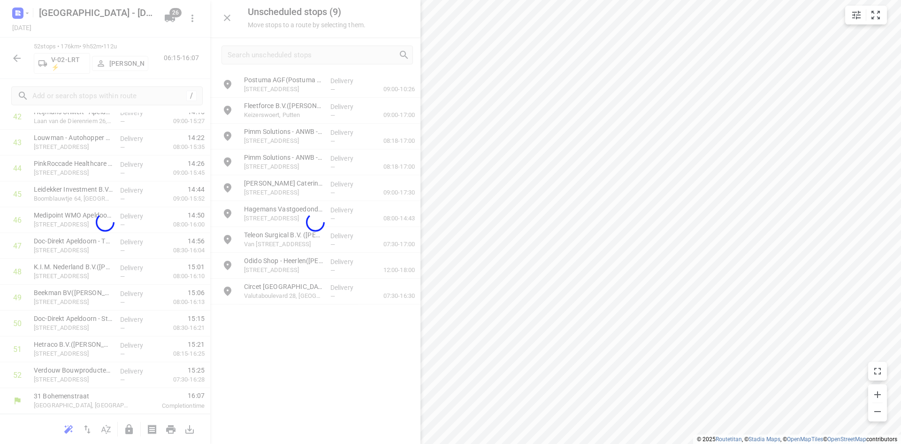
scroll to position [1141, 0]
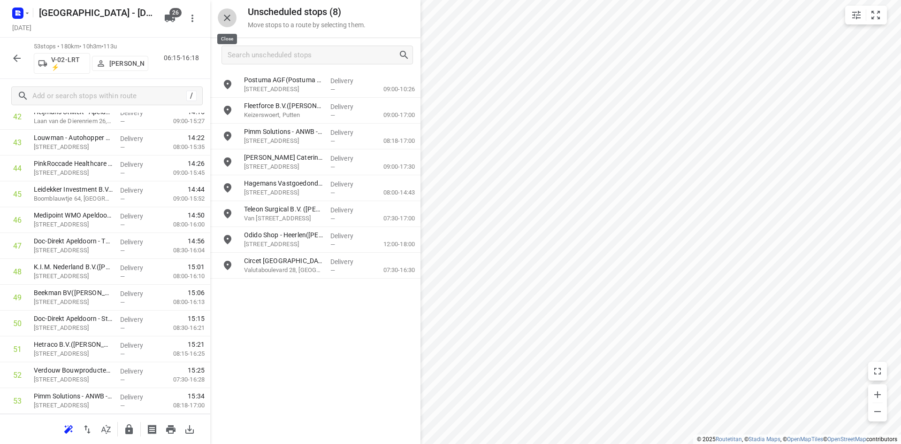
click at [231, 19] on icon "button" at bounding box center [227, 17] width 11 height 11
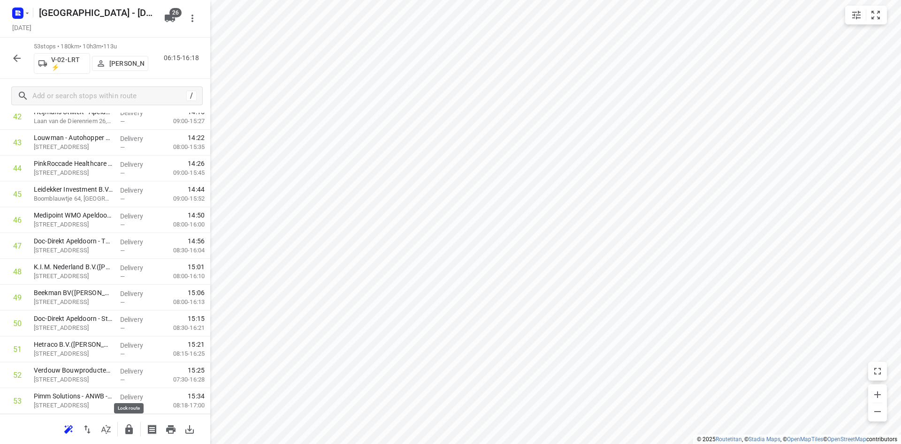
click at [134, 433] on icon "button" at bounding box center [128, 428] width 11 height 11
click at [107, 424] on icon "button" at bounding box center [105, 428] width 11 height 11
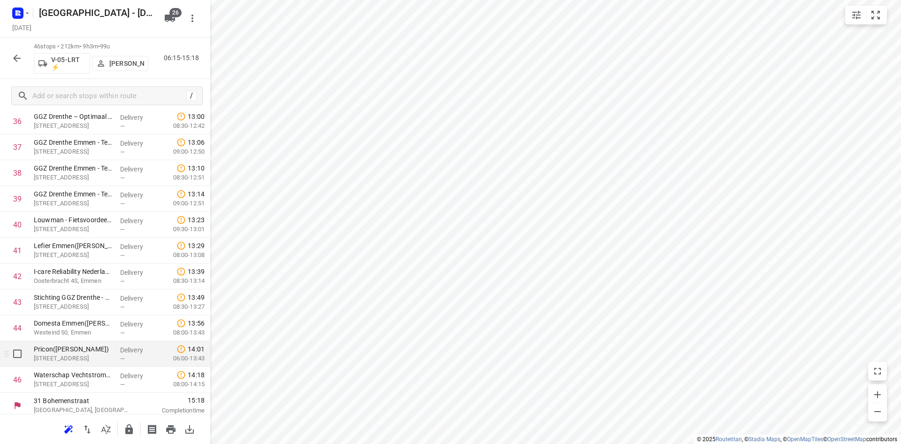
scroll to position [986, 0]
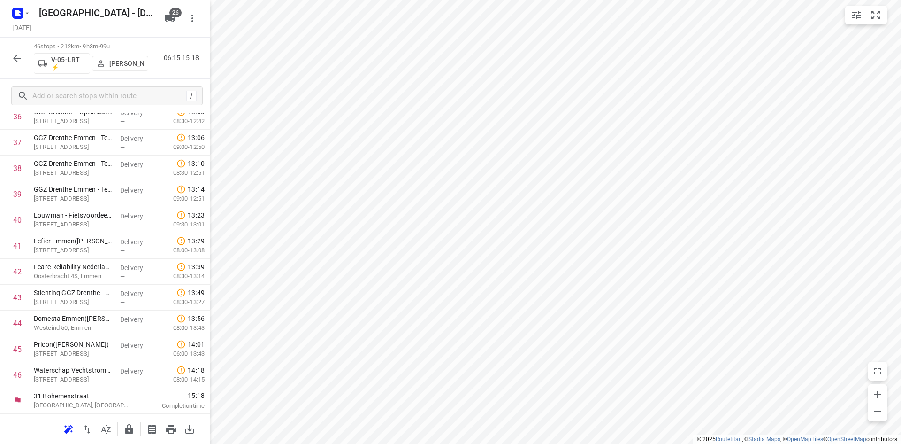
click at [6, 60] on div "46 stops • 212km • 9h3m • 99u V-05-LRT ⚡ Rene Van Weeghel 06:15-15:18" at bounding box center [105, 58] width 210 height 41
click at [10, 57] on button "button" at bounding box center [17, 58] width 19 height 19
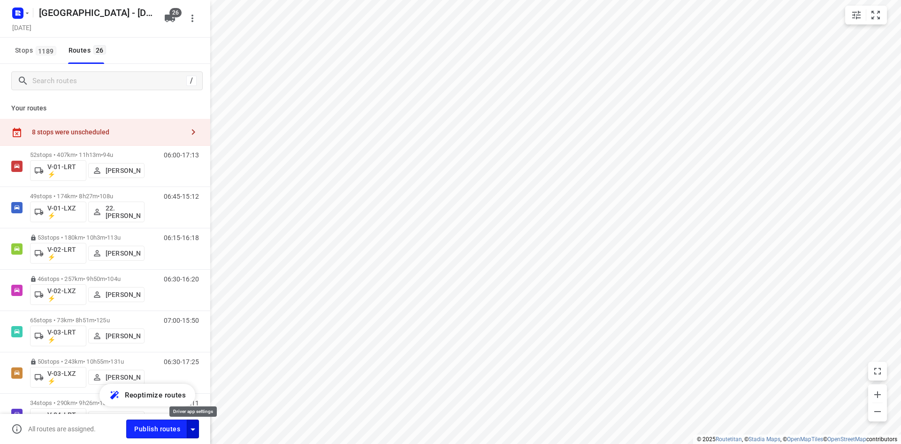
click at [190, 429] on icon "button" at bounding box center [192, 428] width 11 height 11
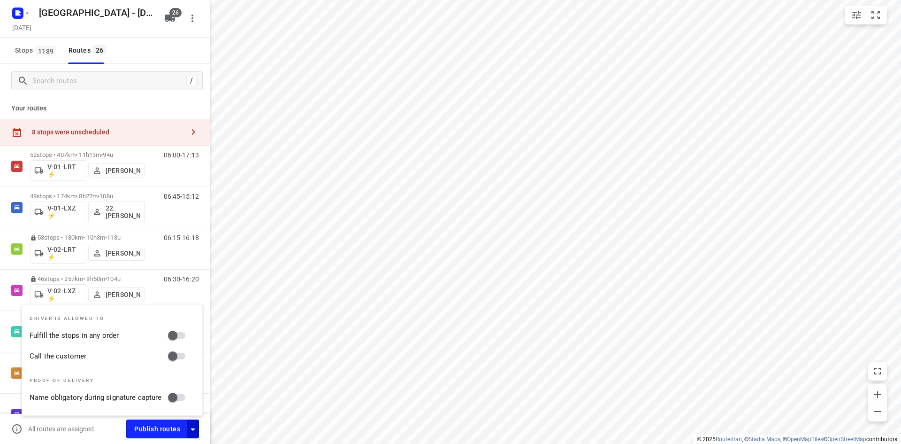
click at [172, 354] on input "Call the customer" at bounding box center [173, 356] width 54 height 18
checkbox input "true"
click at [180, 334] on input "Fulfill the stops in any order" at bounding box center [173, 335] width 54 height 18
checkbox input "true"
click at [157, 98] on div "Your routes 8 stops were unscheduled 52 stops • 407km • 11h13m • 94u V-01-LRT ⚡…" at bounding box center [105, 270] width 210 height 344
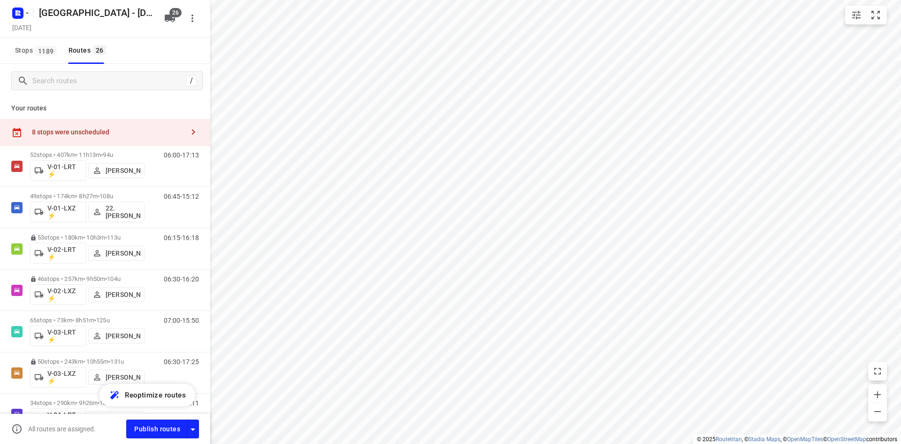
click at [157, 98] on div "Your routes 8 stops were unscheduled 52 stops • 407km • 11h13m • 94u V-01-LRT ⚡…" at bounding box center [105, 270] width 210 height 344
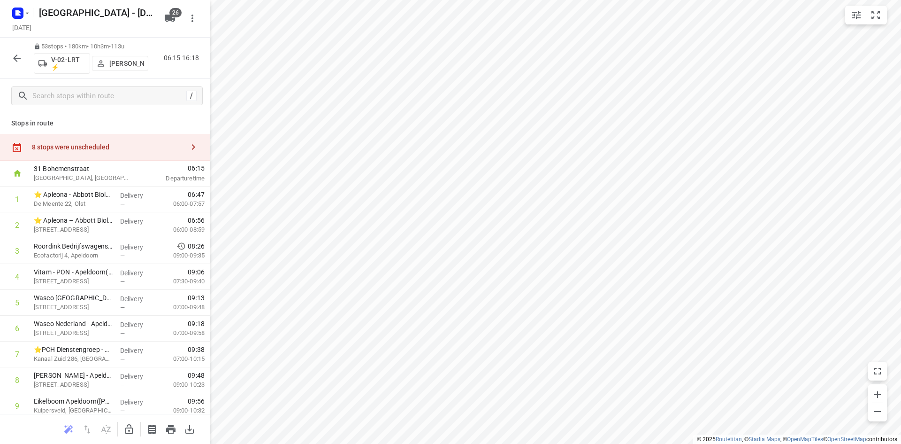
click at [129, 146] on div "8 stops were unscheduled" at bounding box center [108, 147] width 152 height 8
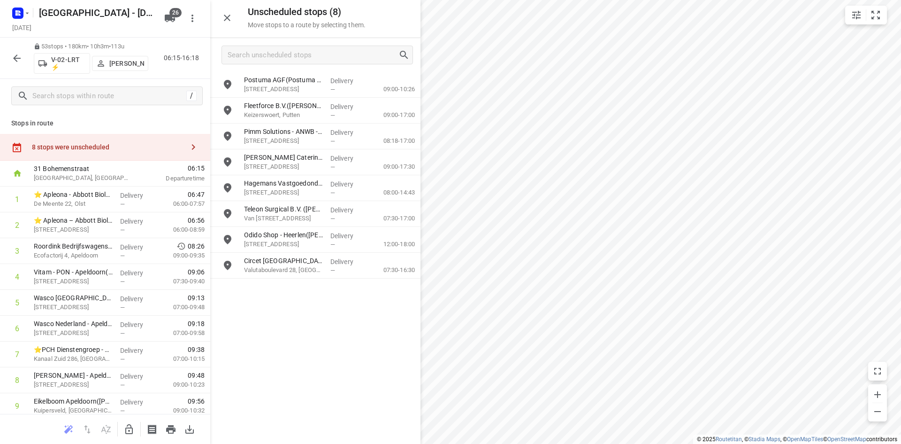
click at [130, 422] on button "button" at bounding box center [129, 429] width 19 height 19
drag, startPoint x: 287, startPoint y: 140, endPoint x: 283, endPoint y: 154, distance: 15.3
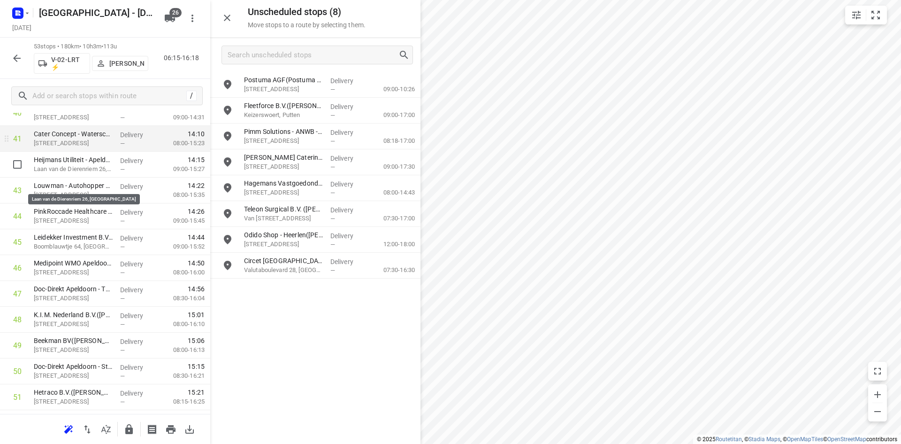
scroll to position [1080, 0]
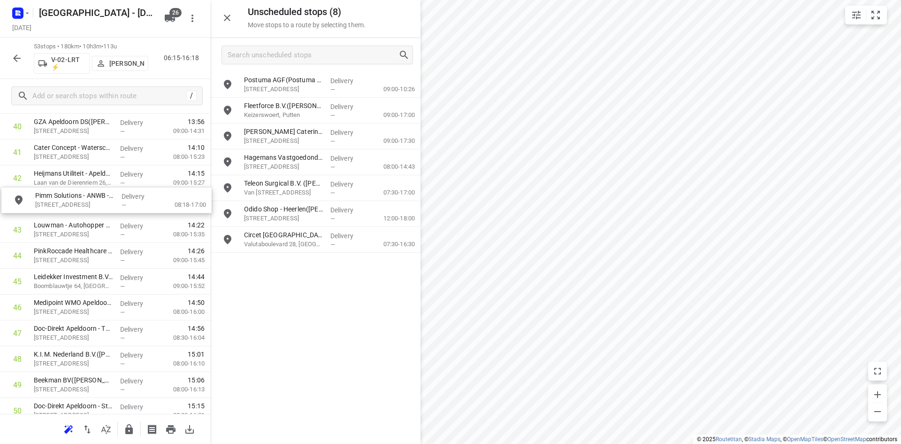
drag, startPoint x: 303, startPoint y: 138, endPoint x: 89, endPoint y: 204, distance: 224.5
click at [129, 437] on button "button" at bounding box center [129, 429] width 19 height 19
click at [231, 18] on icon "button" at bounding box center [227, 17] width 11 height 11
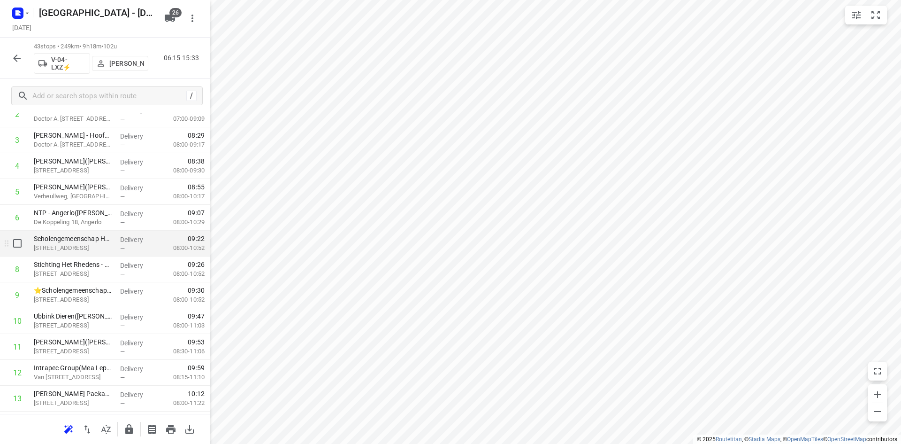
scroll to position [0, 0]
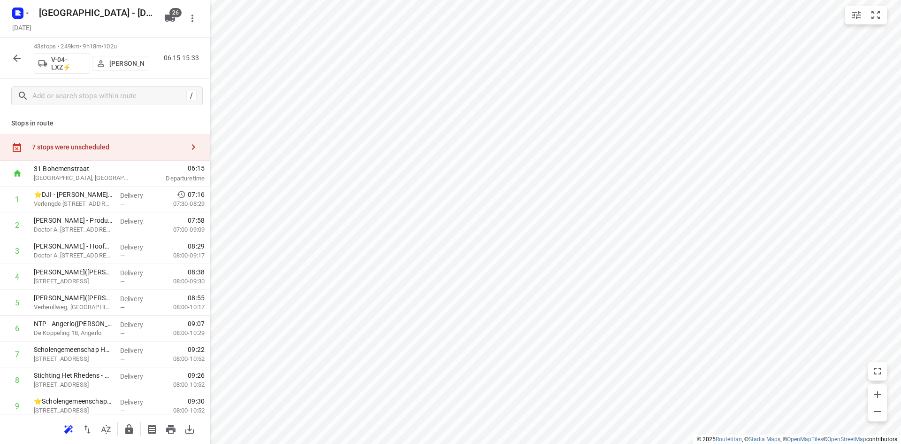
click at [130, 141] on div "7 stops were unscheduled" at bounding box center [105, 147] width 210 height 27
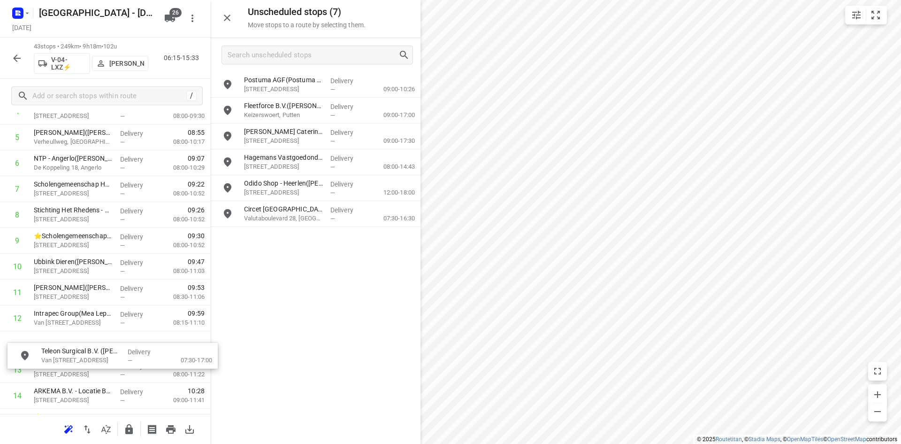
scroll to position [169, 0]
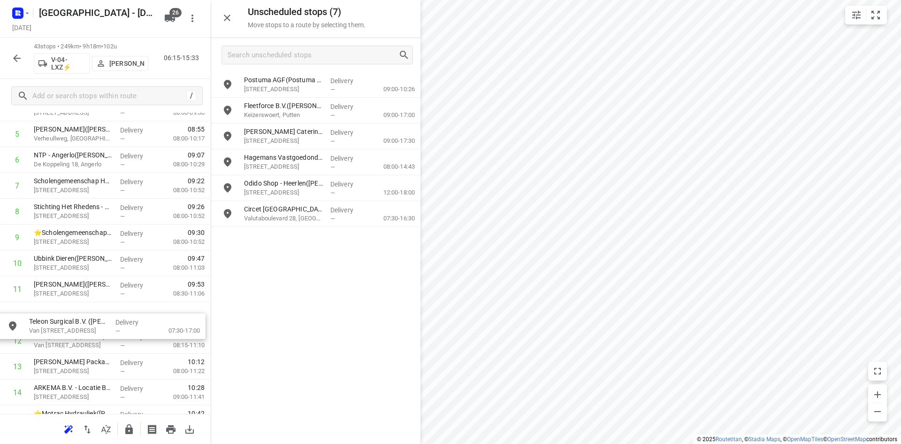
drag, startPoint x: 326, startPoint y: 190, endPoint x: 108, endPoint y: 328, distance: 257.8
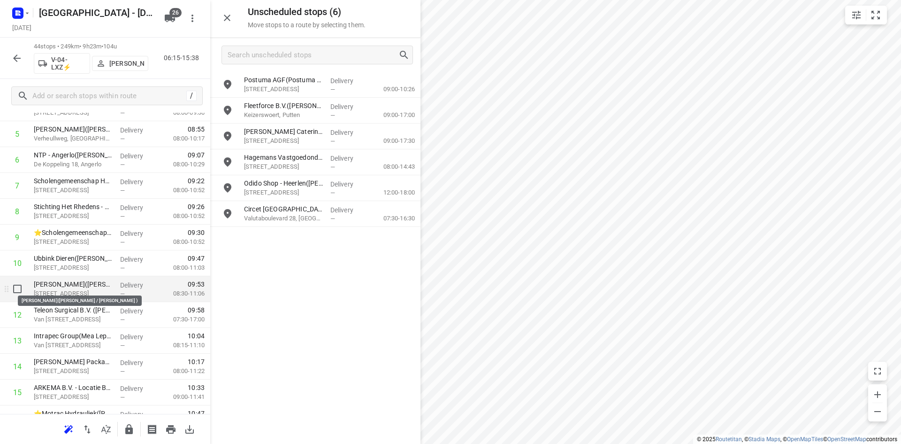
scroll to position [309, 0]
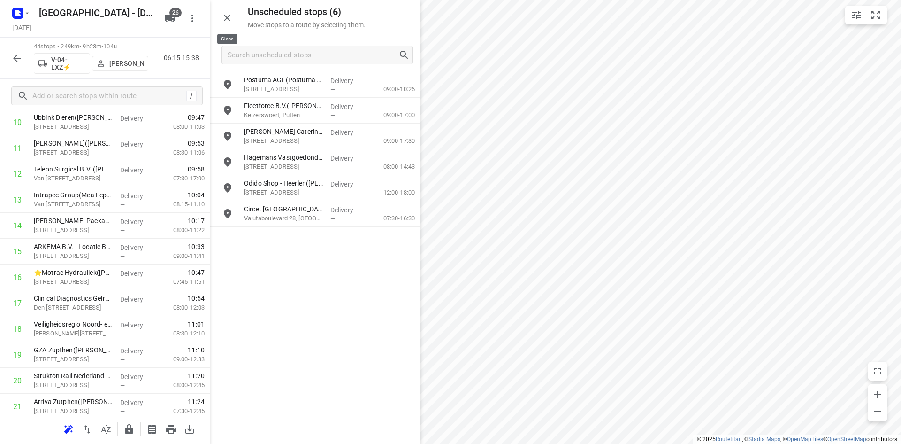
click at [230, 14] on icon "button" at bounding box center [227, 17] width 11 height 11
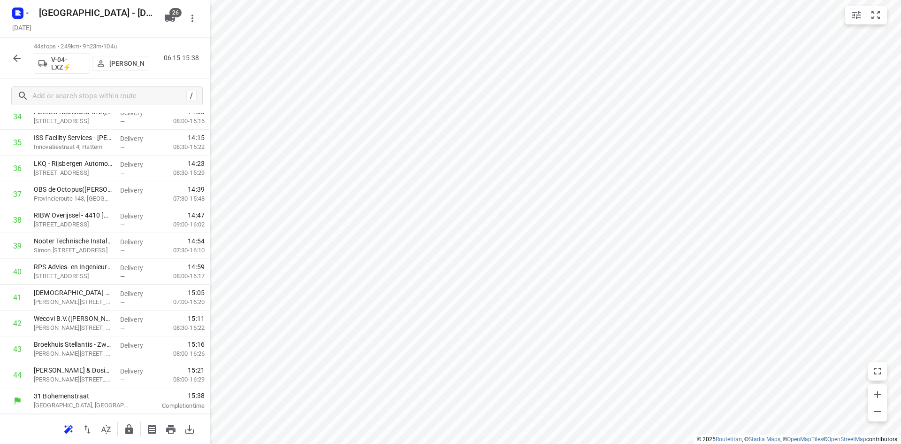
scroll to position [0, 0]
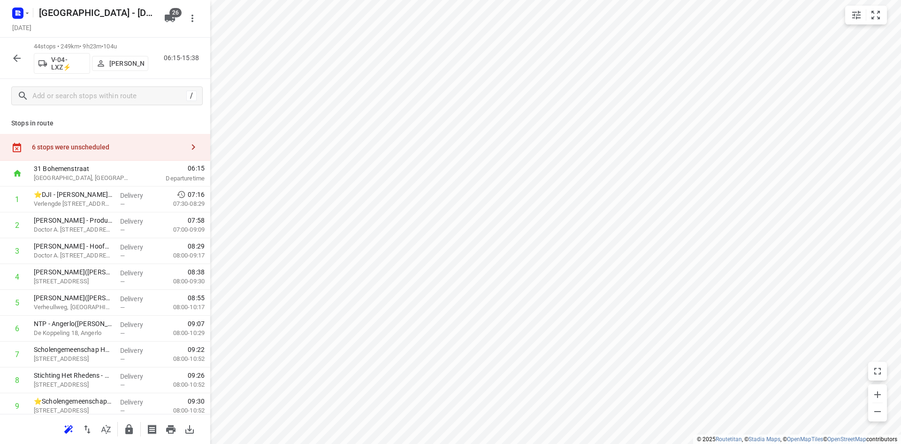
click at [169, 156] on div "6 stops were unscheduled" at bounding box center [105, 147] width 210 height 27
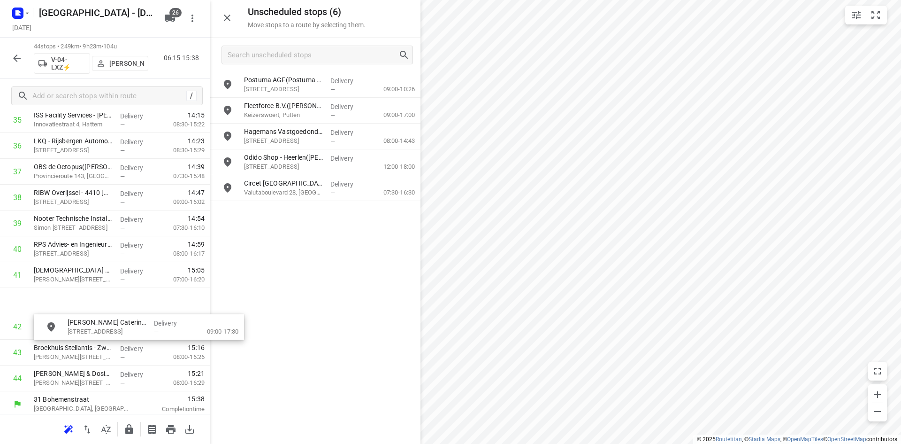
scroll to position [967, 0]
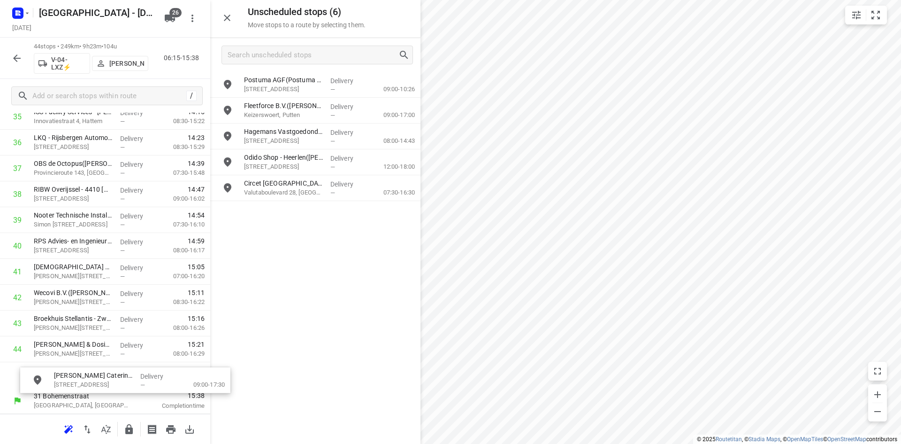
drag, startPoint x: 281, startPoint y: 133, endPoint x: 87, endPoint y: 381, distance: 315.0
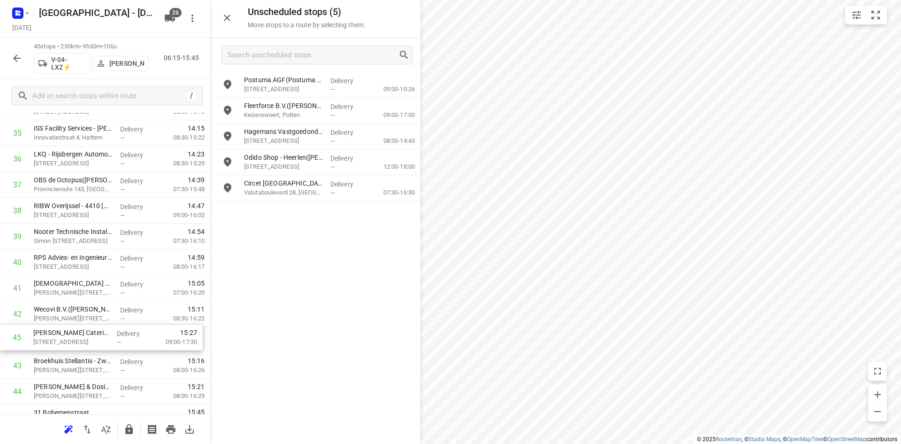
scroll to position [944, 0]
drag, startPoint x: 51, startPoint y: 392, endPoint x: 48, endPoint y: 329, distance: 63.0
click at [131, 428] on icon "button" at bounding box center [129, 429] width 8 height 10
click at [229, 15] on icon "button" at bounding box center [227, 17] width 11 height 11
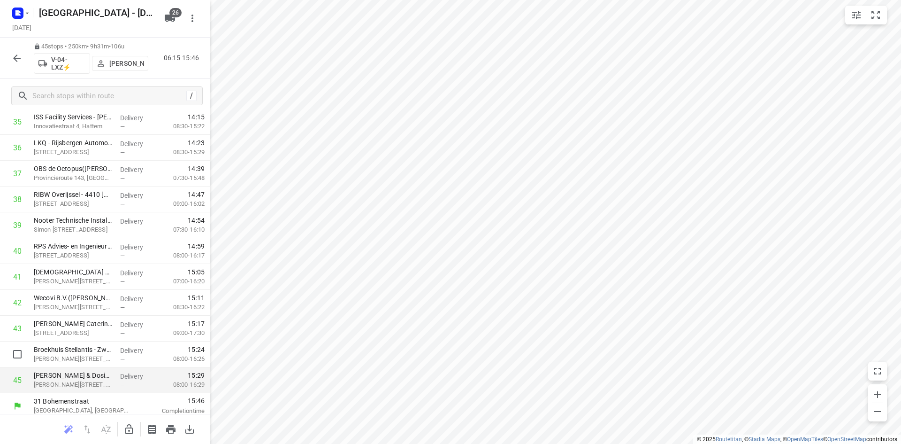
scroll to position [960, 0]
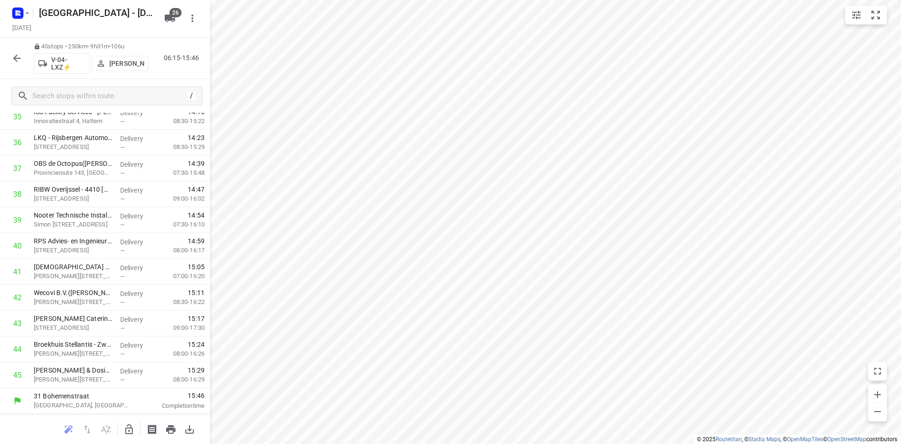
click at [11, 60] on button "button" at bounding box center [17, 58] width 19 height 19
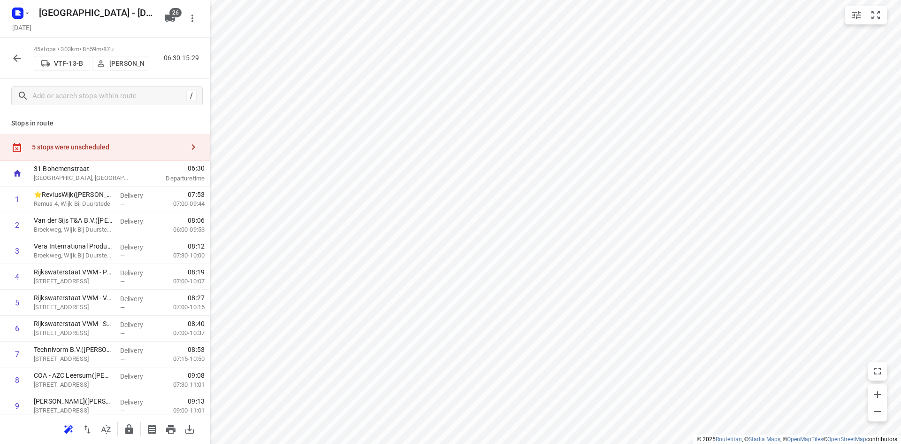
click at [107, 430] on icon "button" at bounding box center [105, 428] width 11 height 11
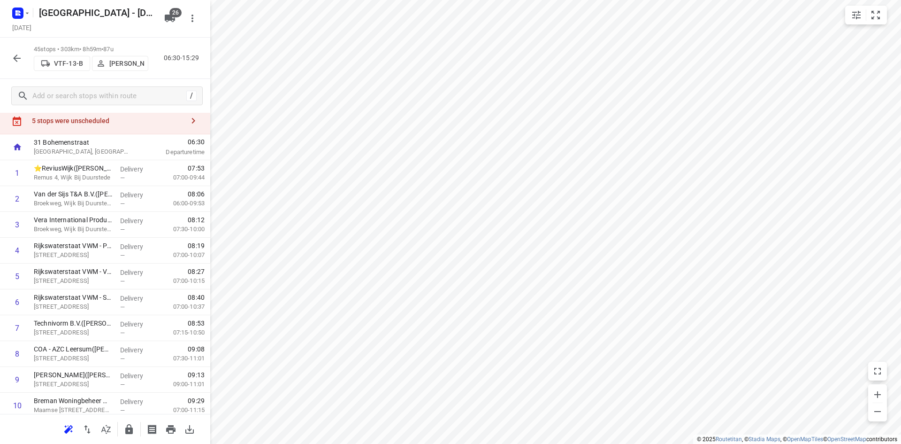
scroll to position [0, 0]
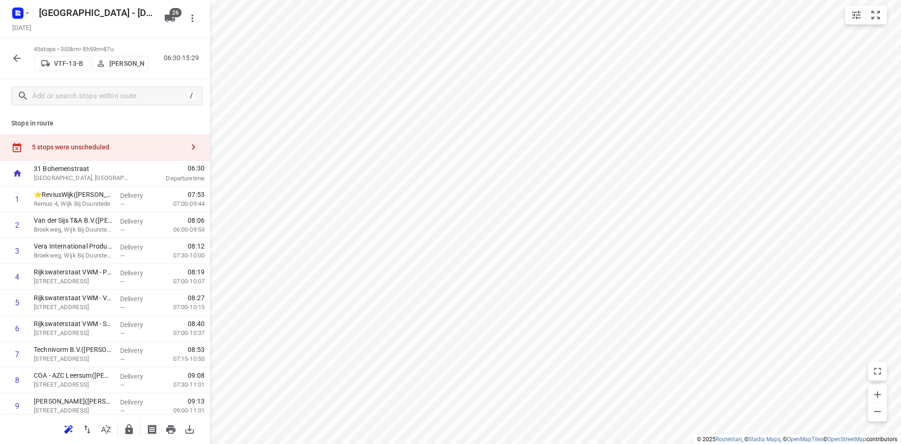
click at [142, 152] on div "5 stops were unscheduled" at bounding box center [105, 147] width 210 height 27
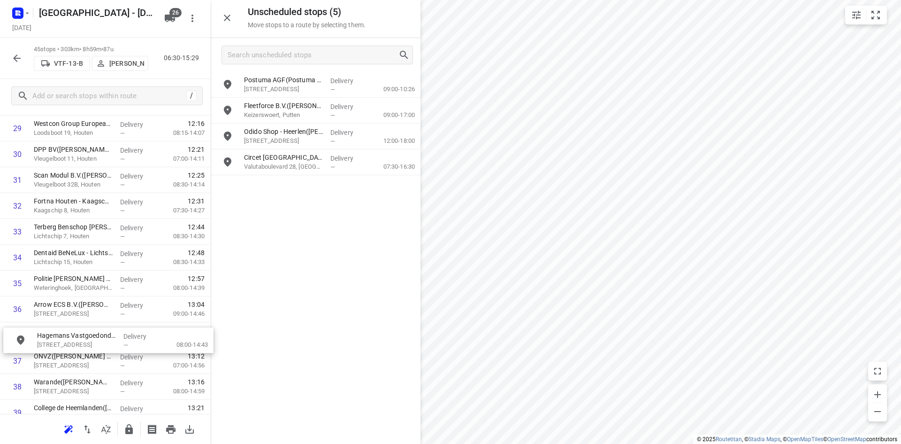
scroll to position [797, 0]
drag, startPoint x: 277, startPoint y: 145, endPoint x: 61, endPoint y: 353, distance: 300.1
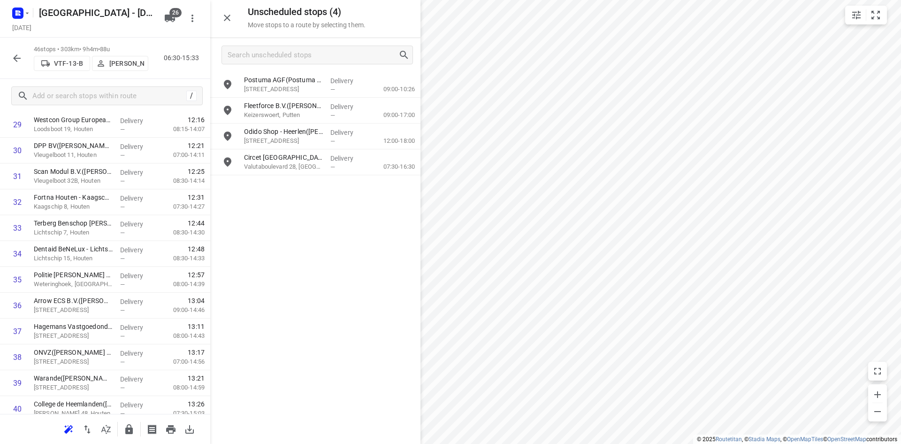
click at [214, 24] on div "Unscheduled stops ( 4 ) Move stops to a route by selecting them." at bounding box center [315, 19] width 210 height 38
click at [225, 22] on icon "button" at bounding box center [227, 17] width 11 height 11
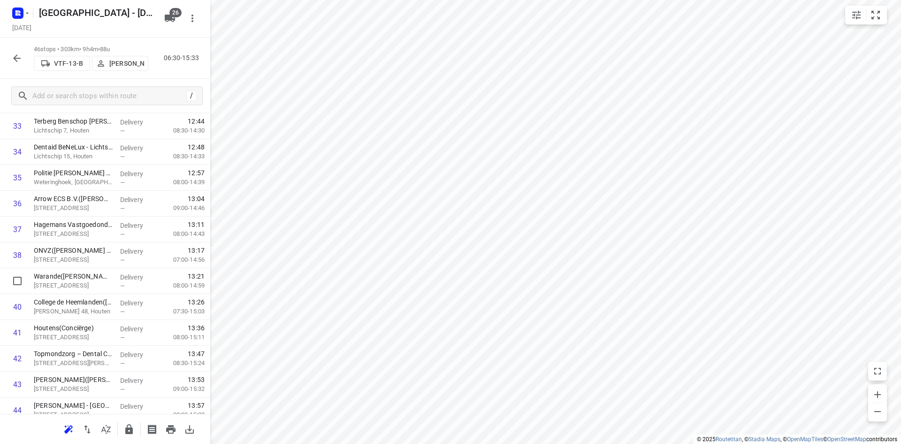
scroll to position [986, 0]
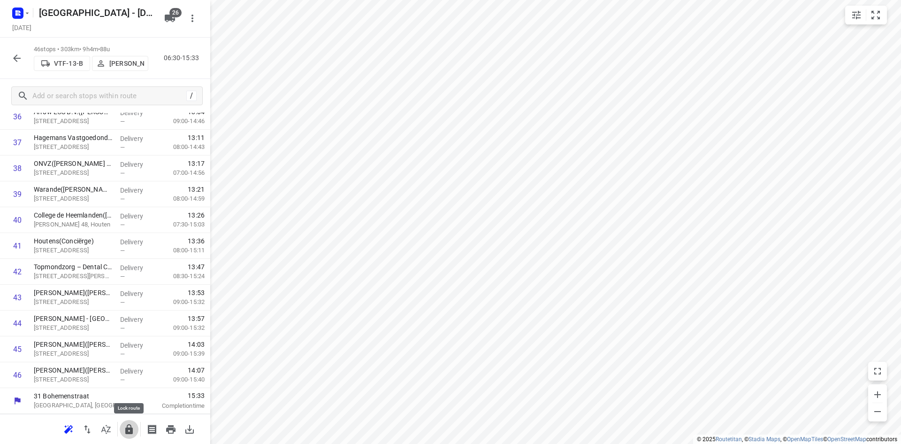
click at [129, 429] on icon "button" at bounding box center [128, 428] width 11 height 11
click at [103, 426] on icon "button" at bounding box center [105, 428] width 11 height 11
click at [117, 429] on div at bounding box center [105, 429] width 210 height 30
click at [132, 425] on icon "button" at bounding box center [128, 428] width 11 height 11
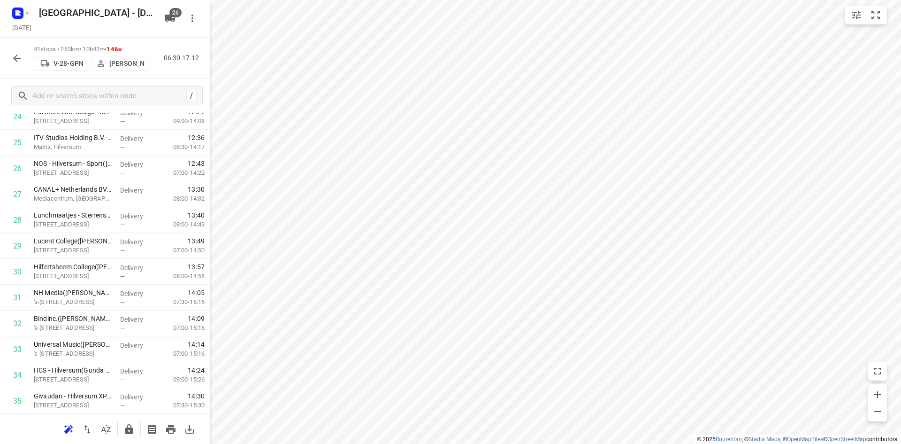
click at [118, 432] on div at bounding box center [105, 429] width 210 height 30
click at [110, 430] on icon "button" at bounding box center [105, 428] width 11 height 11
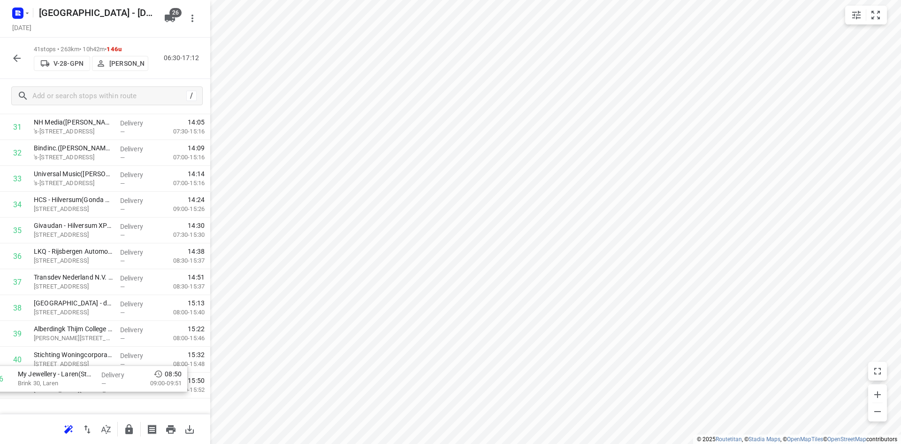
scroll to position [857, 0]
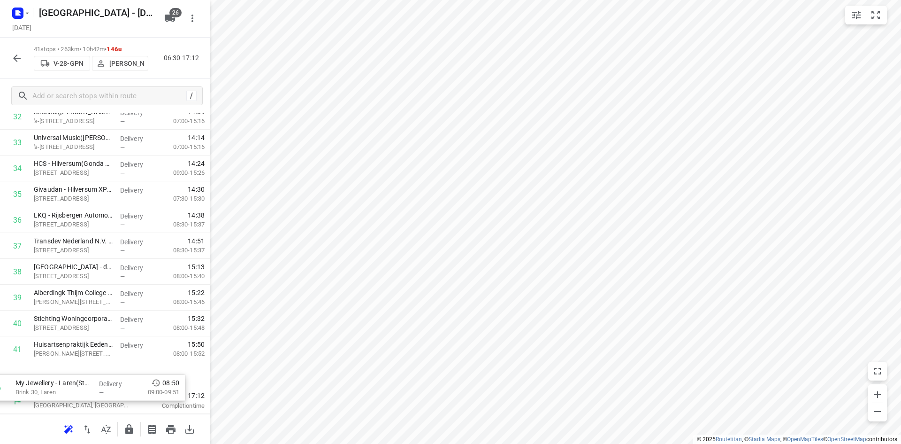
drag, startPoint x: 91, startPoint y: 359, endPoint x: 67, endPoint y: 387, distance: 36.6
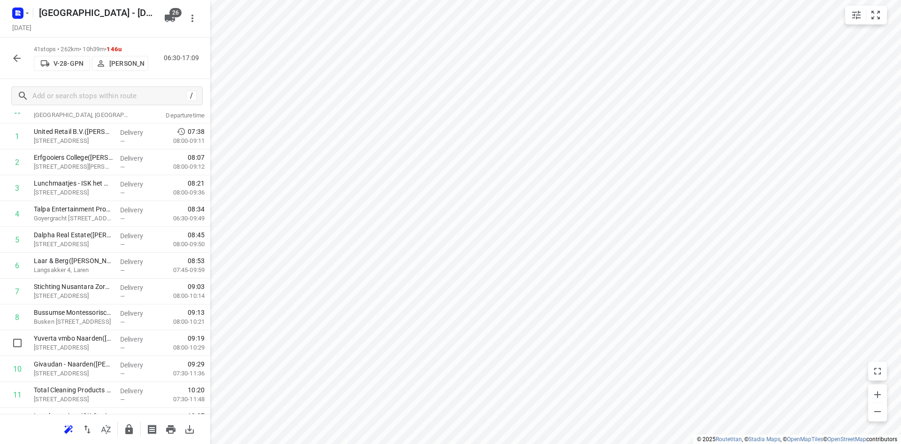
scroll to position [0, 0]
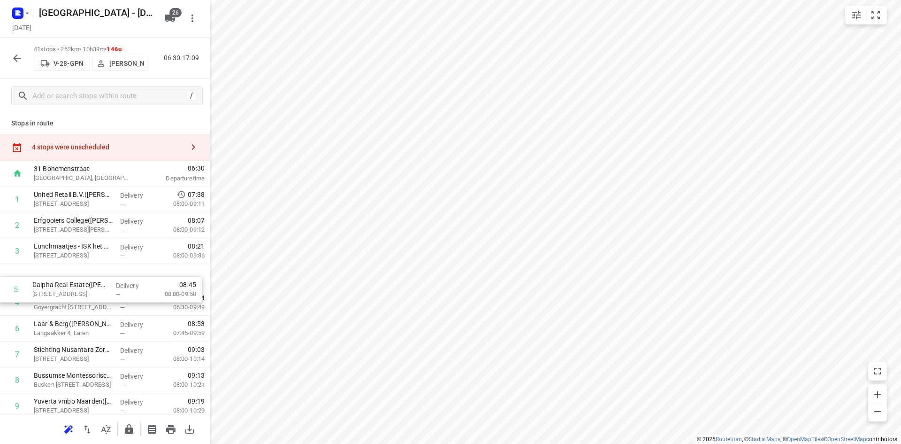
drag, startPoint x: 110, startPoint y: 297, endPoint x: 107, endPoint y: 268, distance: 28.8
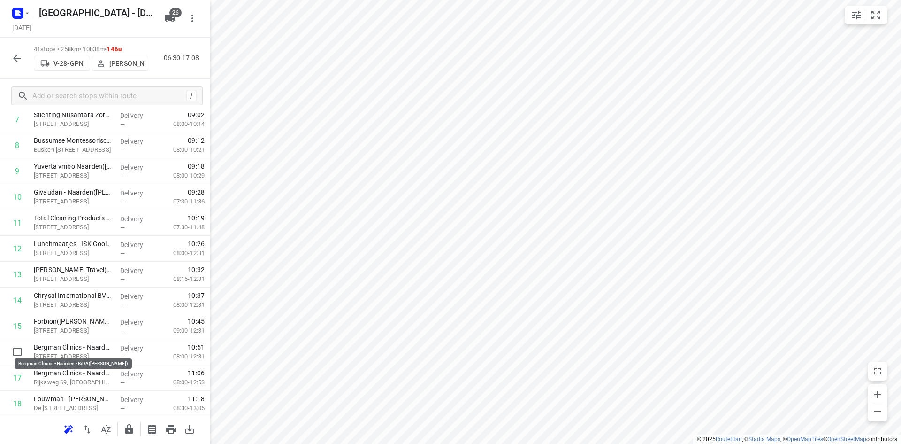
scroll to position [237, 0]
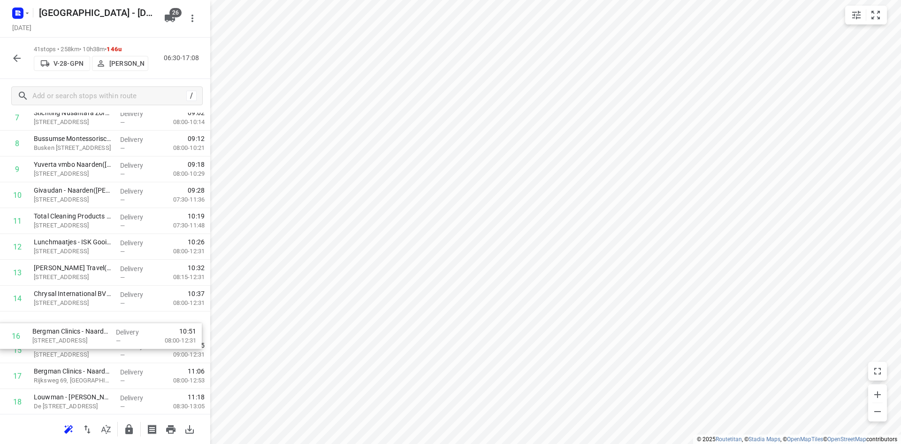
drag, startPoint x: 68, startPoint y: 350, endPoint x: 68, endPoint y: 326, distance: 24.4
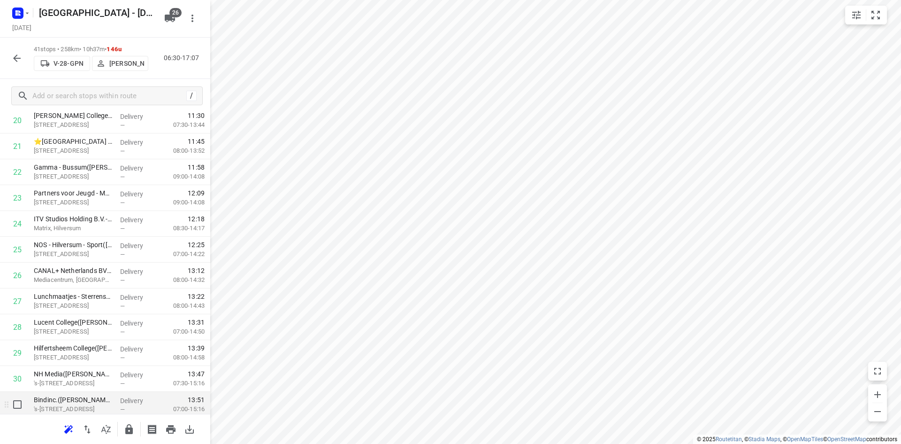
scroll to position [706, 0]
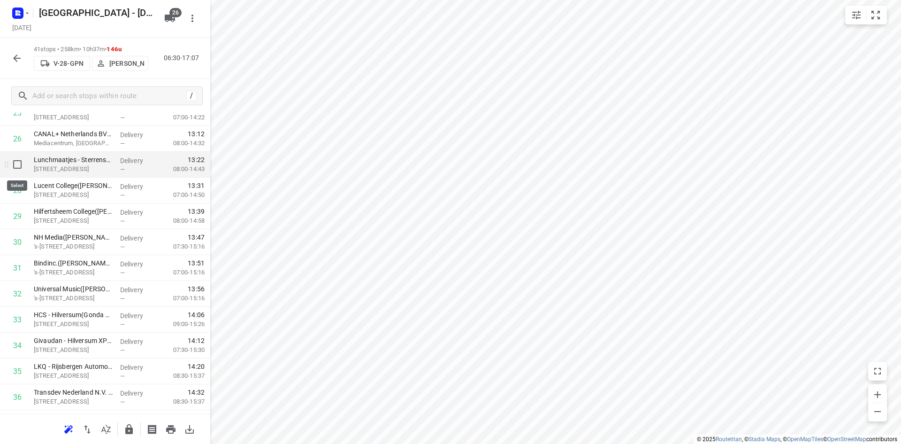
click at [15, 162] on input "checkbox" at bounding box center [17, 164] width 19 height 19
checkbox input "true"
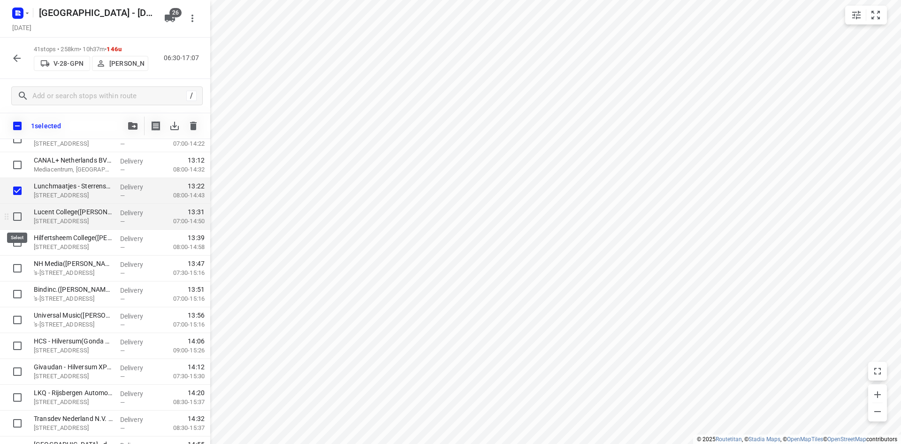
click at [18, 212] on input "checkbox" at bounding box center [17, 216] width 19 height 19
checkbox input "true"
click at [25, 241] on input "checkbox" at bounding box center [17, 242] width 19 height 19
checkbox input "true"
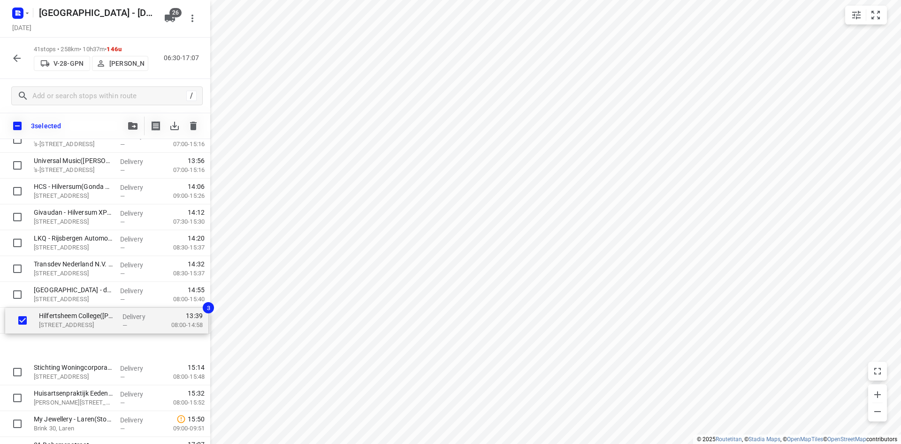
scroll to position [853, 0]
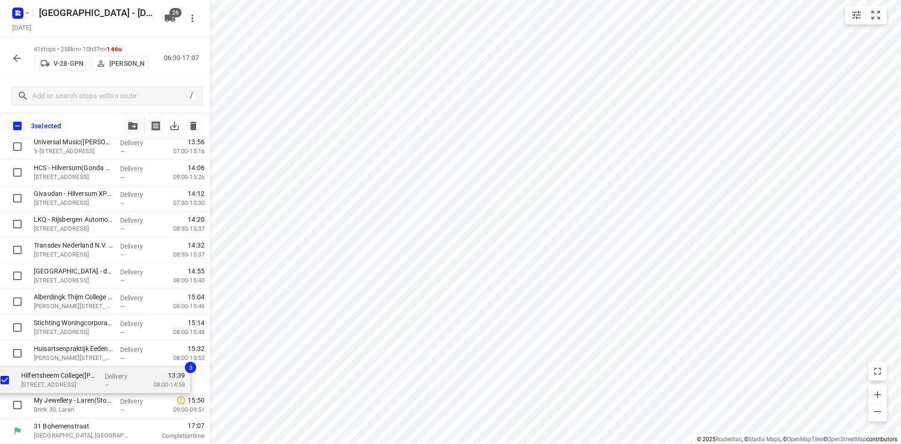
drag, startPoint x: 76, startPoint y: 248, endPoint x: 64, endPoint y: 389, distance: 141.3
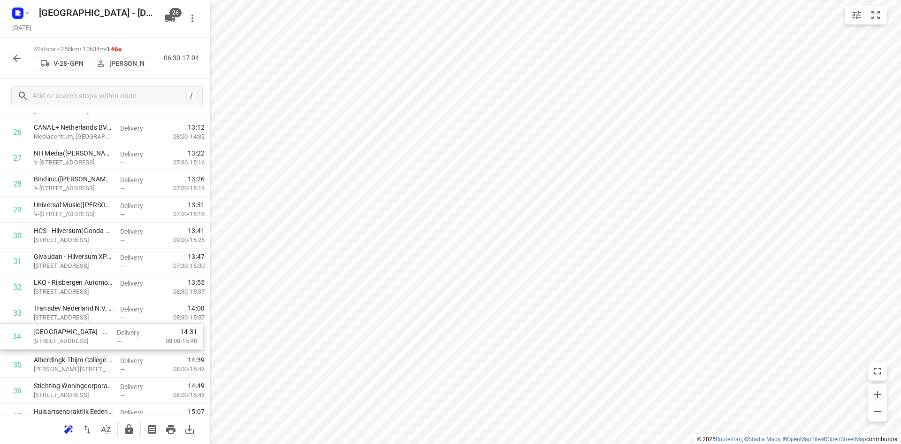
scroll to position [713, 0]
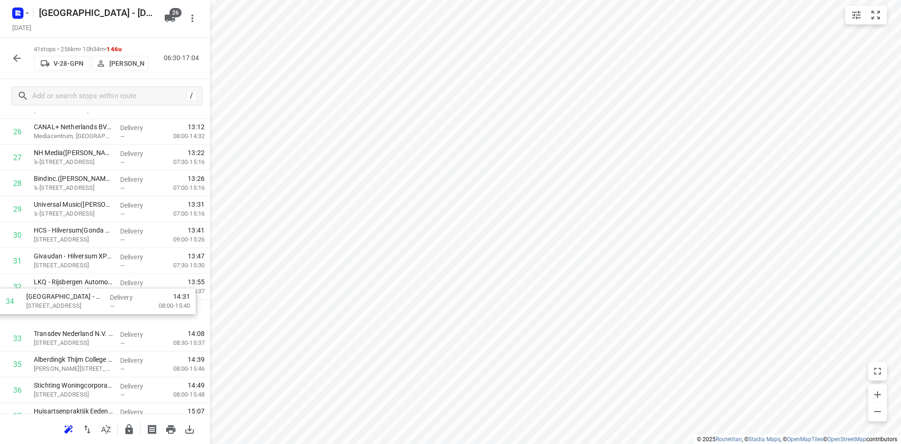
drag, startPoint x: 77, startPoint y: 341, endPoint x: 71, endPoint y: 293, distance: 48.8
click at [70, 295] on div "1 United Retail B.V.(Suzanne Lettink) Huizermaatweg 480, Huizen Delivery — 07:3…" at bounding box center [105, 2] width 210 height 1058
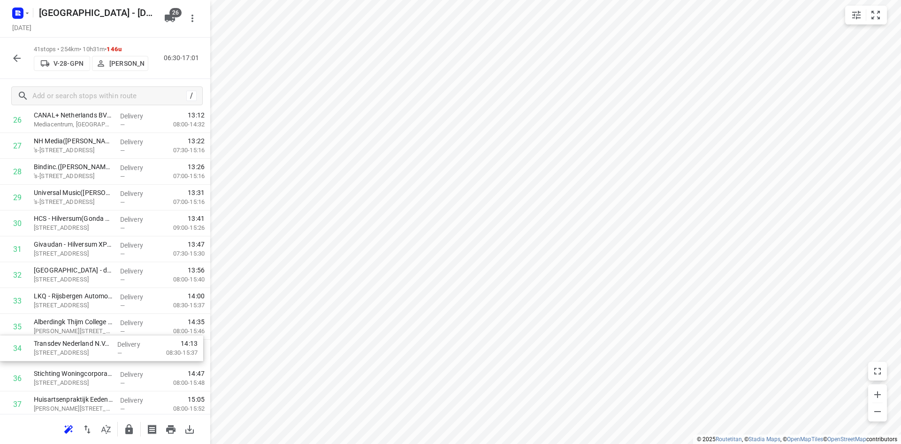
drag, startPoint x: 73, startPoint y: 338, endPoint x: 73, endPoint y: 351, distance: 12.7
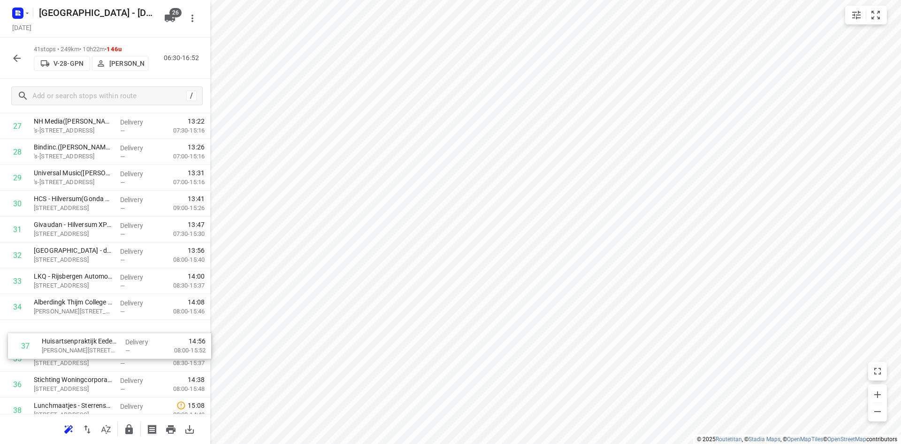
drag, startPoint x: 86, startPoint y: 398, endPoint x: 97, endPoint y: 329, distance: 69.4
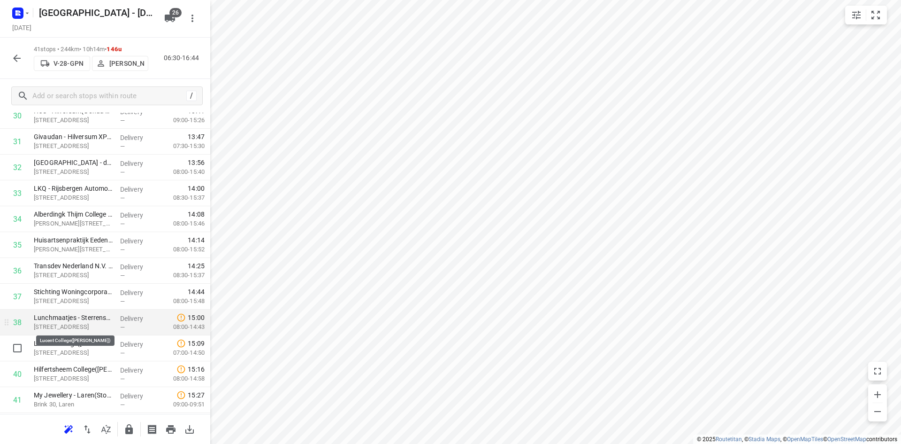
scroll to position [857, 0]
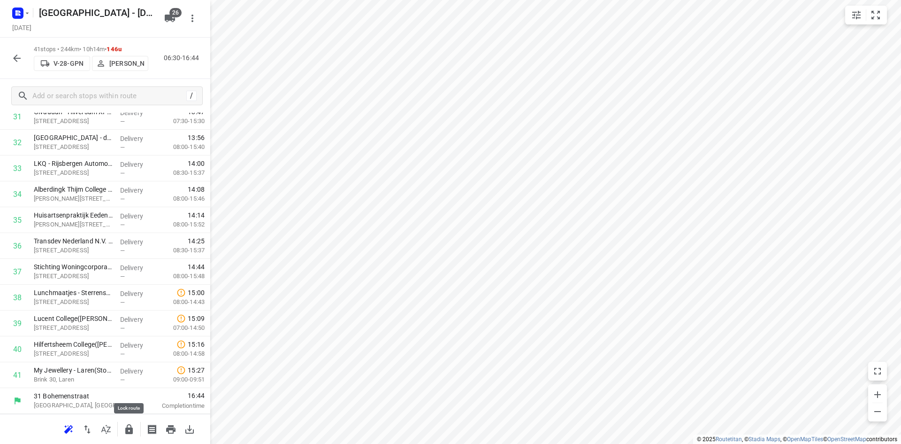
click at [130, 429] on icon "button" at bounding box center [129, 429] width 8 height 10
click at [111, 431] on icon "button" at bounding box center [105, 428] width 11 height 11
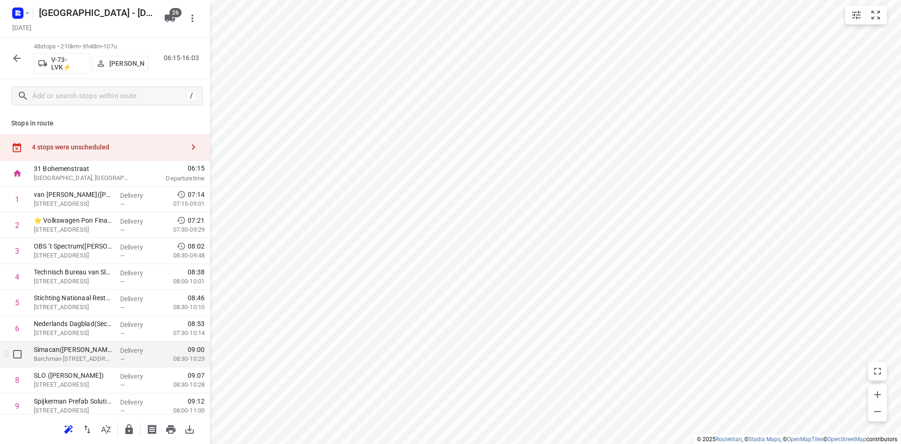
scroll to position [188, 0]
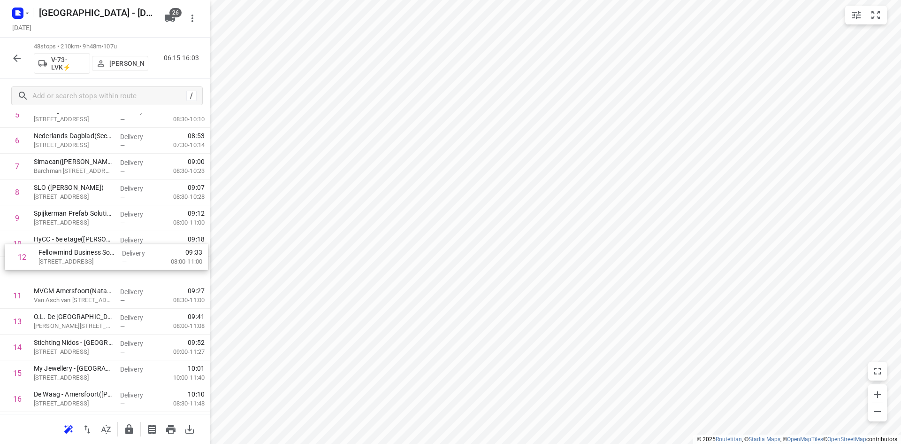
drag, startPoint x: 70, startPoint y: 305, endPoint x: 80, endPoint y: 237, distance: 69.2
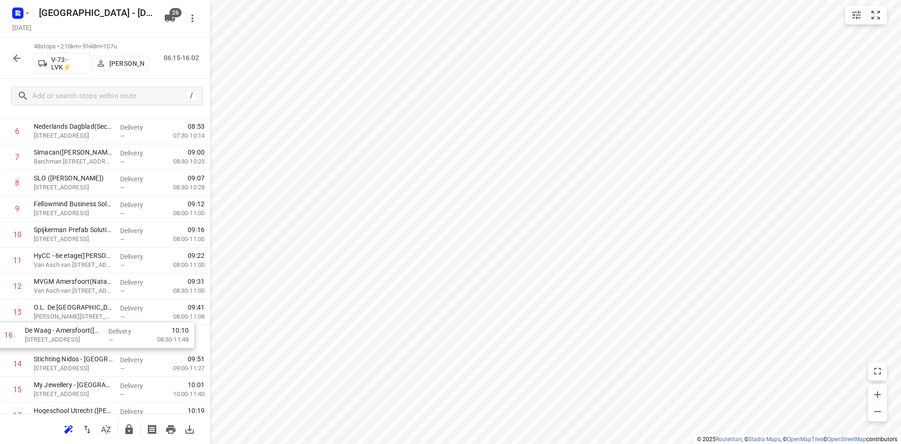
scroll to position [198, 0]
drag, startPoint x: 73, startPoint y: 393, endPoint x: 66, endPoint y: 300, distance: 93.2
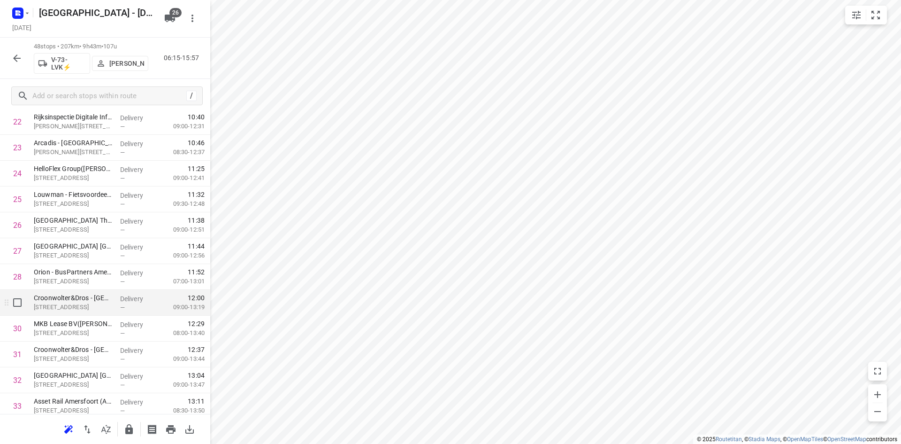
scroll to position [667, 0]
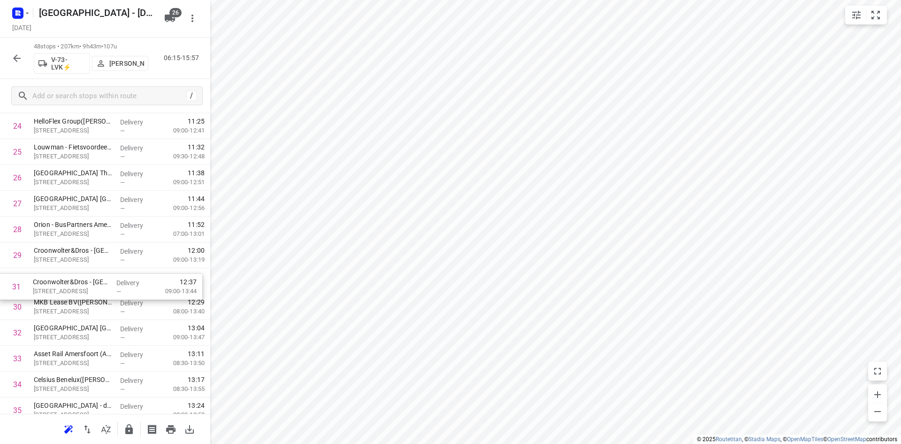
drag, startPoint x: 61, startPoint y: 304, endPoint x: 60, endPoint y: 279, distance: 24.4
click at [60, 279] on div "1 van Dorp Amersfoort(Gijs Folmer) Maanlander 45, Amersfoort Delivery — 07:14 0…" at bounding box center [105, 138] width 210 height 1239
drag, startPoint x: 118, startPoint y: 336, endPoint x: 124, endPoint y: 308, distance: 28.4
click at [124, 308] on div "1 van Dorp Amersfoort(Gijs Folmer) Maanlander 45, Amersfoort Delivery — 07:14 0…" at bounding box center [105, 138] width 210 height 1239
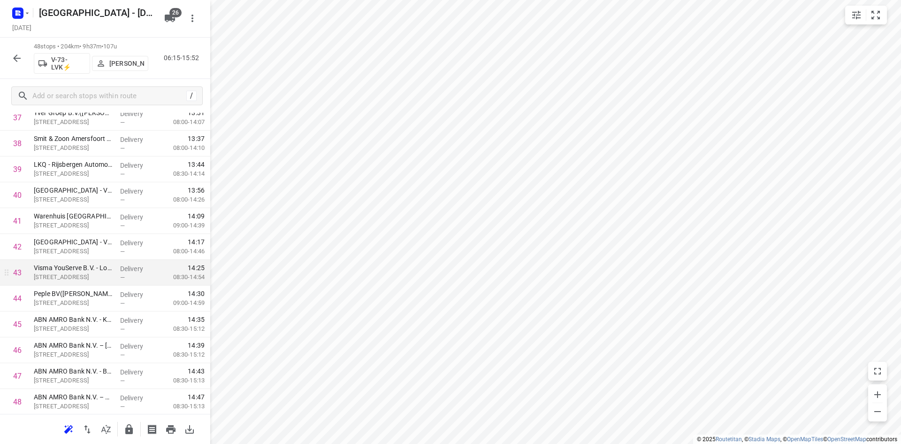
scroll to position [1038, 0]
click at [137, 437] on div at bounding box center [129, 429] width 19 height 19
click at [135, 429] on button "button" at bounding box center [129, 429] width 19 height 19
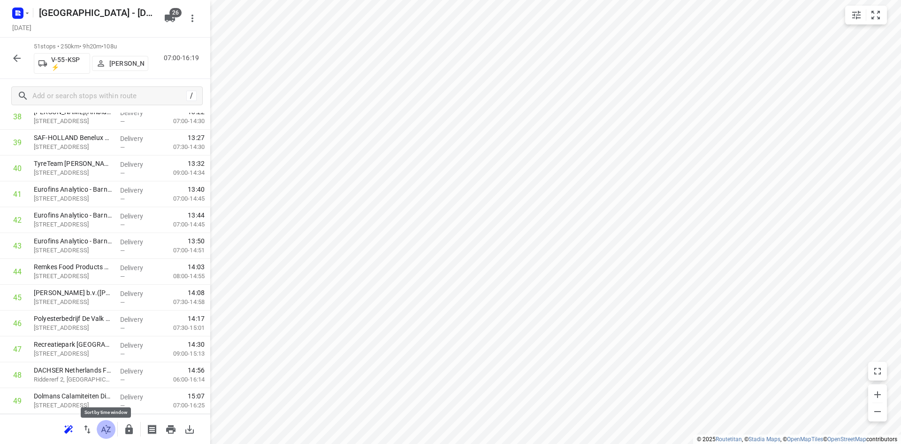
click at [107, 430] on icon "button" at bounding box center [105, 428] width 11 height 11
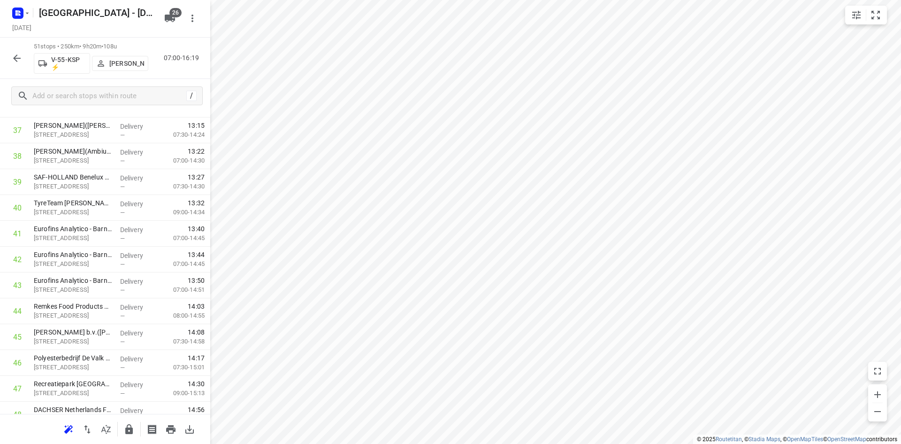
scroll to position [1115, 0]
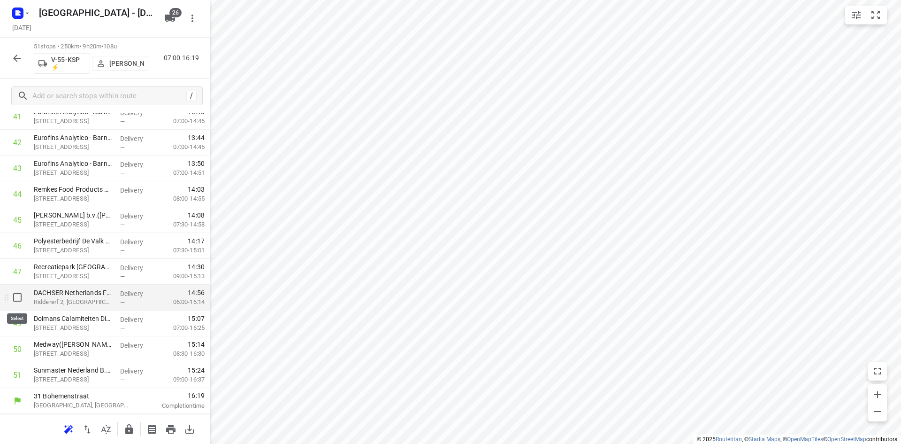
click at [18, 301] on input "checkbox" at bounding box center [17, 297] width 19 height 19
checkbox input "true"
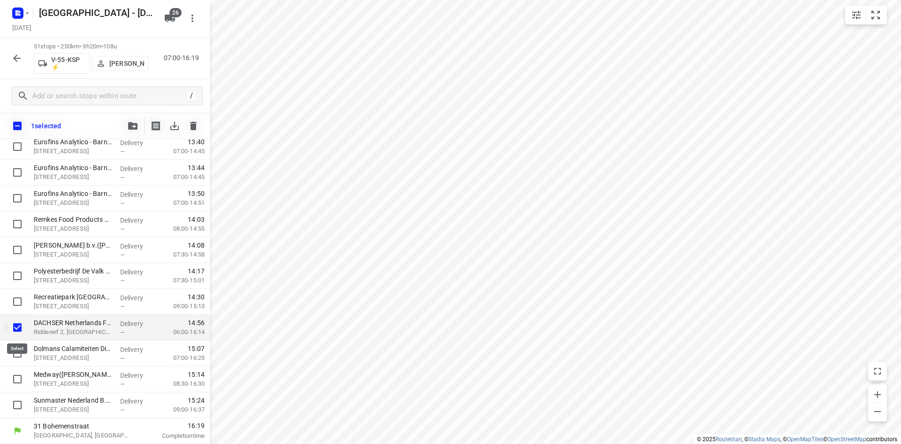
scroll to position [1111, 0]
click at [17, 350] on input "checkbox" at bounding box center [17, 353] width 19 height 19
checkbox input "true"
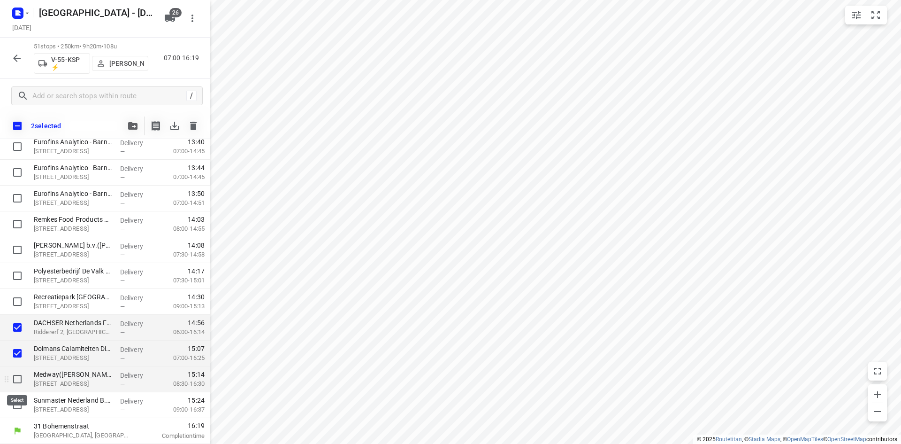
click at [18, 373] on input "checkbox" at bounding box center [17, 378] width 19 height 19
checkbox input "true"
click at [21, 406] on input "checkbox" at bounding box center [17, 404] width 19 height 19
checkbox input "true"
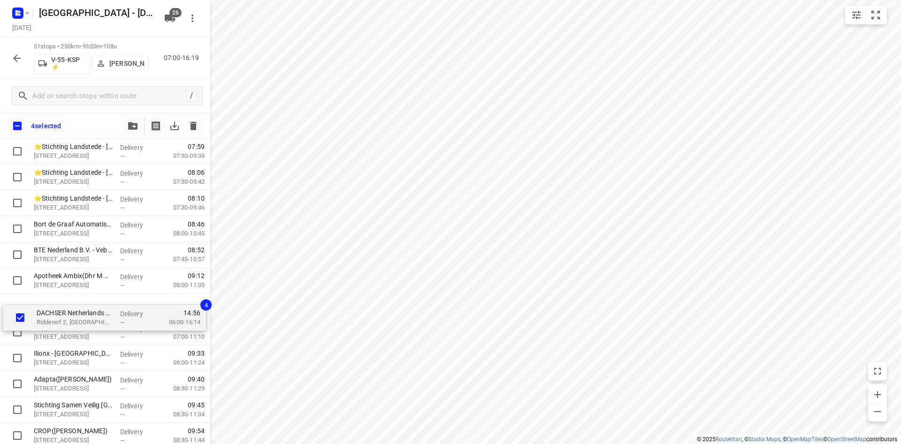
scroll to position [79, 0]
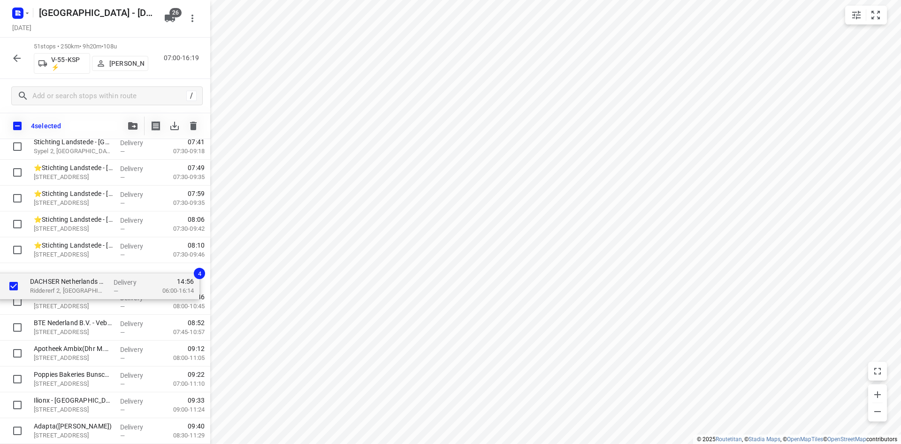
drag, startPoint x: 84, startPoint y: 335, endPoint x: 81, endPoint y: 284, distance: 50.4
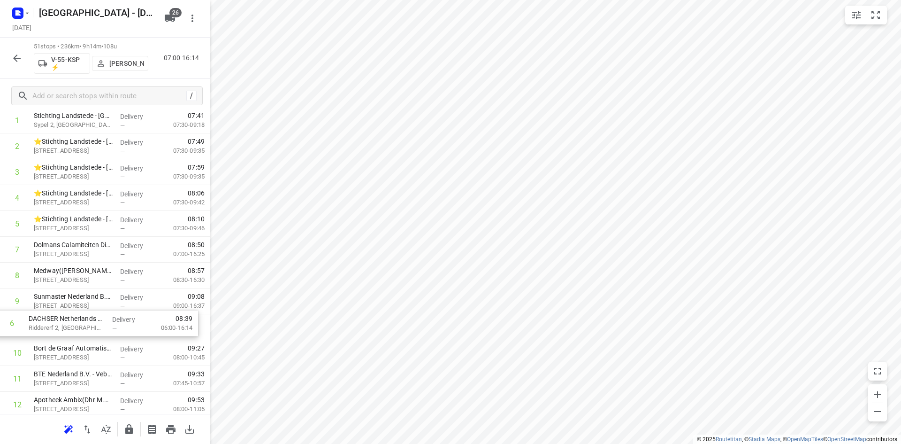
drag, startPoint x: 135, startPoint y: 244, endPoint x: 128, endPoint y: 321, distance: 77.8
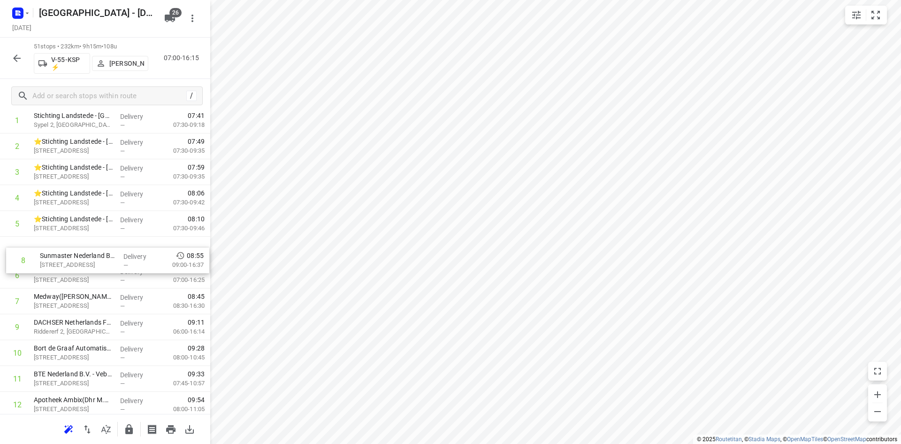
drag, startPoint x: 140, startPoint y: 294, endPoint x: 147, endPoint y: 245, distance: 49.3
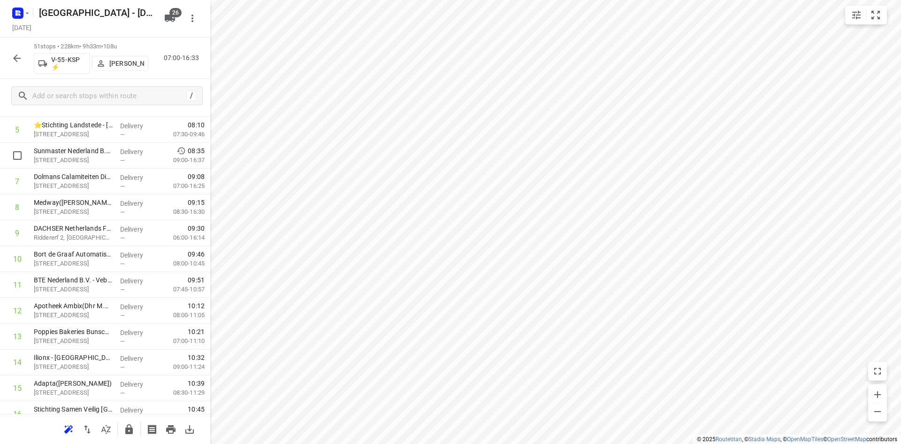
scroll to position [0, 0]
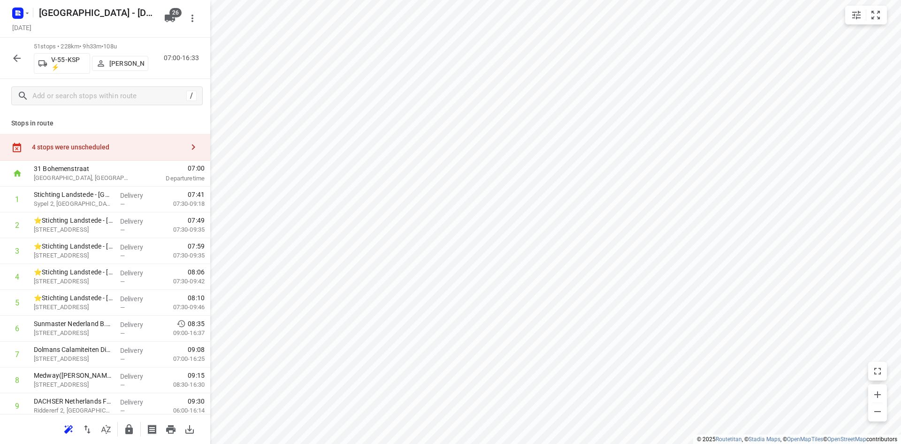
click at [129, 141] on div "4 stops were unscheduled" at bounding box center [105, 147] width 210 height 27
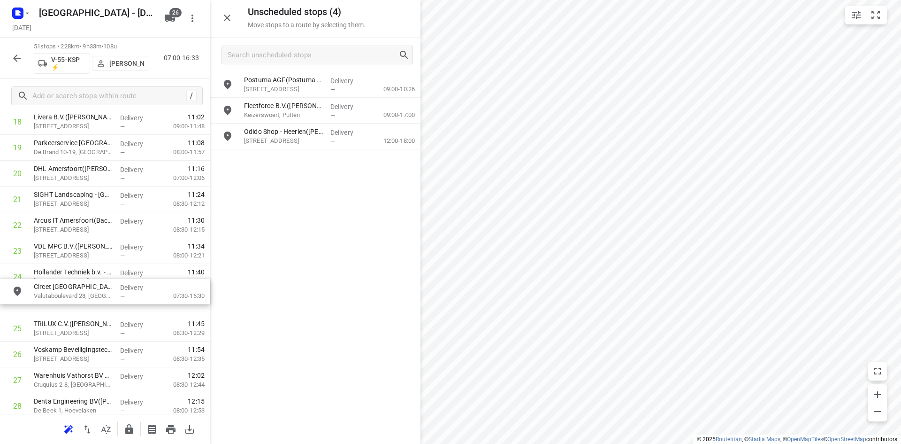
scroll to position [563, 0]
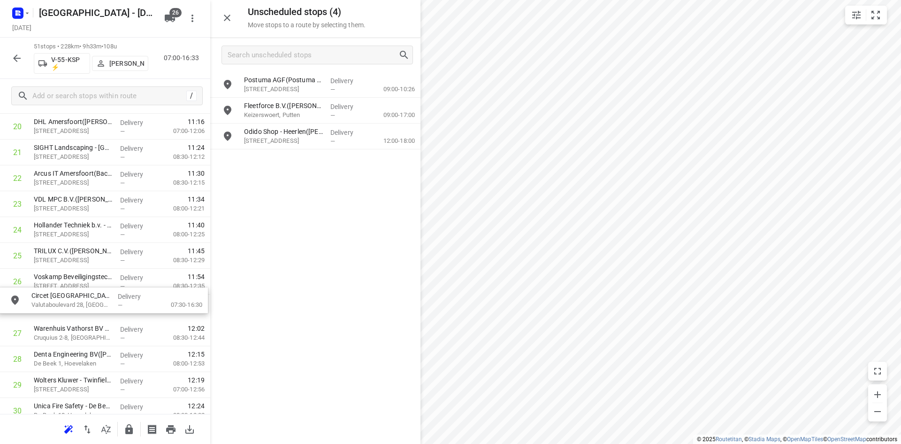
drag, startPoint x: 301, startPoint y: 173, endPoint x: 83, endPoint y: 321, distance: 263.9
click at [223, 19] on icon "button" at bounding box center [227, 17] width 11 height 11
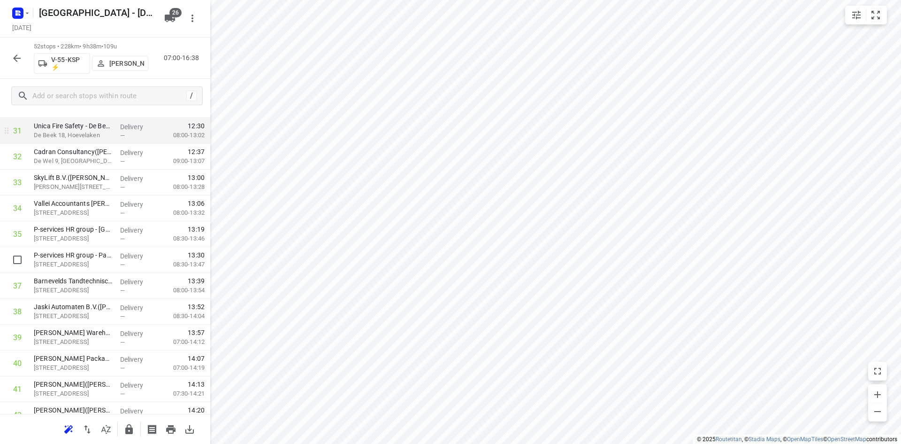
scroll to position [845, 0]
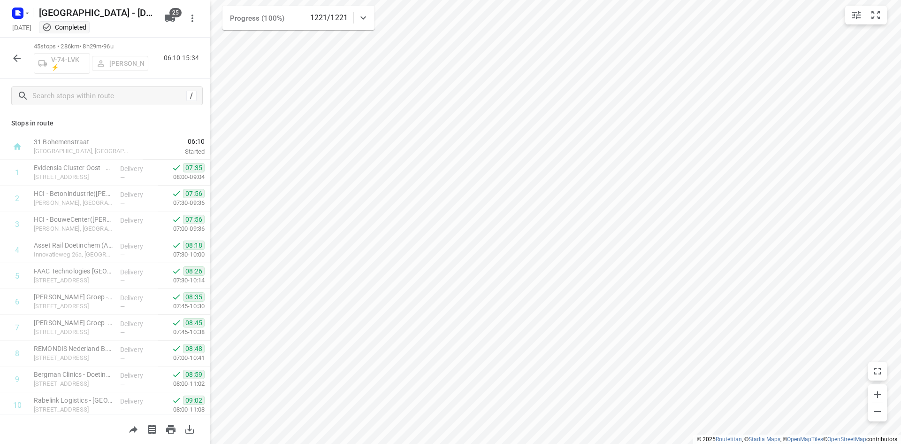
scroll to position [934, 0]
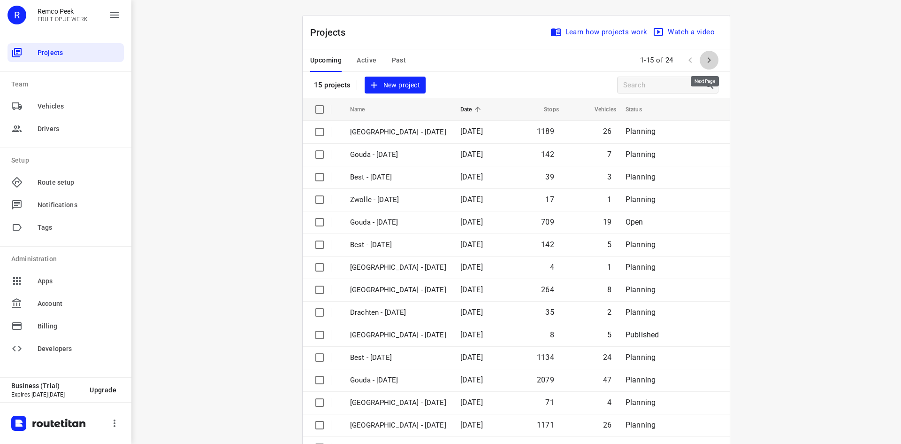
click at [704, 53] on button "button" at bounding box center [709, 60] width 19 height 19
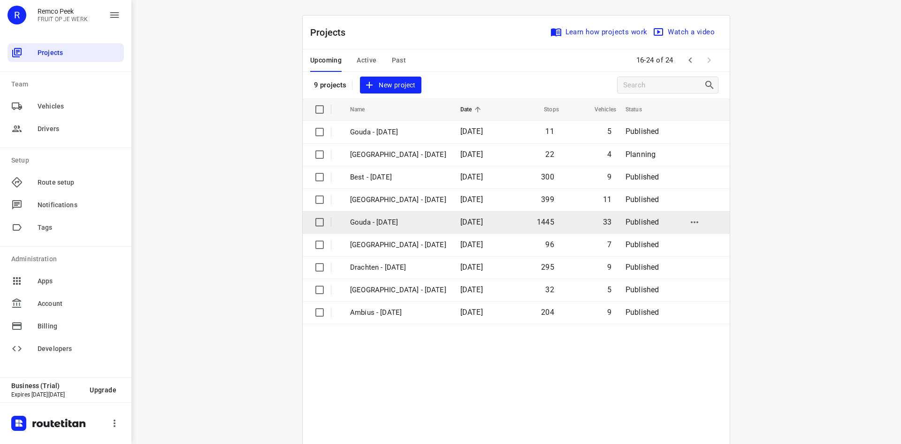
click at [404, 213] on td "Gouda - [DATE]" at bounding box center [397, 222] width 112 height 23
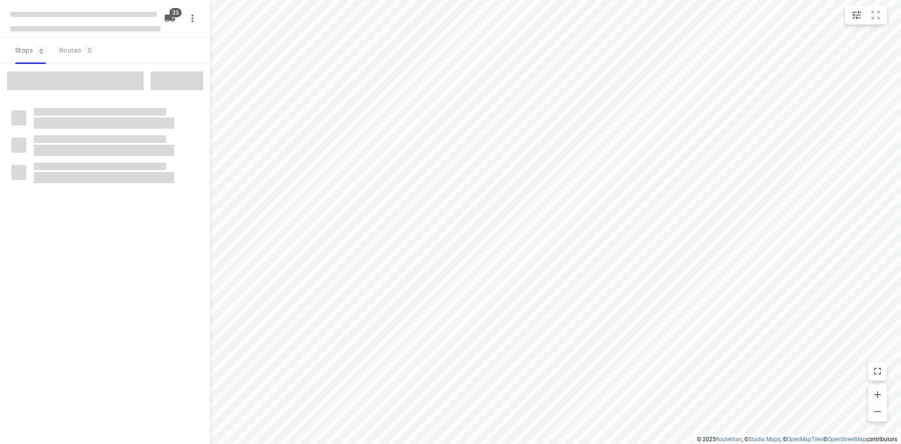
checkbox input "true"
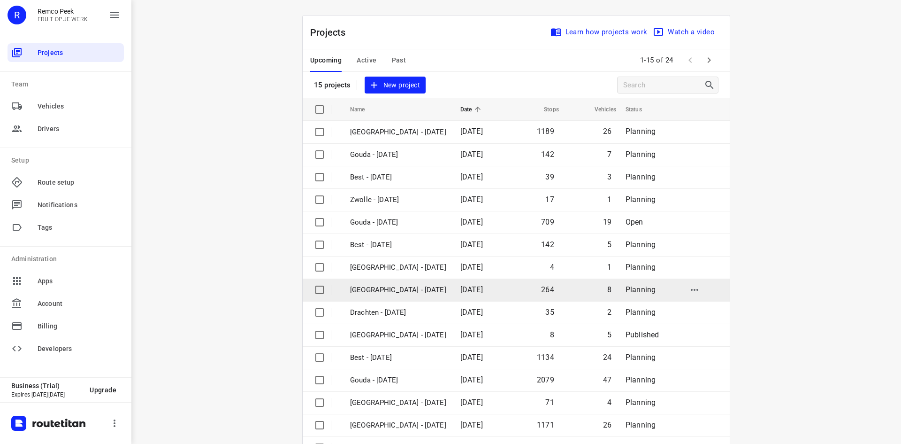
click at [421, 287] on p "[GEOGRAPHIC_DATA] - [DATE]" at bounding box center [398, 289] width 96 height 11
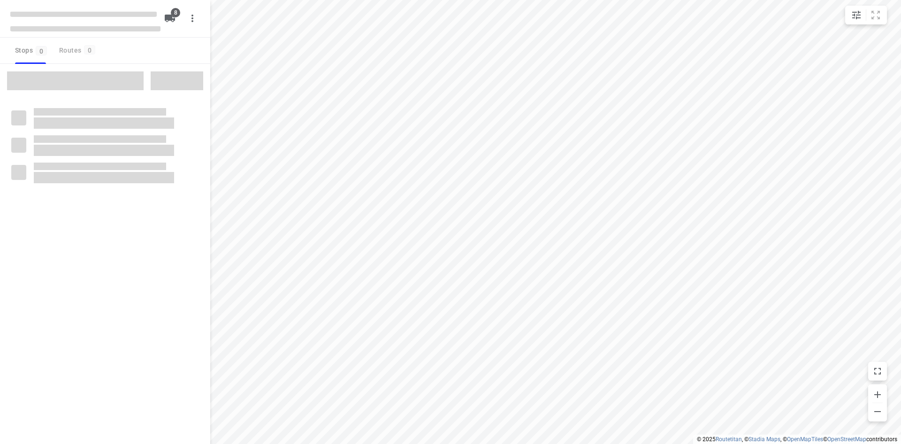
checkbox input "true"
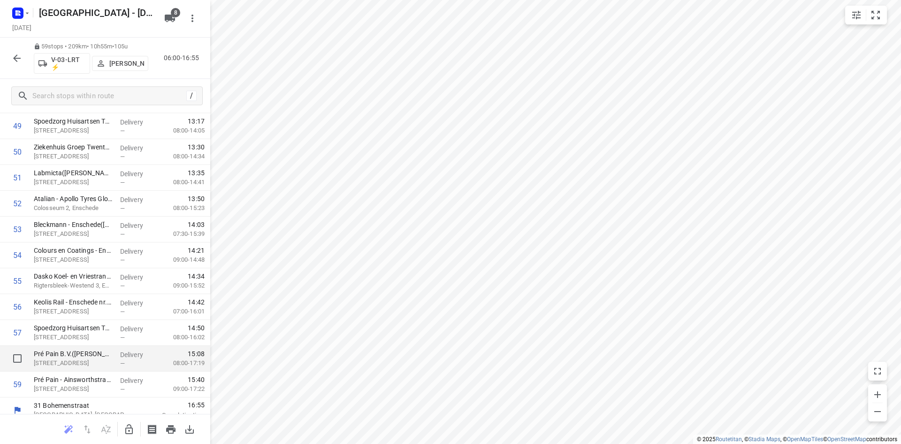
scroll to position [1295, 0]
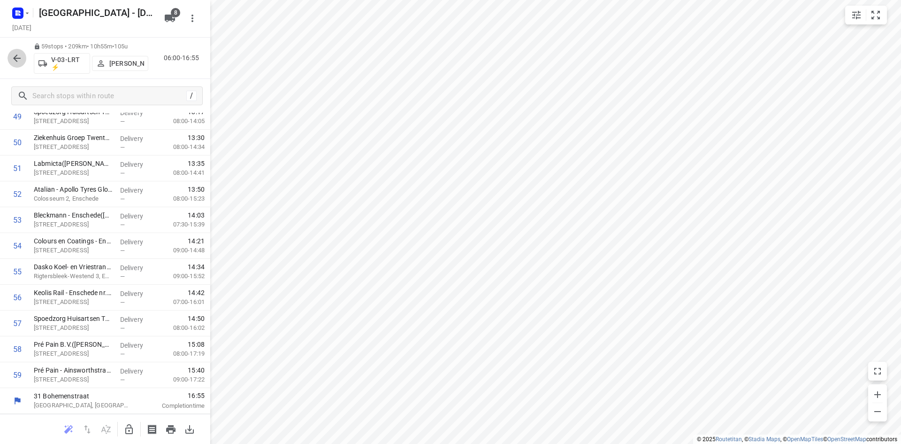
click at [17, 53] on icon "button" at bounding box center [16, 58] width 11 height 11
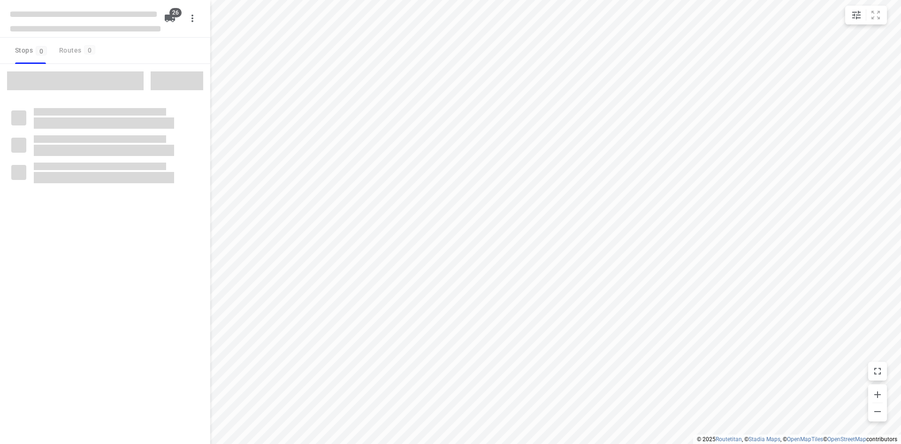
checkbox input "true"
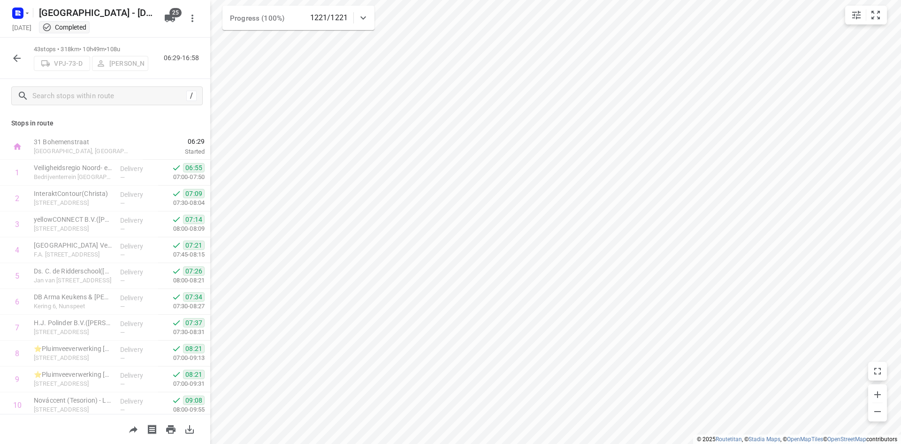
scroll to position [882, 0]
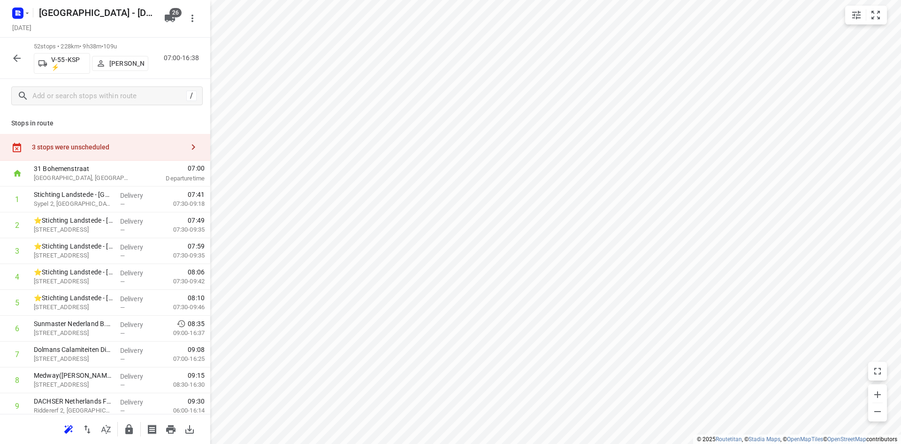
scroll to position [845, 0]
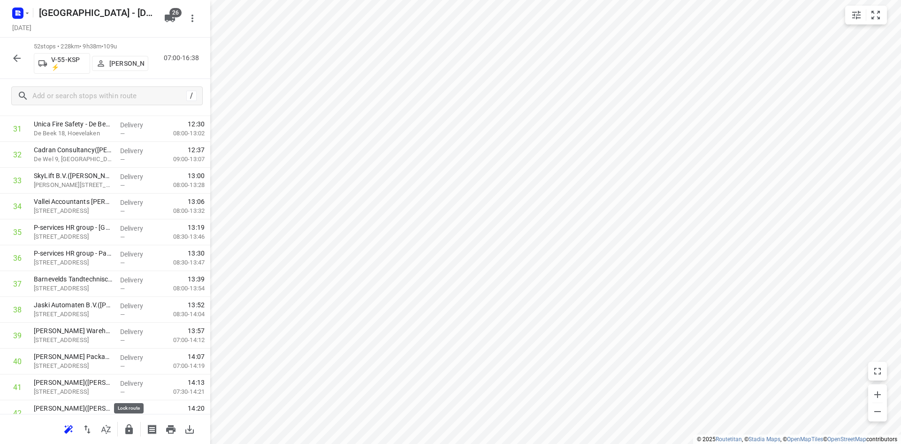
click at [132, 435] on button "button" at bounding box center [129, 429] width 19 height 19
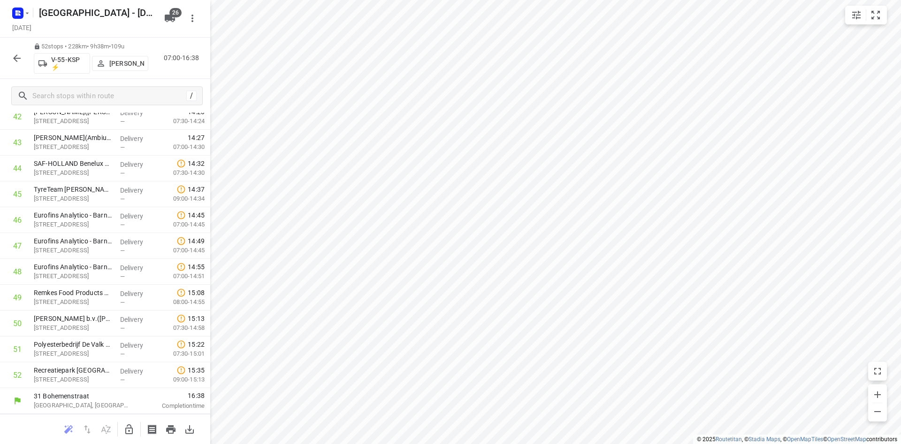
click at [17, 53] on icon "button" at bounding box center [16, 58] width 11 height 11
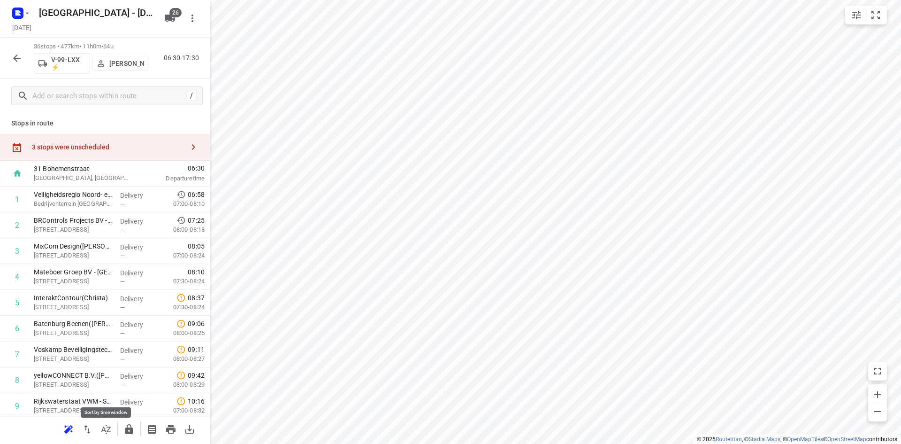
click at [112, 435] on button "button" at bounding box center [106, 429] width 19 height 19
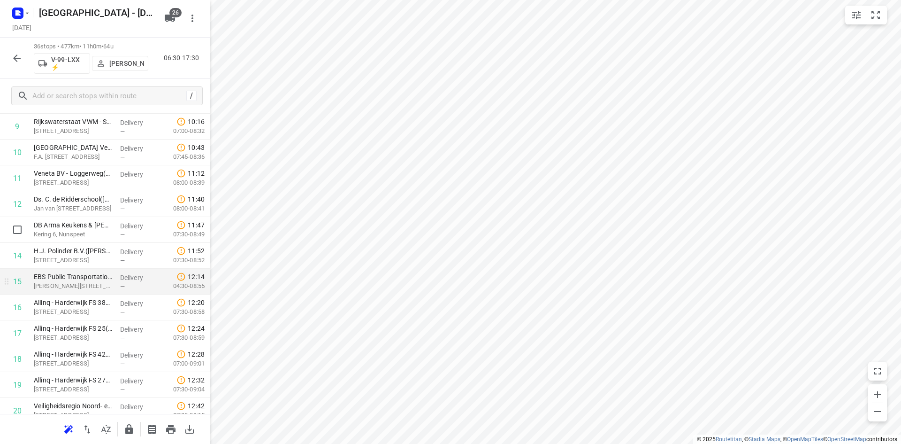
scroll to position [282, 0]
click at [16, 276] on input "checkbox" at bounding box center [17, 278] width 19 height 19
checkbox input "true"
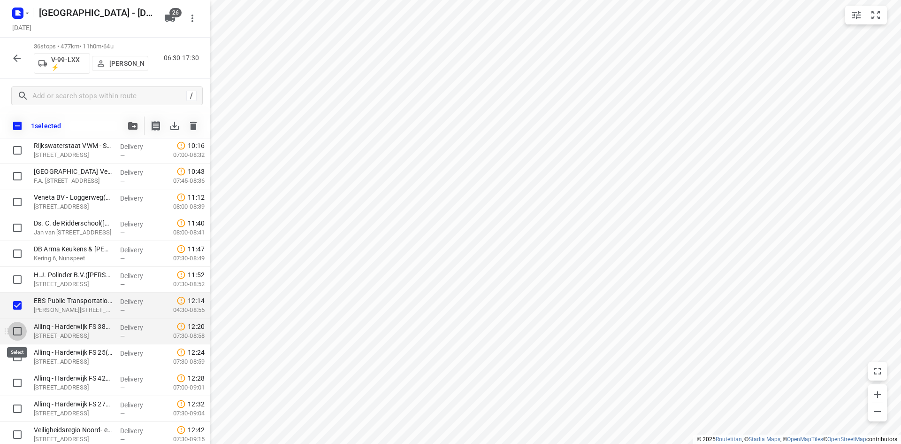
click at [12, 333] on input "checkbox" at bounding box center [17, 331] width 19 height 19
checkbox input "true"
click at [20, 353] on input "checkbox" at bounding box center [17, 356] width 19 height 19
checkbox input "true"
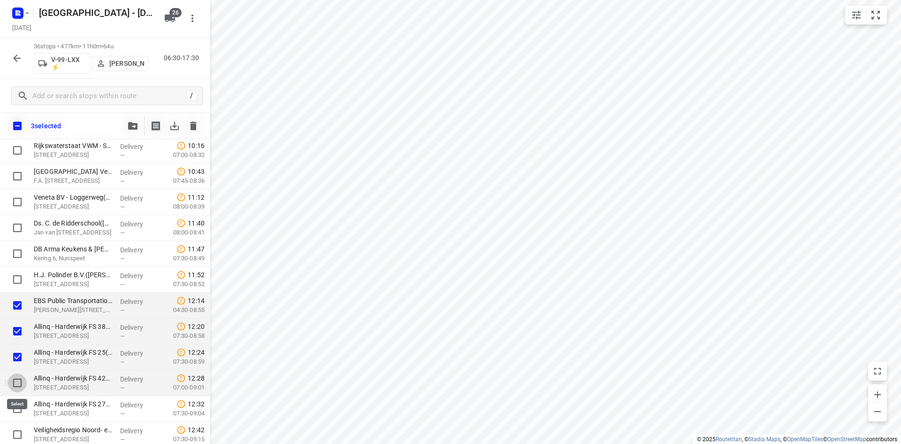
click at [16, 374] on input "checkbox" at bounding box center [17, 382] width 19 height 19
checkbox input "true"
click at [16, 405] on input "checkbox" at bounding box center [17, 408] width 19 height 19
checkbox input "true"
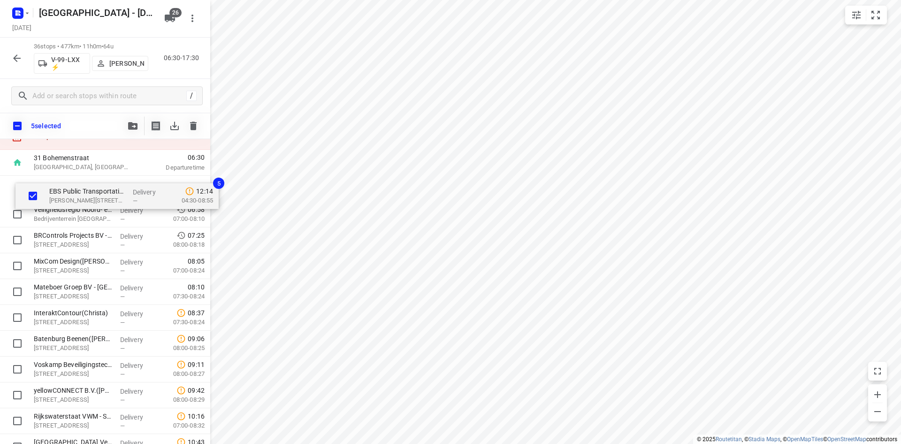
drag, startPoint x: 99, startPoint y: 305, endPoint x: 116, endPoint y: 197, distance: 109.3
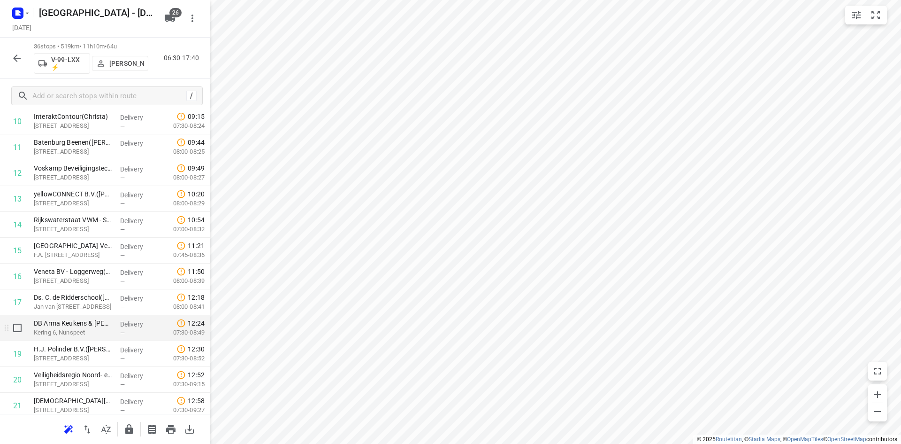
scroll to position [404, 0]
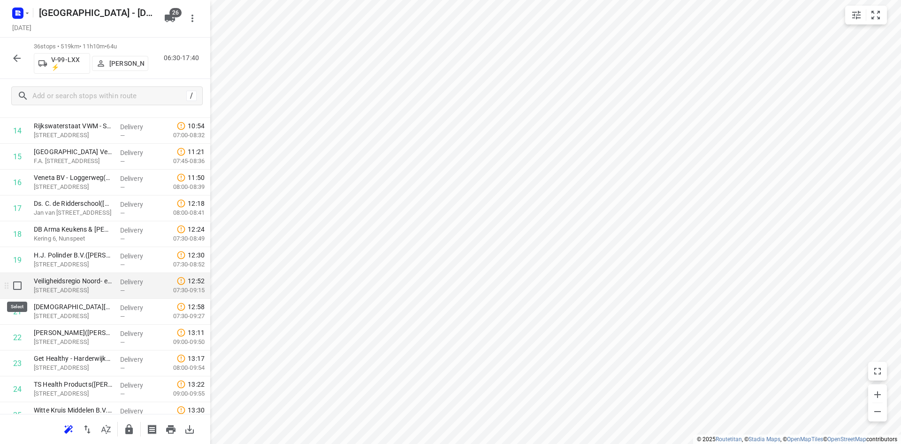
click at [15, 284] on input "checkbox" at bounding box center [17, 285] width 19 height 19
checkbox input "true"
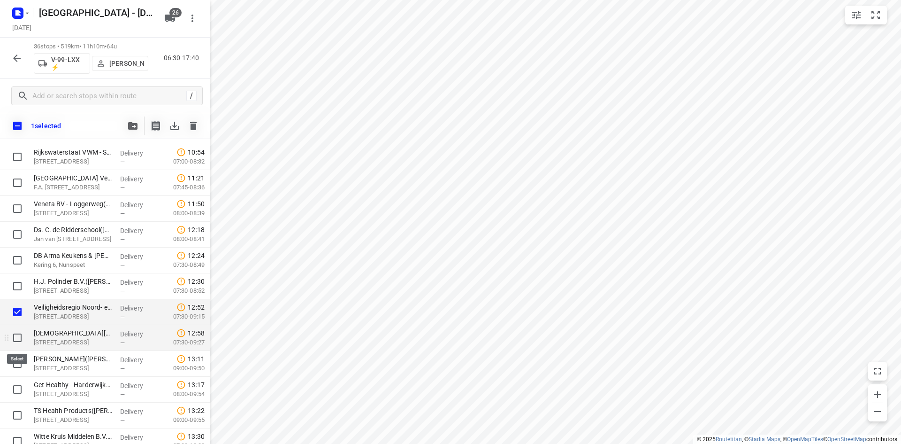
click at [17, 335] on input "checkbox" at bounding box center [17, 337] width 19 height 19
checkbox input "true"
click at [13, 363] on input "checkbox" at bounding box center [17, 363] width 19 height 19
checkbox input "true"
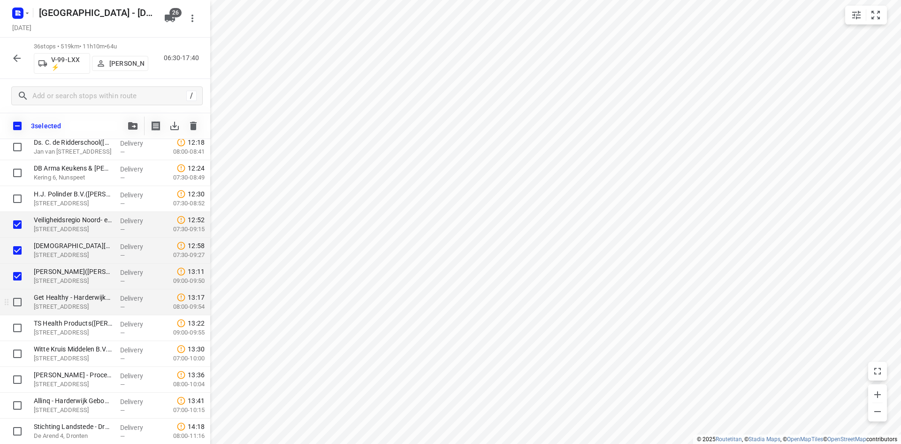
scroll to position [545, 0]
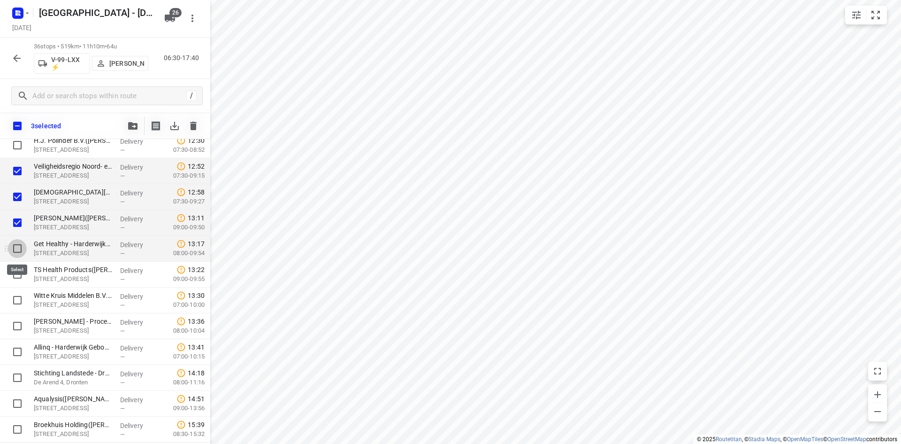
click at [12, 247] on input "checkbox" at bounding box center [17, 248] width 19 height 19
checkbox input "true"
click at [18, 273] on input "checkbox" at bounding box center [17, 274] width 19 height 19
checkbox input "true"
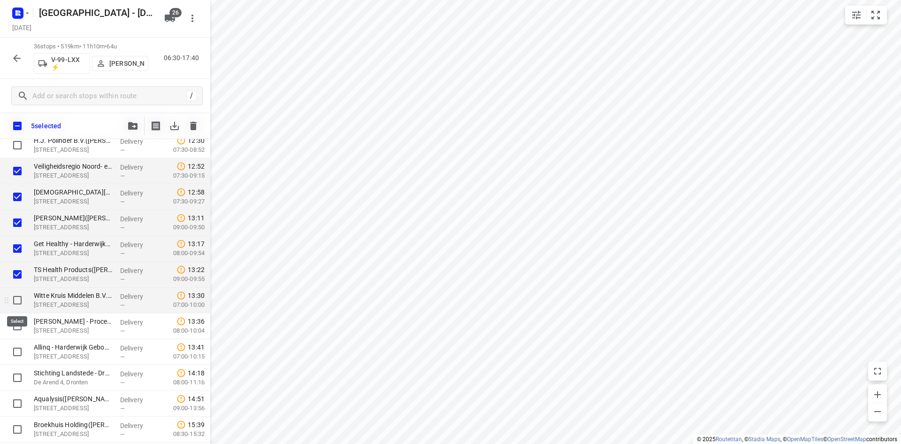
click at [22, 300] on input "checkbox" at bounding box center [17, 300] width 19 height 19
checkbox input "true"
click at [13, 322] on input "checkbox" at bounding box center [17, 325] width 19 height 19
checkbox input "true"
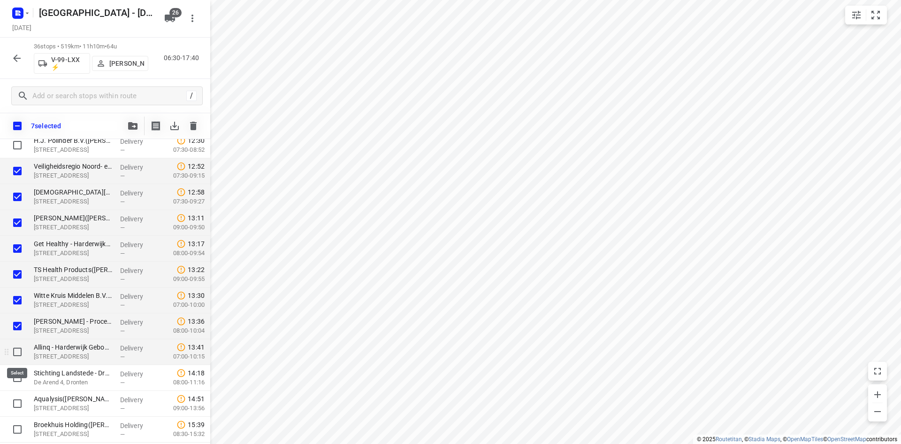
click at [17, 348] on input "checkbox" at bounding box center [17, 351] width 19 height 19
checkbox input "true"
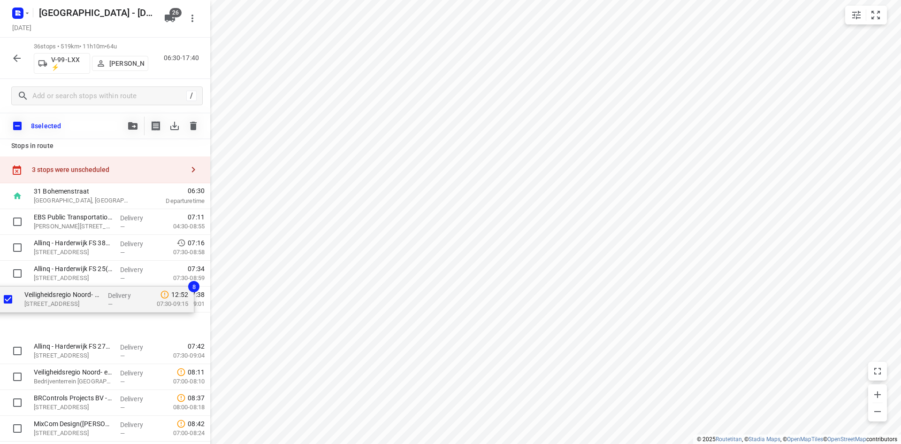
scroll to position [0, 0]
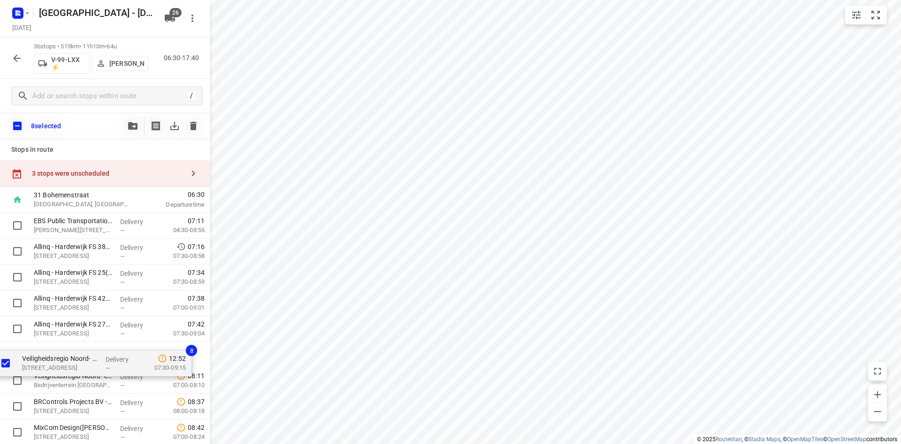
drag, startPoint x: 57, startPoint y: 362, endPoint x: 42, endPoint y: 362, distance: 15.0
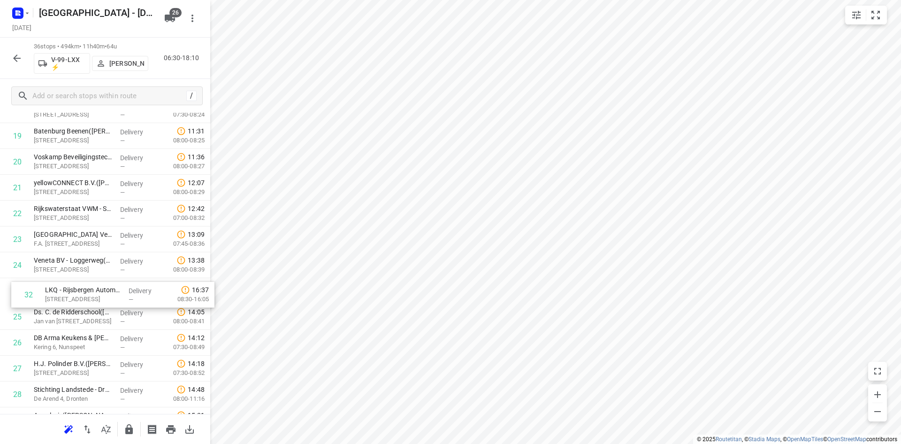
scroll to position [517, 0]
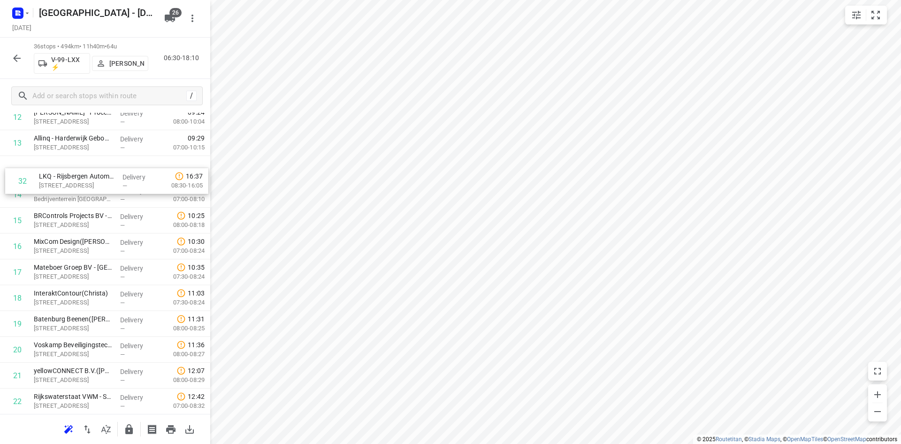
drag, startPoint x: 64, startPoint y: 350, endPoint x: 69, endPoint y: 186, distance: 163.9
click at [69, 186] on div "1 EBS Public Transportation - Locatie Harderwijk(Ron van Haasteren) Van Leeuwen…" at bounding box center [105, 284] width 210 height 929
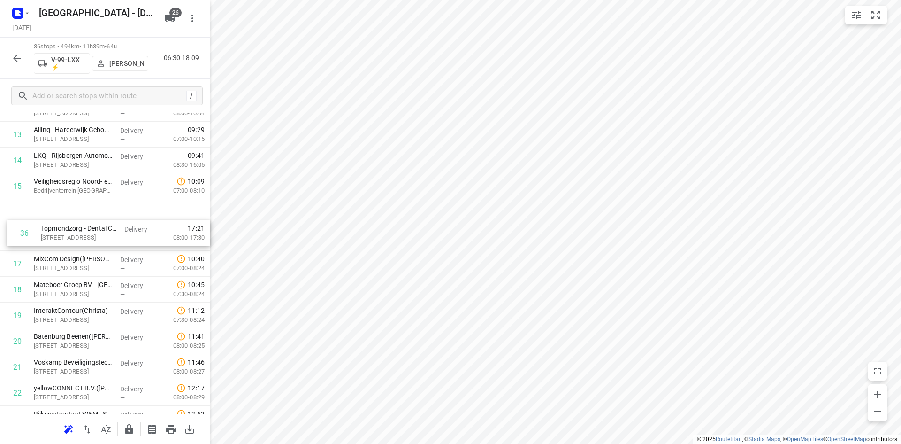
scroll to position [352, 0]
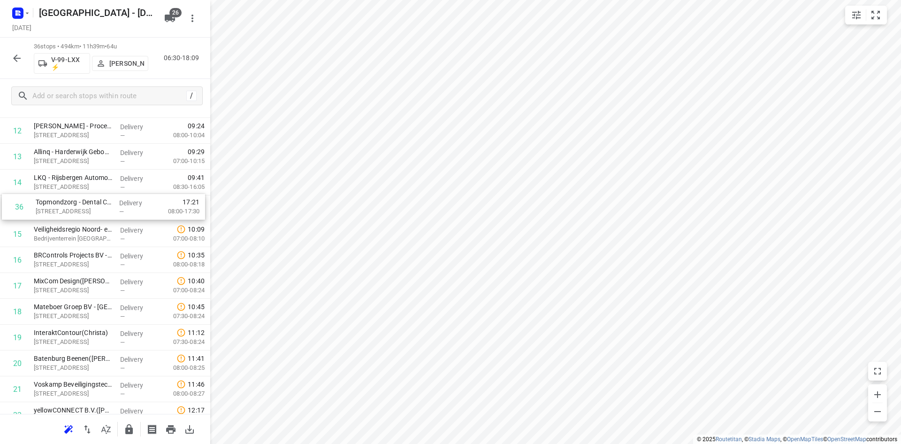
drag, startPoint x: 63, startPoint y: 371, endPoint x: 65, endPoint y: 200, distance: 170.9
click at [65, 200] on div "1 EBS Public Transportation - Locatie Harderwijk(Ron van Haasteren) Van Leeuwen…" at bounding box center [105, 298] width 210 height 929
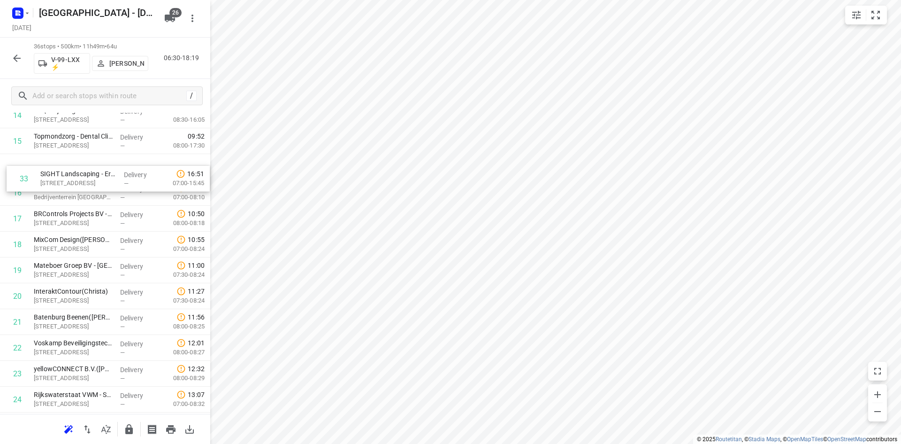
scroll to position [414, 0]
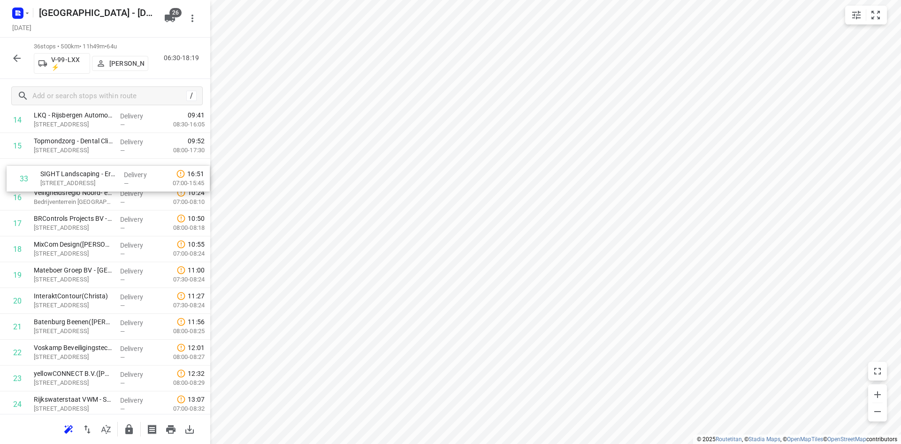
drag, startPoint x: 57, startPoint y: 393, endPoint x: 64, endPoint y: 176, distance: 217.0
click at [64, 176] on div "1 EBS Public Transportation - Locatie Harderwijk(Ron van Haasteren) Van Leeuwen…" at bounding box center [105, 235] width 210 height 929
drag, startPoint x: 70, startPoint y: 374, endPoint x: 77, endPoint y: 170, distance: 203.8
click at [77, 170] on div "1 EBS Public Transportation - Locatie Harderwijk(Ron van Haasteren) Van Leeuwen…" at bounding box center [105, 208] width 210 height 929
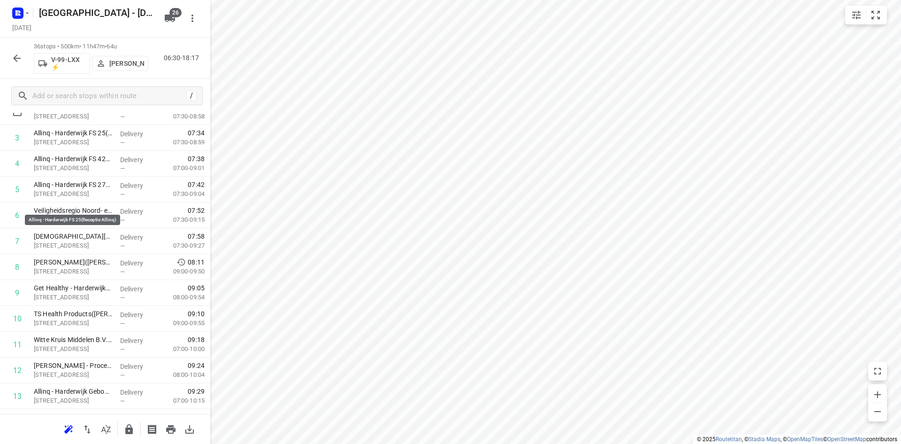
scroll to position [0, 0]
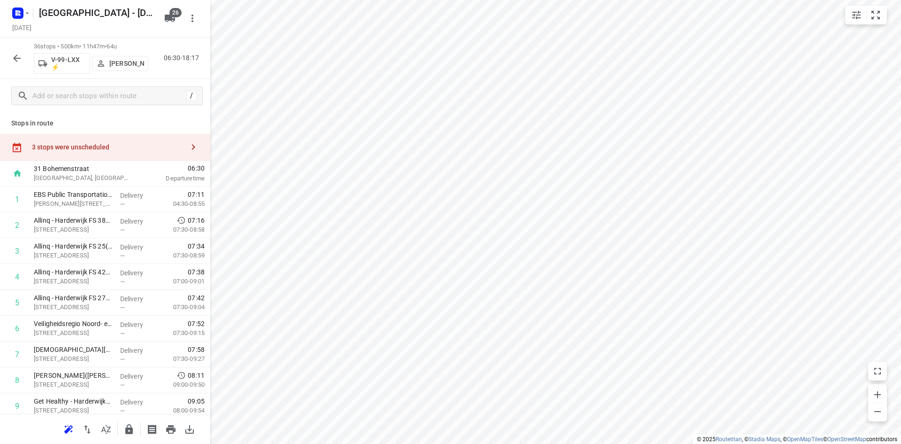
click at [109, 137] on div "3 stops were unscheduled" at bounding box center [105, 147] width 210 height 27
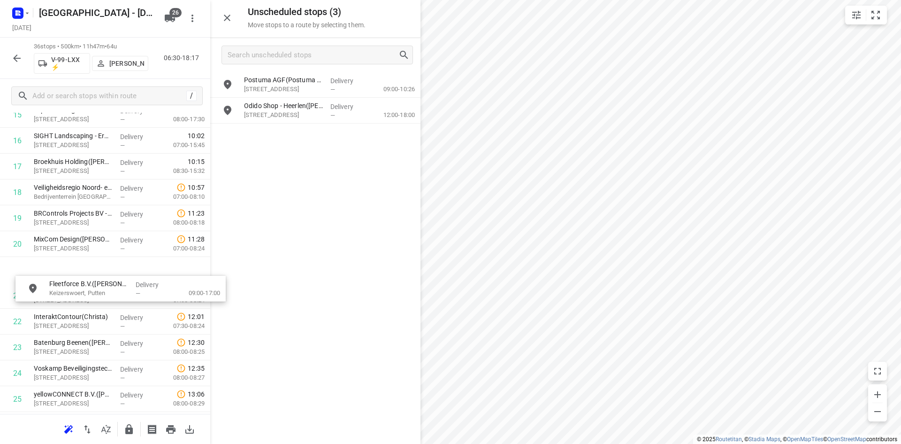
scroll to position [422, 0]
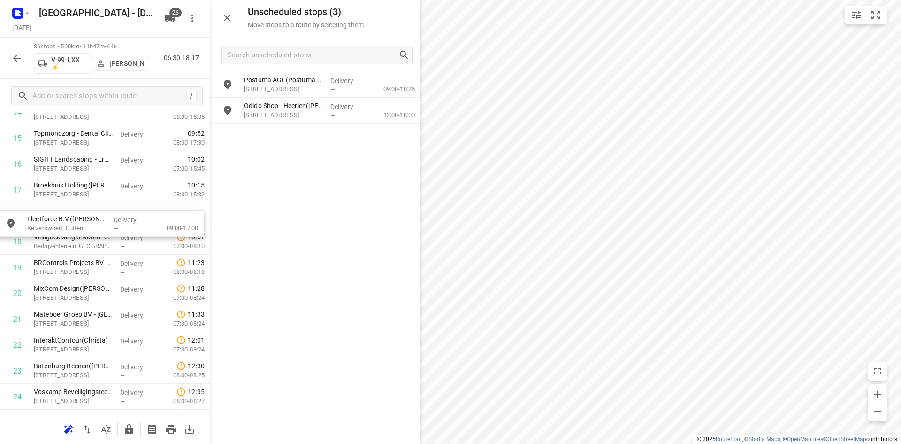
drag, startPoint x: 296, startPoint y: 108, endPoint x: 79, endPoint y: 225, distance: 246.3
click at [224, 22] on icon "button" at bounding box center [227, 17] width 11 height 11
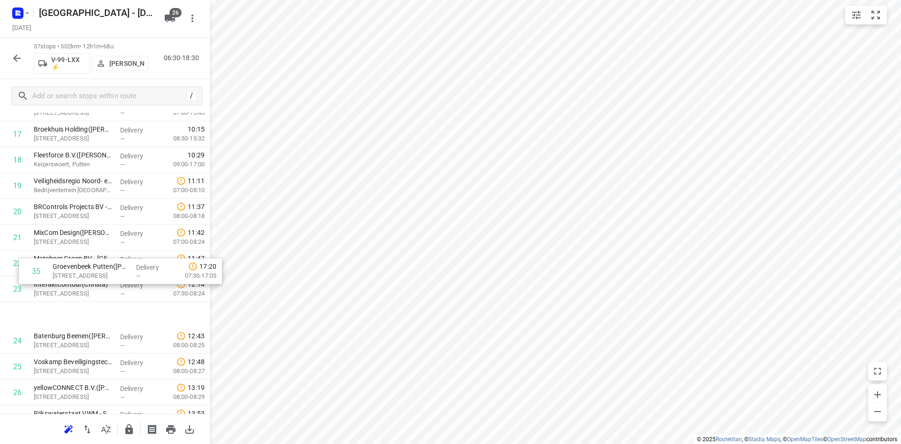
scroll to position [471, 0]
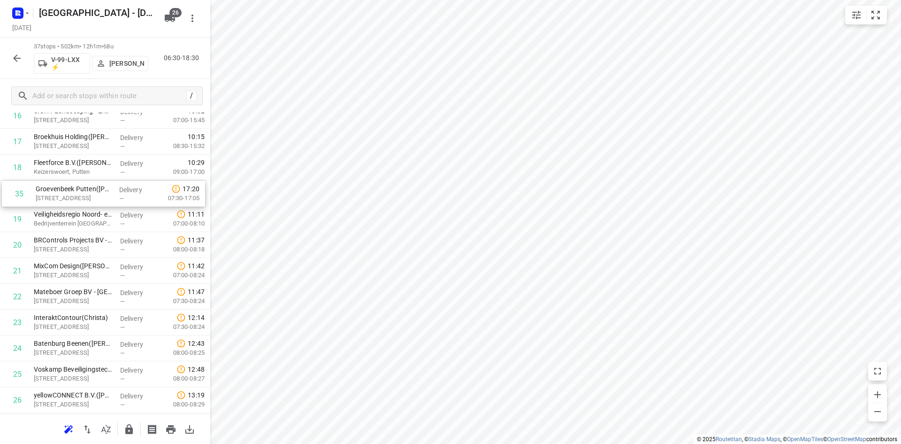
drag, startPoint x: 82, startPoint y: 375, endPoint x: 84, endPoint y: 193, distance: 182.1
click at [84, 193] on div "1 EBS Public Transportation - Locatie Harderwijk(Ron van Haasteren) Van Leeuwen…" at bounding box center [105, 193] width 210 height 955
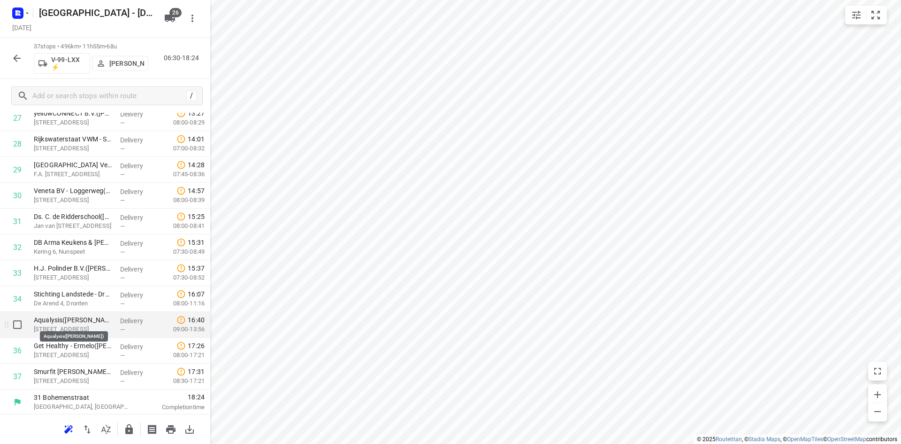
scroll to position [754, 0]
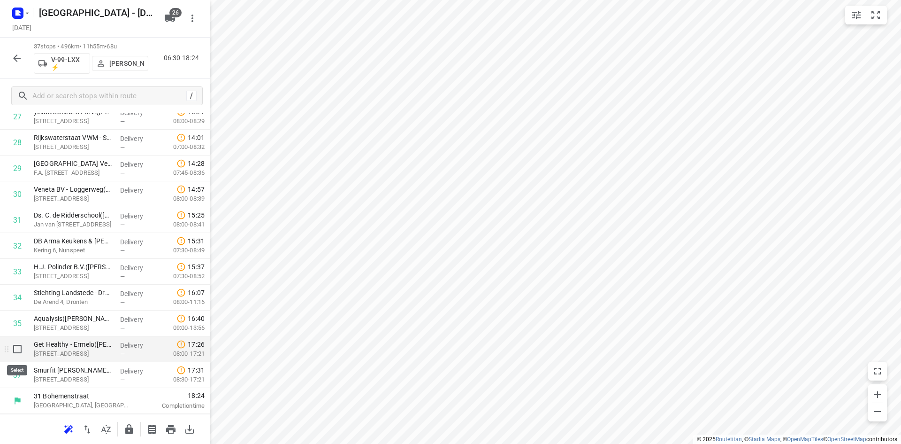
click at [14, 348] on input "checkbox" at bounding box center [17, 348] width 19 height 19
checkbox input "true"
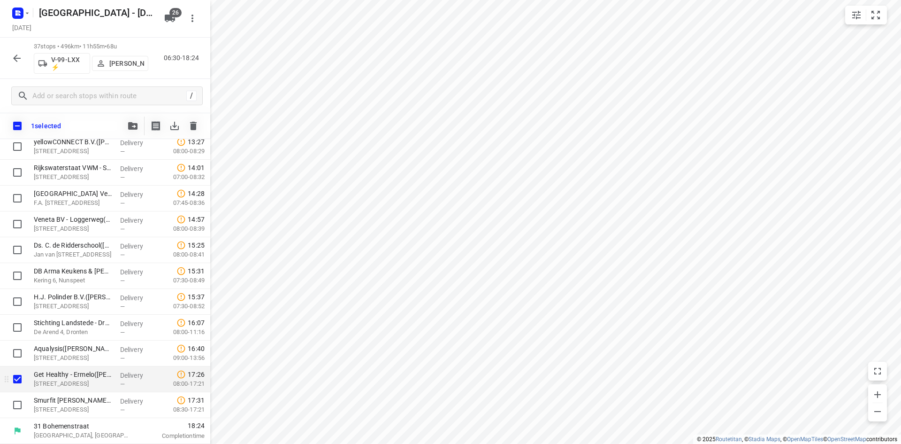
scroll to position [750, 0]
click at [15, 398] on input "checkbox" at bounding box center [17, 404] width 19 height 19
checkbox input "true"
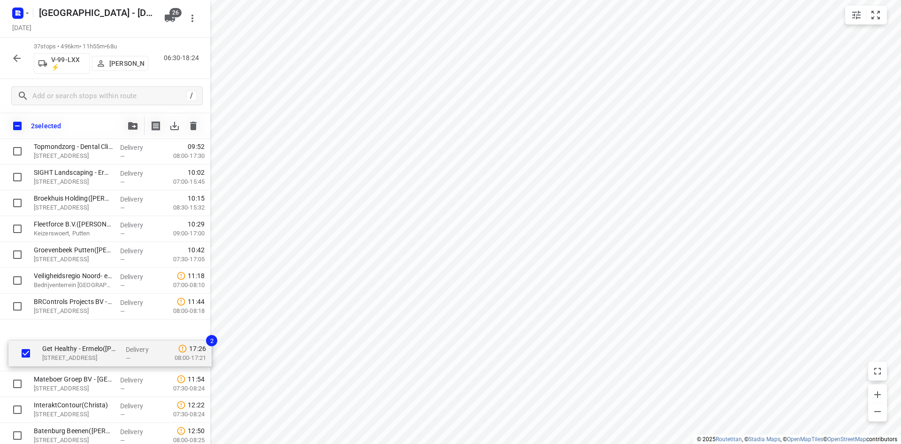
scroll to position [421, 0]
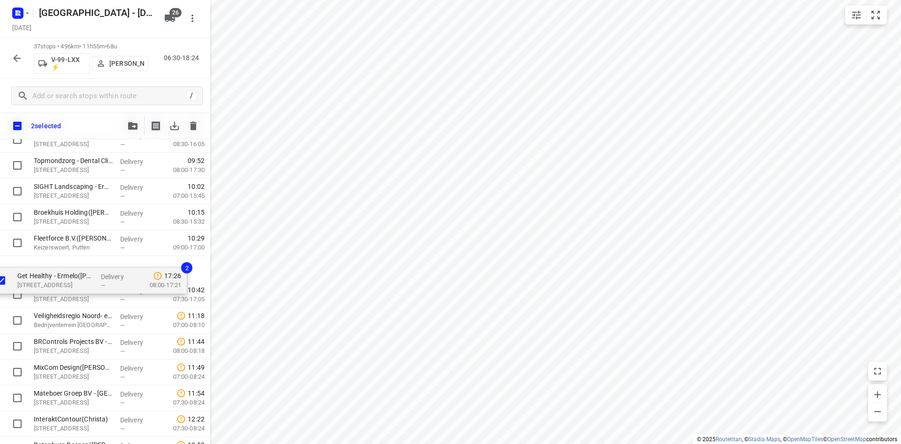
drag, startPoint x: 56, startPoint y: 378, endPoint x: 39, endPoint y: 273, distance: 106.0
click at [39, 273] on div "EBS Public Transportation - Locatie Harderwijk(Ron van Haasteren) Van Leeuwenho…" at bounding box center [105, 268] width 210 height 955
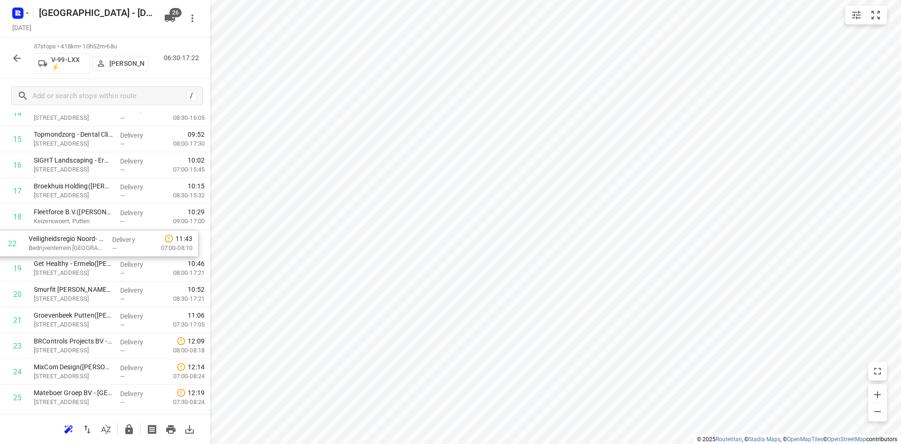
drag, startPoint x: 107, startPoint y: 310, endPoint x: 99, endPoint y: 224, distance: 86.3
click at [99, 224] on div "1 EBS Public Transportation - Locatie Harderwijk(Ron van Haasteren) Van Leeuwen…" at bounding box center [105, 242] width 210 height 955
drag, startPoint x: 84, startPoint y: 285, endPoint x: 92, endPoint y: 235, distance: 50.7
click at [92, 235] on div "1 EBS Public Transportation - Locatie Harderwijk(Ron van Haasteren) Van Leeuwen…" at bounding box center [105, 242] width 210 height 955
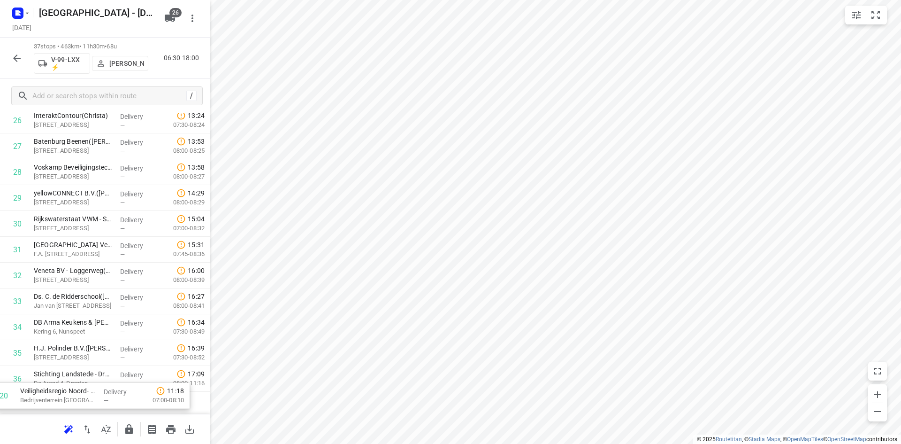
scroll to position [754, 0]
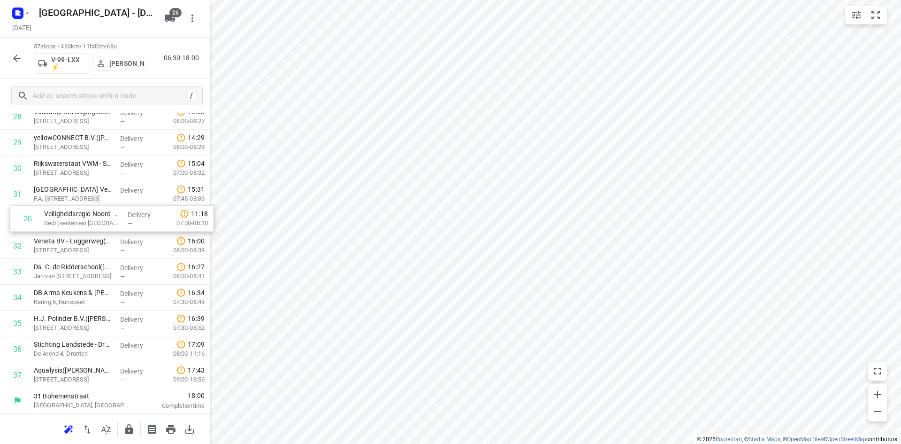
drag, startPoint x: 121, startPoint y: 178, endPoint x: 127, endPoint y: 232, distance: 54.3
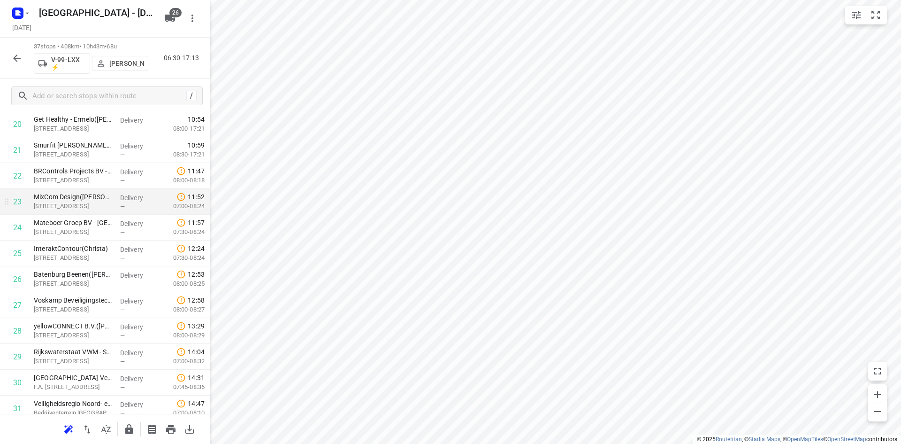
scroll to position [519, 0]
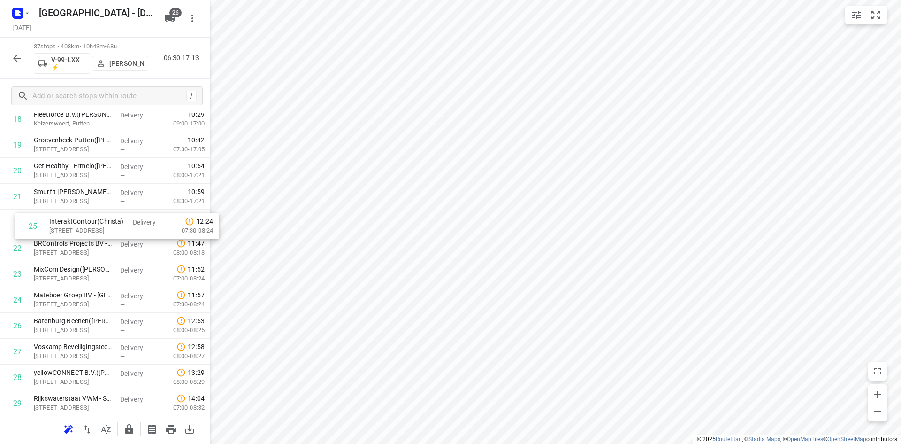
drag, startPoint x: 93, startPoint y: 304, endPoint x: 110, endPoint y: 222, distance: 84.2
click at [110, 222] on div "1 EBS Public Transportation - Locatie Harderwijk(Ron van Haasteren) Van Leeuwen…" at bounding box center [105, 144] width 210 height 955
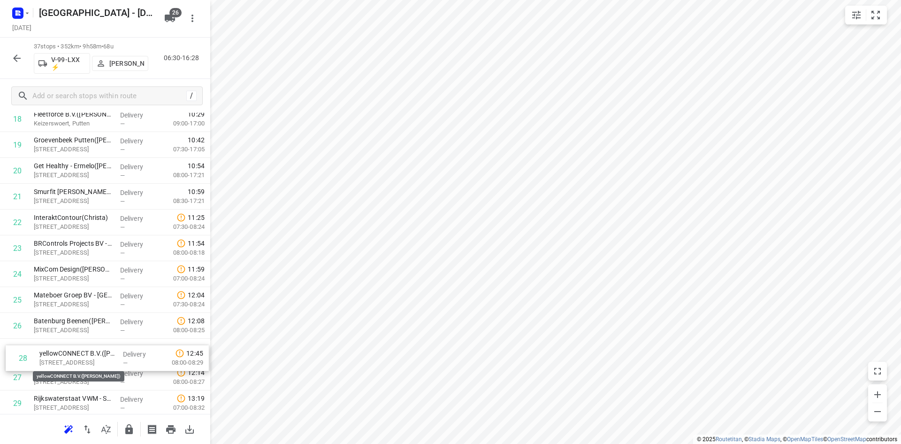
scroll to position [521, 0]
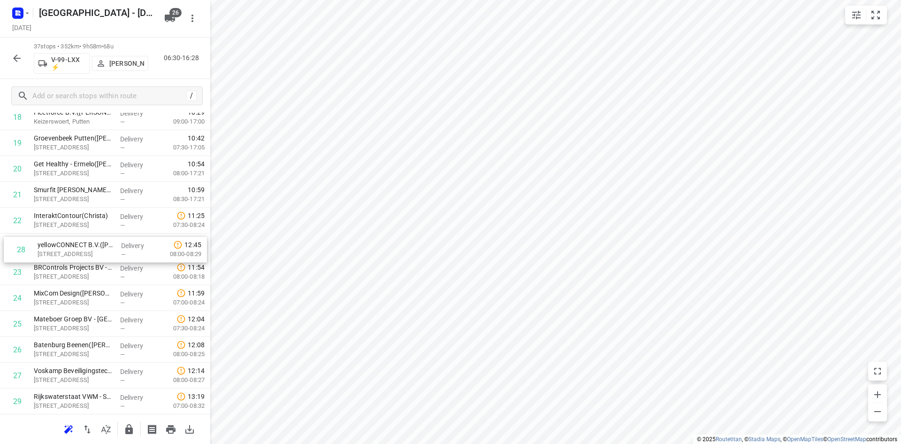
drag, startPoint x: 63, startPoint y: 377, endPoint x: 67, endPoint y: 245, distance: 132.4
click at [67, 245] on div "1 EBS Public Transportation - Locatie Harderwijk(Ron van Haasteren) Van Leeuwen…" at bounding box center [105, 142] width 210 height 955
drag, startPoint x: 71, startPoint y: 291, endPoint x: 62, endPoint y: 278, distance: 15.9
click at [62, 278] on div "1 EBS Public Transportation - Locatie Harderwijk(Ron van Haasteren) Van Leeuwen…" at bounding box center [105, 142] width 210 height 955
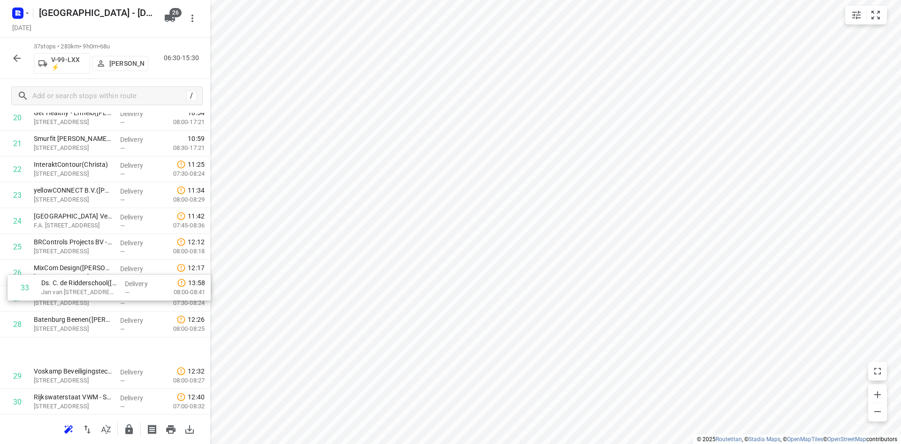
scroll to position [570, 0]
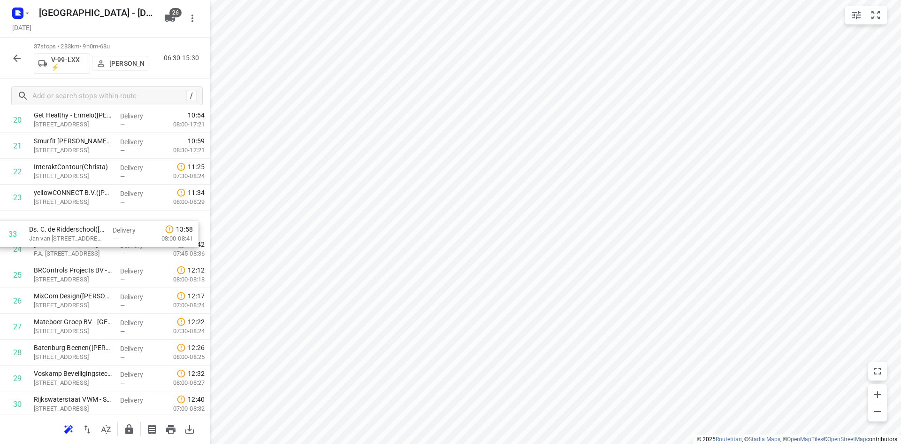
drag, startPoint x: 66, startPoint y: 368, endPoint x: 61, endPoint y: 234, distance: 134.3
click at [61, 234] on div "1 EBS Public Transportation - Locatie Harderwijk(Ron van Haasteren) Van Leeuwen…" at bounding box center [105, 94] width 210 height 955
drag, startPoint x: 72, startPoint y: 227, endPoint x: 74, endPoint y: 250, distance: 23.0
click at [74, 250] on div "1 EBS Public Transportation - Locatie Harderwijk(Ron van Haasteren) Van Leeuwen…" at bounding box center [105, 94] width 210 height 955
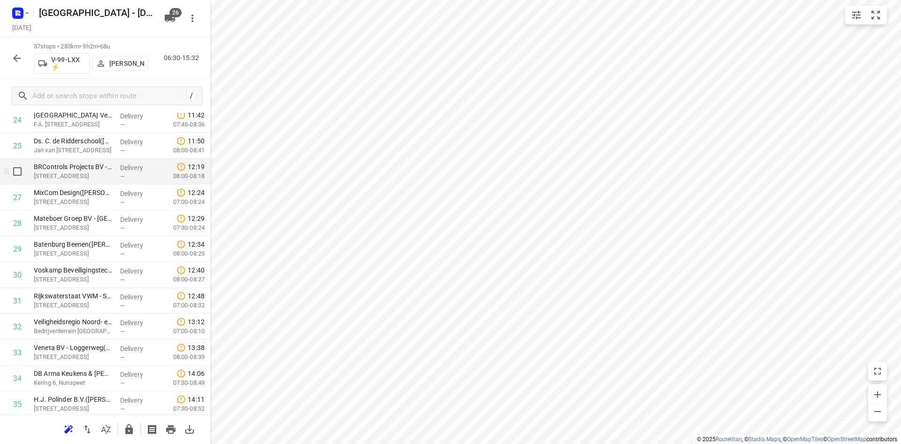
scroll to position [754, 0]
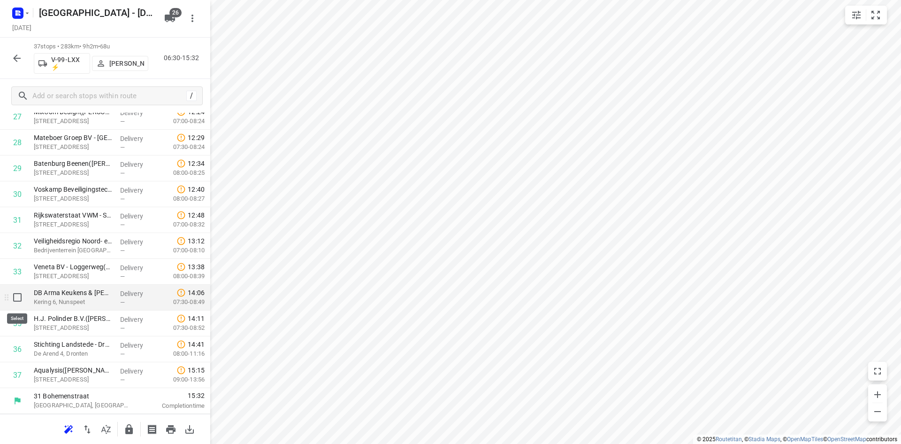
click at [19, 296] on input "checkbox" at bounding box center [17, 297] width 19 height 19
checkbox input "true"
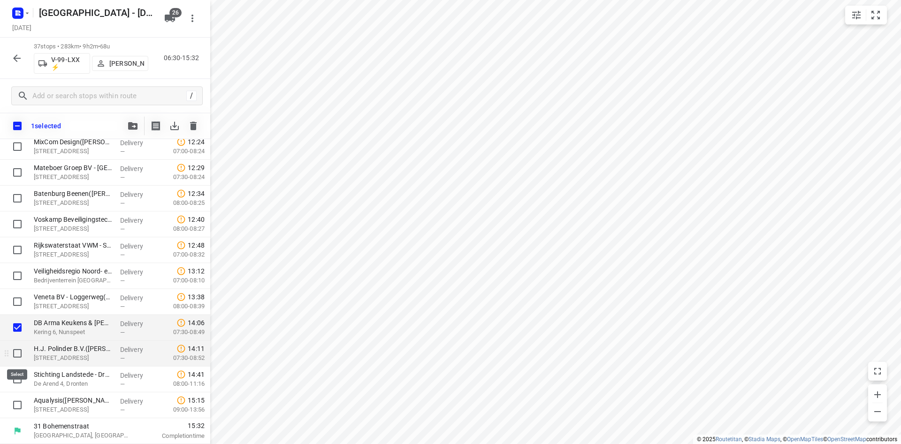
click at [19, 346] on input "checkbox" at bounding box center [17, 353] width 19 height 19
checkbox input "true"
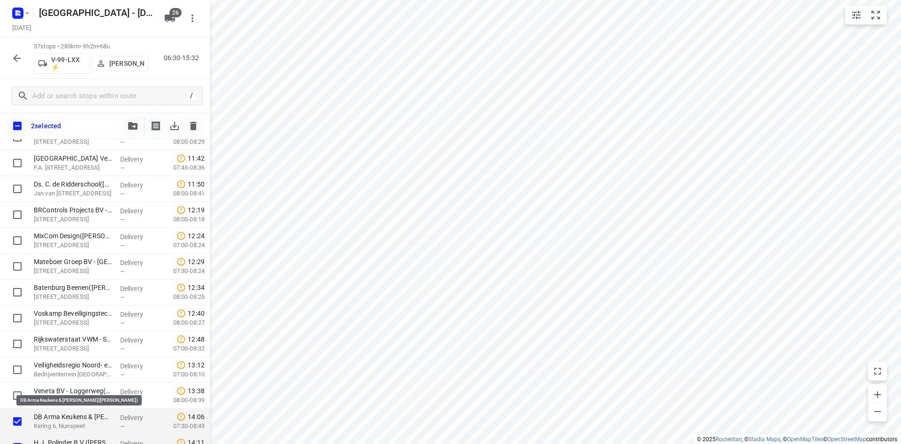
scroll to position [658, 0]
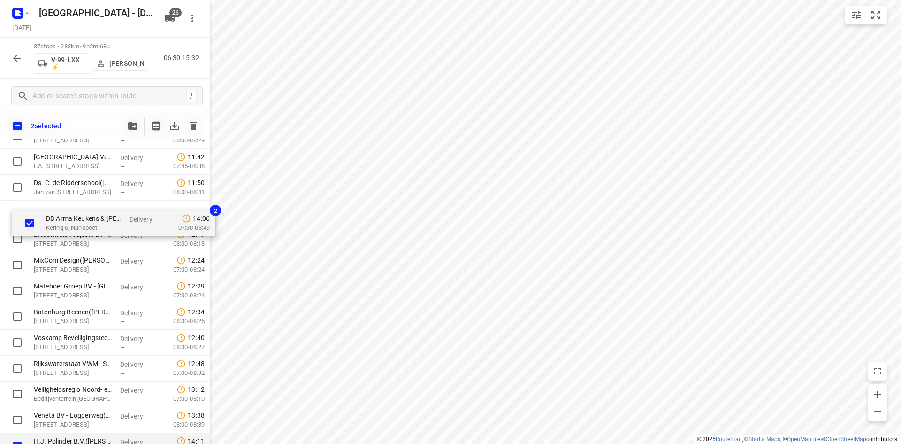
drag, startPoint x: 76, startPoint y: 420, endPoint x: 88, endPoint y: 208, distance: 212.1
click at [88, 208] on div "EBS Public Transportation - Locatie Harderwijk(Ron van Haasteren) Van Leeuwenho…" at bounding box center [105, 32] width 210 height 955
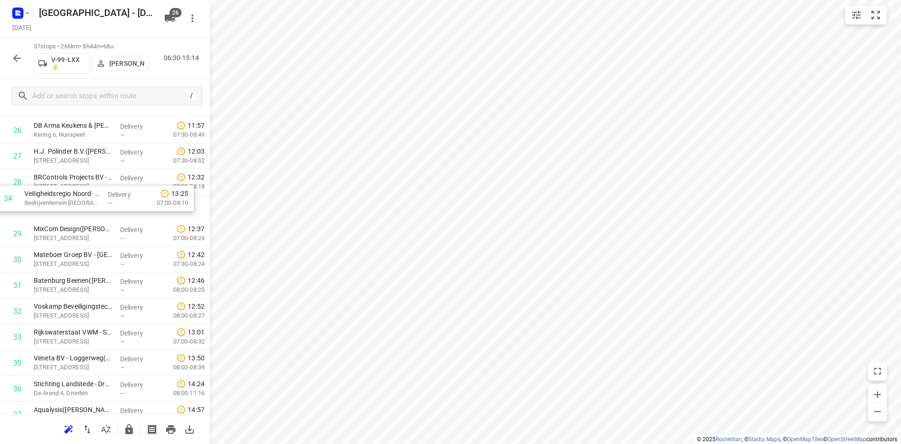
scroll to position [705, 0]
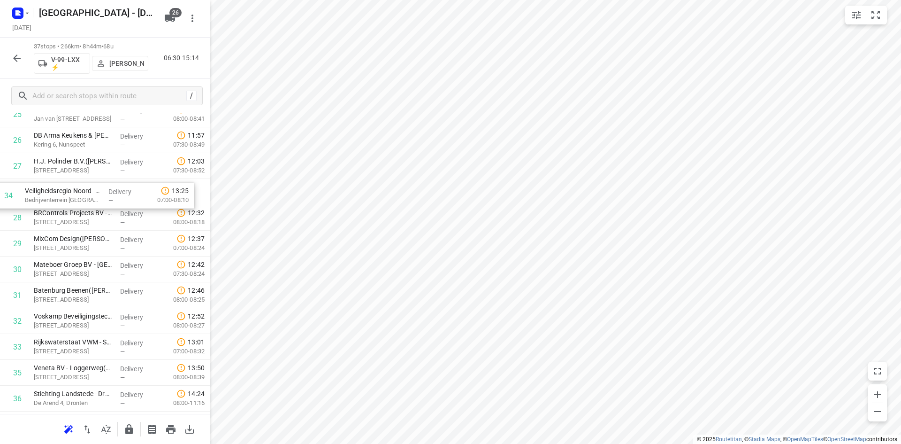
drag, startPoint x: 69, startPoint y: 296, endPoint x: 60, endPoint y: 187, distance: 109.3
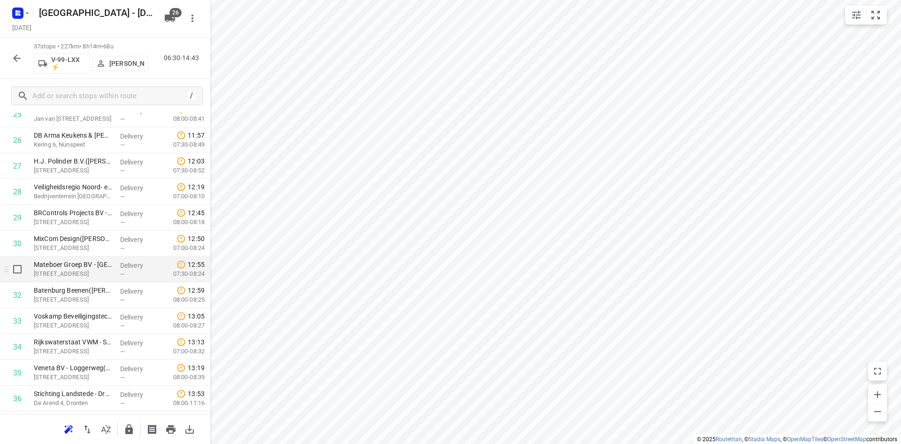
scroll to position [754, 0]
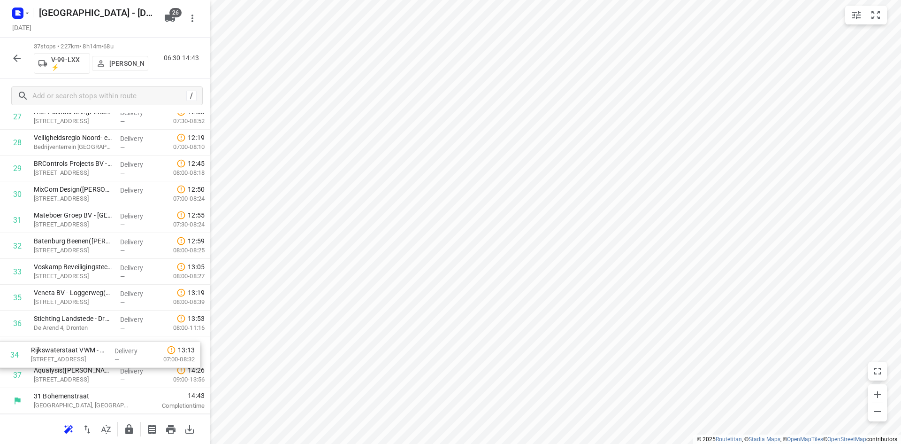
drag, startPoint x: 55, startPoint y: 308, endPoint x: 52, endPoint y: 368, distance: 59.7
drag, startPoint x: 68, startPoint y: 332, endPoint x: 54, endPoint y: 382, distance: 52.2
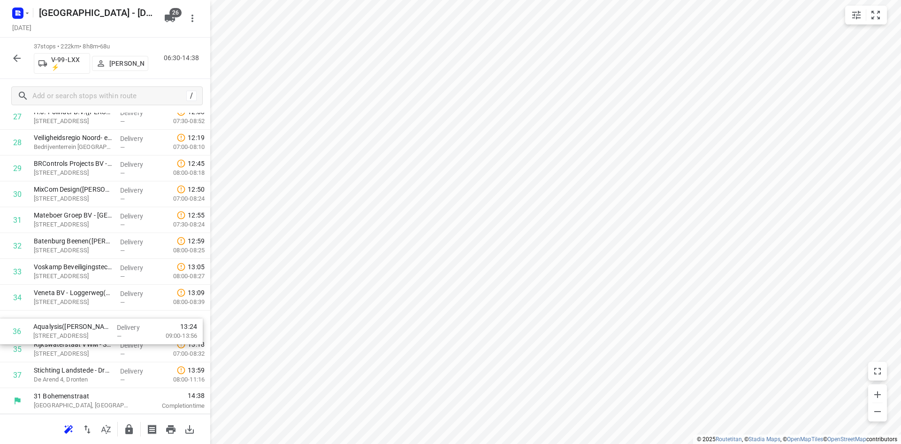
drag, startPoint x: 105, startPoint y: 357, endPoint x: 102, endPoint y: 335, distance: 22.3
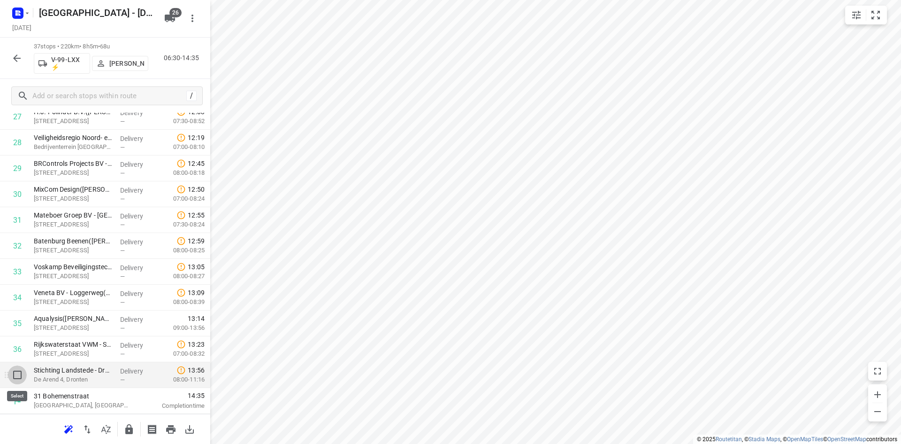
click at [19, 373] on input "checkbox" at bounding box center [17, 374] width 19 height 19
checkbox input "true"
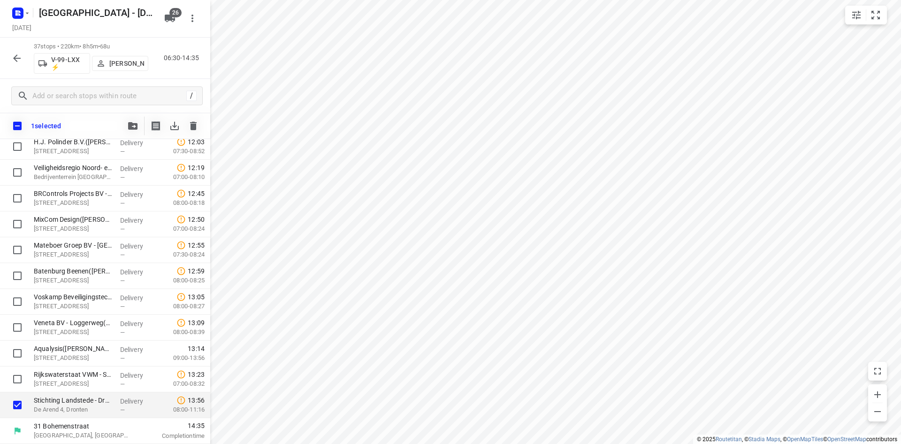
scroll to position [750, 0]
click at [130, 119] on button "button" at bounding box center [132, 125] width 19 height 19
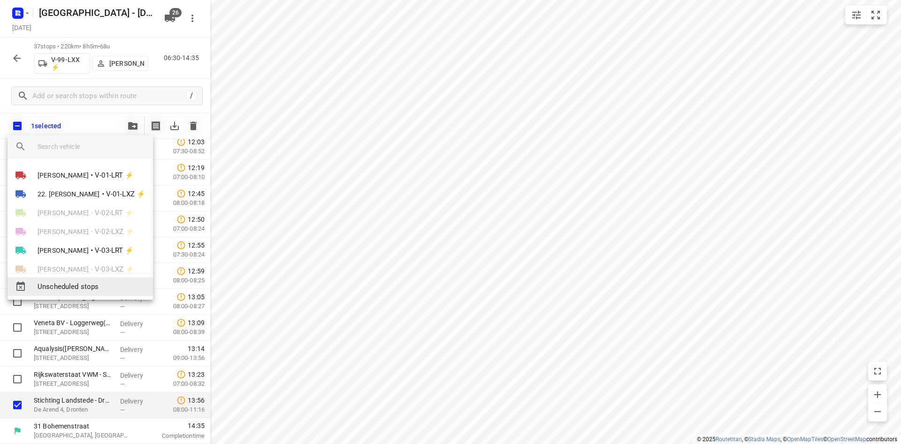
click at [102, 281] on span "Unscheduled stops" at bounding box center [92, 286] width 108 height 11
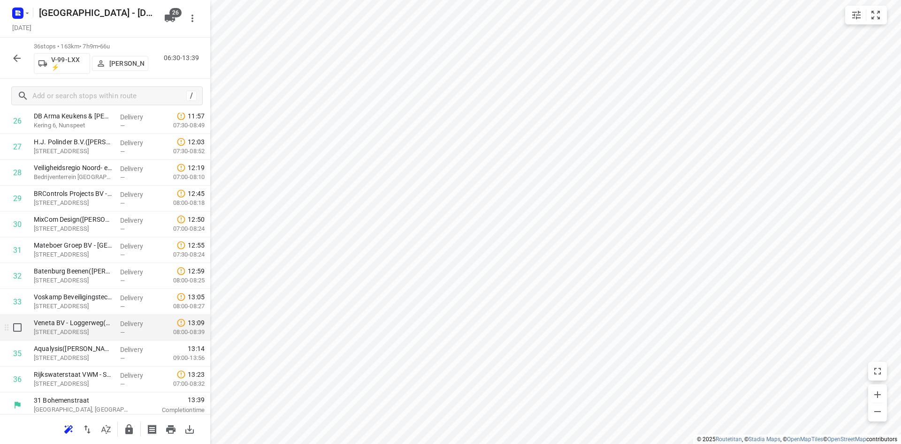
scroll to position [728, 0]
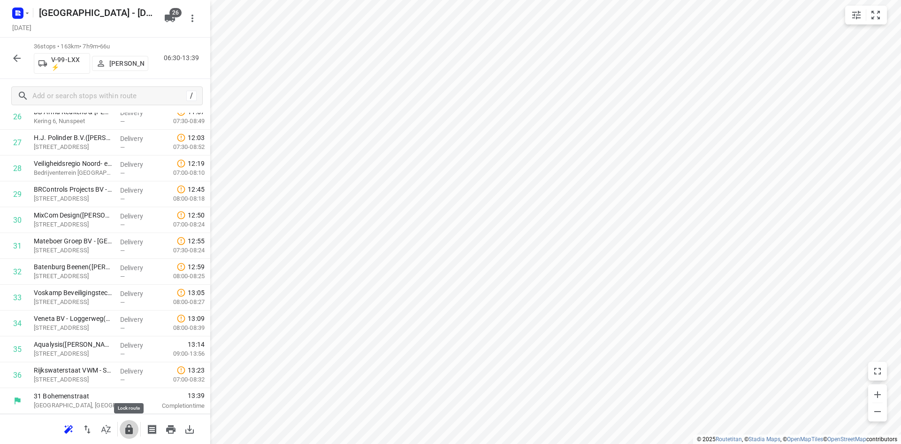
click at [123, 425] on button "button" at bounding box center [129, 429] width 19 height 19
click at [19, 59] on icon "button" at bounding box center [16, 58] width 11 height 11
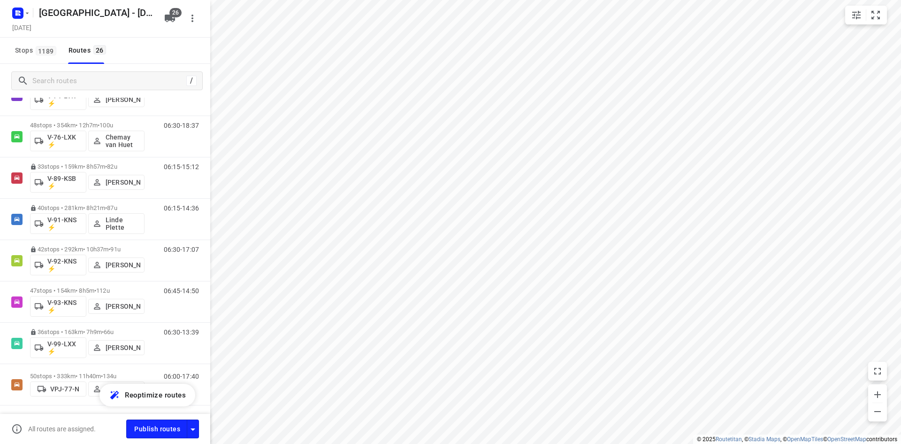
scroll to position [843, 0]
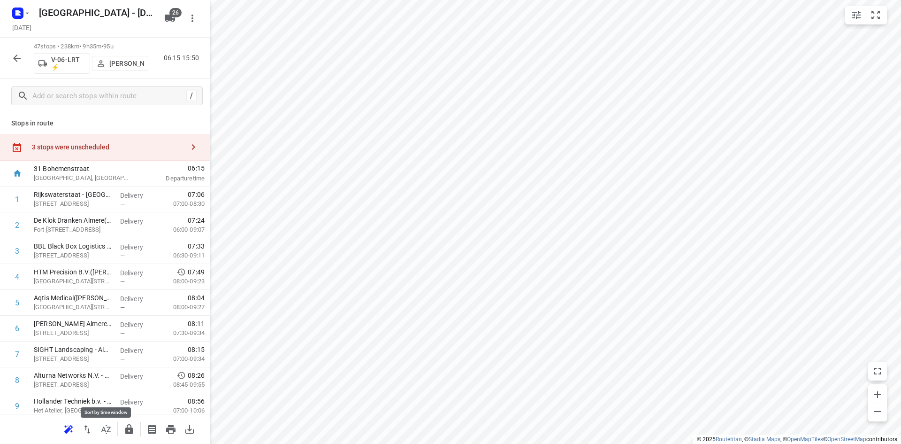
click at [107, 427] on icon "button" at bounding box center [105, 428] width 9 height 9
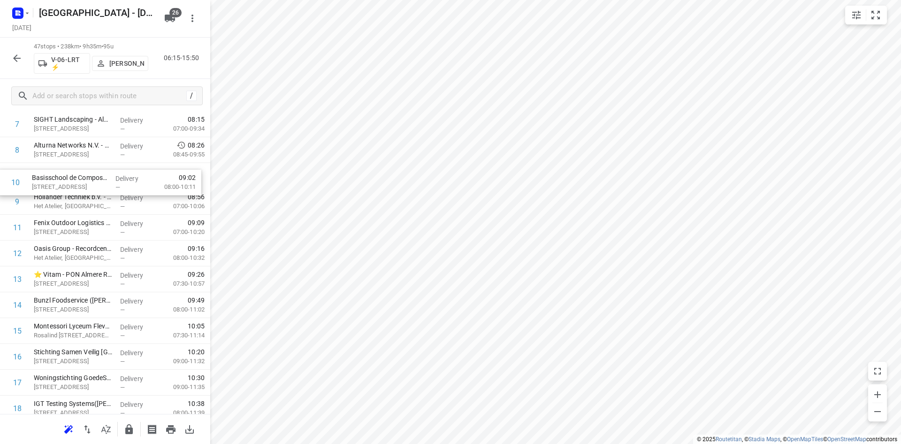
scroll to position [228, 0]
drag, startPoint x: 55, startPoint y: 184, endPoint x: 54, endPoint y: 165, distance: 19.3
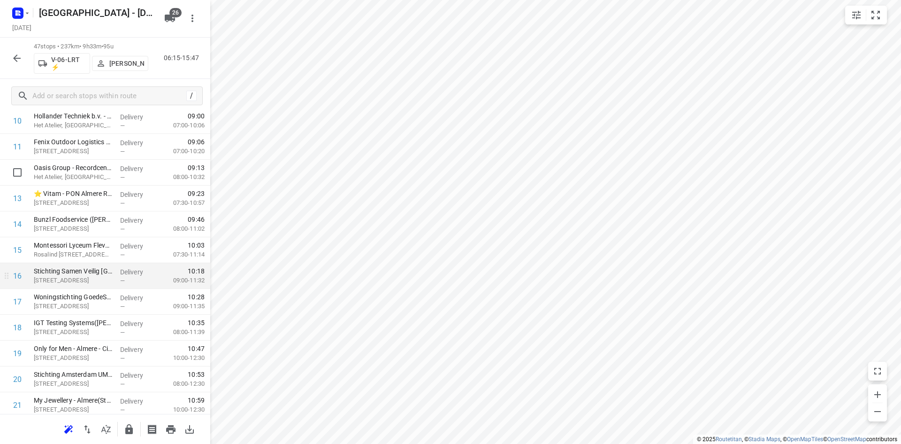
scroll to position [415, 0]
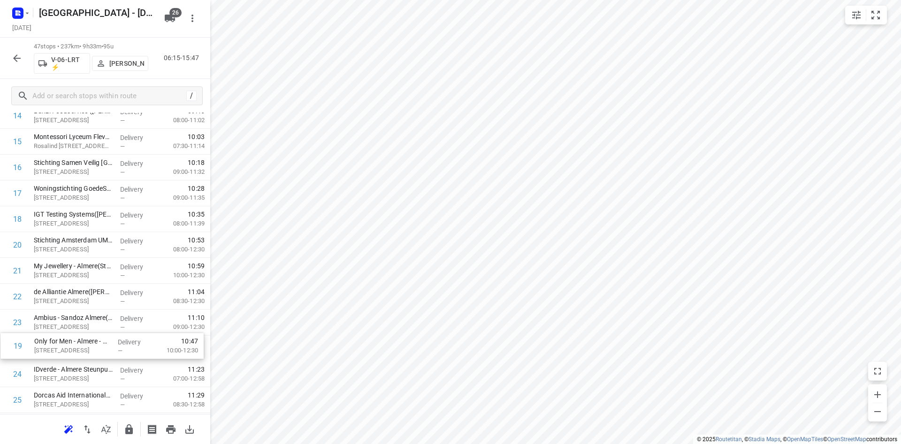
drag, startPoint x: 60, startPoint y: 258, endPoint x: 61, endPoint y: 355, distance: 97.2
click at [61, 359] on div "1 Rijkswaterstaat - Nijkerkersluis(Arthur Zijlstra) Berencamperweg 24, Nijkerk …" at bounding box center [105, 373] width 210 height 1213
drag, startPoint x: 55, startPoint y: 318, endPoint x: 54, endPoint y: 263, distance: 54.5
click at [54, 263] on div "1 Rijkswaterstaat - Nijkerkersluis(Arthur Zijlstra) Berencamperweg 24, Nijkerk …" at bounding box center [105, 371] width 210 height 1213
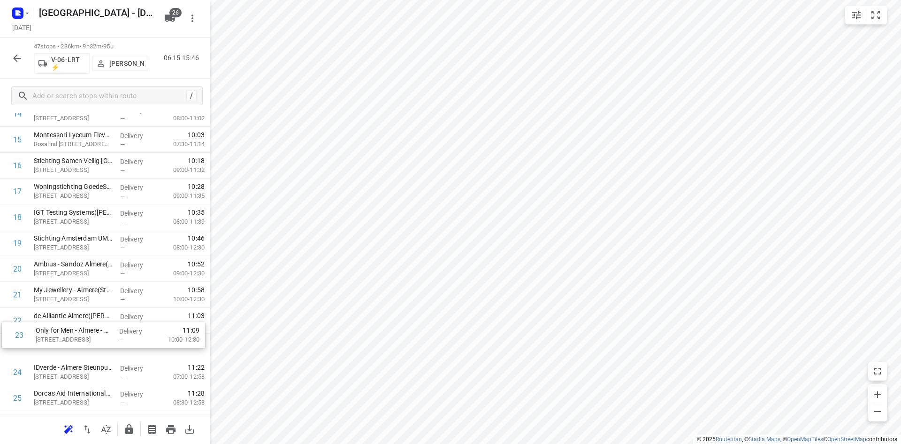
scroll to position [421, 0]
drag, startPoint x: 93, startPoint y: 338, endPoint x: 97, endPoint y: 311, distance: 27.9
click at [97, 311] on div "1 Rijkswaterstaat - Nijkerkersluis(Arthur Zijlstra) Berencamperweg 24, Nijkerk …" at bounding box center [105, 371] width 210 height 1213
drag, startPoint x: 120, startPoint y: 340, endPoint x: 121, endPoint y: 320, distance: 19.7
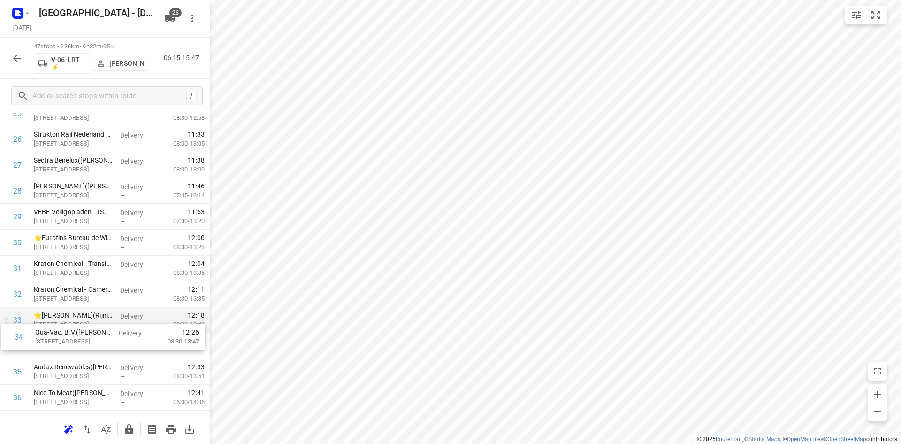
click at [121, 322] on div "1 Rijkswaterstaat - Nijkerkersluis(Arthur Zijlstra) Berencamperweg 24, Nijkerk …" at bounding box center [105, 87] width 210 height 1213
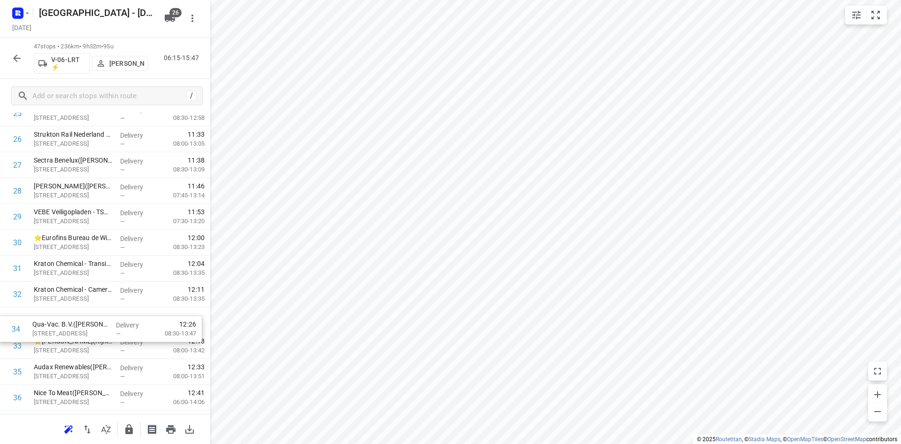
drag, startPoint x: 92, startPoint y: 344, endPoint x: 90, endPoint y: 320, distance: 24.5
click at [90, 320] on div "1 Rijkswaterstaat - Nijkerkersluis(Arthur Zijlstra) Berencamperweg 24, Nijkerk …" at bounding box center [105, 87] width 210 height 1213
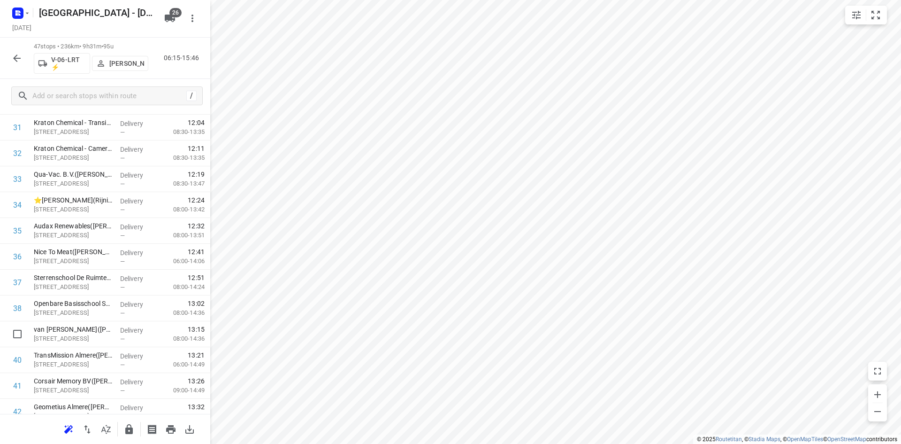
scroll to position [1012, 0]
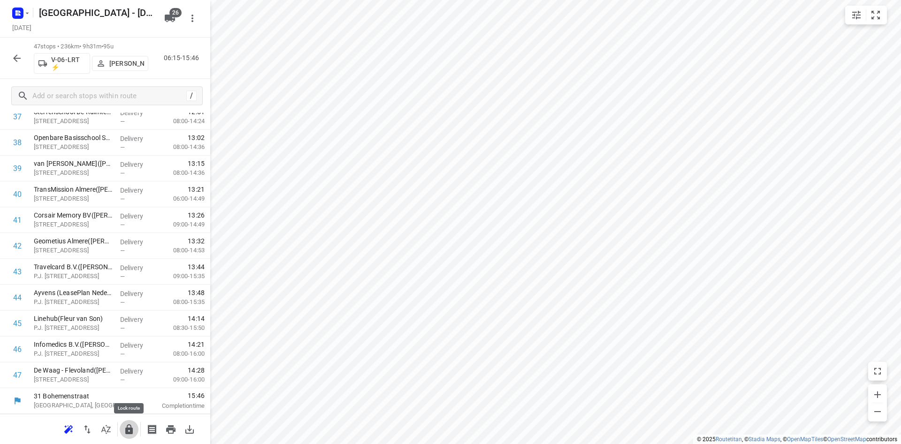
click at [132, 423] on icon "button" at bounding box center [128, 428] width 11 height 11
click at [100, 432] on button "button" at bounding box center [106, 429] width 19 height 19
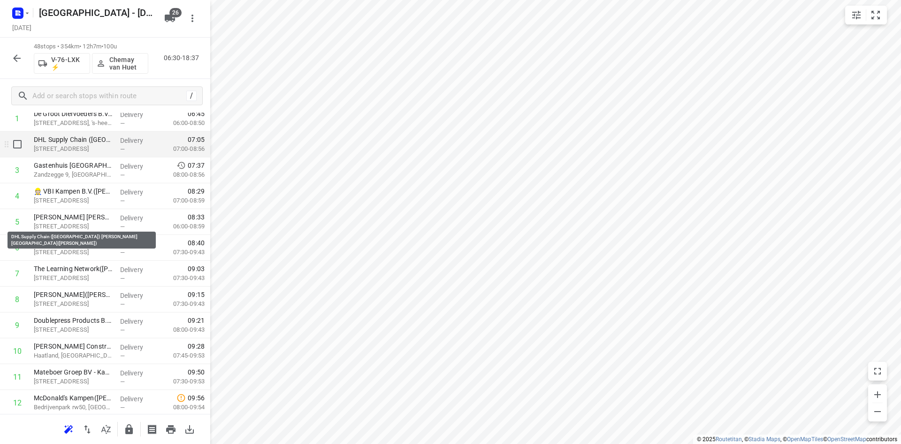
scroll to position [0, 0]
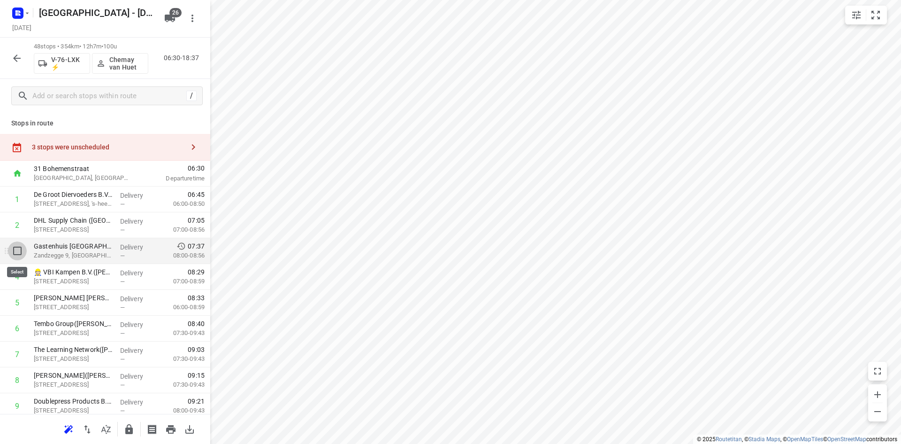
click at [16, 253] on input "checkbox" at bounding box center [17, 250] width 19 height 19
checkbox input "true"
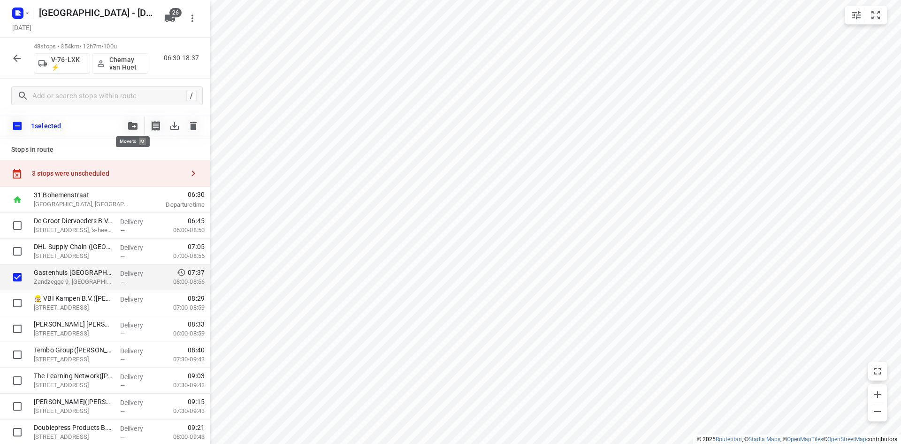
click at [135, 124] on icon "button" at bounding box center [132, 126] width 9 height 8
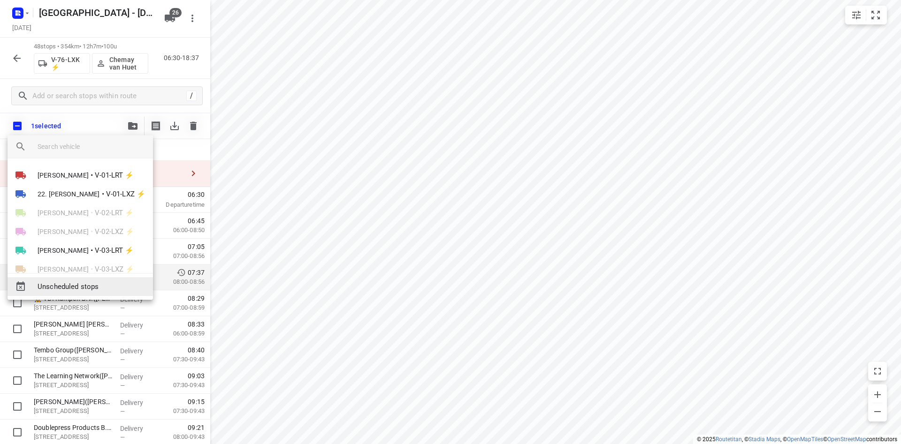
click at [92, 279] on div "Unscheduled stops" at bounding box center [81, 286] width 146 height 19
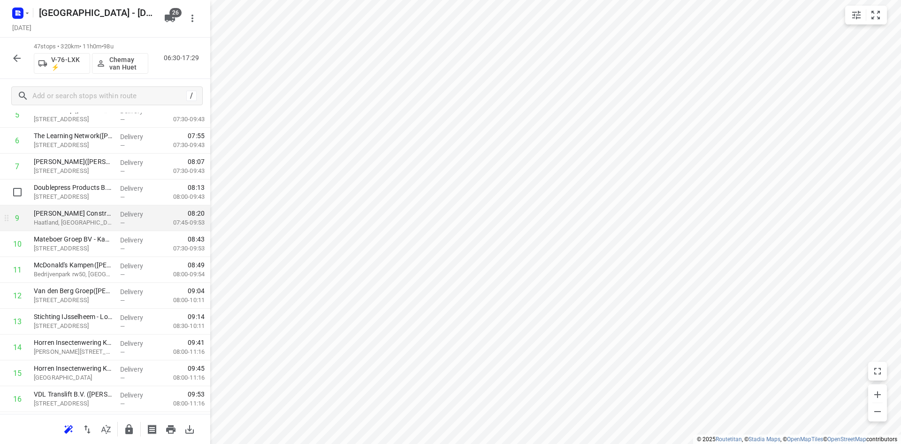
scroll to position [141, 0]
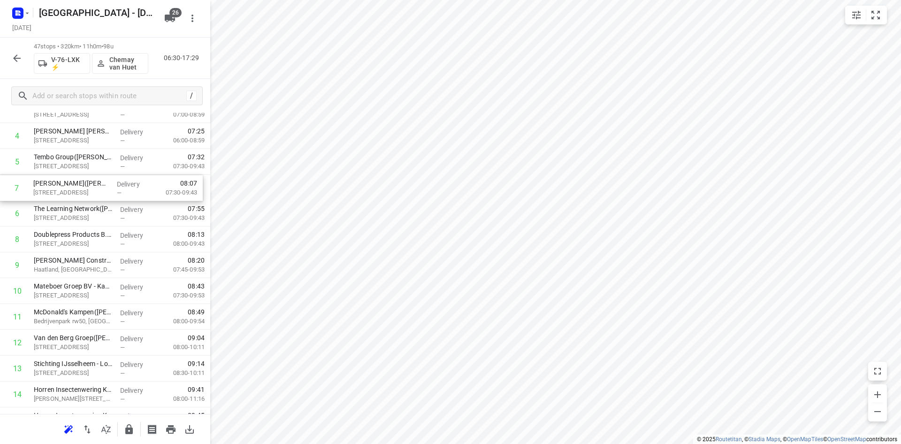
drag, startPoint x: 67, startPoint y: 217, endPoint x: 67, endPoint y: 188, distance: 29.6
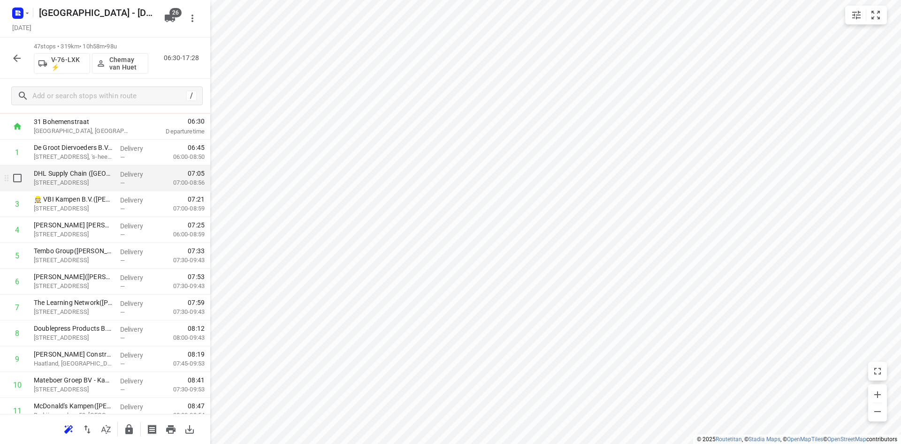
scroll to position [0, 0]
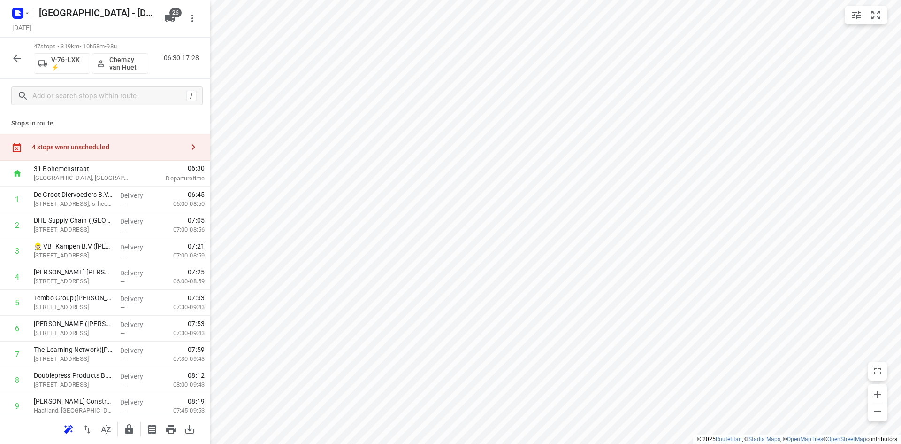
click at [119, 154] on div "4 stops were unscheduled" at bounding box center [105, 147] width 210 height 27
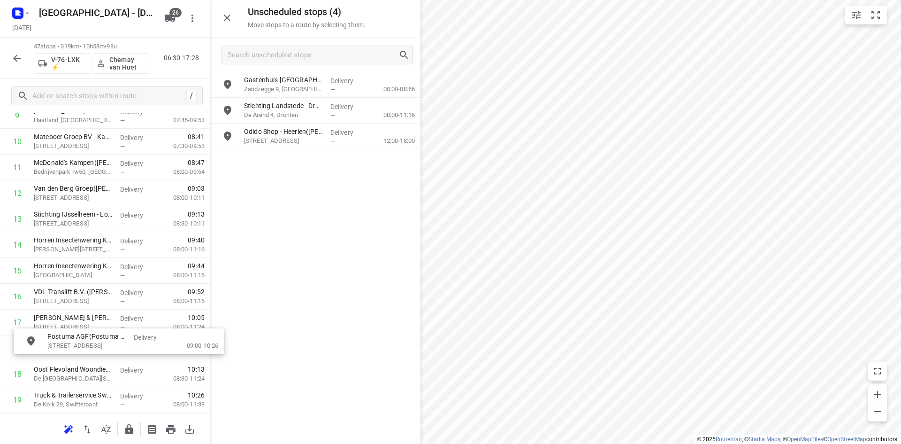
scroll to position [292, 0]
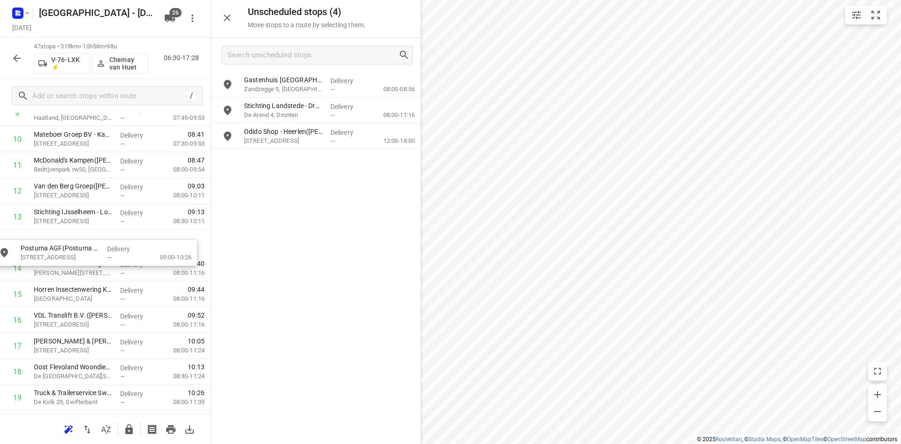
drag, startPoint x: 304, startPoint y: 135, endPoint x: 79, endPoint y: 246, distance: 250.6
click at [230, 12] on icon "button" at bounding box center [227, 17] width 11 height 11
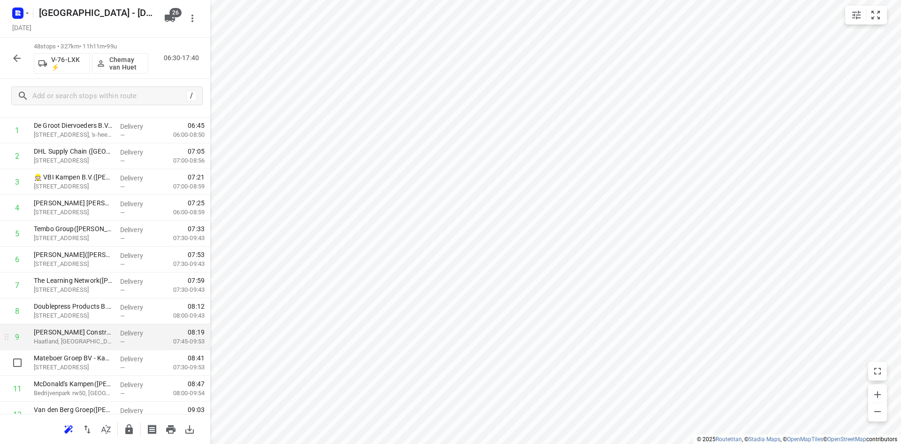
scroll to position [0, 0]
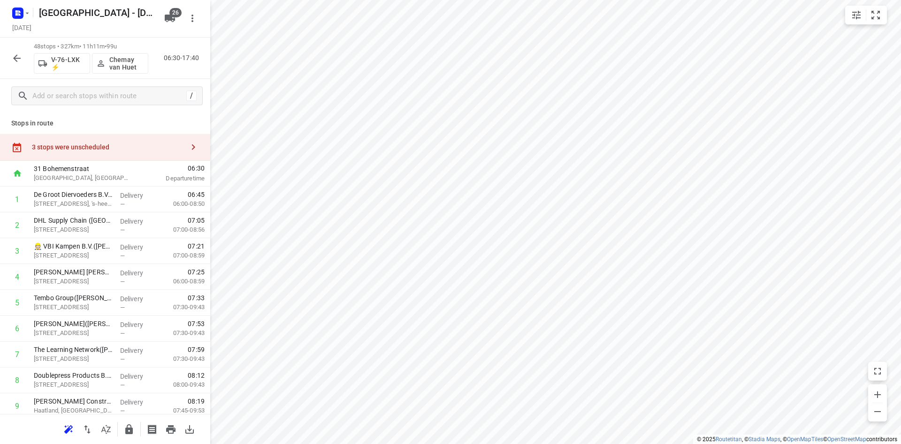
click at [137, 130] on div "Stops in route 3 stops were unscheduled 31 Bohemenstraat Zwolle, Netherlands 06…" at bounding box center [105, 263] width 210 height 301
click at [138, 146] on div "3 stops were unscheduled" at bounding box center [108, 147] width 152 height 8
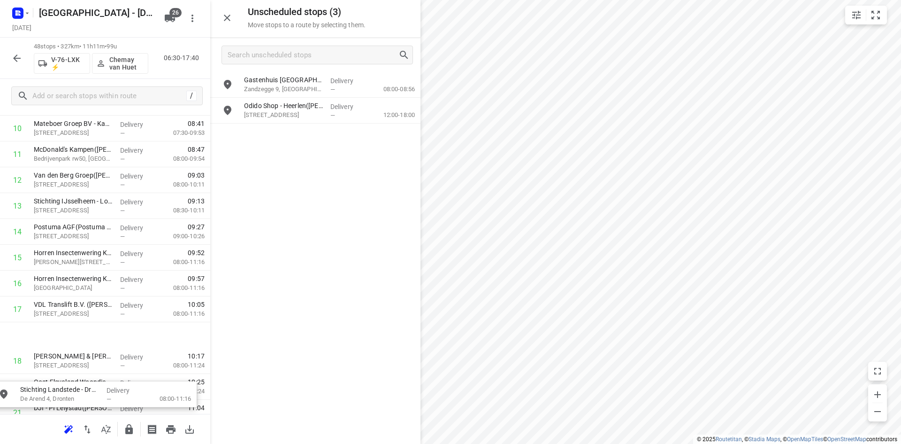
scroll to position [303, 0]
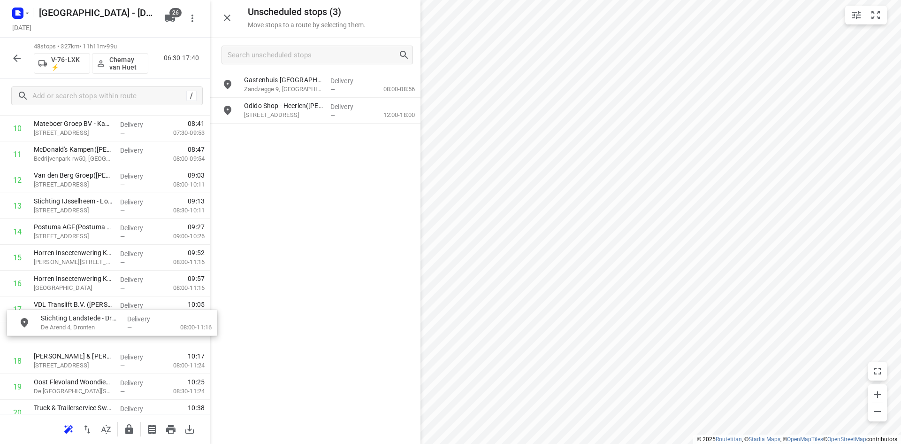
drag, startPoint x: 294, startPoint y: 123, endPoint x: 89, endPoint y: 338, distance: 297.5
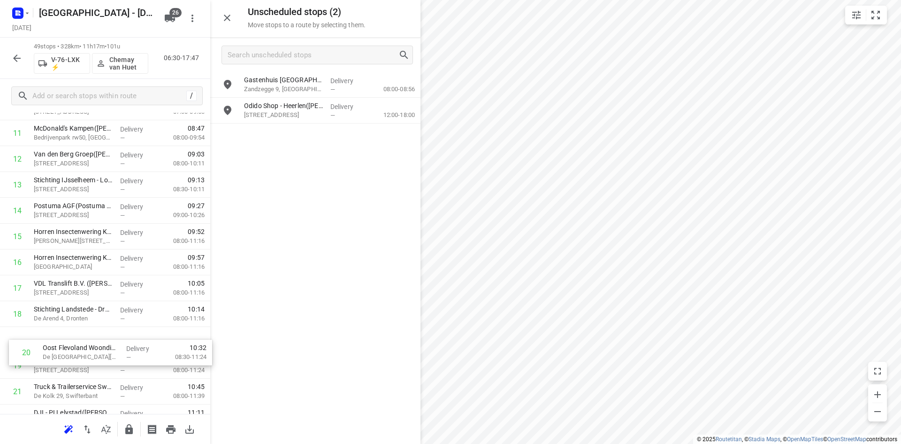
scroll to position [327, 0]
drag, startPoint x: 92, startPoint y: 385, endPoint x: 101, endPoint y: 331, distance: 54.8
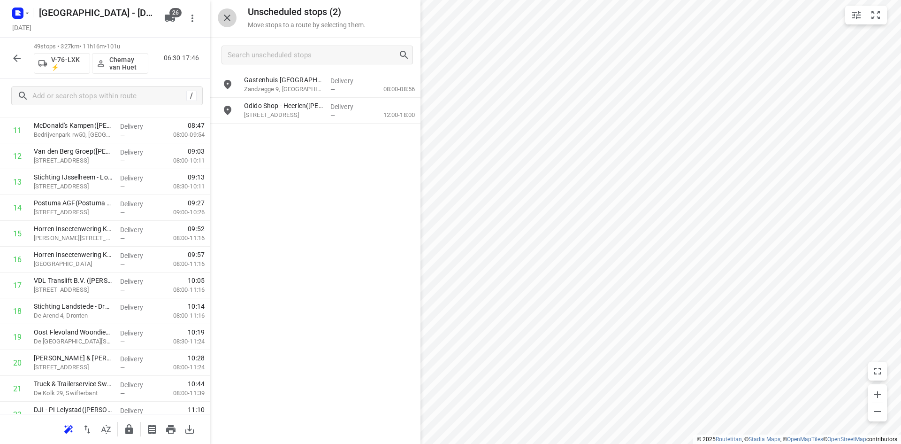
click at [232, 18] on icon "button" at bounding box center [227, 17] width 11 height 11
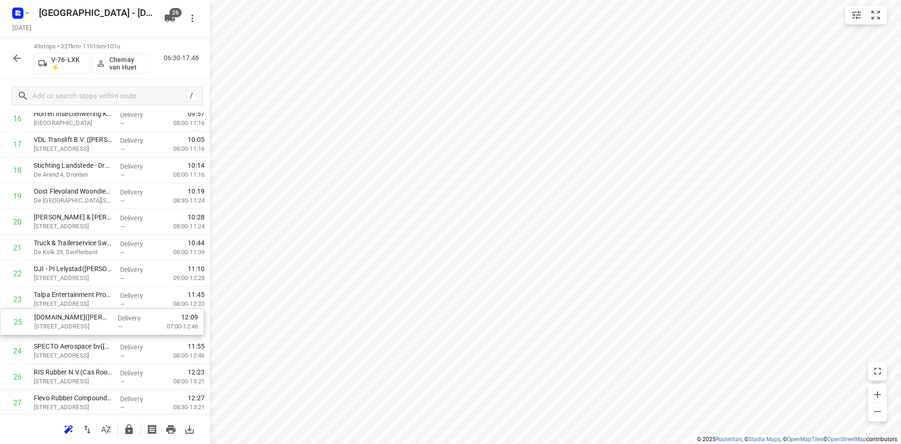
scroll to position [469, 0]
drag, startPoint x: 85, startPoint y: 349, endPoint x: 82, endPoint y: 291, distance: 58.3
click at [82, 289] on div "1 De Groot Diervoeders B.V.([PERSON_NAME]) [STREET_ADDRESS], 's-heerenbroek Del…" at bounding box center [105, 349] width 210 height 1265
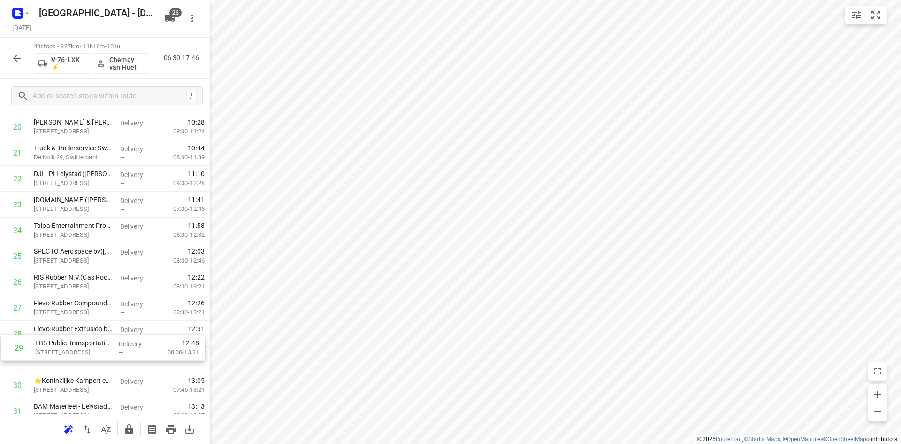
scroll to position [566, 0]
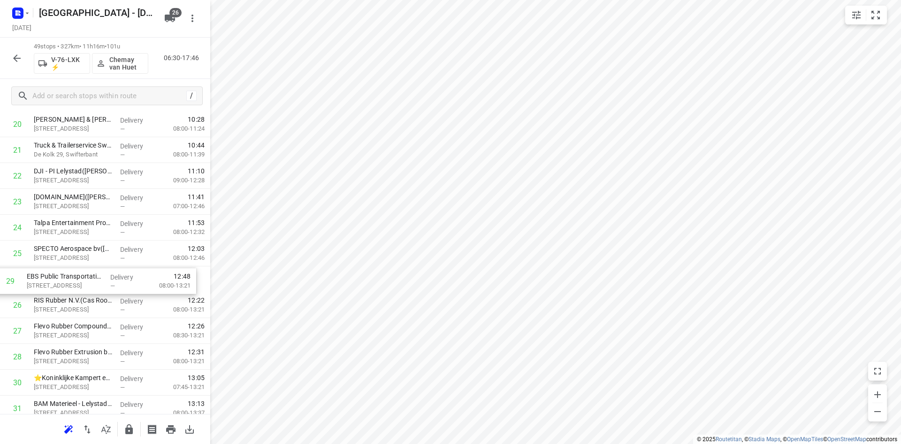
drag, startPoint x: 67, startPoint y: 369, endPoint x: 60, endPoint y: 287, distance: 82.4
click at [60, 287] on div "1 De Groot Diervoeders B.V.([PERSON_NAME]) [STREET_ADDRESS], 's-heerenbroek Del…" at bounding box center [105, 253] width 210 height 1265
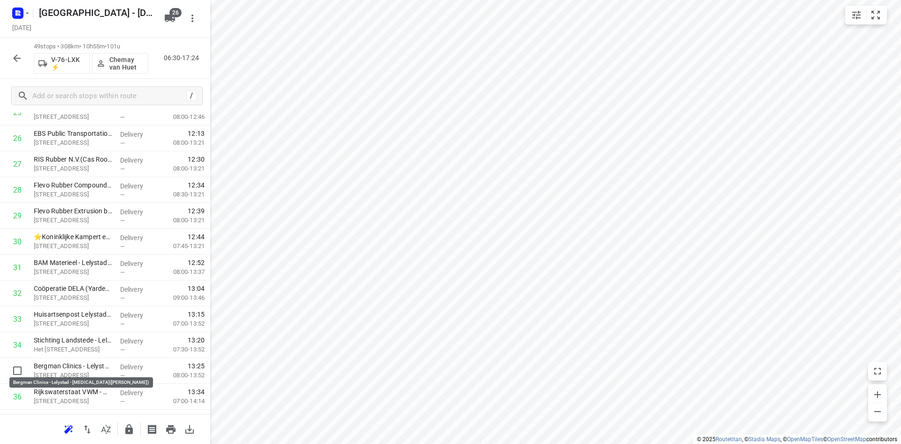
scroll to position [709, 0]
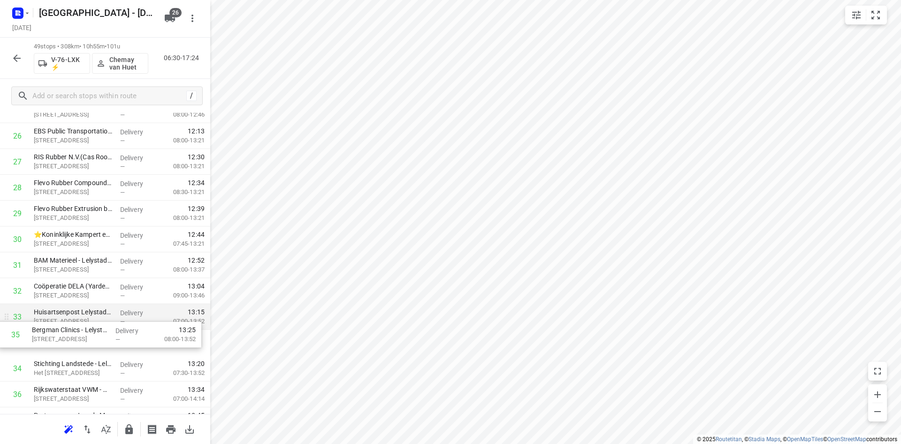
drag, startPoint x: 48, startPoint y: 366, endPoint x: 46, endPoint y: 324, distance: 41.4
click at [46, 324] on div "1 De Groot Diervoeders B.V.([PERSON_NAME]) [STREET_ADDRESS], 's-heerenbroek Del…" at bounding box center [105, 110] width 210 height 1265
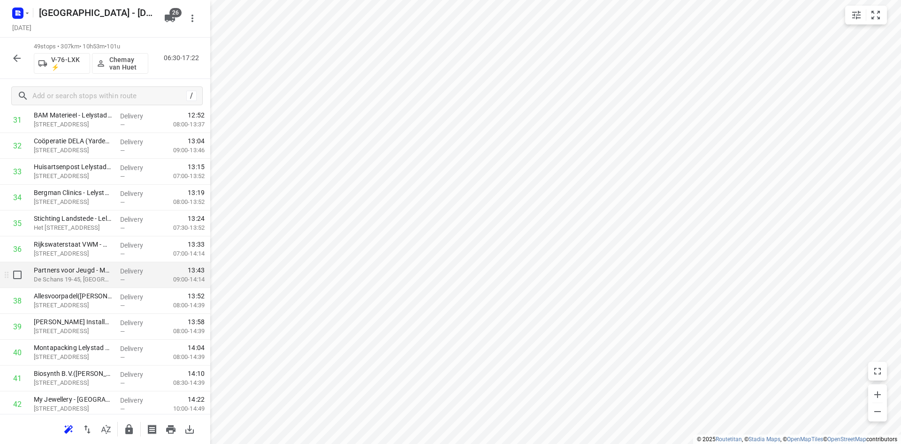
scroll to position [943, 0]
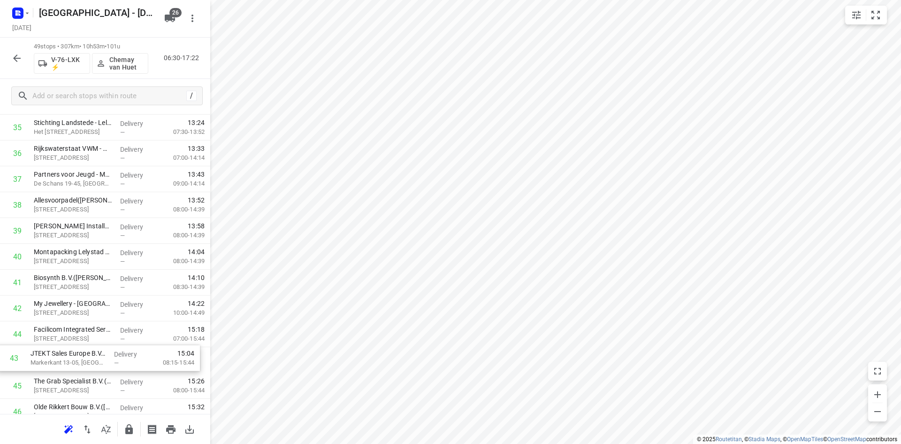
drag, startPoint x: 57, startPoint y: 339, endPoint x: 54, endPoint y: 361, distance: 22.8
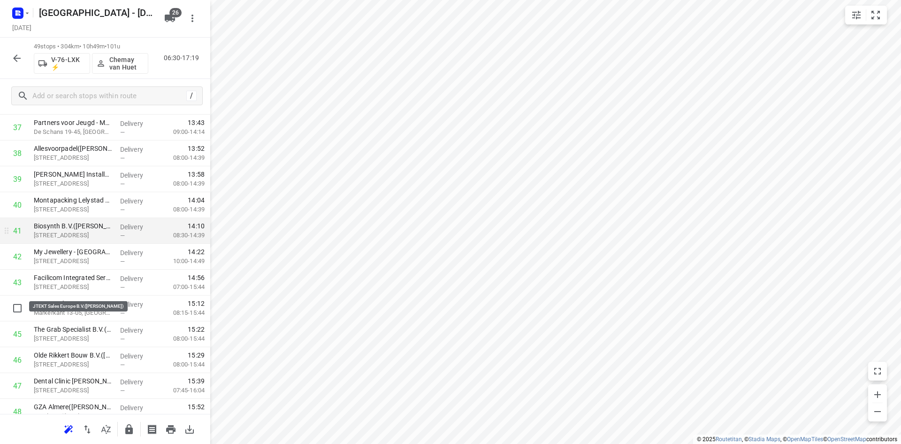
scroll to position [1045, 0]
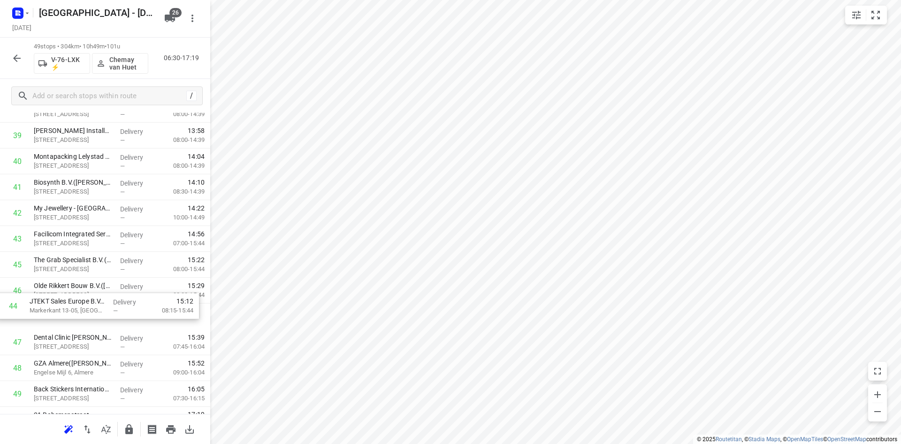
drag, startPoint x: 68, startPoint y: 267, endPoint x: 63, endPoint y: 311, distance: 44.3
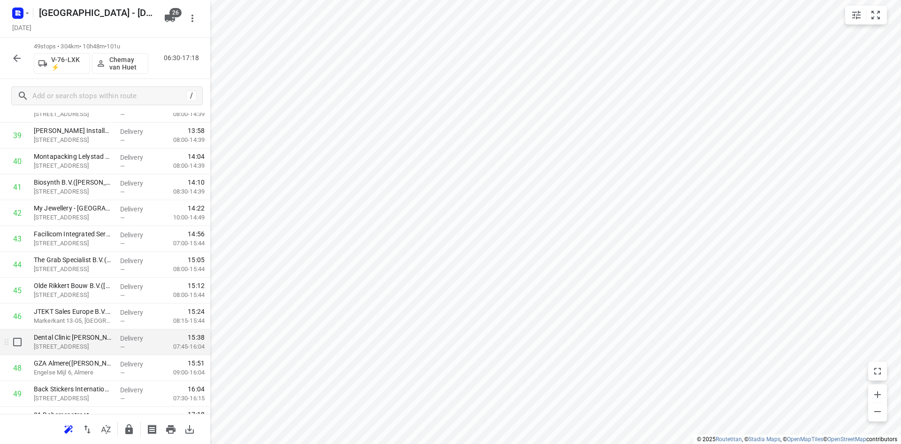
scroll to position [1064, 0]
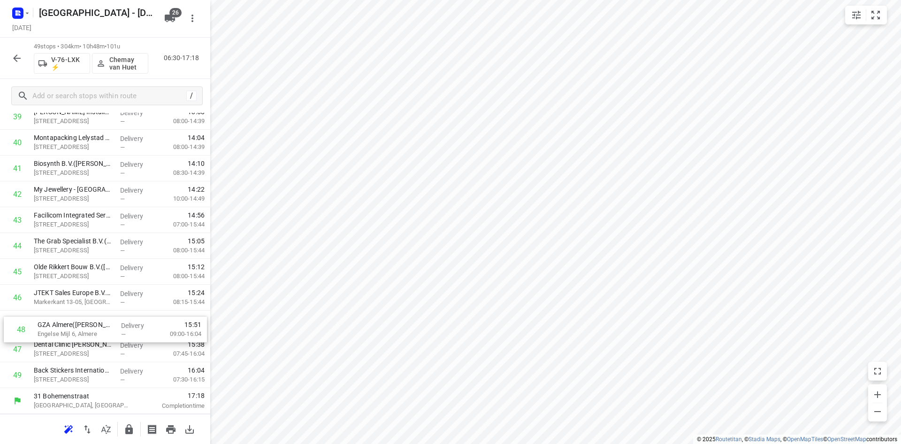
drag, startPoint x: 45, startPoint y: 344, endPoint x: 48, endPoint y: 320, distance: 24.2
click at [126, 435] on button "button" at bounding box center [129, 429] width 19 height 19
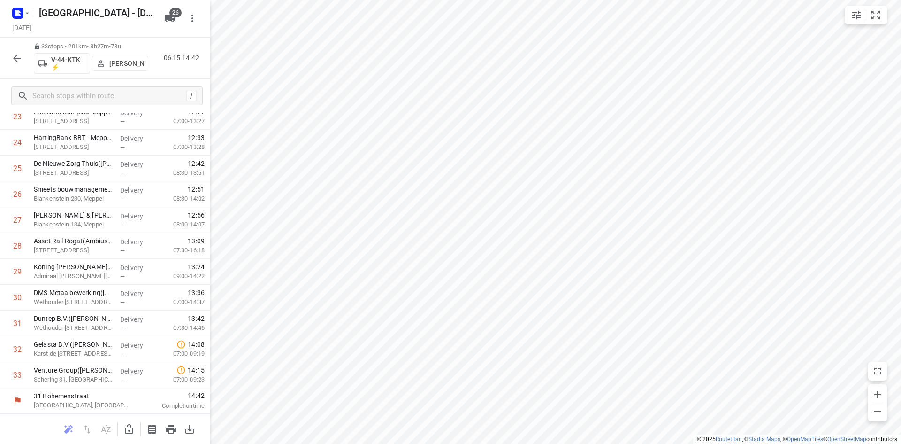
scroll to position [651, 0]
click at [136, 424] on button "button" at bounding box center [129, 429] width 19 height 19
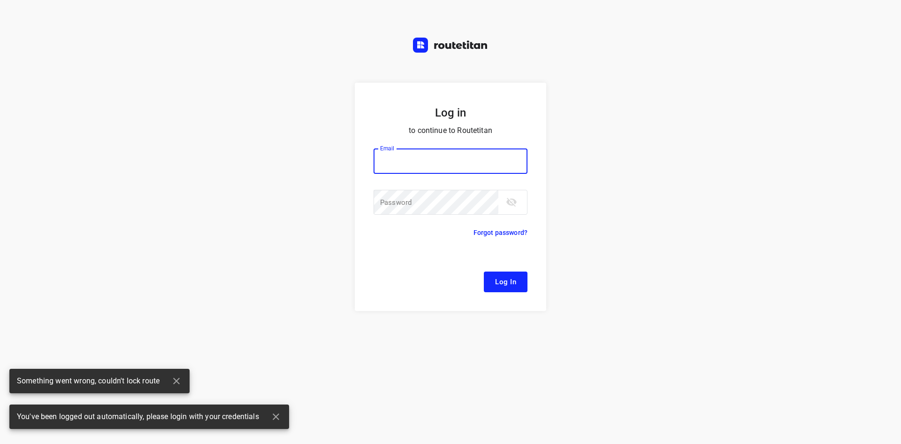
click at [407, 161] on input "email" at bounding box center [451, 160] width 154 height 25
type input "remco@fruitopjewerk.nl"
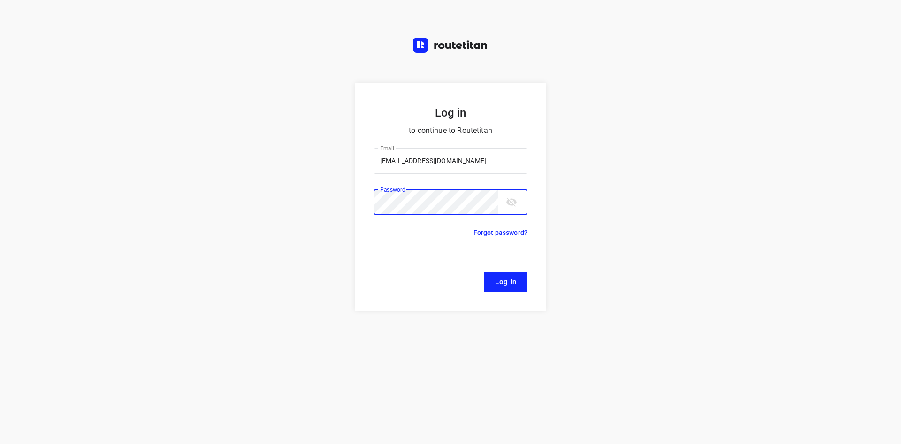
click at [484, 271] on button "Log In" at bounding box center [506, 281] width 44 height 21
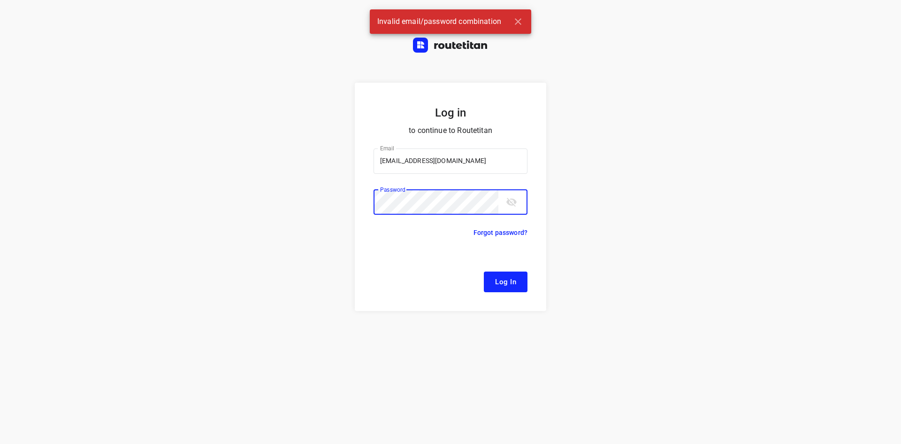
click at [484, 271] on button "Log In" at bounding box center [506, 281] width 44 height 21
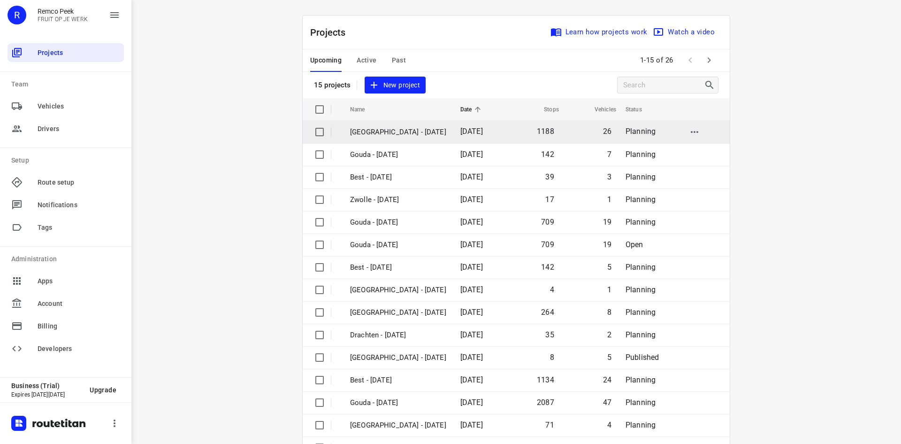
click at [446, 129] on p "[GEOGRAPHIC_DATA] - [DATE]" at bounding box center [398, 132] width 96 height 11
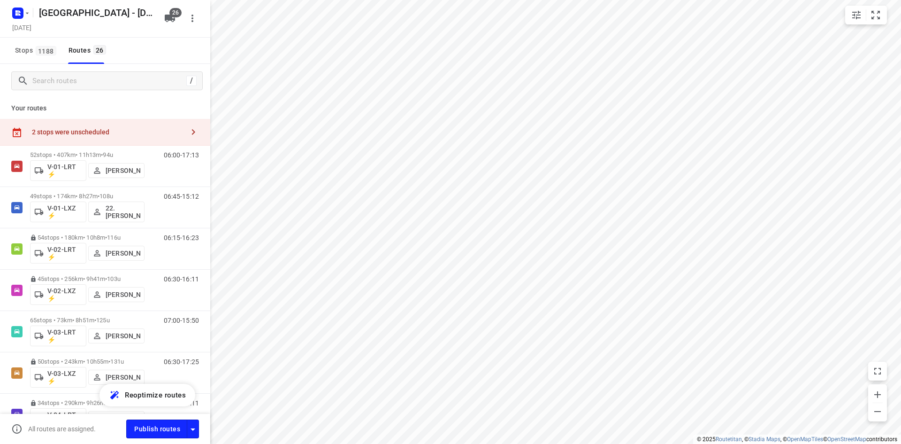
checkbox input "true"
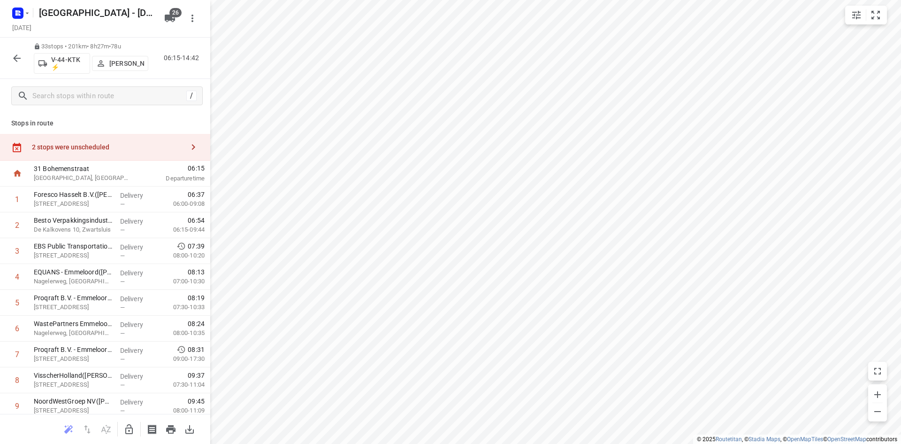
click at [123, 432] on icon "button" at bounding box center [128, 428] width 11 height 11
click at [122, 153] on div "2 stops were unscheduled" at bounding box center [105, 147] width 210 height 27
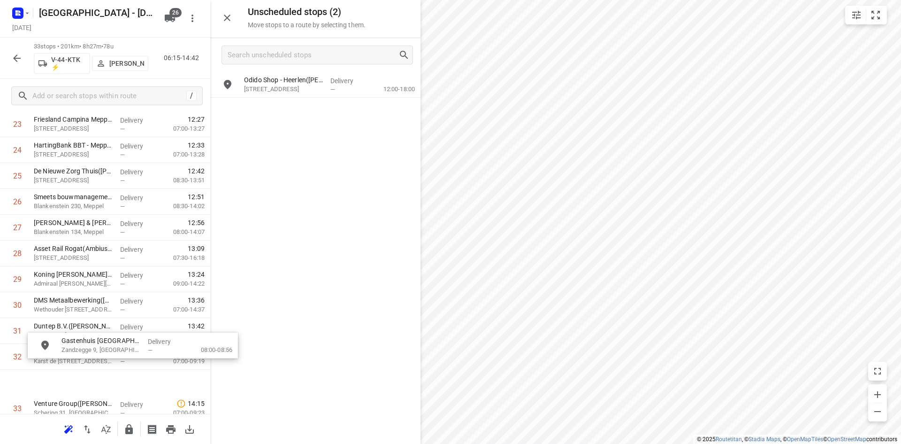
scroll to position [683, 0]
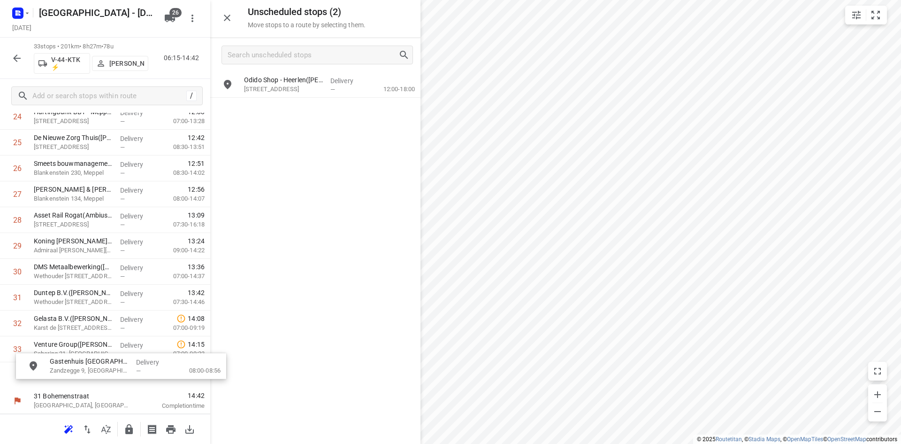
drag, startPoint x: 272, startPoint y: 107, endPoint x: 73, endPoint y: 370, distance: 329.8
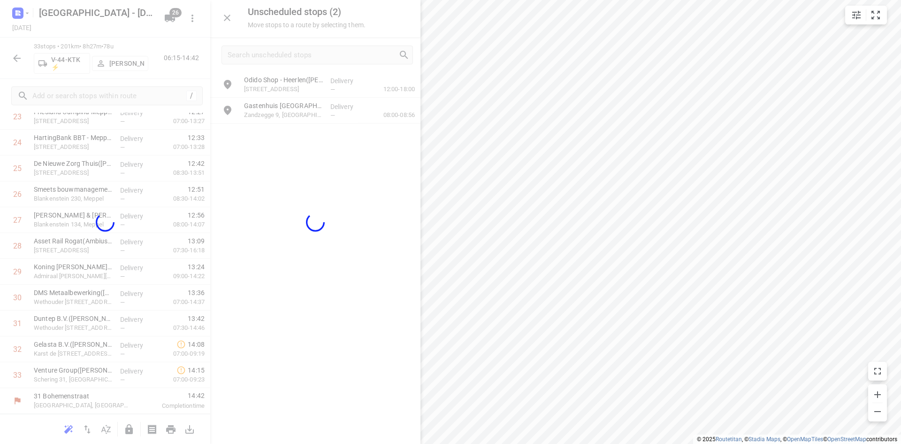
scroll to position [651, 0]
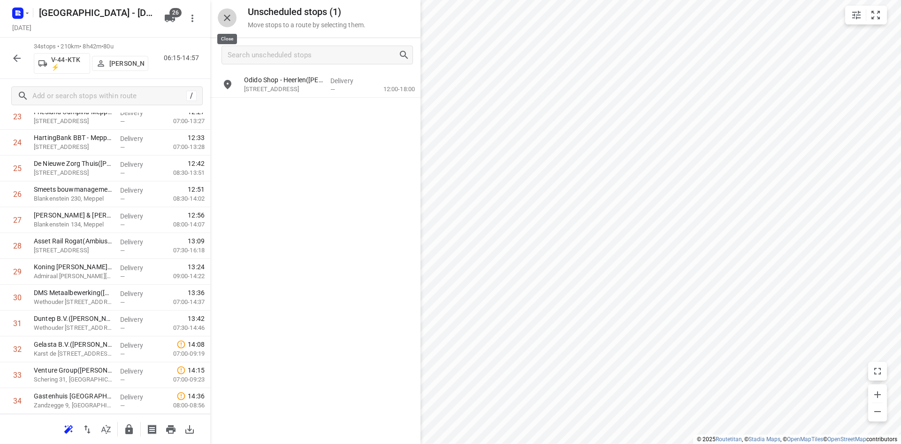
click at [227, 18] on icon "button" at bounding box center [227, 18] width 7 height 7
click at [128, 428] on icon "button" at bounding box center [129, 429] width 8 height 10
click at [9, 54] on button "button" at bounding box center [17, 58] width 19 height 19
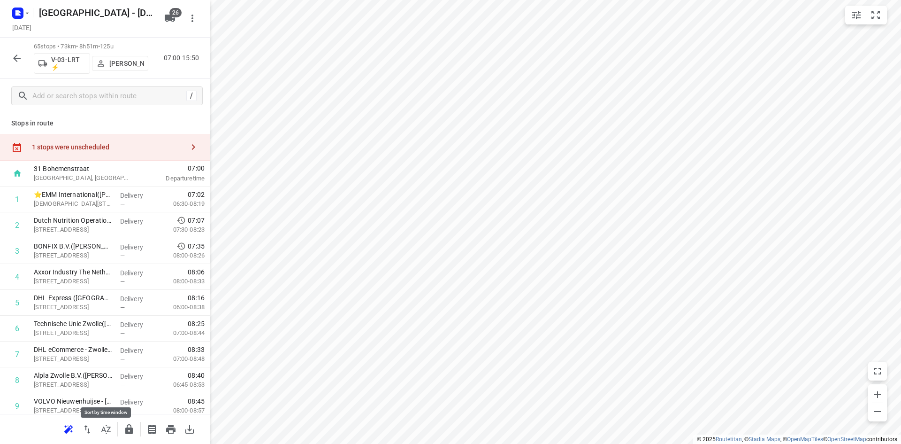
click at [104, 425] on icon "button" at bounding box center [105, 428] width 11 height 11
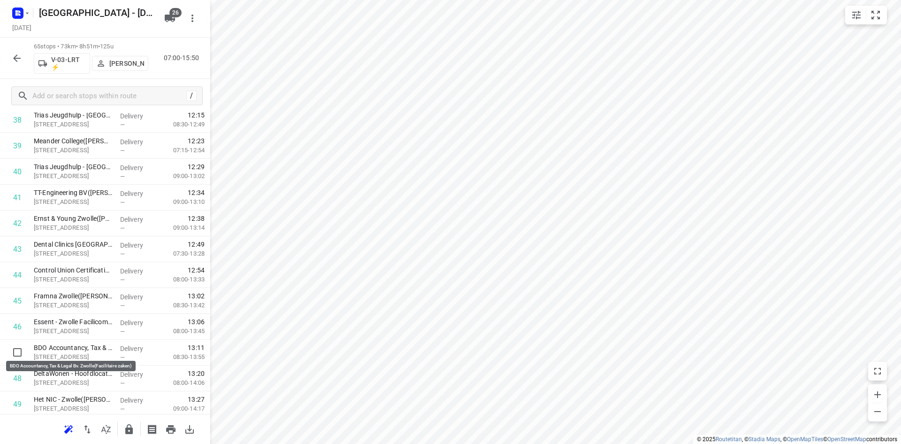
scroll to position [1034, 0]
drag, startPoint x: 57, startPoint y: 353, endPoint x: 54, endPoint y: 329, distance: 23.6
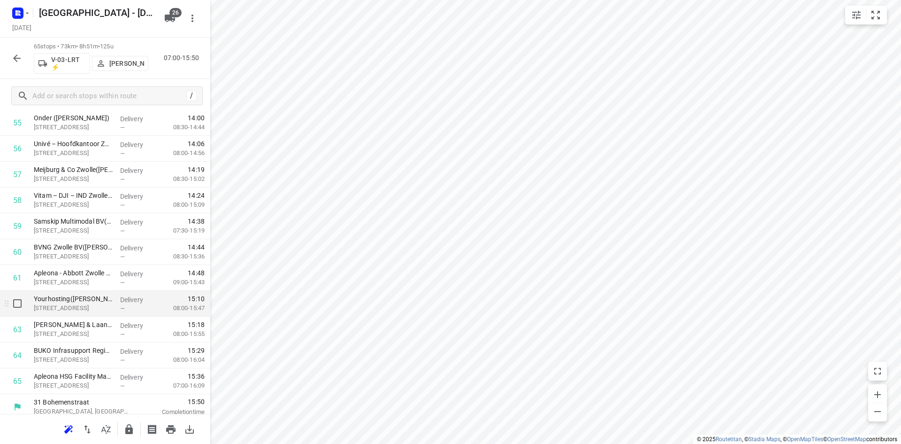
scroll to position [1477, 0]
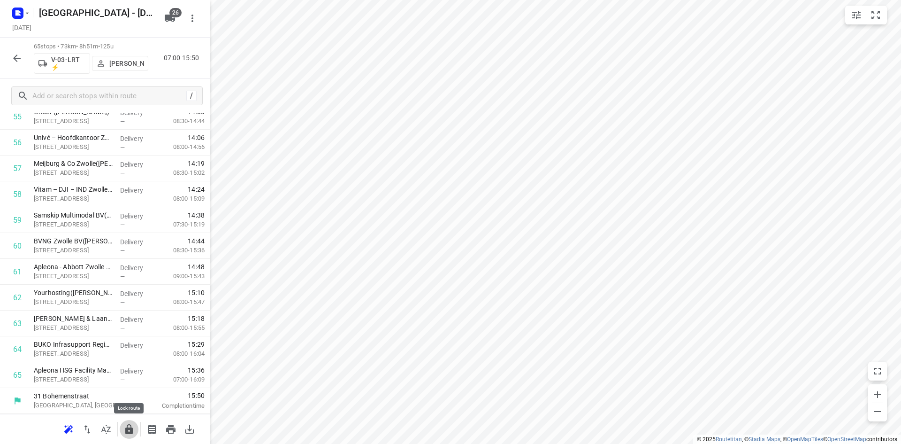
click at [126, 423] on icon "button" at bounding box center [128, 428] width 11 height 11
click at [108, 433] on icon "button" at bounding box center [105, 428] width 11 height 11
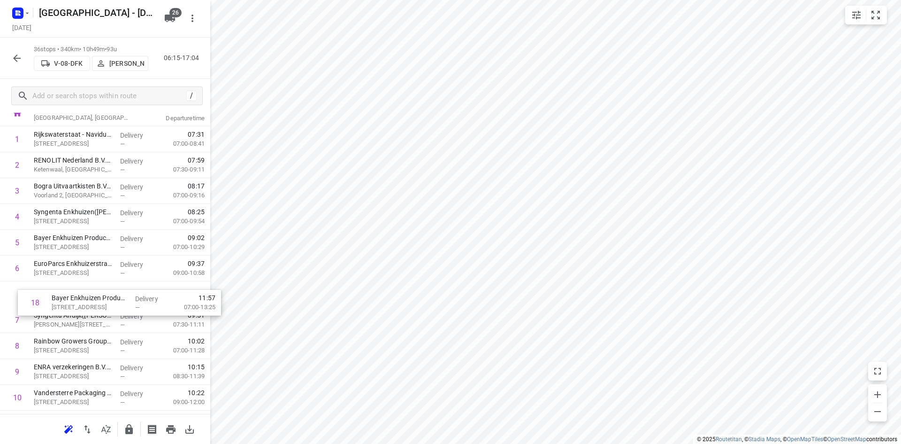
scroll to position [52, 0]
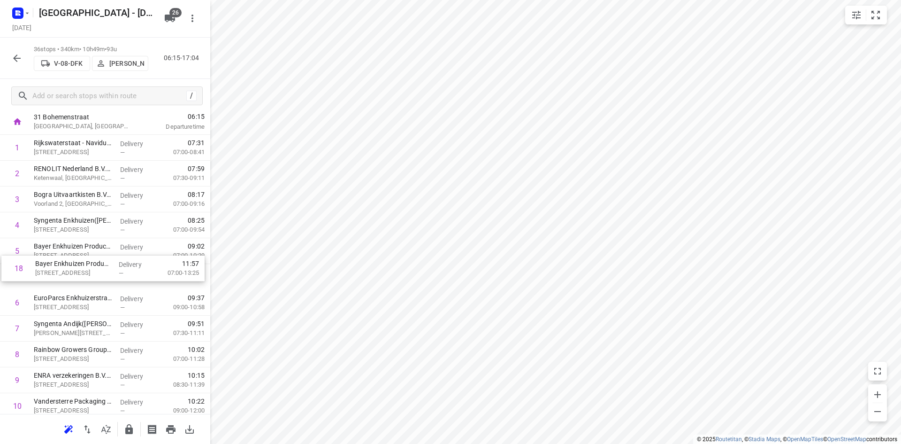
drag, startPoint x: 65, startPoint y: 396, endPoint x: 66, endPoint y: 257, distance: 139.4
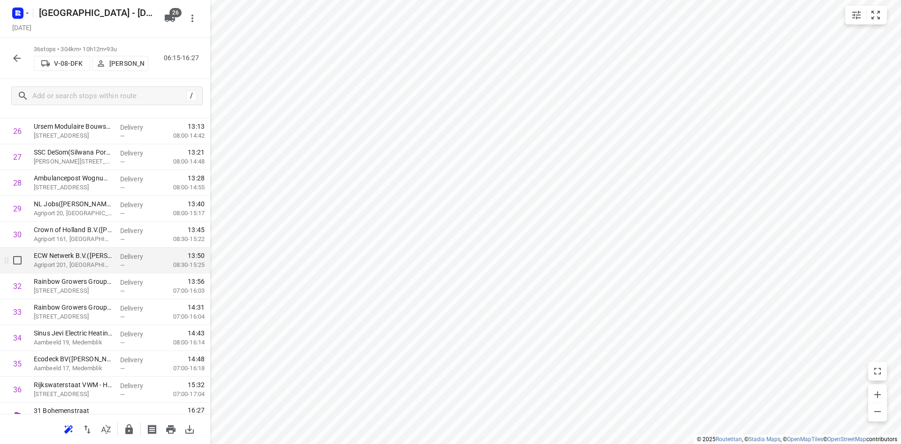
scroll to position [728, 0]
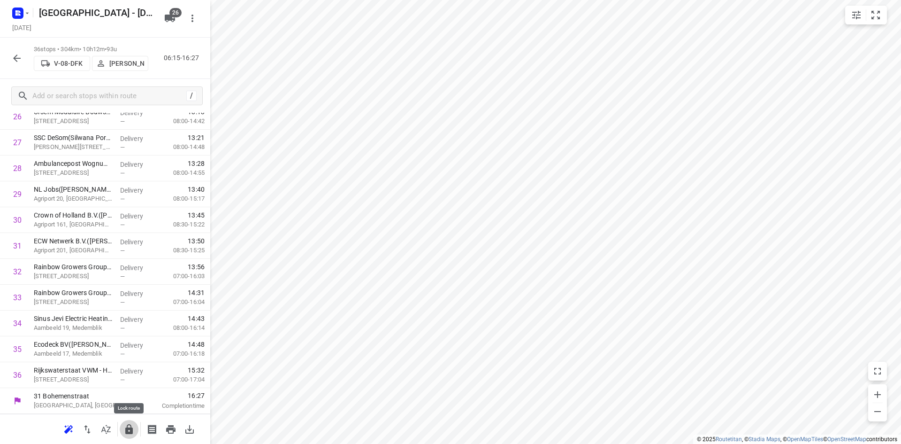
click at [129, 423] on icon "button" at bounding box center [128, 428] width 11 height 11
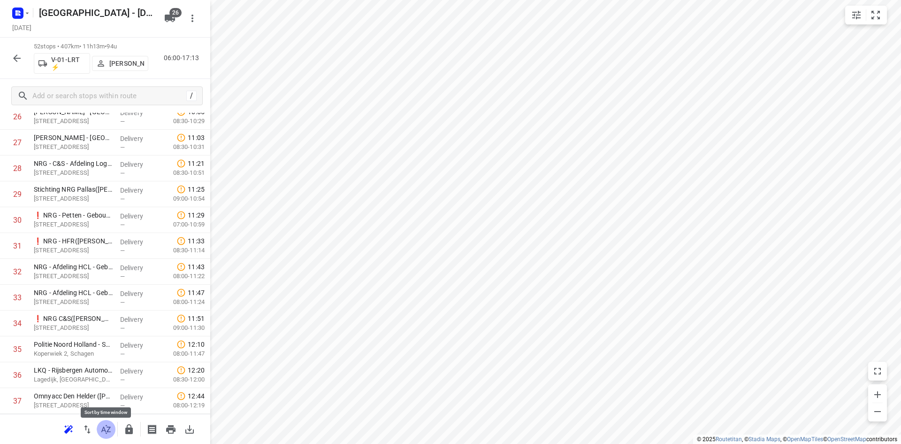
click at [104, 424] on icon "button" at bounding box center [105, 428] width 11 height 11
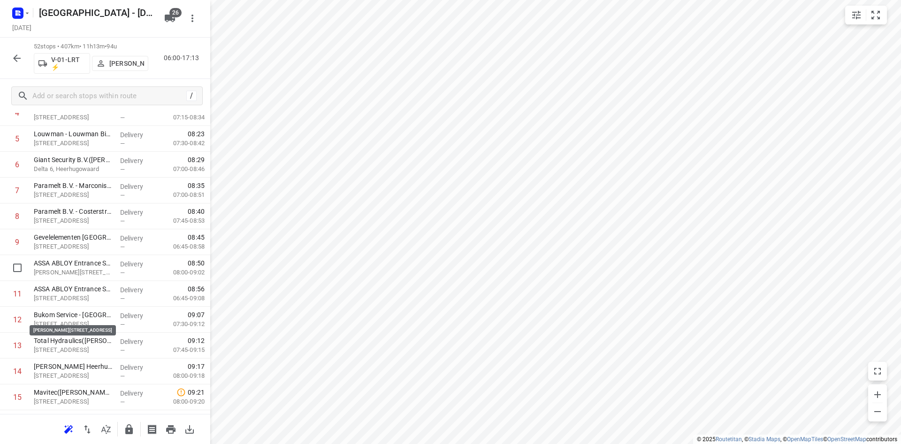
scroll to position [118, 0]
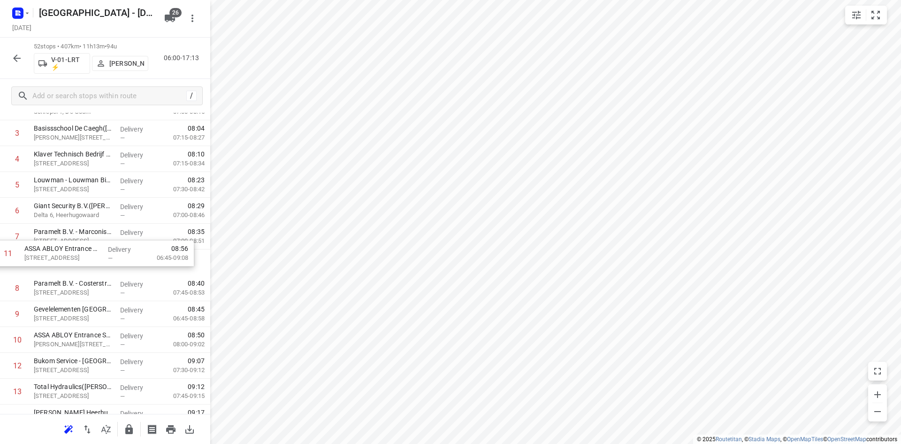
drag, startPoint x: 107, startPoint y: 341, endPoint x: 97, endPoint y: 250, distance: 91.6
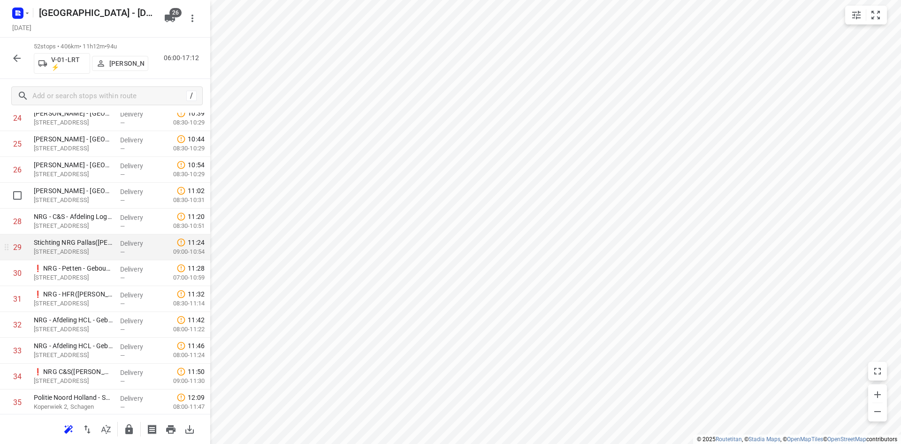
scroll to position [728, 0]
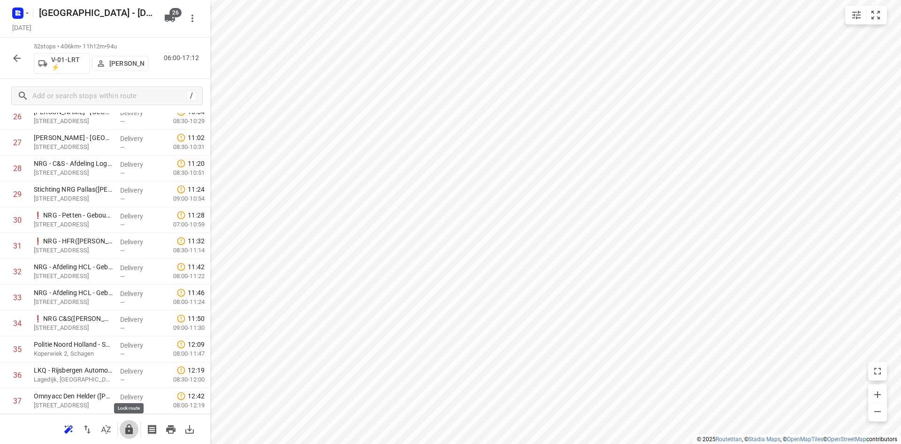
click at [129, 427] on icon "button" at bounding box center [129, 429] width 8 height 10
click at [14, 53] on icon "button" at bounding box center [16, 58] width 11 height 11
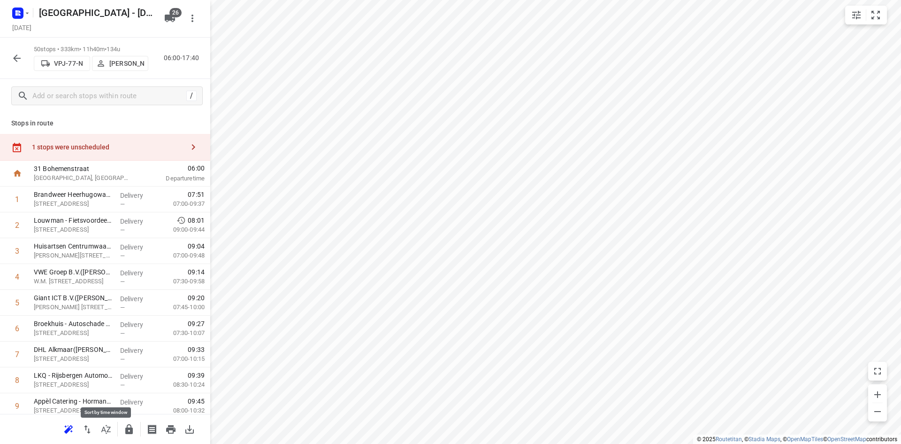
click at [109, 432] on icon "button" at bounding box center [105, 428] width 11 height 11
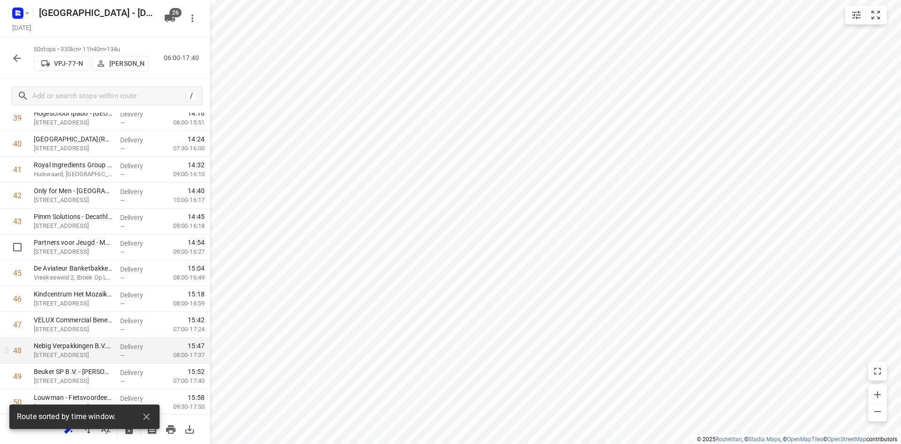
scroll to position [1089, 0]
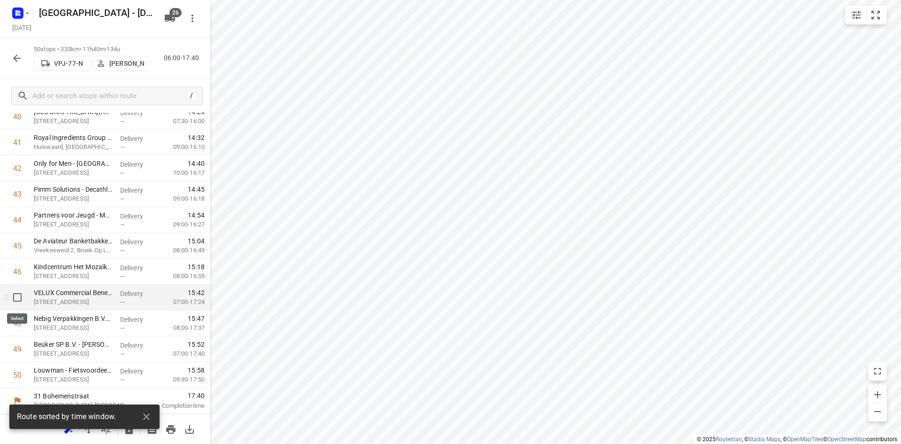
click at [20, 298] on input "checkbox" at bounding box center [17, 297] width 19 height 19
checkbox input "true"
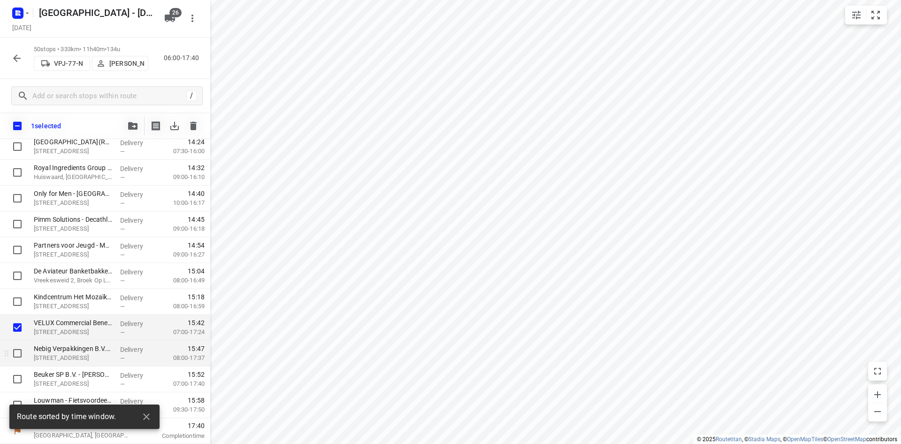
scroll to position [1086, 0]
drag, startPoint x: 17, startPoint y: 358, endPoint x: 14, endPoint y: 369, distance: 11.6
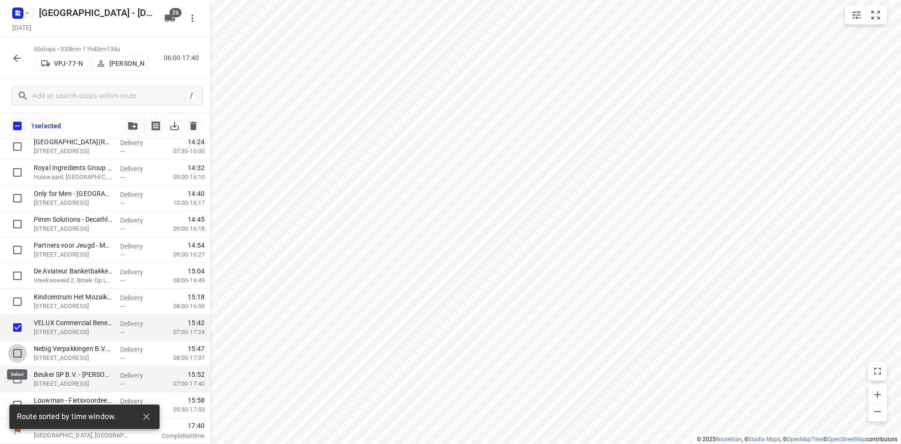
click at [17, 358] on input "checkbox" at bounding box center [17, 353] width 19 height 19
checkbox input "true"
click at [13, 374] on input "checkbox" at bounding box center [17, 378] width 19 height 19
checkbox input "true"
click at [16, 398] on input "checkbox" at bounding box center [17, 404] width 19 height 19
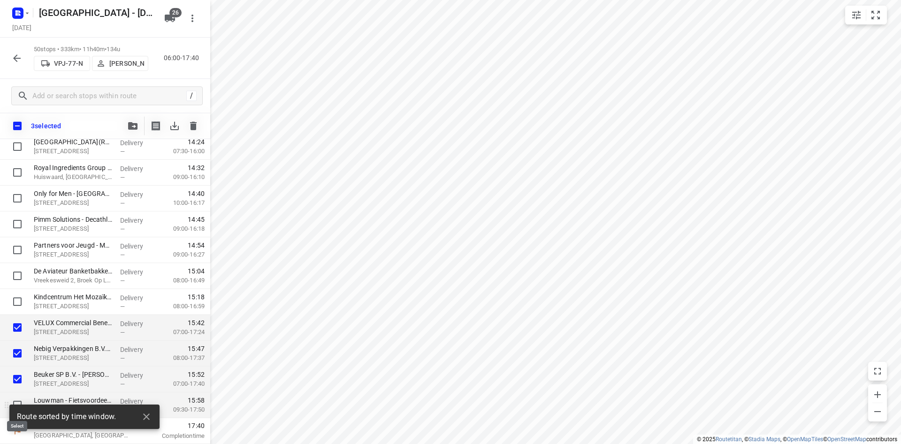
checkbox input "true"
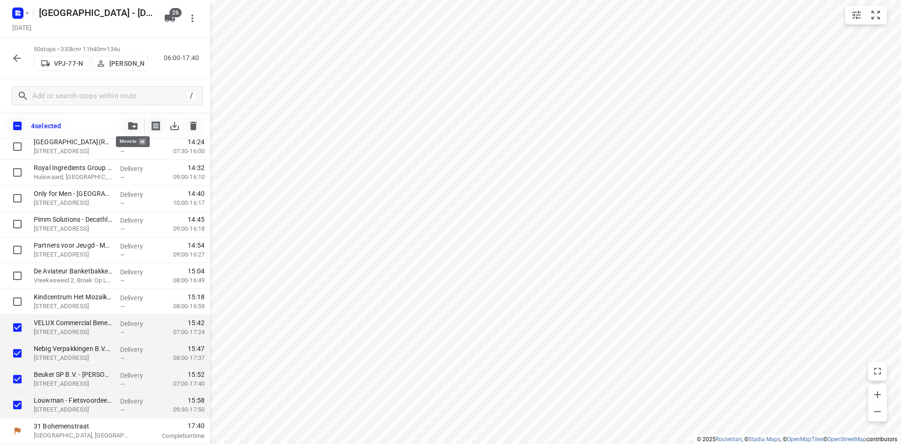
click at [124, 130] on button "button" at bounding box center [132, 125] width 19 height 19
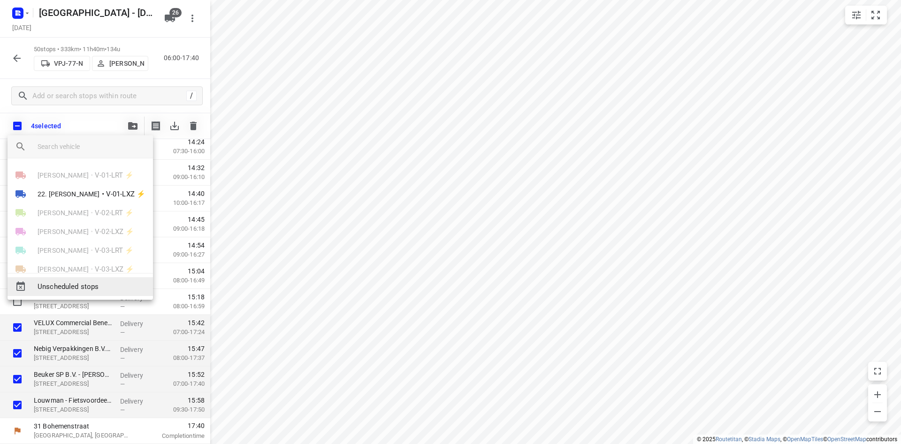
click at [78, 292] on div "Unscheduled stops" at bounding box center [81, 286] width 146 height 19
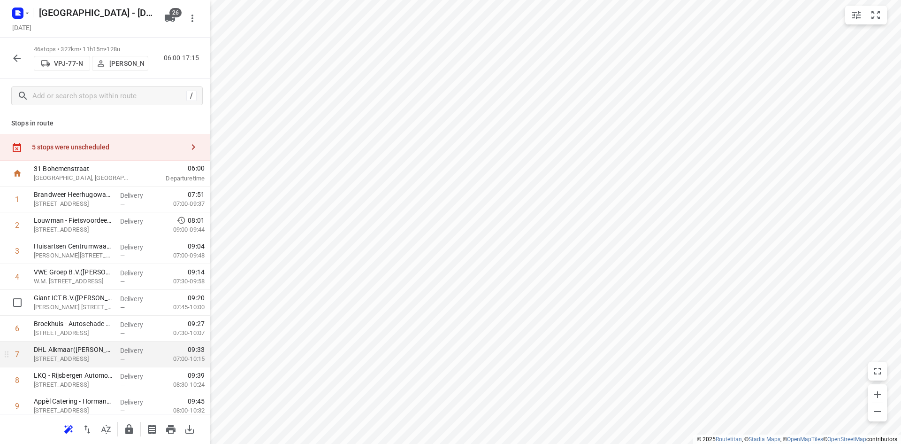
scroll to position [47, 0]
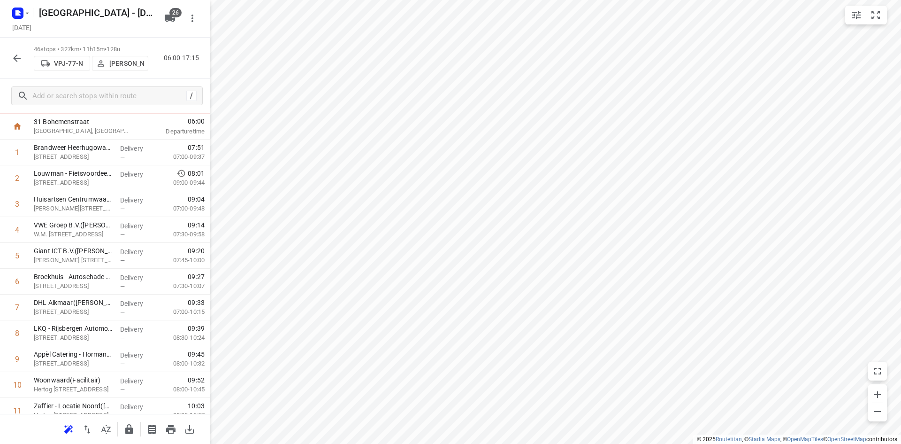
click at [127, 425] on icon "button" at bounding box center [128, 428] width 11 height 11
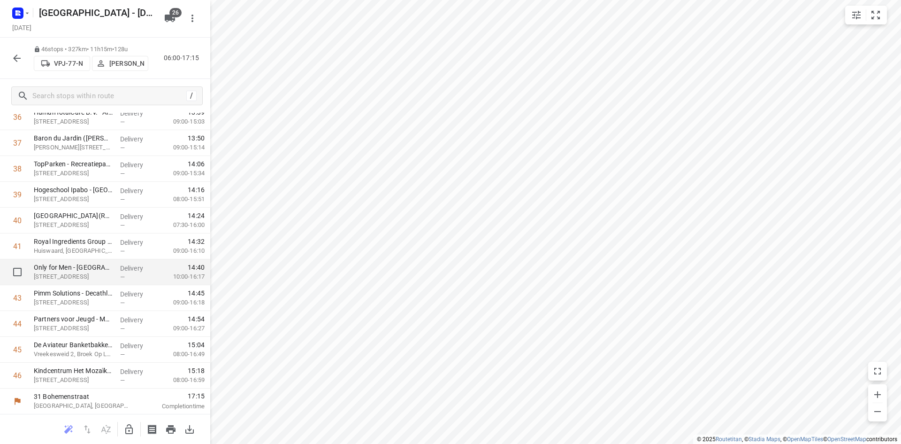
scroll to position [986, 0]
click at [15, 65] on button "button" at bounding box center [17, 58] width 19 height 19
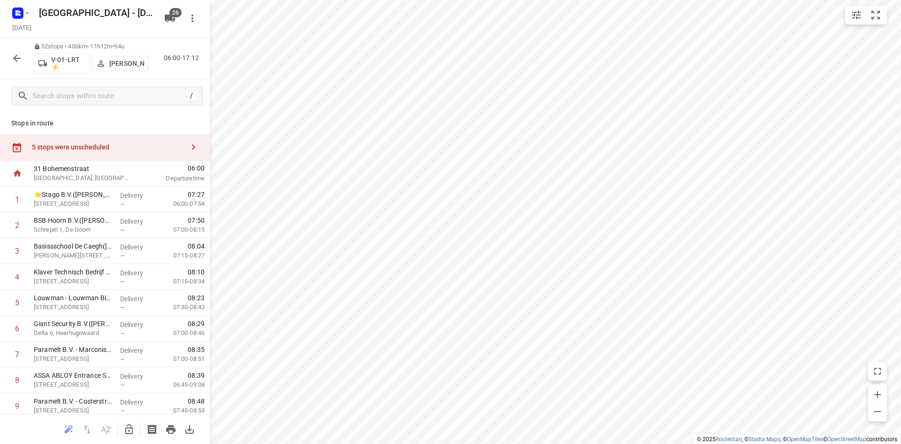
click at [132, 436] on button "button" at bounding box center [129, 429] width 19 height 19
click at [85, 140] on div "5 stops were unscheduled" at bounding box center [105, 147] width 210 height 27
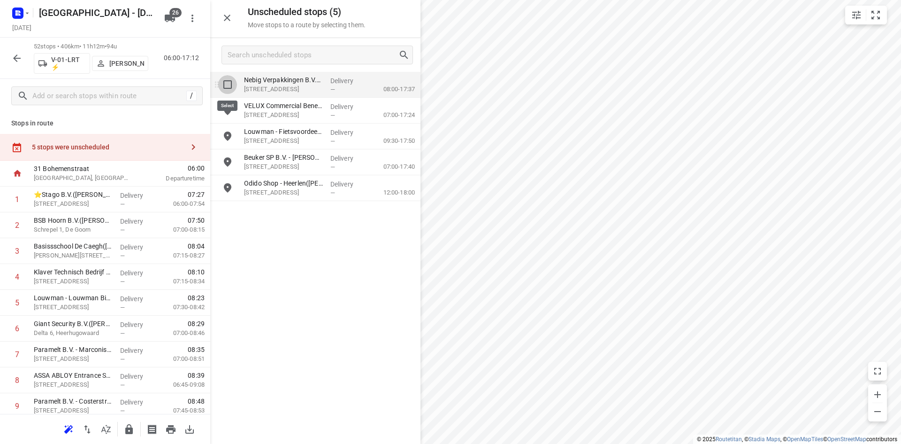
click at [222, 87] on input "grid" at bounding box center [227, 84] width 19 height 19
checkbox input "true"
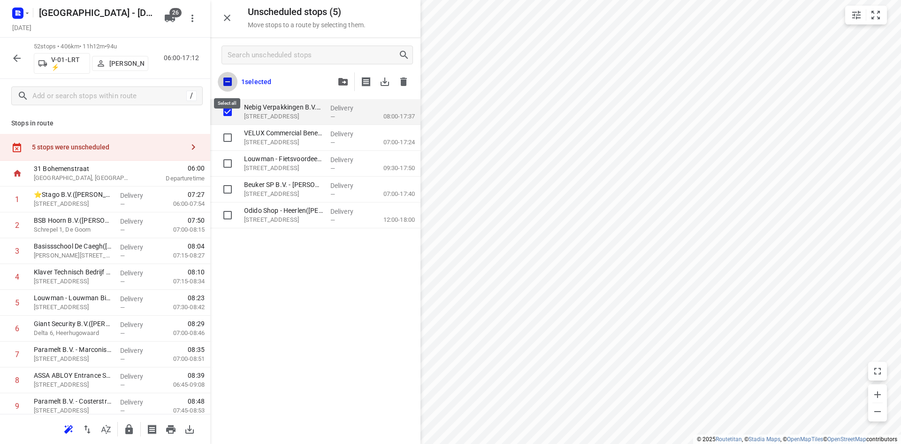
click at [222, 86] on input "checkbox" at bounding box center [228, 82] width 20 height 20
checkbox input "true"
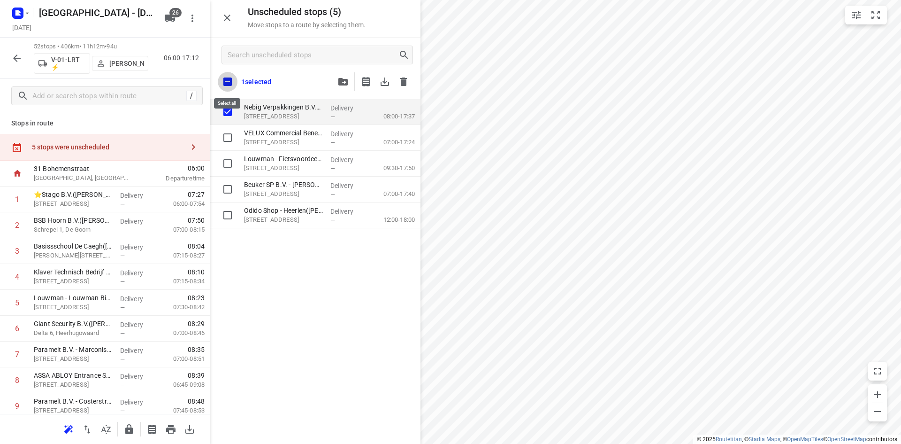
checkbox input "true"
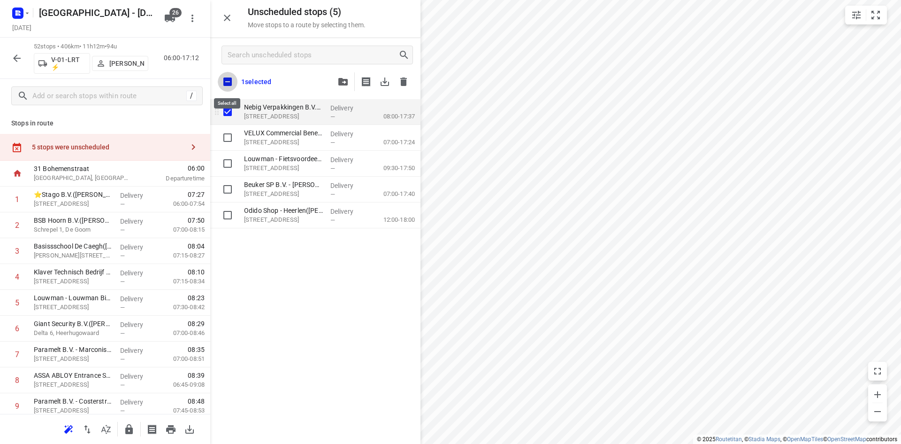
checkbox input "true"
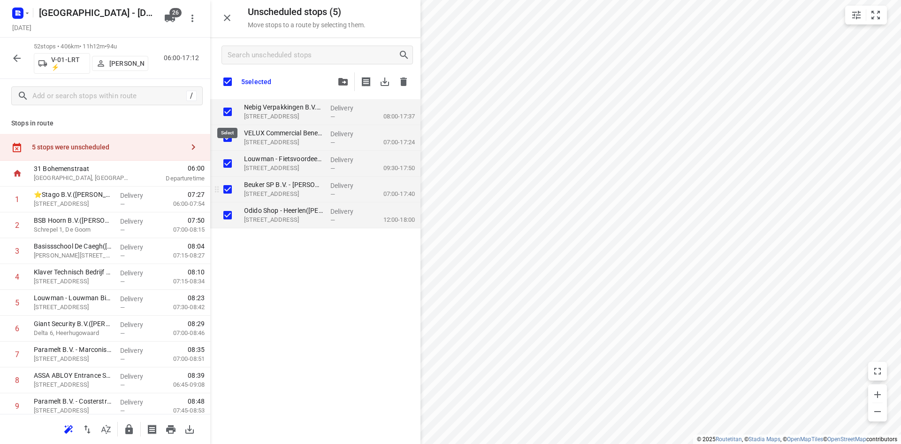
checkbox input "true"
click at [231, 217] on input "grid" at bounding box center [227, 215] width 19 height 19
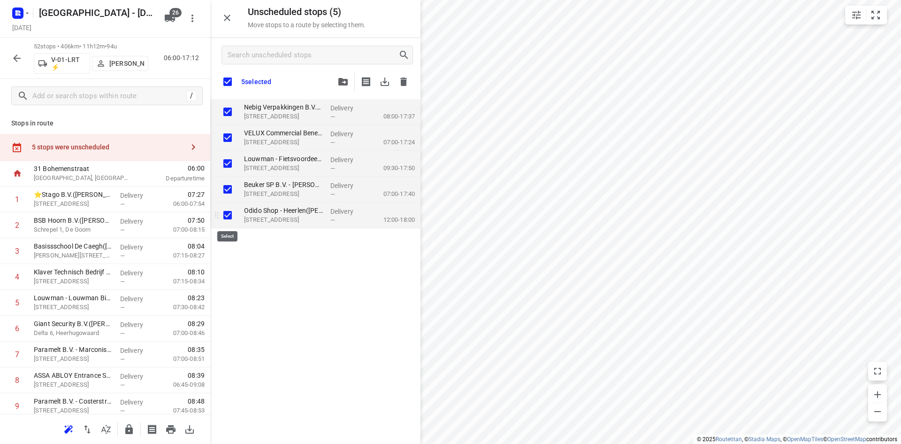
checkbox input "false"
checkbox input "true"
checkbox input "false"
checkbox input "true"
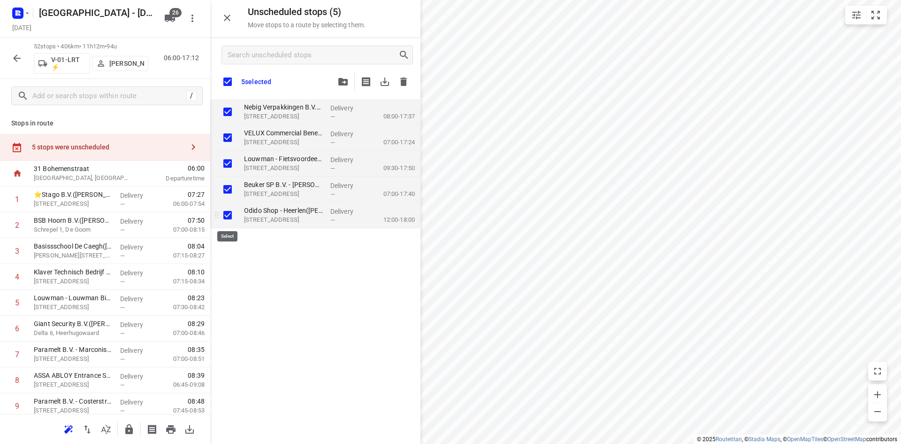
checkbox input "true"
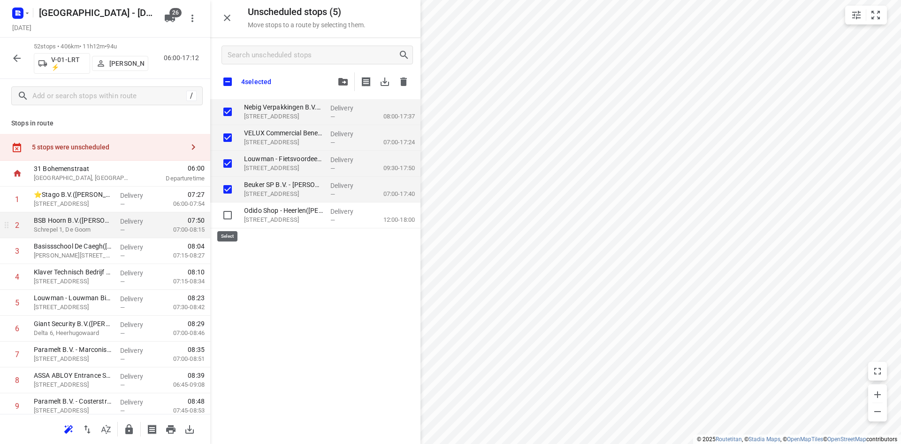
checkbox input "true"
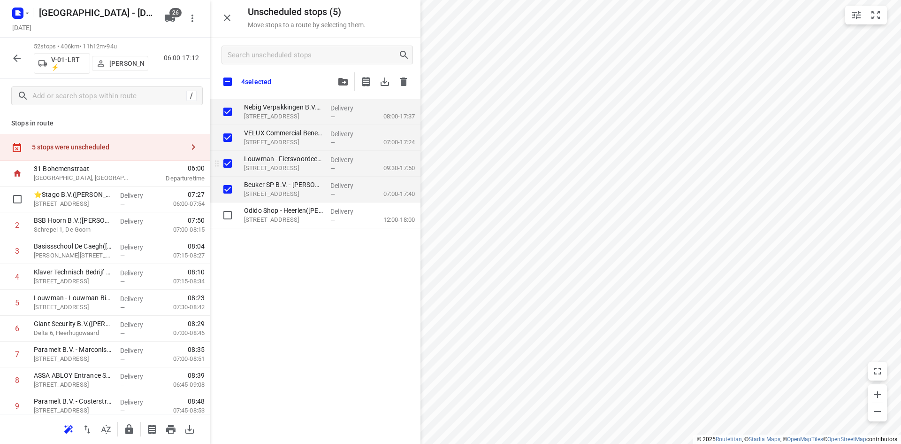
checkbox input "true"
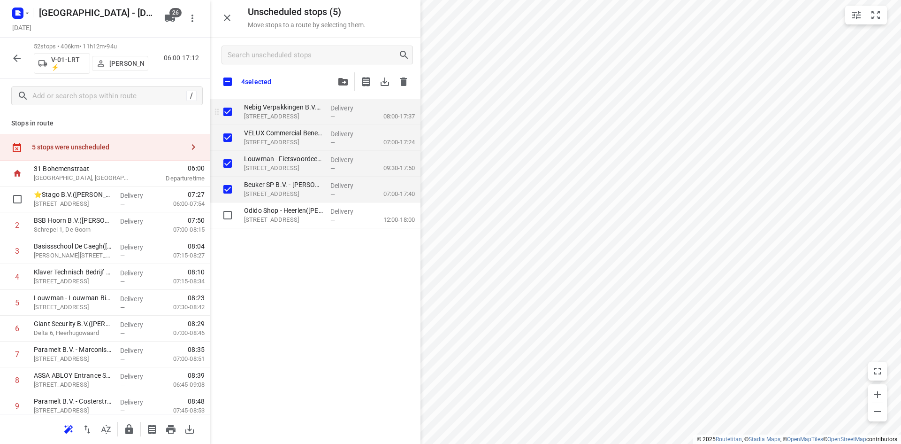
checkbox input "true"
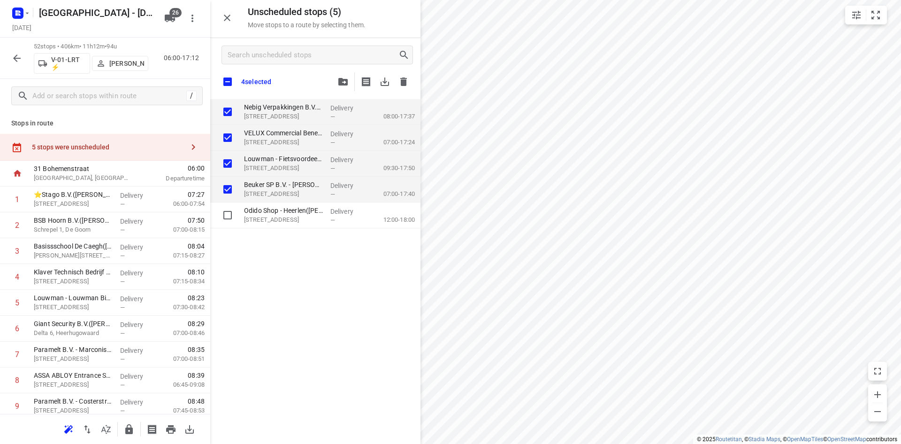
checkbox input "true"
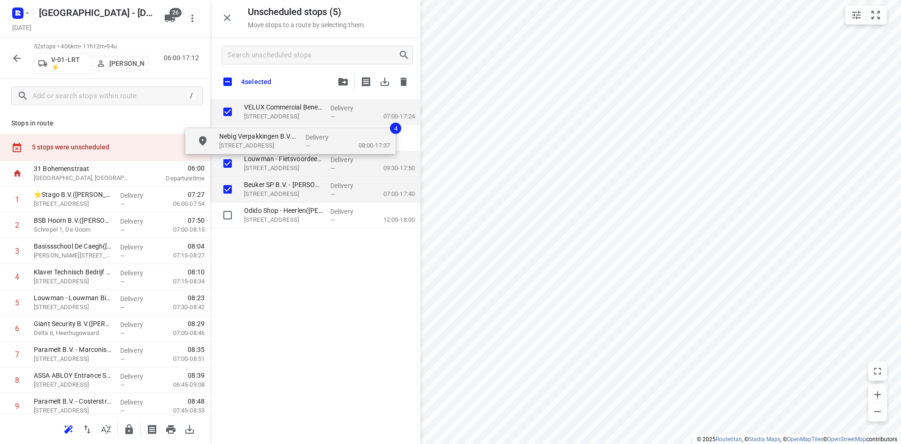
checkbox input "true"
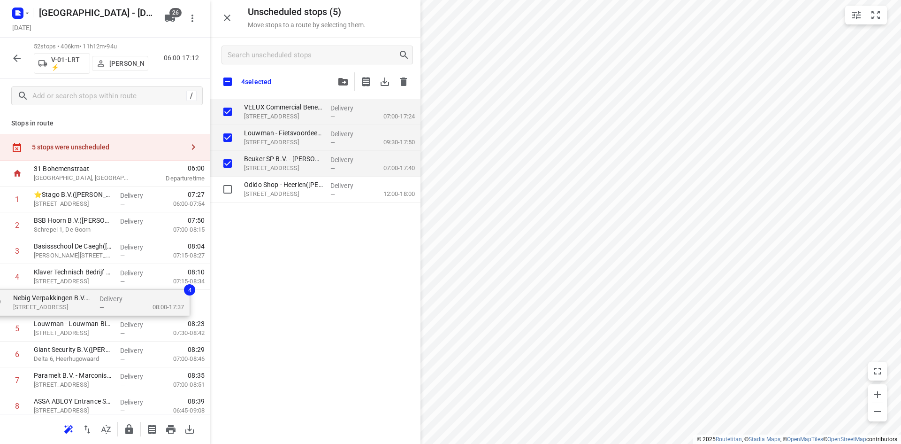
drag, startPoint x: 294, startPoint y: 109, endPoint x: 58, endPoint y: 308, distance: 308.8
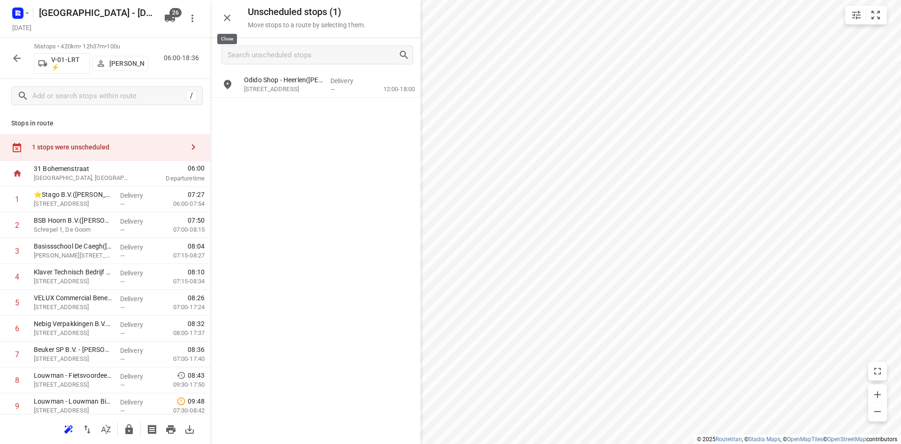
click at [225, 11] on button "button" at bounding box center [227, 17] width 19 height 19
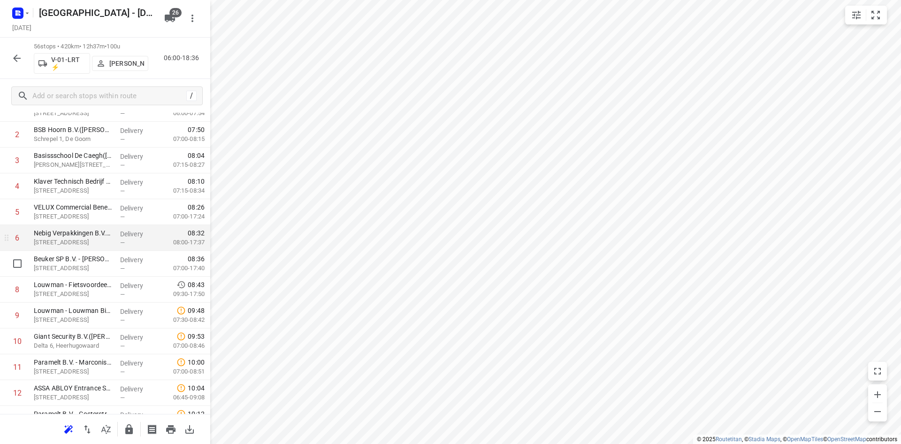
scroll to position [94, 0]
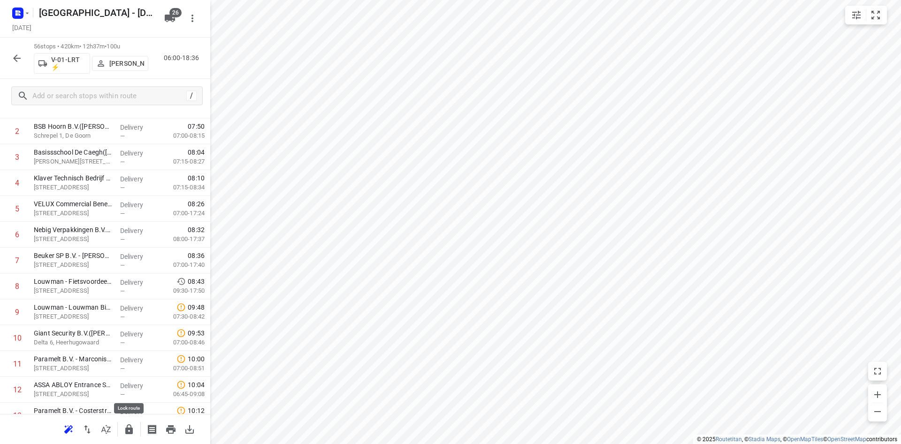
click at [126, 426] on icon "button" at bounding box center [128, 428] width 11 height 11
click at [27, 58] on div "56 stops • 420km • 12h37m • 100u V-01-LRT ⚡ Jorick Kok 06:00-18:36" at bounding box center [105, 58] width 210 height 41
click at [19, 56] on icon "button" at bounding box center [16, 58] width 11 height 11
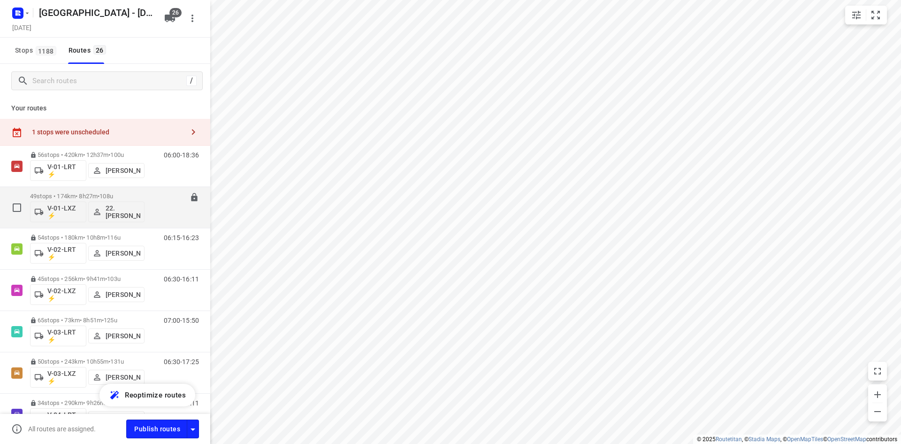
click at [113, 196] on span "108u" at bounding box center [107, 195] width 14 height 7
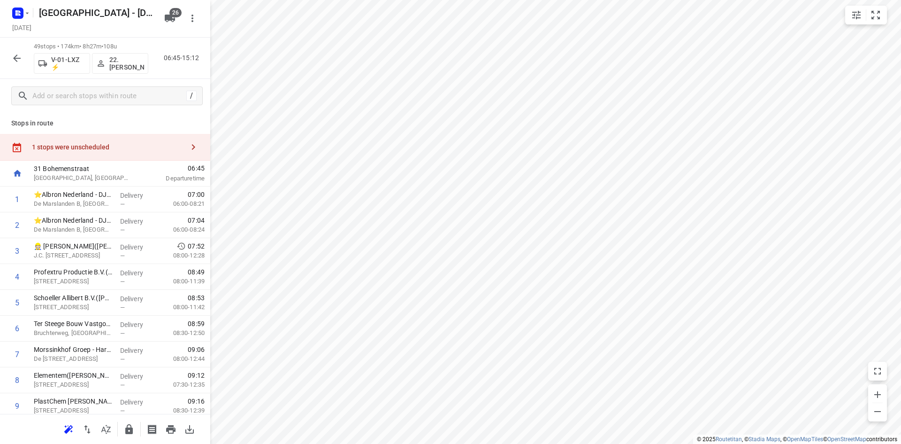
click at [119, 427] on div at bounding box center [105, 429] width 210 height 30
click at [127, 428] on icon "button" at bounding box center [129, 429] width 8 height 10
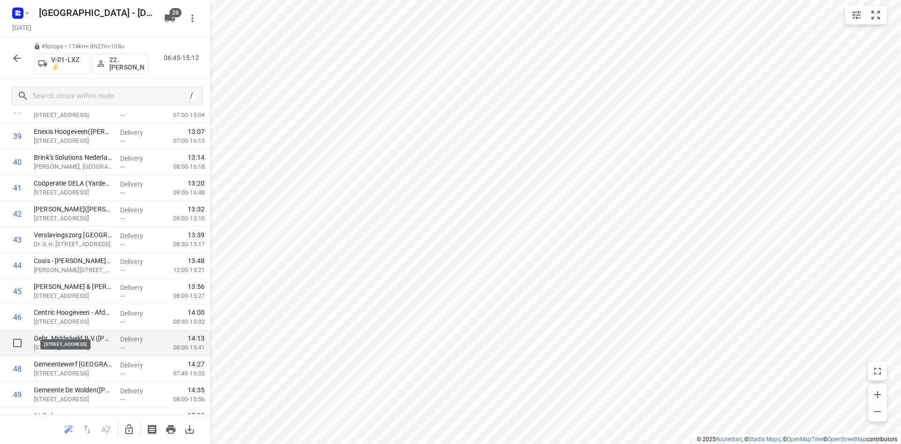
scroll to position [1064, 0]
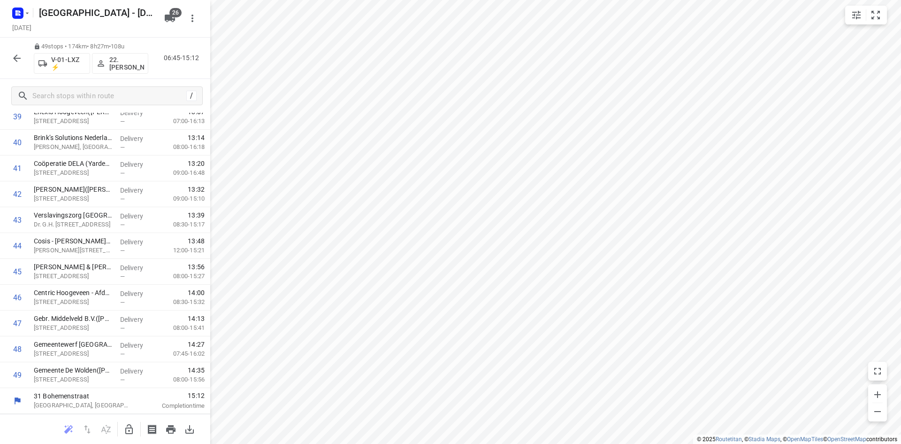
click at [19, 64] on button "button" at bounding box center [17, 58] width 19 height 19
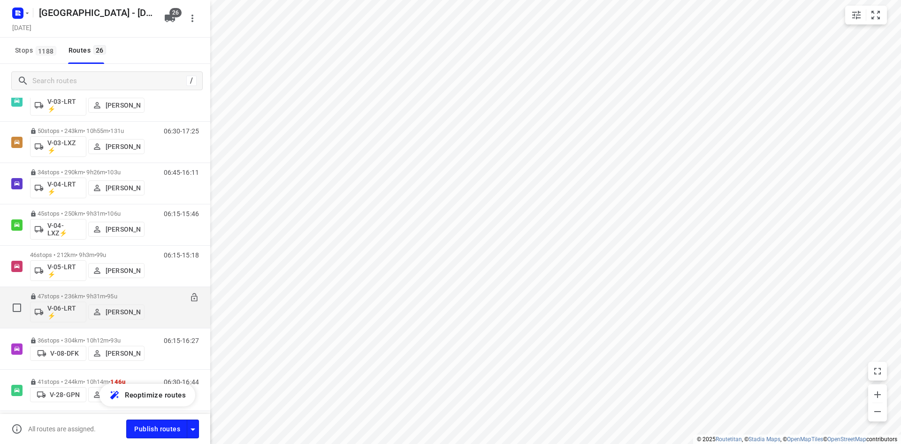
scroll to position [235, 0]
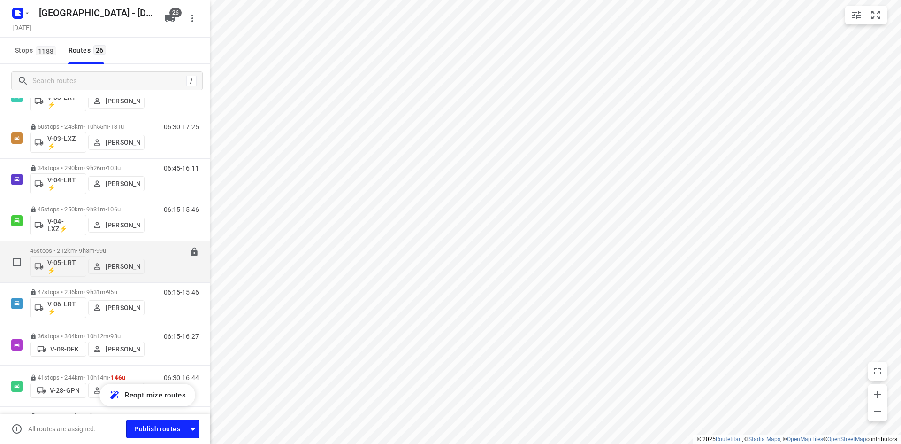
click at [106, 248] on span "99u" at bounding box center [101, 250] width 10 height 7
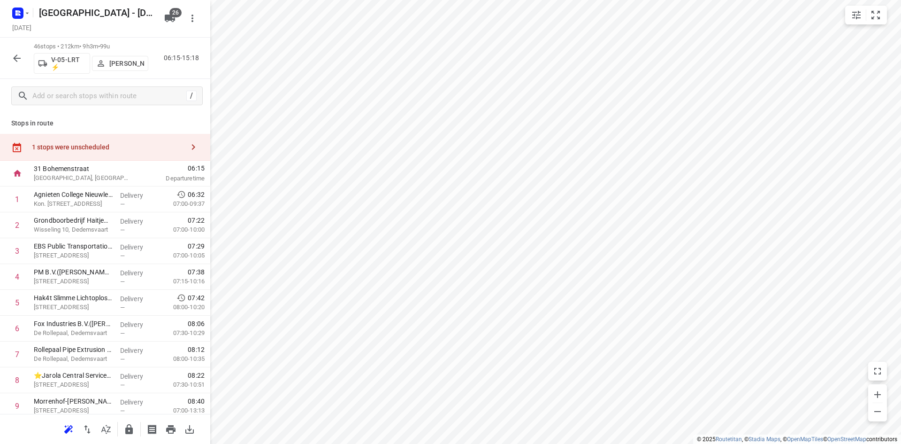
click at [130, 423] on icon "button" at bounding box center [128, 428] width 11 height 11
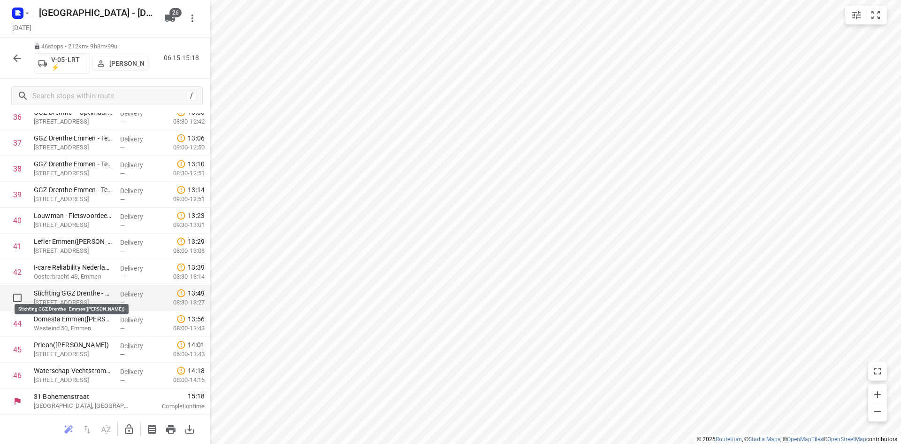
scroll to position [986, 0]
click at [16, 62] on icon "button" at bounding box center [16, 58] width 11 height 11
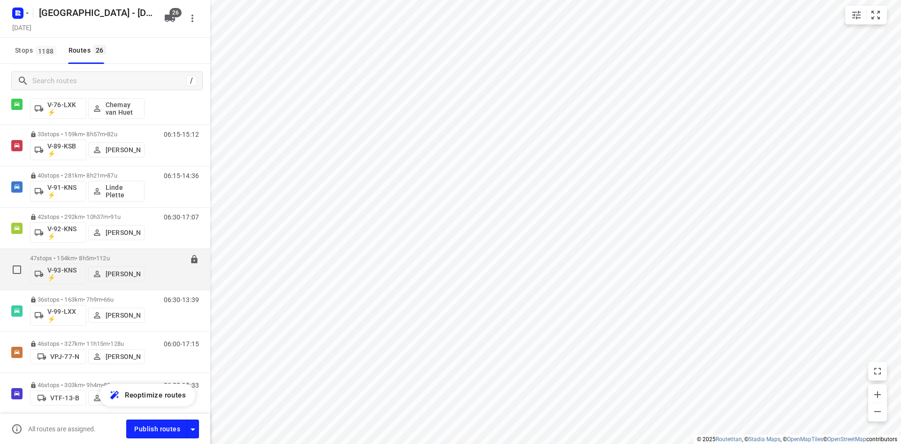
scroll to position [843, 0]
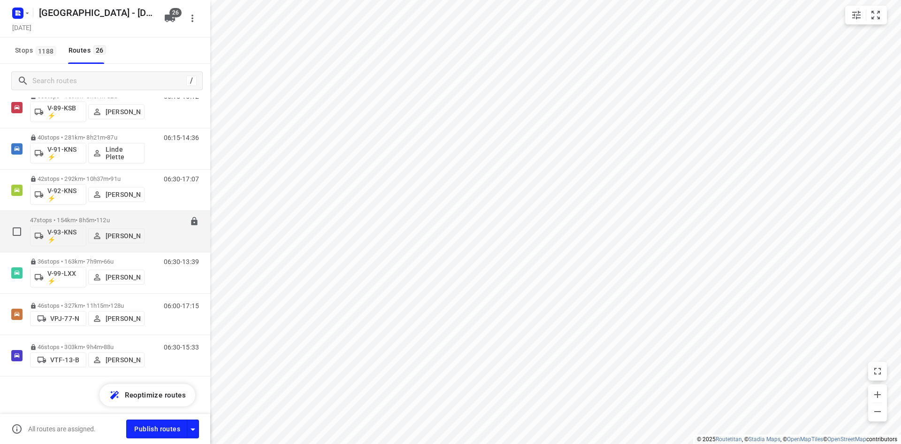
click at [123, 221] on p "47 stops • 154km • 8h5m • 112u" at bounding box center [87, 219] width 115 height 7
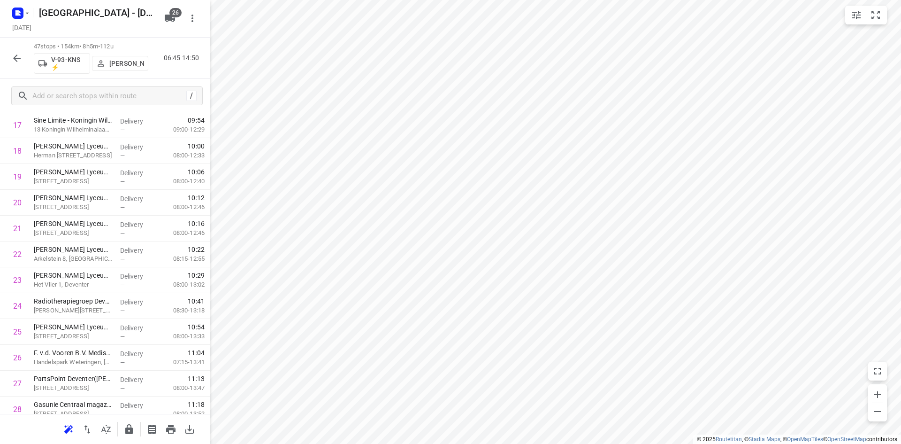
scroll to position [563, 0]
click at [127, 427] on icon "button" at bounding box center [129, 429] width 8 height 10
click at [16, 59] on icon "button" at bounding box center [16, 58] width 11 height 11
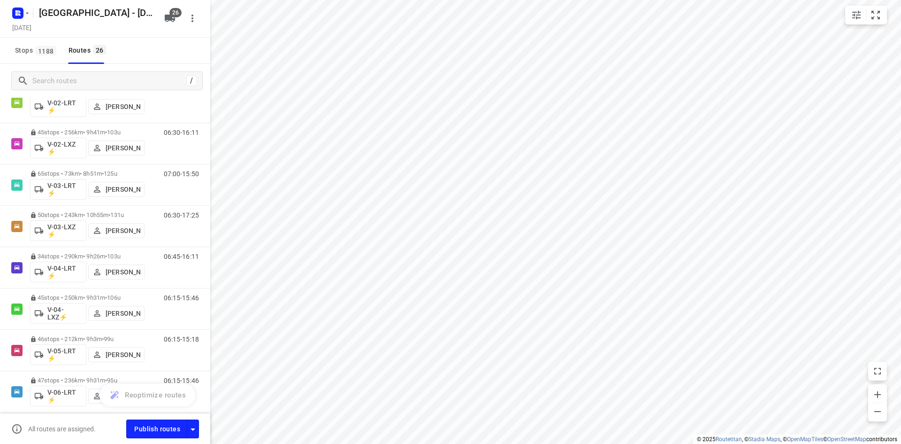
scroll to position [92, 0]
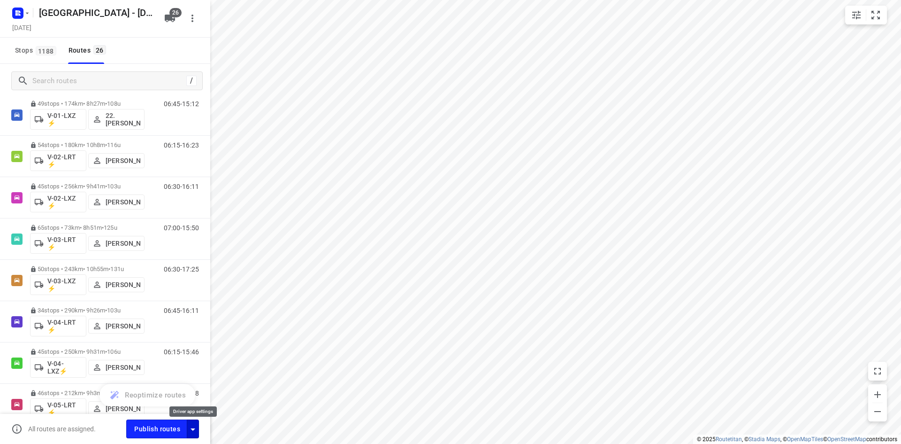
click at [198, 430] on icon "button" at bounding box center [192, 428] width 11 height 11
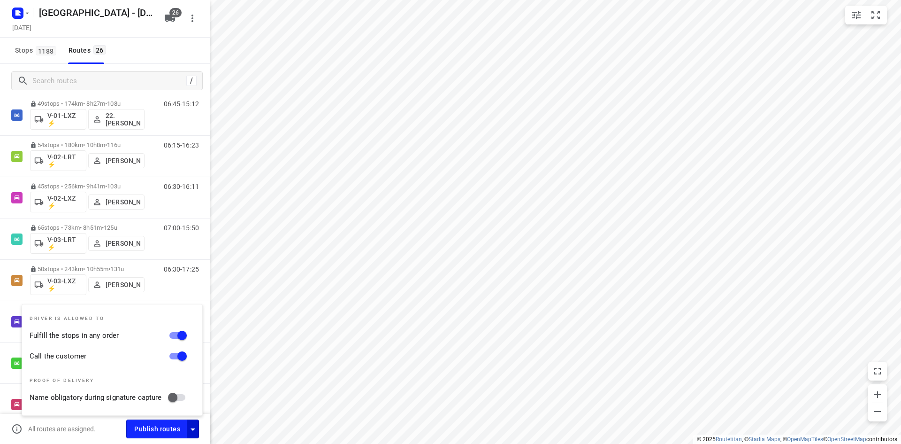
click at [126, 50] on div "Stops 1188 Routes 26" at bounding box center [105, 51] width 210 height 26
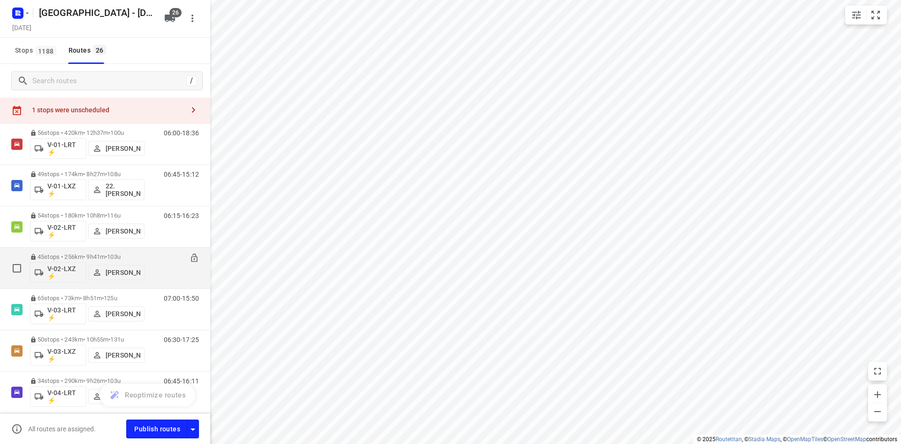
scroll to position [0, 0]
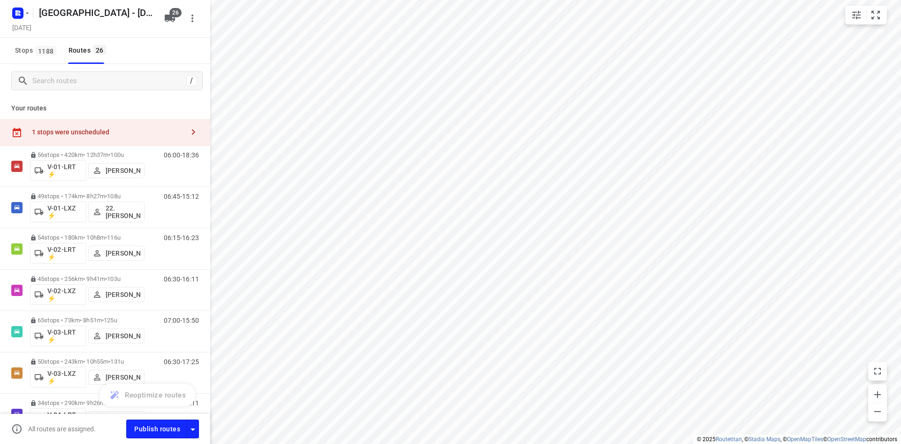
click at [118, 116] on div "Your routes 1 stops were unscheduled 56 stops • 420km • 12h37m • 100u V-01-LRT …" at bounding box center [105, 270] width 210 height 344
click at [125, 124] on div "1 stops were unscheduled" at bounding box center [105, 132] width 210 height 27
click at [219, 18] on button "button" at bounding box center [227, 17] width 19 height 19
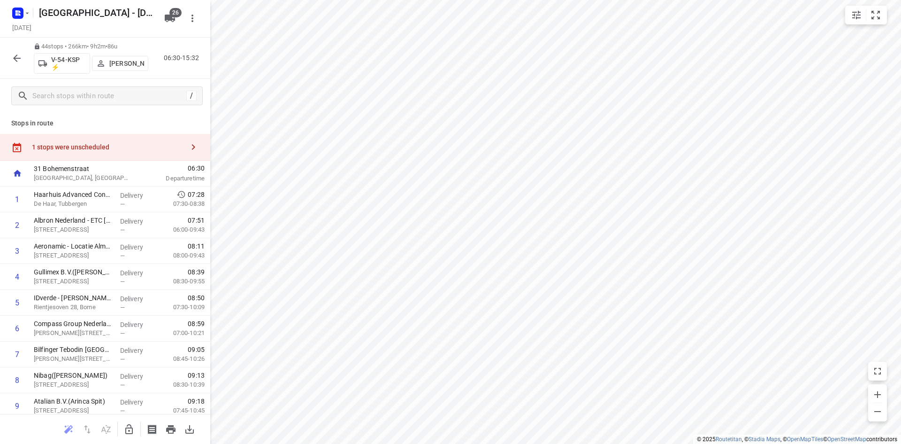
click at [105, 61] on icon "button" at bounding box center [100, 63] width 9 height 9
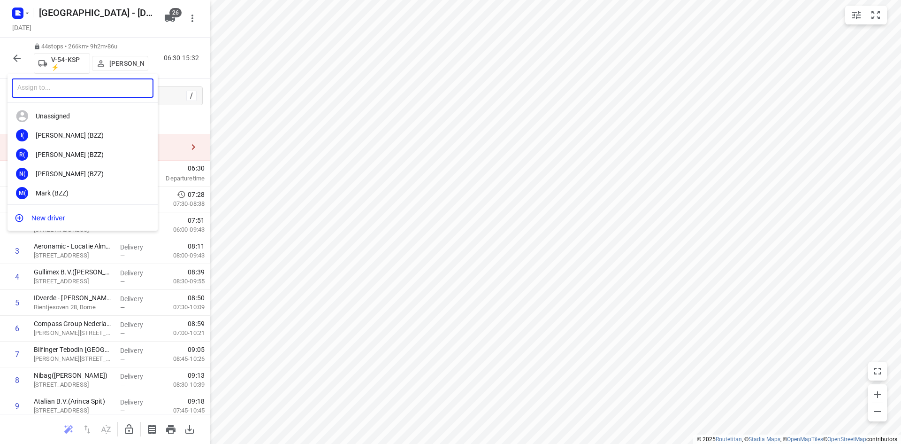
click at [113, 89] on input "text" at bounding box center [83, 87] width 142 height 19
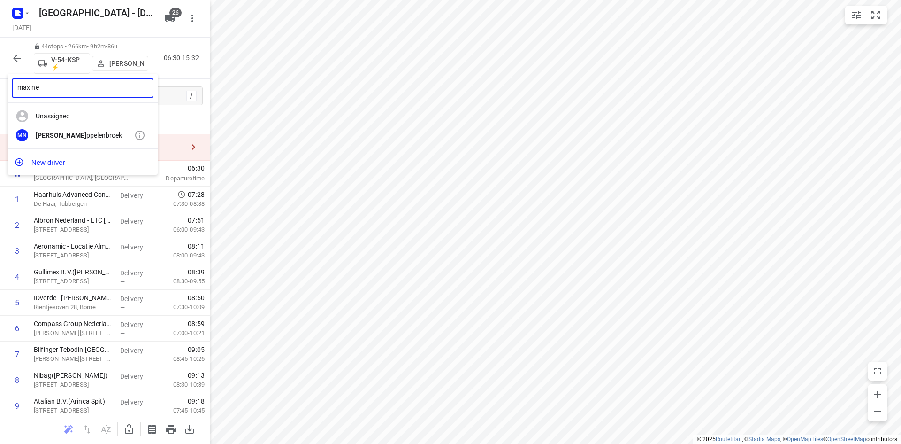
type input "max ne"
click at [83, 128] on div "MN Max Ne ppelenbroek" at bounding box center [83, 135] width 150 height 19
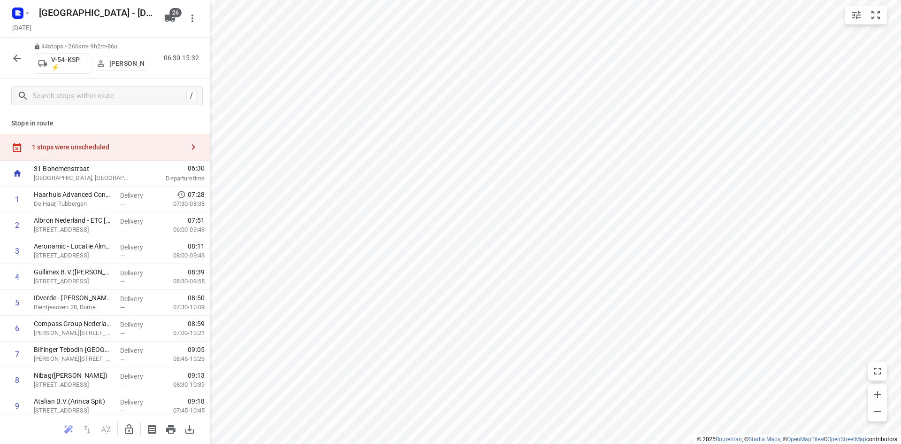
click at [10, 52] on button "button" at bounding box center [17, 58] width 19 height 19
click at [129, 64] on p "[PERSON_NAME]" at bounding box center [126, 64] width 35 height 8
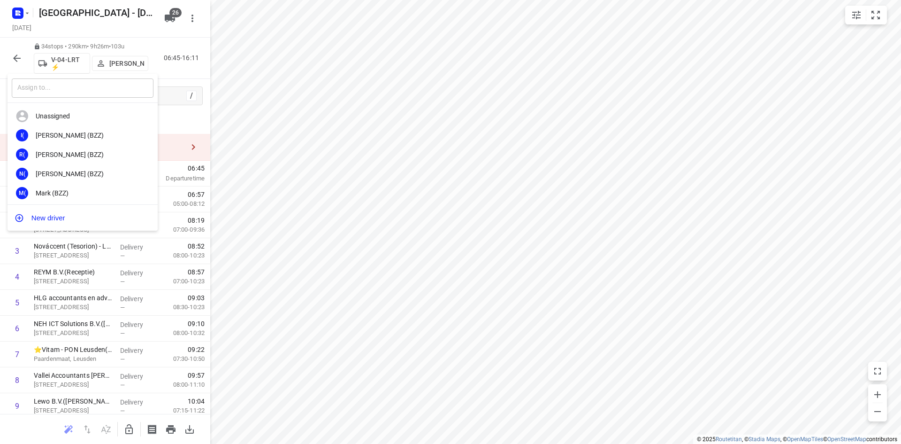
click at [87, 89] on input "text" at bounding box center [83, 87] width 142 height 19
type input "we"
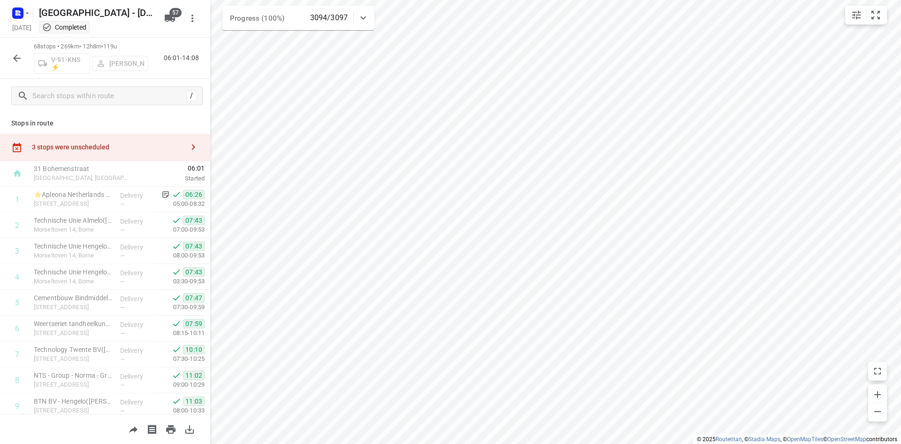
scroll to position [1413, 0]
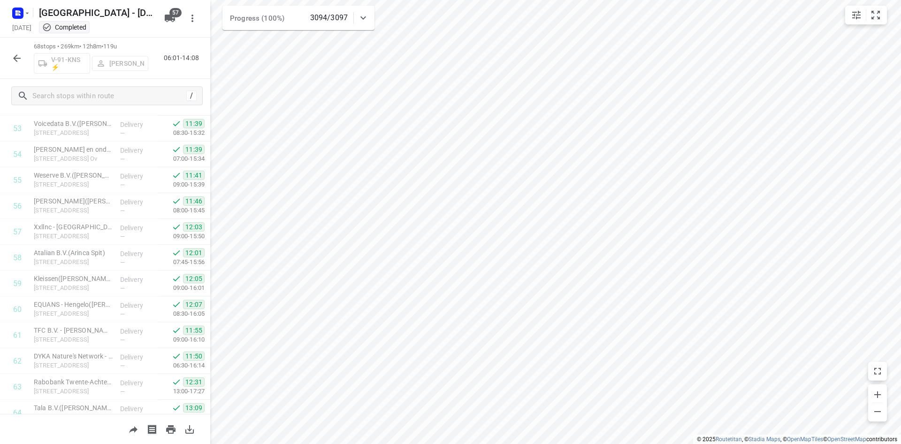
click at [20, 61] on icon "button" at bounding box center [16, 58] width 11 height 11
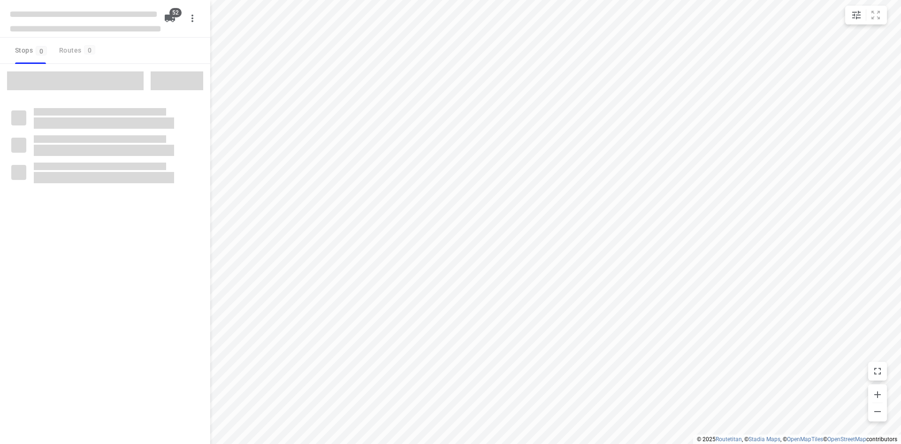
checkbox input "true"
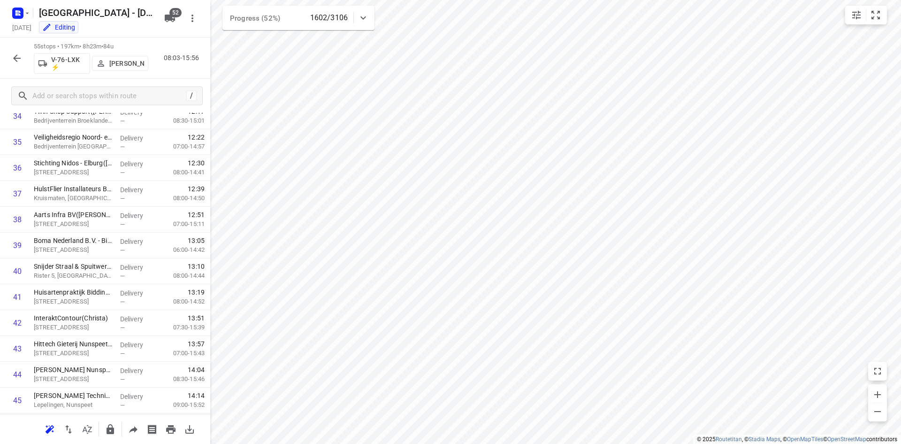
scroll to position [1192, 0]
click at [21, 54] on icon "button" at bounding box center [16, 58] width 11 height 11
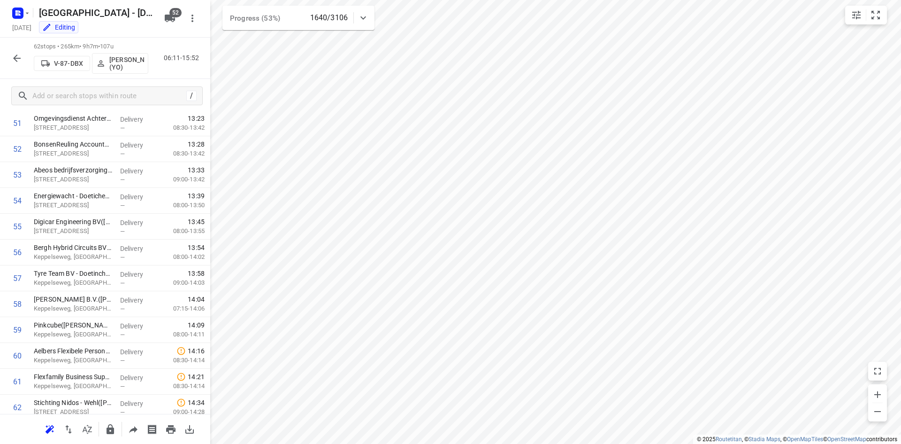
scroll to position [1372, 0]
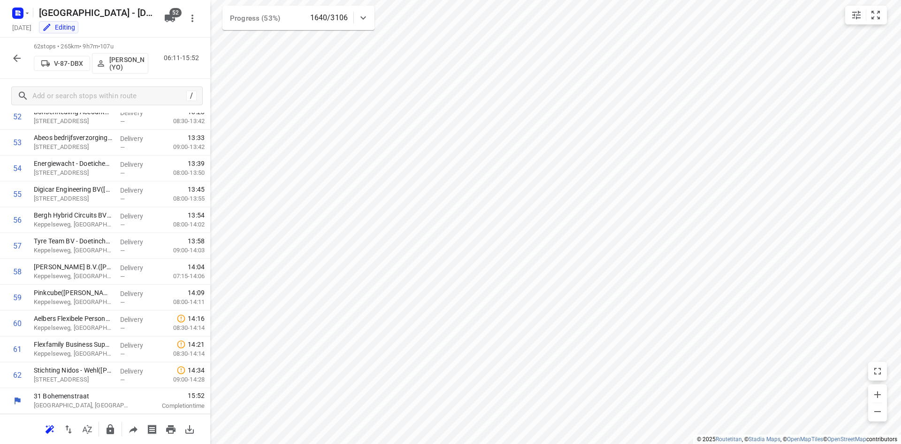
click at [14, 53] on icon "button" at bounding box center [16, 58] width 11 height 11
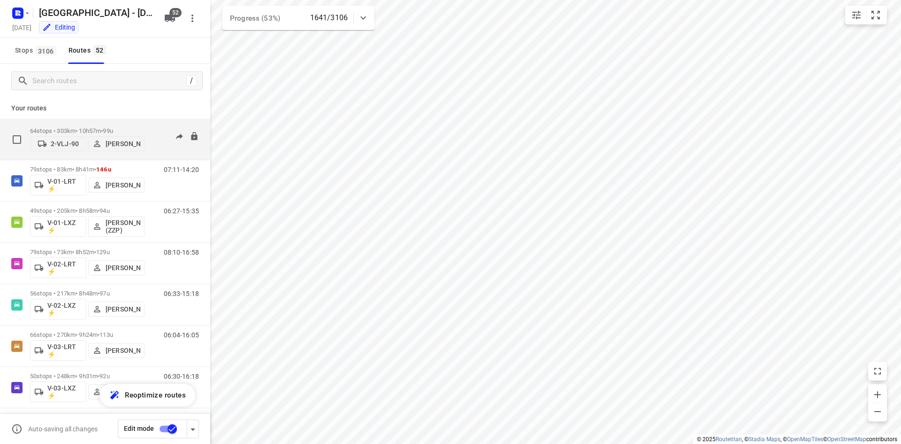
click at [51, 125] on div "64 stops • 303km • 10h57m • 99u 2-VLJ-90 Fikri Mizaz" at bounding box center [87, 139] width 115 height 33
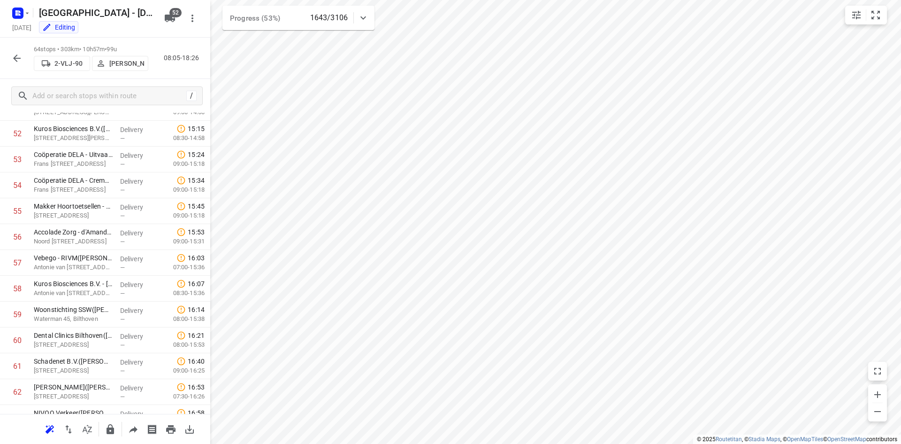
scroll to position [1424, 0]
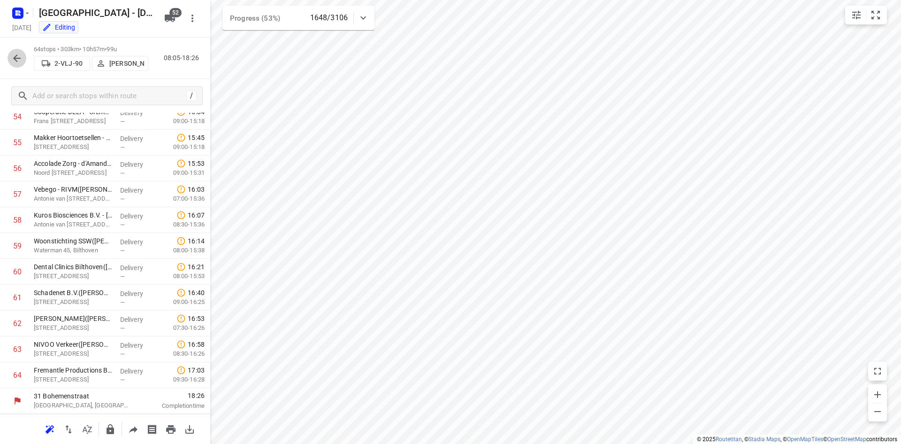
click at [23, 60] on button "button" at bounding box center [17, 58] width 19 height 19
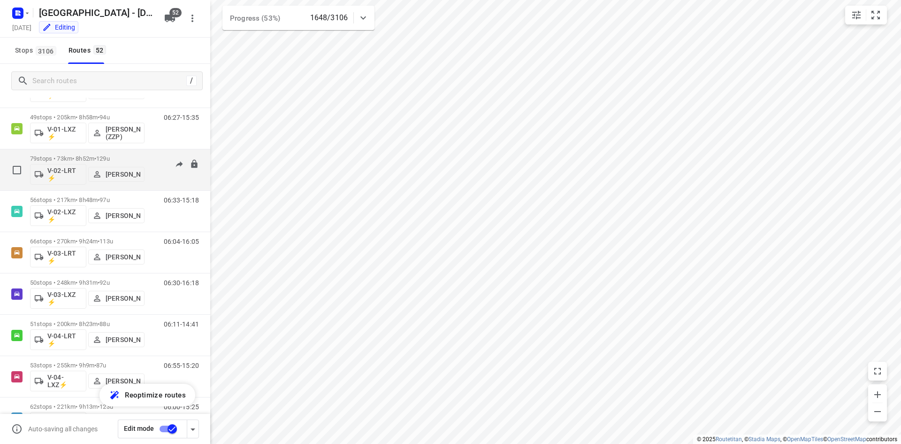
scroll to position [94, 0]
click at [96, 158] on p "79 stops • 73km • 8h52m • 129u" at bounding box center [87, 157] width 115 height 7
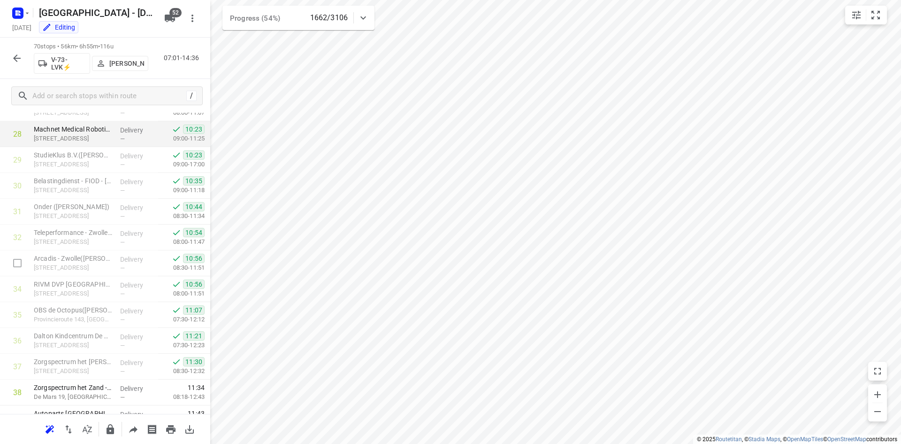
scroll to position [734, 0]
click at [9, 59] on button "button" at bounding box center [17, 58] width 19 height 19
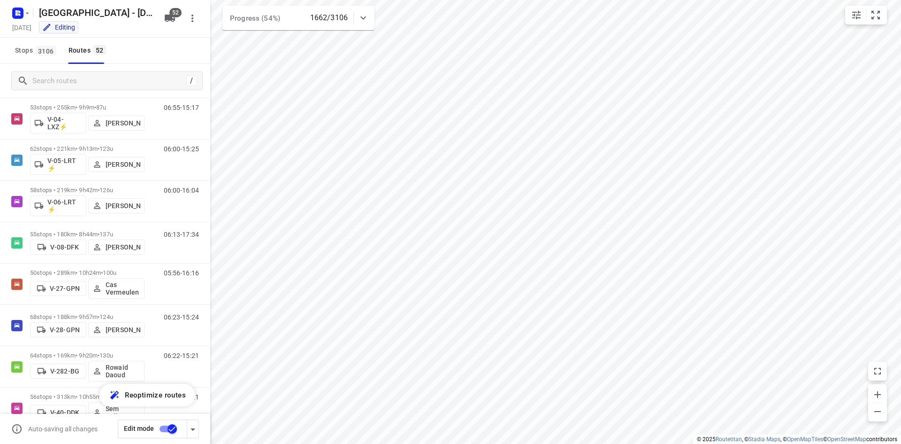
scroll to position [357, 0]
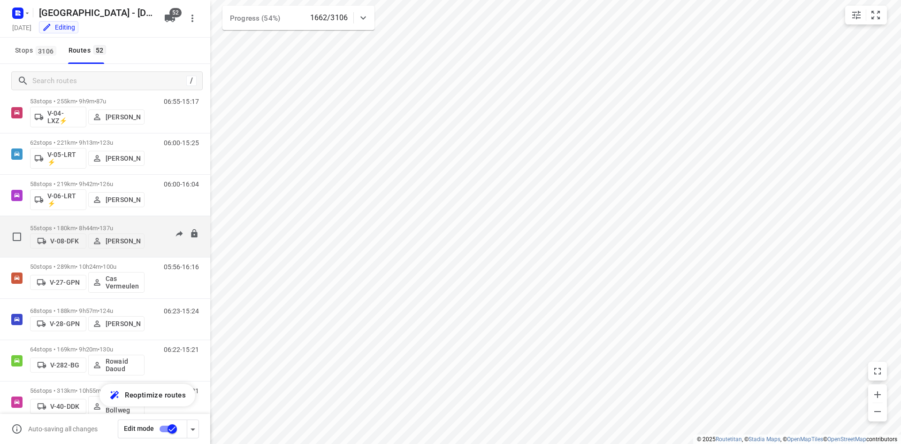
click at [113, 224] on span "137u" at bounding box center [107, 227] width 14 height 7
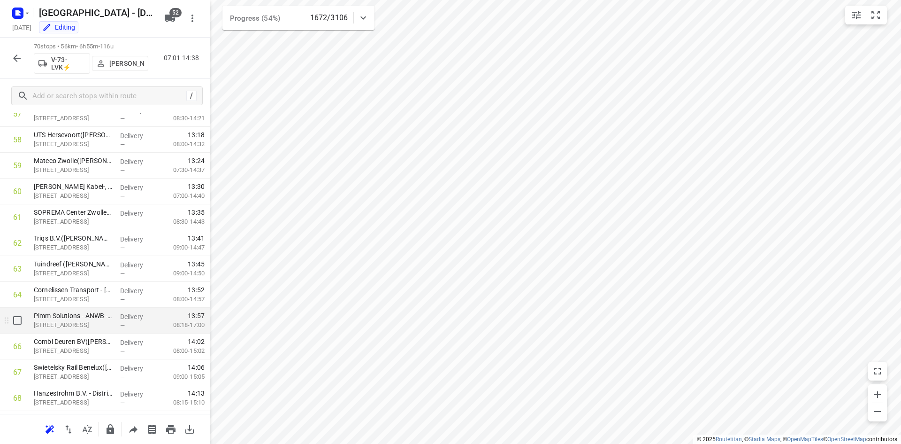
scroll to position [1579, 0]
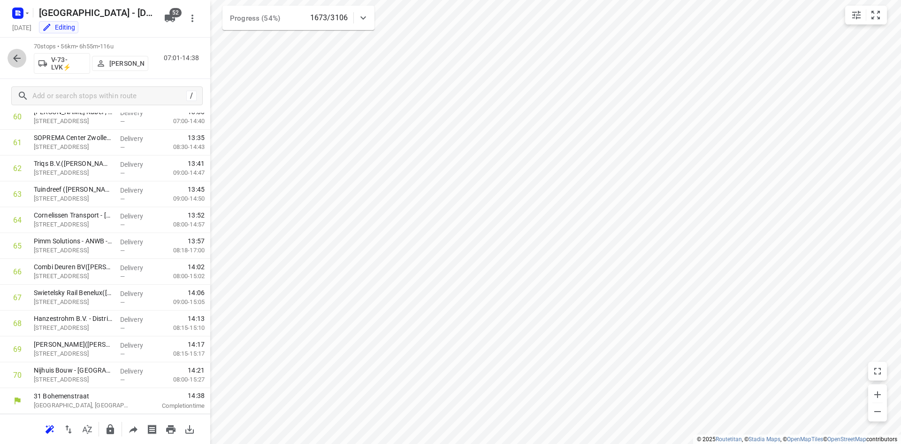
click at [20, 57] on icon "button" at bounding box center [16, 58] width 11 height 11
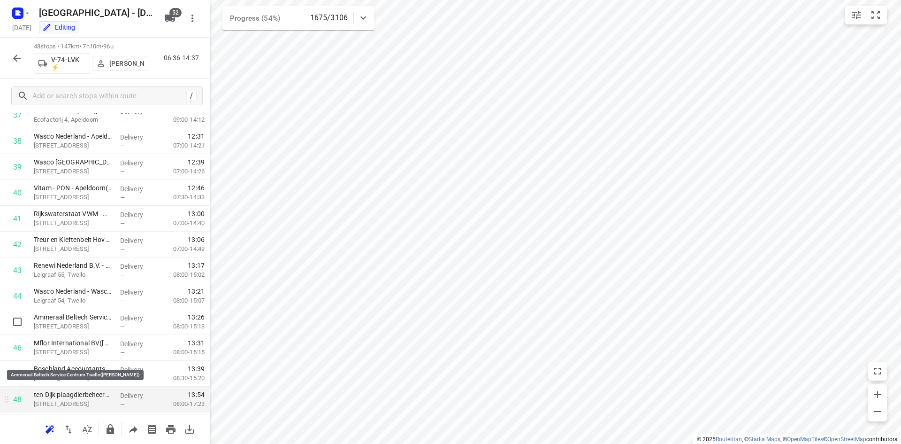
scroll to position [1011, 0]
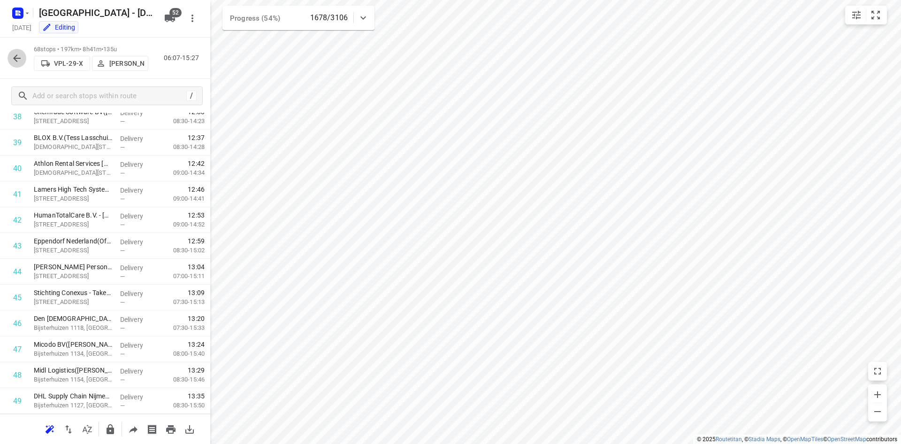
click at [21, 66] on button "button" at bounding box center [17, 58] width 19 height 19
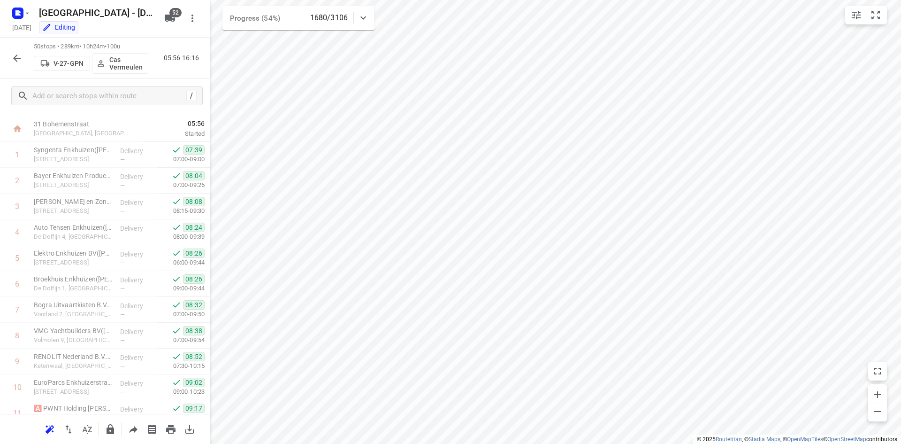
scroll to position [16, 0]
click at [15, 61] on icon "button" at bounding box center [16, 58] width 11 height 11
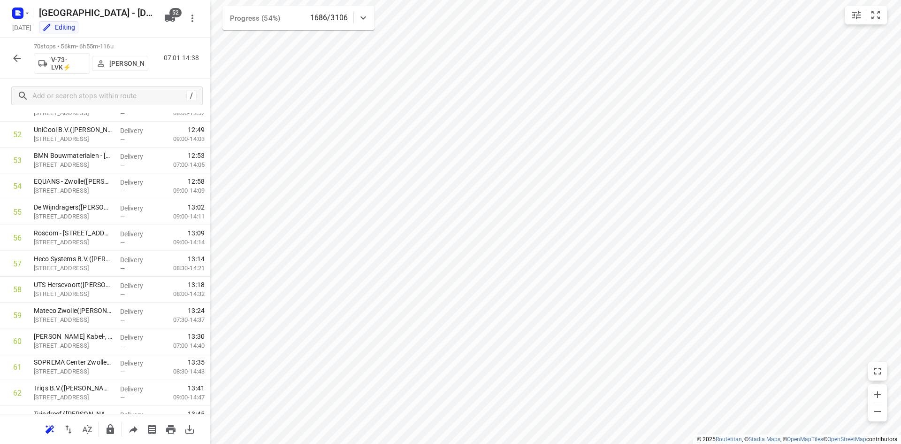
scroll to position [1579, 0]
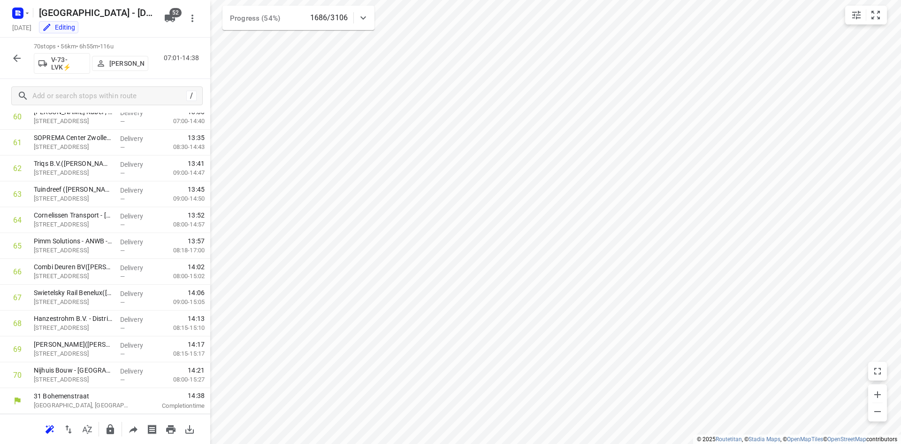
click at [13, 61] on icon "button" at bounding box center [16, 58] width 11 height 11
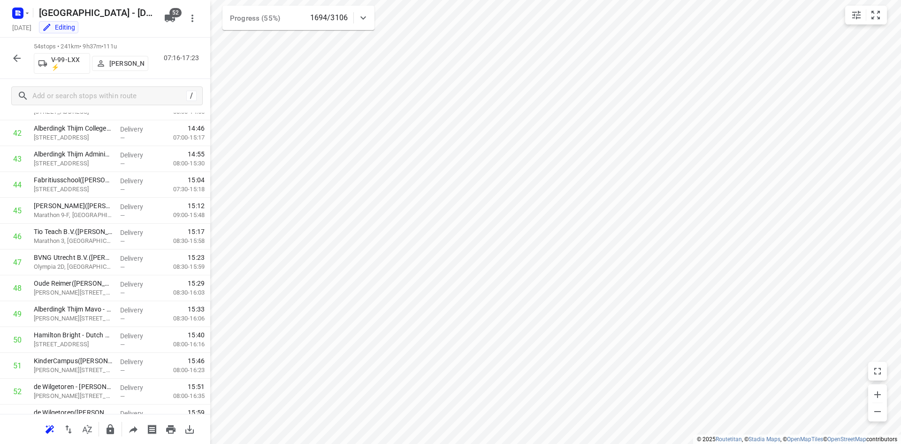
scroll to position [1166, 0]
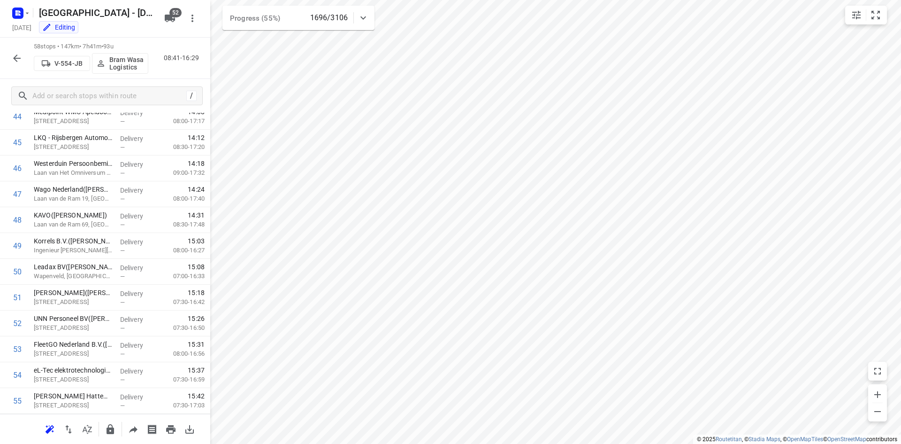
click at [10, 54] on button "button" at bounding box center [17, 58] width 19 height 19
click at [10, 61] on button "button" at bounding box center [17, 58] width 19 height 19
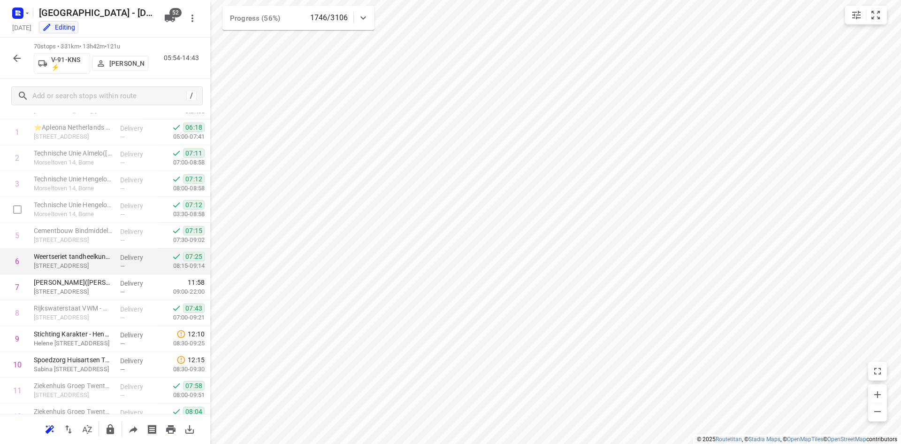
scroll to position [0, 0]
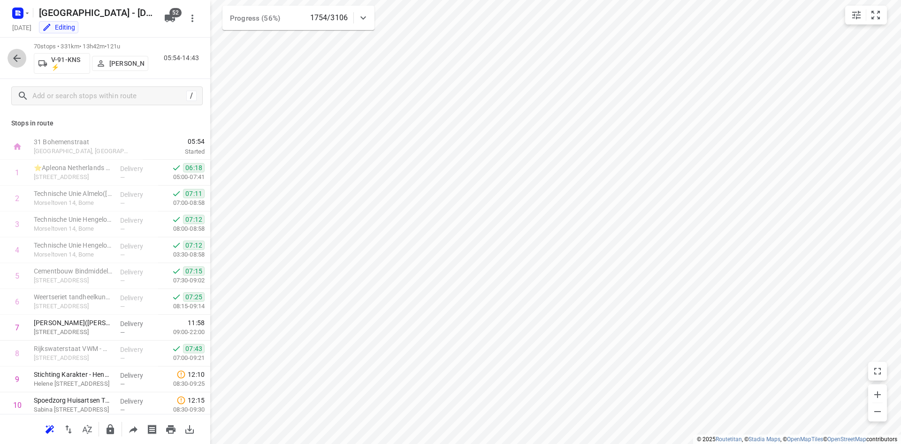
click at [18, 55] on icon "button" at bounding box center [16, 58] width 11 height 11
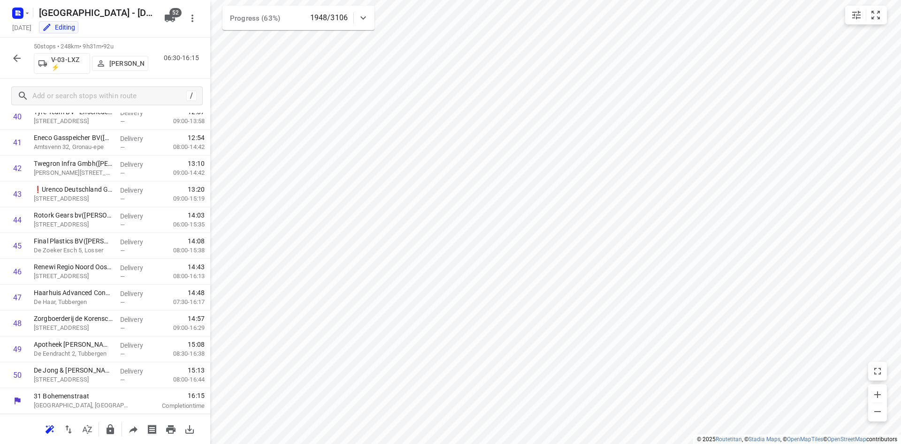
scroll to position [1063, 0]
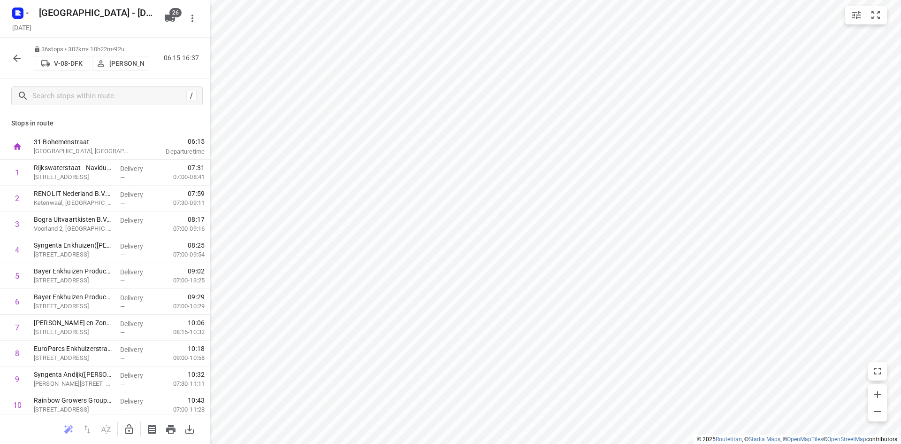
click at [17, 57] on icon "button" at bounding box center [16, 58] width 11 height 11
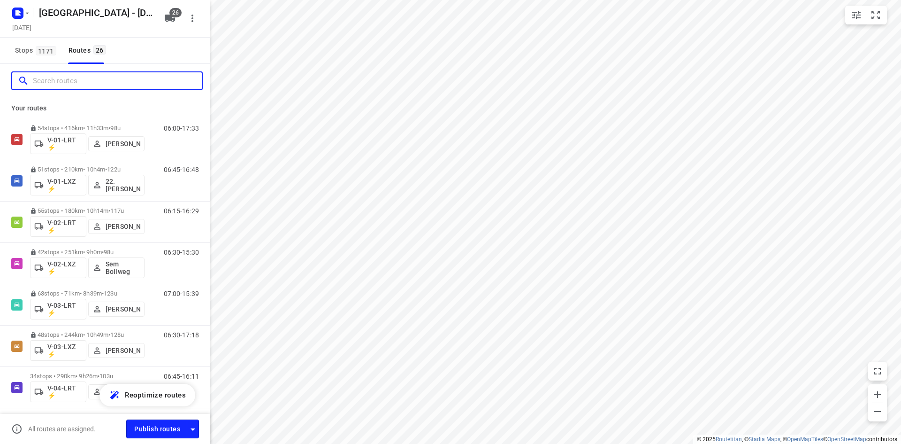
click at [146, 83] on input "Search routes" at bounding box center [117, 81] width 169 height 15
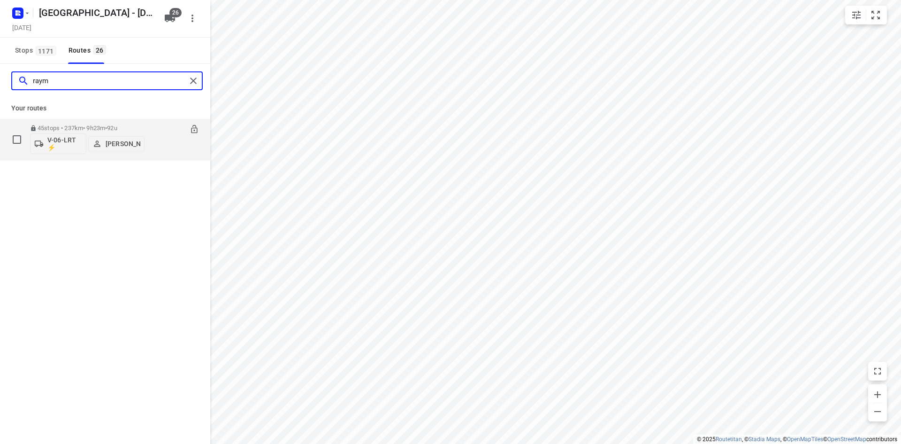
type input "raym"
click at [114, 122] on div "45 stops • 237km • 9h23m • 92u V-06-LRT ⚡ [PERSON_NAME]" at bounding box center [87, 139] width 115 height 39
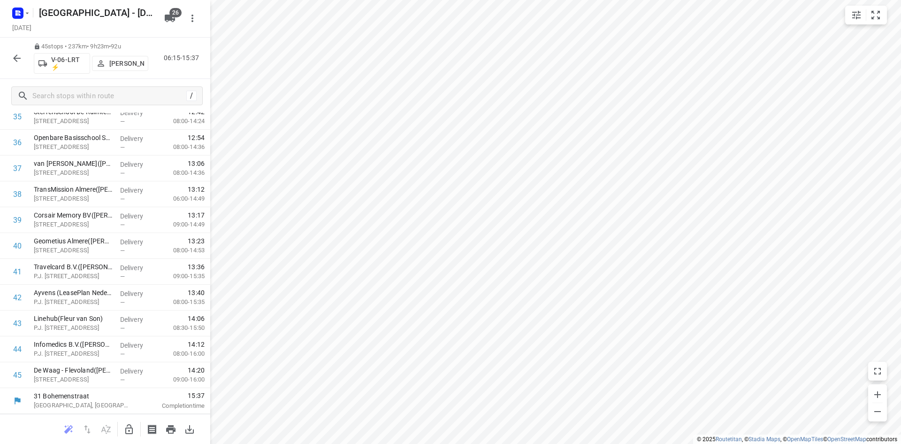
scroll to position [934, 0]
click at [14, 268] on input "checkbox" at bounding box center [17, 271] width 19 height 19
checkbox input "true"
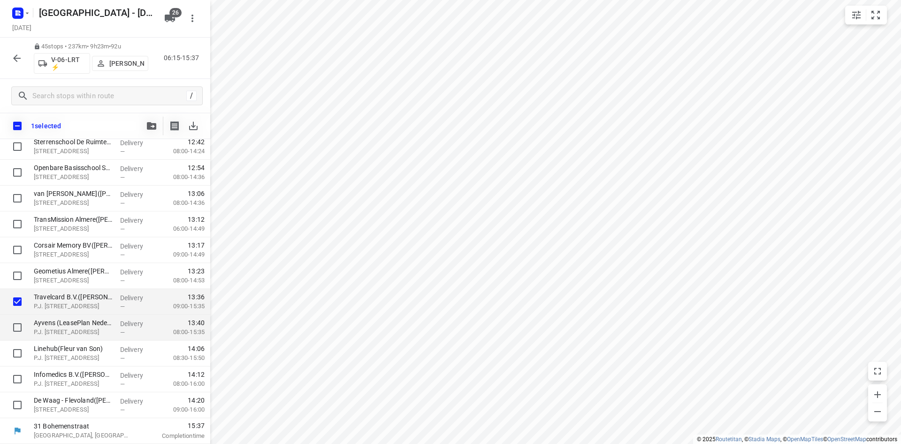
click at [18, 323] on input "checkbox" at bounding box center [17, 327] width 19 height 19
checkbox input "true"
click at [18, 346] on input "checkbox" at bounding box center [17, 353] width 19 height 19
checkbox input "true"
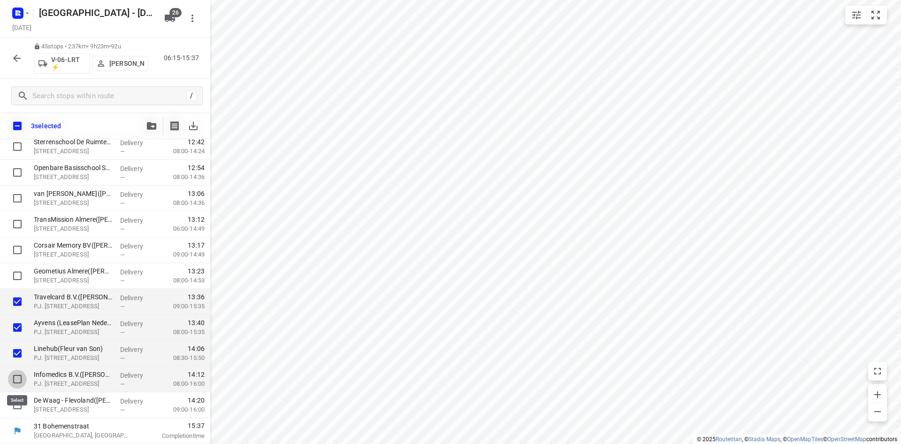
click at [16, 376] on input "checkbox" at bounding box center [17, 378] width 19 height 19
checkbox input "true"
click at [21, 405] on input "checkbox" at bounding box center [17, 404] width 19 height 19
checkbox input "true"
click at [152, 126] on icon "button" at bounding box center [151, 126] width 9 height 8
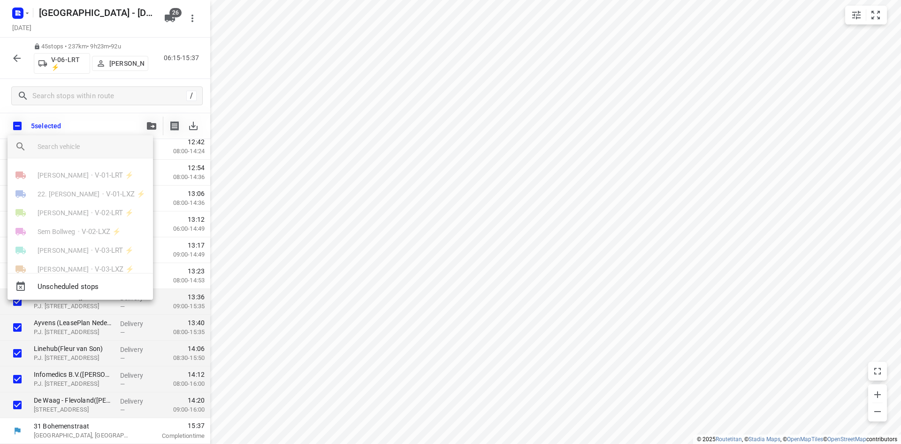
click at [103, 145] on input "search vehicle" at bounding box center [92, 146] width 108 height 14
click at [466, 81] on div at bounding box center [450, 222] width 901 height 444
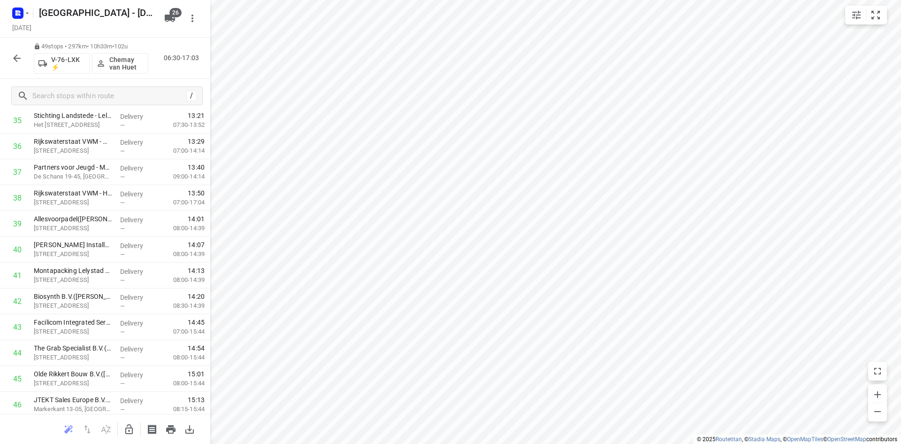
click at [134, 428] on icon "button" at bounding box center [128, 428] width 11 height 11
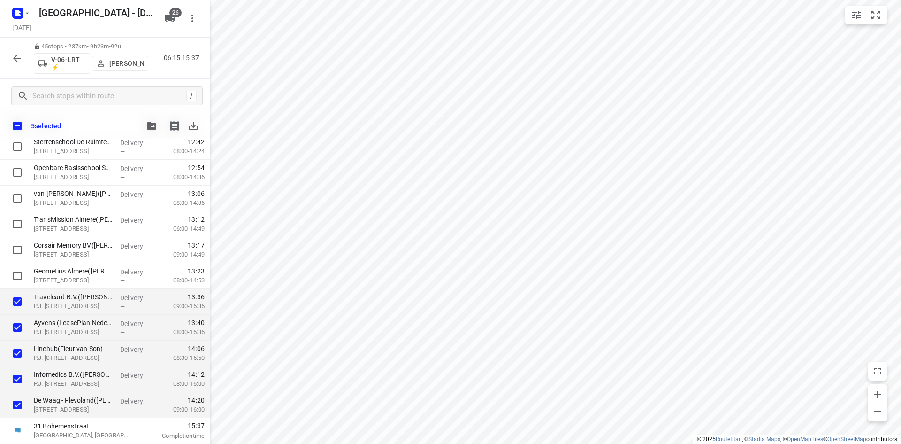
click at [153, 127] on icon "button" at bounding box center [151, 126] width 9 height 8
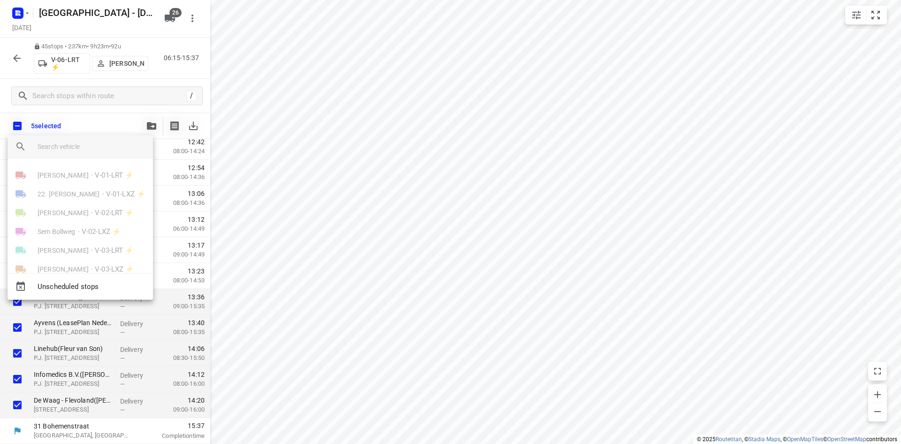
click at [74, 145] on input "search vehicle" at bounding box center [92, 146] width 108 height 14
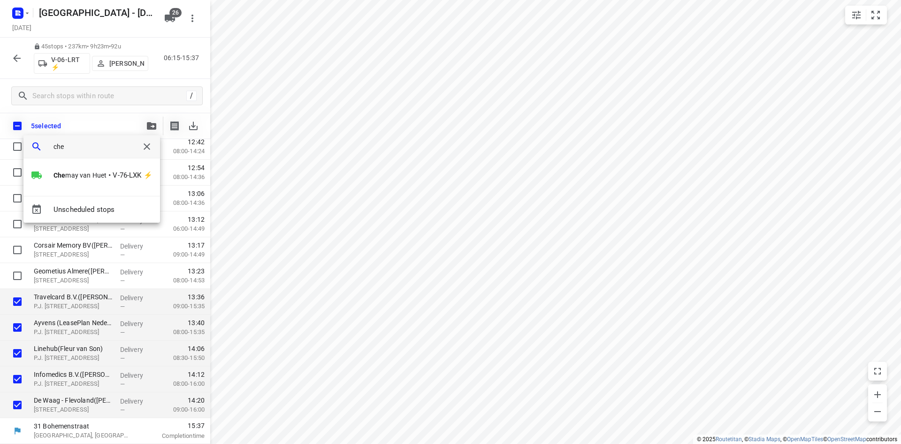
type input "che"
click at [74, 164] on div "Che may van Huet • V-76-LXK ⚡" at bounding box center [91, 177] width 137 height 38
click at [74, 167] on li "Che may van Huet • V-76-LXK ⚡" at bounding box center [91, 175] width 137 height 19
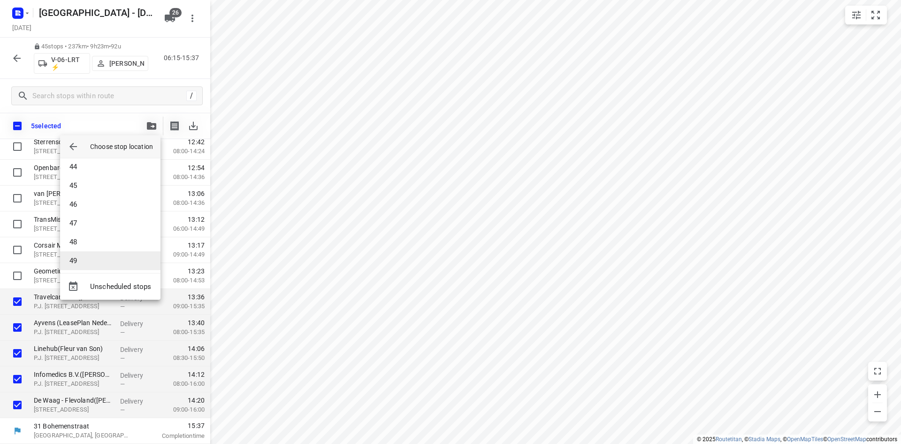
scroll to position [817, 0]
click at [103, 260] on li "49" at bounding box center [110, 255] width 100 height 19
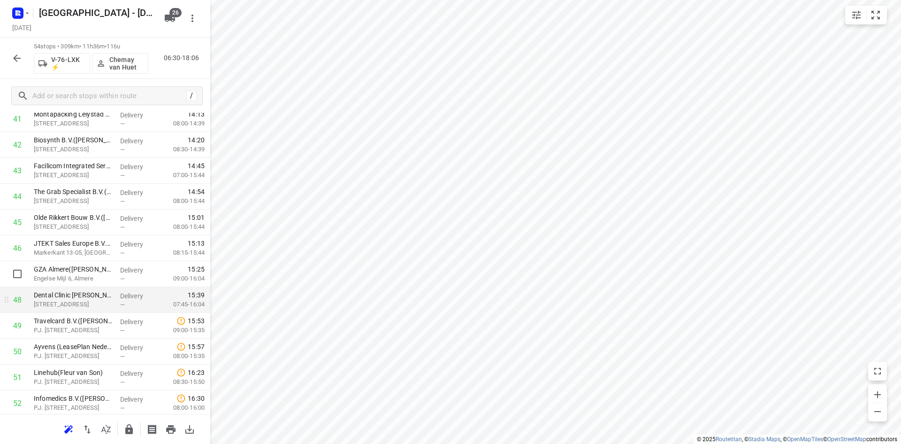
scroll to position [1166, 0]
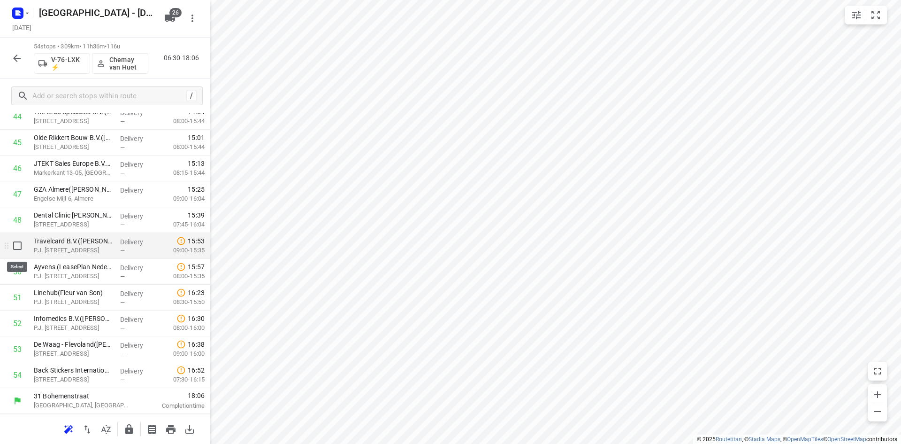
click at [22, 254] on input "checkbox" at bounding box center [17, 245] width 19 height 19
checkbox input "true"
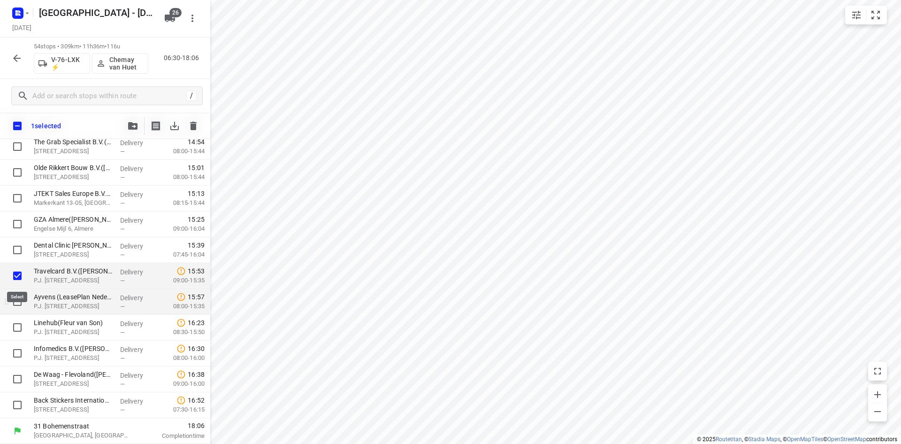
scroll to position [1162, 0]
click at [11, 299] on input "checkbox" at bounding box center [17, 301] width 19 height 19
checkbox input "true"
click at [18, 320] on input "checkbox" at bounding box center [17, 327] width 19 height 19
checkbox input "true"
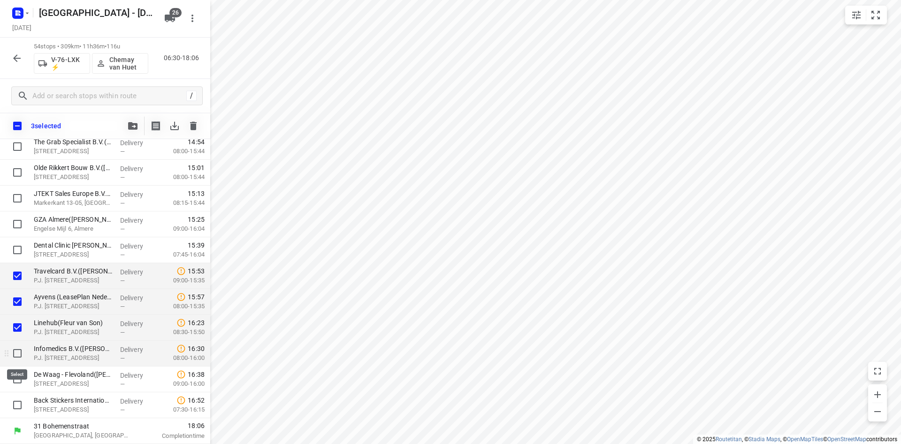
click at [22, 349] on input "checkbox" at bounding box center [17, 353] width 19 height 19
checkbox input "true"
click at [15, 375] on input "checkbox" at bounding box center [17, 378] width 19 height 19
checkbox input "true"
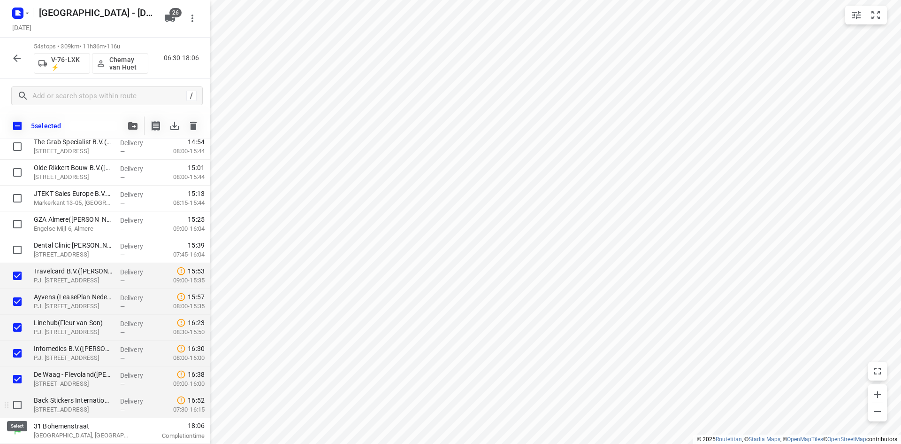
click at [14, 403] on input "checkbox" at bounding box center [17, 404] width 19 height 19
checkbox input "true"
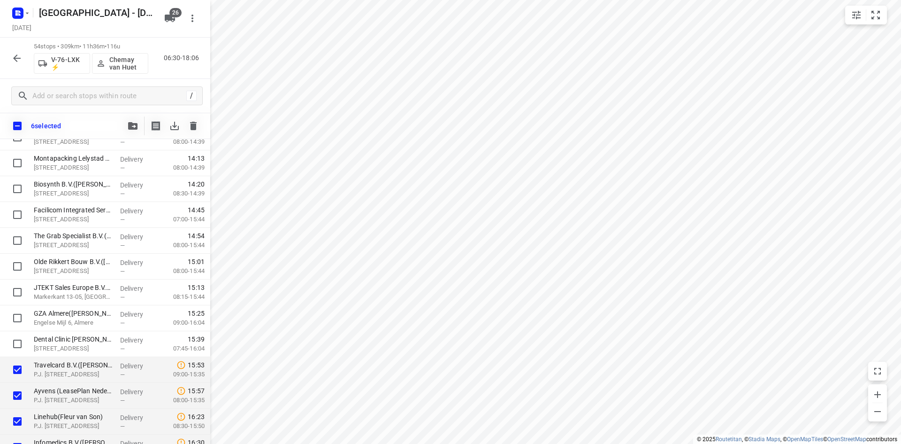
scroll to position [1069, 0]
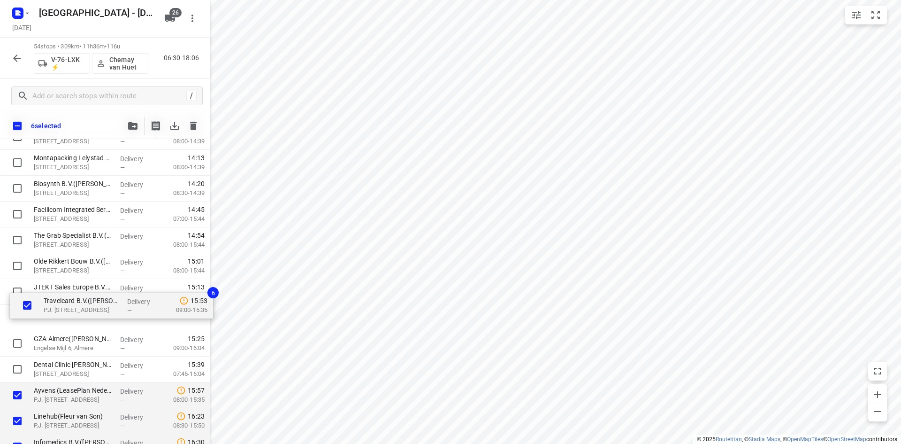
drag, startPoint x: 46, startPoint y: 329, endPoint x: 44, endPoint y: 311, distance: 18.4
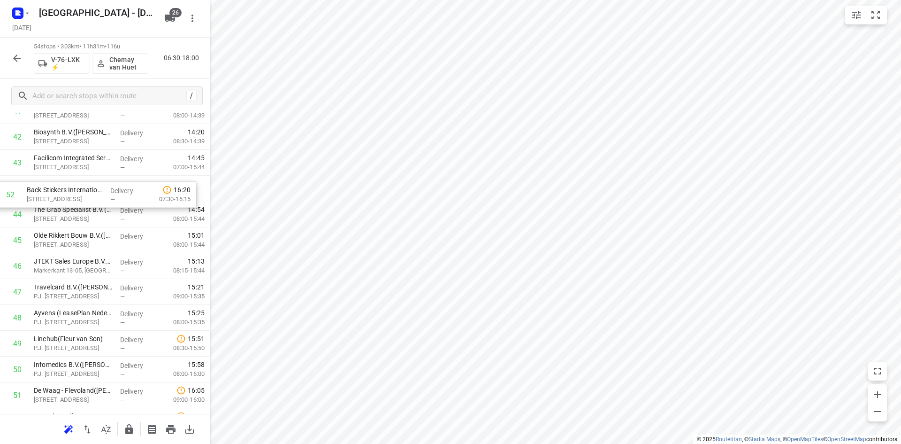
scroll to position [1092, 0]
drag, startPoint x: 102, startPoint y: 332, endPoint x: 90, endPoint y: 215, distance: 117.9
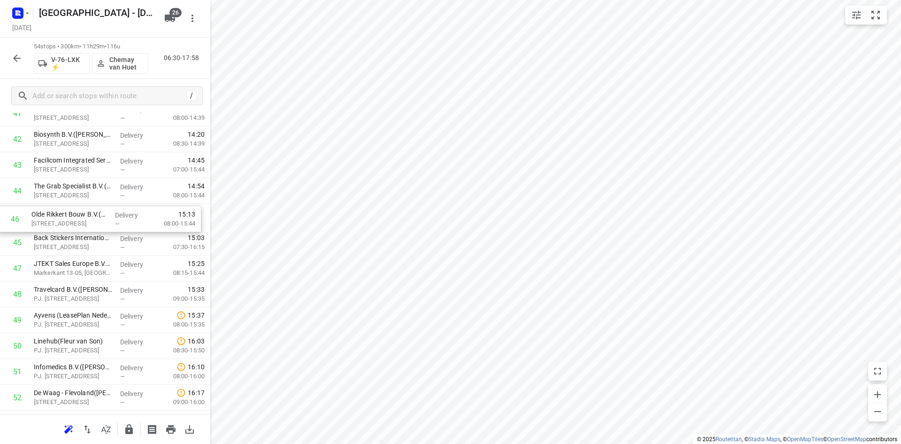
drag, startPoint x: 81, startPoint y: 250, endPoint x: 78, endPoint y: 222, distance: 27.4
click at [15, 249] on input "checkbox" at bounding box center [17, 243] width 19 height 19
checkbox input "true"
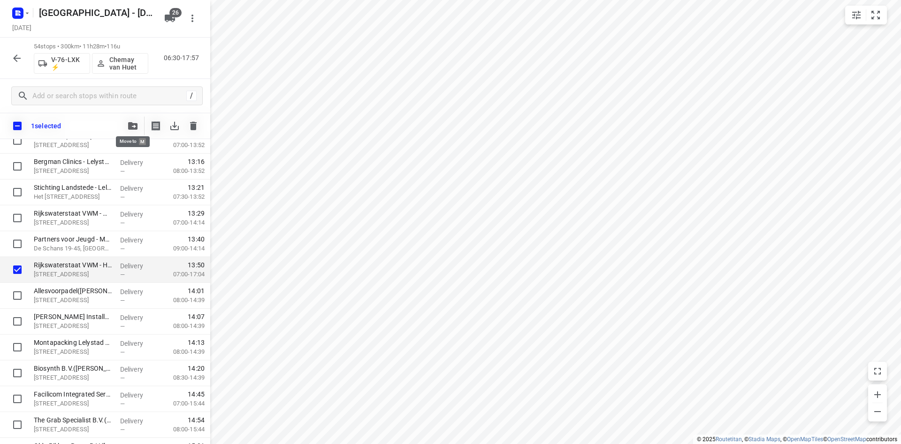
click at [130, 127] on icon "button" at bounding box center [132, 126] width 9 height 8
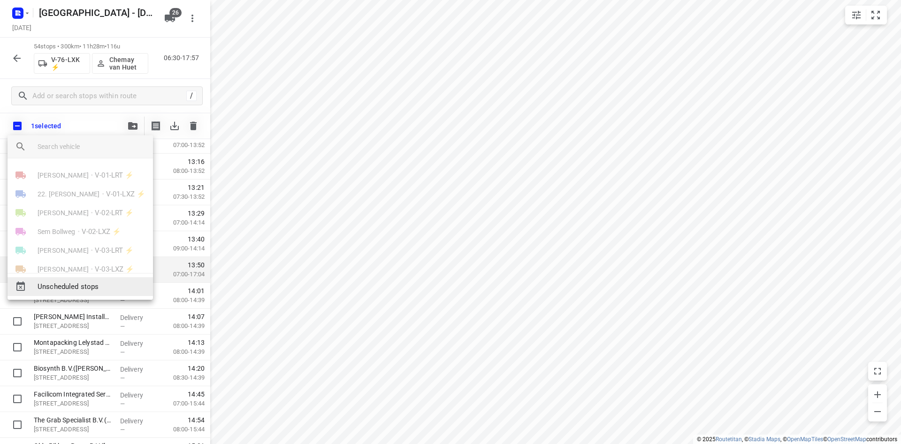
click at [102, 287] on span "Unscheduled stops" at bounding box center [92, 286] width 108 height 11
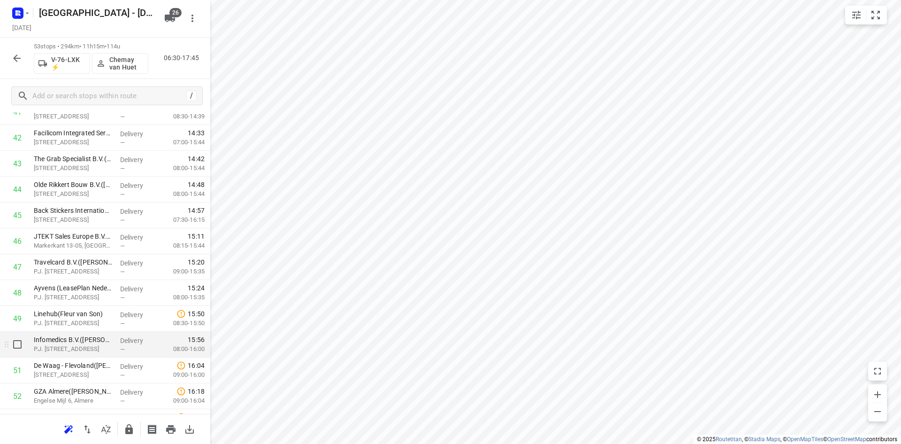
scroll to position [1167, 0]
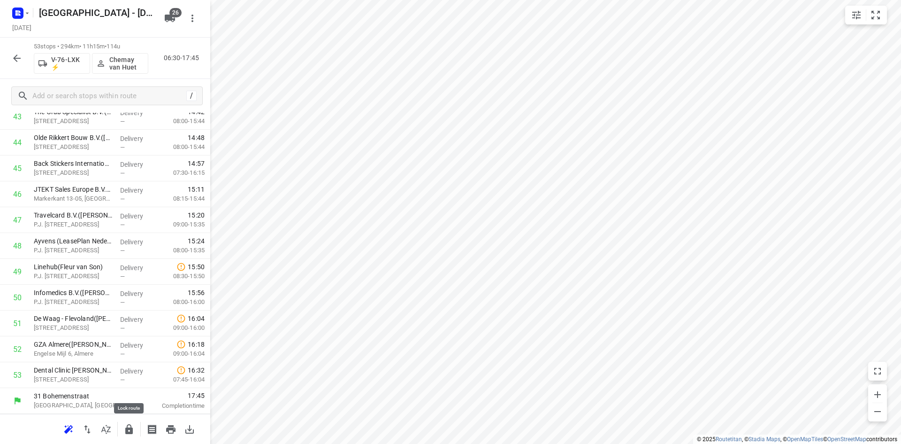
click at [126, 434] on icon "button" at bounding box center [128, 428] width 11 height 11
click at [133, 426] on icon "button" at bounding box center [128, 428] width 11 height 11
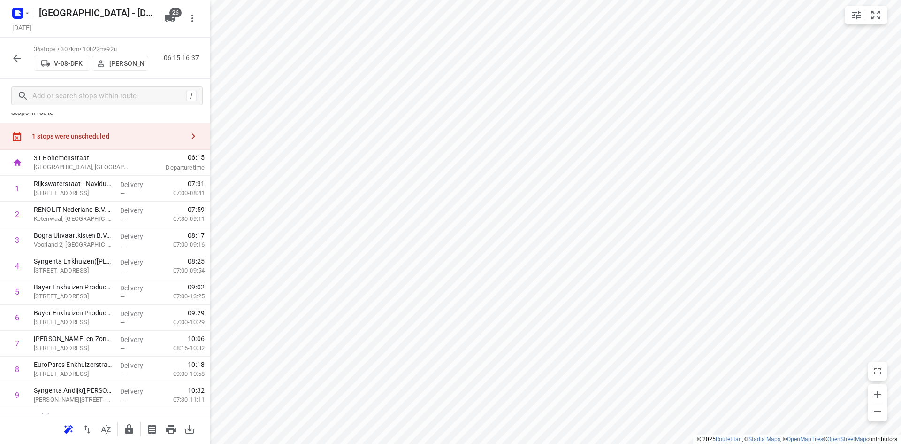
scroll to position [0, 0]
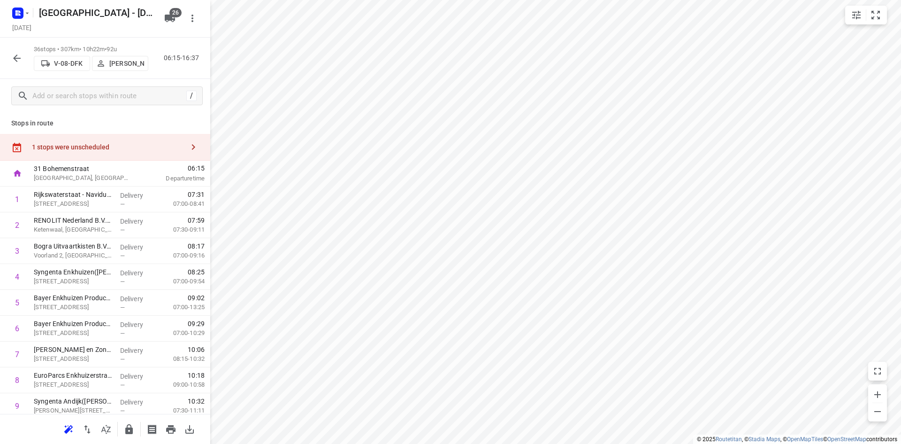
click at [136, 144] on div "1 stops were unscheduled" at bounding box center [108, 147] width 152 height 8
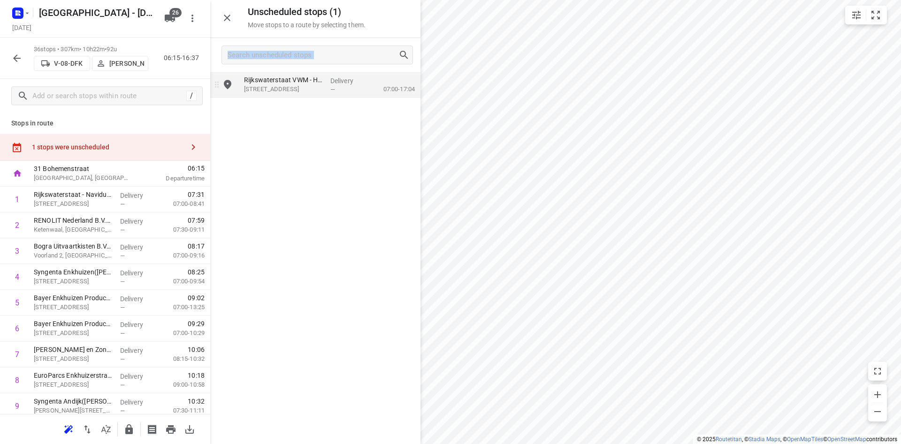
drag, startPoint x: 268, startPoint y: 69, endPoint x: 268, endPoint y: 77, distance: 8.9
click at [268, 77] on div "Unscheduled stops ( 1 ) Move stops to a route by selecting them. Rijkswaterstaa…" at bounding box center [315, 222] width 210 height 444
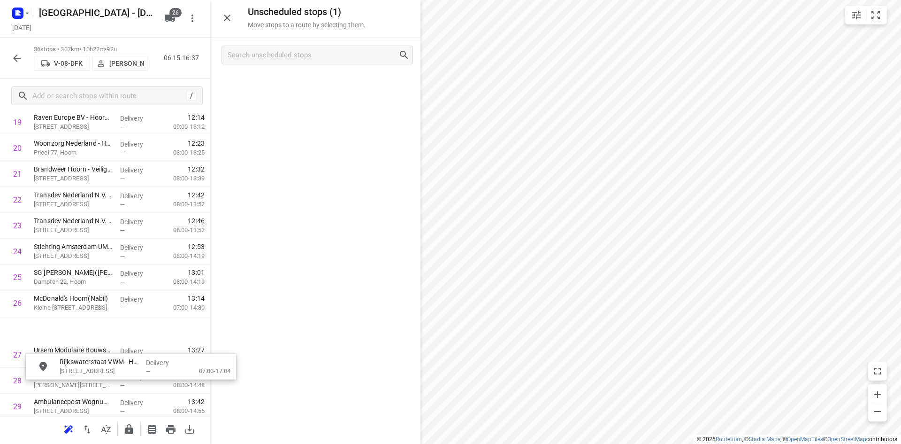
scroll to position [761, 0]
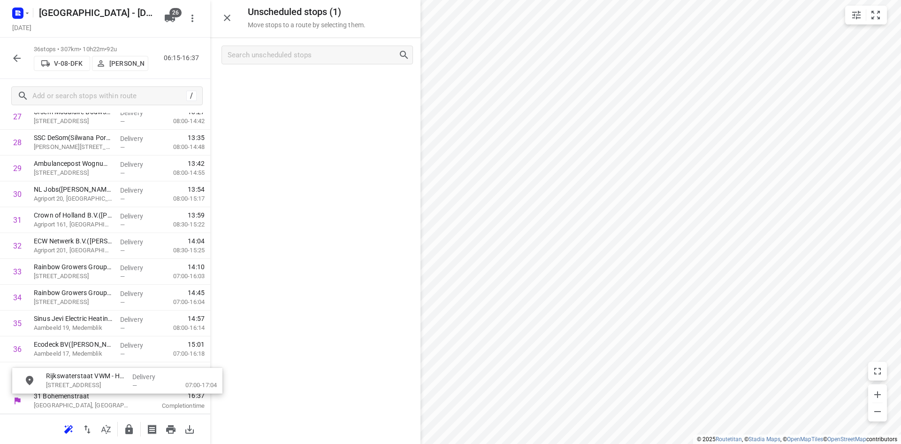
drag, startPoint x: 268, startPoint y: 77, endPoint x: 69, endPoint y: 376, distance: 358.9
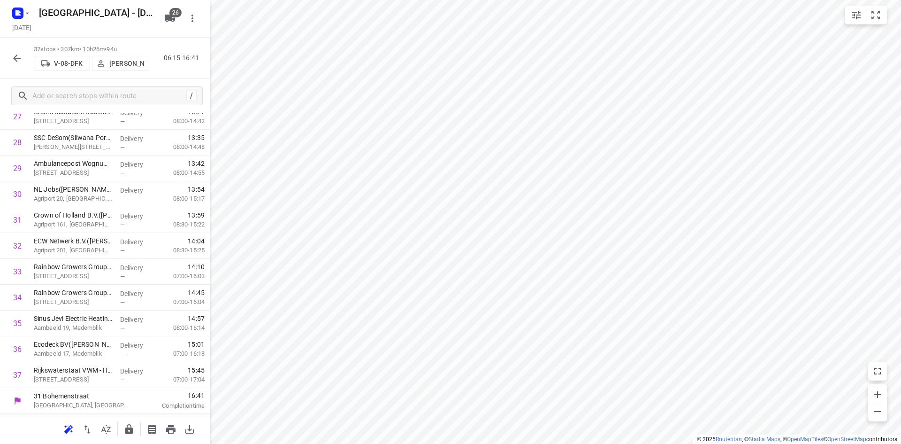
scroll to position [727, 0]
click at [125, 426] on icon "button" at bounding box center [128, 428] width 11 height 11
click at [21, 57] on icon "button" at bounding box center [16, 58] width 11 height 11
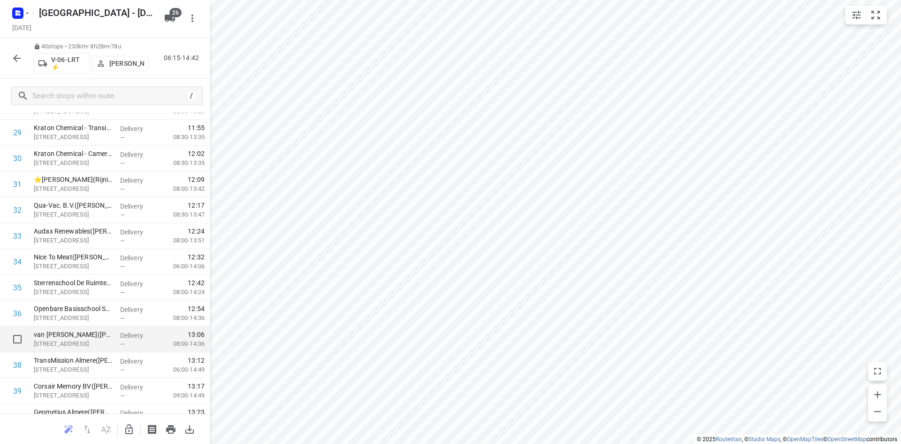
scroll to position [805, 0]
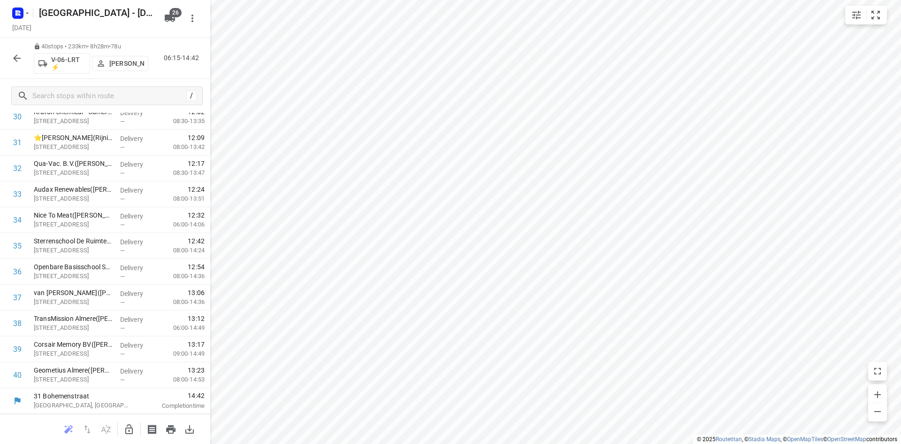
click at [19, 64] on button "button" at bounding box center [17, 58] width 19 height 19
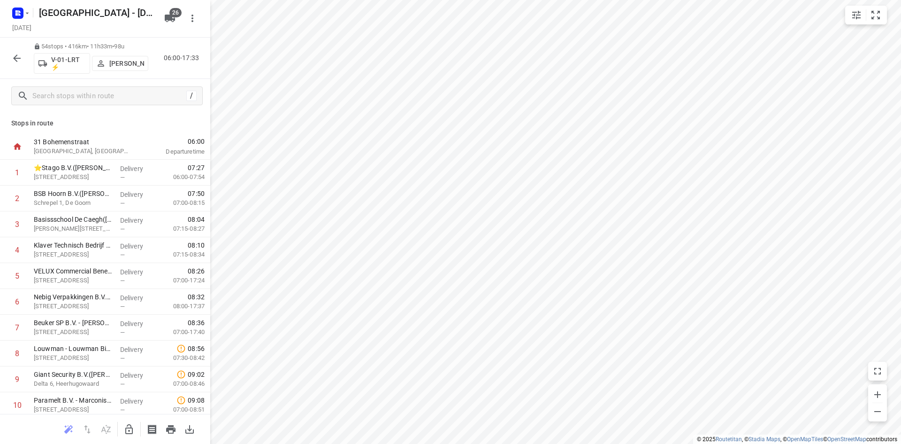
click at [209, 103] on div "i © 2025 Routetitan , © Stadia Maps , © OpenMapTiles © OpenStreetMap contributo…" at bounding box center [450, 222] width 901 height 444
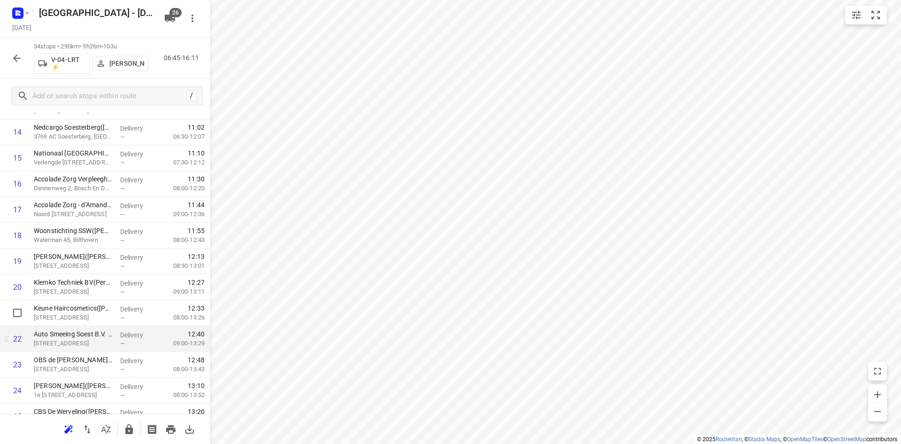
scroll to position [650, 0]
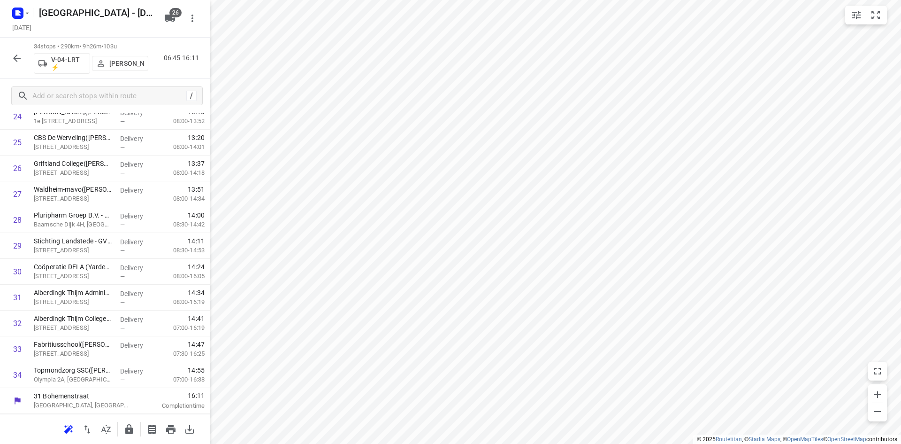
click at [10, 60] on button "button" at bounding box center [17, 58] width 19 height 19
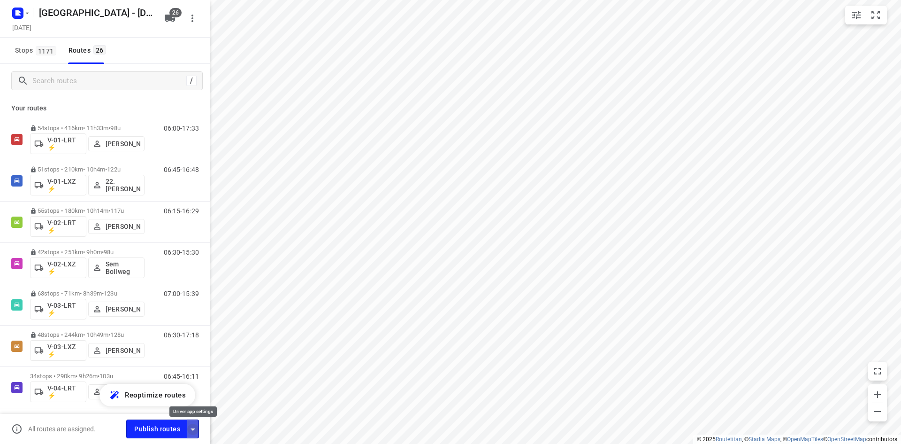
click at [197, 430] on icon "button" at bounding box center [192, 428] width 11 height 11
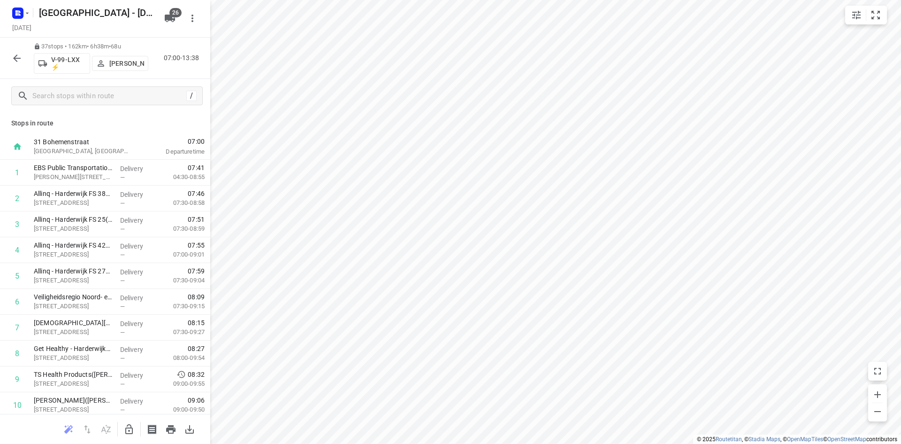
click at [16, 60] on icon "button" at bounding box center [17, 58] width 8 height 8
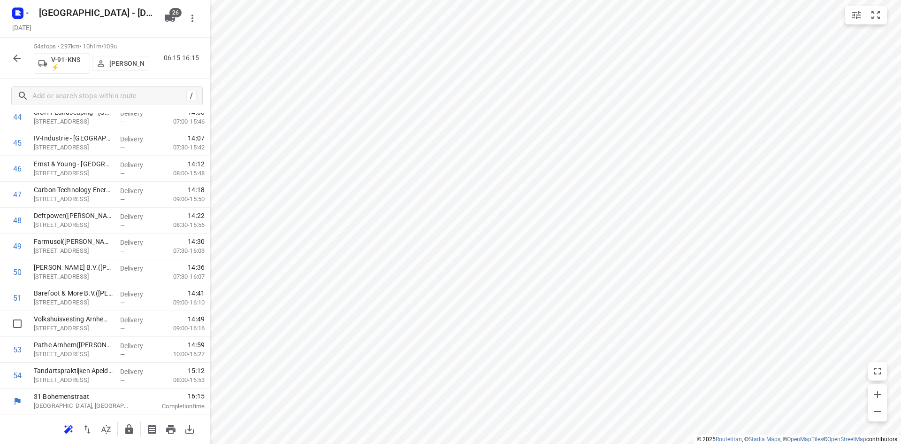
scroll to position [1166, 0]
click at [13, 312] on div at bounding box center [15, 323] width 30 height 26
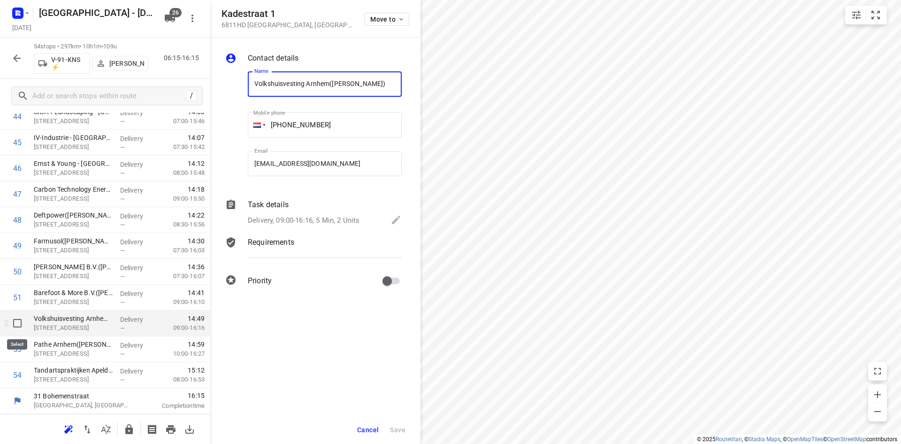
click at [14, 318] on input "checkbox" at bounding box center [17, 323] width 19 height 19
checkbox input "true"
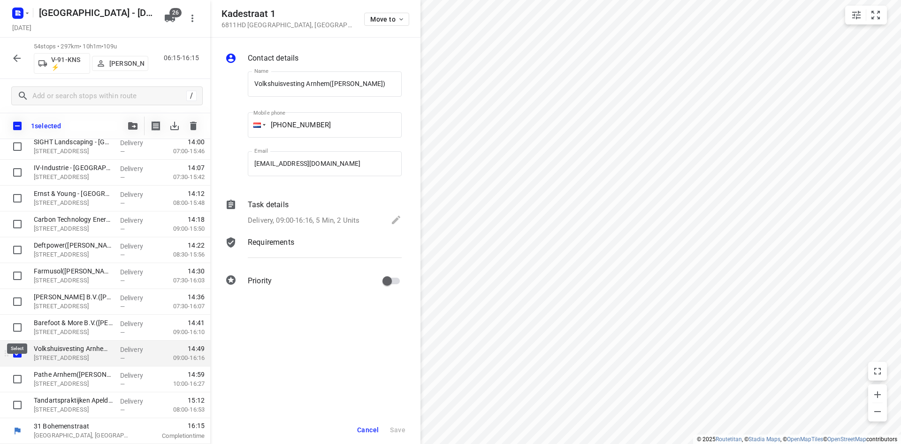
scroll to position [1162, 0]
click at [12, 342] on div at bounding box center [15, 353] width 30 height 26
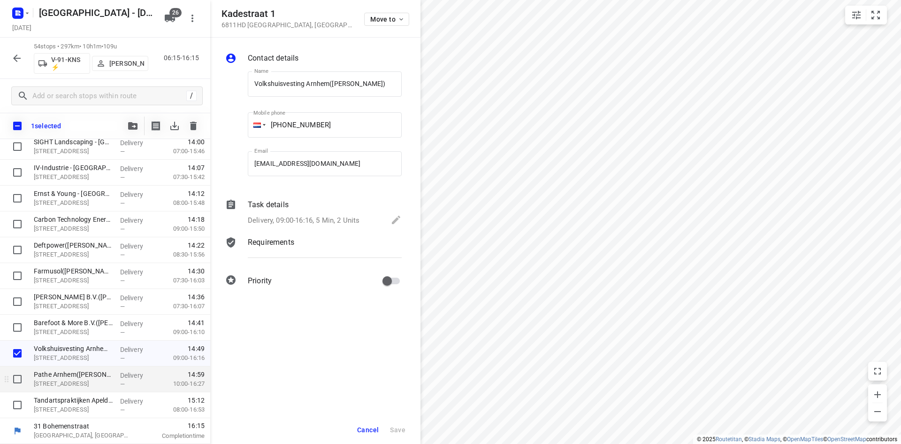
click at [14, 371] on input "checkbox" at bounding box center [17, 378] width 19 height 19
checkbox input "true"
click at [14, 397] on input "checkbox" at bounding box center [17, 404] width 19 height 19
checkbox input "true"
click at [131, 130] on button "button" at bounding box center [132, 125] width 19 height 19
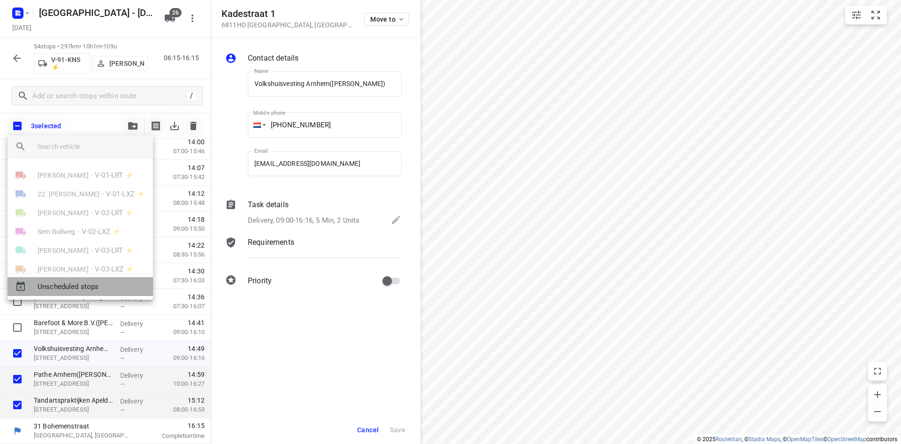
click at [89, 287] on span "Unscheduled stops" at bounding box center [92, 286] width 108 height 11
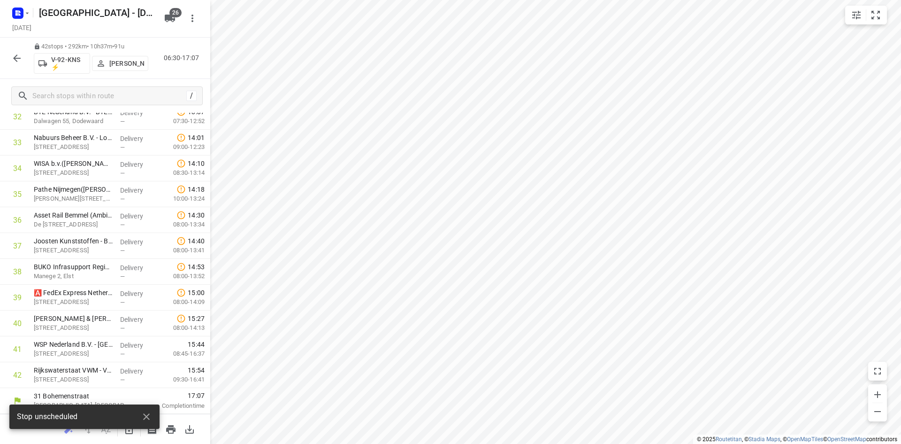
scroll to position [883, 0]
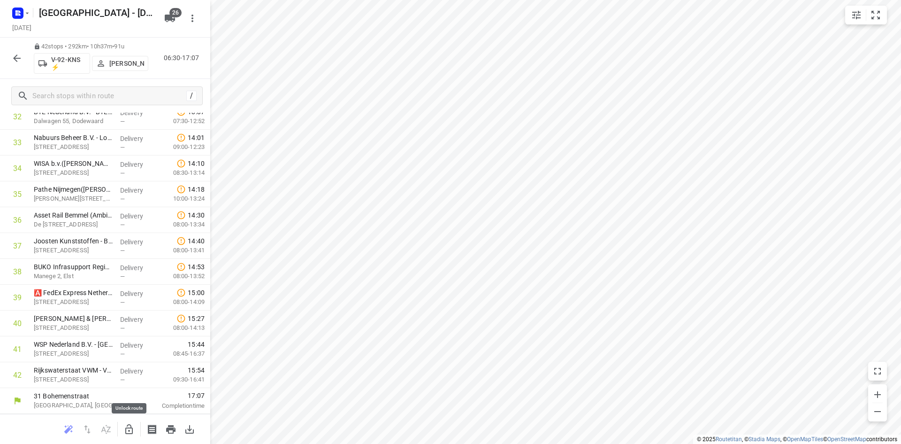
click at [130, 427] on icon "button" at bounding box center [129, 429] width 8 height 10
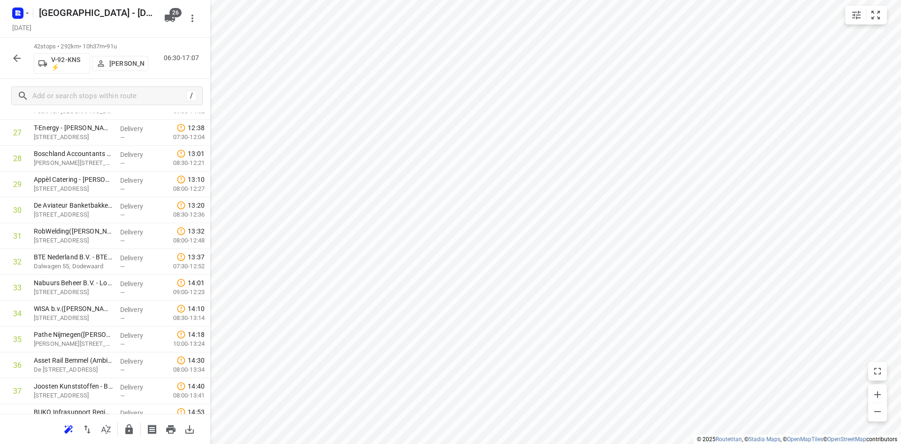
scroll to position [0, 0]
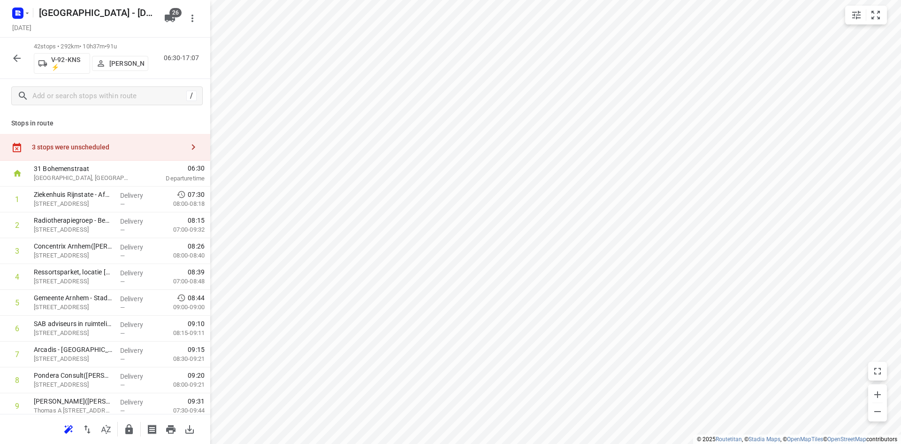
click at [174, 153] on div "3 stops were unscheduled" at bounding box center [105, 147] width 210 height 27
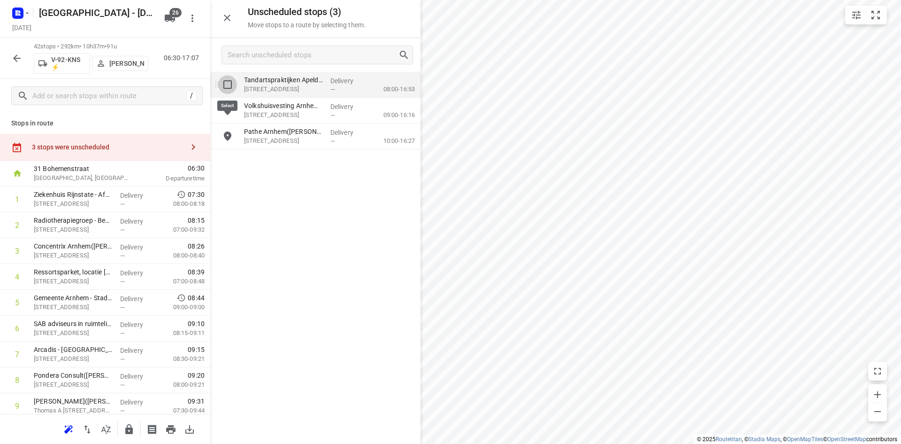
click at [222, 81] on input "grid" at bounding box center [227, 84] width 19 height 19
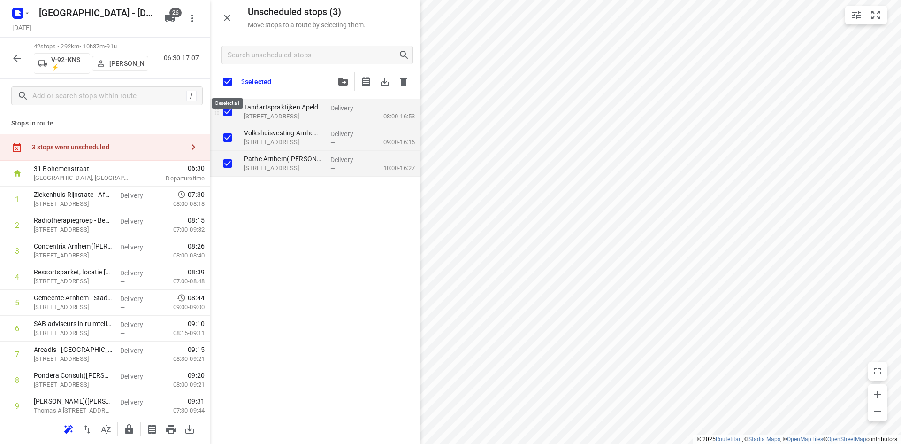
checkbox input "true"
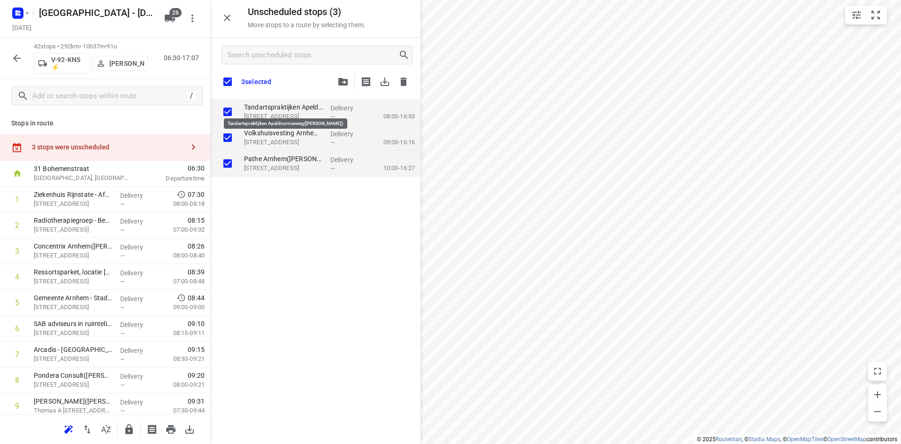
checkbox input "true"
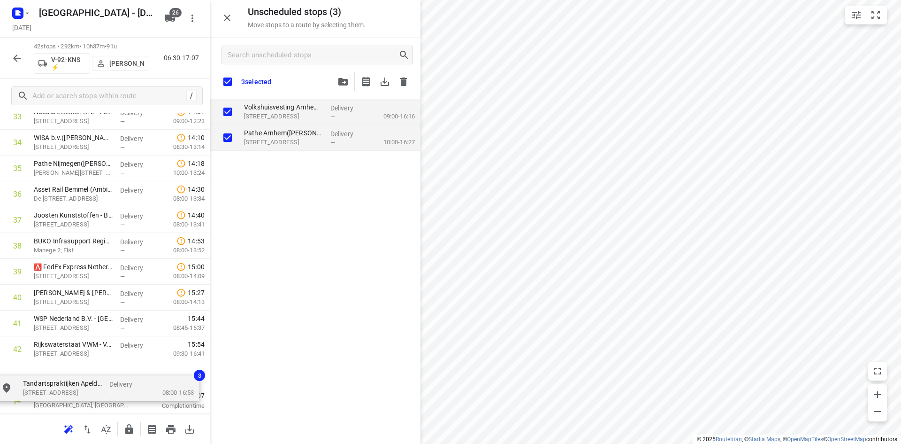
drag, startPoint x: 296, startPoint y: 109, endPoint x: 79, endPoint y: 383, distance: 349.5
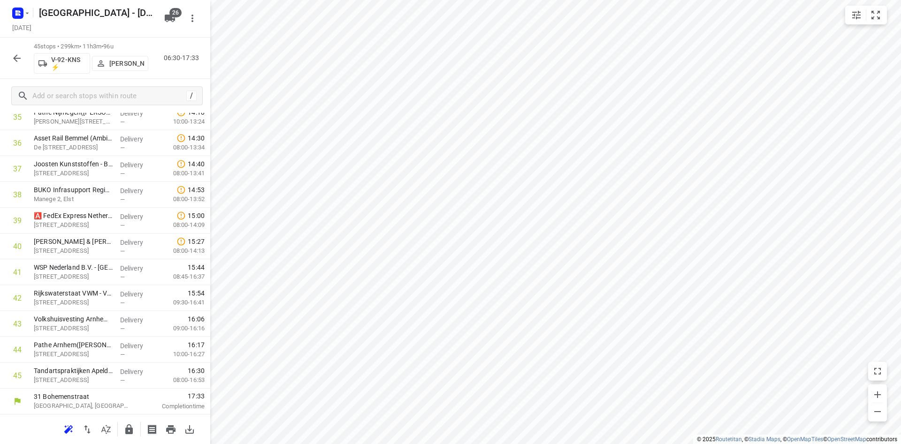
scroll to position [934, 0]
click at [19, 329] on input "checkbox" at bounding box center [17, 323] width 19 height 19
checkbox input "true"
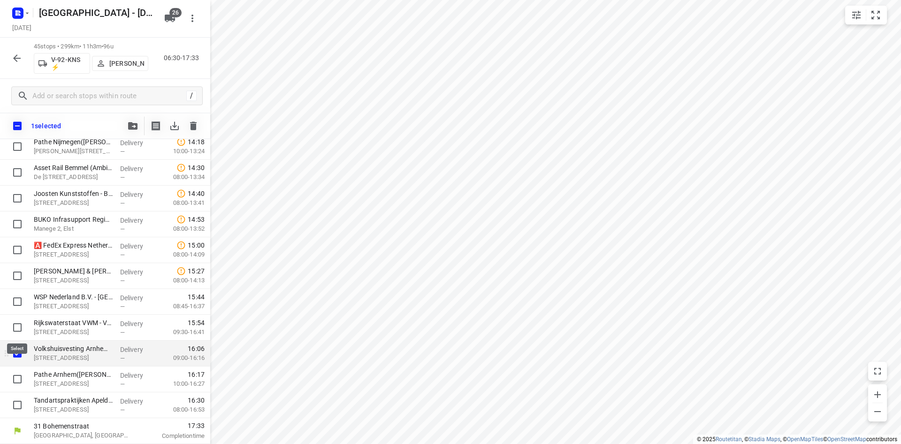
scroll to position [930, 0]
click at [17, 376] on input "checkbox" at bounding box center [17, 378] width 19 height 19
checkbox input "true"
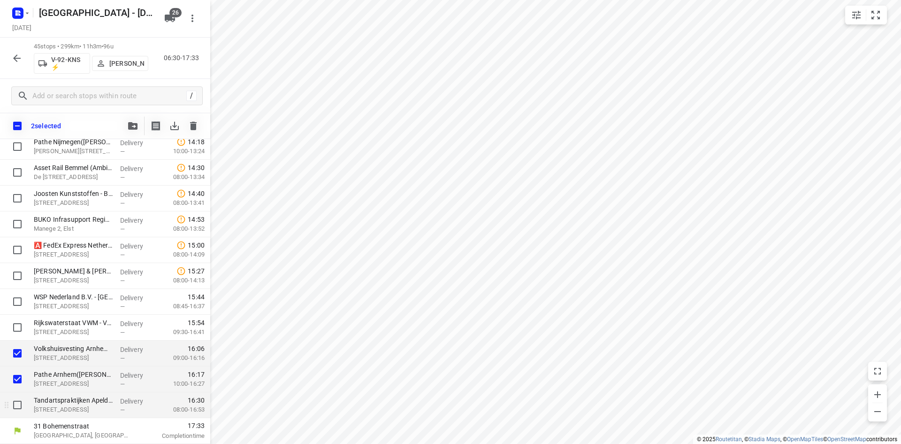
click at [17, 393] on div at bounding box center [15, 405] width 30 height 26
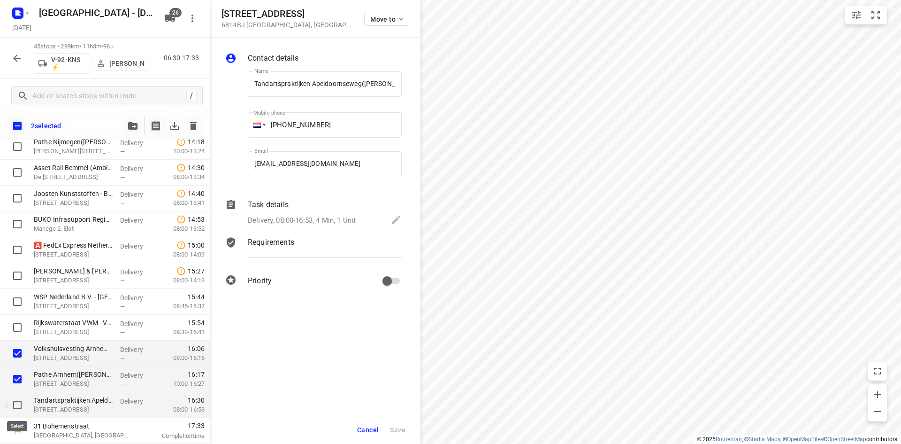
scroll to position [0, 0]
click at [20, 406] on input "checkbox" at bounding box center [17, 404] width 19 height 19
checkbox input "true"
click at [381, 430] on button "Cancel" at bounding box center [367, 429] width 29 height 17
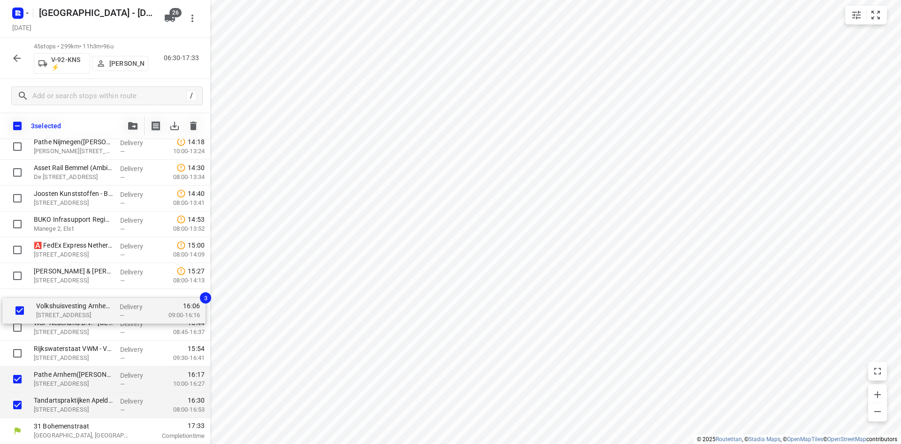
drag, startPoint x: 123, startPoint y: 356, endPoint x: 123, endPoint y: 310, distance: 46.0
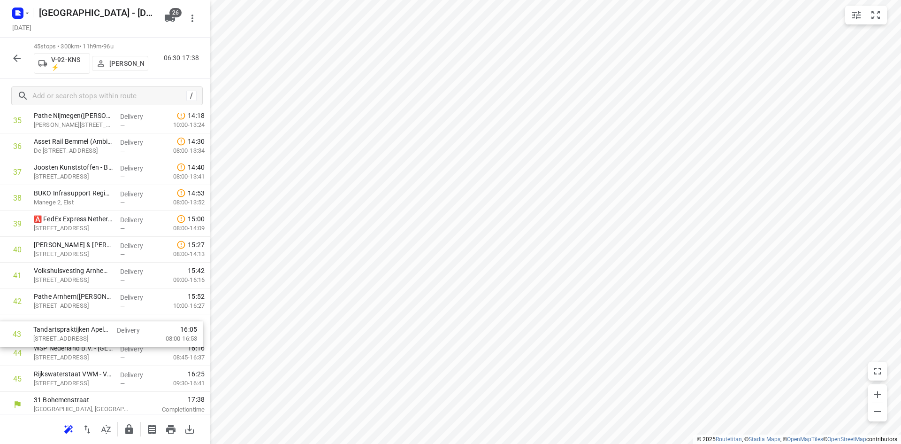
scroll to position [934, 0]
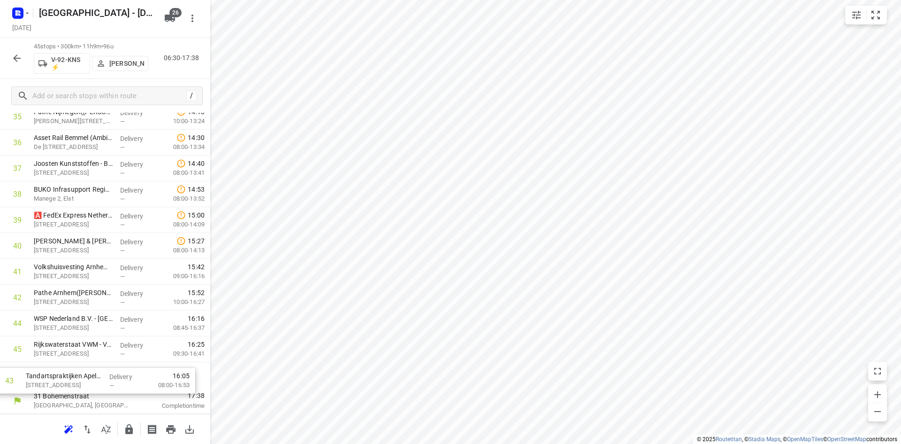
drag, startPoint x: 66, startPoint y: 330, endPoint x: 58, endPoint y: 376, distance: 47.1
click at [130, 421] on button "button" at bounding box center [129, 429] width 19 height 19
click at [20, 61] on icon "button" at bounding box center [16, 58] width 11 height 11
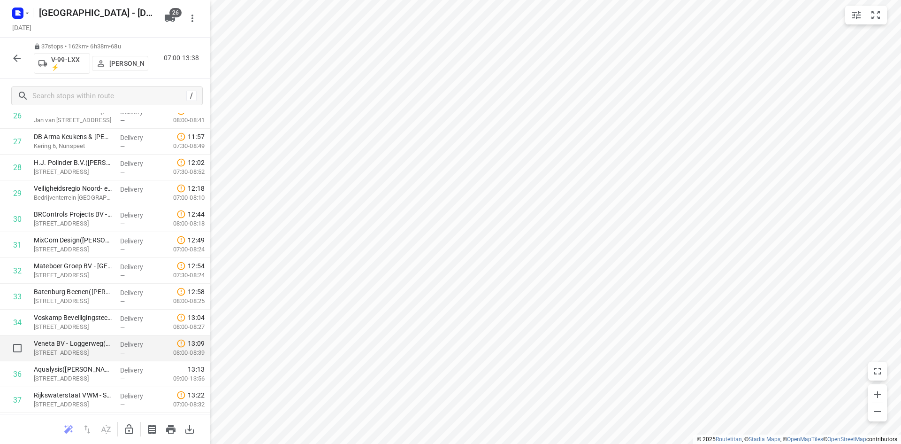
scroll to position [727, 0]
click at [130, 430] on icon "button" at bounding box center [128, 428] width 11 height 11
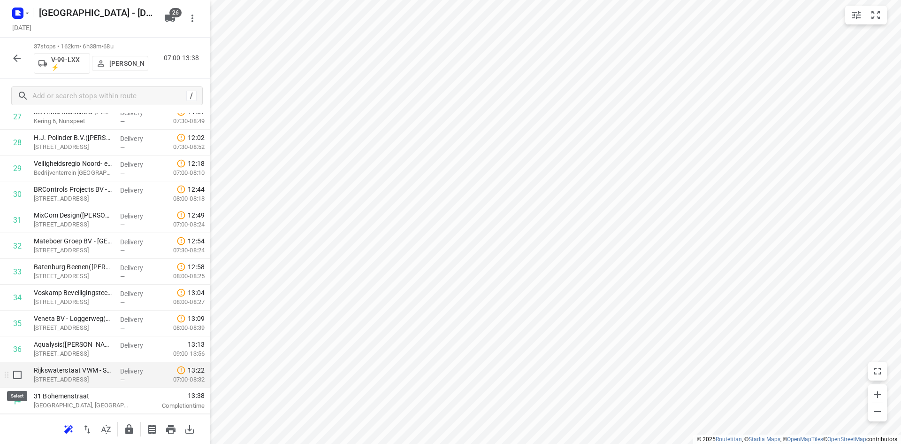
click at [8, 374] on input "checkbox" at bounding box center [17, 374] width 19 height 19
checkbox input "true"
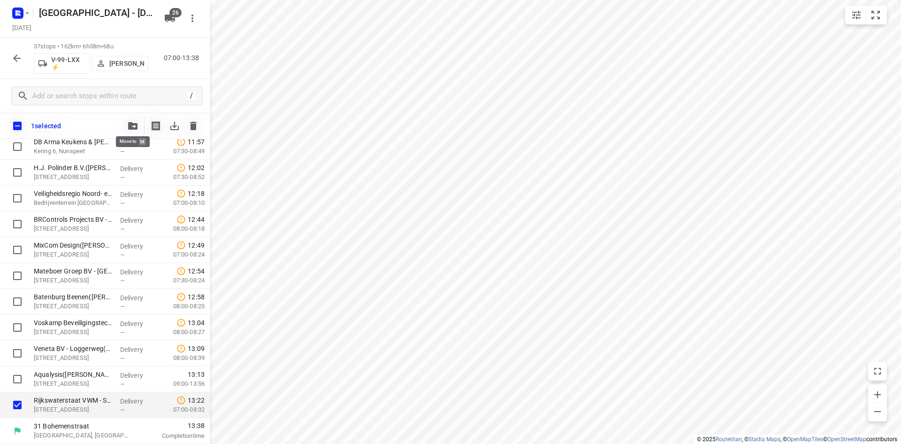
click at [133, 125] on icon "button" at bounding box center [132, 126] width 9 height 8
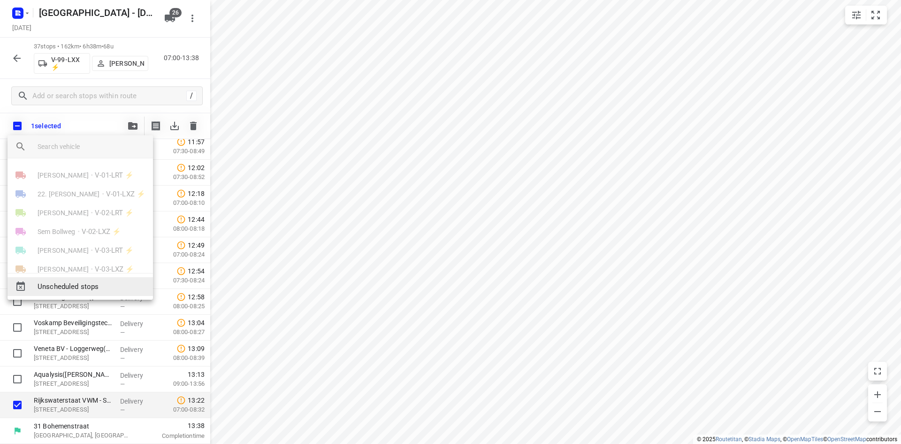
click at [109, 284] on span "Unscheduled stops" at bounding box center [92, 286] width 108 height 11
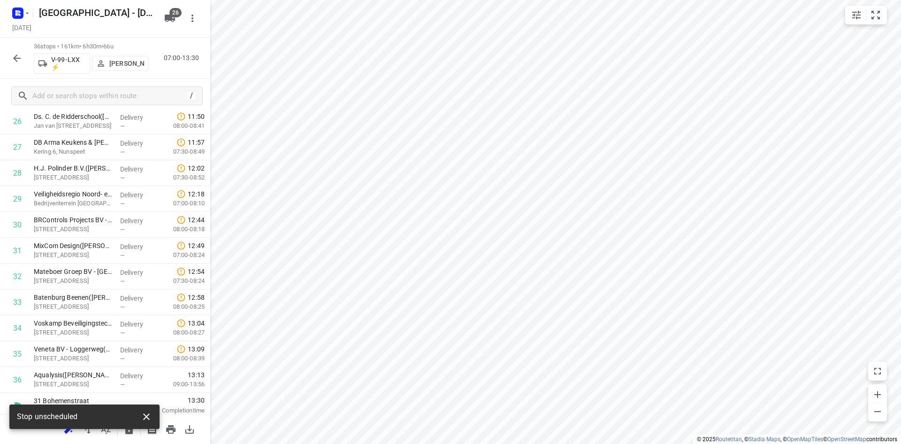
click at [154, 416] on button "button" at bounding box center [146, 416] width 19 height 19
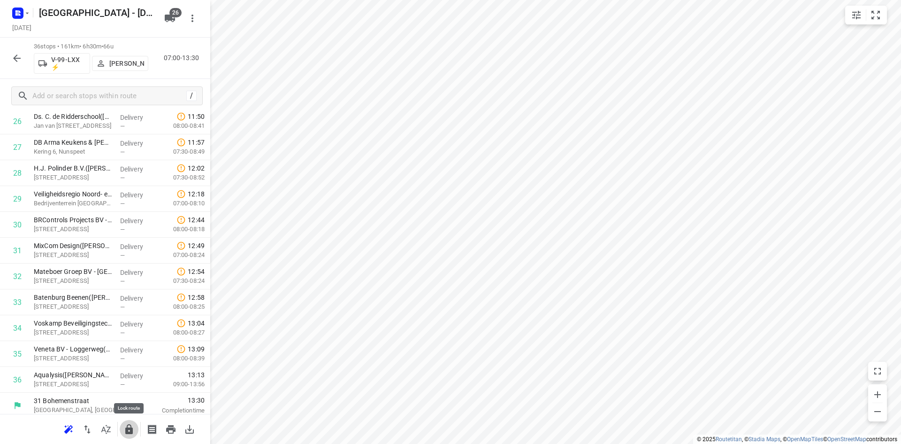
click at [134, 429] on icon "button" at bounding box center [128, 428] width 11 height 11
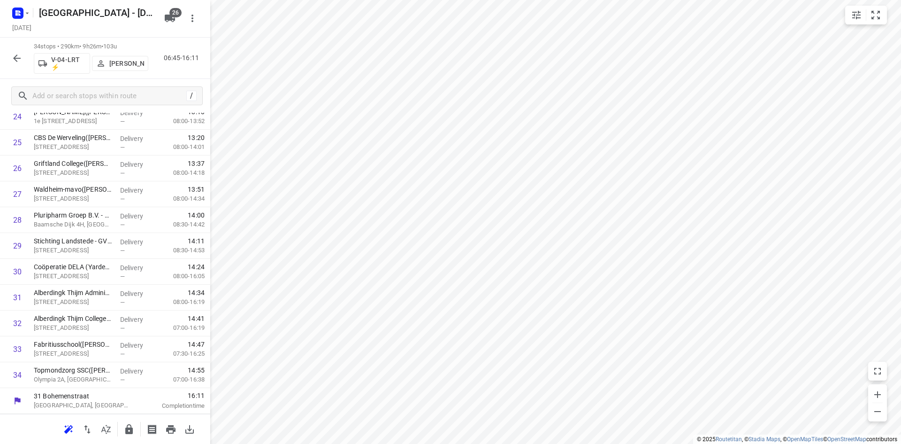
scroll to position [676, 0]
click at [129, 424] on icon "button" at bounding box center [129, 429] width 8 height 10
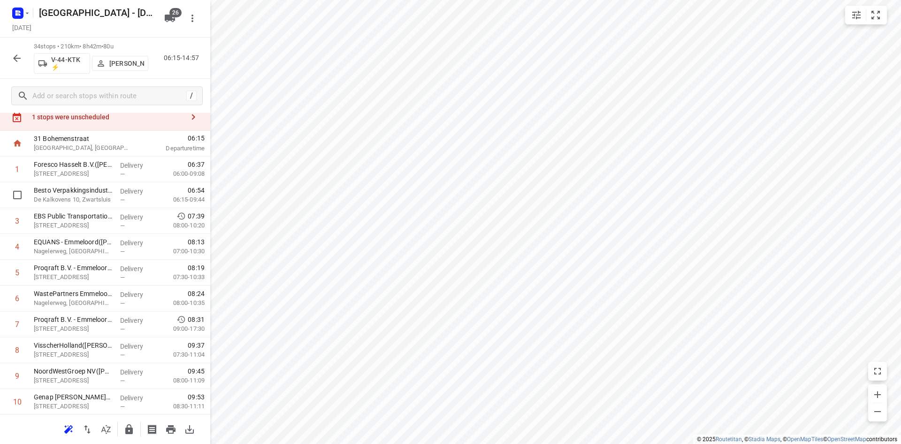
scroll to position [0, 0]
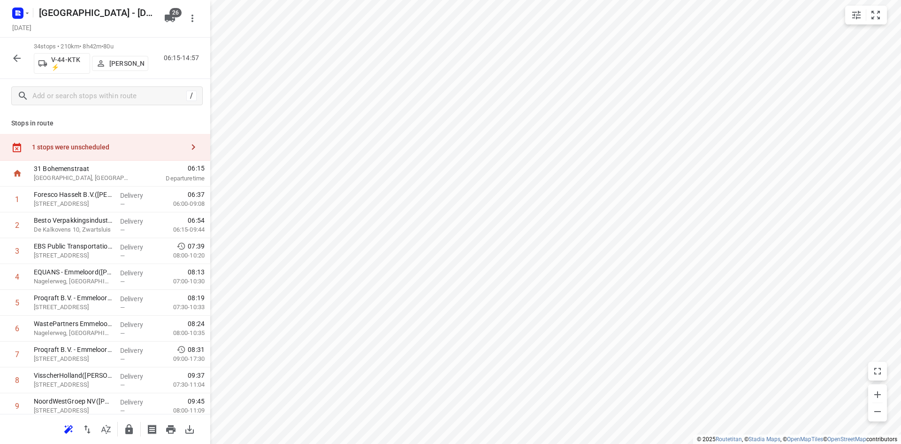
click at [117, 156] on div "1 stops were unscheduled" at bounding box center [105, 147] width 210 height 27
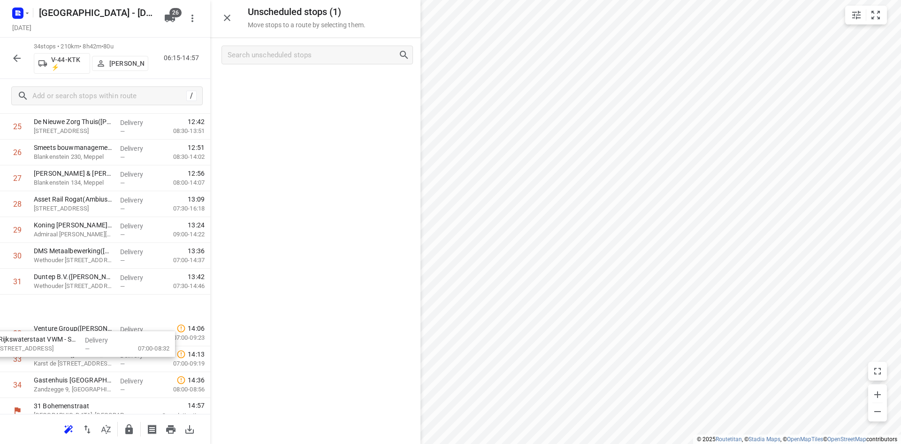
scroll to position [709, 0]
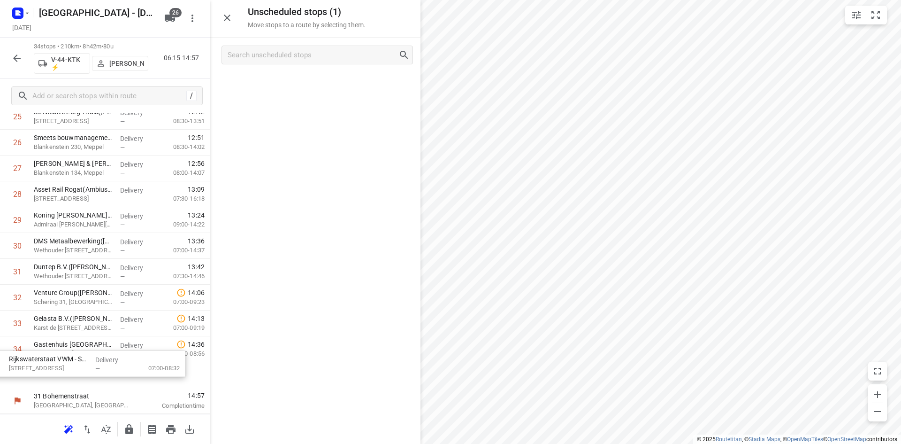
drag, startPoint x: 307, startPoint y: 93, endPoint x: 72, endPoint y: 372, distance: 364.7
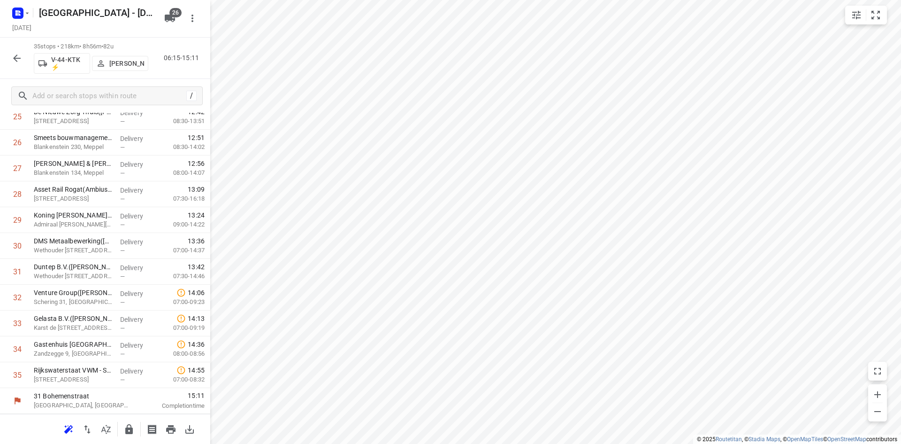
scroll to position [675, 0]
click at [137, 425] on button "button" at bounding box center [129, 429] width 19 height 19
click at [12, 64] on button "button" at bounding box center [17, 58] width 19 height 19
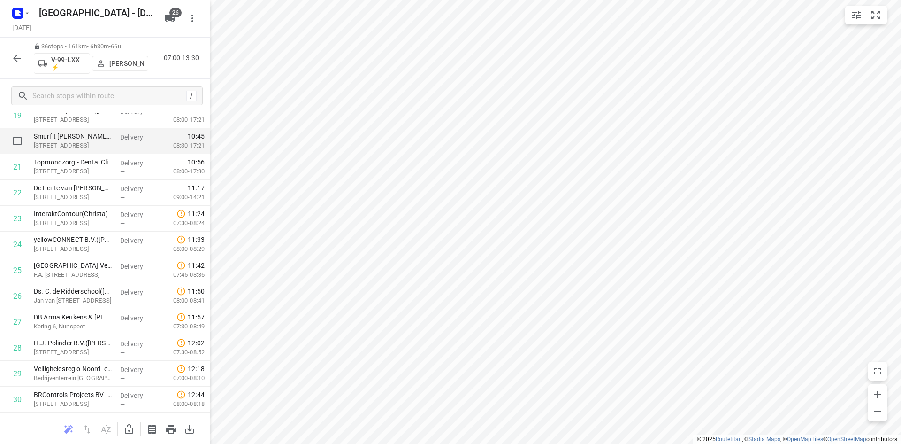
scroll to position [610, 0]
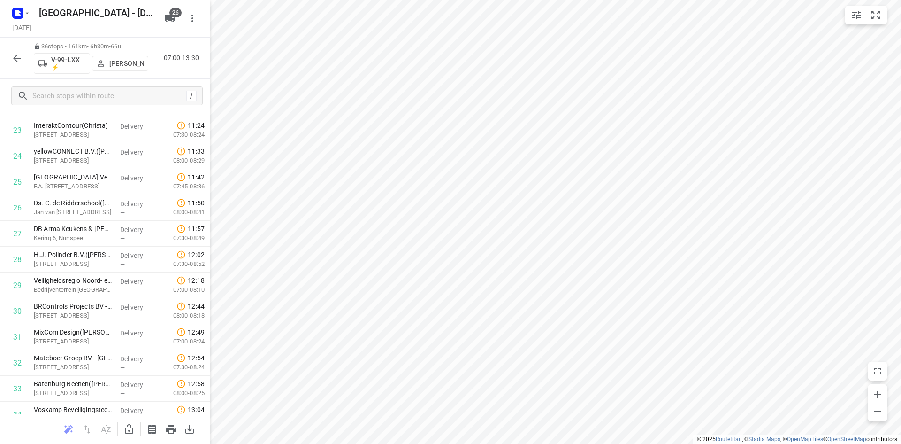
click at [13, 61] on icon "button" at bounding box center [16, 58] width 11 height 11
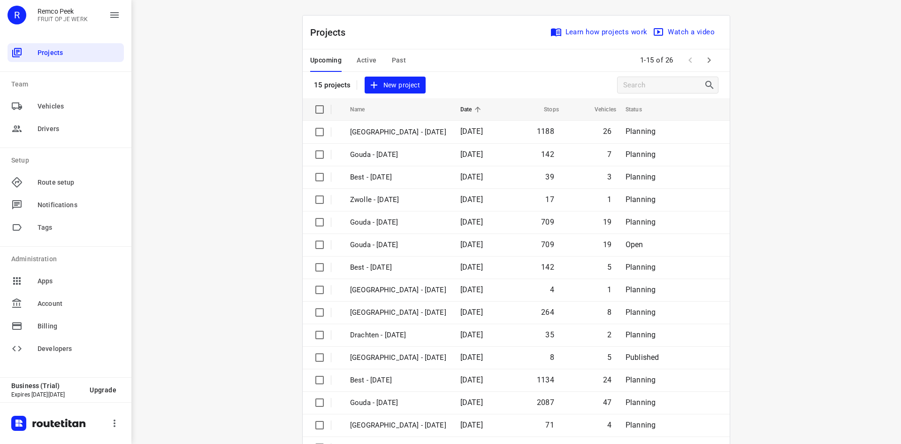
click at [364, 56] on span "Active" at bounding box center [367, 60] width 20 height 12
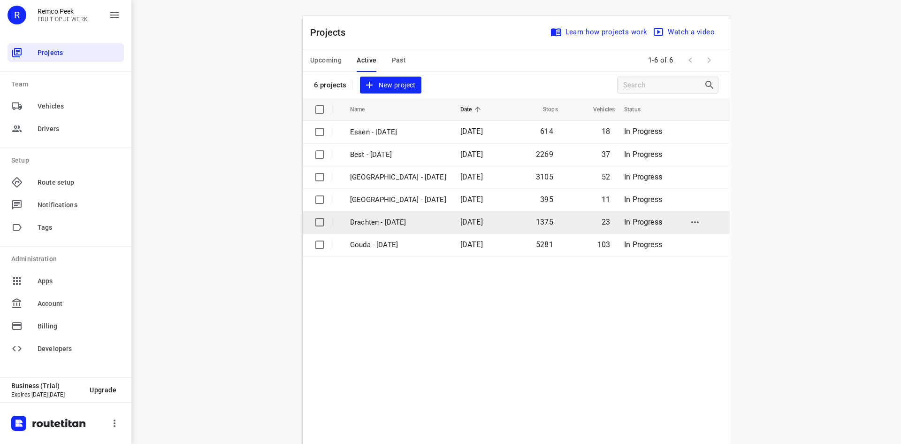
click at [392, 217] on p "Drachten - [DATE]" at bounding box center [398, 222] width 96 height 11
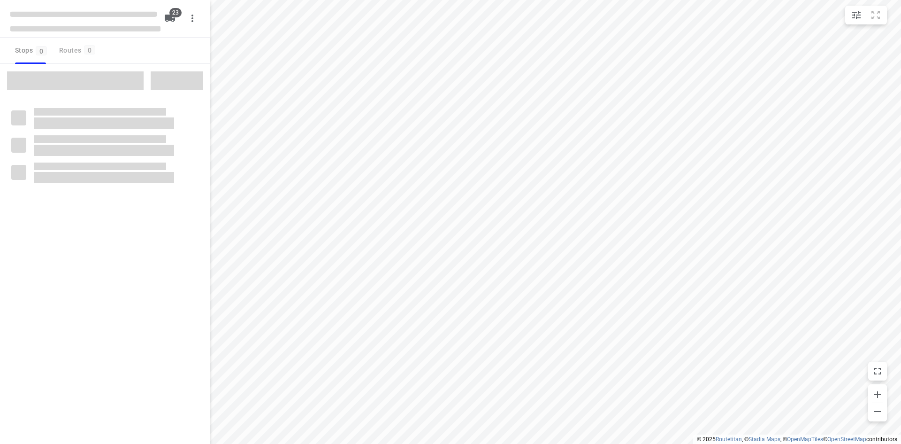
checkbox input "true"
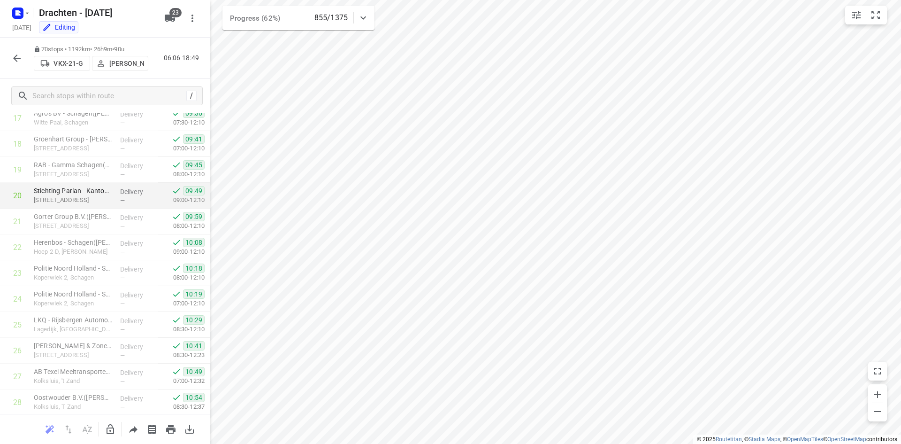
scroll to position [452, 0]
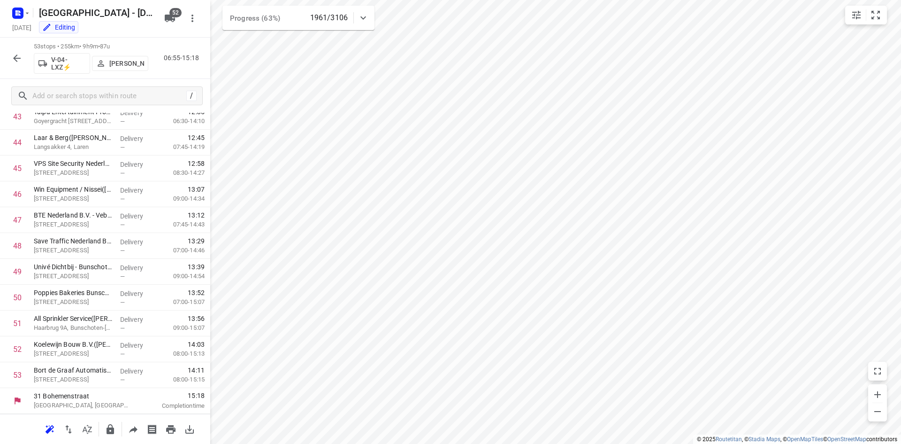
scroll to position [1140, 0]
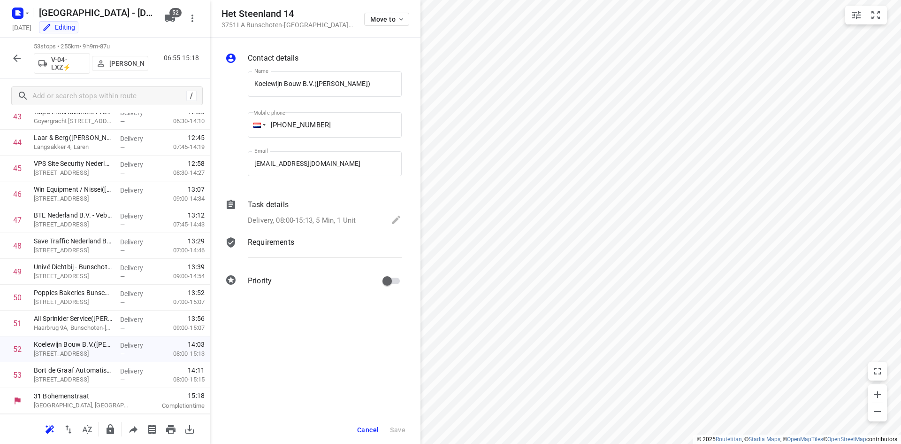
click at [352, 427] on div "Cancel Save" at bounding box center [315, 429] width 210 height 28
click at [361, 424] on button "Cancel" at bounding box center [367, 429] width 29 height 17
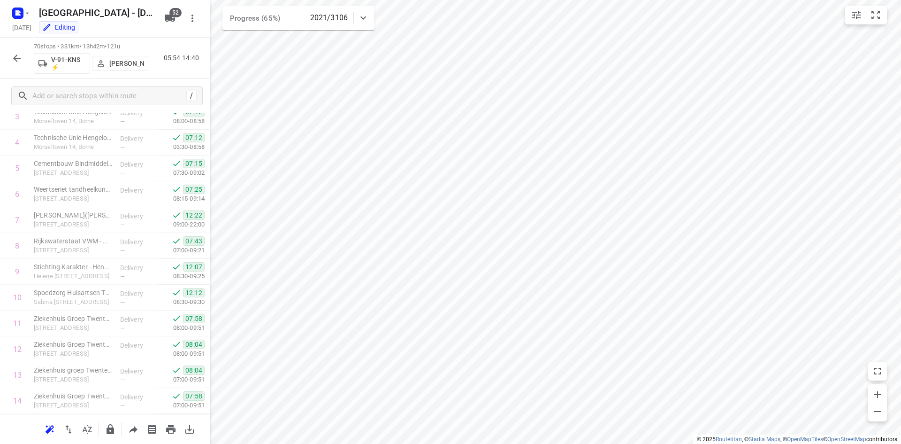
scroll to position [61, 0]
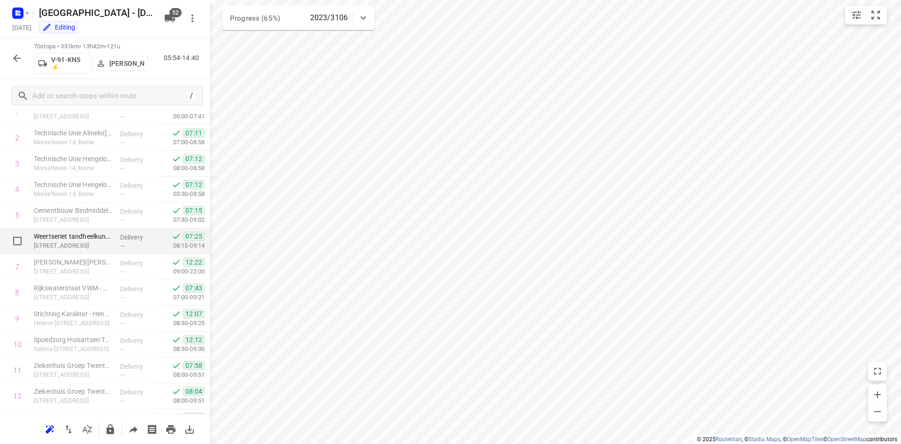
click at [116, 232] on div "Delivery —" at bounding box center [137, 241] width 42 height 26
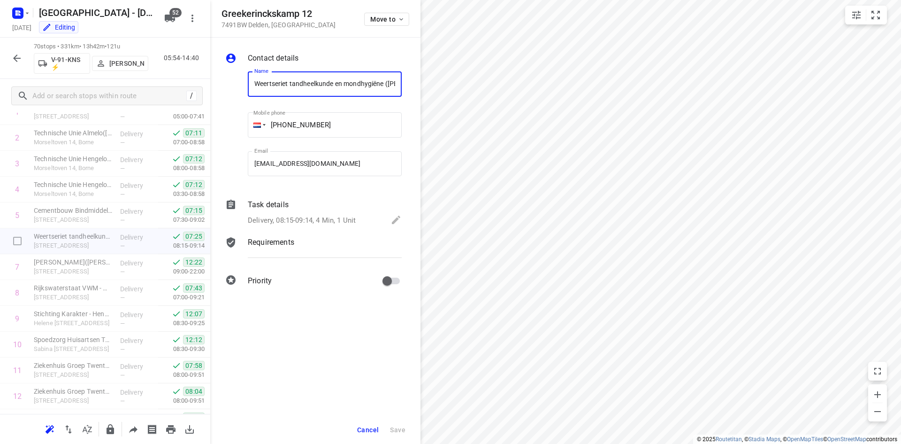
scroll to position [0, 52]
click at [367, 209] on div "Task details" at bounding box center [325, 204] width 154 height 11
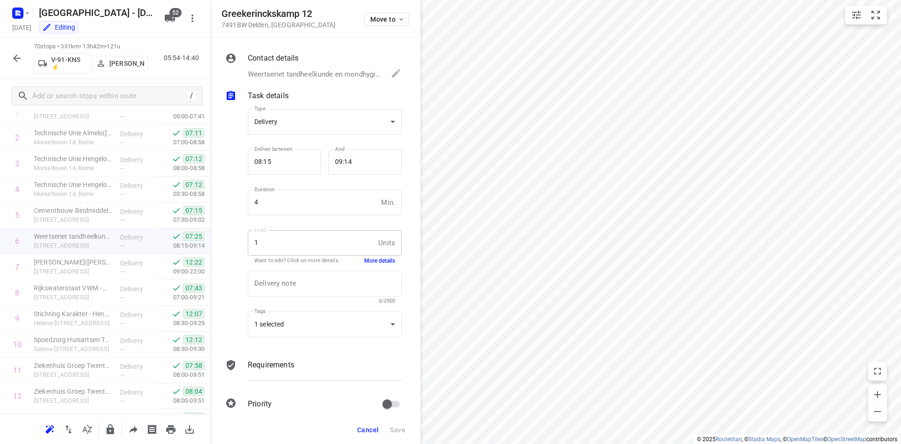
click at [378, 263] on button "More details" at bounding box center [379, 261] width 31 height 8
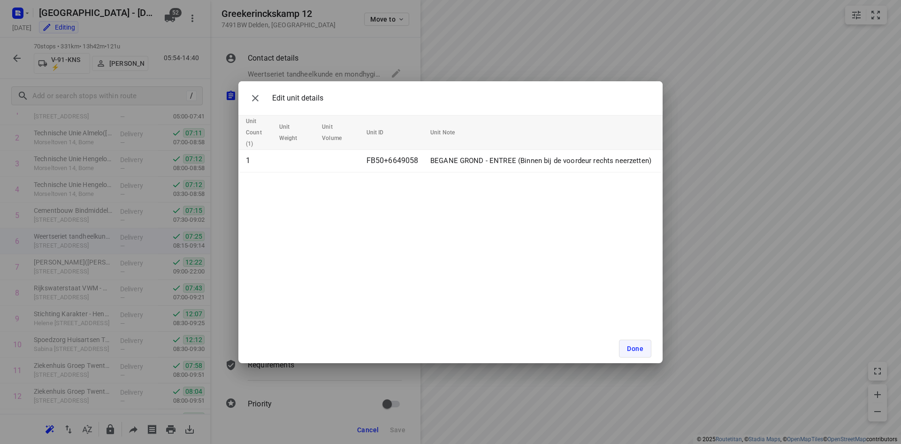
click at [644, 346] on button "Done" at bounding box center [635, 348] width 32 height 18
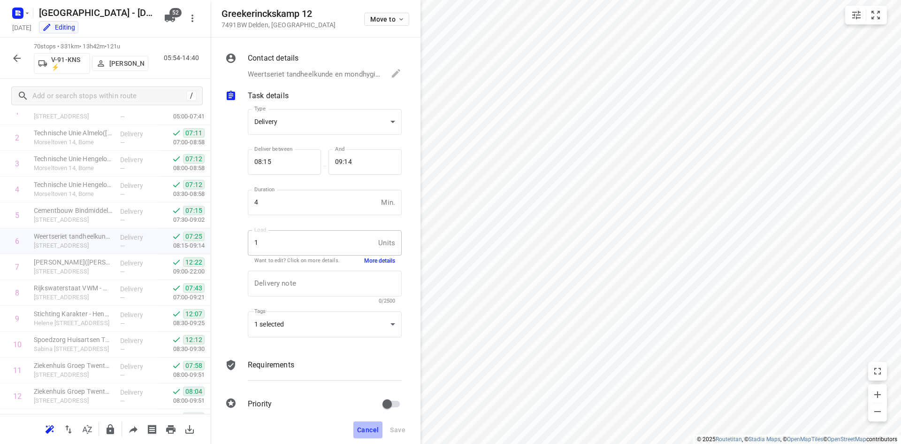
click at [365, 426] on span "Cancel" at bounding box center [368, 430] width 22 height 8
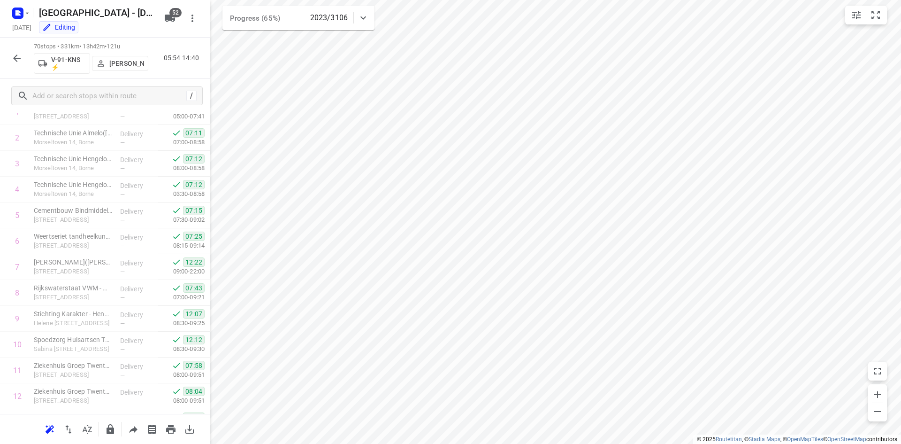
click at [22, 56] on icon "button" at bounding box center [16, 58] width 11 height 11
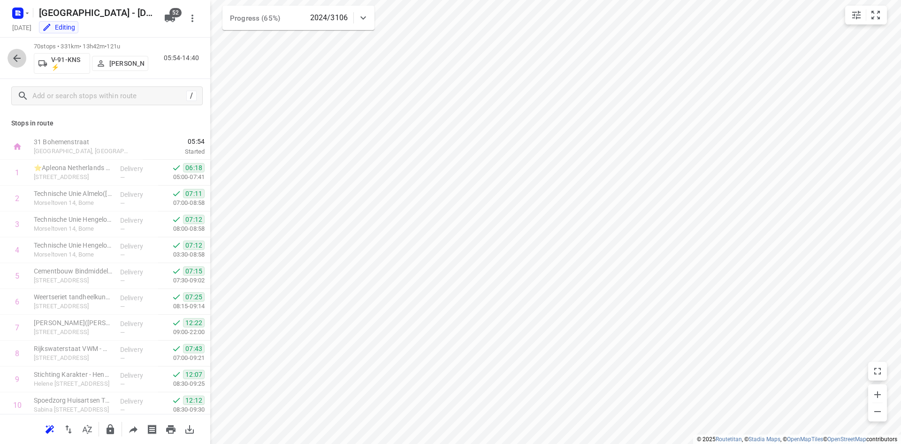
click at [17, 62] on icon "button" at bounding box center [16, 58] width 11 height 11
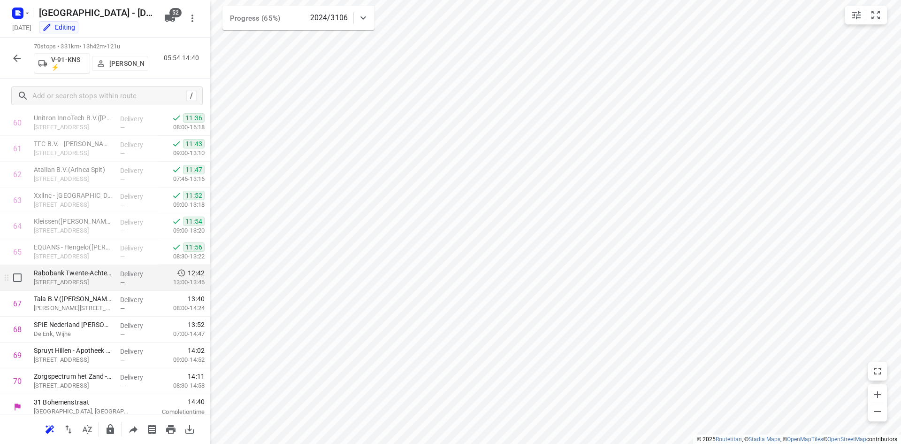
scroll to position [1579, 0]
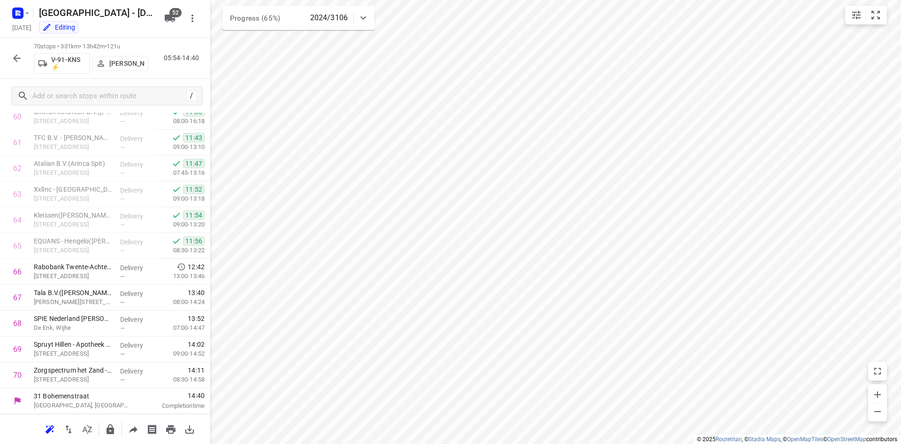
click at [19, 66] on button "button" at bounding box center [17, 58] width 19 height 19
click at [16, 56] on icon "button" at bounding box center [17, 58] width 8 height 8
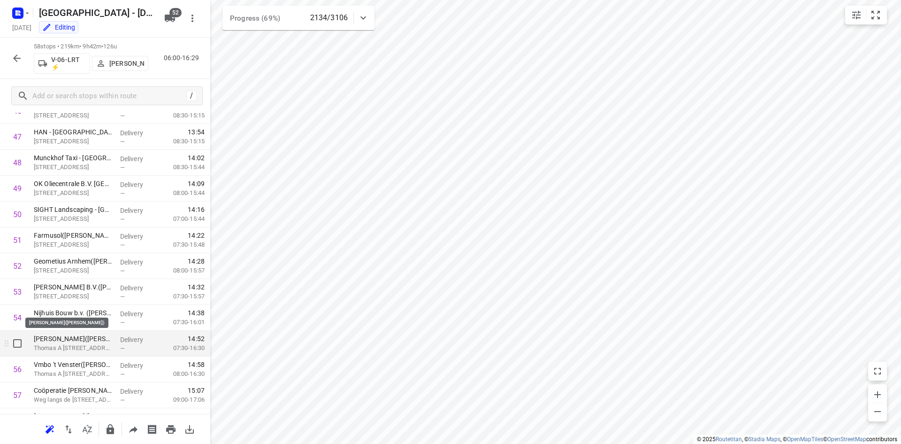
scroll to position [1175, 0]
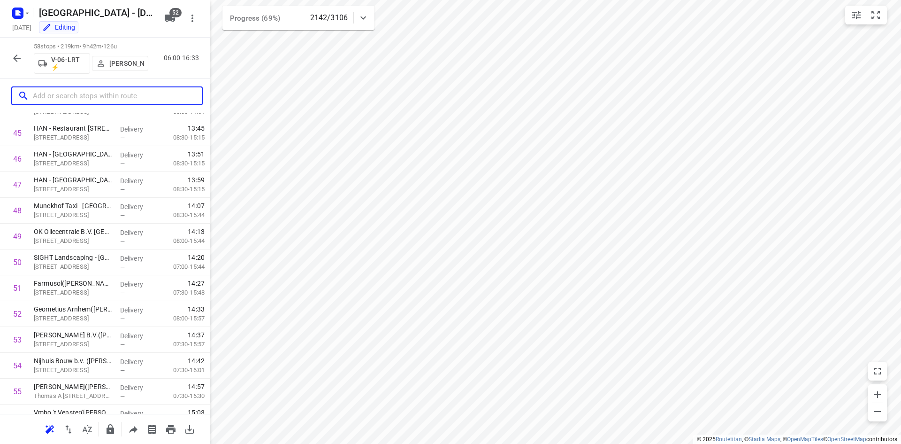
click at [160, 93] on input "text" at bounding box center [117, 96] width 169 height 15
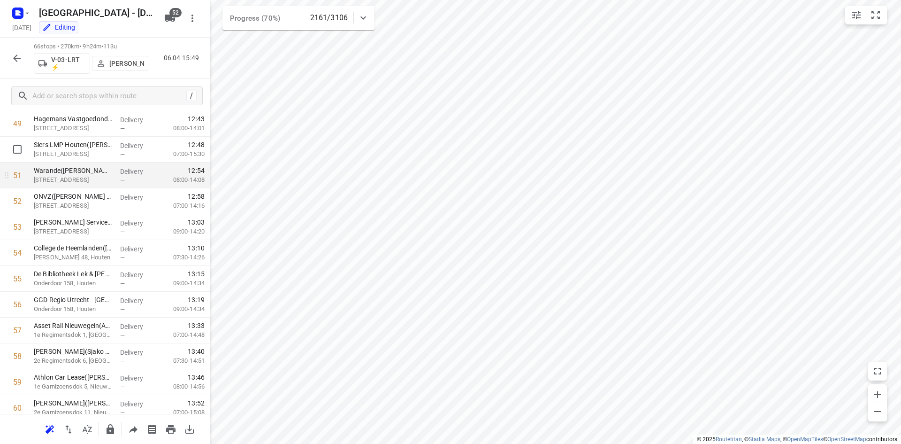
scroll to position [1194, 0]
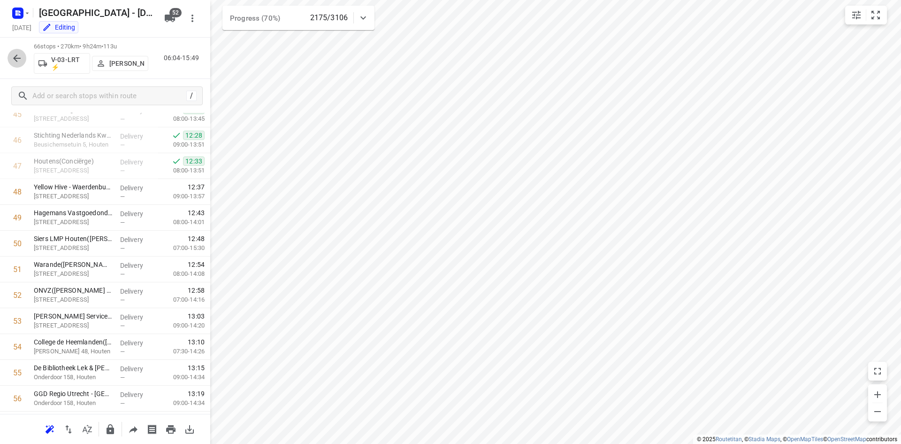
click at [22, 58] on icon "button" at bounding box center [16, 58] width 11 height 11
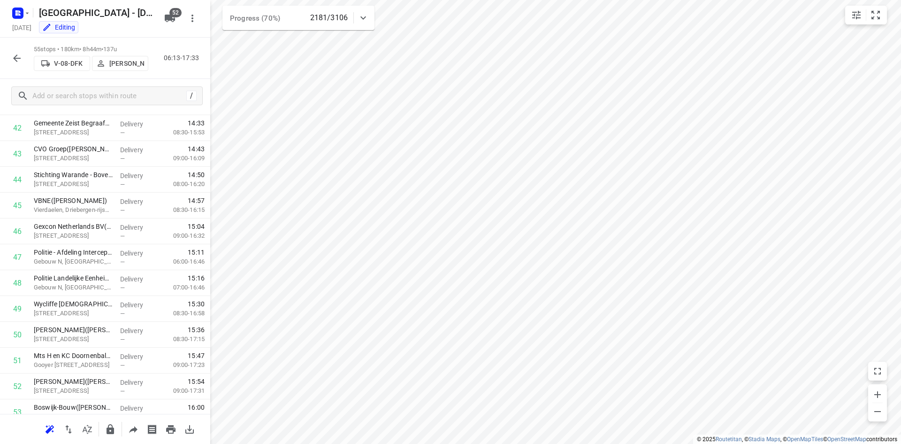
scroll to position [1192, 0]
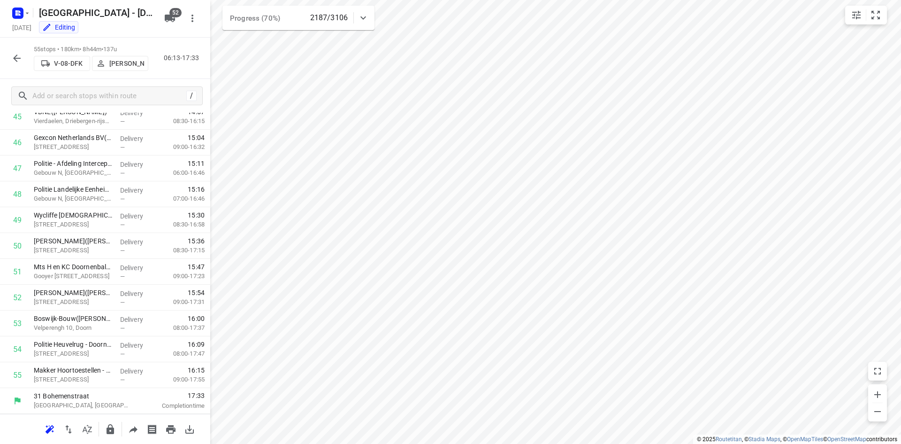
click at [15, 50] on button "button" at bounding box center [17, 58] width 19 height 19
click at [24, 62] on button "button" at bounding box center [17, 58] width 19 height 19
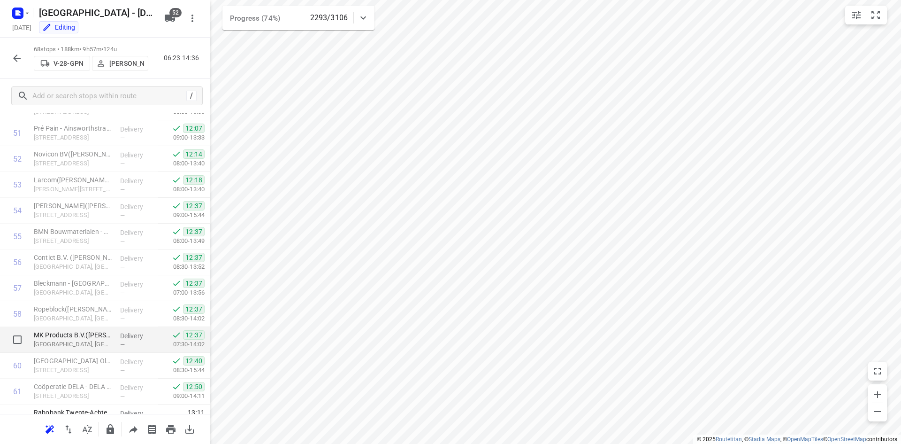
scroll to position [1527, 0]
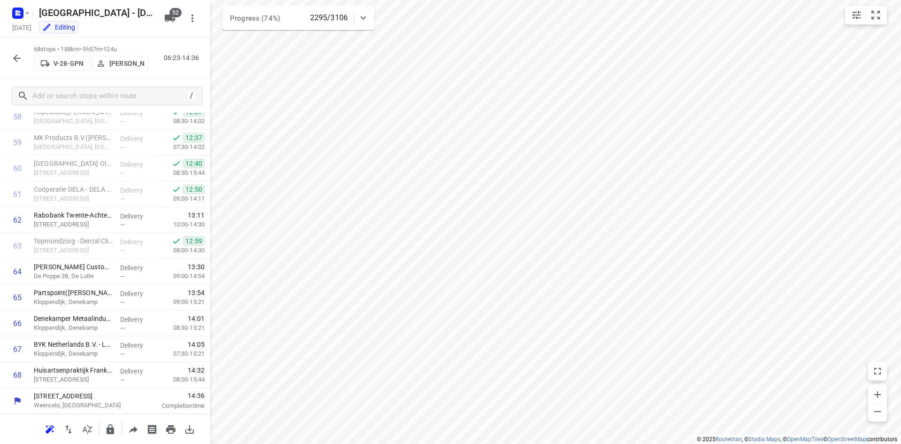
click at [14, 57] on icon "button" at bounding box center [16, 58] width 11 height 11
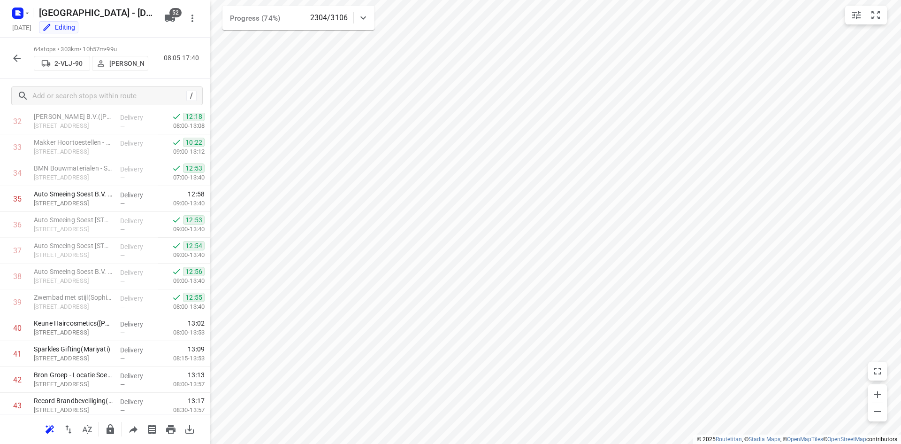
scroll to position [892, 0]
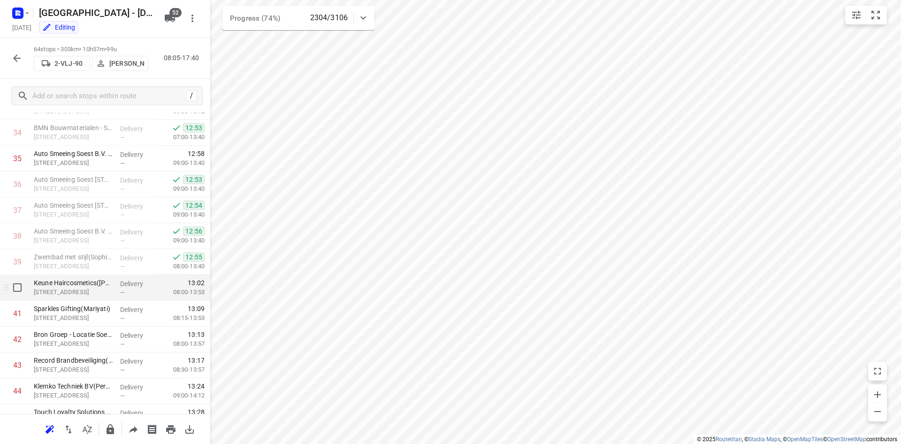
click at [96, 287] on p "[STREET_ADDRESS]" at bounding box center [73, 291] width 79 height 9
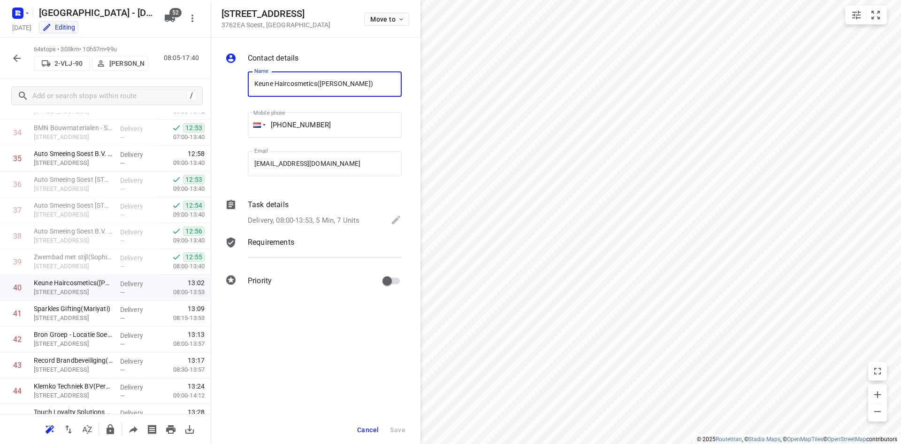
click at [301, 214] on div "Delivery, 08:00-13:53, 5 Min, 7 Units" at bounding box center [325, 220] width 154 height 13
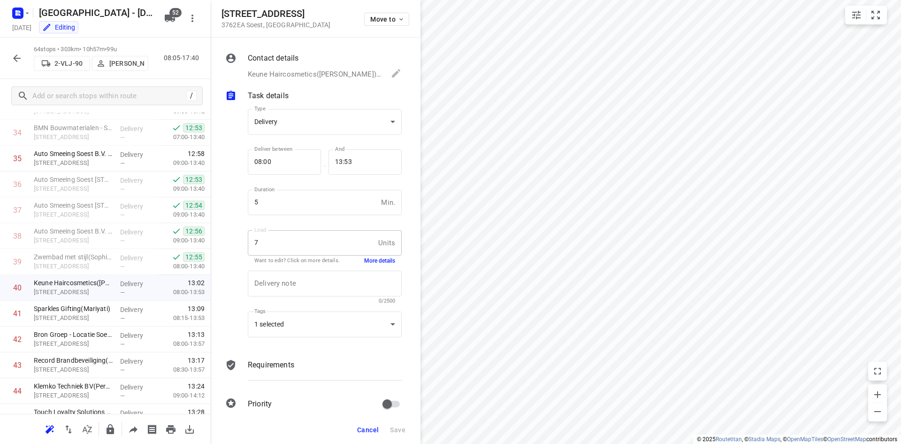
click at [380, 260] on button "More details" at bounding box center [379, 261] width 31 height 8
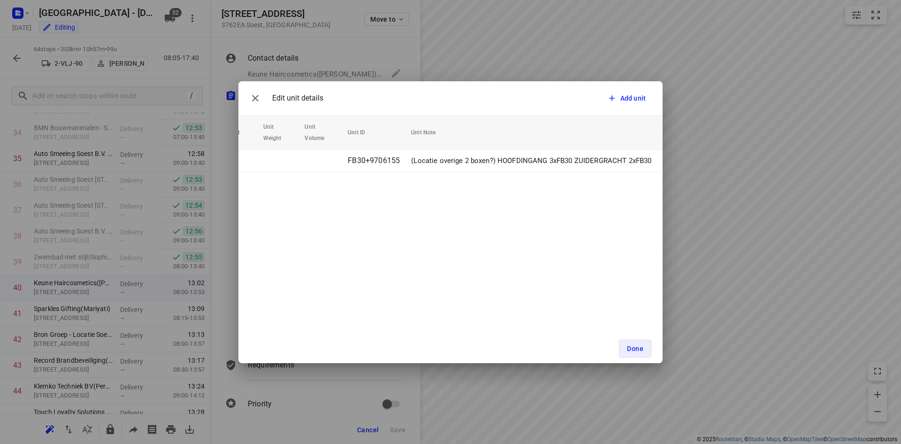
scroll to position [0, 0]
click at [623, 349] on button "Done" at bounding box center [635, 348] width 32 height 18
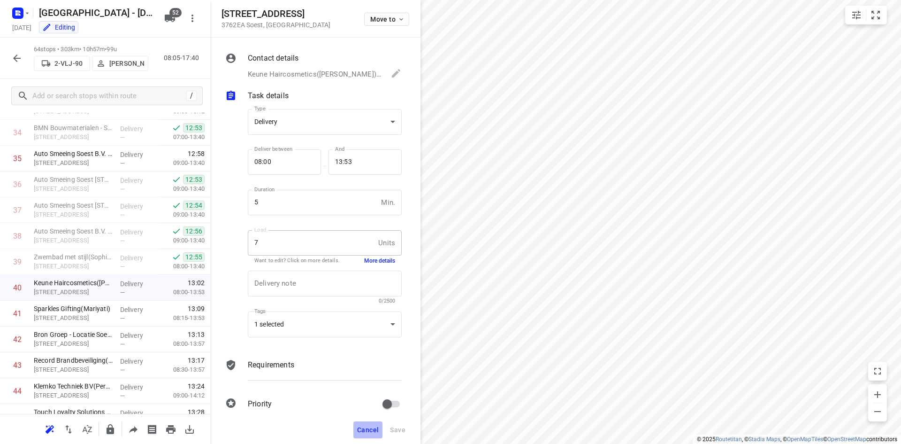
click at [372, 433] on span "Cancel" at bounding box center [368, 430] width 22 height 8
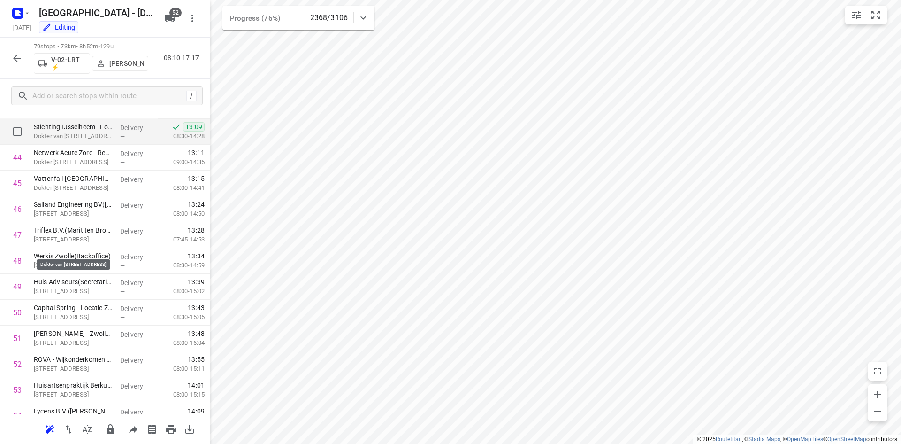
scroll to position [1006, 0]
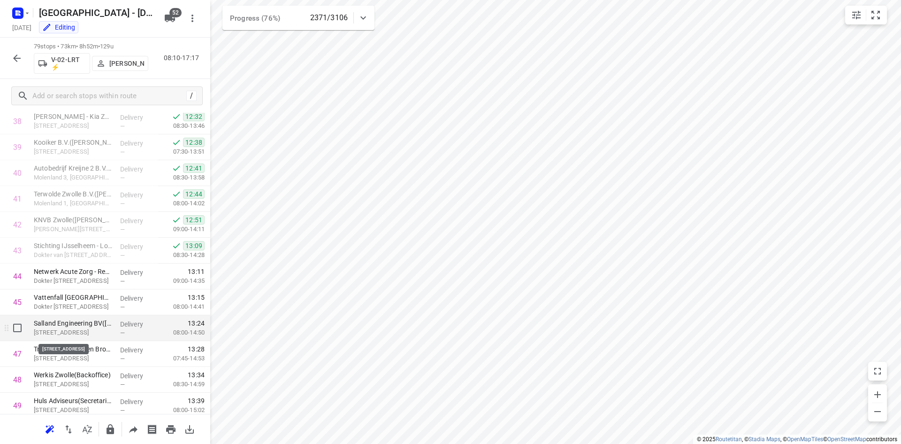
click at [61, 328] on p "[STREET_ADDRESS]" at bounding box center [73, 332] width 79 height 9
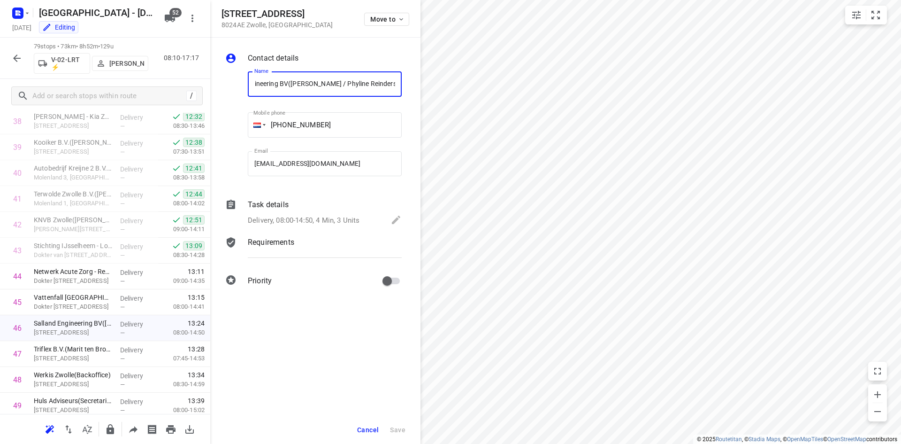
scroll to position [0, 0]
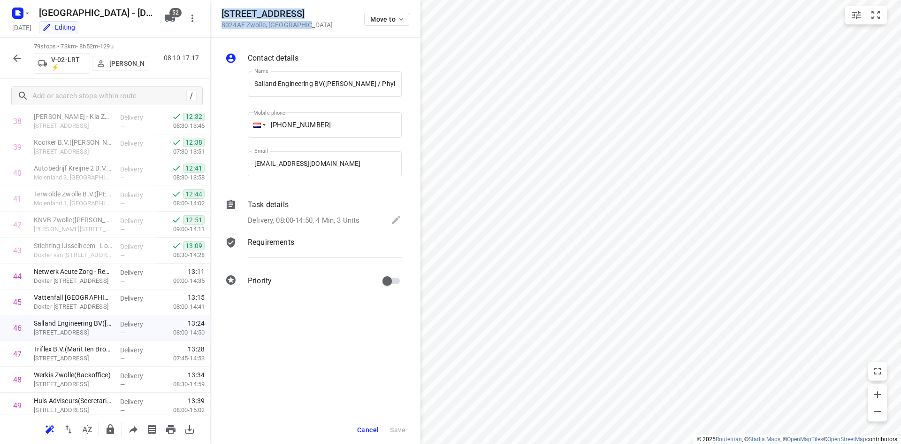
drag, startPoint x: 308, startPoint y: 24, endPoint x: 224, endPoint y: 11, distance: 85.0
click at [224, 11] on div "[STREET_ADDRESS]" at bounding box center [277, 18] width 111 height 20
copy div "[STREET_ADDRESS]"
click at [360, 414] on div "Contact details Name Salland Engineering BV([PERSON_NAME] / Phyline Reinders) N…" at bounding box center [315, 241] width 210 height 406
click at [366, 427] on span "Cancel" at bounding box center [368, 430] width 22 height 8
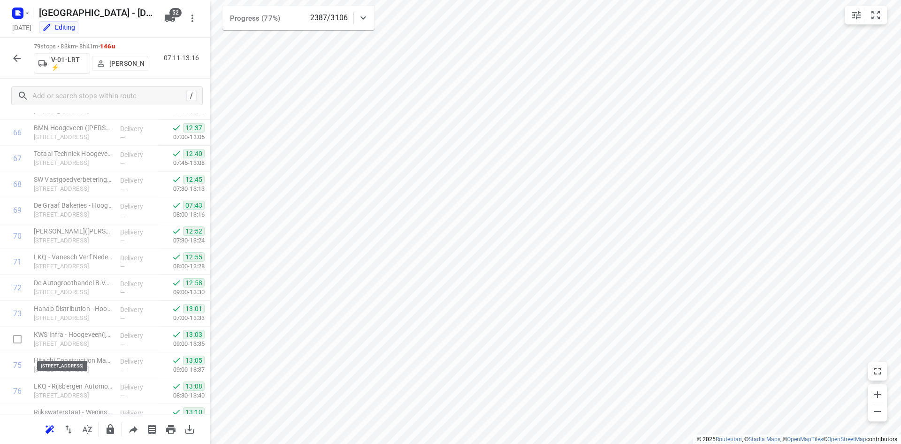
scroll to position [1811, 0]
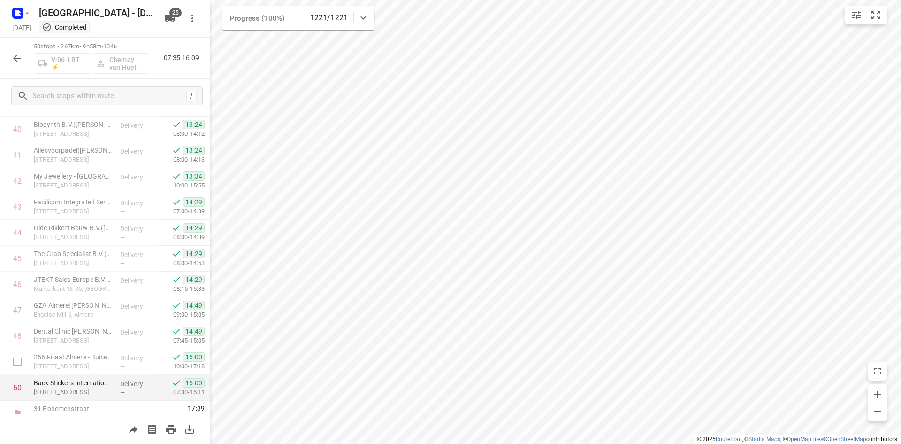
scroll to position [1063, 0]
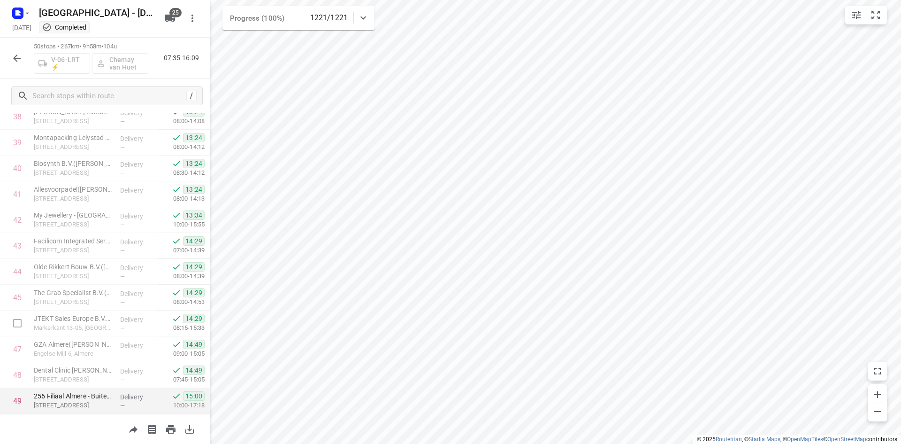
scroll to position [1063, 0]
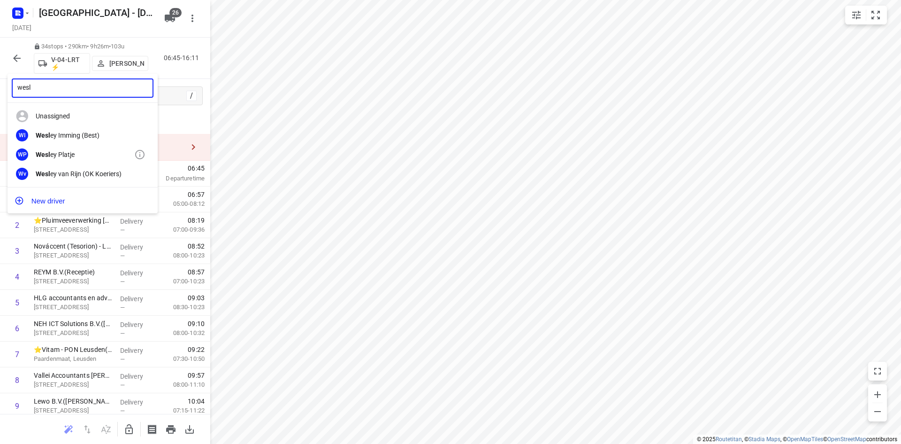
type input "wesl"
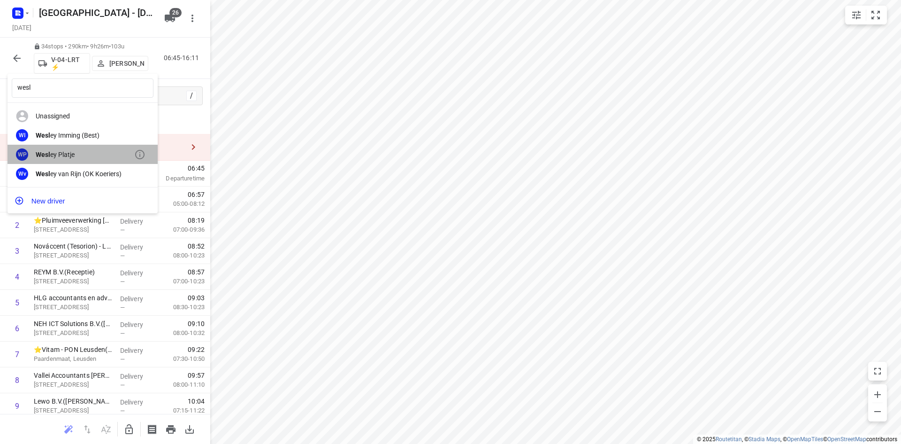
click at [77, 151] on div "Wesl ey Platje" at bounding box center [85, 155] width 99 height 8
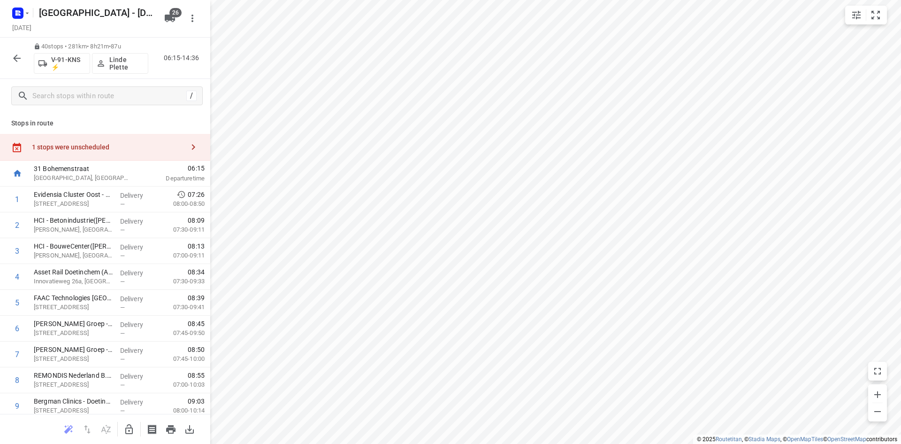
click at [10, 55] on button "button" at bounding box center [17, 58] width 19 height 19
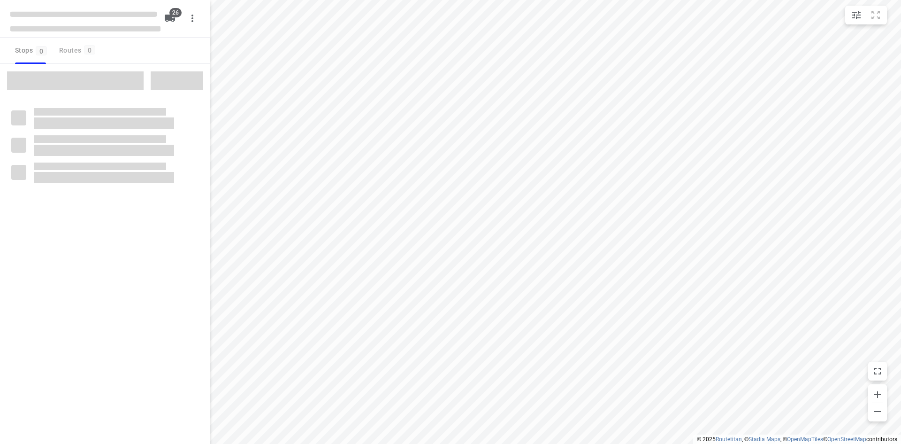
checkbox input "true"
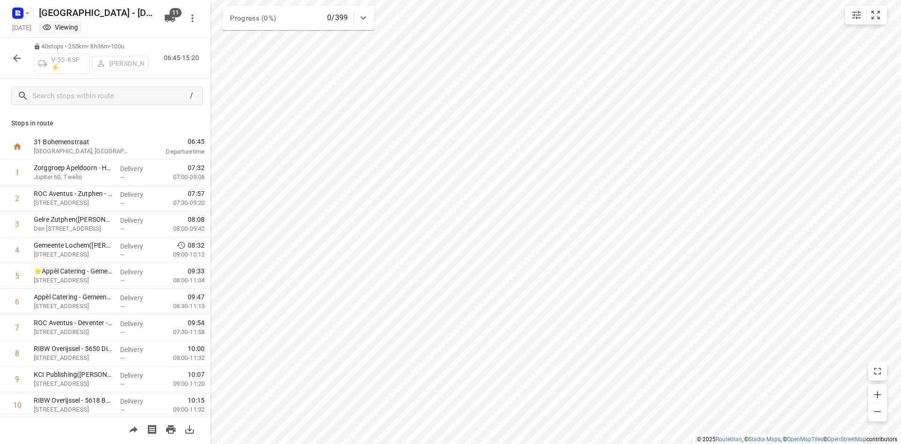
scroll to position [141, 0]
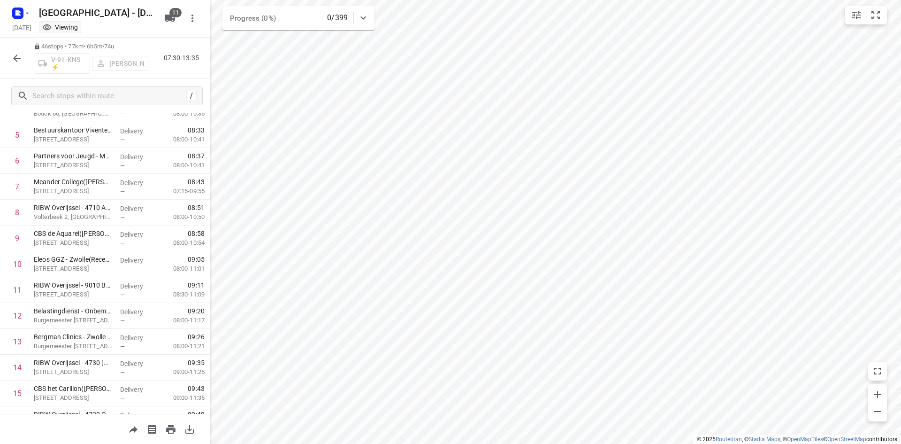
click at [14, 63] on icon "button" at bounding box center [16, 58] width 11 height 11
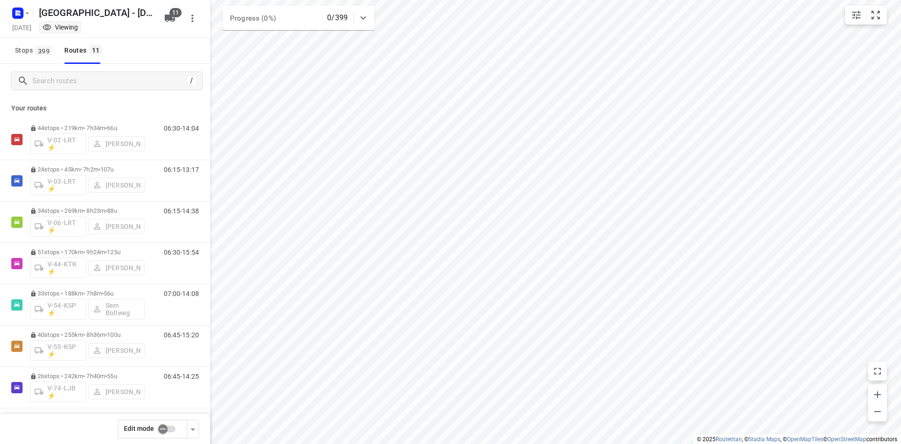
click at [196, 437] on button "button" at bounding box center [193, 428] width 12 height 19
click at [193, 434] on icon "button" at bounding box center [192, 428] width 11 height 11
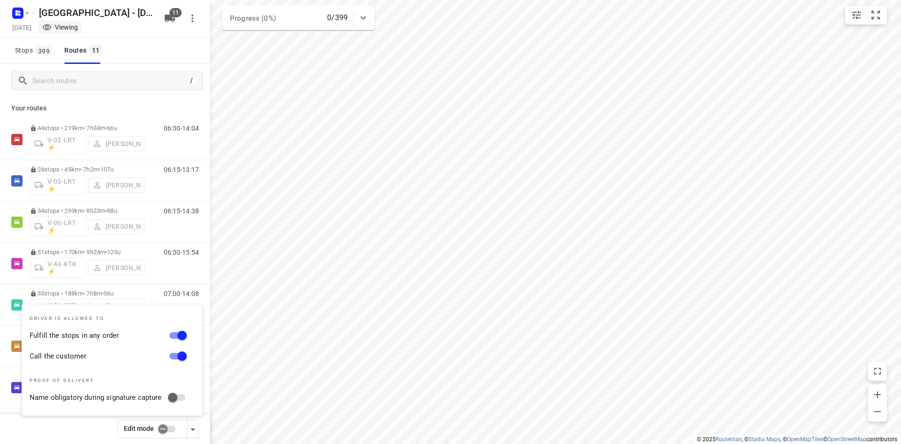
click at [101, 439] on div "Edit mode" at bounding box center [105, 429] width 210 height 30
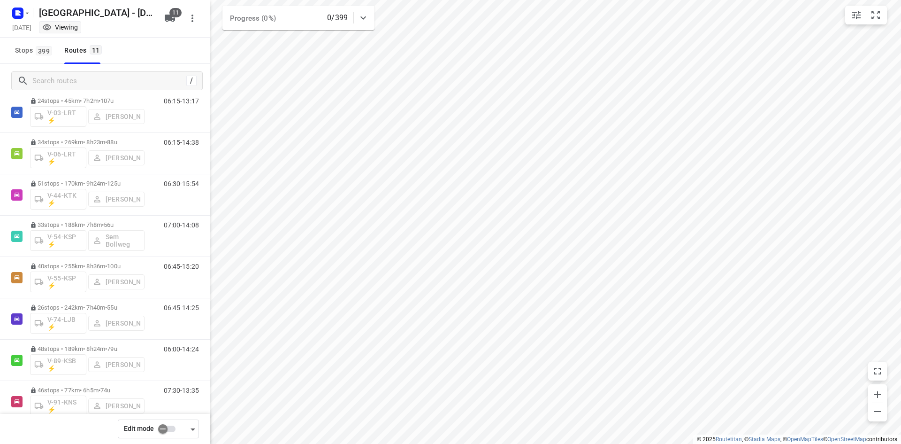
scroll to position [0, 0]
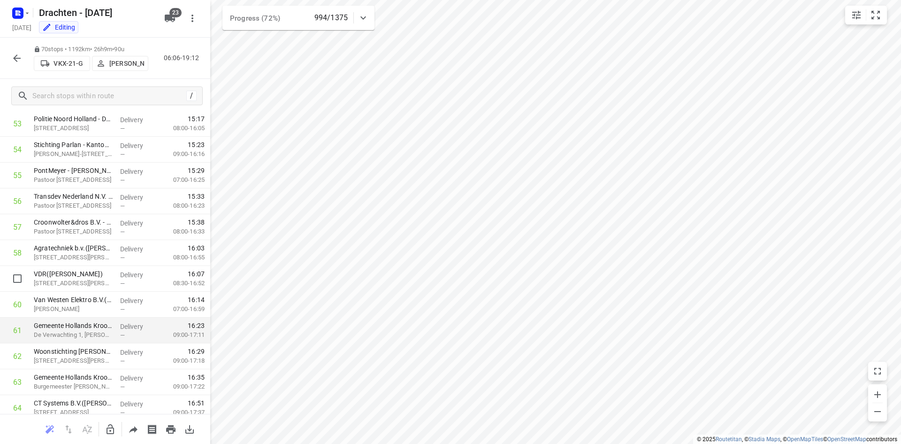
scroll to position [1579, 0]
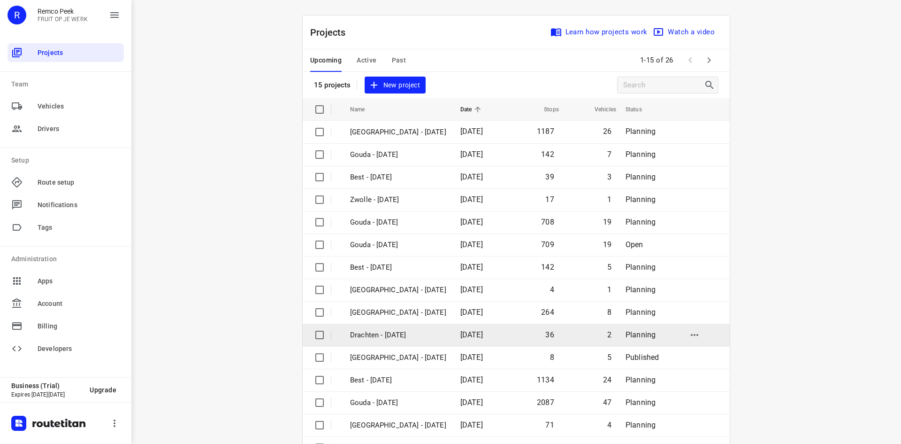
scroll to position [31, 0]
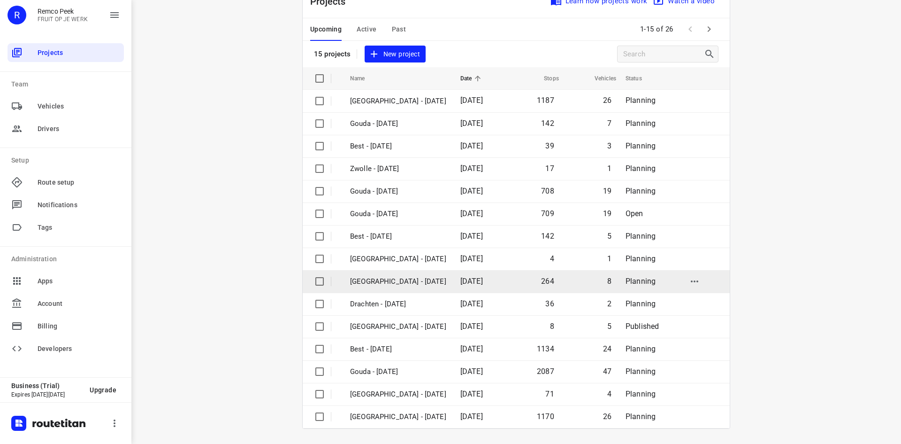
click at [426, 278] on p "Zwolle - Thursday" at bounding box center [398, 281] width 96 height 11
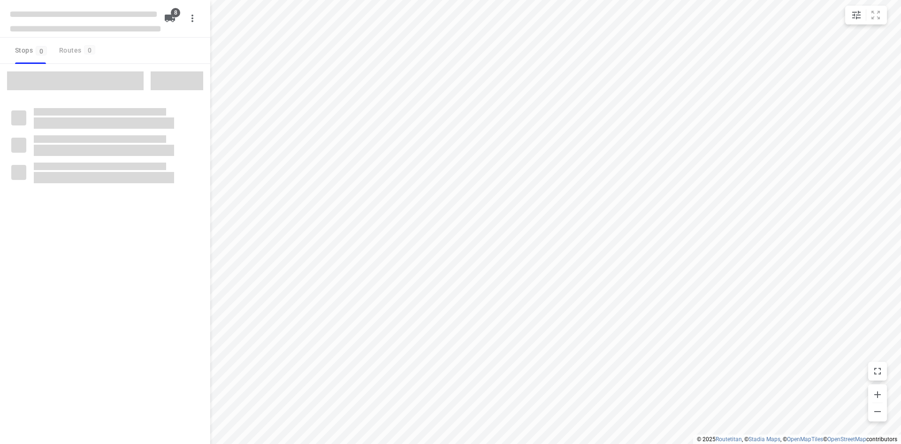
checkbox input "true"
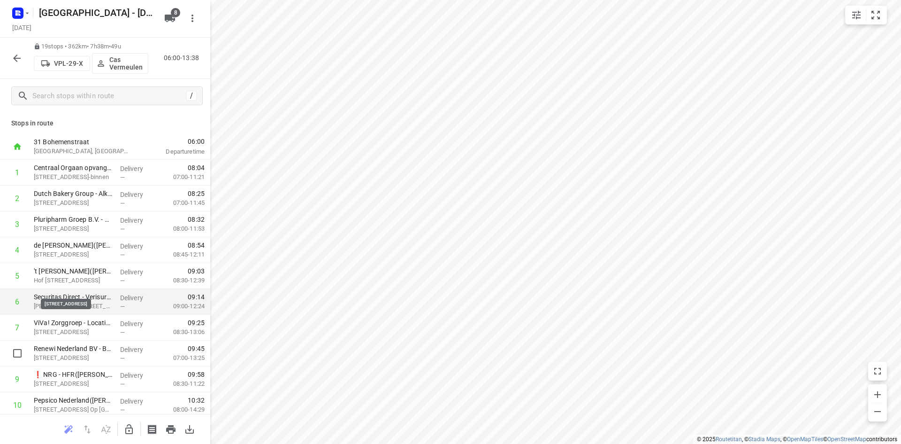
scroll to position [262, 0]
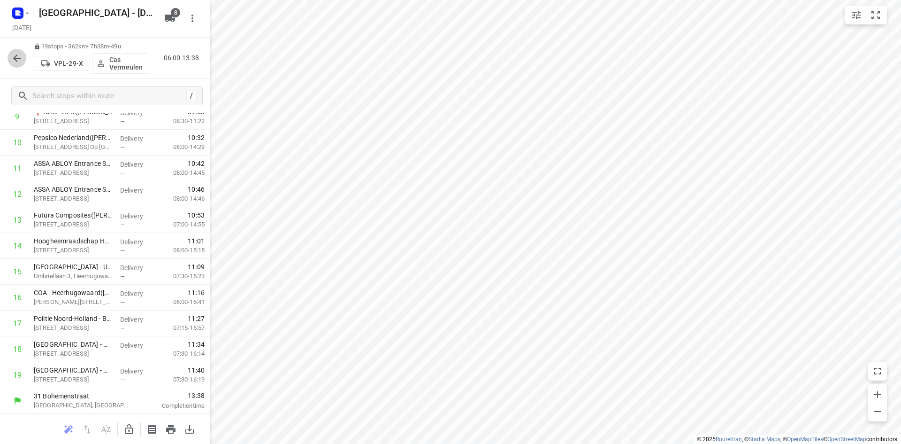
click at [15, 62] on icon "button" at bounding box center [16, 58] width 11 height 11
click at [17, 56] on icon "button" at bounding box center [16, 58] width 11 height 11
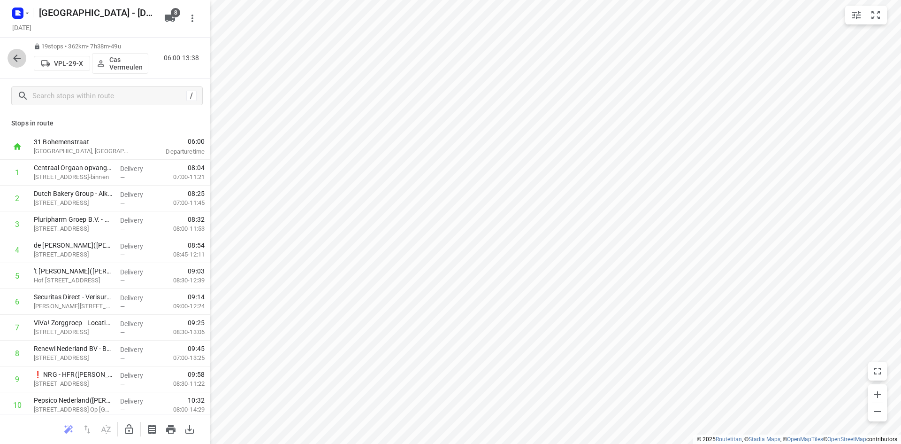
click at [8, 55] on button "button" at bounding box center [17, 58] width 19 height 19
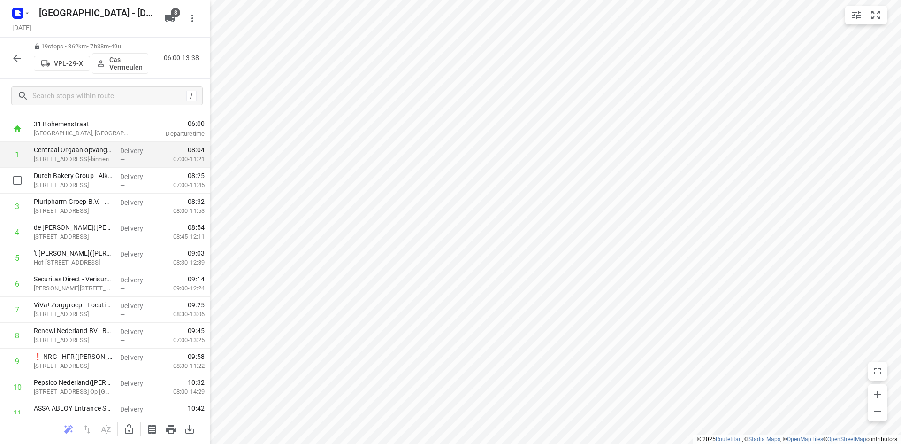
scroll to position [0, 0]
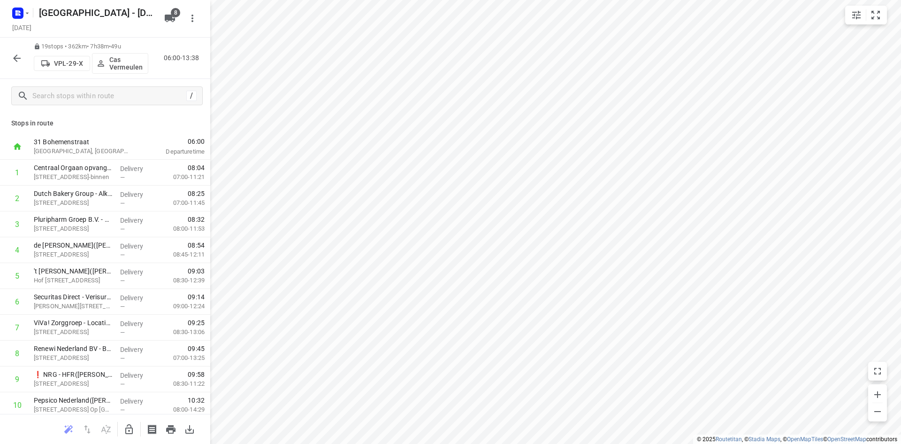
click at [17, 57] on icon "button" at bounding box center [16, 58] width 11 height 11
click at [8, 61] on button "button" at bounding box center [17, 58] width 19 height 19
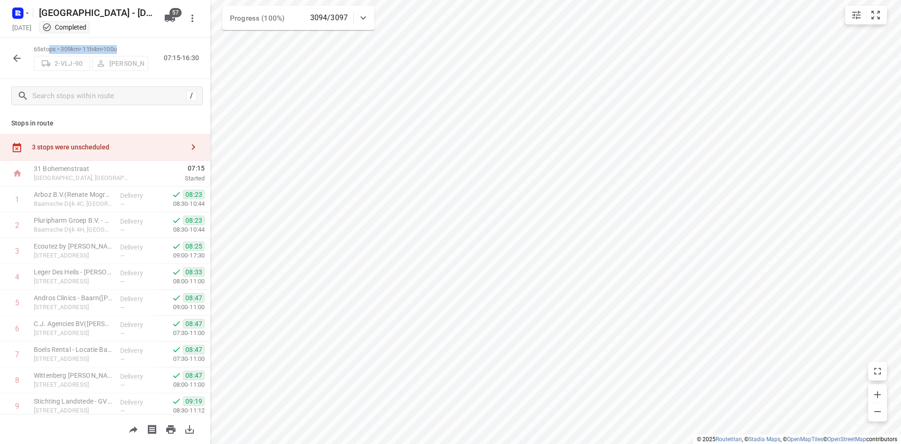
drag, startPoint x: 47, startPoint y: 44, endPoint x: 125, endPoint y: 48, distance: 78.5
click at [125, 48] on div "65 stops • 309km • 11h4m • 100u 2-VLJ-90 Fikri Mizaz 07:15-16:30" at bounding box center [105, 58] width 210 height 41
click at [129, 48] on p "65 stops • 309km • 11h4m • 100u" at bounding box center [91, 49] width 115 height 9
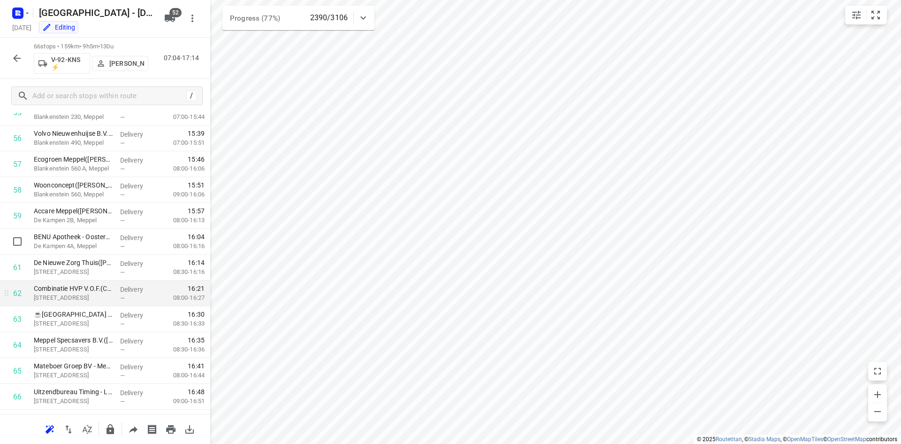
scroll to position [1476, 0]
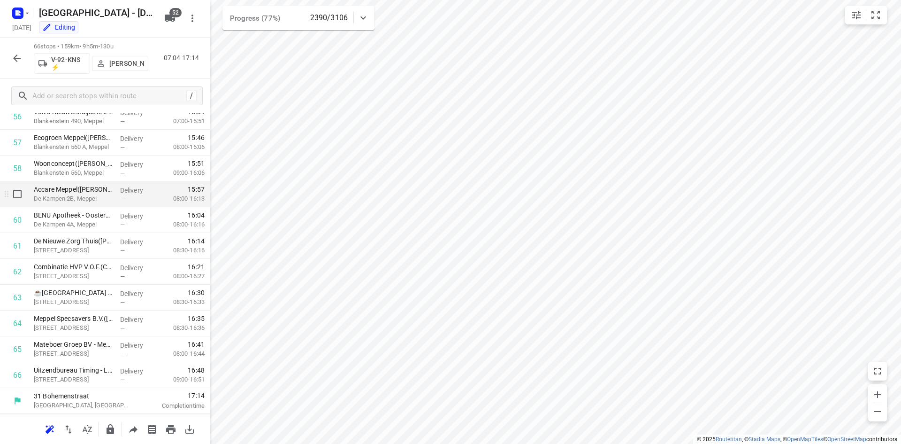
click at [110, 196] on div "Accare Meppel([PERSON_NAME]) [PERSON_NAME] 2B, [GEOGRAPHIC_DATA]" at bounding box center [73, 194] width 86 height 26
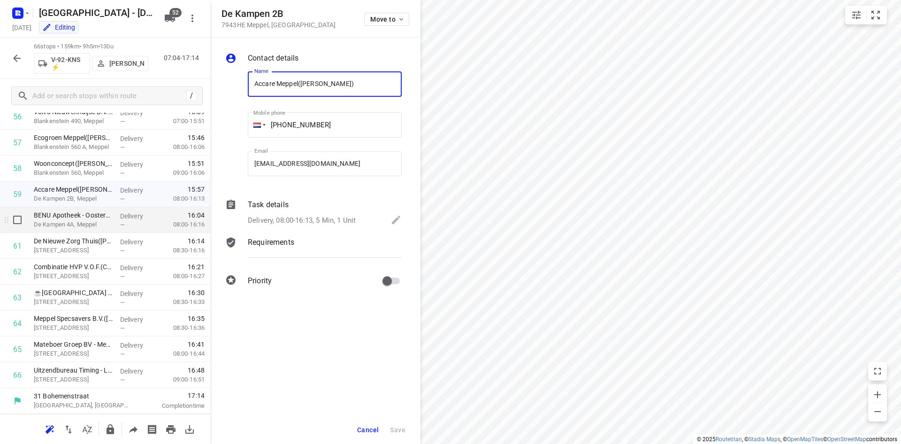
click at [113, 221] on div "BENU Apotheek - Oosterboer([PERSON_NAME]) De Kampen 4A, [GEOGRAPHIC_DATA]" at bounding box center [73, 220] width 86 height 26
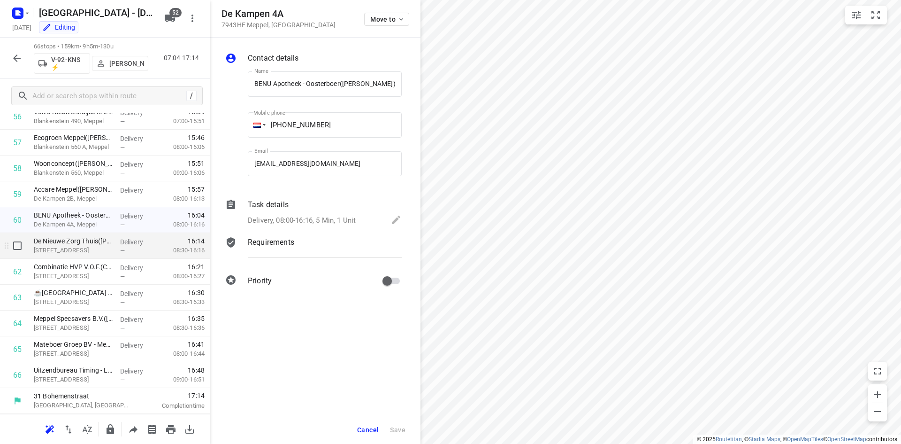
click at [120, 252] on span "—" at bounding box center [122, 250] width 5 height 7
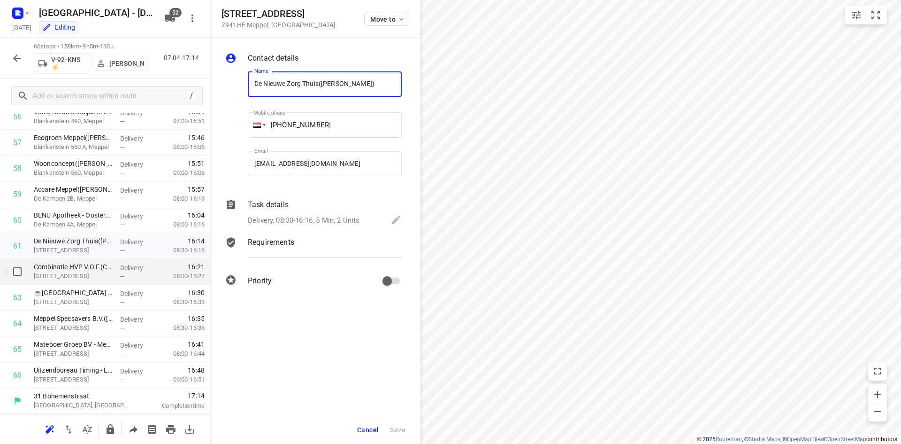
click at [116, 265] on div "Delivery —" at bounding box center [137, 272] width 42 height 26
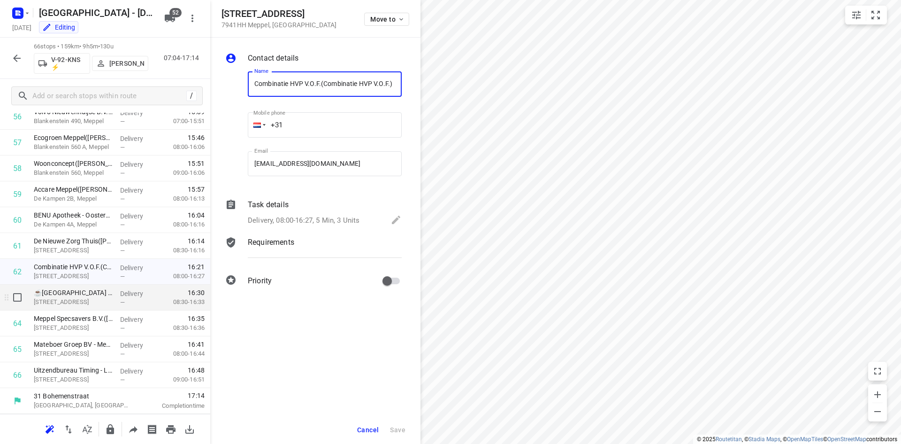
click at [113, 294] on div "☕Univé Noord-Nederland - Meppel(Rina Tuintjer) Eendrachtstraat 1, Meppel" at bounding box center [73, 297] width 86 height 26
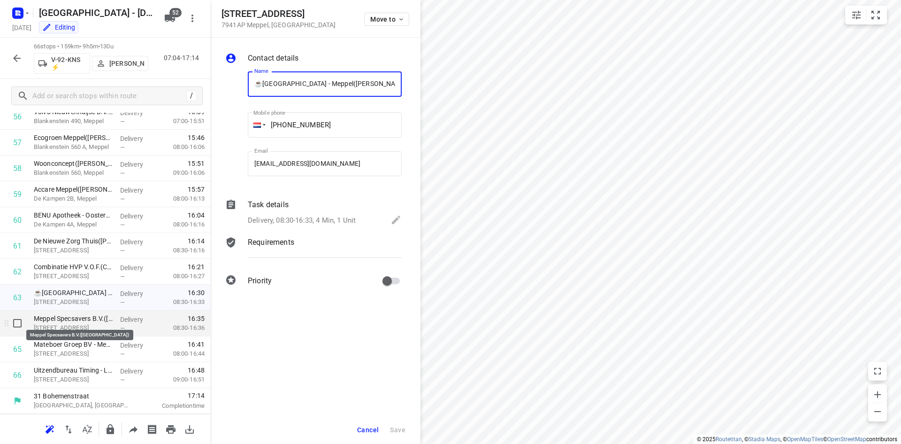
click at [104, 322] on p "Meppel Specsavers B.V.(Sasan Saidpur)" at bounding box center [73, 318] width 79 height 9
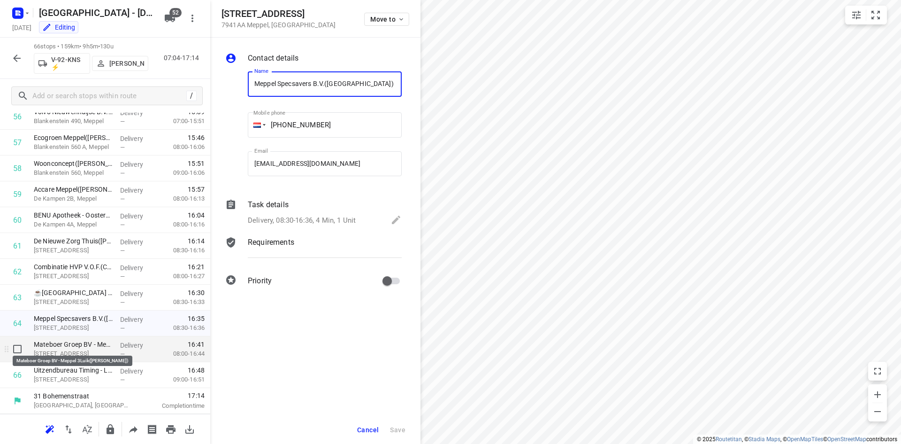
click at [99, 346] on p "Mateboer Groep BV - Meppel 3Luik([PERSON_NAME])" at bounding box center [73, 343] width 79 height 9
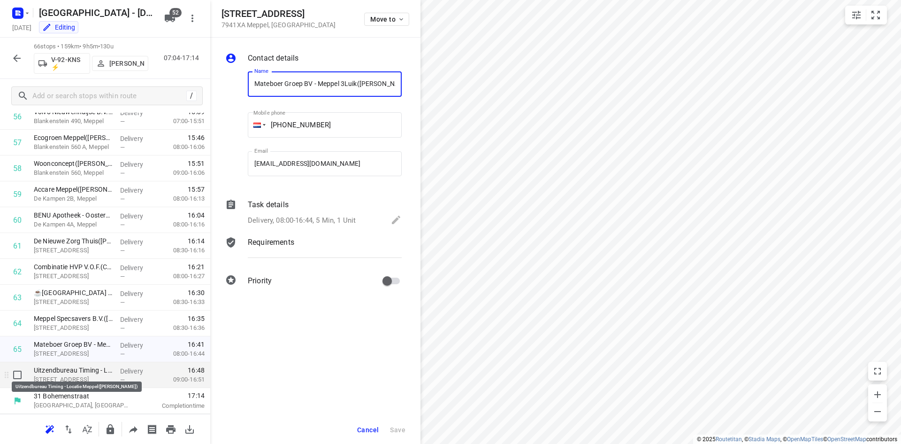
click at [89, 374] on p "Uitzendbureau Timing - Locatie Meppel([PERSON_NAME])" at bounding box center [73, 369] width 79 height 9
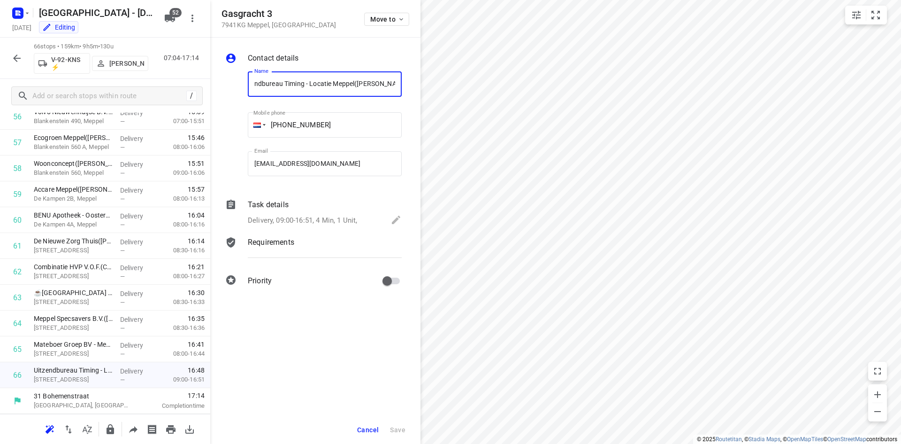
click at [371, 428] on span "Cancel" at bounding box center [368, 430] width 22 height 8
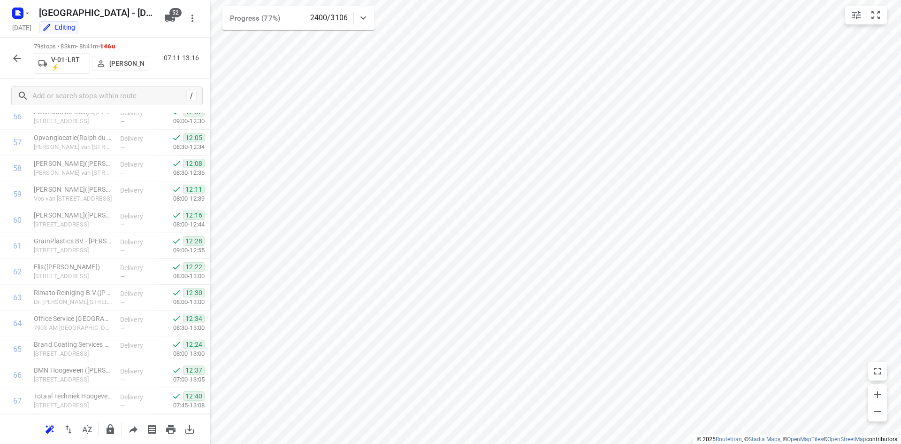
click at [18, 58] on icon "button" at bounding box center [17, 58] width 8 height 8
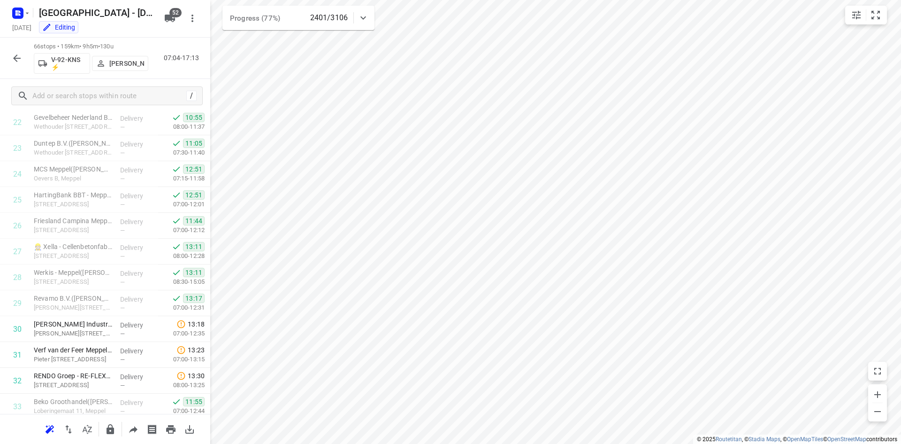
scroll to position [704, 0]
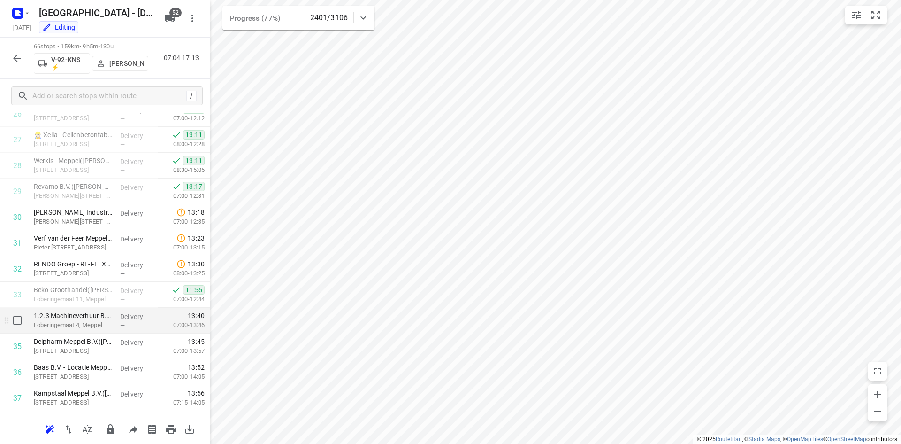
click at [93, 328] on p "Loberingemaat 4, Meppel" at bounding box center [73, 324] width 79 height 9
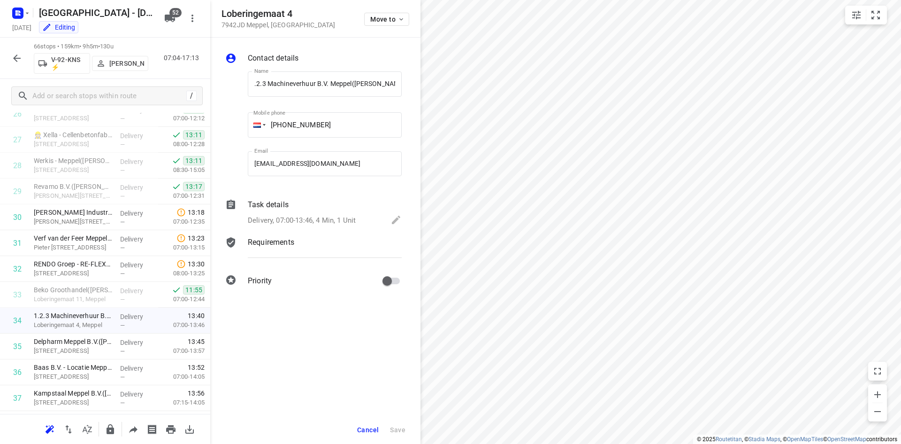
scroll to position [0, 0]
drag, startPoint x: 323, startPoint y: 21, endPoint x: 223, endPoint y: 14, distance: 99.8
click at [223, 14] on div "Loberingemaat 4 7942JD Meppel , Netherlands Move to" at bounding box center [316, 18] width 188 height 20
copy div "Loberingemaat 4 7942JD Meppel , Netherlands"
click at [355, 428] on button "Cancel" at bounding box center [367, 429] width 29 height 17
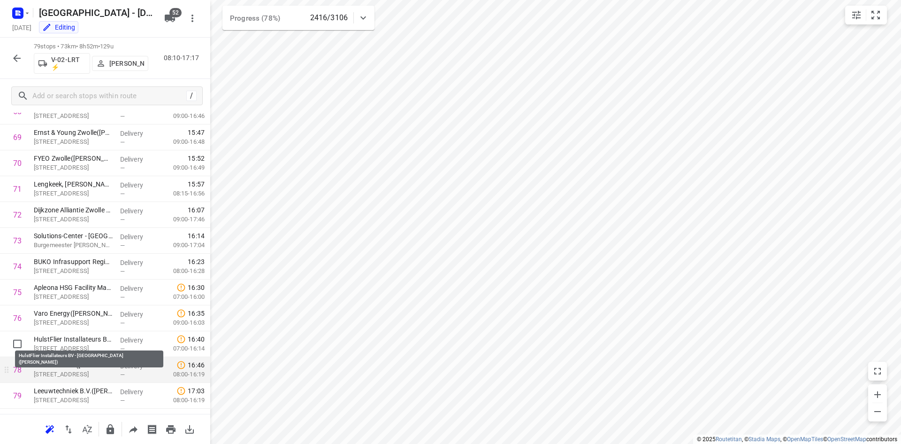
scroll to position [1811, 0]
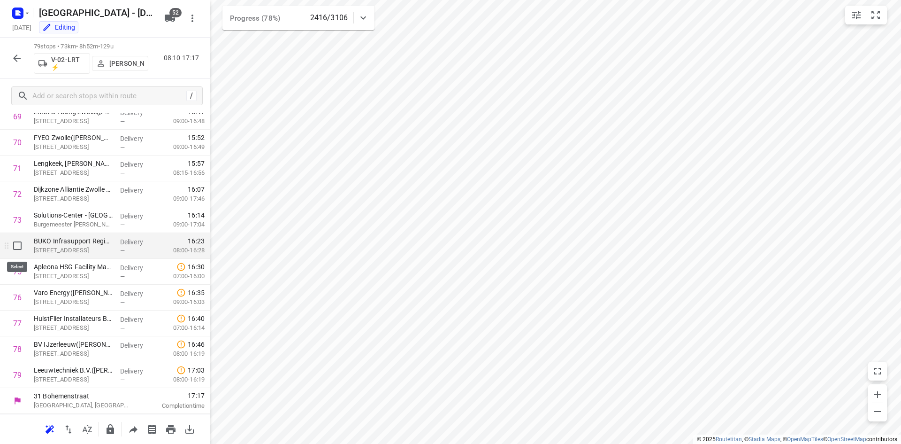
click at [16, 244] on input "checkbox" at bounding box center [17, 245] width 19 height 19
checkbox input "true"
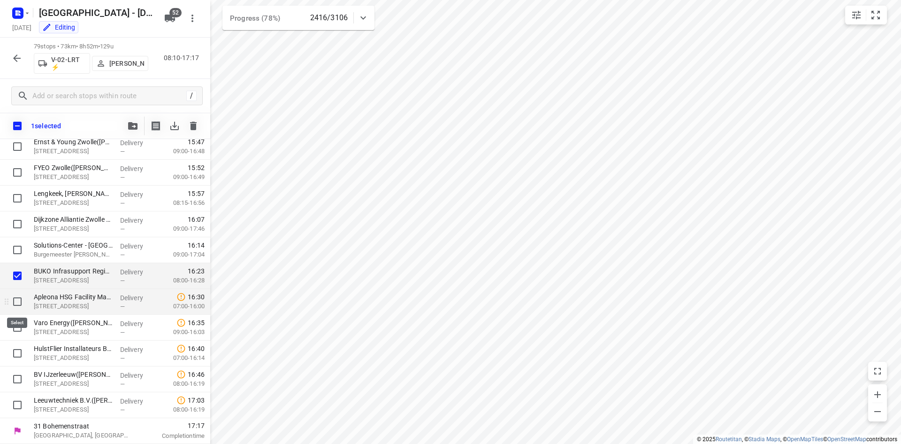
scroll to position [1808, 0]
click at [12, 304] on input "checkbox" at bounding box center [17, 301] width 19 height 19
checkbox input "true"
click at [18, 326] on input "checkbox" at bounding box center [17, 327] width 19 height 19
checkbox input "true"
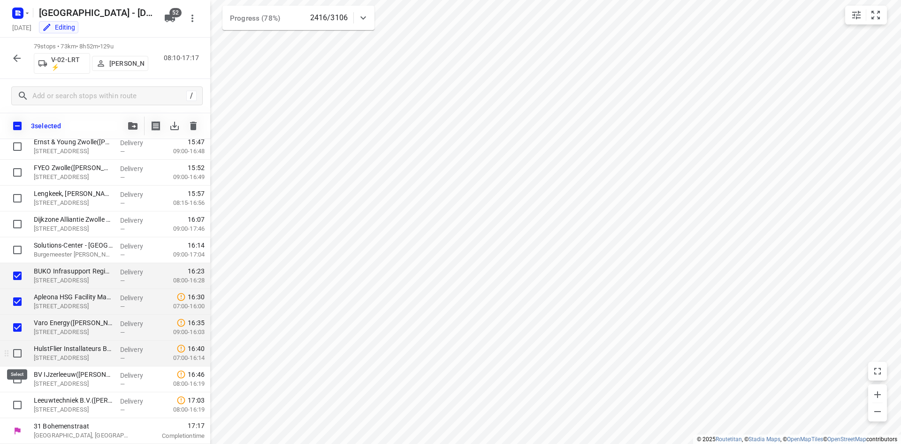
click at [21, 354] on input "checkbox" at bounding box center [17, 353] width 19 height 19
checkbox input "true"
click at [15, 372] on input "checkbox" at bounding box center [17, 378] width 19 height 19
checkbox input "true"
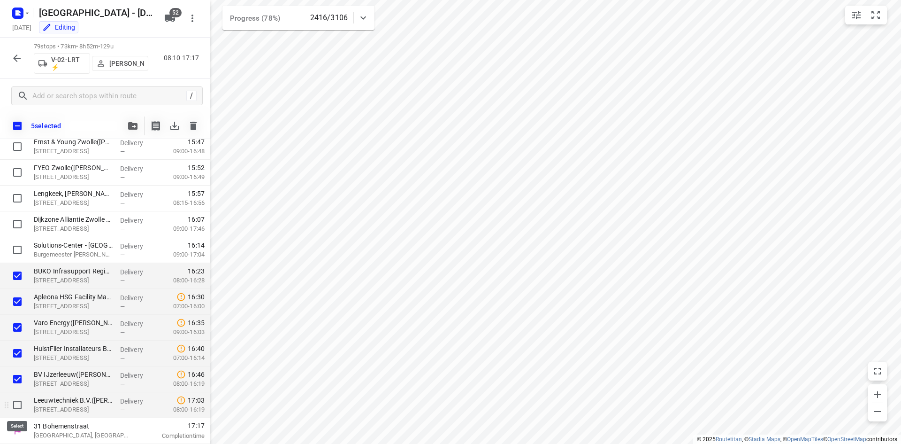
click at [12, 406] on input "checkbox" at bounding box center [17, 404] width 19 height 19
checkbox input "true"
click at [134, 131] on button "button" at bounding box center [132, 125] width 19 height 19
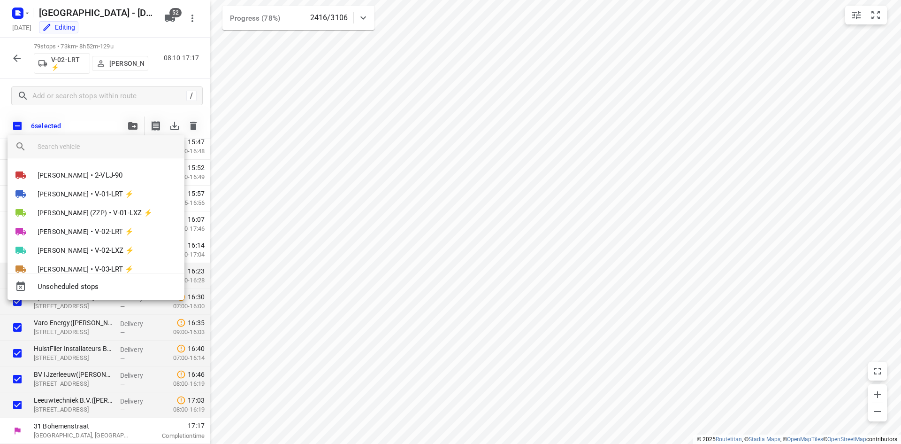
click at [124, 155] on div at bounding box center [111, 146] width 147 height 23
click at [117, 146] on input "search vehicle" at bounding box center [107, 146] width 139 height 14
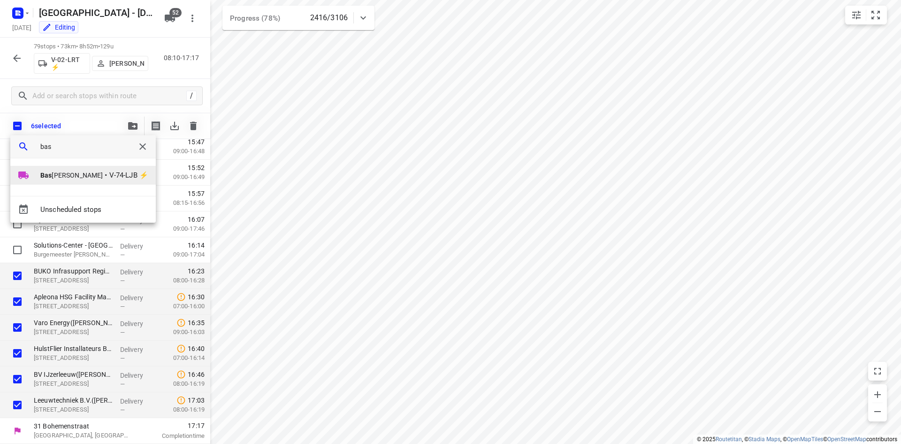
type input "bas"
click at [86, 173] on span "Bas Geertsema" at bounding box center [71, 174] width 62 height 9
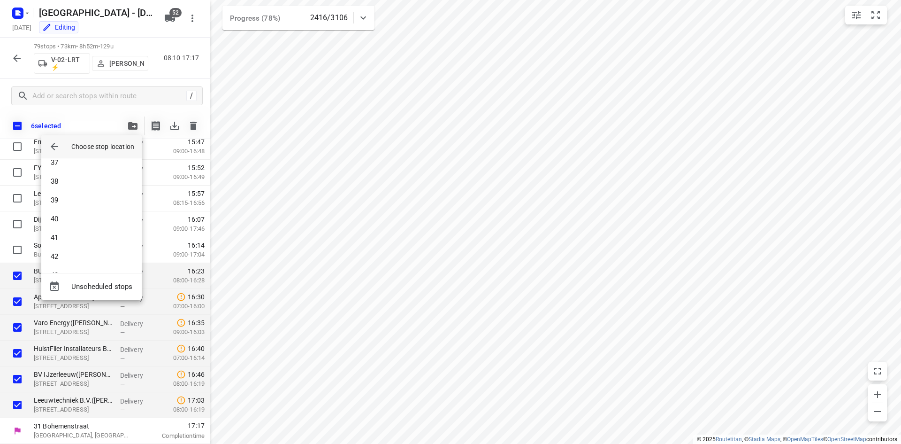
scroll to position [742, 0]
click at [65, 258] on li "45" at bounding box center [91, 255] width 100 height 19
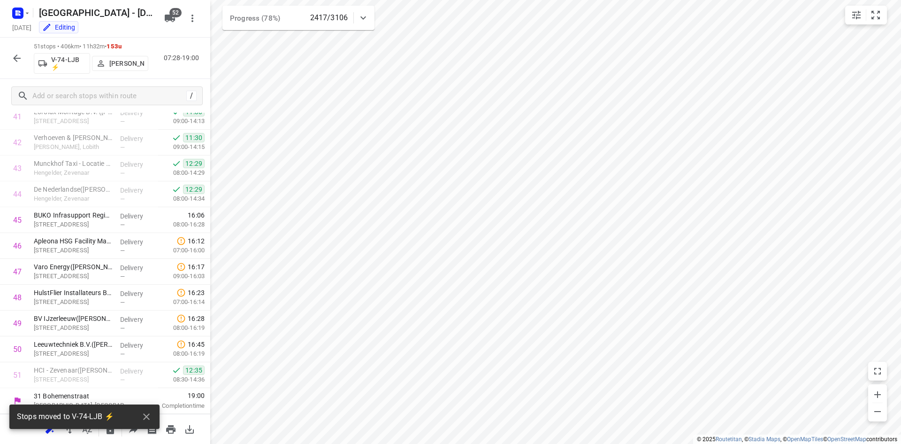
scroll to position [1088, 0]
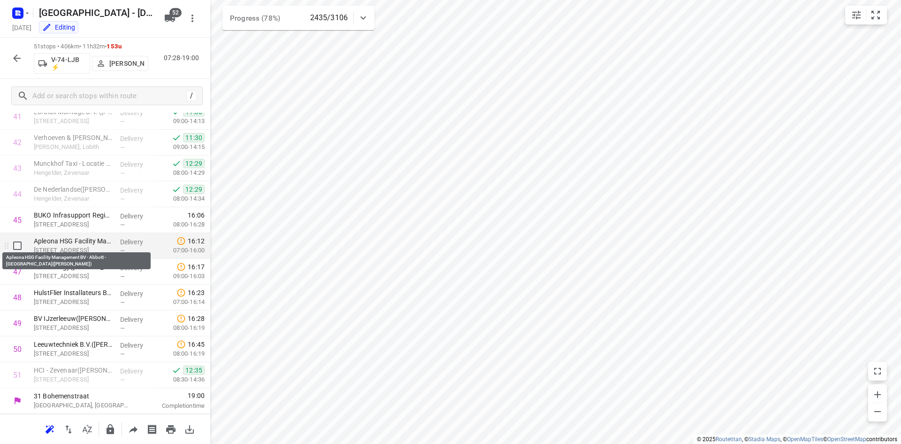
click at [101, 237] on p "Apleona HSG Facility Management BV - Abbott - Zwolle(Dyon Bruins)" at bounding box center [73, 240] width 79 height 9
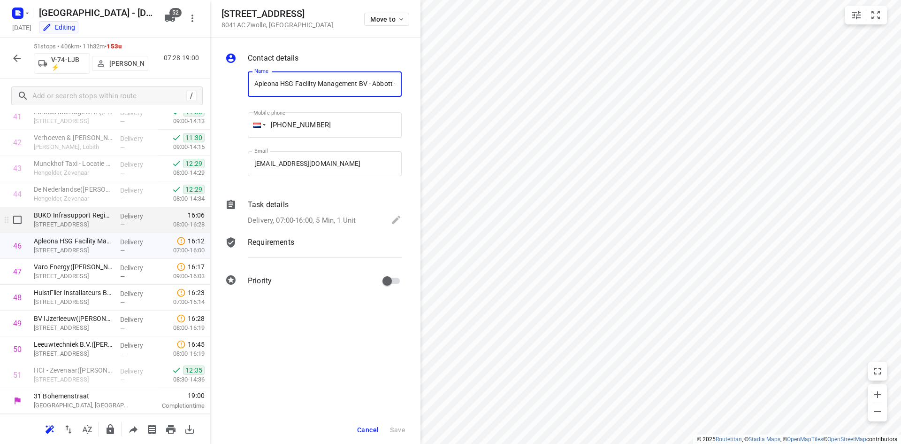
scroll to position [0, 63]
click at [100, 221] on p "Rieteweg 19, Zwolle" at bounding box center [73, 224] width 79 height 9
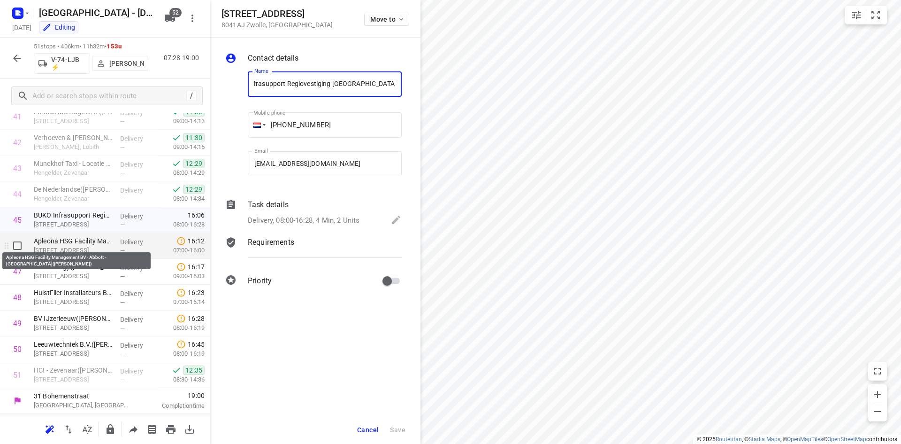
click at [100, 242] on p "Apleona HSG Facility Management BV - Abbott - Zwolle(Dyon Bruins)" at bounding box center [73, 240] width 79 height 9
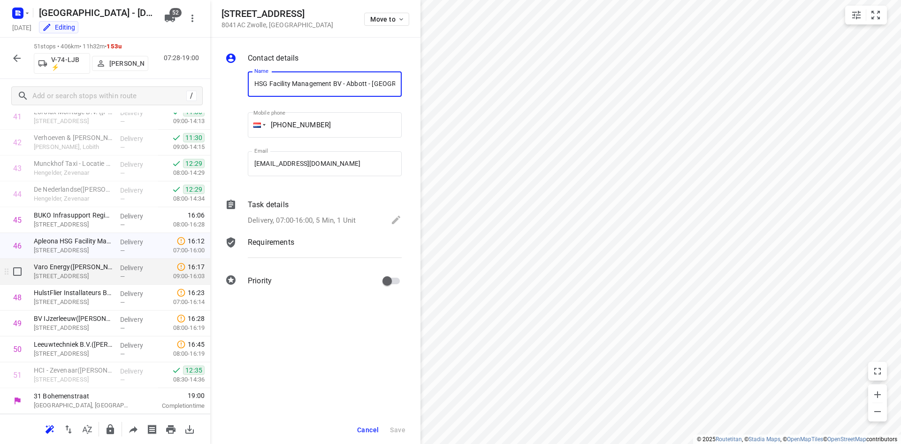
click at [91, 276] on p "Katwolderweg 10, Zwolle" at bounding box center [73, 275] width 79 height 9
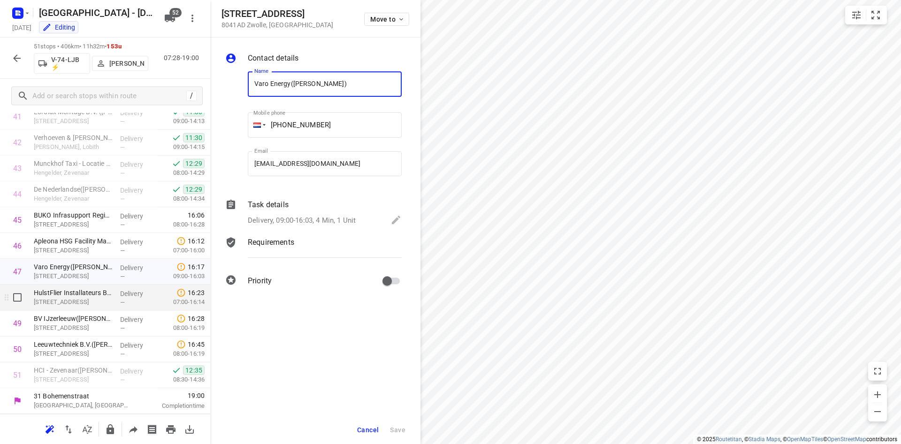
click at [92, 303] on p "Gasthuisdijk 13, Zwolle" at bounding box center [73, 301] width 79 height 9
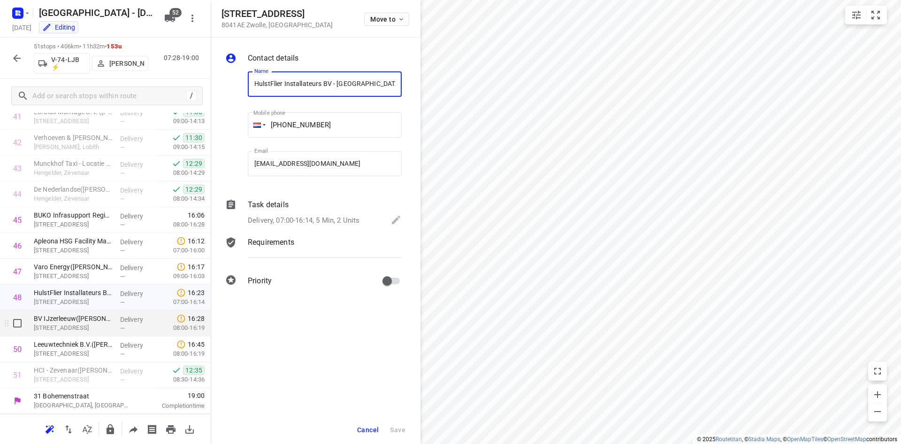
click at [92, 329] on p "Gasthuisdijk 11, Zwolle" at bounding box center [73, 327] width 79 height 9
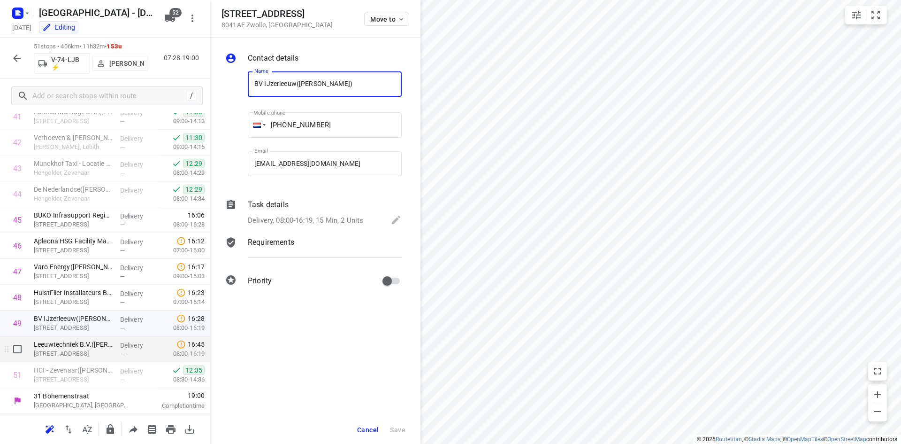
click at [92, 354] on p "Rieteweg 28, Zwolle" at bounding box center [73, 353] width 79 height 9
click at [366, 429] on span "Cancel" at bounding box center [368, 430] width 22 height 8
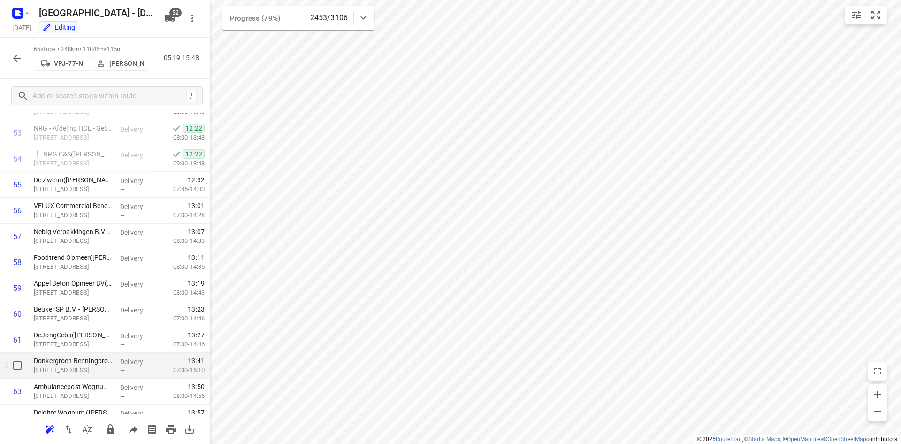
scroll to position [1476, 0]
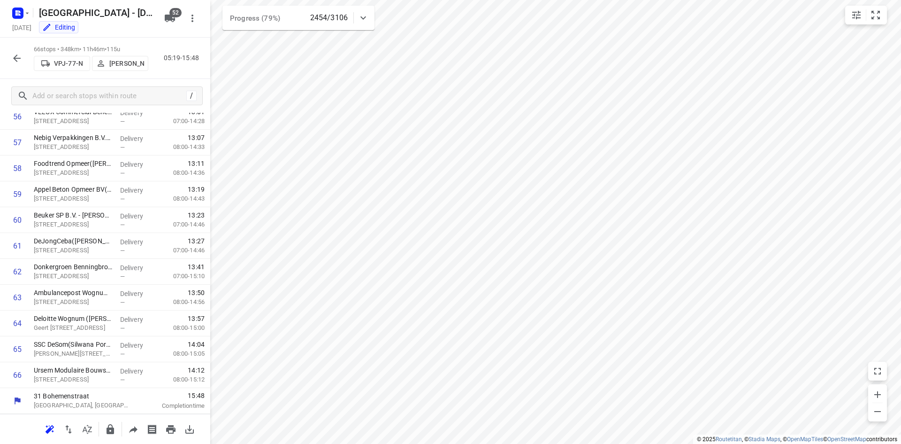
click at [12, 61] on icon "button" at bounding box center [16, 58] width 11 height 11
click at [11, 56] on icon "button" at bounding box center [16, 58] width 11 height 11
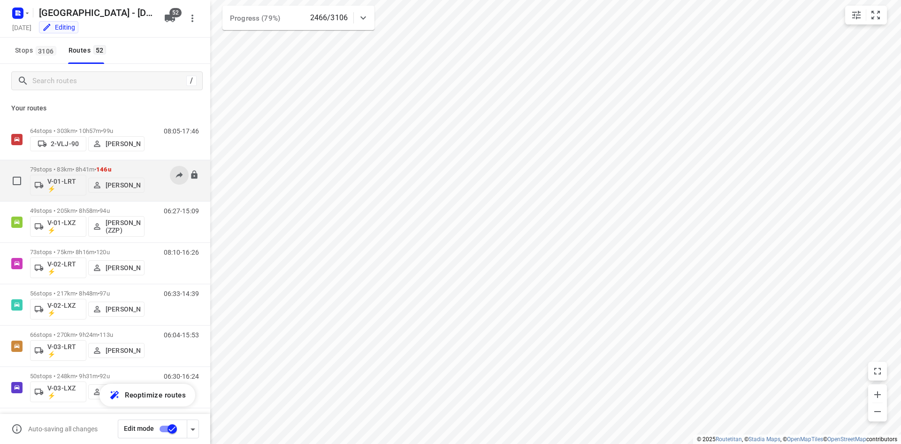
click at [169, 181] on div "i © 2025 Routetitan , © Stadia Maps , © OpenMapTiles © OpenStreetMap contributo…" at bounding box center [450, 222] width 901 height 444
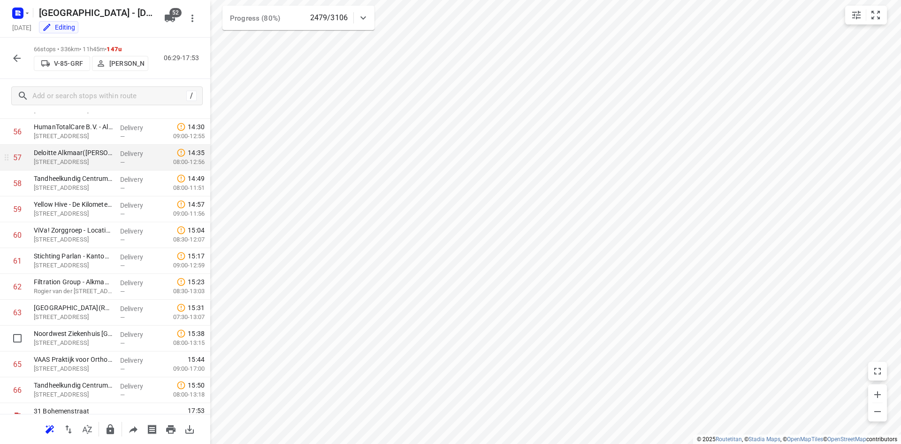
scroll to position [1476, 0]
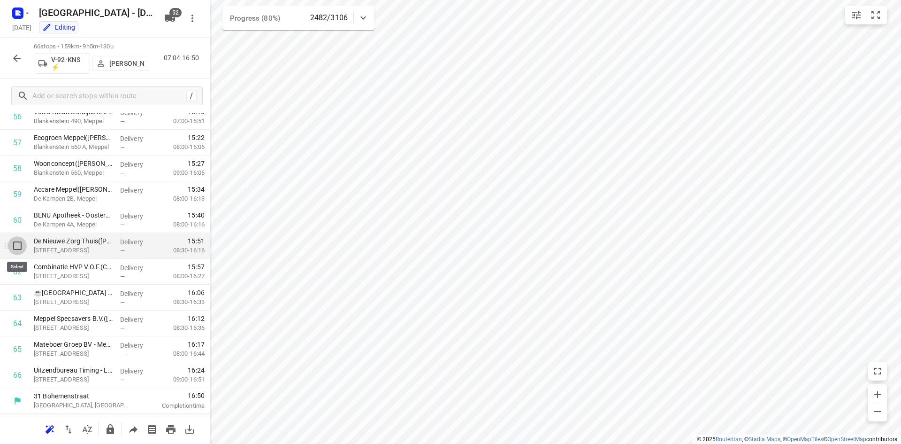
click at [15, 245] on input "checkbox" at bounding box center [17, 245] width 19 height 19
checkbox input "true"
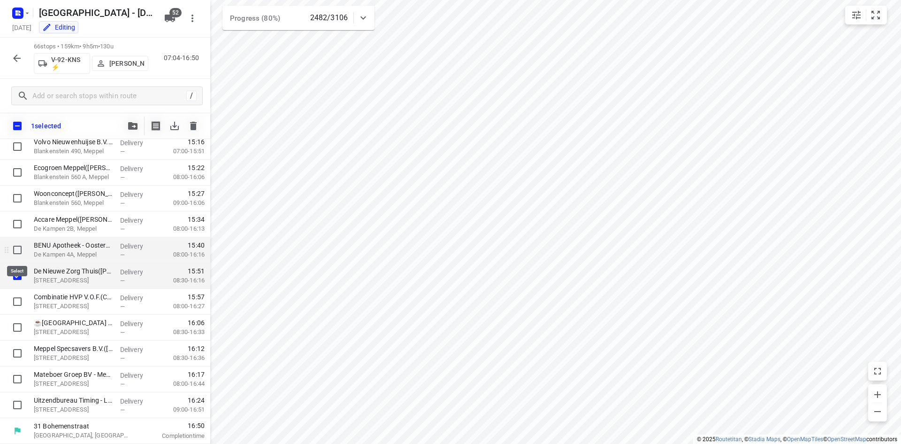
scroll to position [1472, 0]
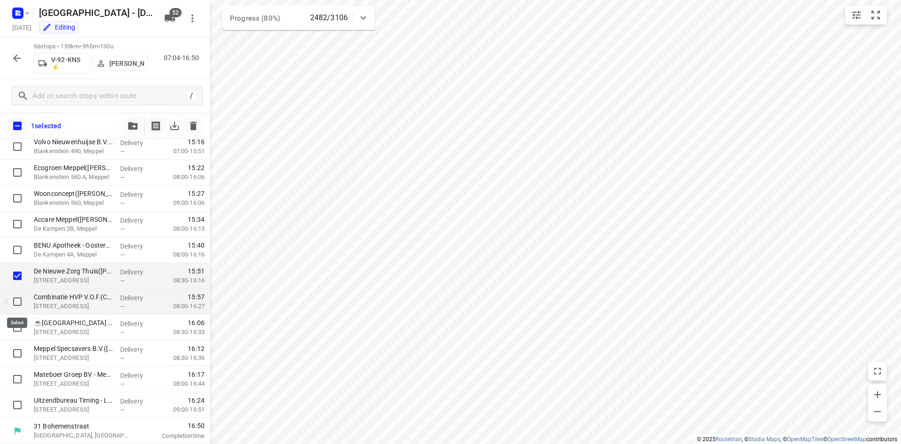
click at [12, 300] on input "checkbox" at bounding box center [17, 301] width 19 height 19
checkbox input "true"
click at [18, 334] on input "checkbox" at bounding box center [17, 327] width 19 height 19
checkbox input "true"
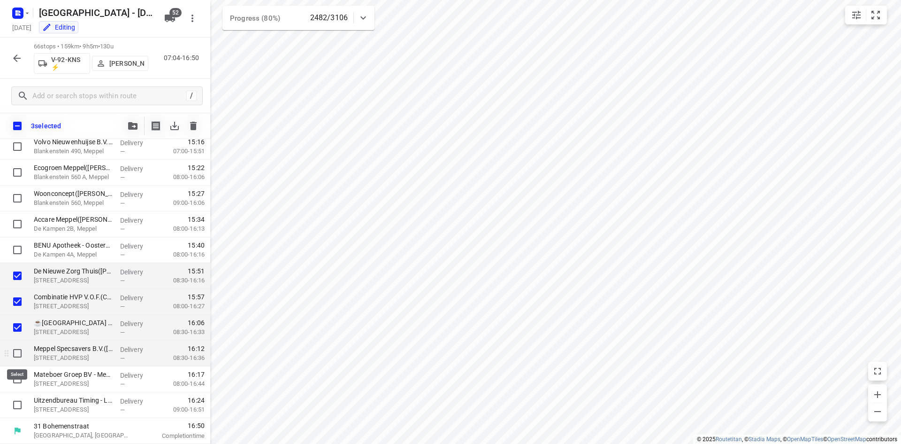
click at [17, 354] on input "checkbox" at bounding box center [17, 353] width 19 height 19
checkbox input "true"
click at [16, 373] on input "checkbox" at bounding box center [17, 378] width 19 height 19
checkbox input "true"
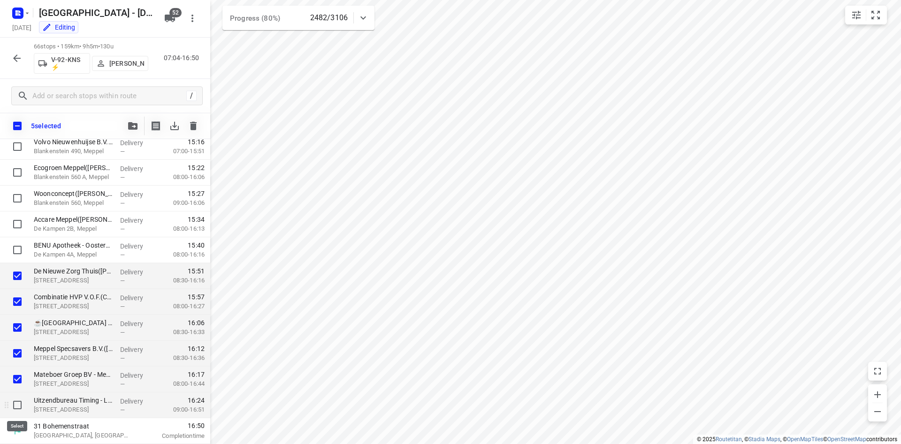
click at [15, 404] on input "checkbox" at bounding box center [17, 404] width 19 height 19
checkbox input "true"
click at [132, 122] on button "button" at bounding box center [132, 125] width 19 height 19
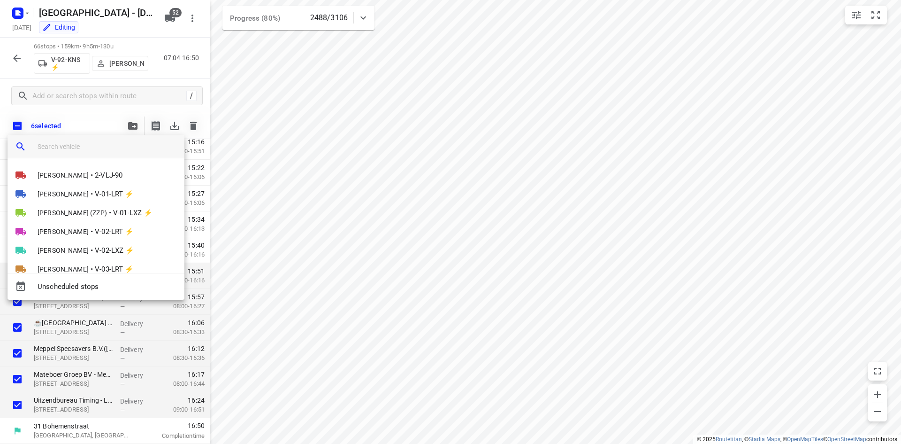
click at [92, 144] on input "search vehicle" at bounding box center [107, 146] width 139 height 14
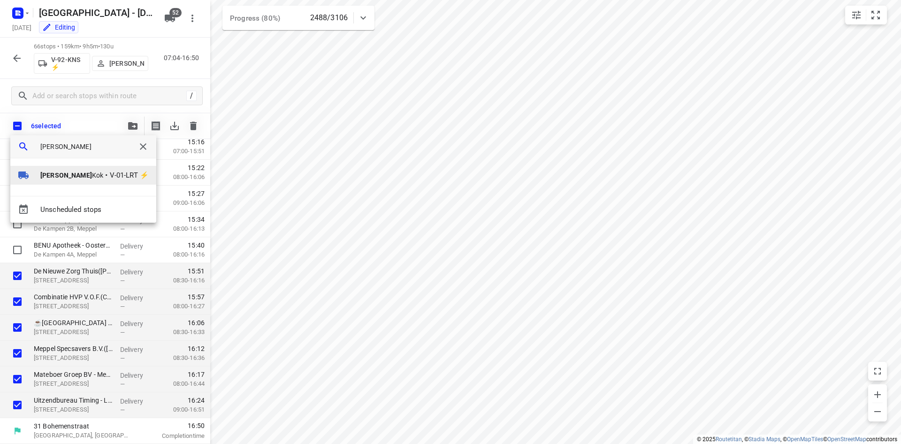
type input "jorick"
click at [36, 173] on div at bounding box center [29, 174] width 23 height 11
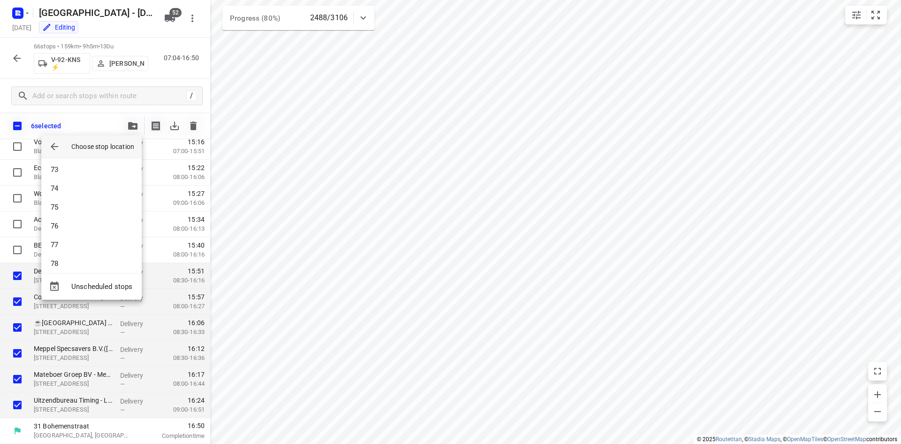
scroll to position [1380, 0]
click at [61, 257] on li "79" at bounding box center [91, 255] width 100 height 19
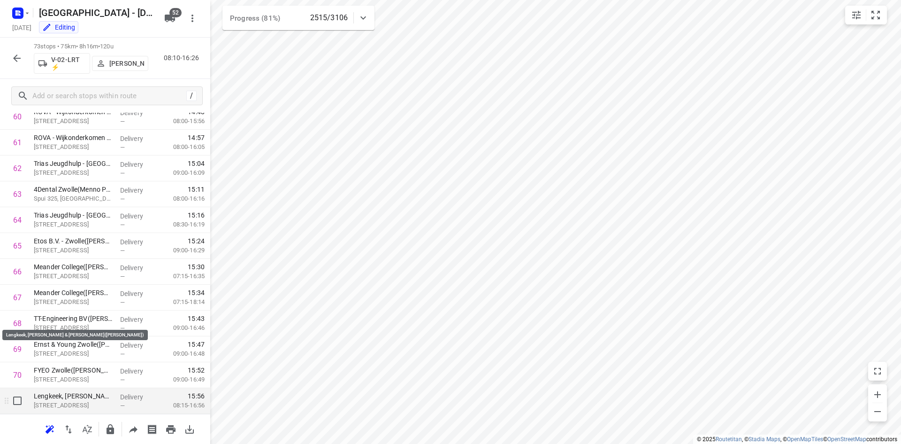
scroll to position [1656, 0]
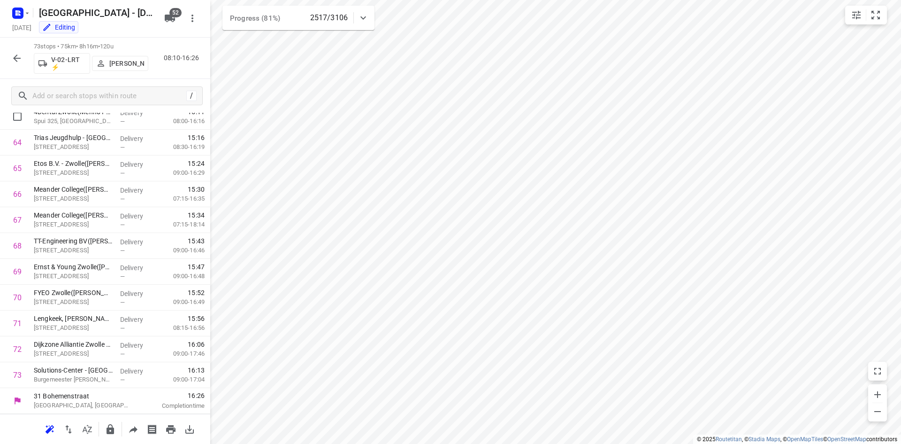
click at [24, 60] on button "button" at bounding box center [17, 58] width 19 height 19
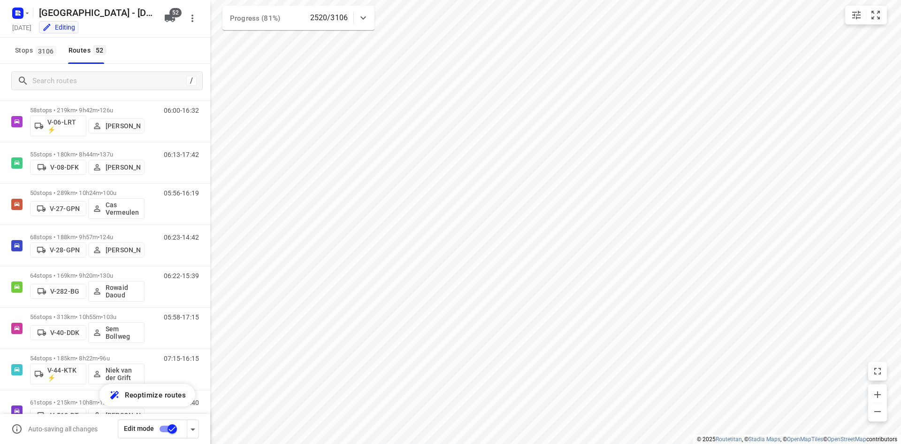
scroll to position [475, 0]
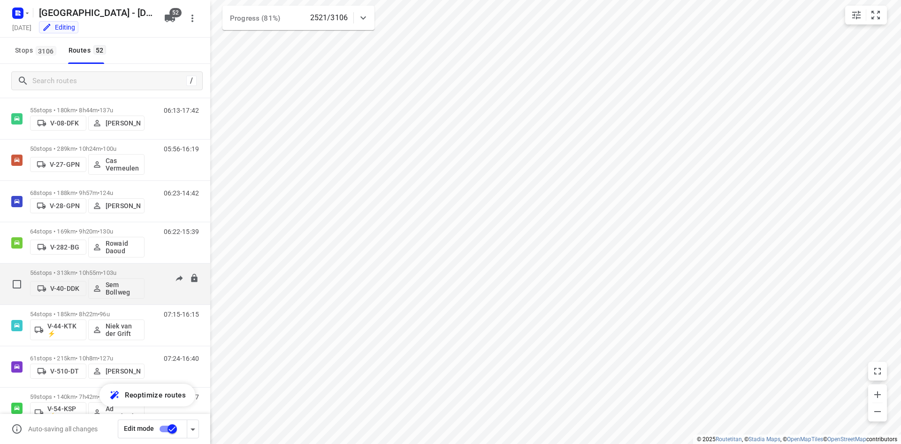
click at [103, 274] on span "•" at bounding box center [102, 272] width 2 height 7
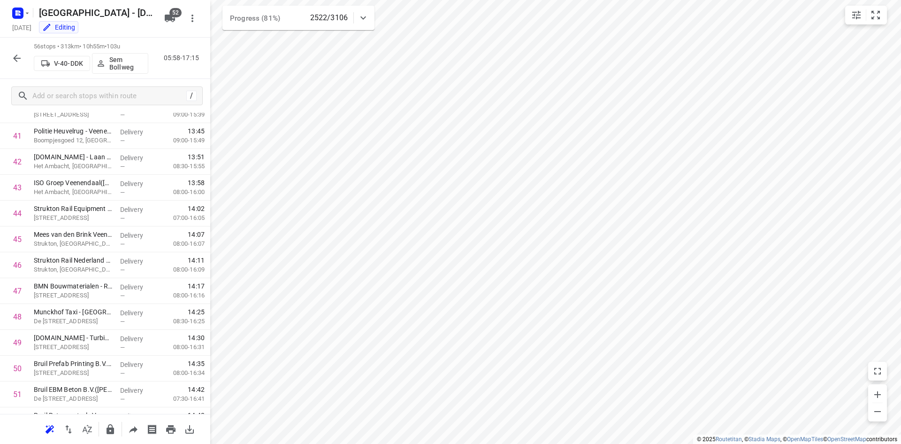
scroll to position [1218, 0]
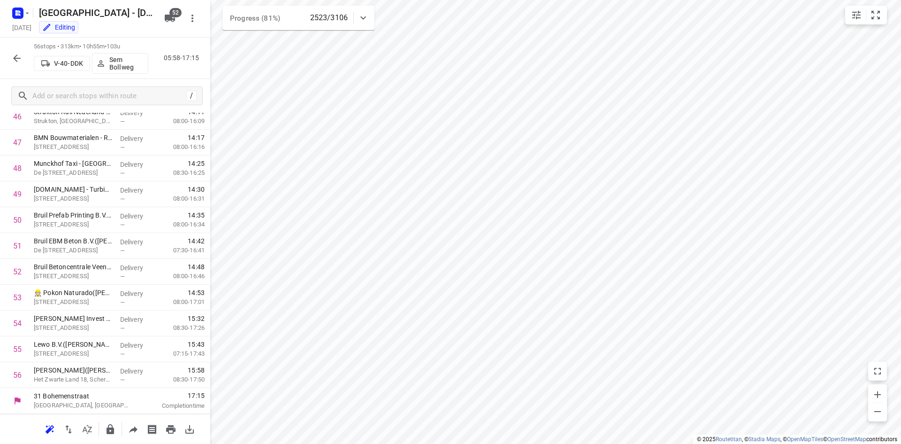
click at [16, 58] on icon "button" at bounding box center [17, 58] width 8 height 8
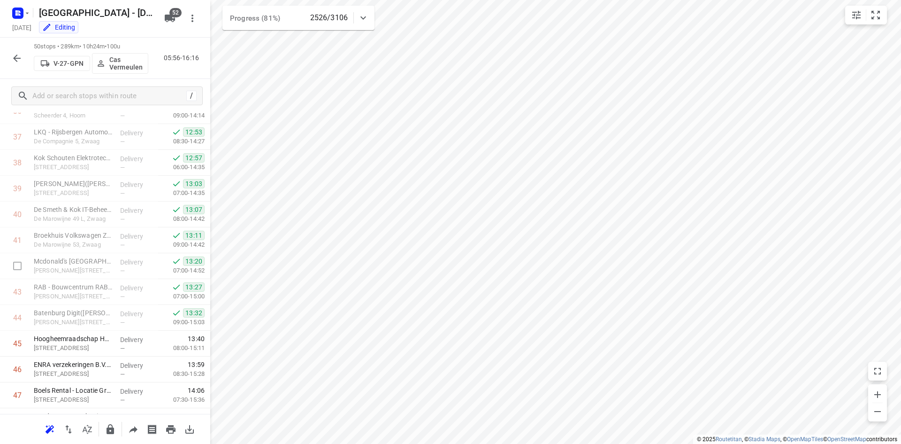
scroll to position [1063, 0]
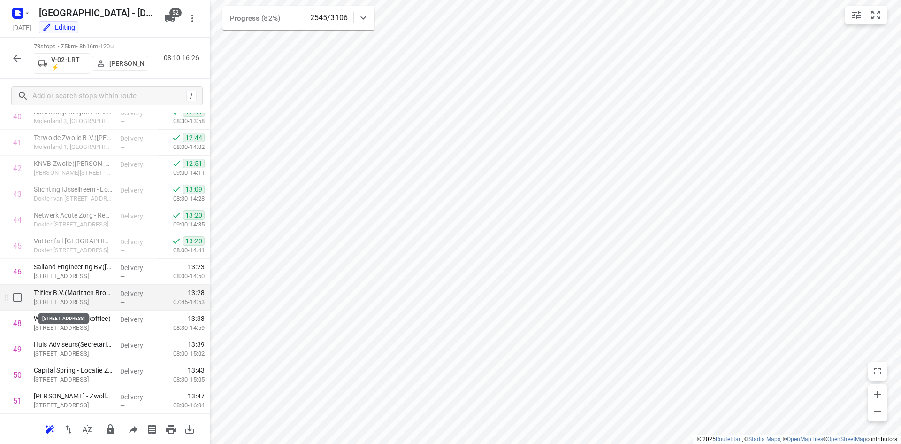
click at [75, 304] on p "Boerendanserdijk 35, Zwolle" at bounding box center [73, 301] width 79 height 9
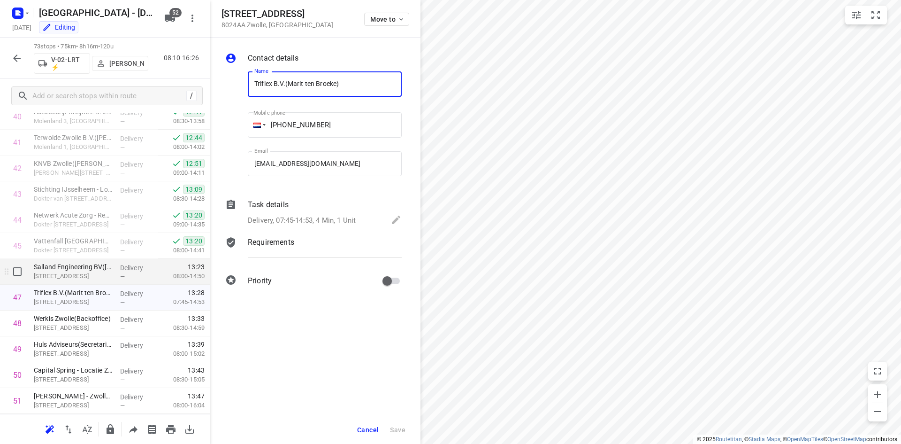
click at [103, 269] on p "Salland Engineering BV(Marisca Kasper / Phyline Reinders)" at bounding box center [73, 266] width 79 height 9
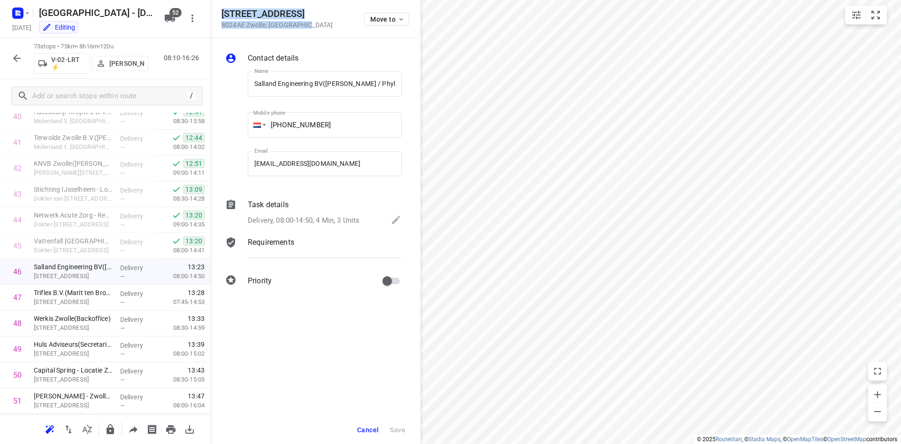
drag, startPoint x: 325, startPoint y: 26, endPoint x: 221, endPoint y: 11, distance: 104.9
click at [221, 11] on div "Boerendanserdijk 39 8024AE Zwolle , Netherlands Move to" at bounding box center [315, 19] width 210 height 38
copy div "Boerendanserdijk 39 8024AE Zwolle , Netherlands"
drag, startPoint x: 368, startPoint y: 428, endPoint x: 384, endPoint y: 414, distance: 21.3
click at [368, 428] on span "Cancel" at bounding box center [368, 430] width 22 height 8
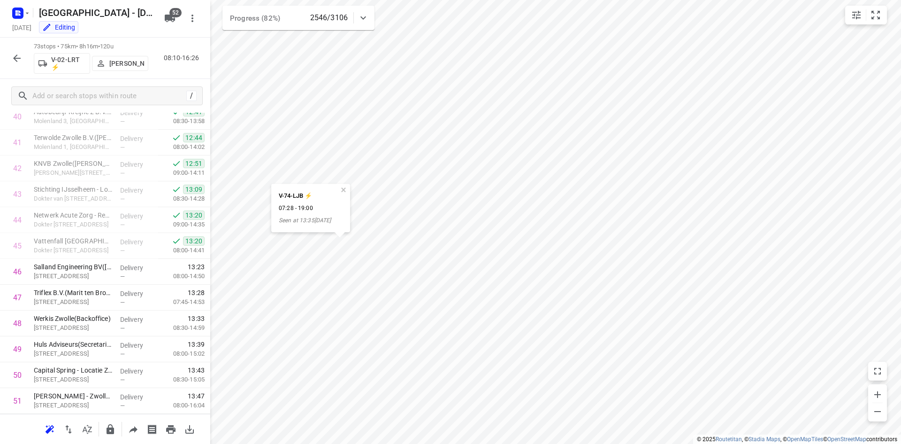
click at [337, 192] on div "V-74-LJB ⚡ 07:28 - 19:00 Seen at 13:35, 29 Sep" at bounding box center [304, 208] width 67 height 48
click at [344, 190] on button "button" at bounding box center [343, 190] width 8 height 8
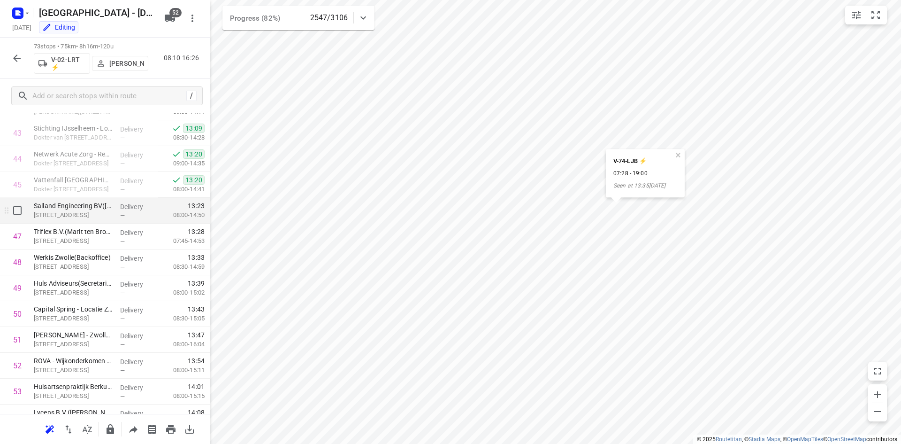
scroll to position [1091, 0]
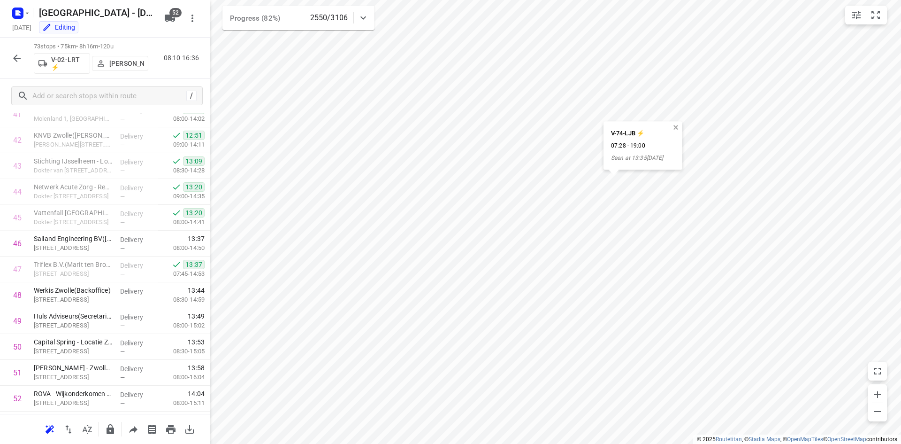
click at [680, 126] on button "button" at bounding box center [676, 127] width 8 height 8
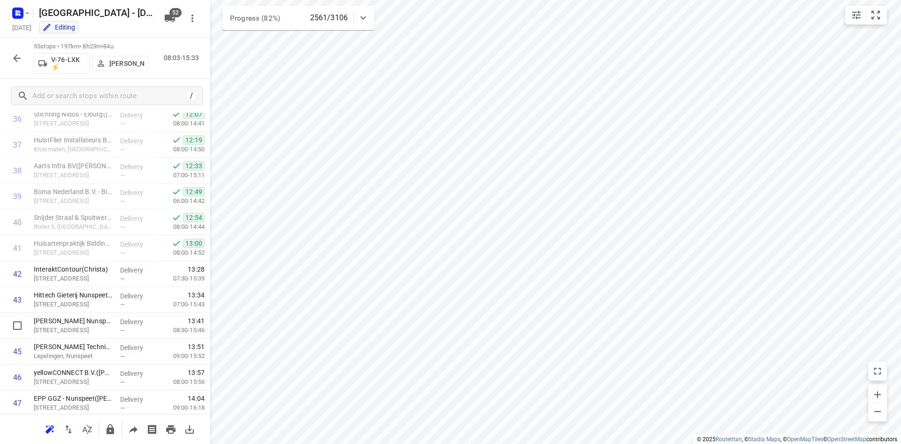
scroll to position [1192, 0]
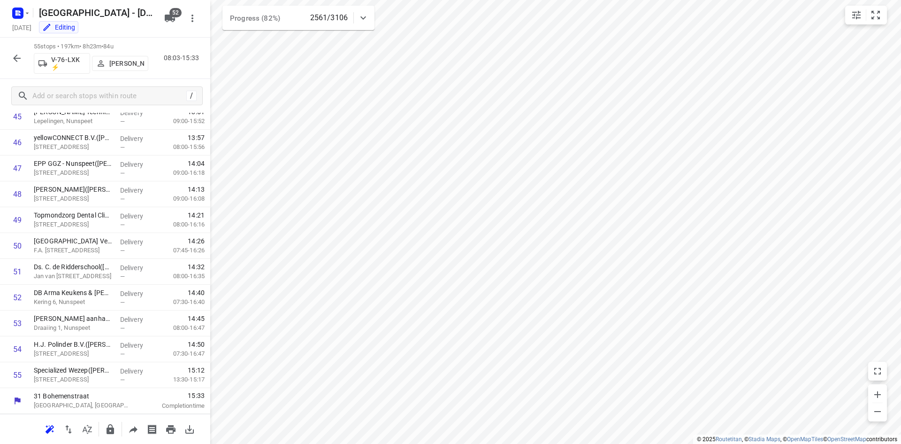
click at [19, 65] on button "button" at bounding box center [17, 58] width 19 height 19
click at [14, 60] on icon "button" at bounding box center [16, 58] width 11 height 11
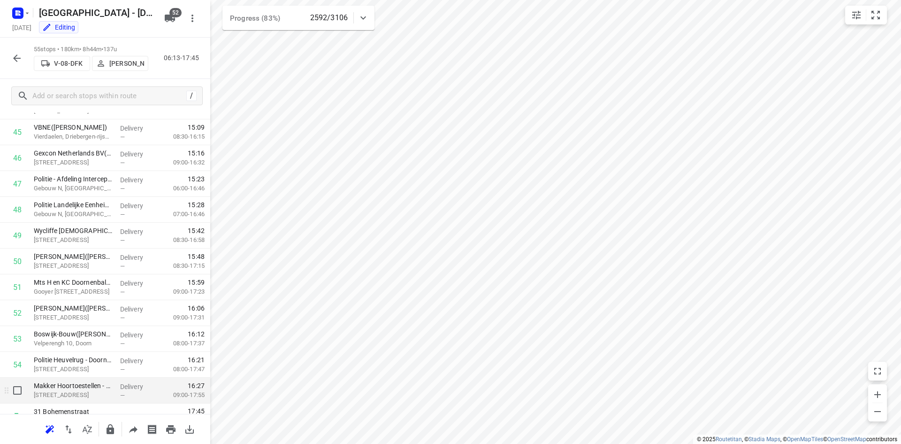
scroll to position [1192, 0]
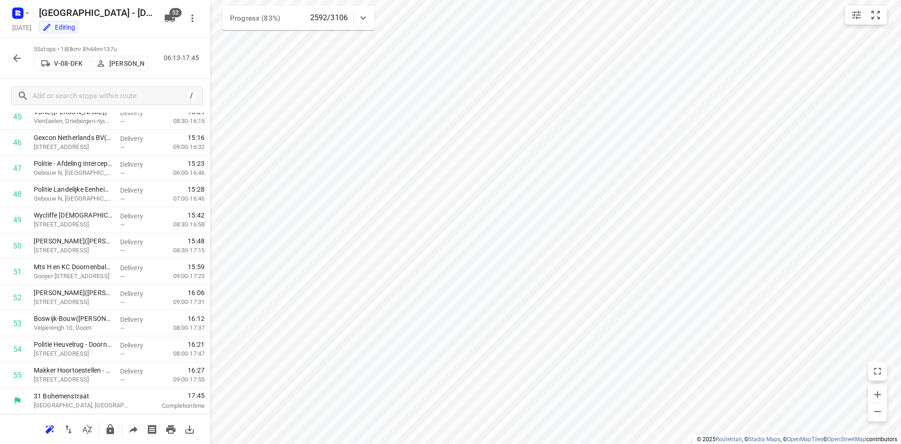
click at [19, 56] on icon "button" at bounding box center [16, 58] width 11 height 11
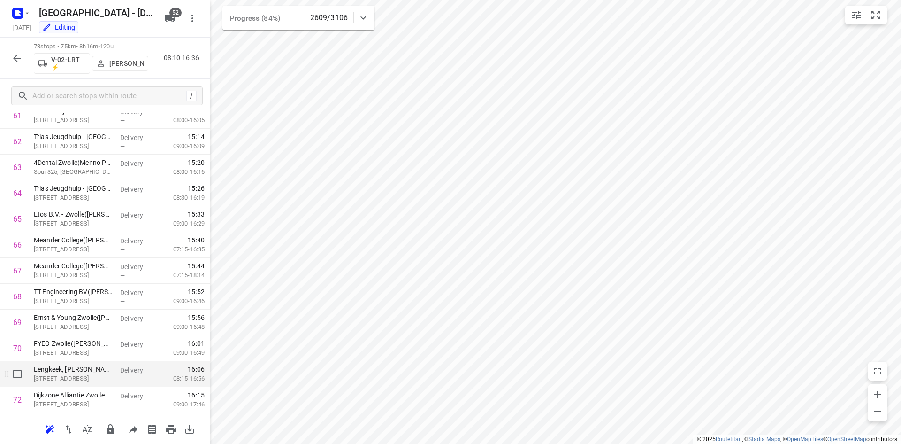
scroll to position [1656, 0]
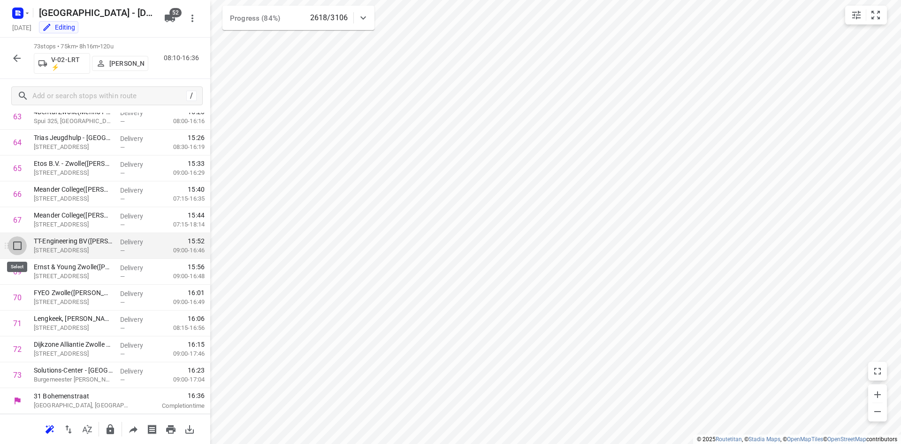
click at [20, 254] on input "checkbox" at bounding box center [17, 245] width 19 height 19
checkbox input "true"
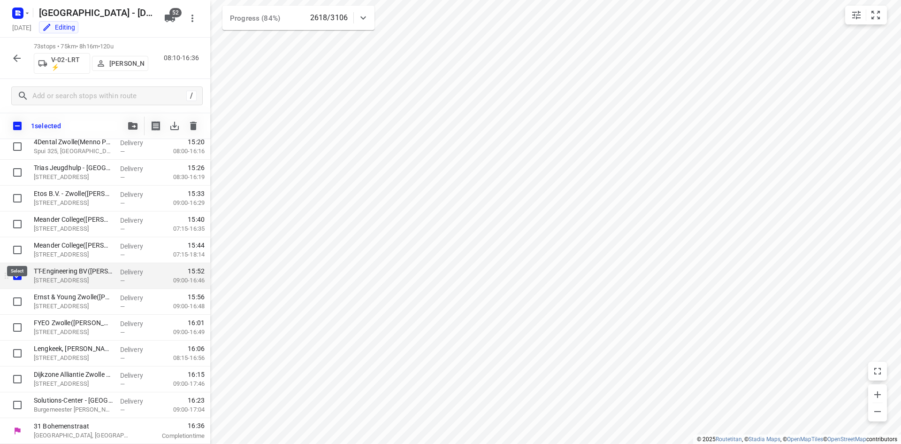
scroll to position [1653, 0]
click at [13, 302] on input "checkbox" at bounding box center [17, 301] width 19 height 19
checkbox input "true"
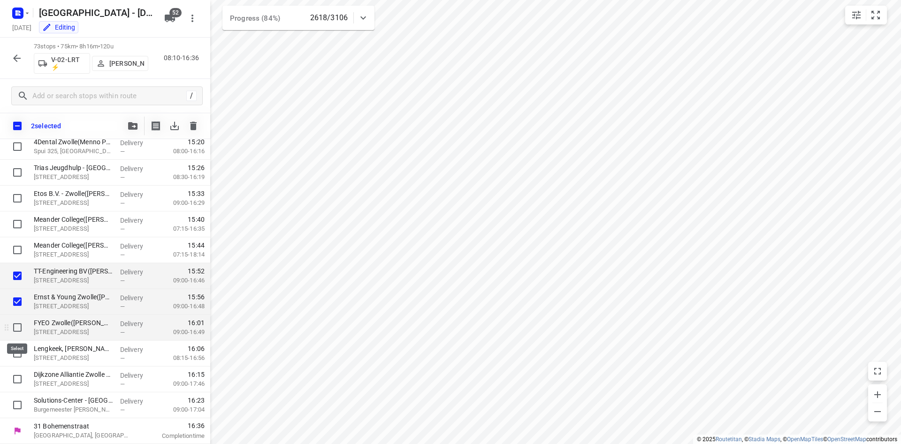
click at [19, 326] on input "checkbox" at bounding box center [17, 327] width 19 height 19
checkbox input "true"
click at [19, 348] on input "checkbox" at bounding box center [17, 353] width 19 height 19
checkbox input "true"
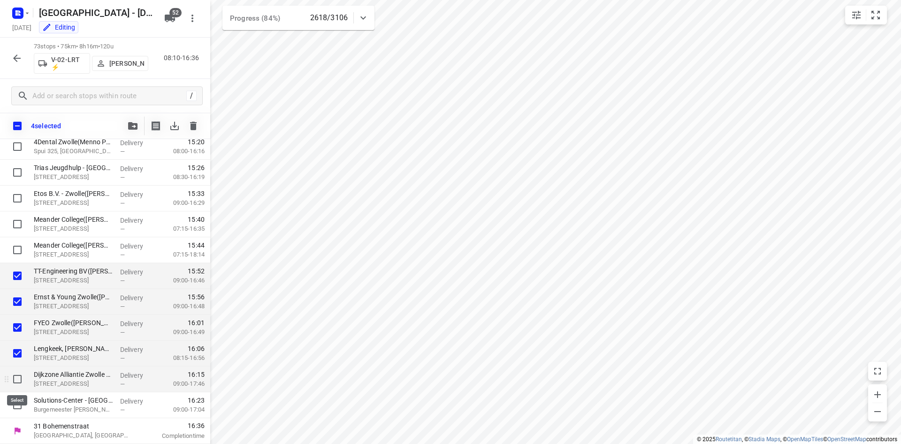
click at [10, 379] on input "checkbox" at bounding box center [17, 378] width 19 height 19
checkbox input "true"
click at [21, 406] on input "checkbox" at bounding box center [17, 404] width 19 height 19
checkbox input "true"
click at [129, 121] on button "button" at bounding box center [132, 125] width 19 height 19
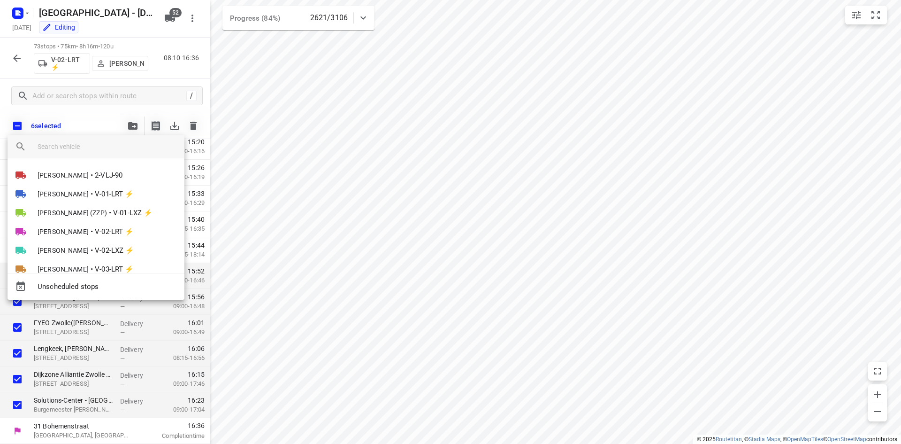
click at [112, 143] on input "search vehicle" at bounding box center [107, 146] width 139 height 14
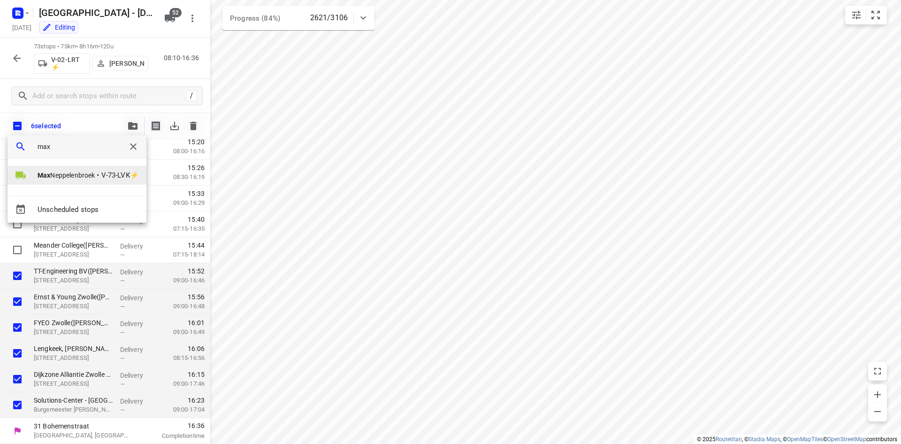
type input "max"
click at [95, 172] on span "Max Neppelenbroek" at bounding box center [66, 174] width 57 height 9
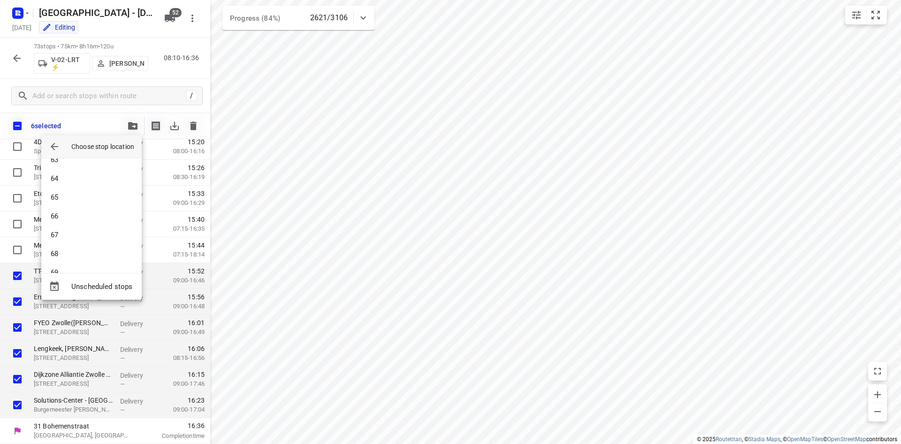
scroll to position [1211, 0]
click at [71, 256] on li "70" at bounding box center [91, 255] width 100 height 19
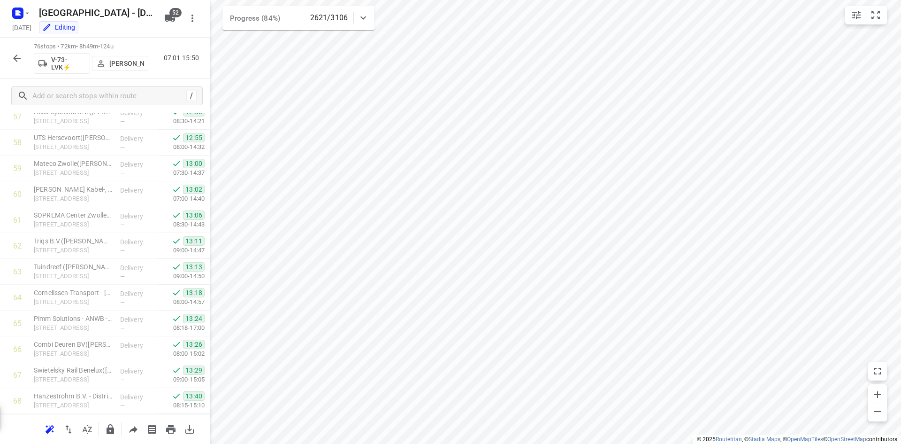
scroll to position [1734, 0]
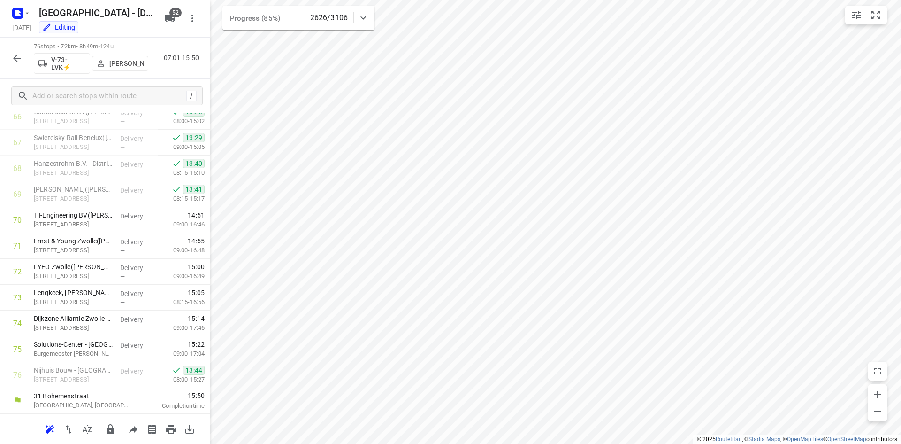
click at [22, 61] on icon "button" at bounding box center [16, 58] width 11 height 11
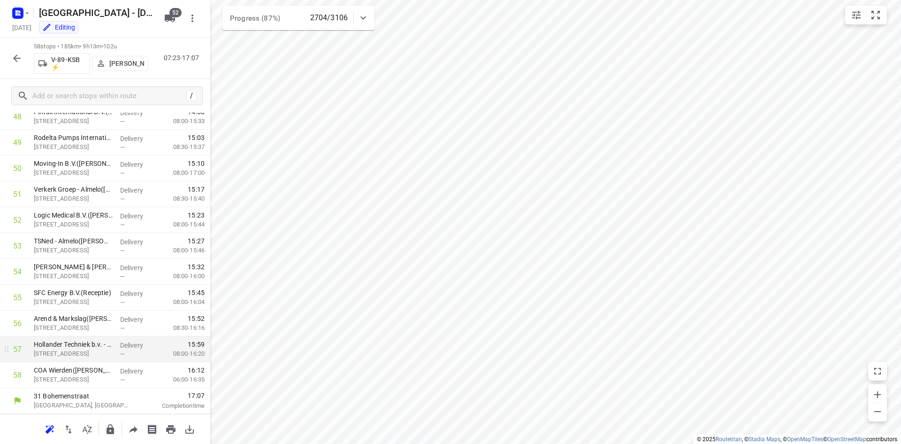
scroll to position [1269, 0]
click at [18, 60] on icon "button" at bounding box center [16, 58] width 11 height 11
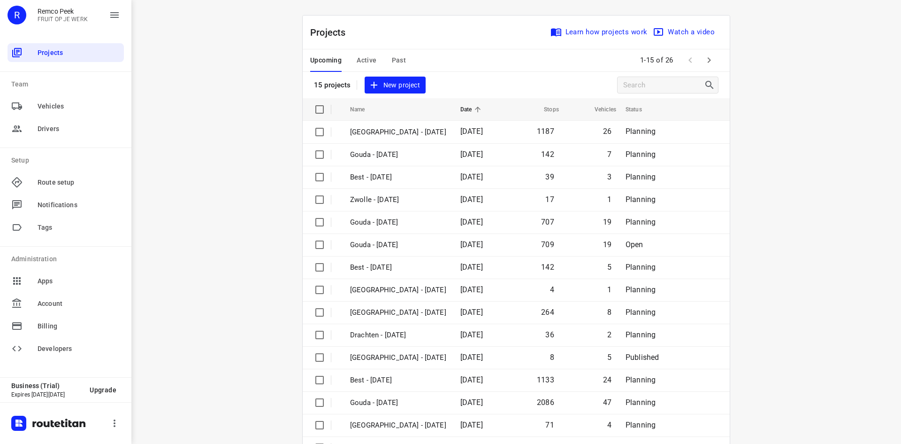
click at [704, 52] on button "button" at bounding box center [709, 60] width 19 height 19
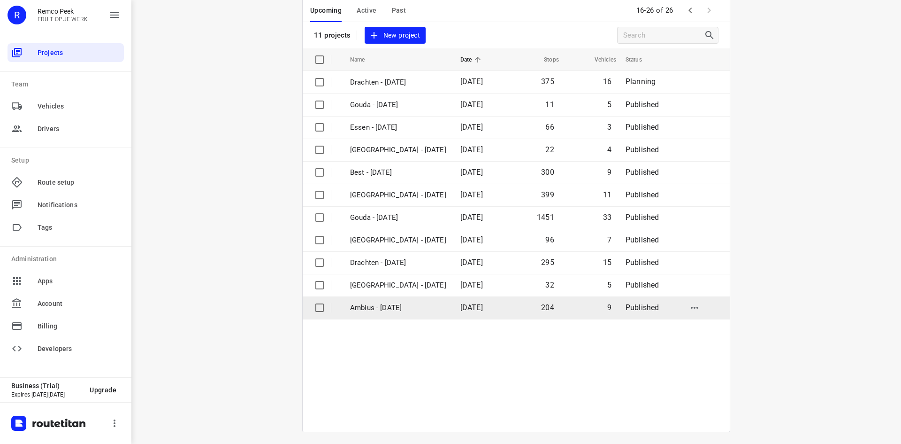
scroll to position [53, 0]
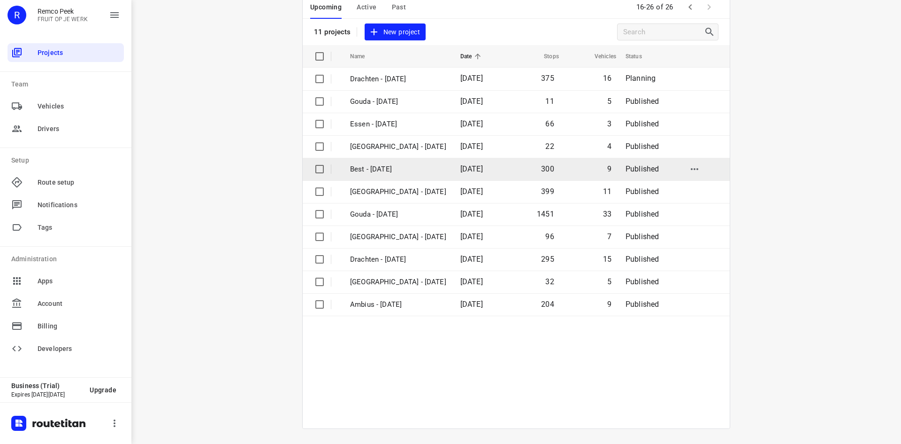
click at [440, 172] on p "Best - Tuesday" at bounding box center [398, 169] width 96 height 11
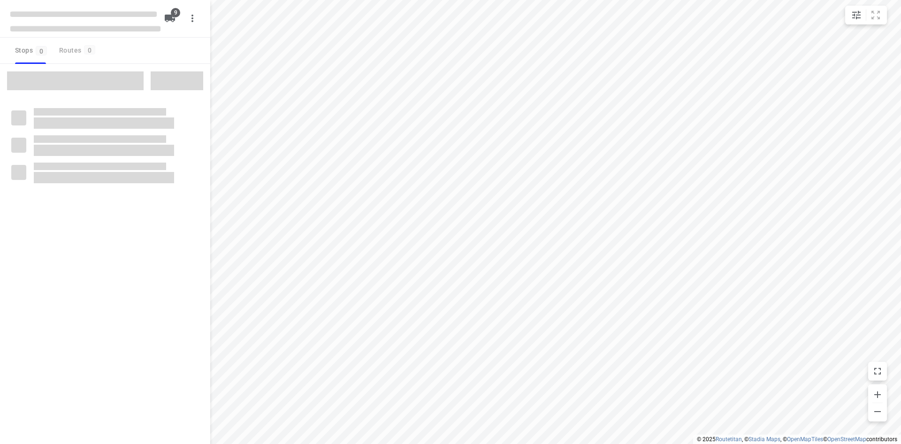
checkbox input "true"
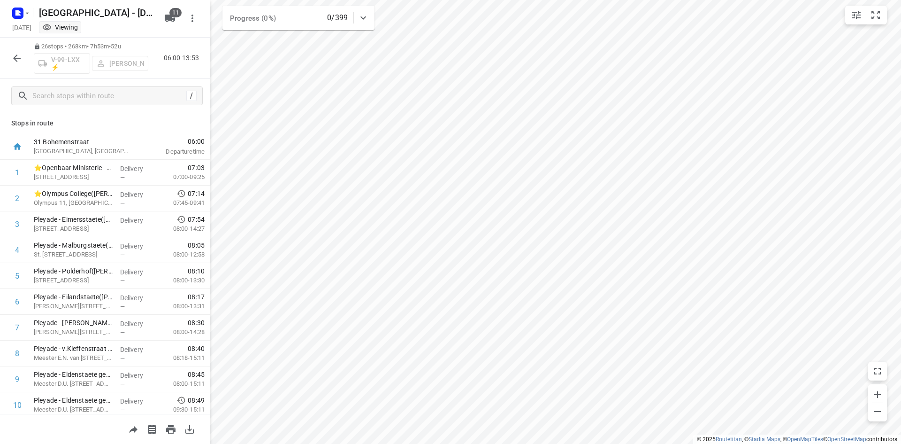
click at [19, 60] on icon "button" at bounding box center [16, 58] width 11 height 11
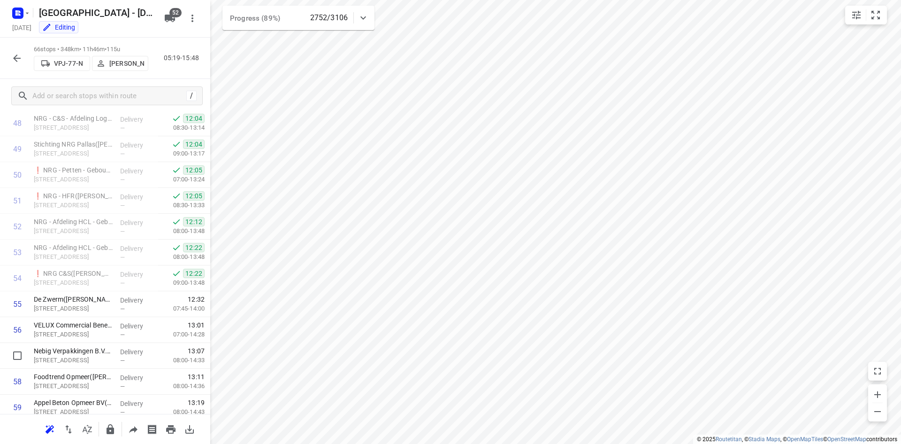
scroll to position [1241, 0]
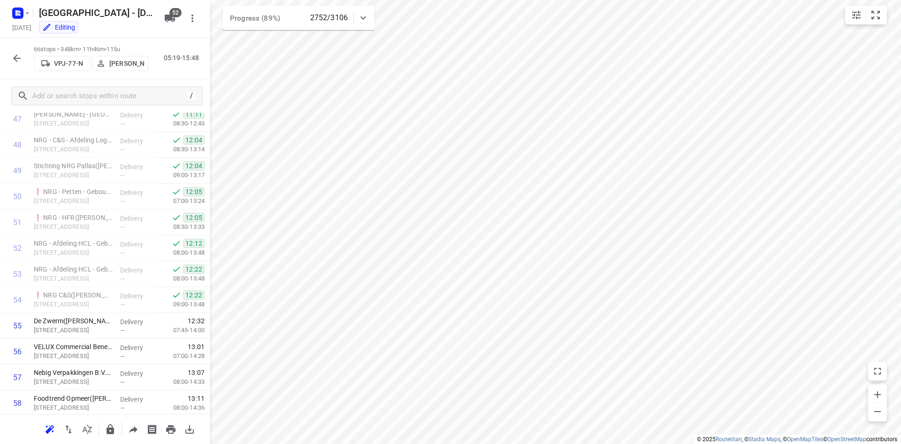
click at [28, 50] on div "66 stops • 348km • 11h46m • 115u VPJ-77-N Sven Hageman 05:19-15:48" at bounding box center [105, 58] width 210 height 41
click at [21, 55] on icon "button" at bounding box center [16, 58] width 11 height 11
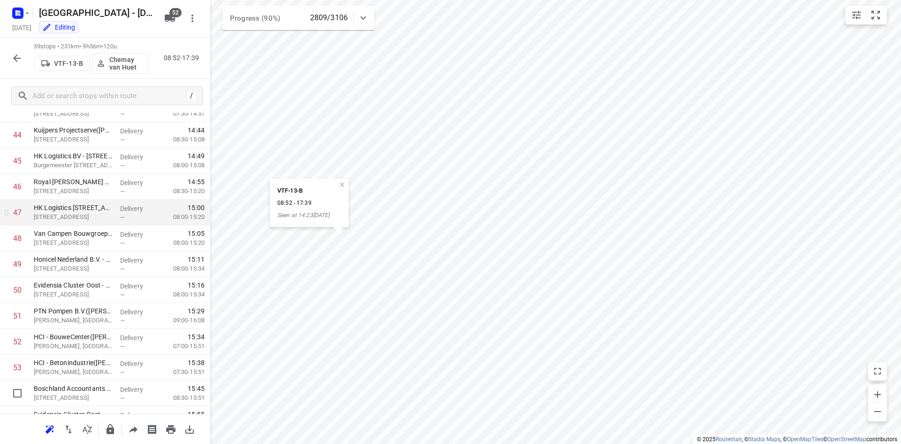
scroll to position [1060, 0]
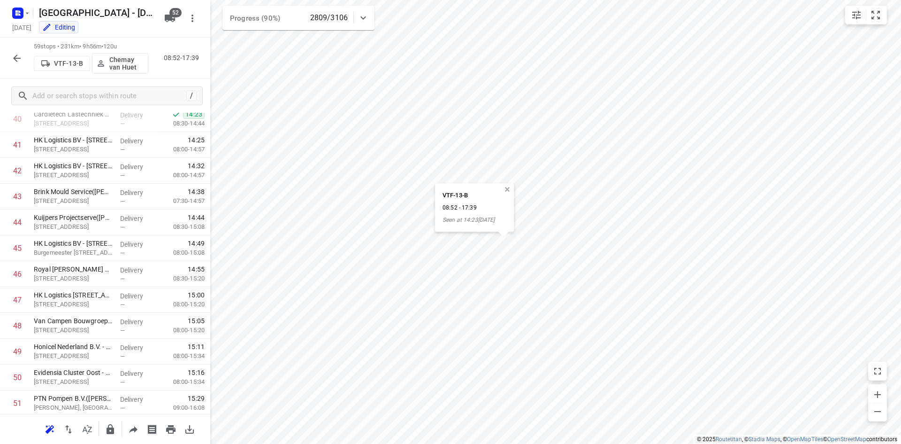
click at [509, 190] on button "button" at bounding box center [507, 189] width 8 height 8
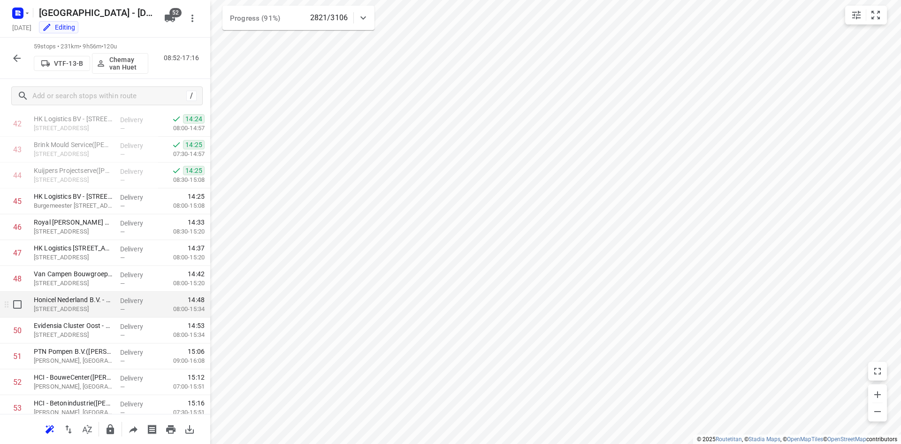
scroll to position [1295, 0]
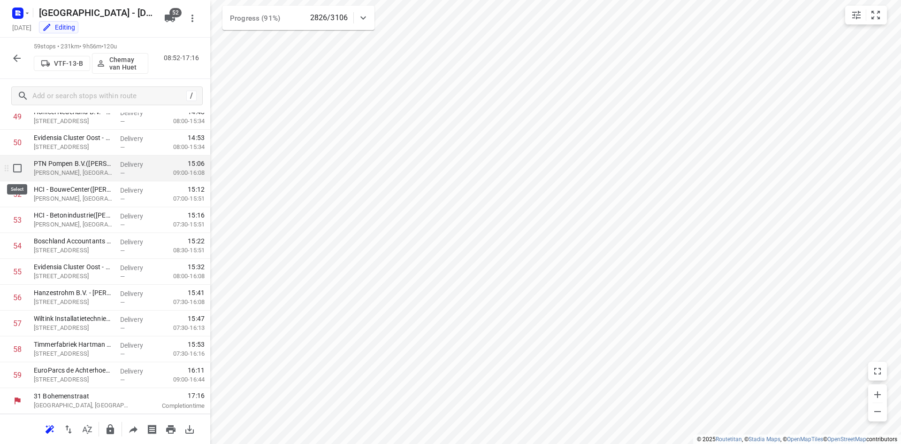
click at [19, 166] on input "checkbox" at bounding box center [17, 168] width 19 height 19
checkbox input "true"
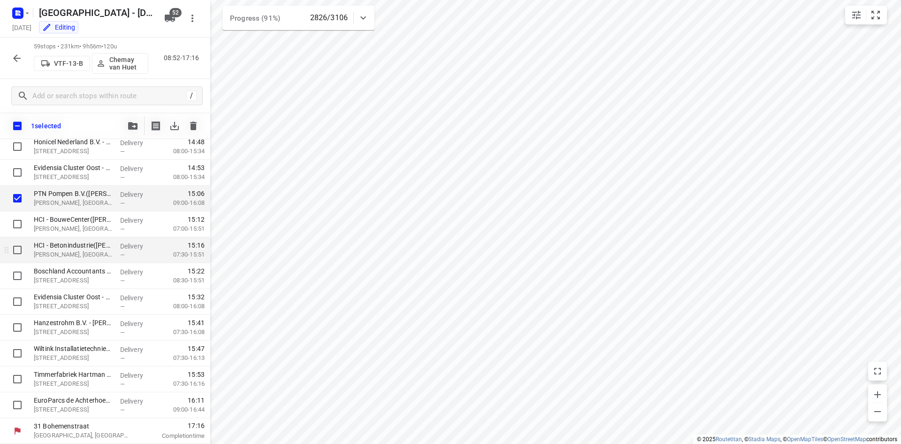
scroll to position [1291, 0]
click at [11, 231] on input "checkbox" at bounding box center [17, 224] width 19 height 19
checkbox input "true"
click at [13, 248] on input "checkbox" at bounding box center [17, 249] width 19 height 19
checkbox input "true"
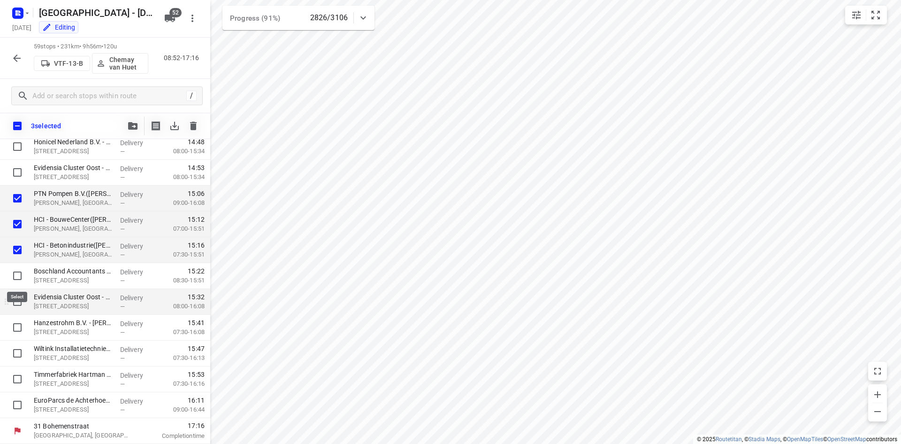
click at [15, 274] on input "checkbox" at bounding box center [17, 275] width 19 height 19
checkbox input "true"
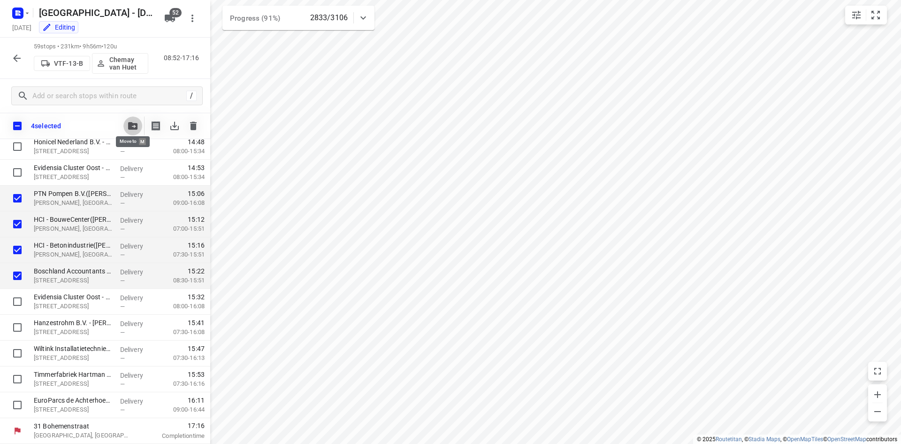
click at [135, 133] on button "button" at bounding box center [132, 125] width 19 height 19
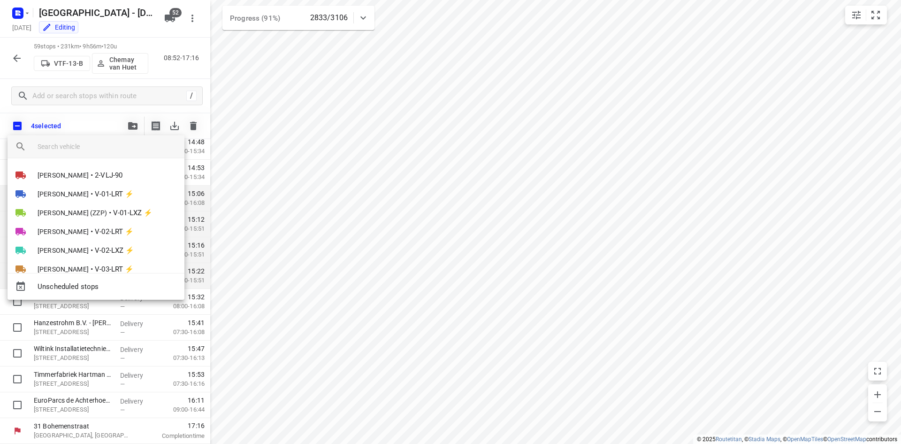
drag, startPoint x: 481, startPoint y: 274, endPoint x: 481, endPoint y: 225, distance: 48.8
click at [490, 218] on div at bounding box center [450, 222] width 901 height 444
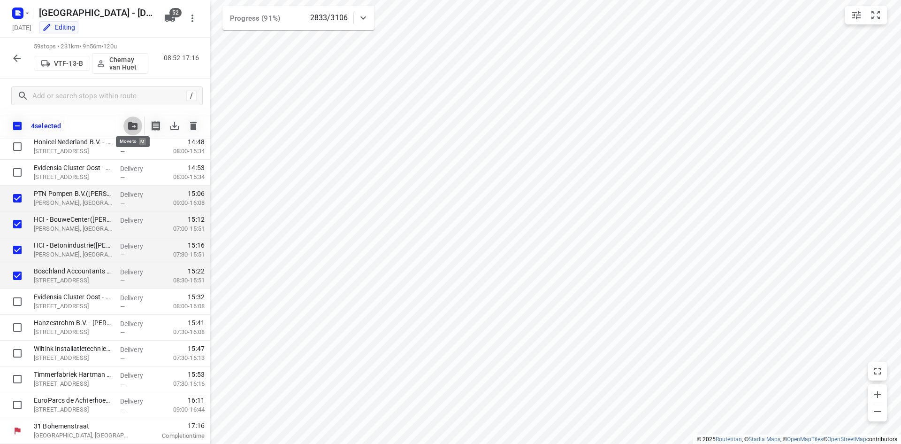
click at [138, 130] on button "button" at bounding box center [132, 125] width 19 height 19
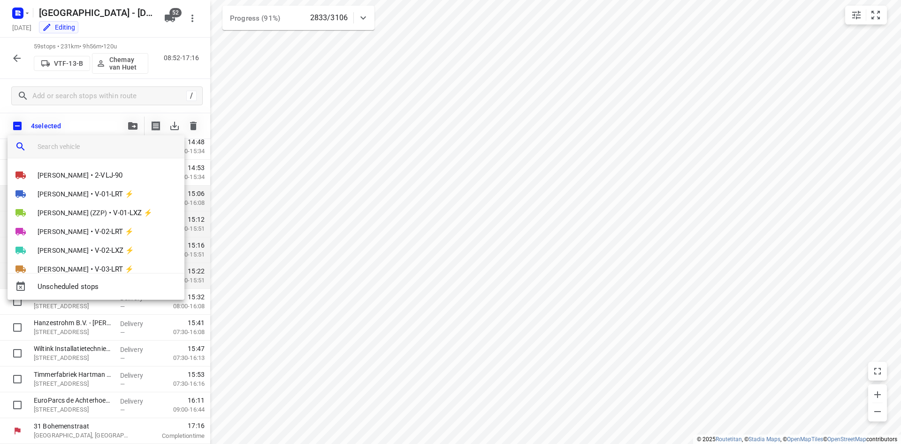
click at [102, 146] on input "search vehicle" at bounding box center [107, 146] width 139 height 14
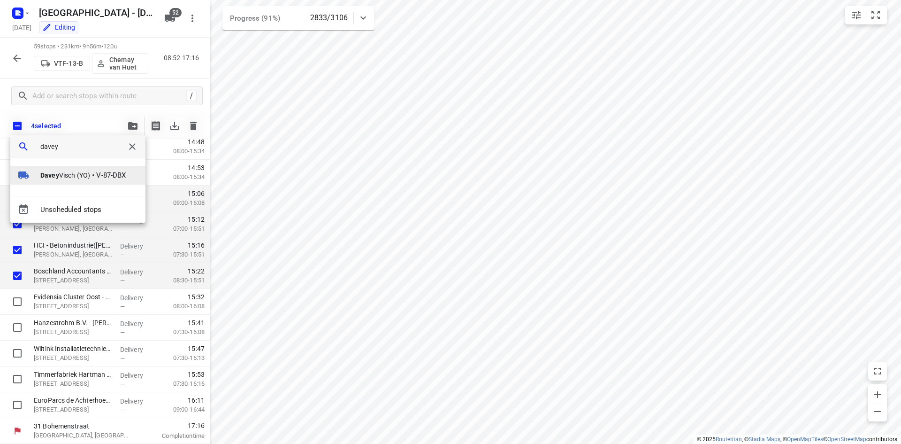
type input "davey"
click at [86, 179] on span "Davey Visch (YO)" at bounding box center [65, 174] width 50 height 9
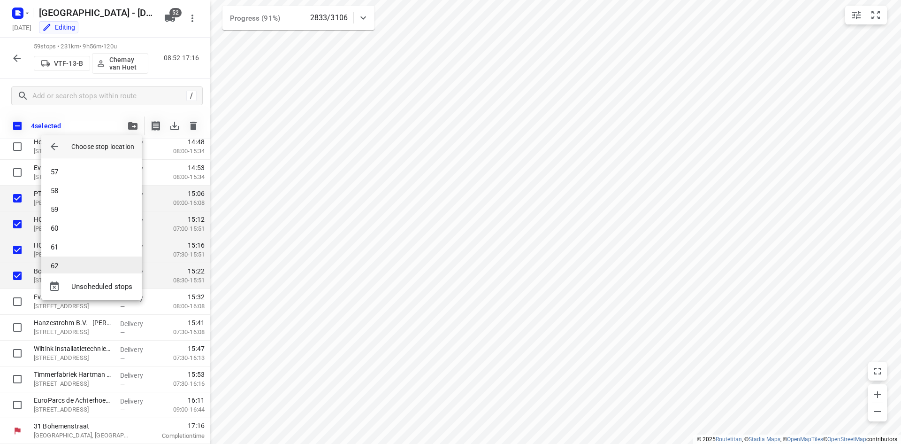
scroll to position [1061, 0]
click at [69, 257] on li "62" at bounding box center [91, 255] width 100 height 19
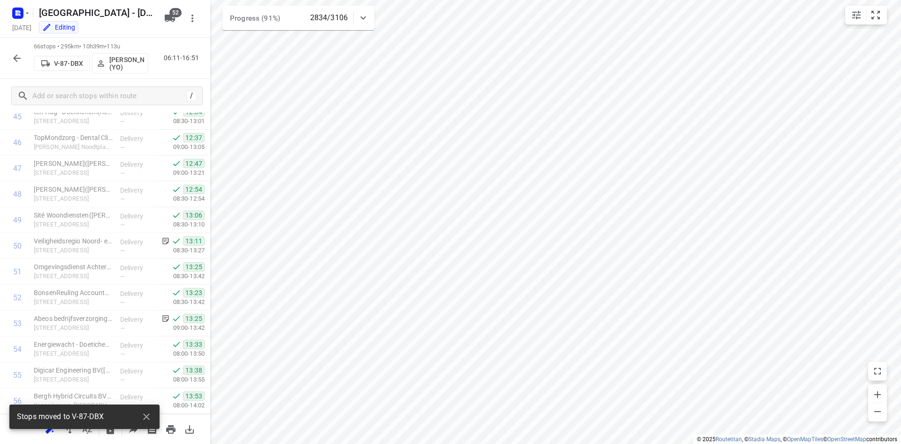
scroll to position [1476, 0]
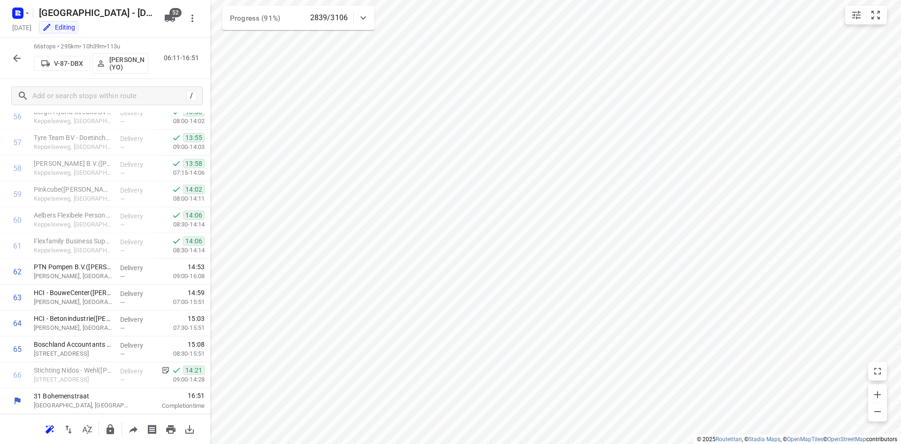
click at [24, 65] on div at bounding box center [17, 58] width 19 height 19
click at [15, 62] on icon "button" at bounding box center [16, 58] width 11 height 11
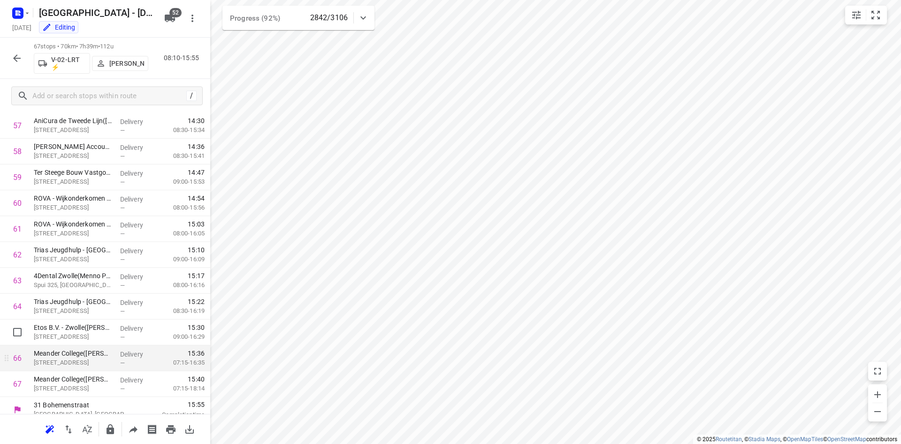
scroll to position [1502, 0]
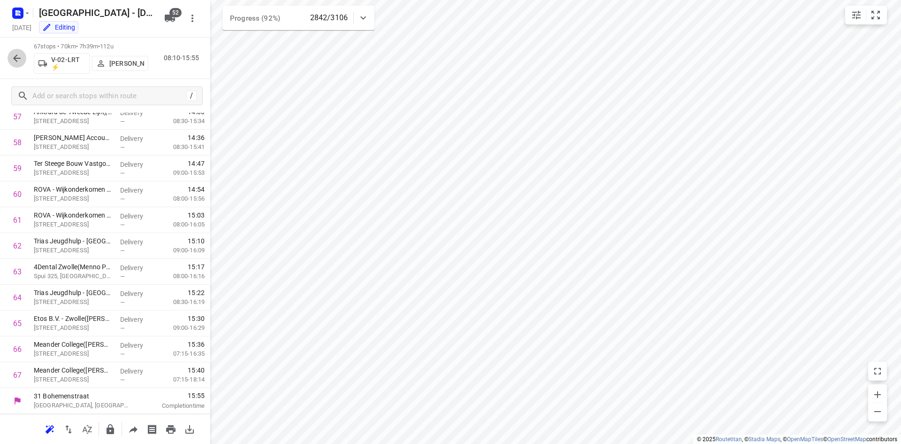
click at [15, 53] on icon "button" at bounding box center [16, 58] width 11 height 11
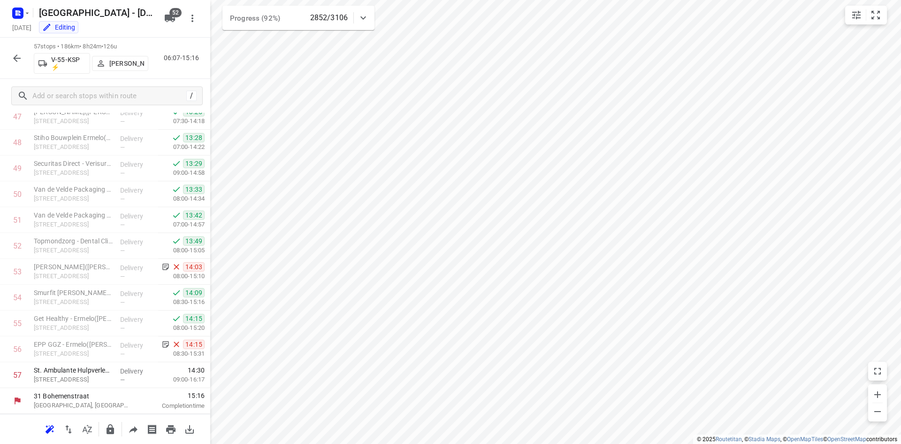
scroll to position [1243, 0]
click at [142, 264] on p "Delivery" at bounding box center [137, 267] width 35 height 9
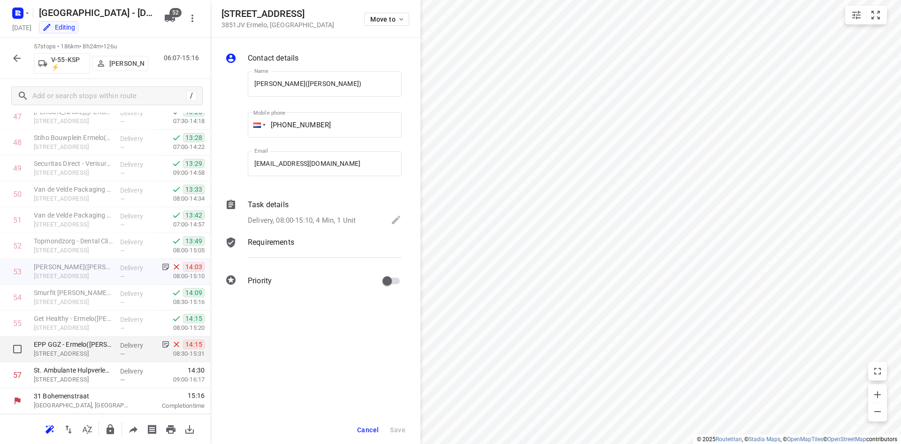
click at [120, 344] on p "Delivery" at bounding box center [137, 344] width 35 height 9
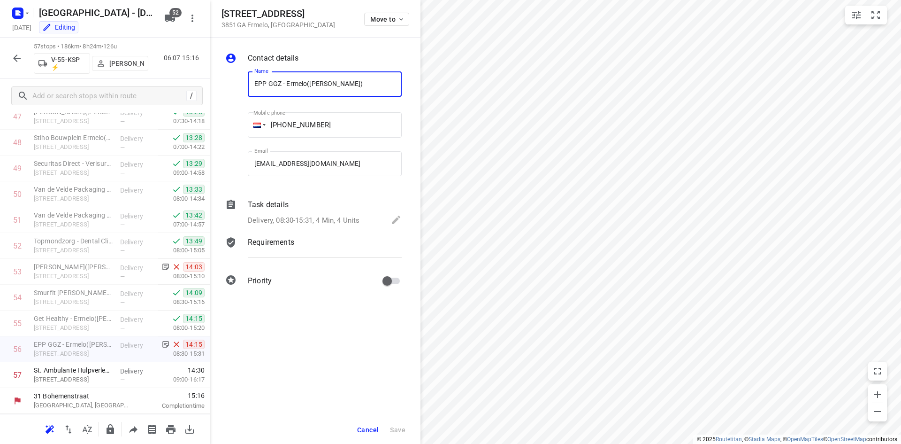
click at [331, 226] on div "Delivery, 08:30-15:31, 4 Min, 4 Units" at bounding box center [325, 220] width 154 height 13
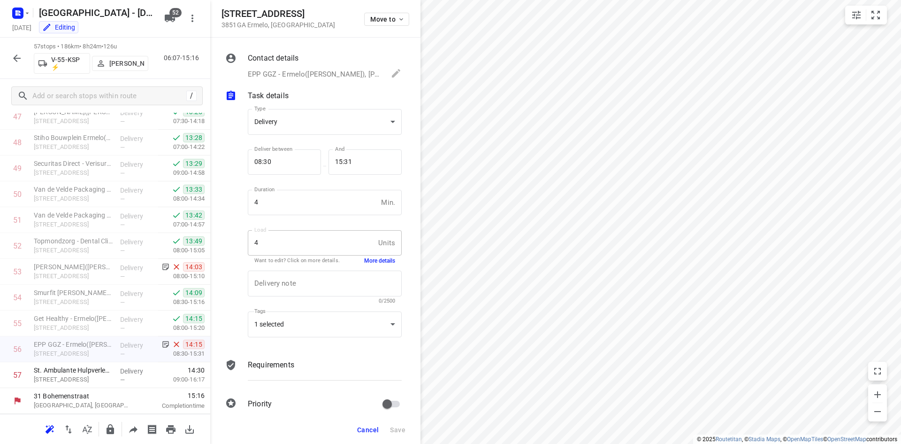
click at [373, 253] on div "4 Units Load" at bounding box center [325, 242] width 154 height 25
click at [370, 257] on button "More details" at bounding box center [379, 261] width 31 height 8
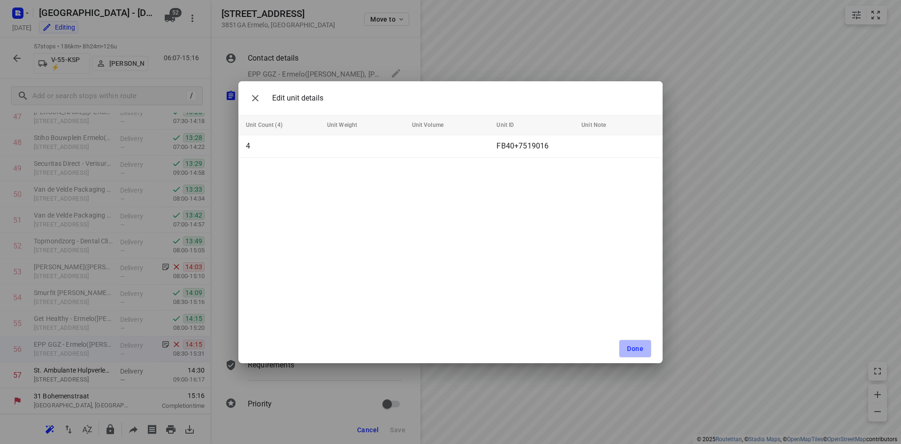
click at [643, 350] on span "Done" at bounding box center [635, 349] width 16 height 8
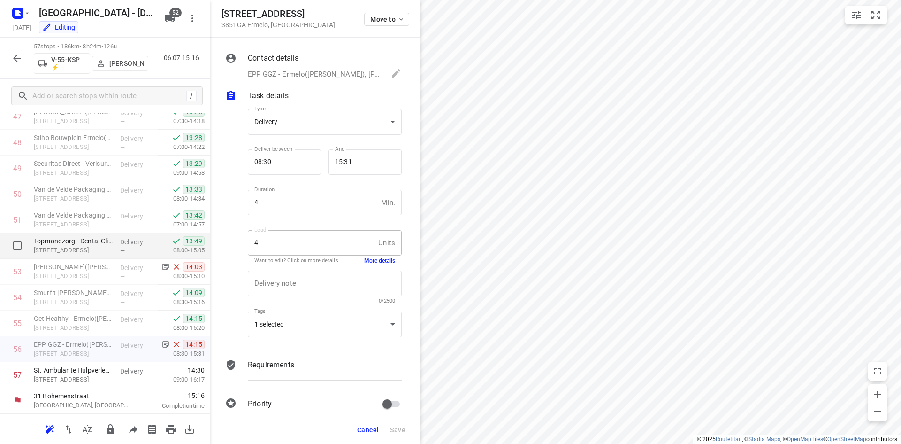
click at [93, 253] on p "[STREET_ADDRESS]" at bounding box center [73, 249] width 79 height 9
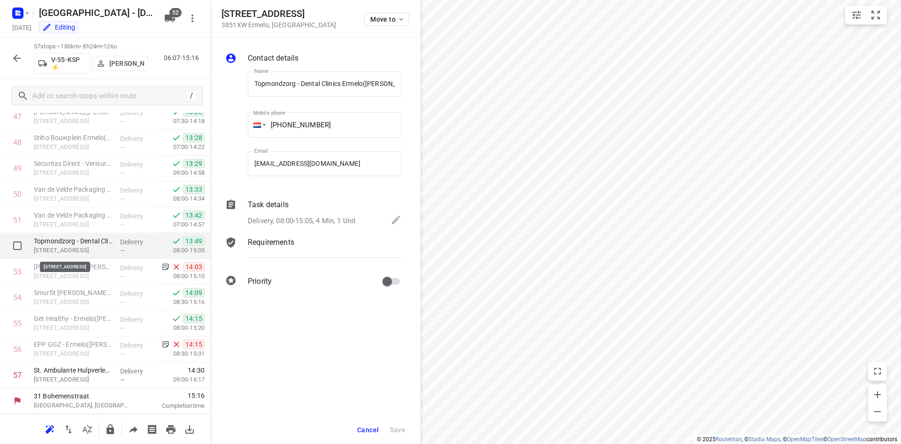
scroll to position [0, 0]
click at [92, 253] on p "[STREET_ADDRESS]" at bounding box center [73, 249] width 79 height 9
click at [89, 258] on div "Topmondzorg - Dental Clinics Ermelo(Célia Hubert) Wilhelminalaan 22, Ermelo" at bounding box center [73, 246] width 86 height 26
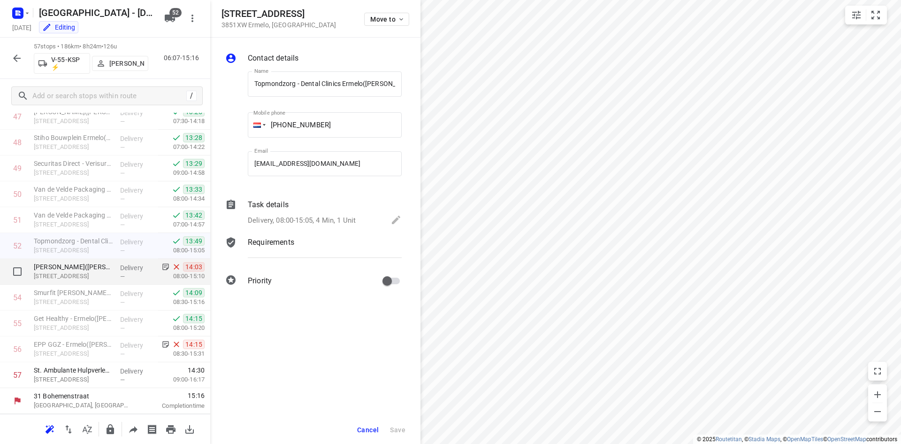
click at [116, 265] on div "Delivery —" at bounding box center [137, 272] width 42 height 26
click at [325, 227] on div "Task details Delivery, 08:00-15:10, 4 Min, 1 Unit" at bounding box center [325, 213] width 158 height 32
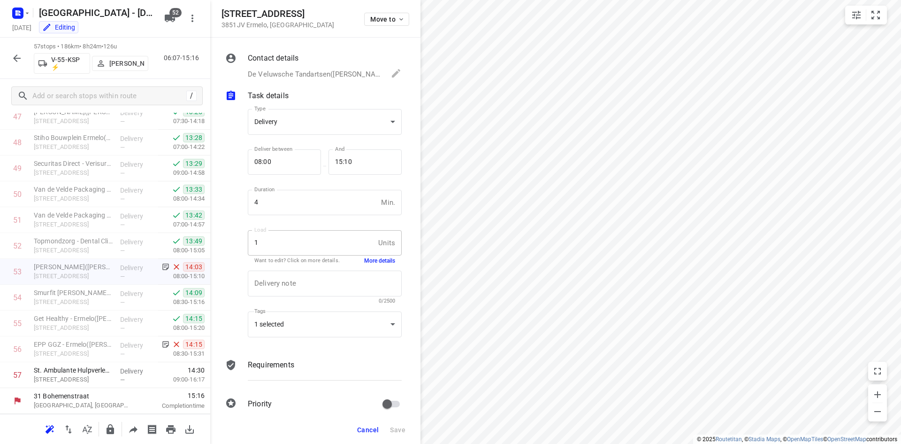
click at [375, 264] on button "More details" at bounding box center [379, 261] width 31 height 8
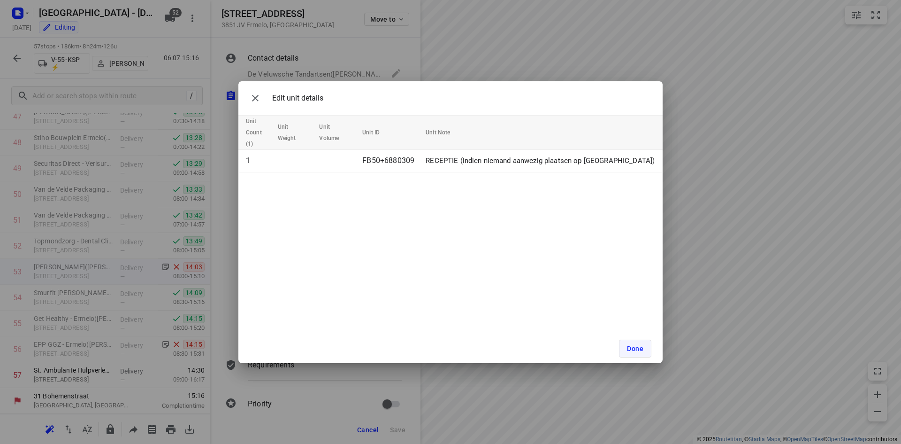
click at [628, 352] on span "Done" at bounding box center [635, 349] width 16 height 8
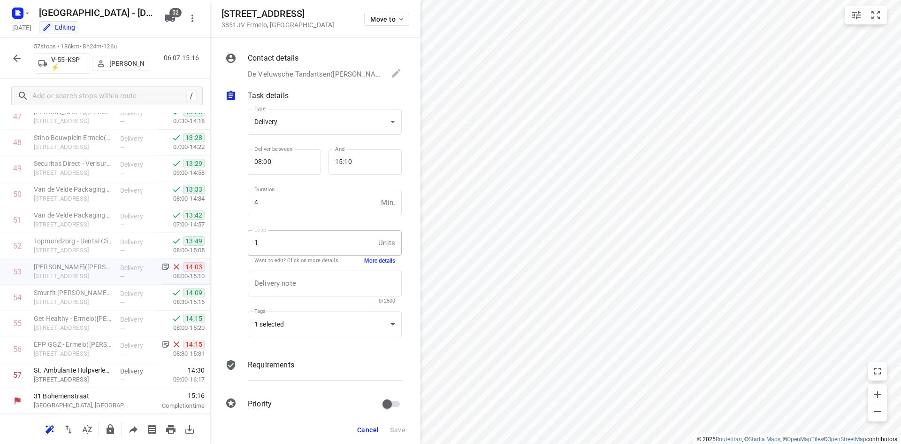
click at [378, 432] on span "Cancel" at bounding box center [368, 430] width 22 height 8
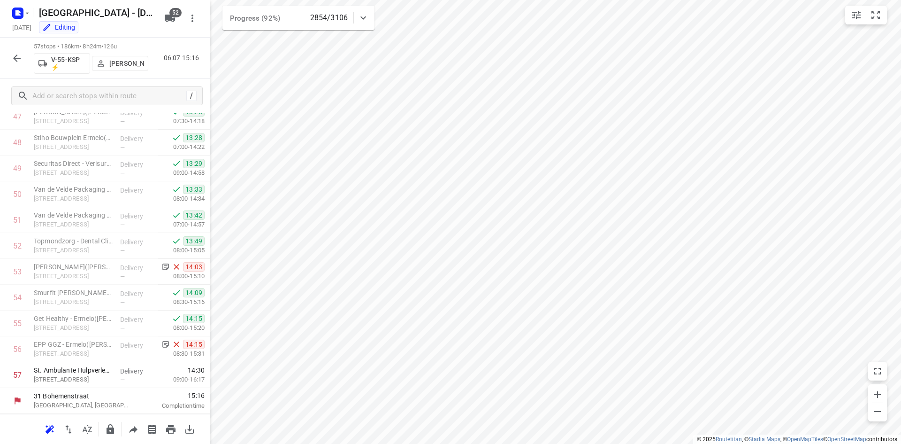
click at [21, 60] on icon "button" at bounding box center [16, 58] width 11 height 11
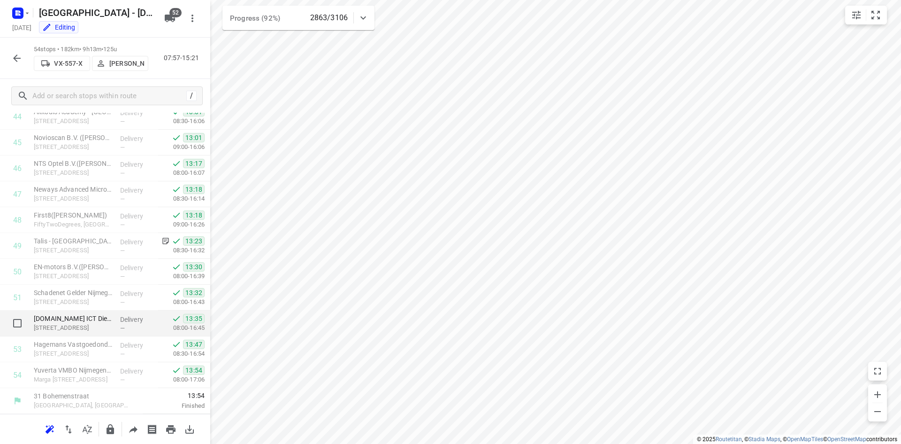
scroll to position [1166, 0]
click at [15, 53] on icon "button" at bounding box center [16, 58] width 11 height 11
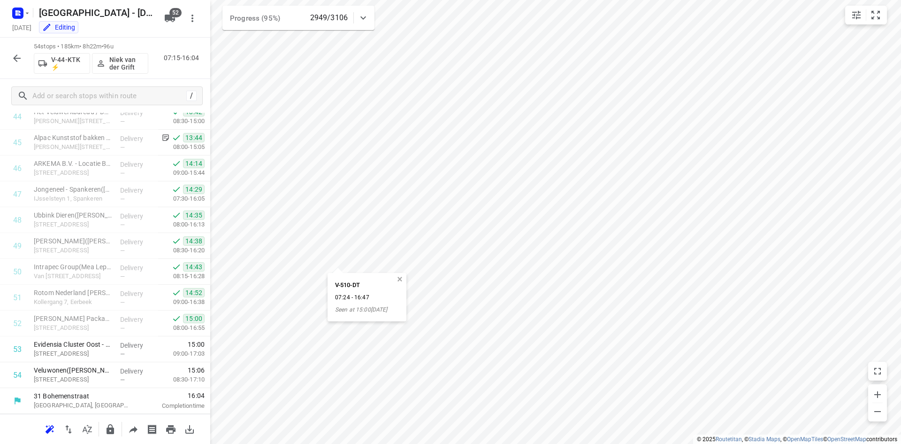
click at [404, 275] on button "button" at bounding box center [400, 279] width 8 height 8
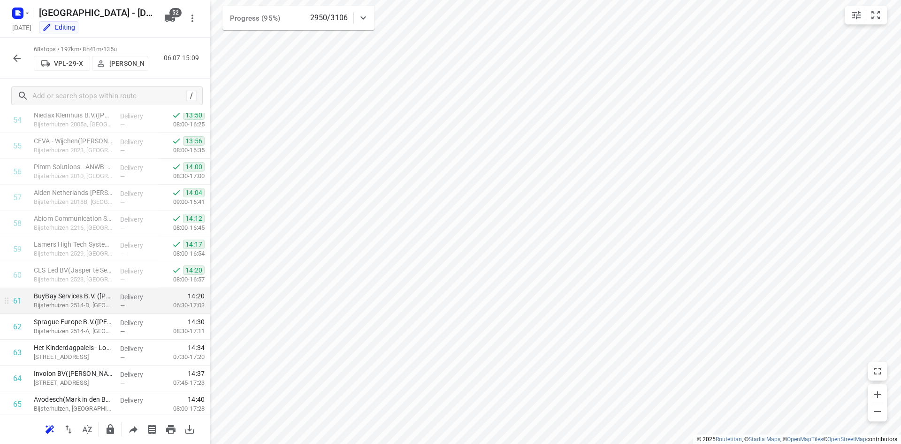
scroll to position [1527, 0]
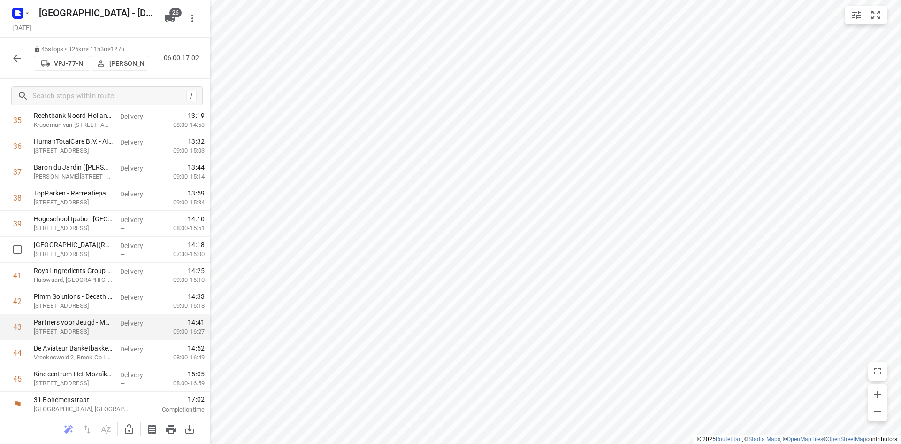
scroll to position [934, 0]
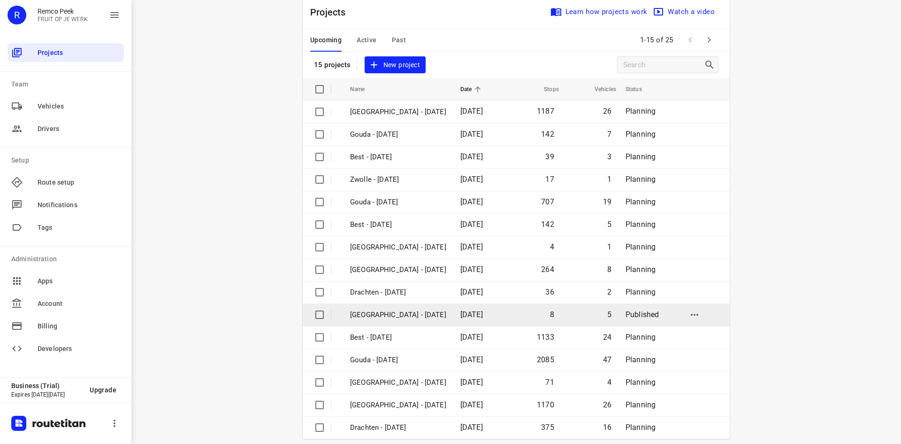
scroll to position [31, 0]
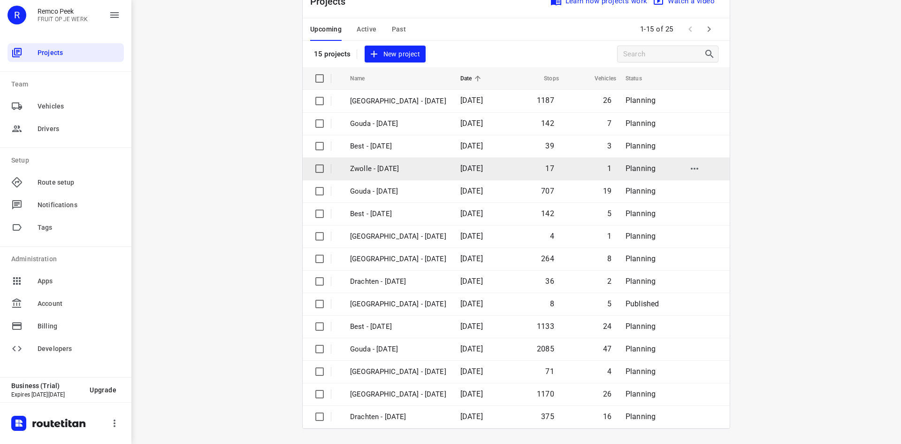
click at [429, 161] on td "Zwolle - [DATE]" at bounding box center [397, 168] width 112 height 23
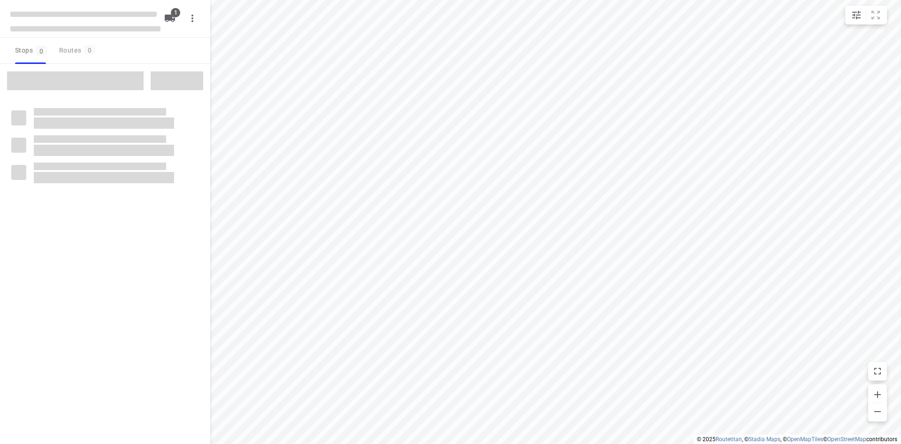
checkbox input "true"
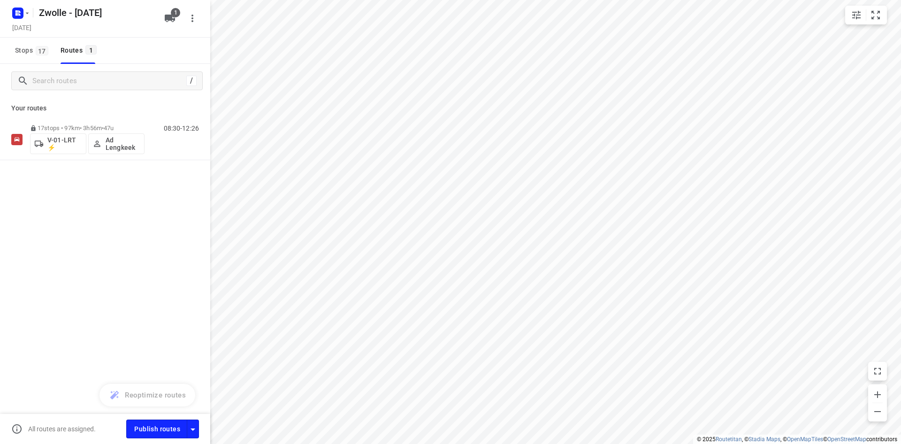
click at [203, 84] on div "i © 2025 Routetitan , © Stadia Maps , © OpenMapTiles © OpenStreetMap contributo…" at bounding box center [450, 222] width 901 height 444
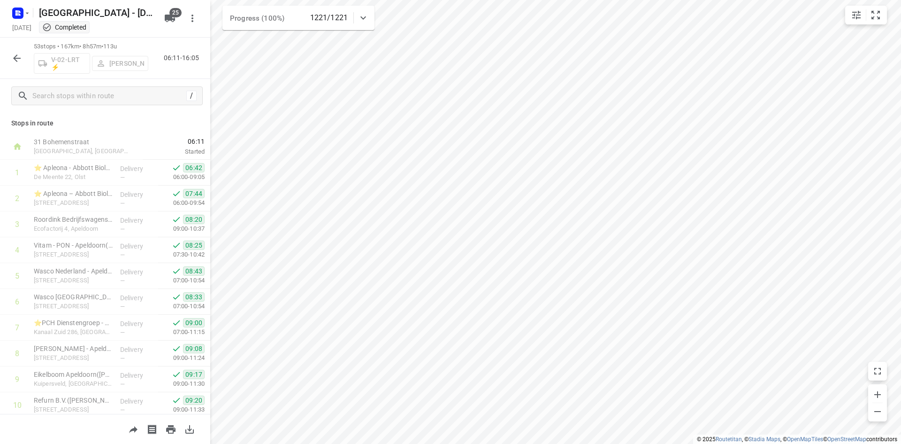
scroll to position [1140, 0]
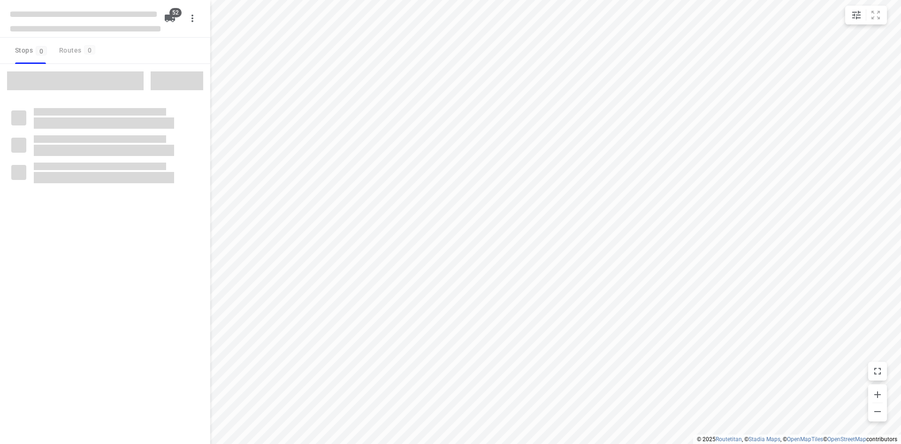
checkbox input "true"
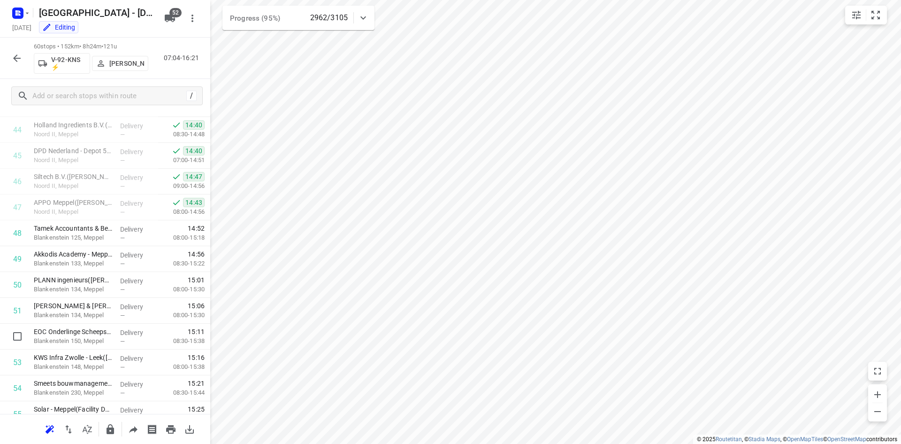
scroll to position [1133, 0]
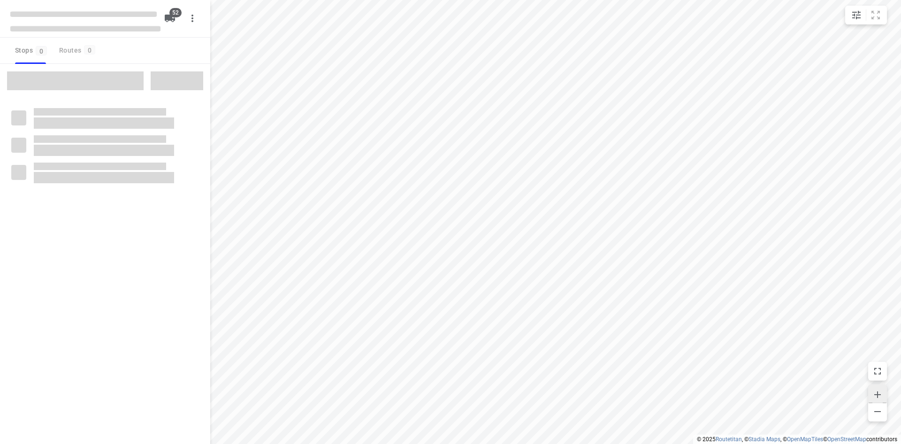
checkbox input "true"
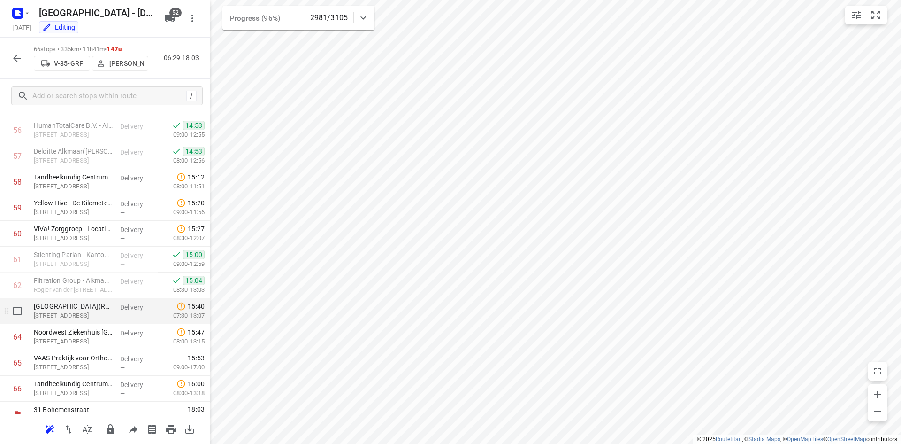
scroll to position [1476, 0]
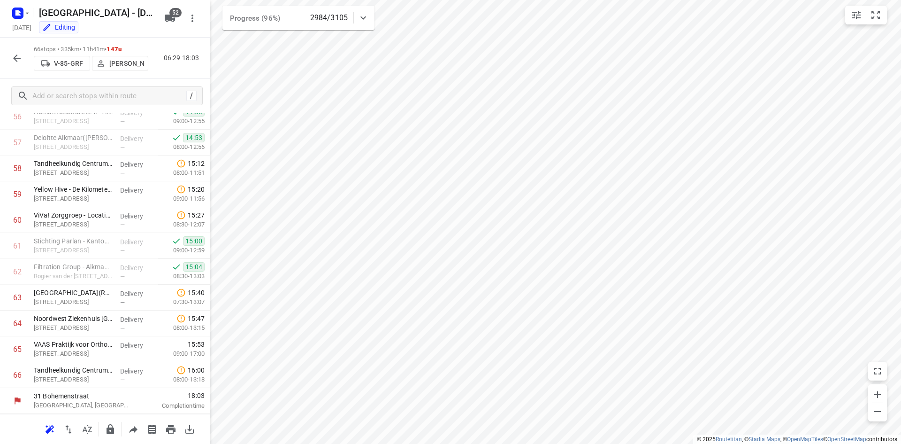
click at [261, 0] on html "i © 2025 Routetitan , © Stadia Maps , © OpenMapTiles © OpenStreetMap contributo…" at bounding box center [450, 222] width 901 height 444
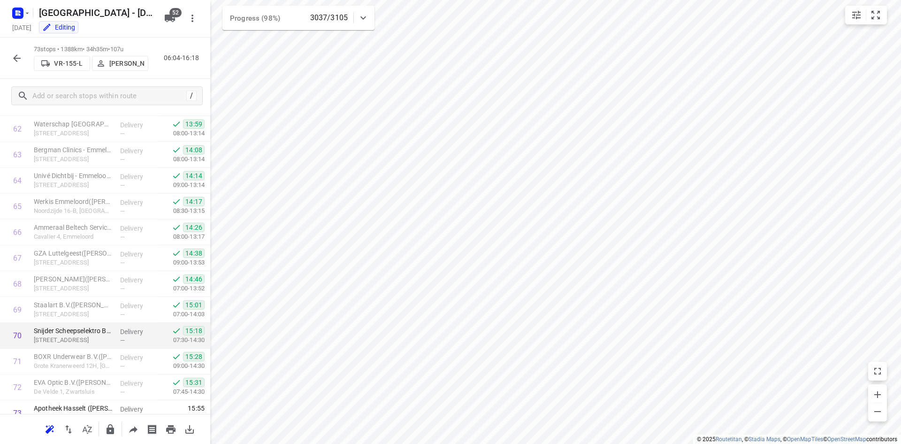
scroll to position [1656, 0]
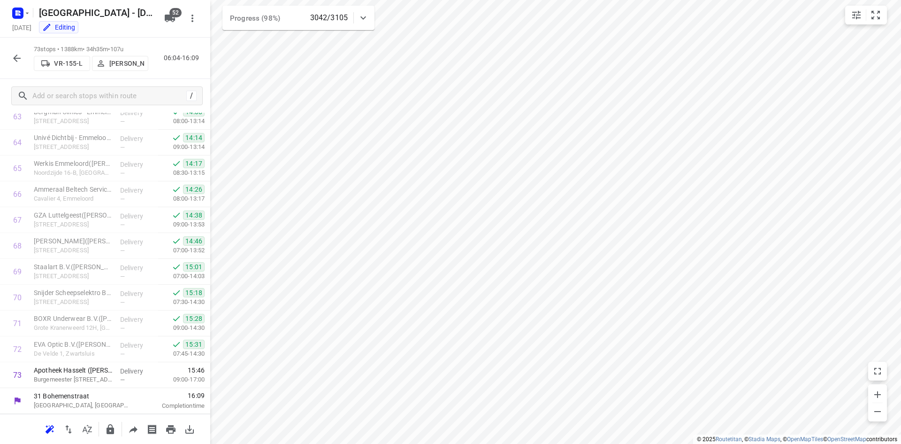
click at [23, 58] on button "button" at bounding box center [17, 58] width 19 height 19
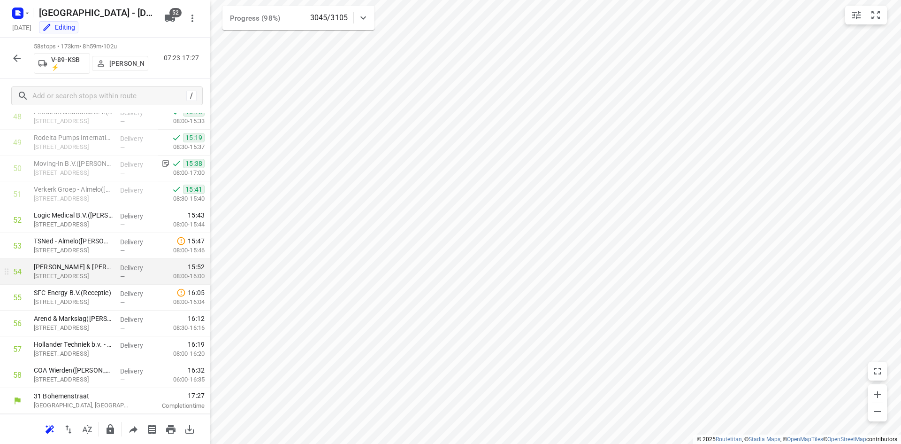
scroll to position [1269, 0]
click at [28, 55] on div "58 stops • 173km • 8h59m • 102u V-89-KSB ⚡ [PERSON_NAME] 07:23-17:27" at bounding box center [105, 58] width 210 height 41
click at [18, 53] on icon "button" at bounding box center [16, 58] width 11 height 11
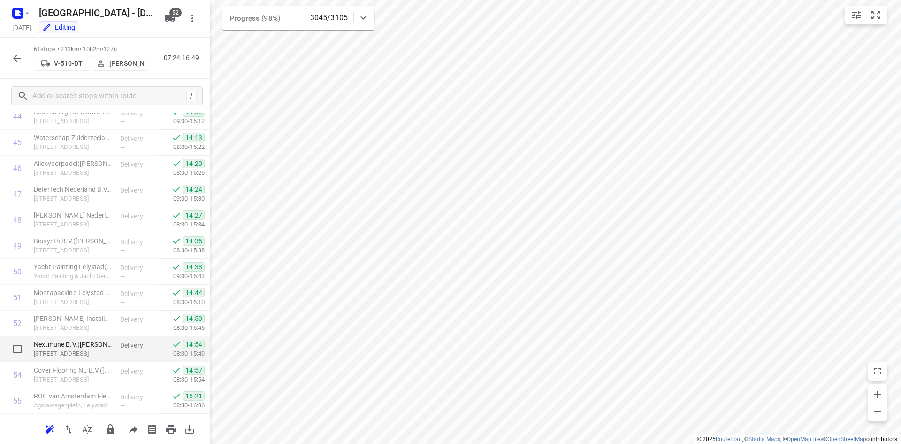
scroll to position [1347, 0]
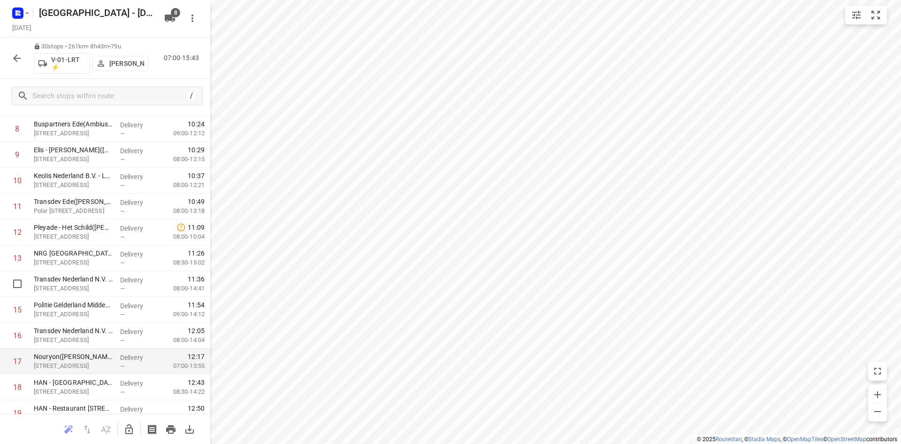
scroll to position [282, 0]
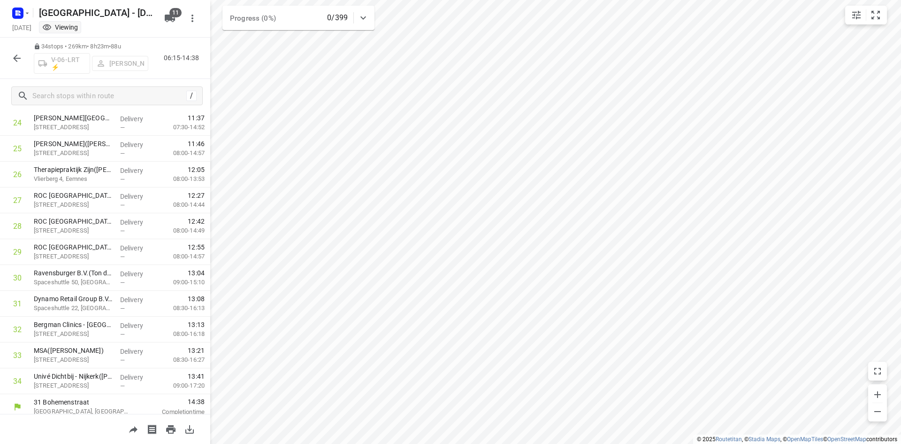
scroll to position [650, 0]
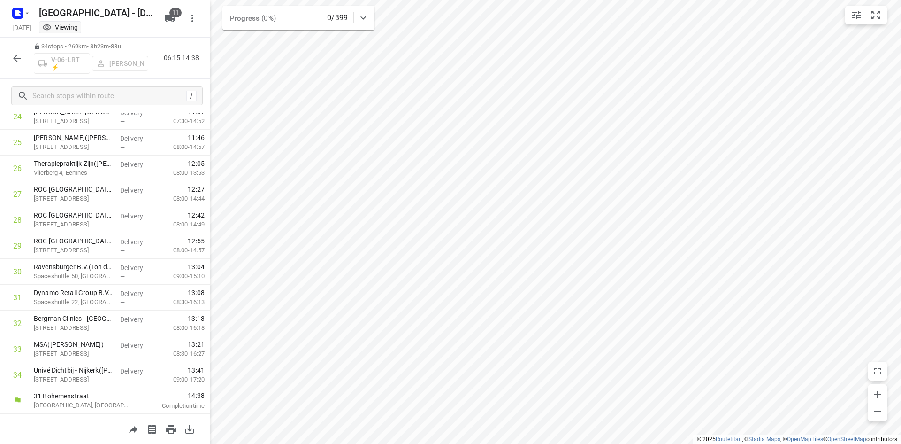
click at [13, 54] on icon "button" at bounding box center [16, 58] width 11 height 11
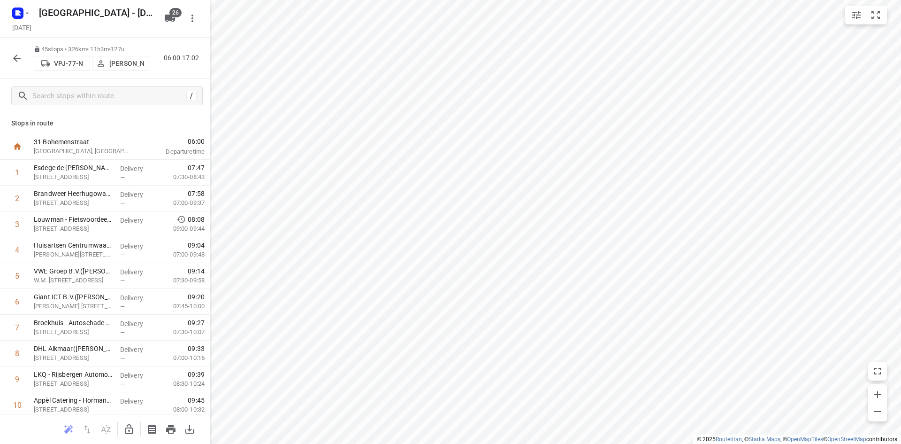
scroll to position [934, 0]
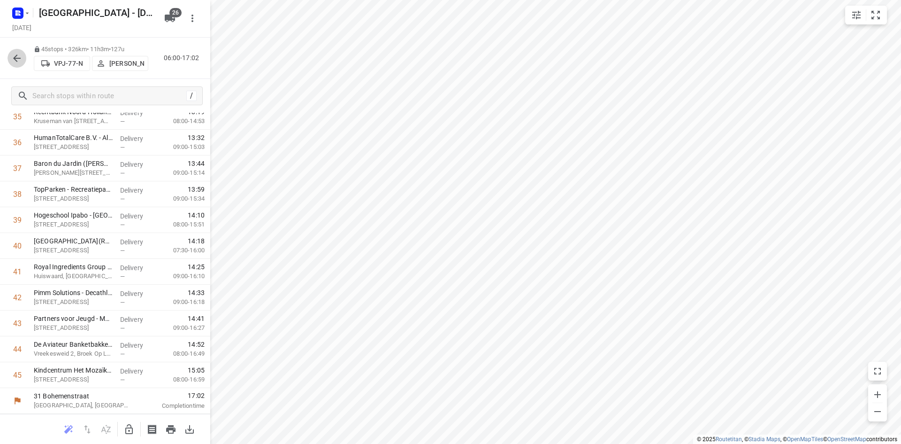
click at [8, 55] on button "button" at bounding box center [17, 58] width 19 height 19
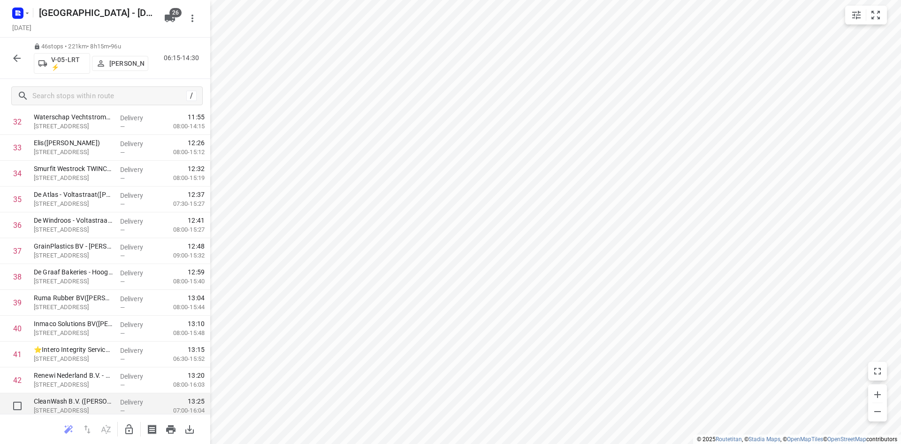
scroll to position [959, 0]
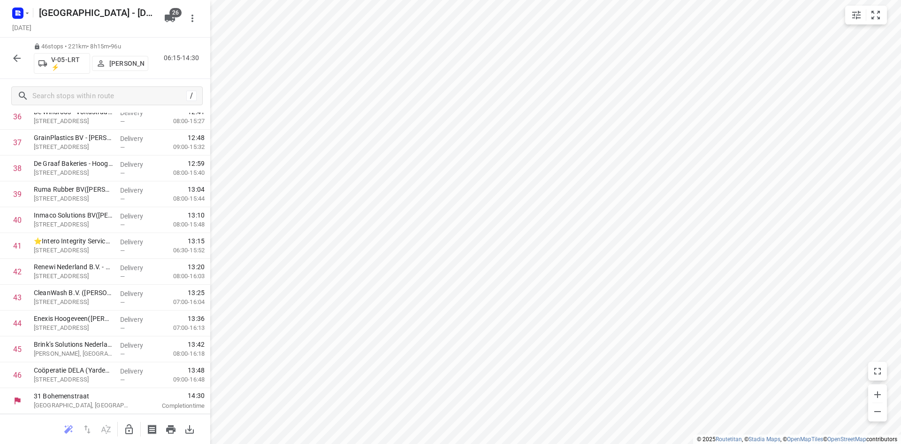
click at [10, 62] on button "button" at bounding box center [17, 58] width 19 height 19
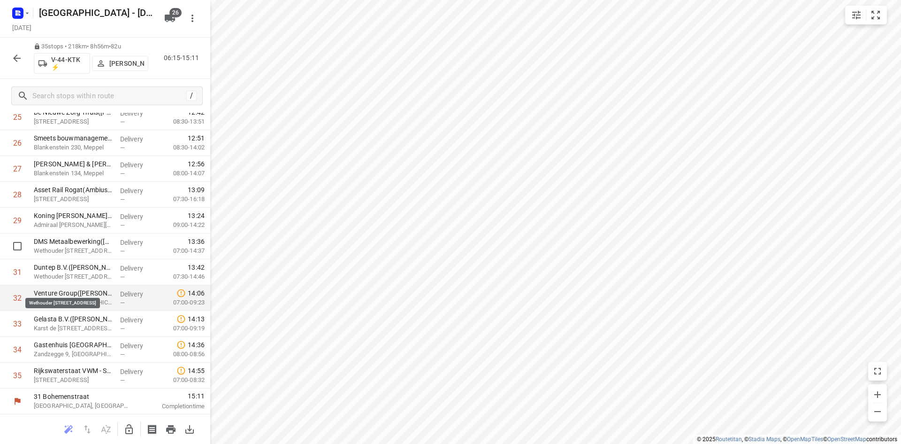
scroll to position [675, 0]
click at [20, 68] on div "35 stops • 218km • 8h56m • 82u V-44-KTK ⚡ Gera van de Vreugde 06:15-15:11" at bounding box center [105, 58] width 210 height 41
click at [12, 52] on button "button" at bounding box center [17, 58] width 19 height 19
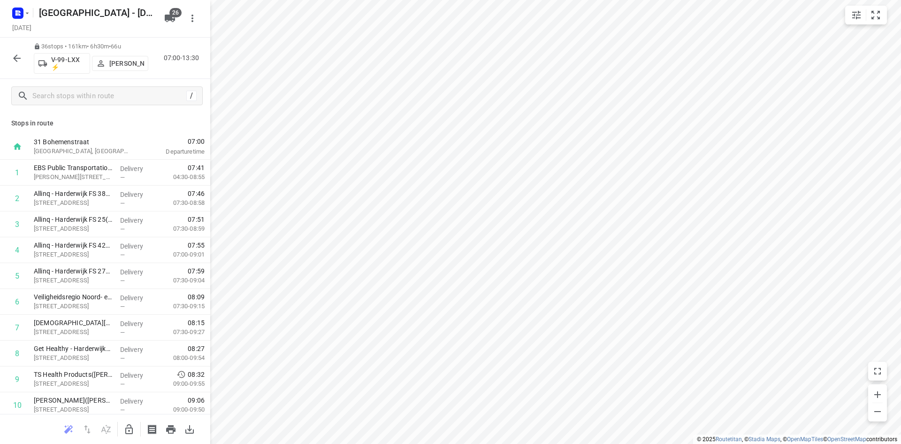
click at [14, 54] on icon "button" at bounding box center [16, 58] width 11 height 11
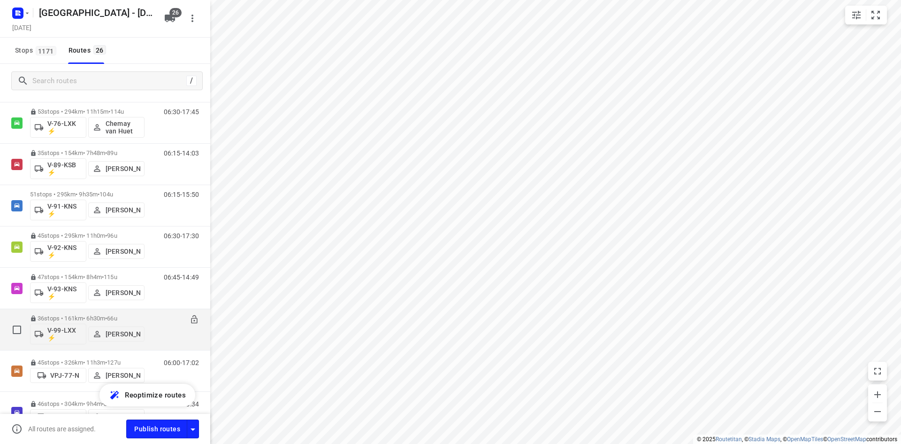
scroll to position [676, 0]
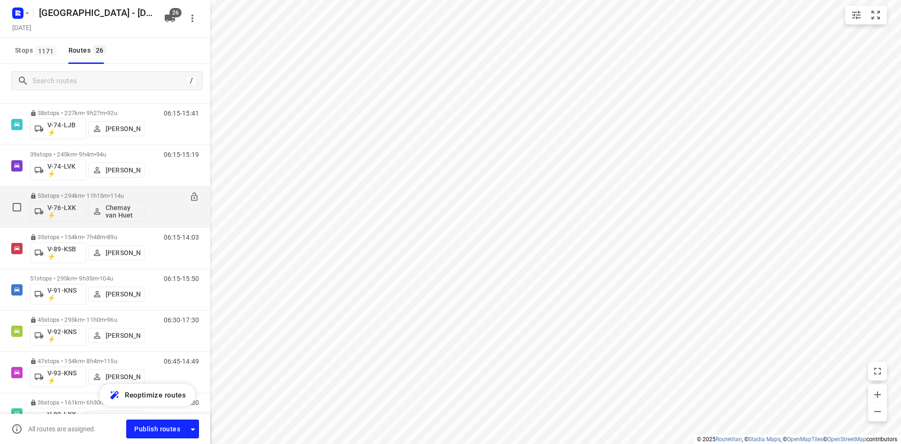
click at [83, 195] on p "53 stops • 294km • 11h15m • 114u" at bounding box center [87, 195] width 115 height 7
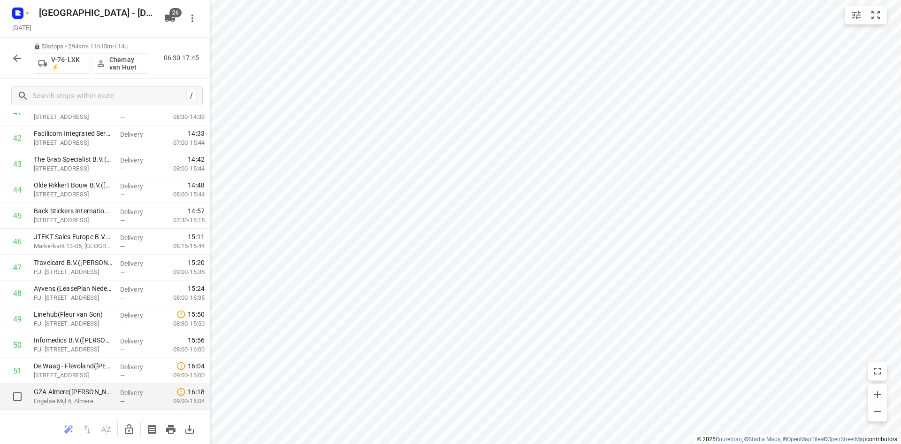
scroll to position [1140, 0]
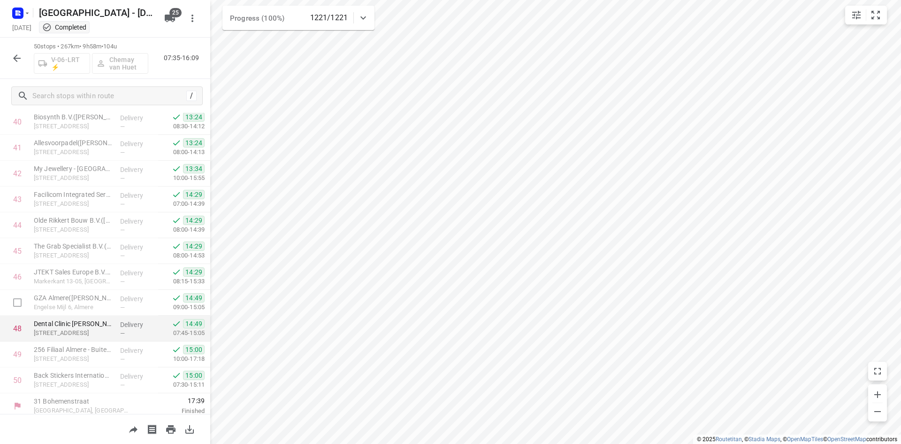
scroll to position [1063, 0]
